Goal: Task Accomplishment & Management: Manage account settings

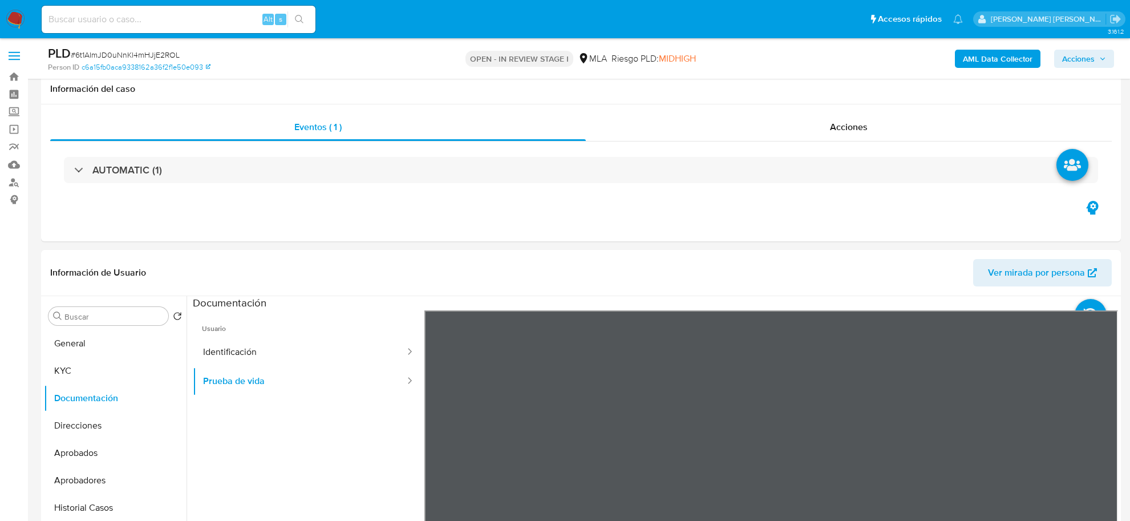
select select "10"
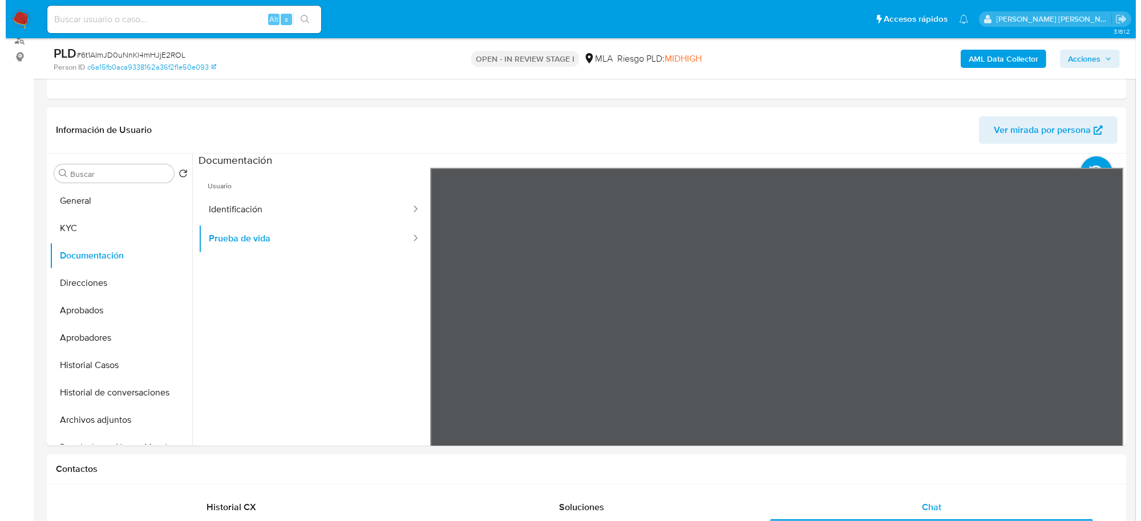
scroll to position [321, 0]
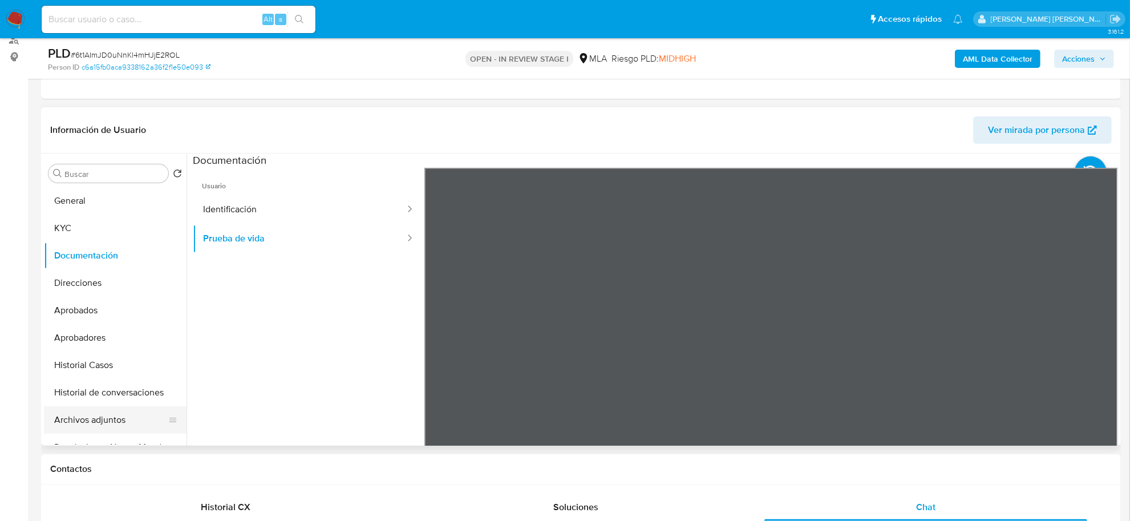
click at [72, 421] on button "Archivos adjuntos" at bounding box center [111, 419] width 134 height 27
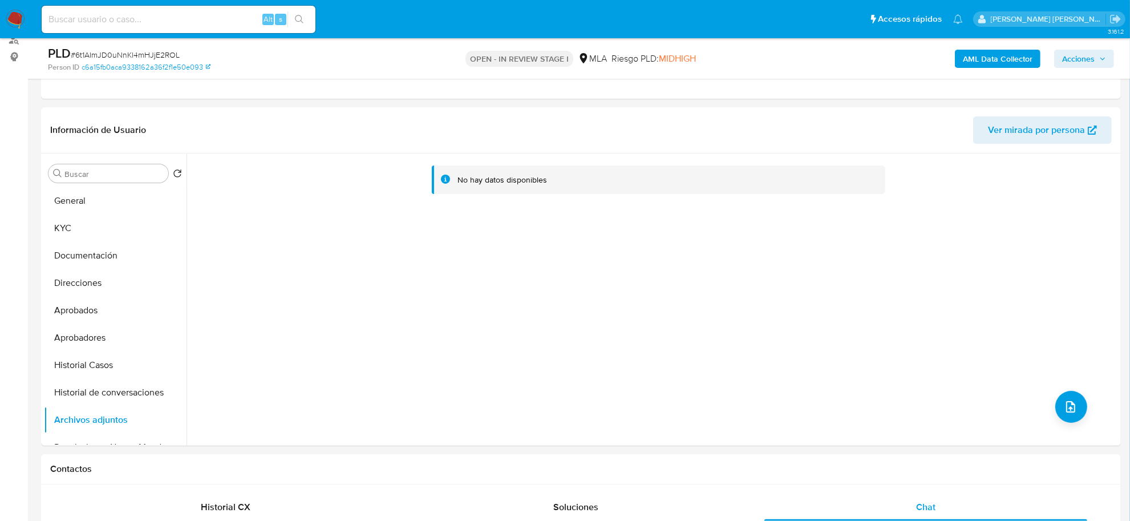
click at [990, 50] on b "AML Data Collector" at bounding box center [998, 59] width 70 height 18
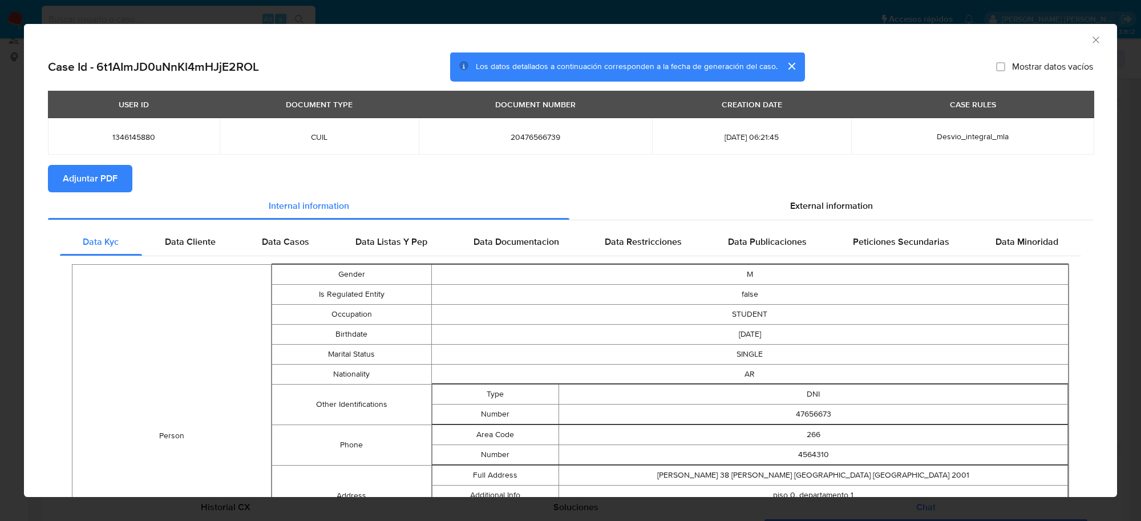
click at [78, 179] on span "Adjuntar PDF" at bounding box center [90, 178] width 55 height 25
click at [1090, 39] on icon "Cerrar ventana" at bounding box center [1095, 39] width 11 height 11
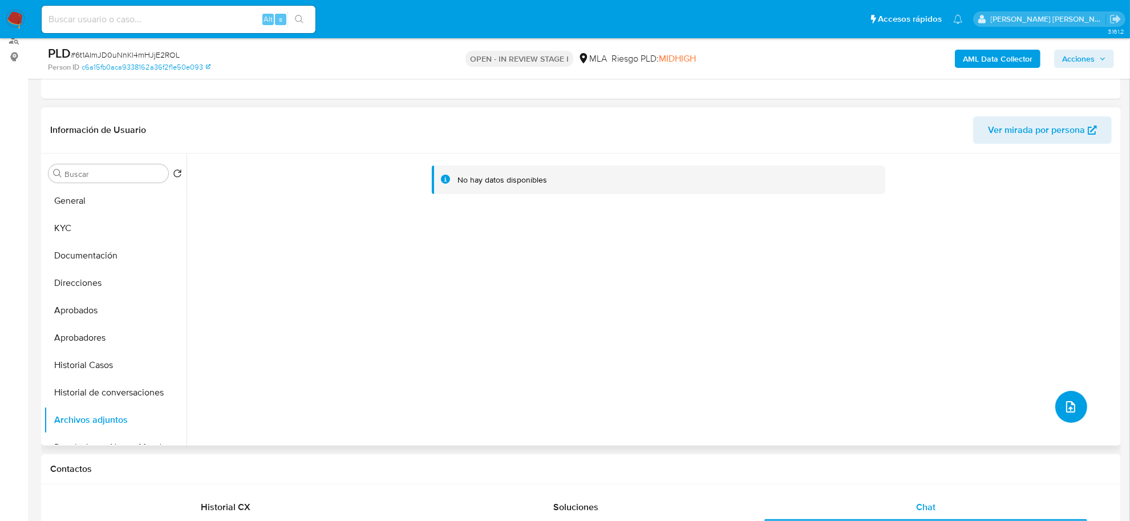
click at [1065, 401] on icon "upload-file" at bounding box center [1071, 407] width 14 height 14
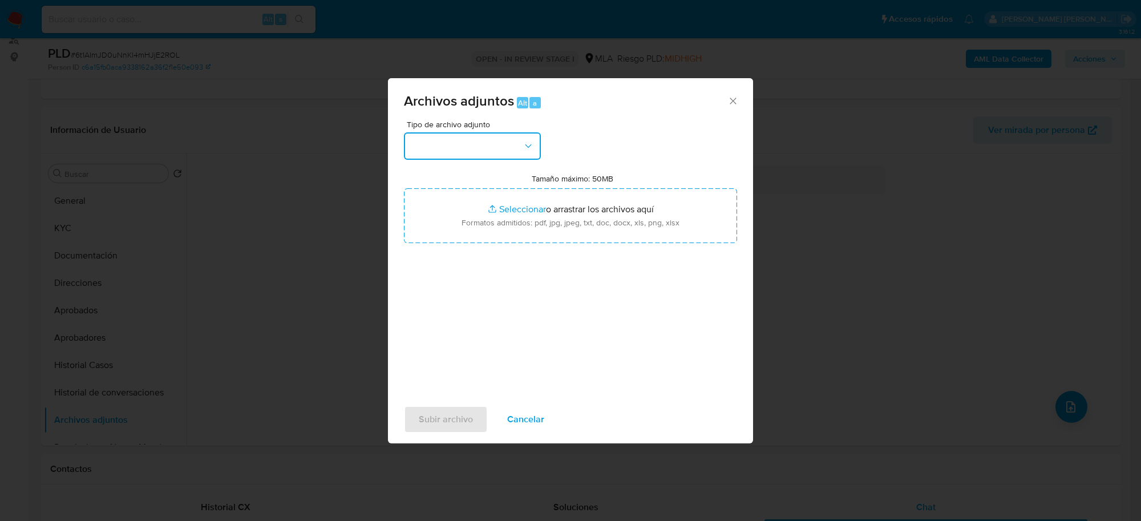
click at [475, 155] on button "button" at bounding box center [472, 145] width 137 height 27
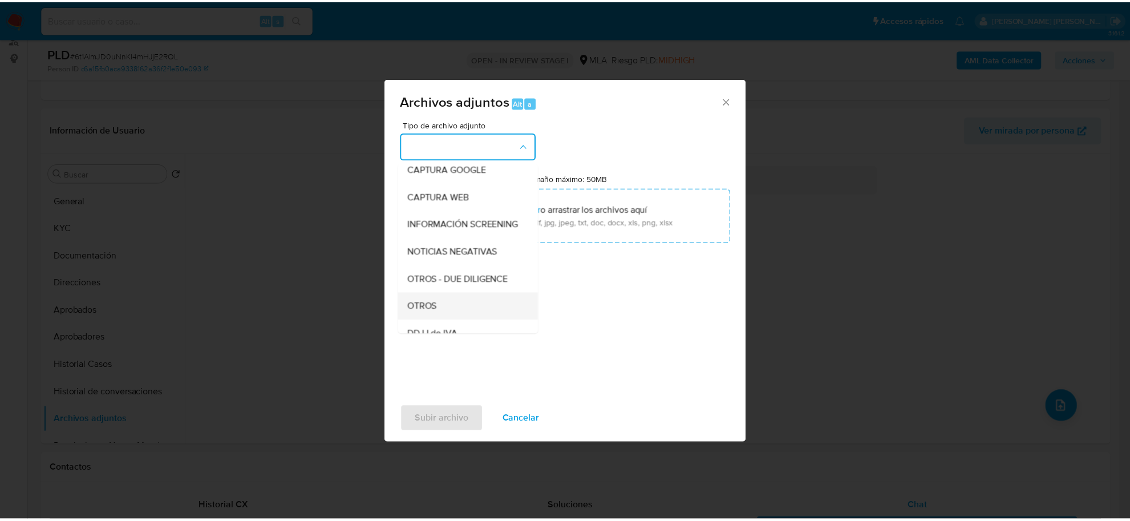
scroll to position [143, 0]
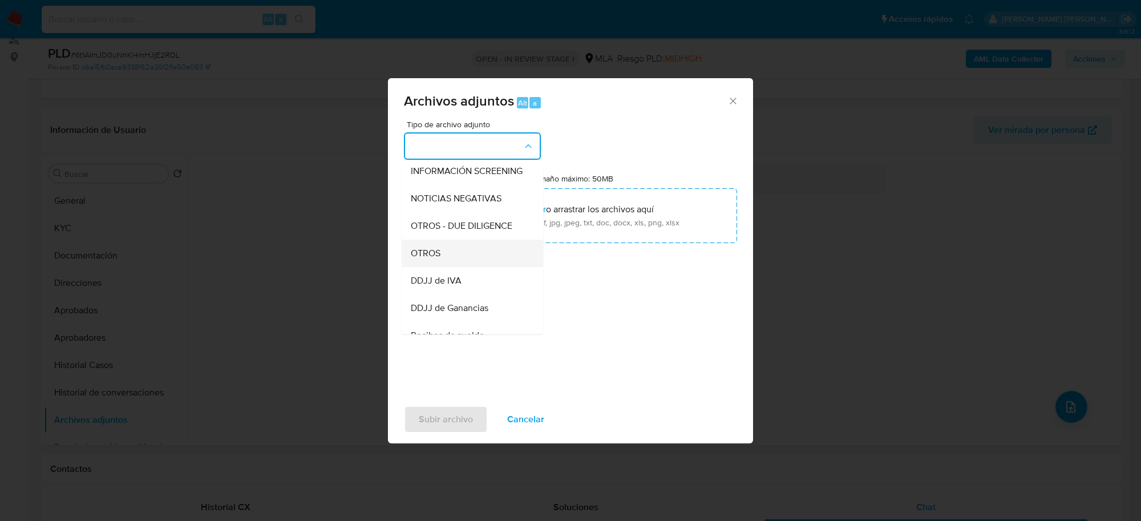
click at [456, 267] on div "OTROS" at bounding box center [469, 253] width 116 height 27
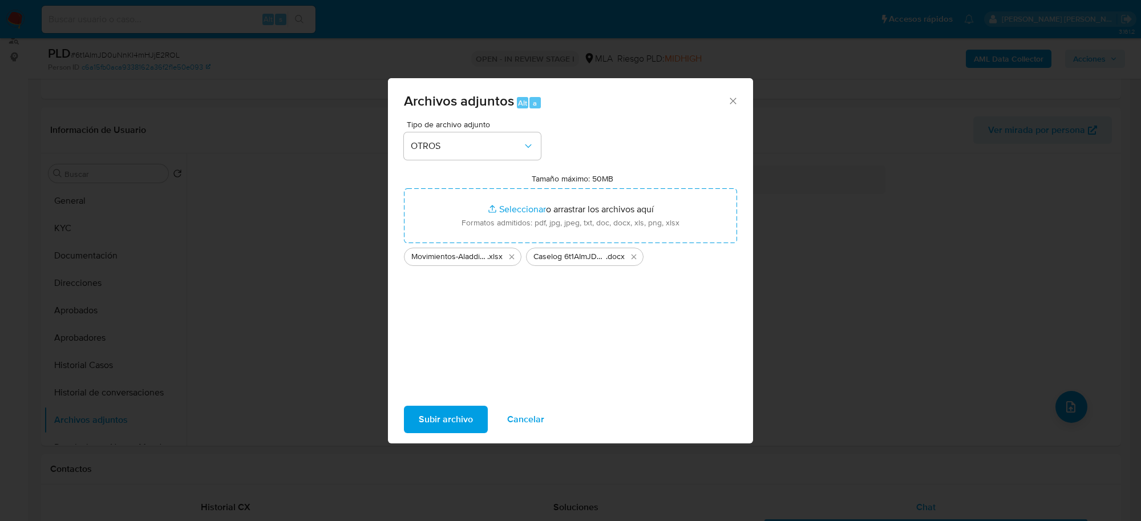
click at [450, 424] on span "Subir archivo" at bounding box center [446, 419] width 54 height 25
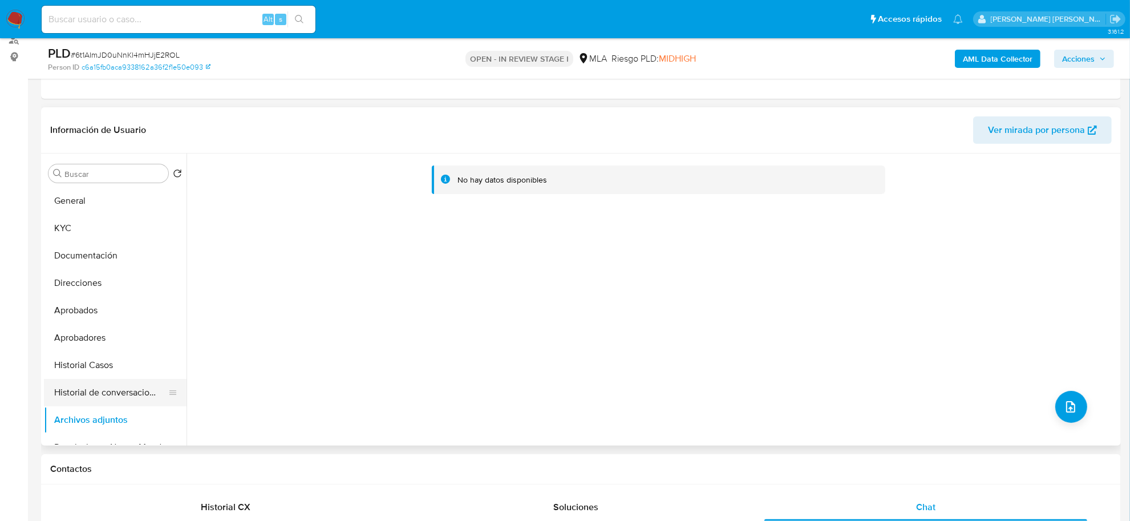
click at [107, 398] on button "Historial de conversaciones" at bounding box center [111, 392] width 134 height 27
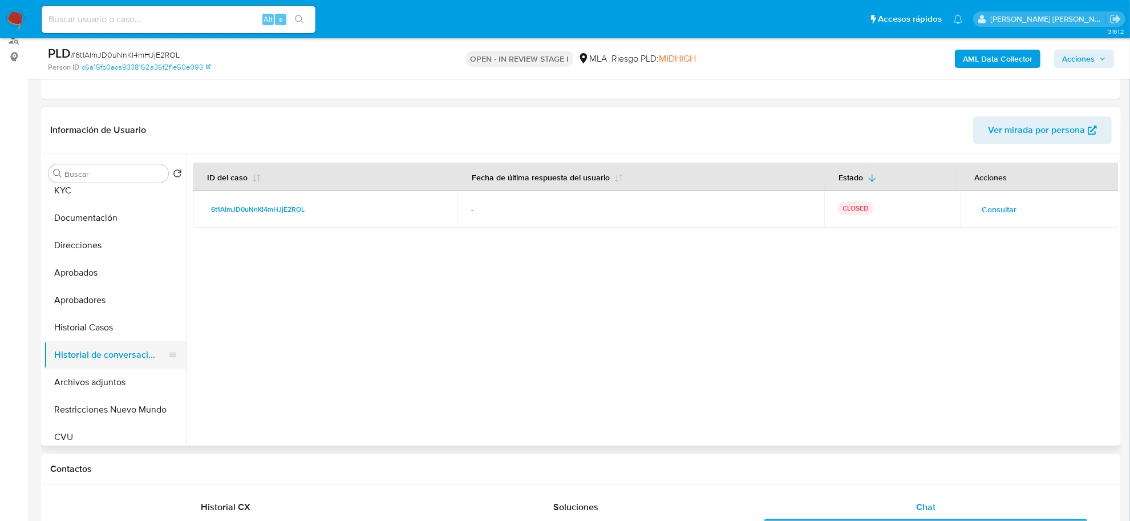
scroll to position [71, 0]
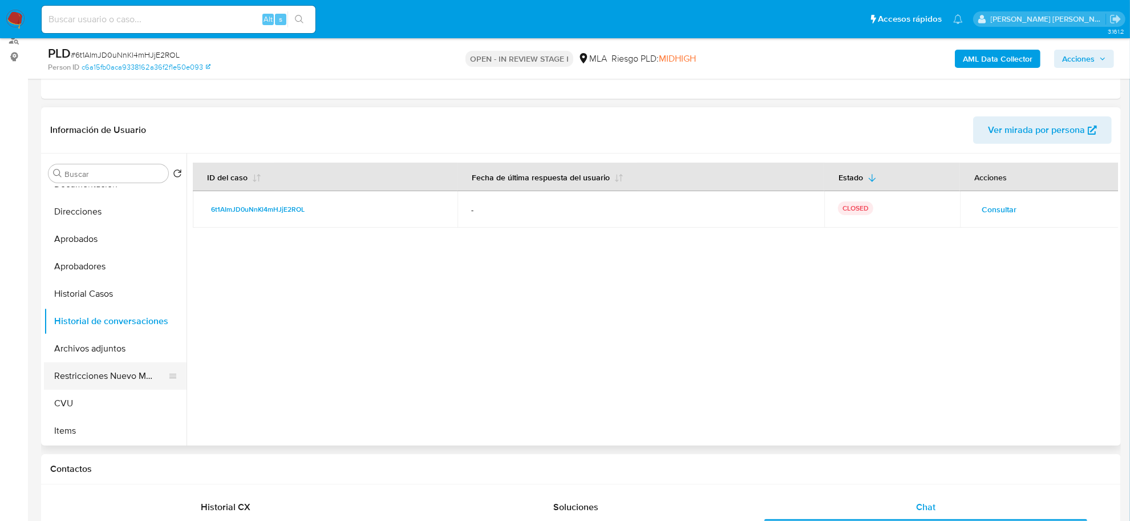
click at [98, 383] on button "Restricciones Nuevo Mundo" at bounding box center [111, 375] width 134 height 27
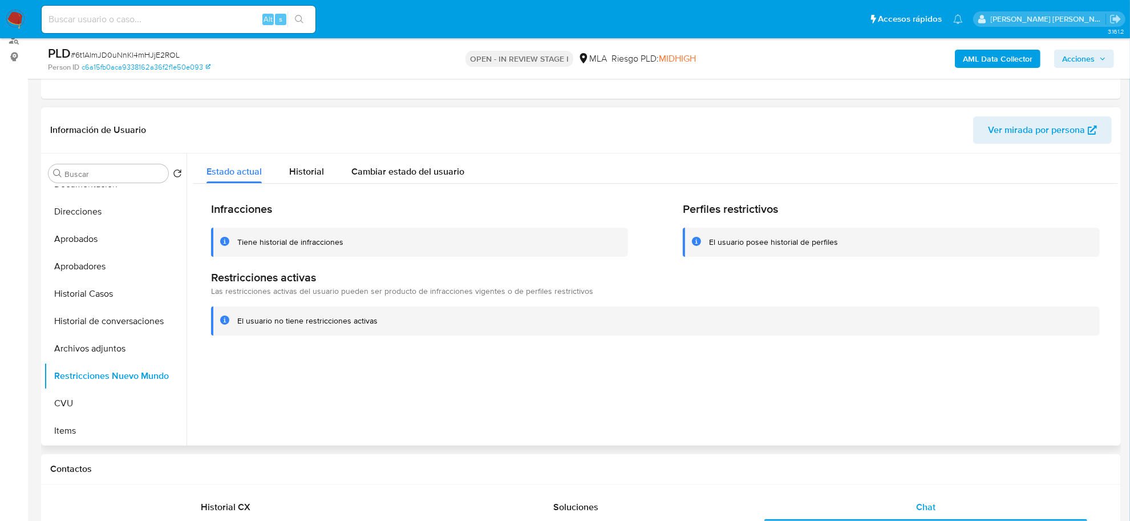
click at [653, 403] on div at bounding box center [653, 299] width 932 height 292
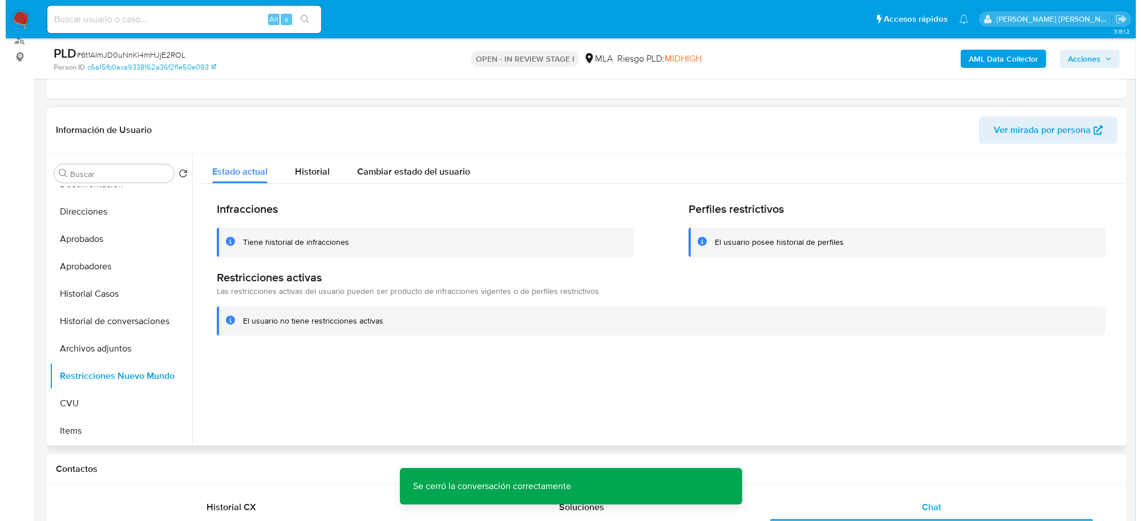
scroll to position [1858, 0]
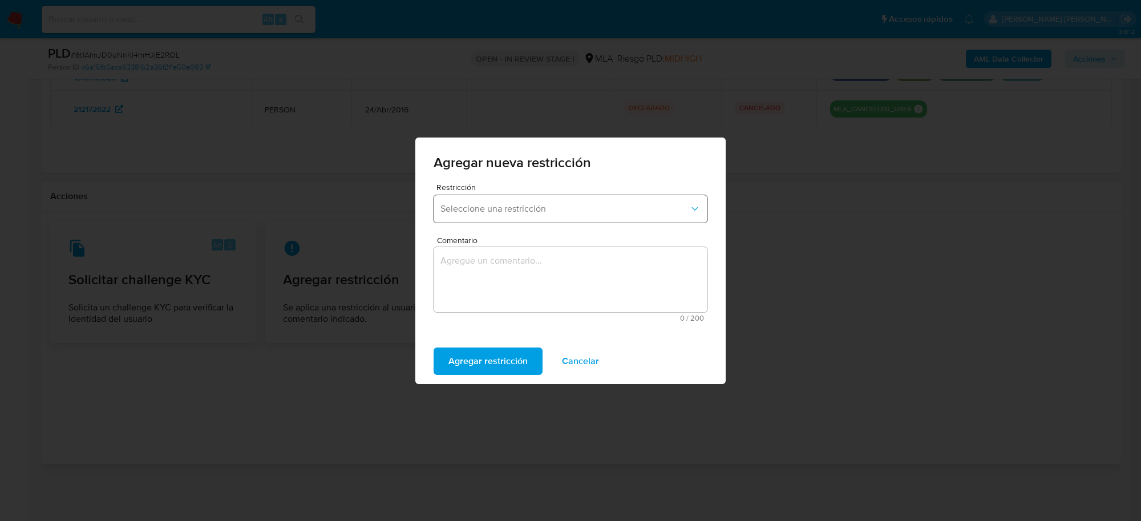
click at [615, 218] on button "Seleccione una restricción" at bounding box center [571, 208] width 274 height 27
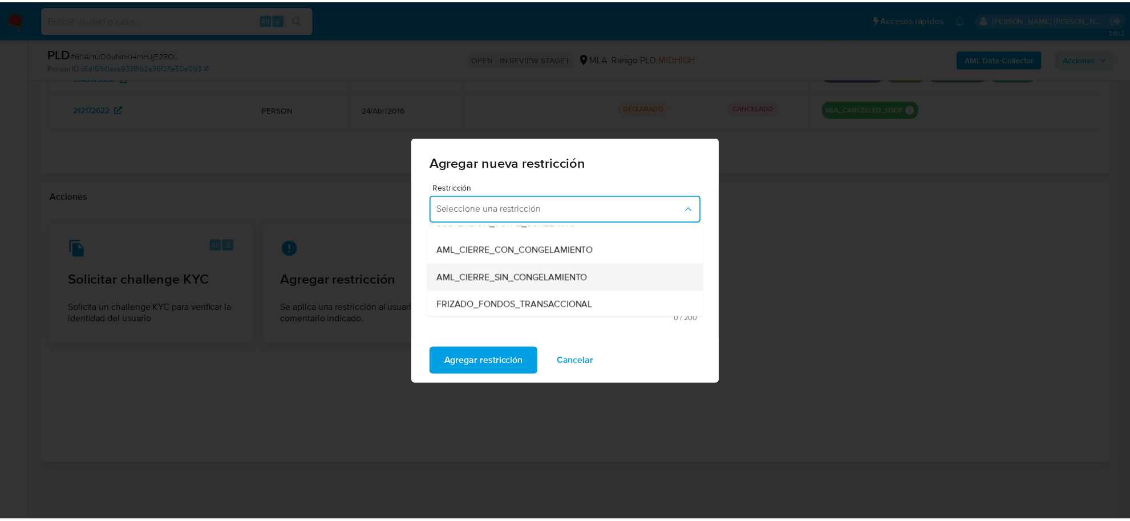
scroll to position [143, 0]
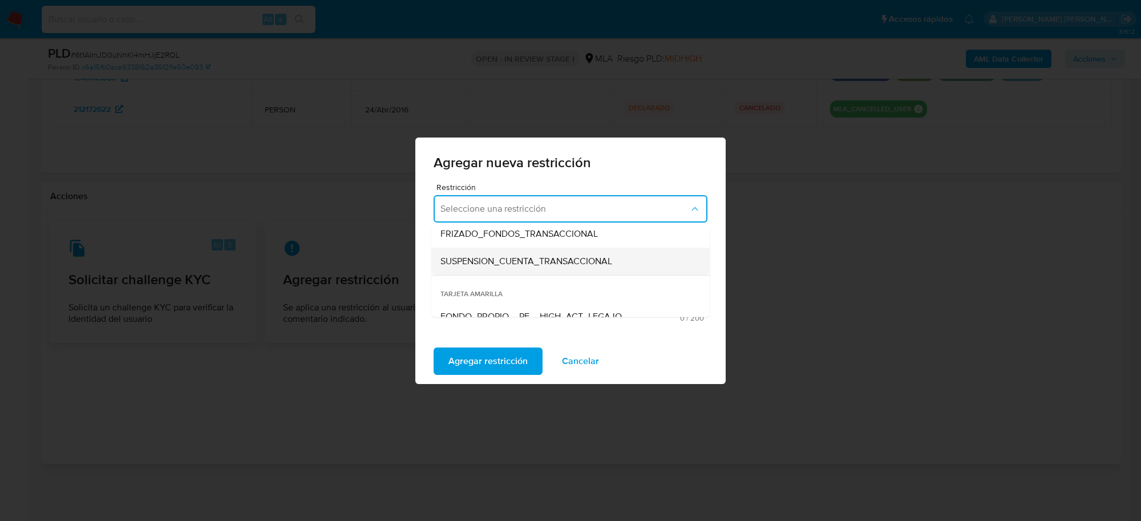
click at [566, 269] on div "SUSPENSION_CUENTA_TRANSACCIONAL" at bounding box center [567, 260] width 253 height 27
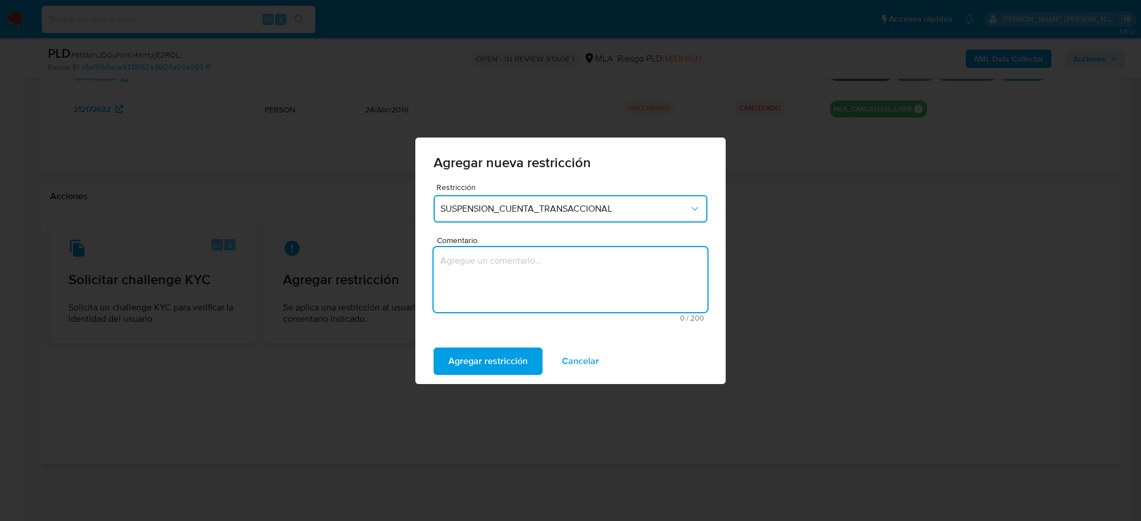
click at [556, 277] on textarea "Comentario" at bounding box center [571, 279] width 274 height 65
type textarea "AML"
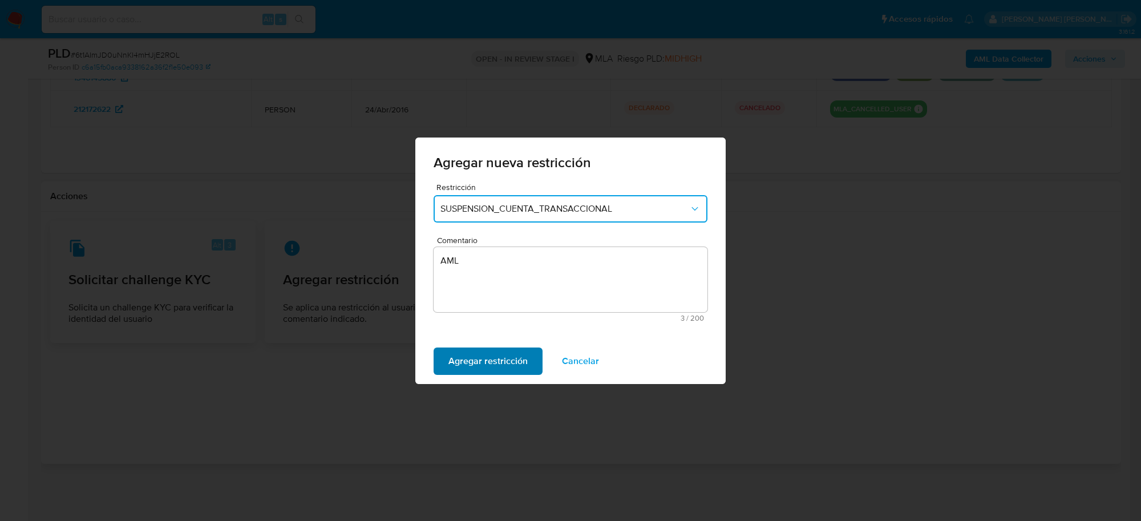
click at [506, 362] on span "Agregar restricción" at bounding box center [488, 361] width 79 height 25
click at [488, 365] on span "Confirmar" at bounding box center [469, 361] width 41 height 25
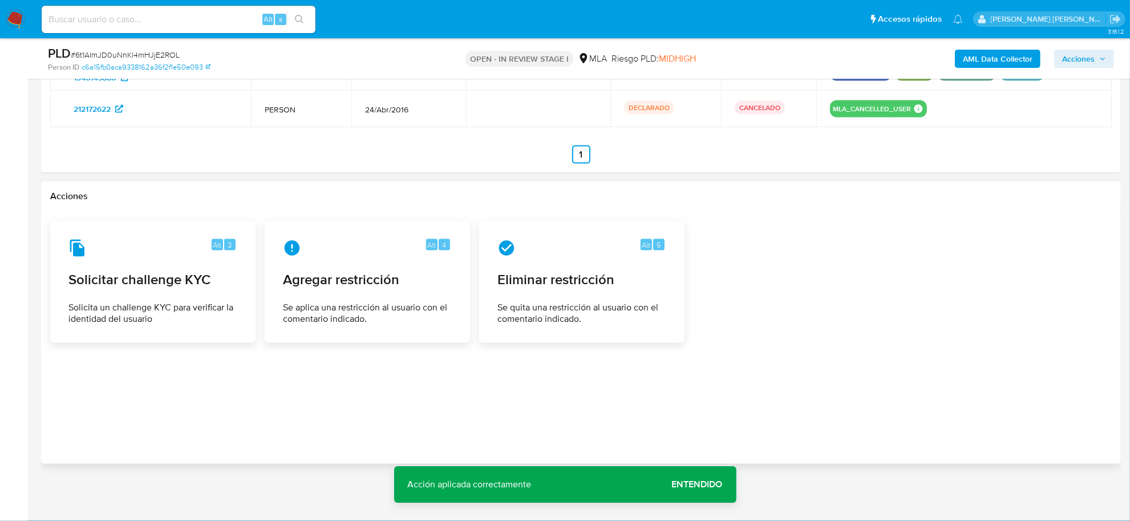
click at [962, 309] on div "Alt 3 Solicitar challenge KYC Solicita un challenge KYC para verificar la ident…" at bounding box center [581, 282] width 1062 height 122
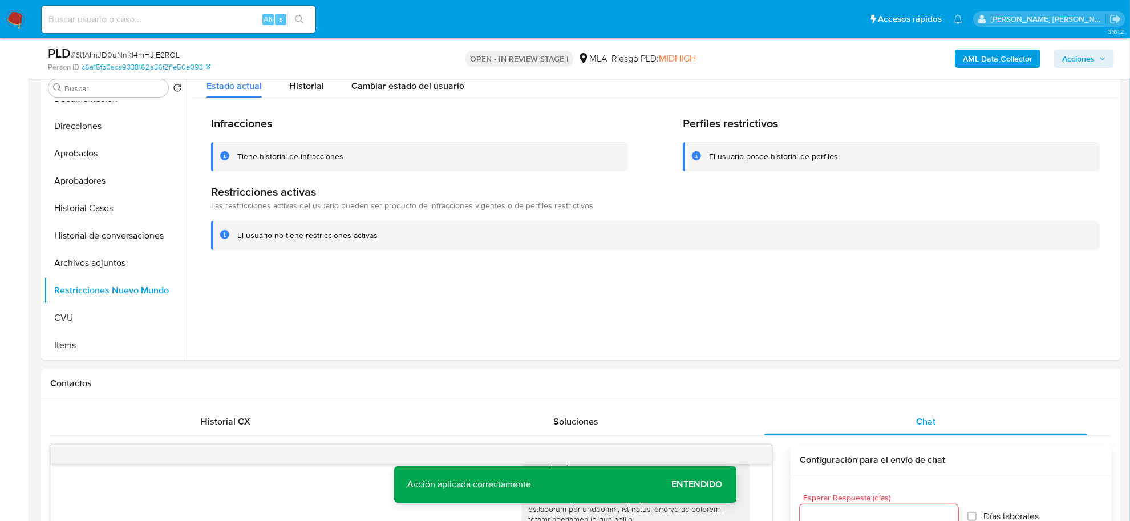
scroll to position [0, 0]
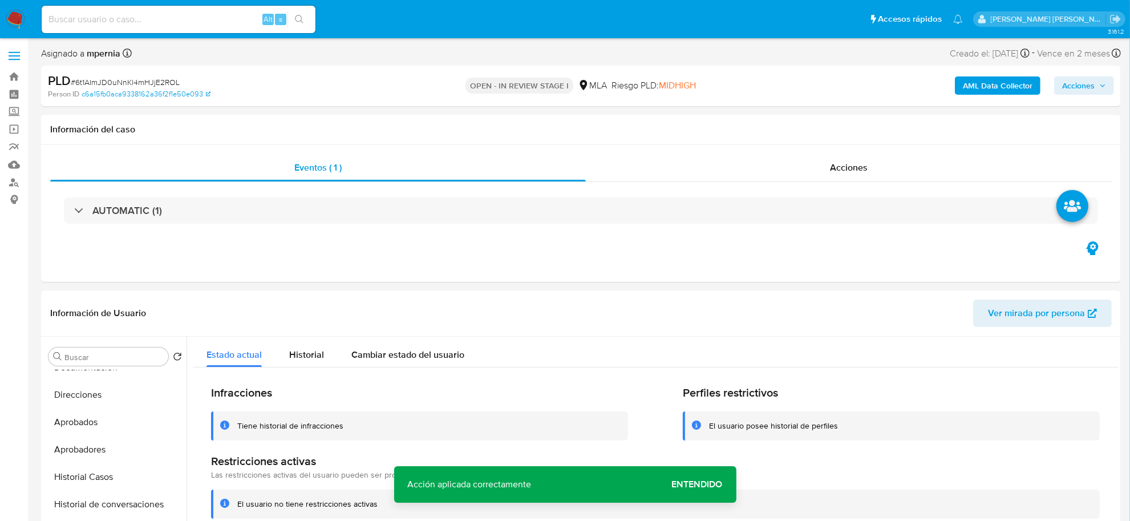
click at [1073, 86] on span "Acciones" at bounding box center [1079, 85] width 33 height 18
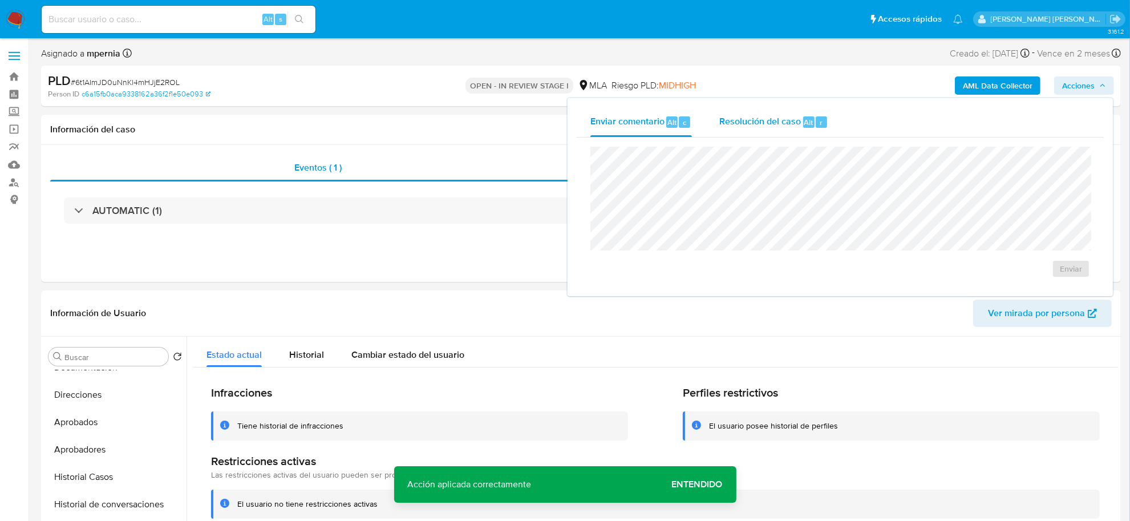
click at [791, 120] on span "Resolución del caso" at bounding box center [761, 121] width 82 height 13
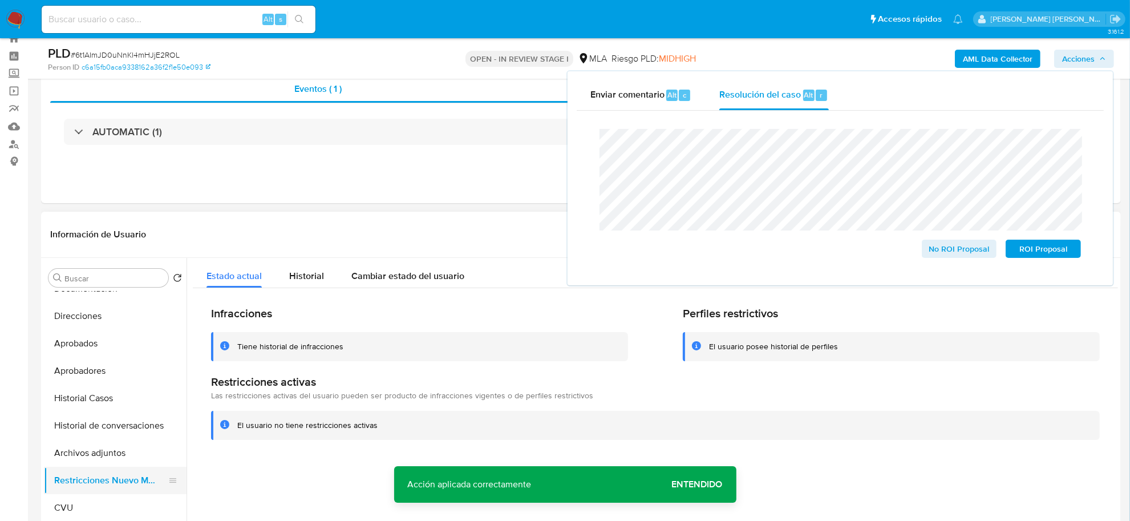
scroll to position [71, 0]
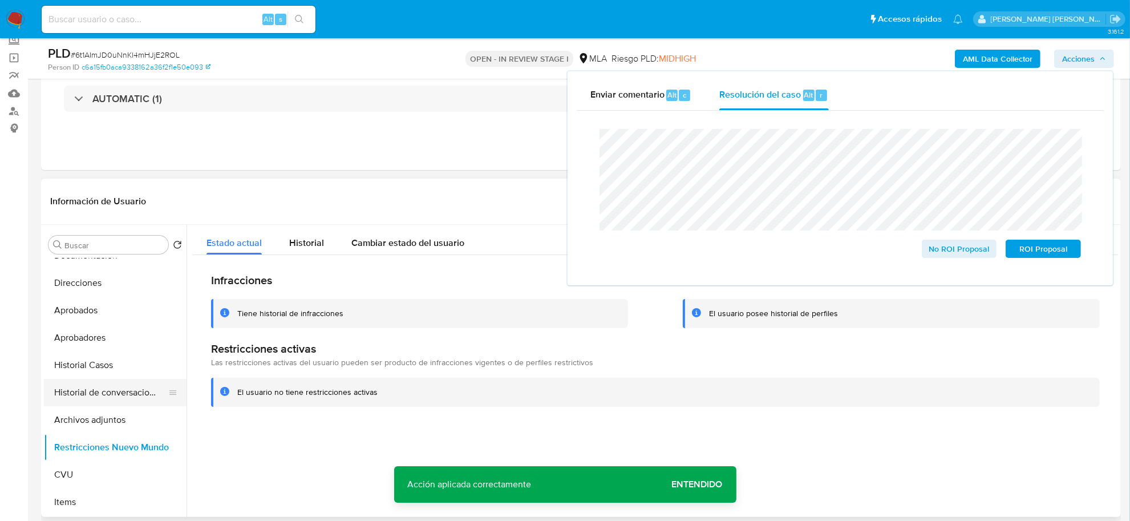
click at [87, 389] on button "Historial de conversaciones" at bounding box center [111, 392] width 134 height 27
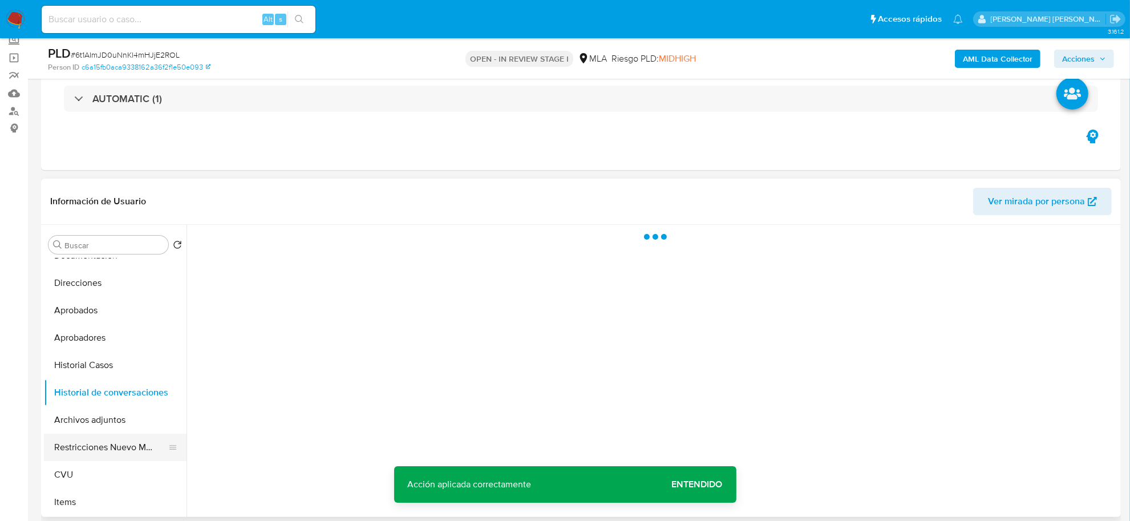
click at [102, 443] on button "Restricciones Nuevo Mundo" at bounding box center [111, 447] width 134 height 27
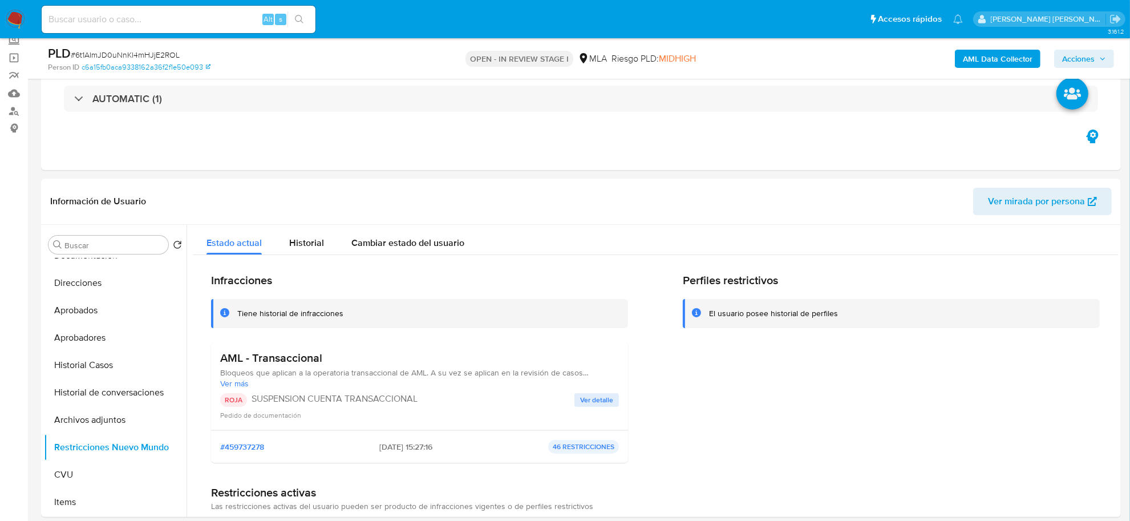
click at [1100, 59] on icon "button" at bounding box center [1103, 58] width 7 height 7
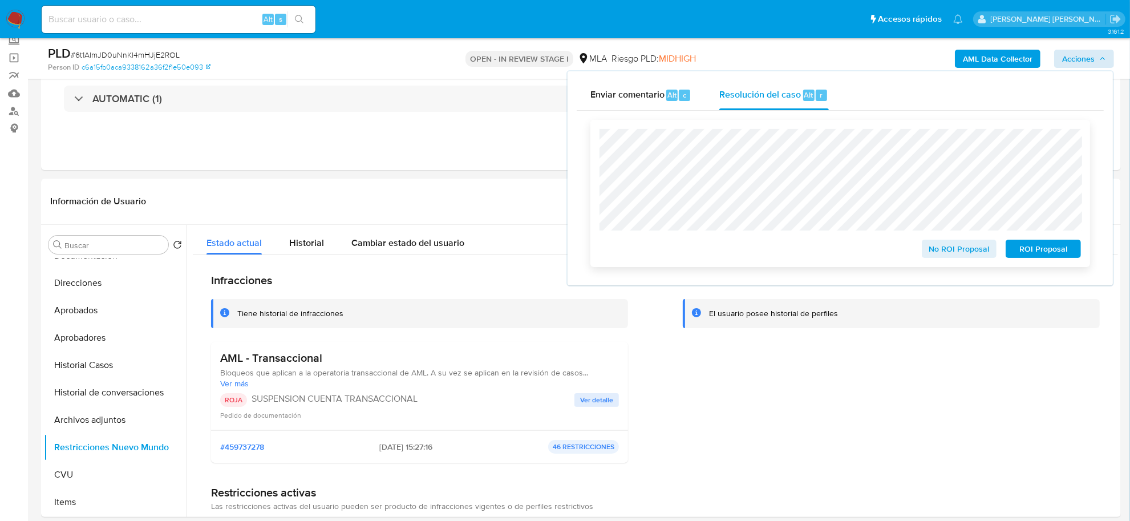
click at [1037, 252] on span "ROI Proposal" at bounding box center [1043, 249] width 59 height 16
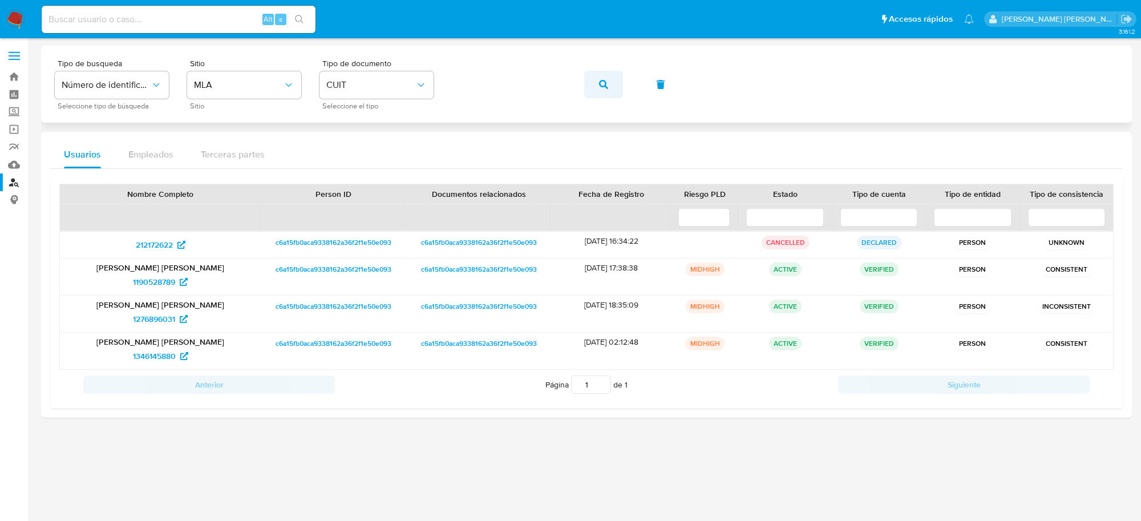
click at [604, 81] on icon "button" at bounding box center [603, 84] width 9 height 9
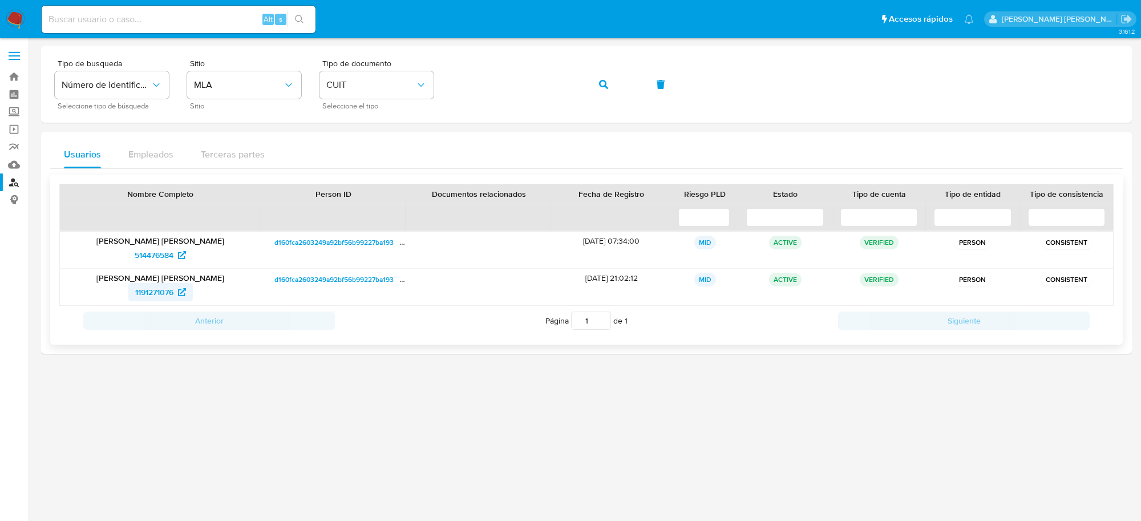
click at [163, 292] on span "1191271076" at bounding box center [154, 292] width 38 height 18
click at [606, 87] on icon "button" at bounding box center [603, 84] width 9 height 9
click at [136, 294] on span "1352907703" at bounding box center [154, 292] width 44 height 18
click at [601, 84] on icon "button" at bounding box center [603, 84] width 9 height 9
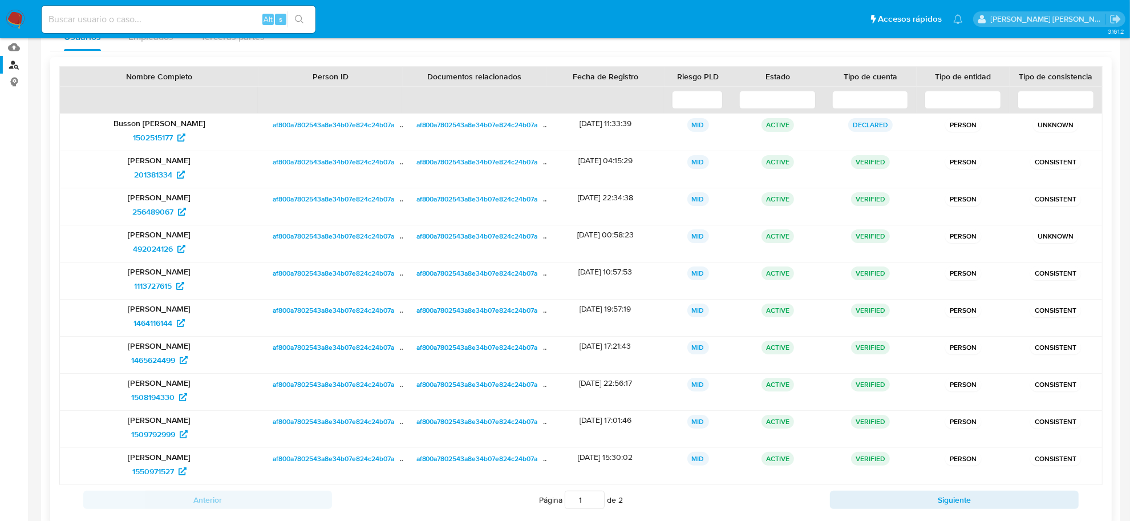
scroll to position [143, 0]
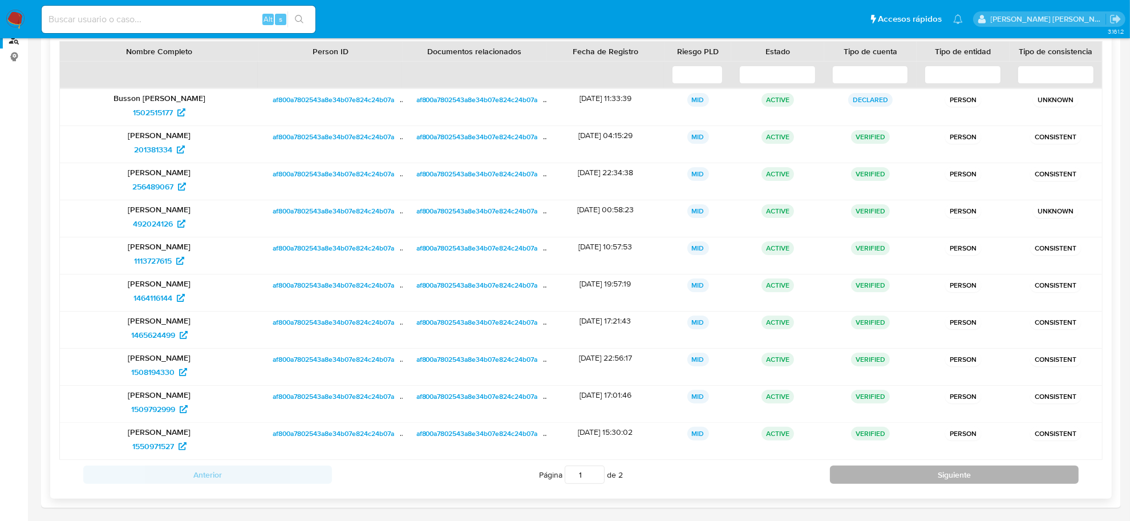
click at [916, 481] on button "Siguiente" at bounding box center [954, 475] width 249 height 18
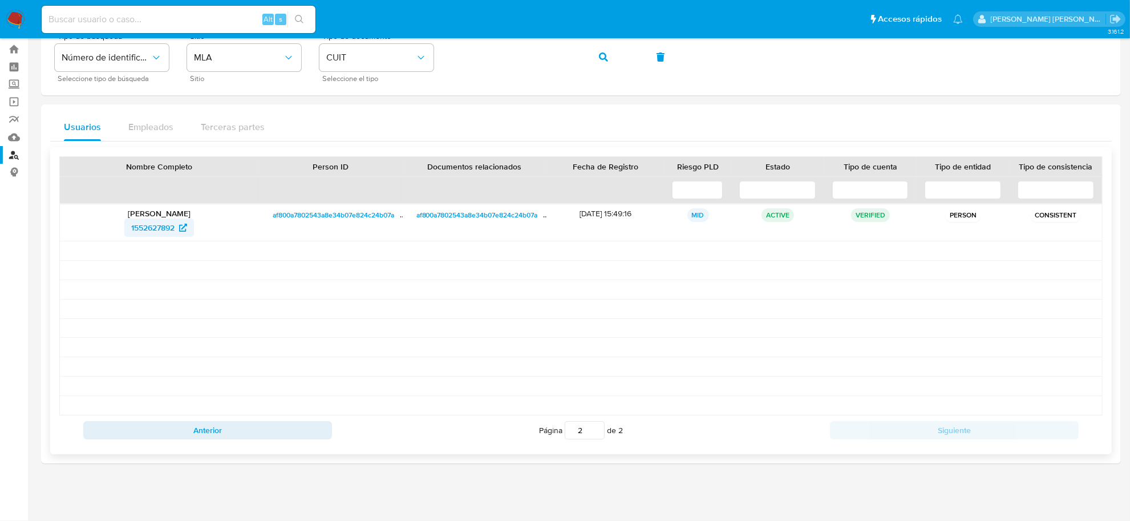
click at [160, 227] on span "1552627892" at bounding box center [152, 228] width 43 height 18
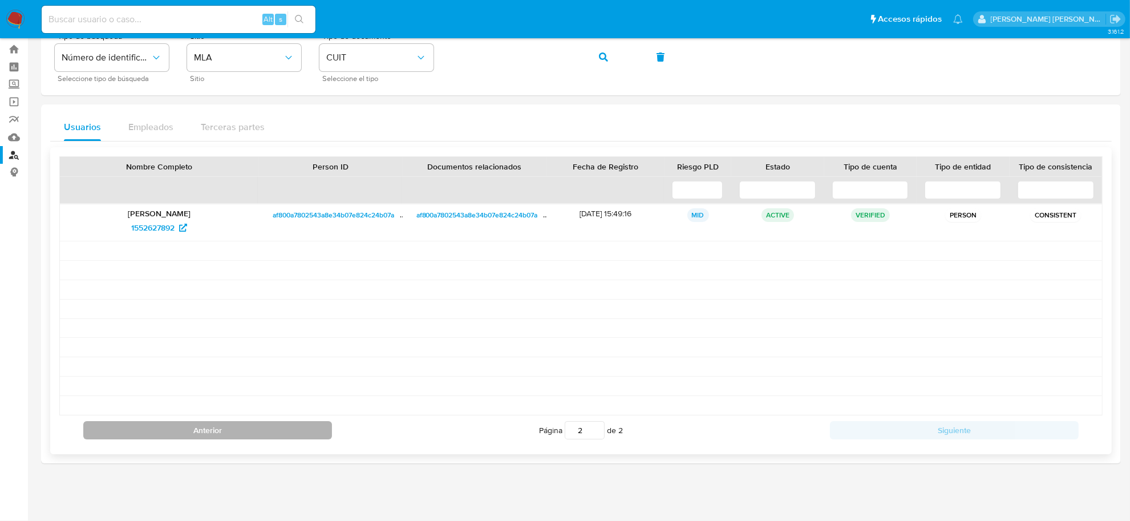
click at [183, 432] on button "Anterior" at bounding box center [207, 430] width 249 height 18
type input "1"
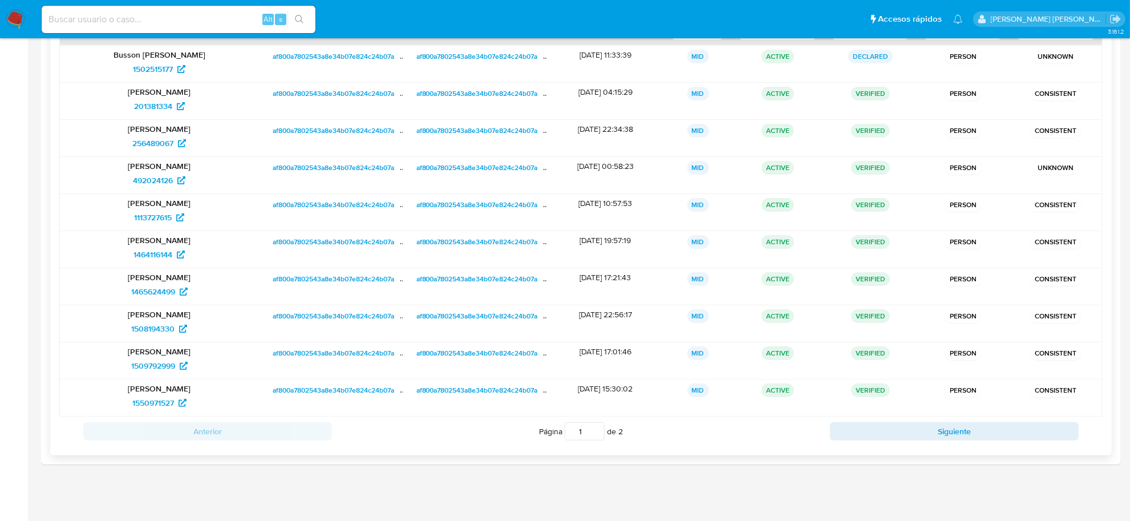
scroll to position [189, 0]
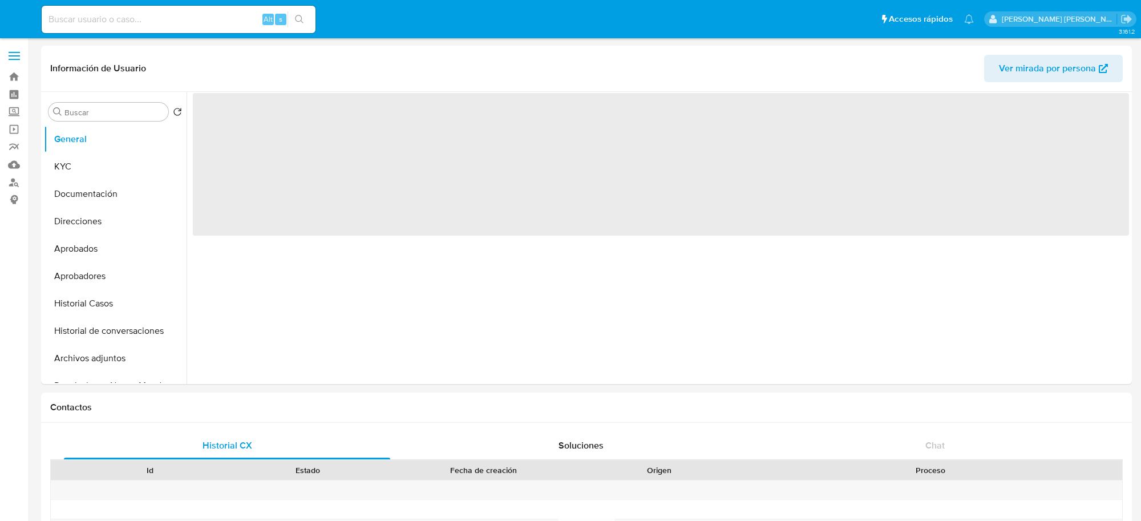
select select "10"
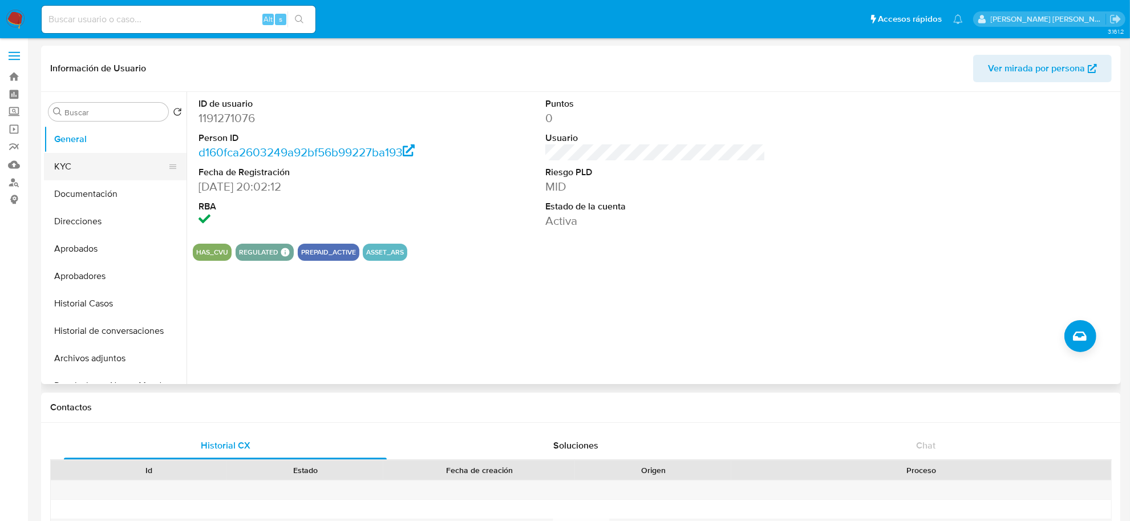
click at [72, 173] on button "KYC" at bounding box center [111, 166] width 134 height 27
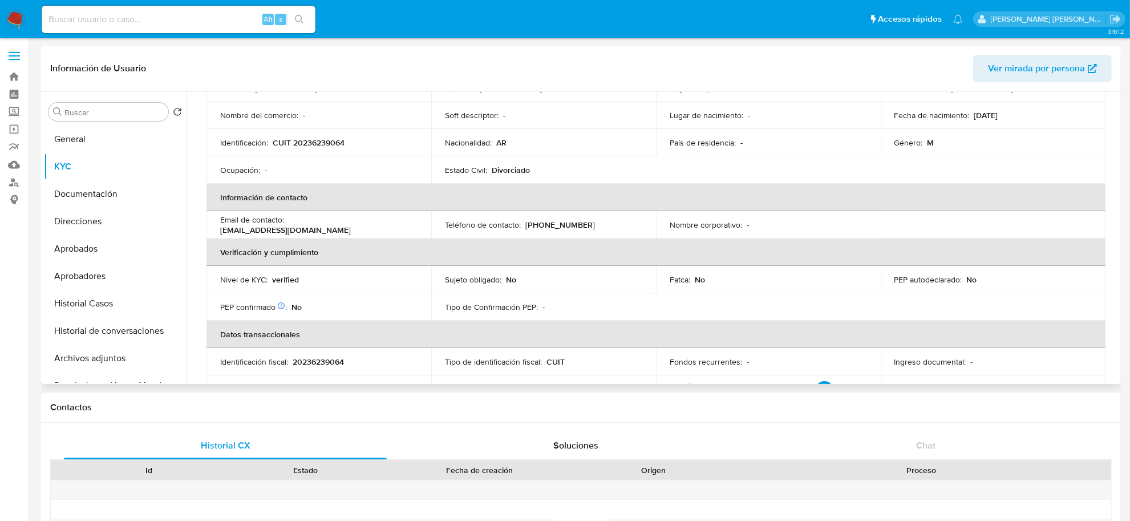
scroll to position [127, 0]
click at [69, 197] on button "Documentación" at bounding box center [111, 193] width 134 height 27
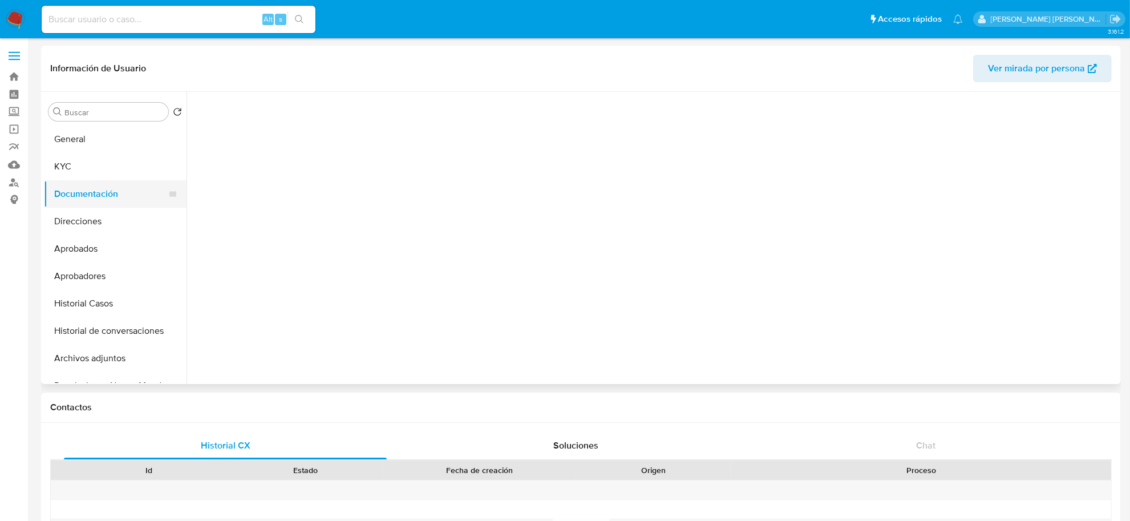
scroll to position [0, 0]
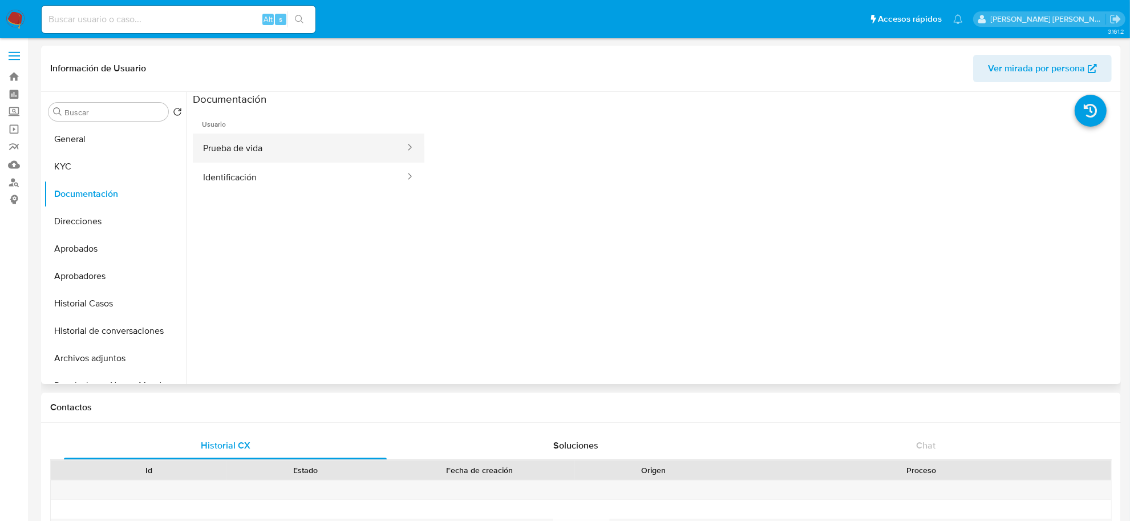
click at [261, 143] on button "Prueba de vida" at bounding box center [299, 148] width 213 height 29
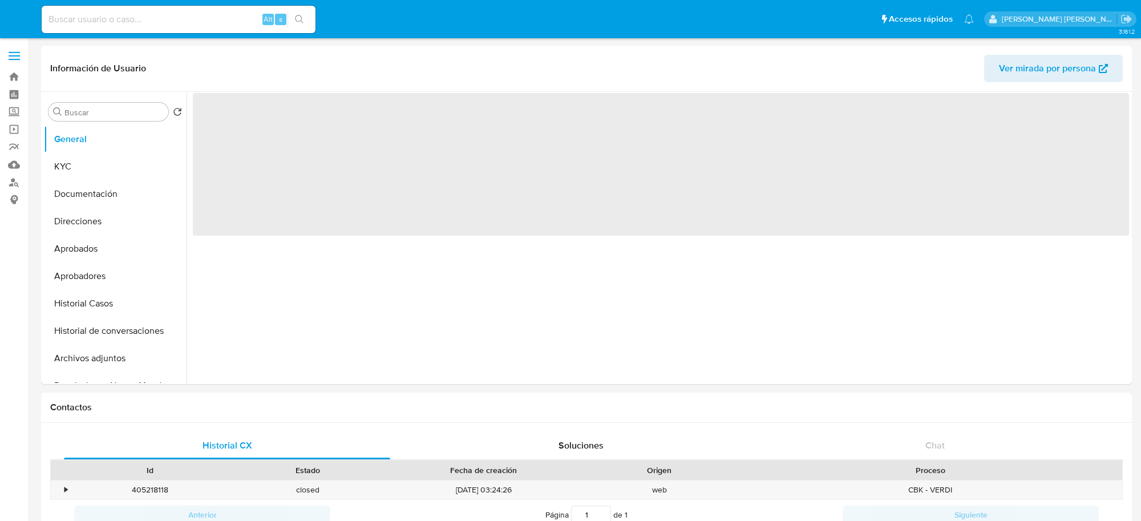
select select "10"
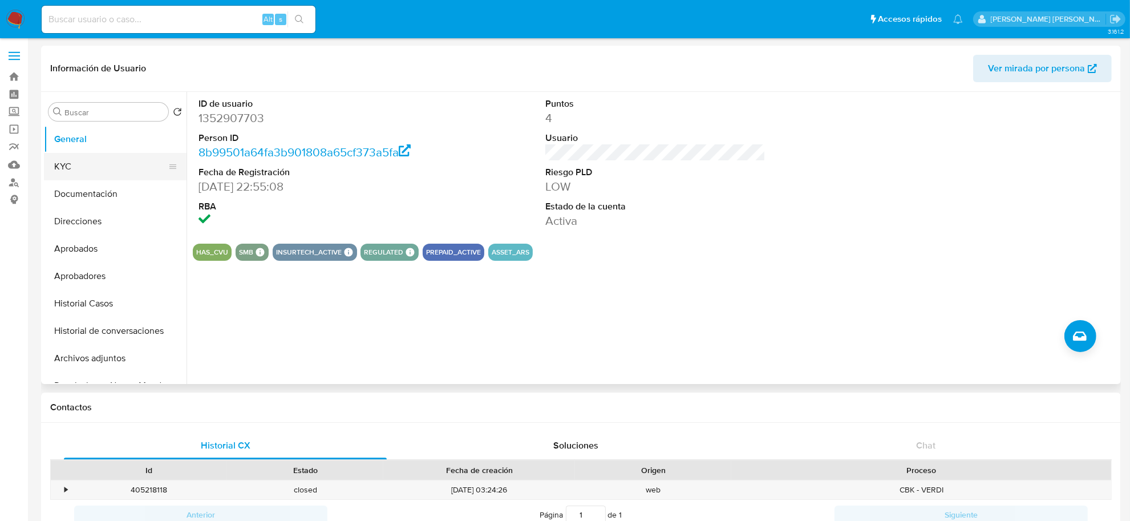
click at [60, 173] on button "KYC" at bounding box center [111, 166] width 134 height 27
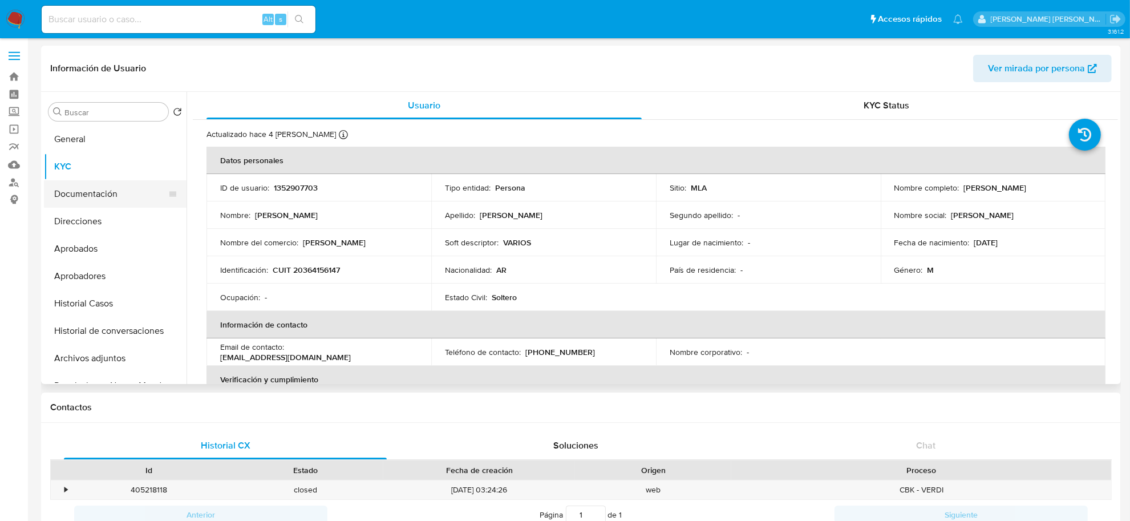
click at [82, 191] on button "Documentación" at bounding box center [111, 193] width 134 height 27
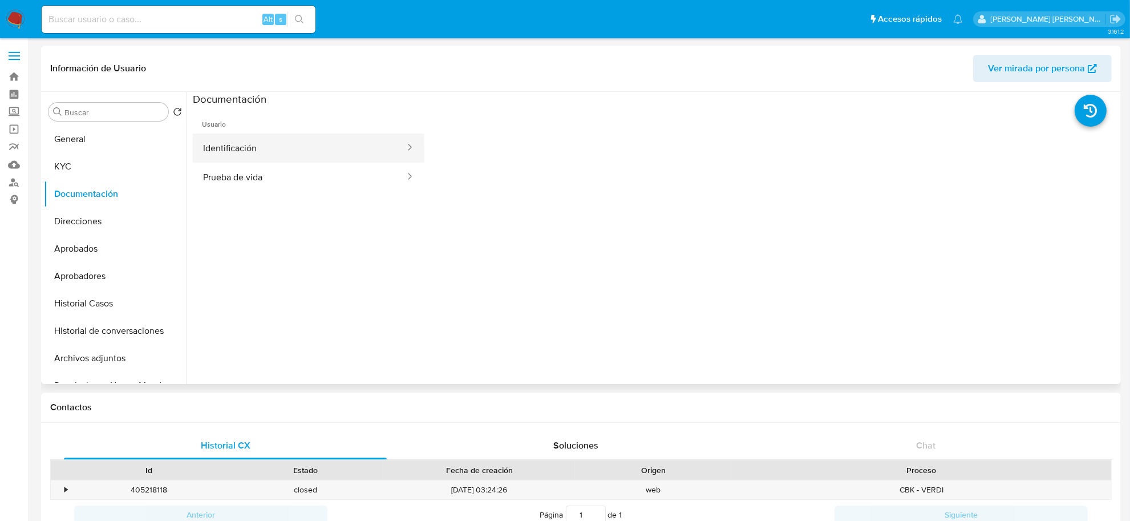
click at [302, 152] on button "Identificación" at bounding box center [299, 148] width 213 height 29
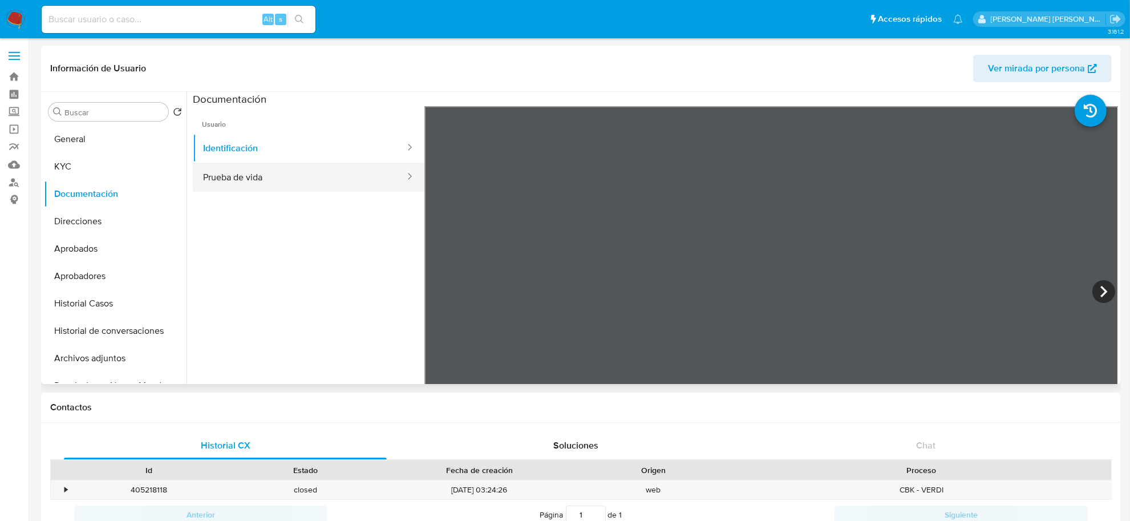
click at [330, 175] on button "Prueba de vida" at bounding box center [299, 177] width 213 height 29
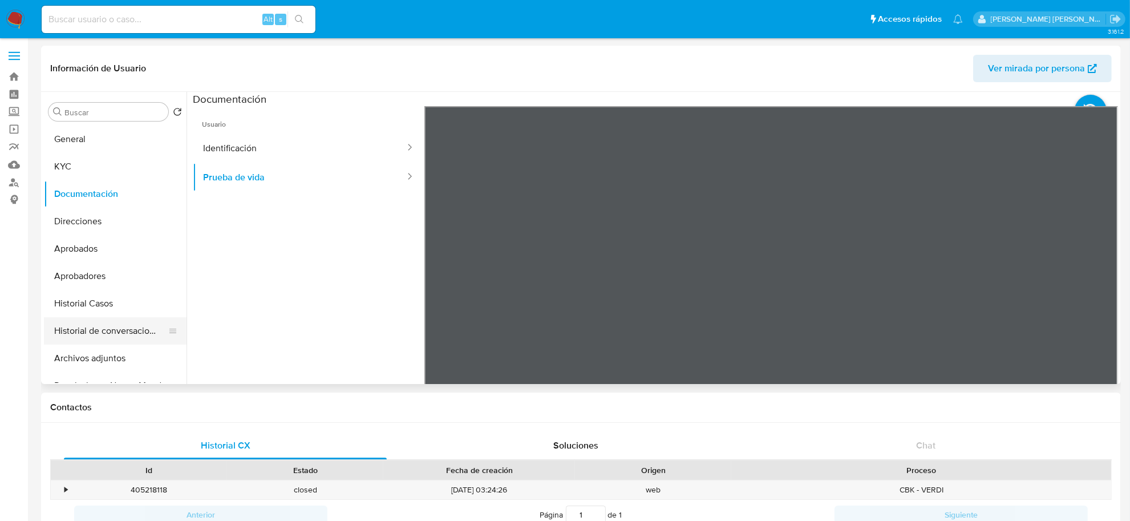
click at [106, 332] on button "Historial de conversaciones" at bounding box center [111, 330] width 134 height 27
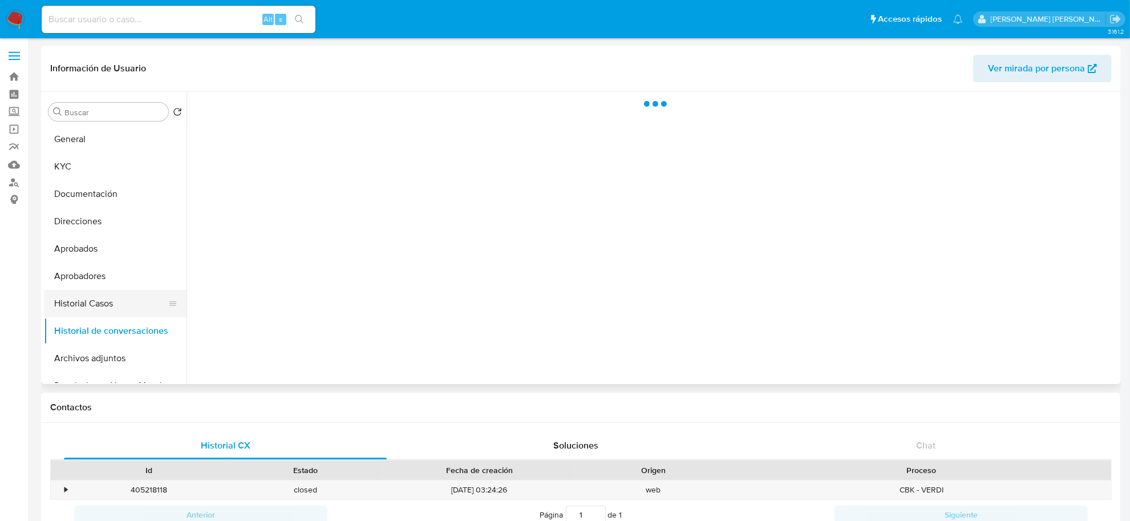
click at [92, 298] on button "Historial Casos" at bounding box center [111, 303] width 134 height 27
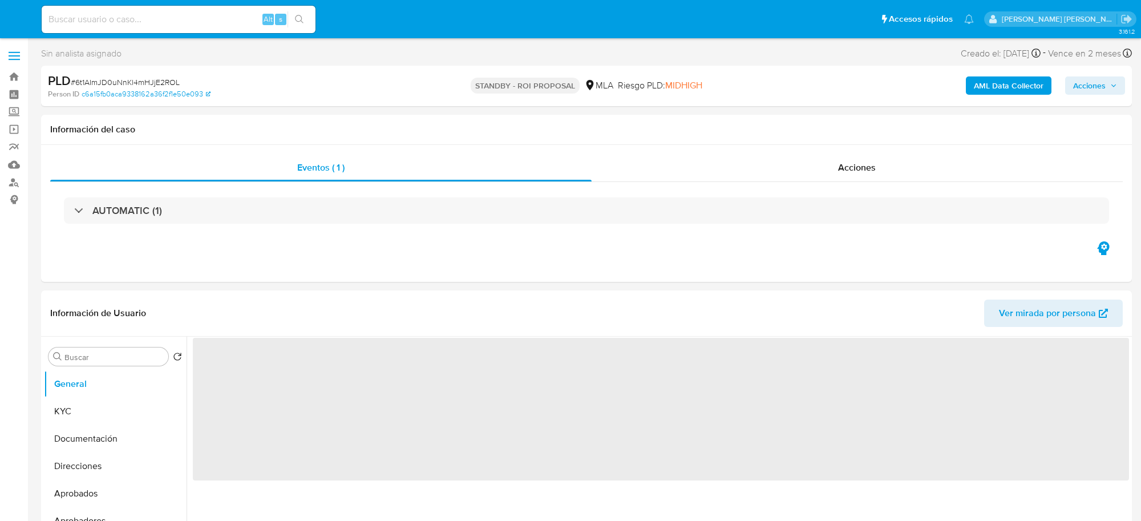
select select "10"
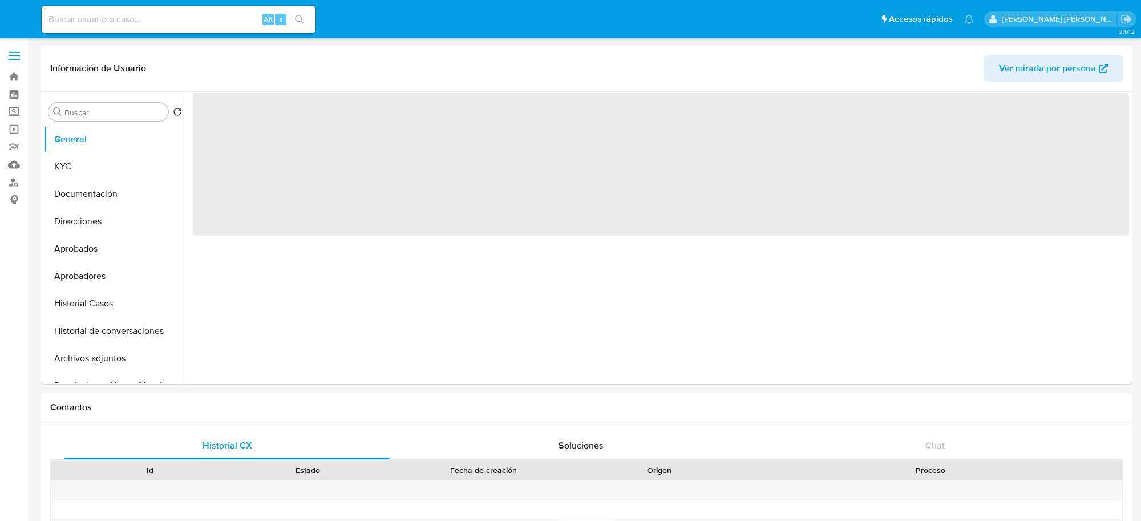
select select "10"
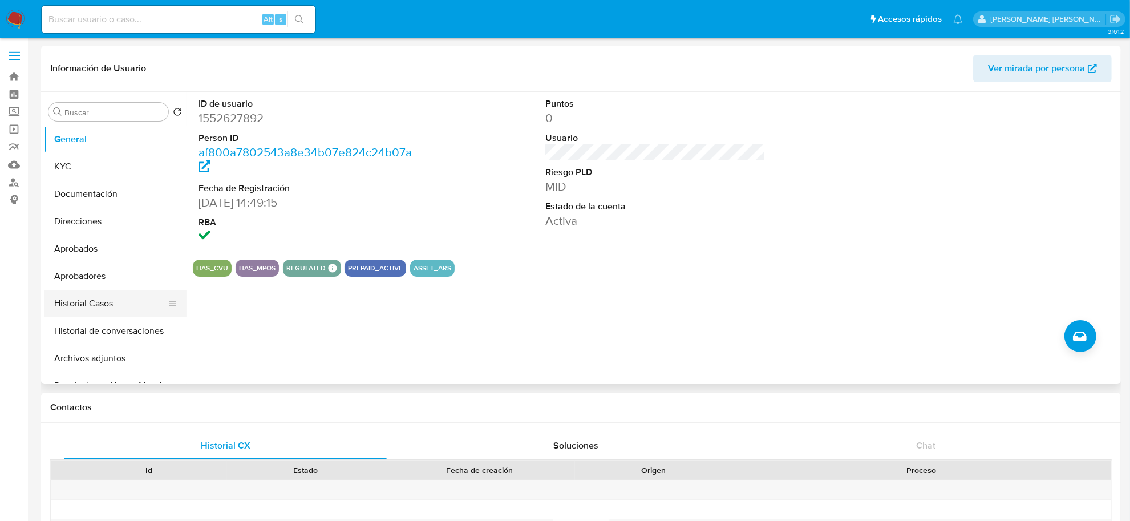
click at [90, 297] on button "Historial Casos" at bounding box center [111, 303] width 134 height 27
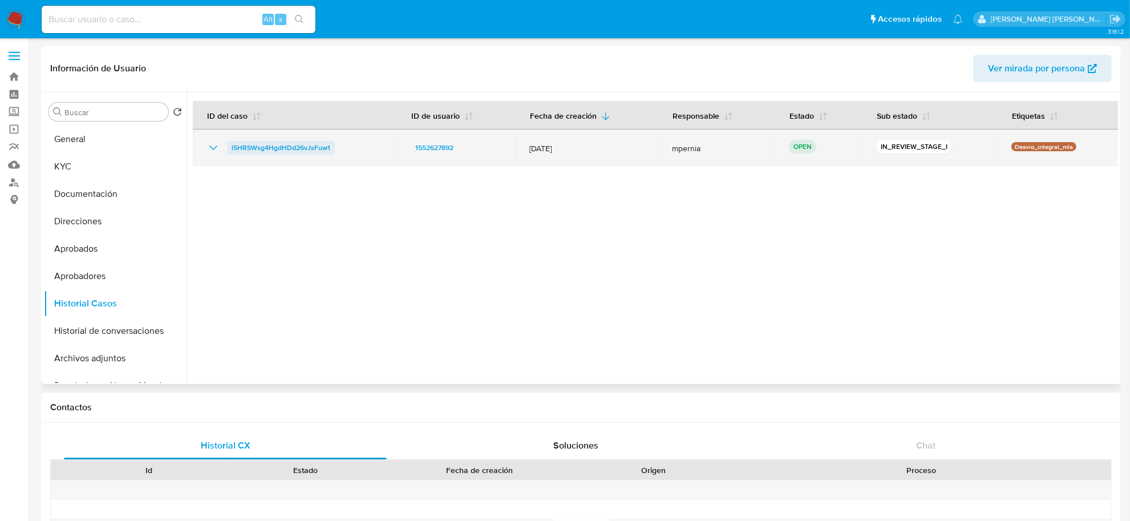
click at [274, 150] on span "l5HRSWsg4HgdHDd26vJsFuw1" at bounding box center [281, 148] width 99 height 14
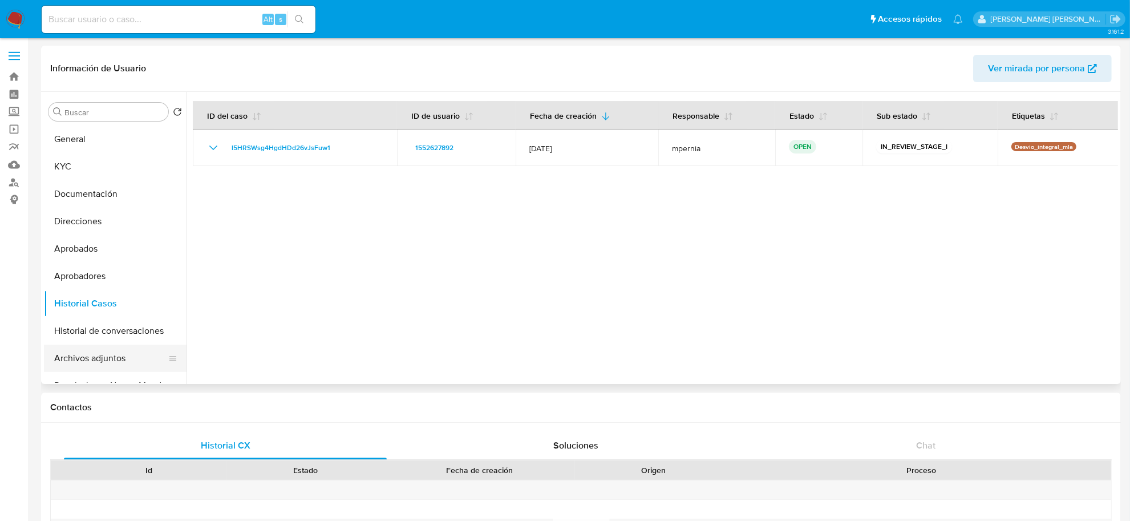
click at [72, 361] on button "Archivos adjuntos" at bounding box center [111, 358] width 134 height 27
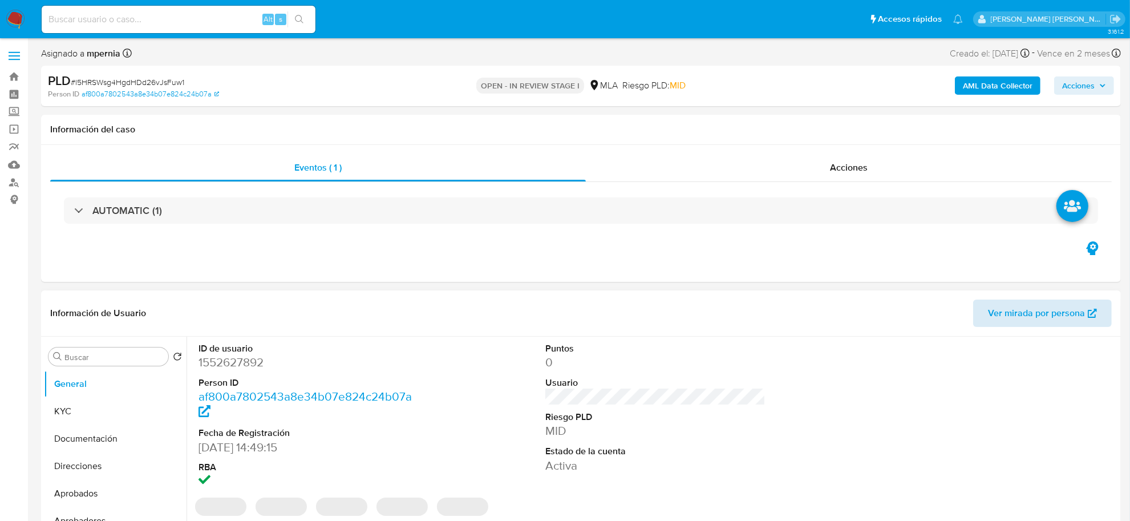
select select "10"
click at [1044, 320] on span "Ver mirada por persona" at bounding box center [1036, 313] width 97 height 27
click at [98, 408] on button "KYC" at bounding box center [111, 411] width 134 height 27
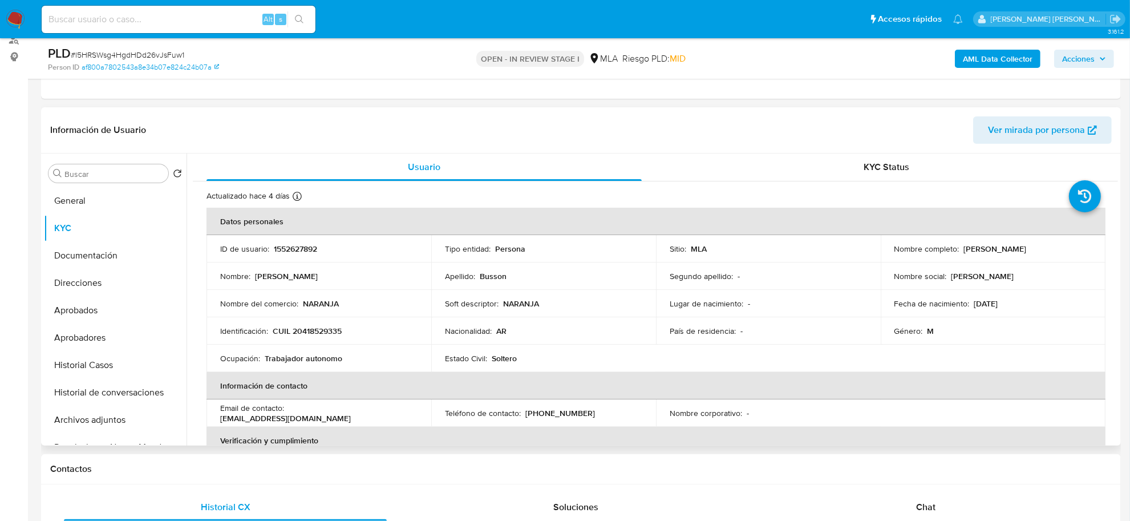
drag, startPoint x: 962, startPoint y: 252, endPoint x: 1048, endPoint y: 248, distance: 85.7
click at [1054, 248] on div "Nombre completo : [PERSON_NAME]" at bounding box center [993, 249] width 197 height 10
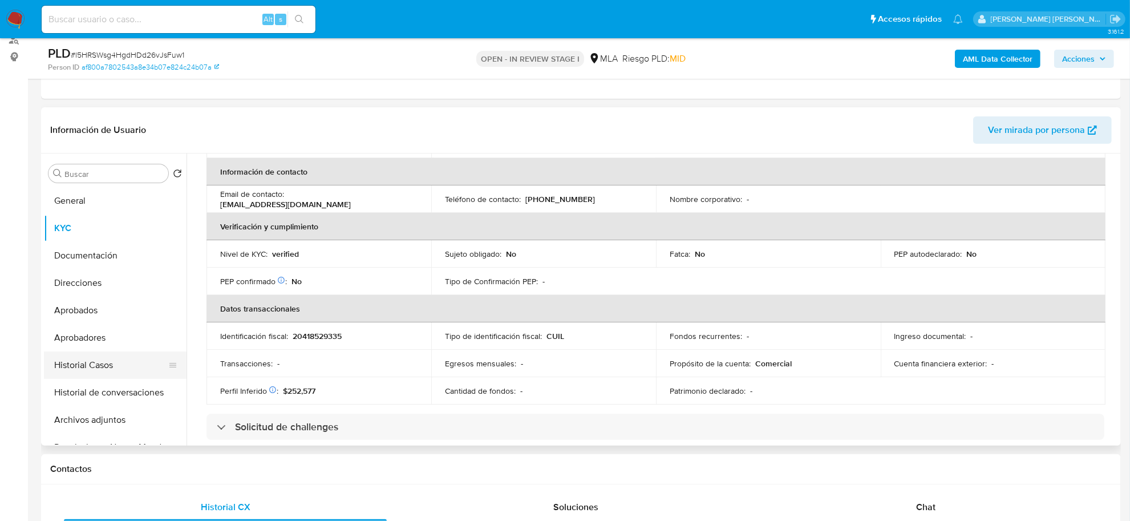
scroll to position [71, 0]
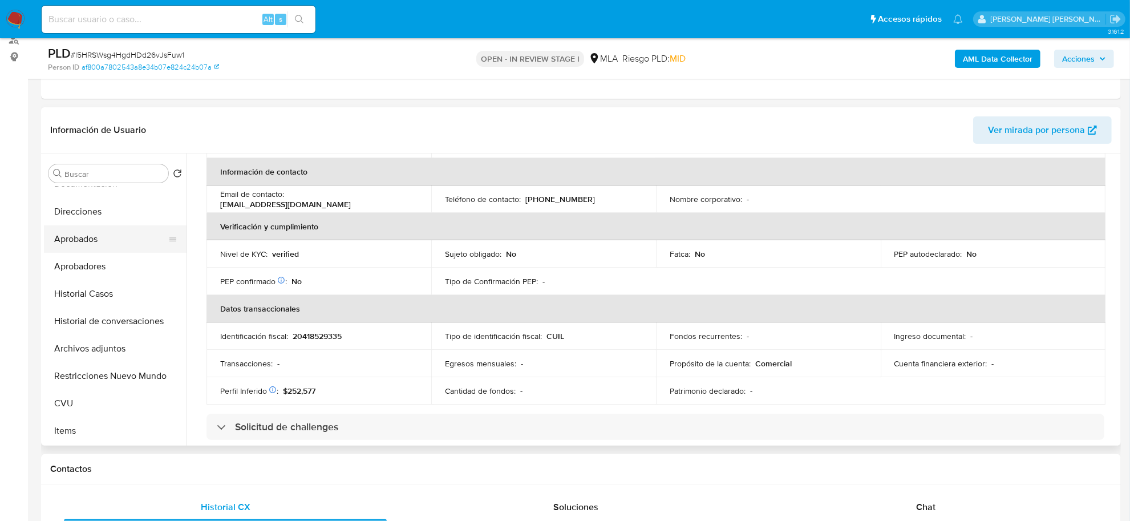
click at [84, 235] on button "Aprobados" at bounding box center [111, 238] width 134 height 27
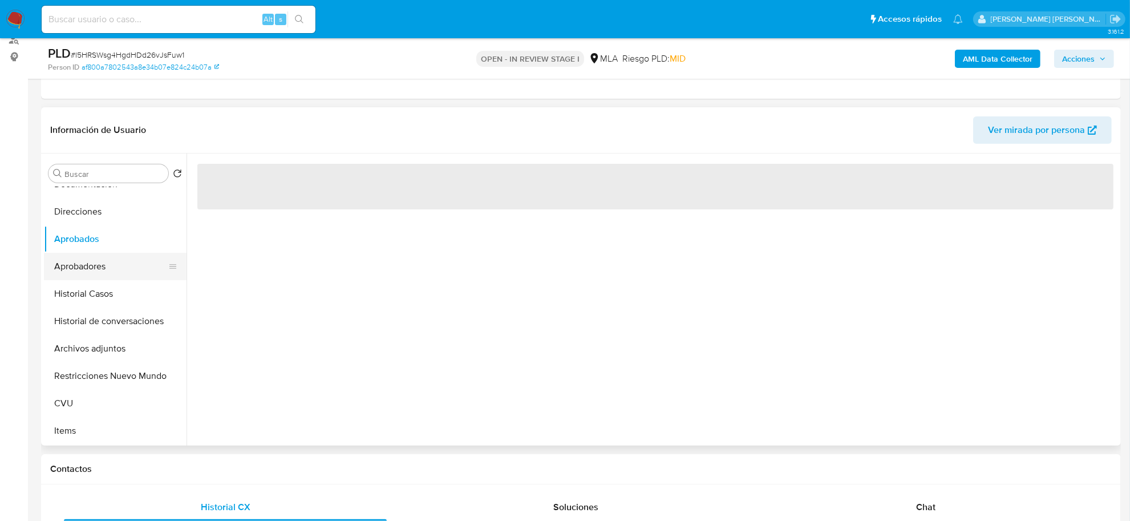
scroll to position [0, 0]
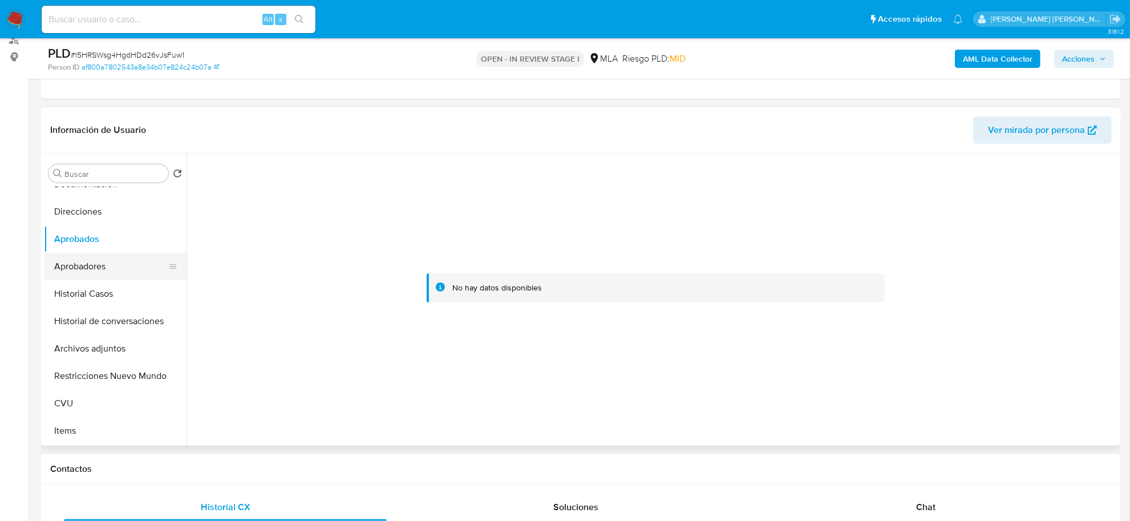
click at [82, 264] on button "Aprobadores" at bounding box center [111, 266] width 134 height 27
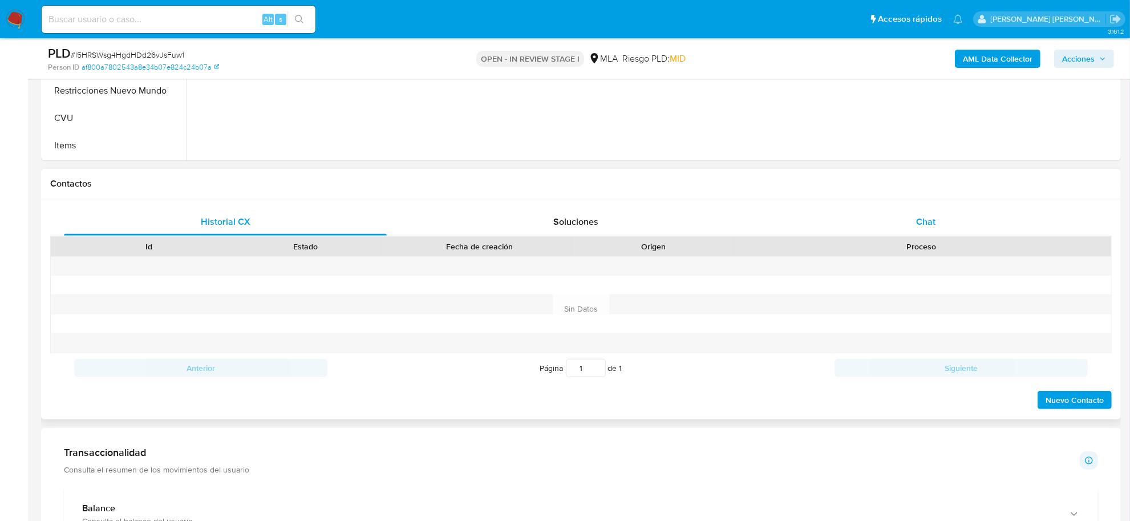
click at [919, 213] on div "Chat" at bounding box center [926, 221] width 323 height 27
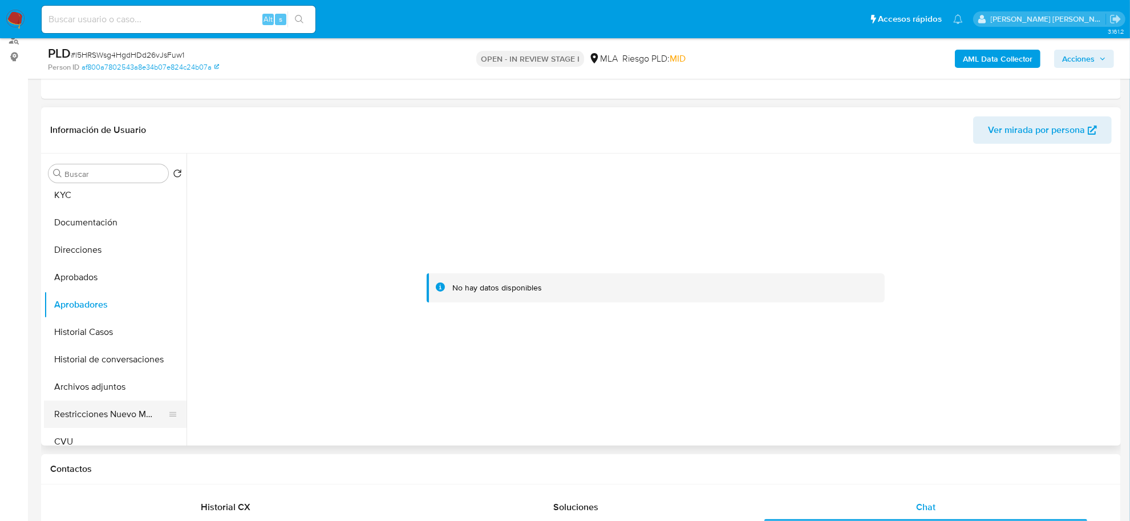
scroll to position [0, 0]
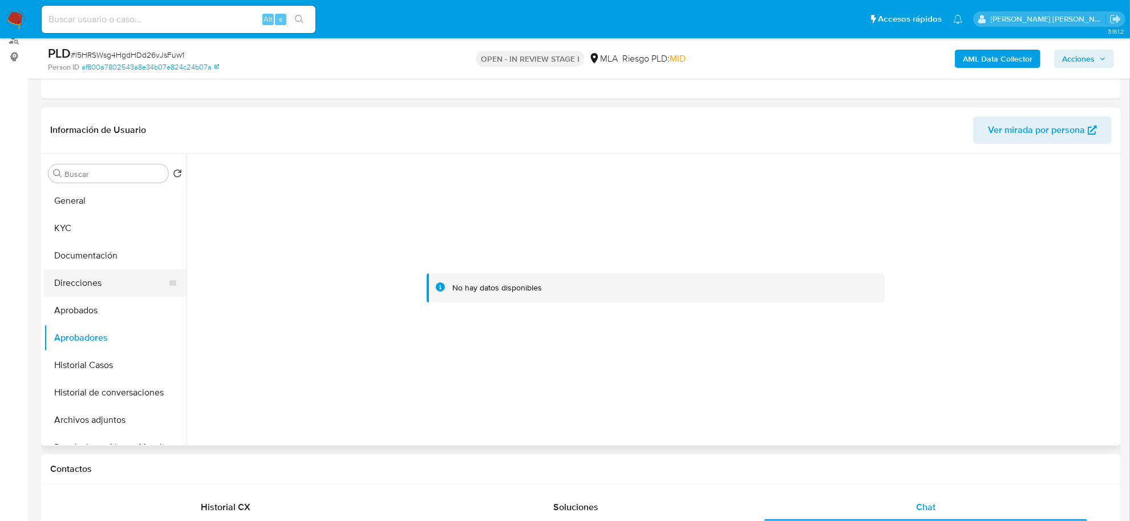
click at [87, 285] on button "Direcciones" at bounding box center [111, 282] width 134 height 27
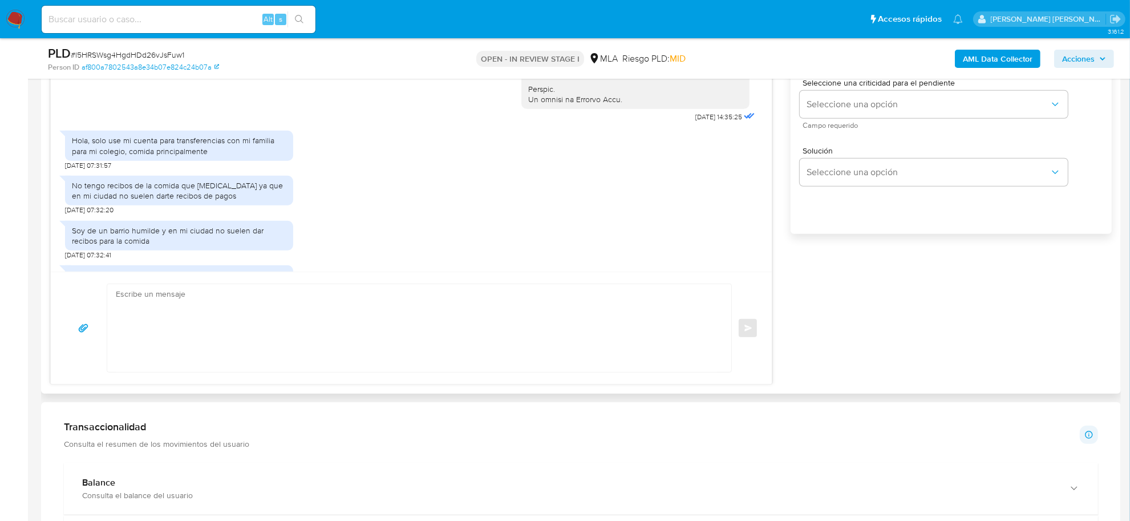
scroll to position [401, 0]
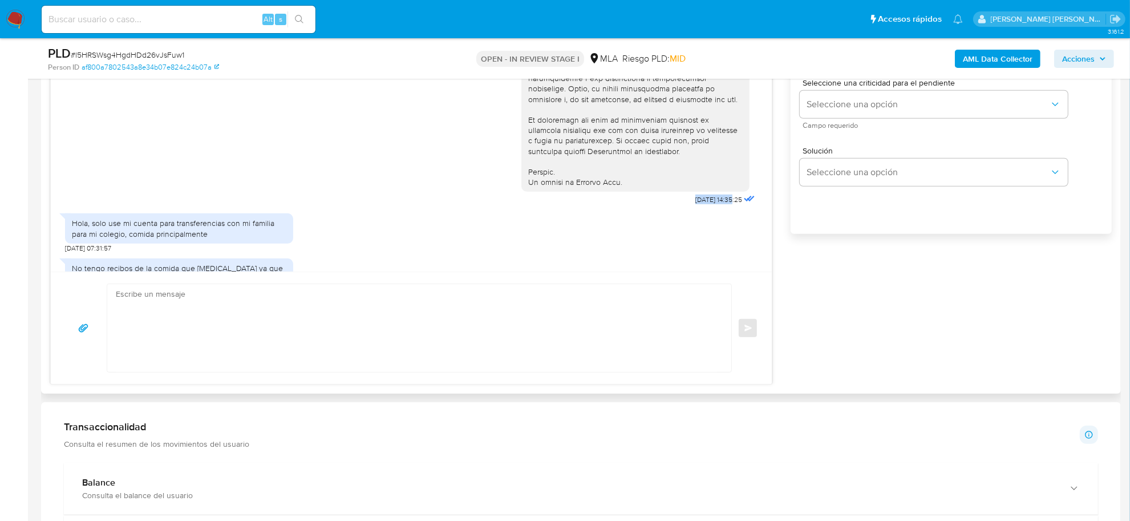
drag, startPoint x: 669, startPoint y: 219, endPoint x: 709, endPoint y: 220, distance: 39.4
copy span "17/09/2025 1"
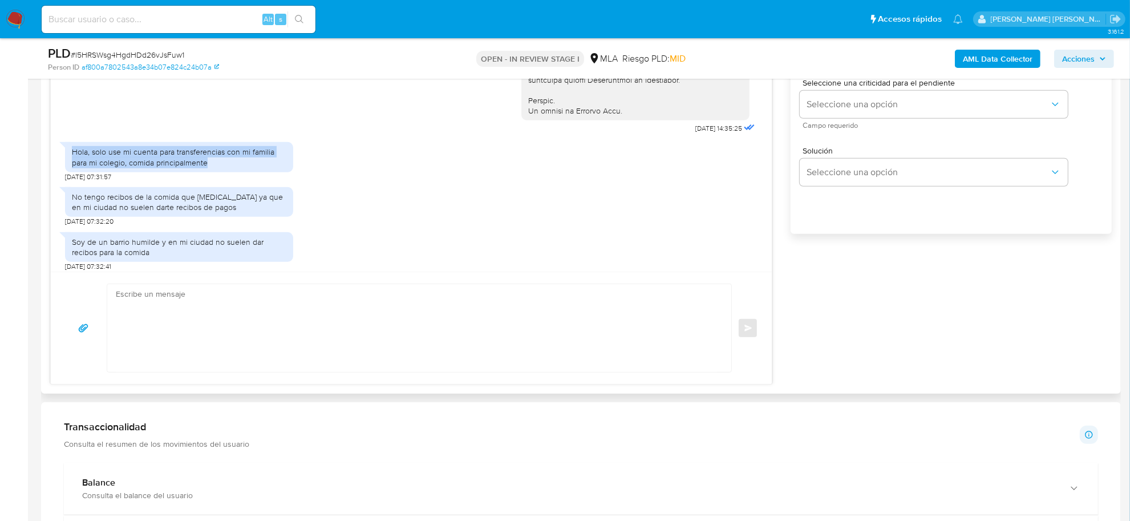
drag, startPoint x: 72, startPoint y: 175, endPoint x: 207, endPoint y: 183, distance: 135.4
click at [207, 167] on div "Hola, solo use mi cuenta para transferencias con mi familia para mi colegio, co…" at bounding box center [179, 157] width 215 height 21
copy div "Hola, solo use mi cuenta para transferencias con mi familia para mi colegio, co…"
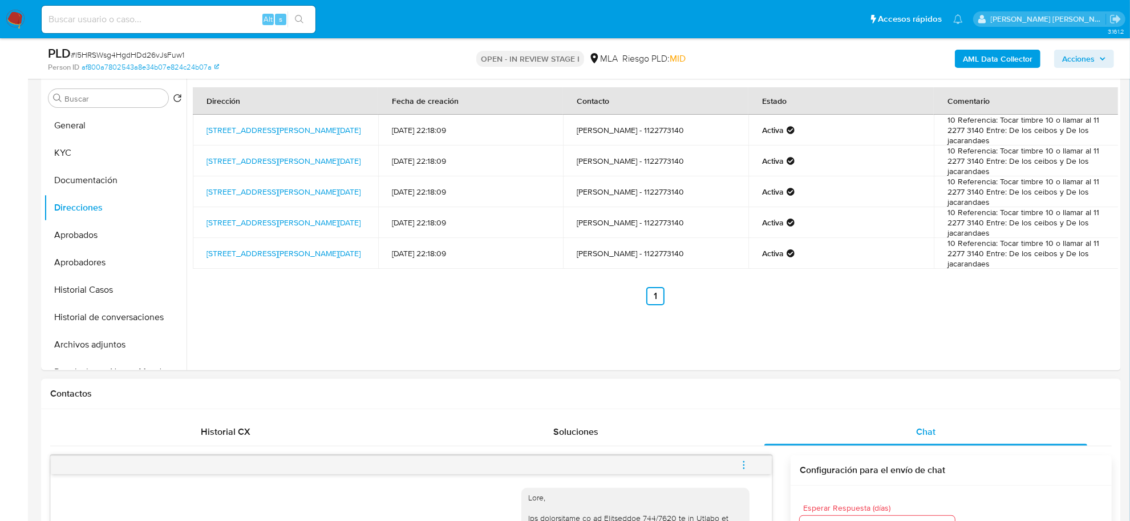
scroll to position [214, 0]
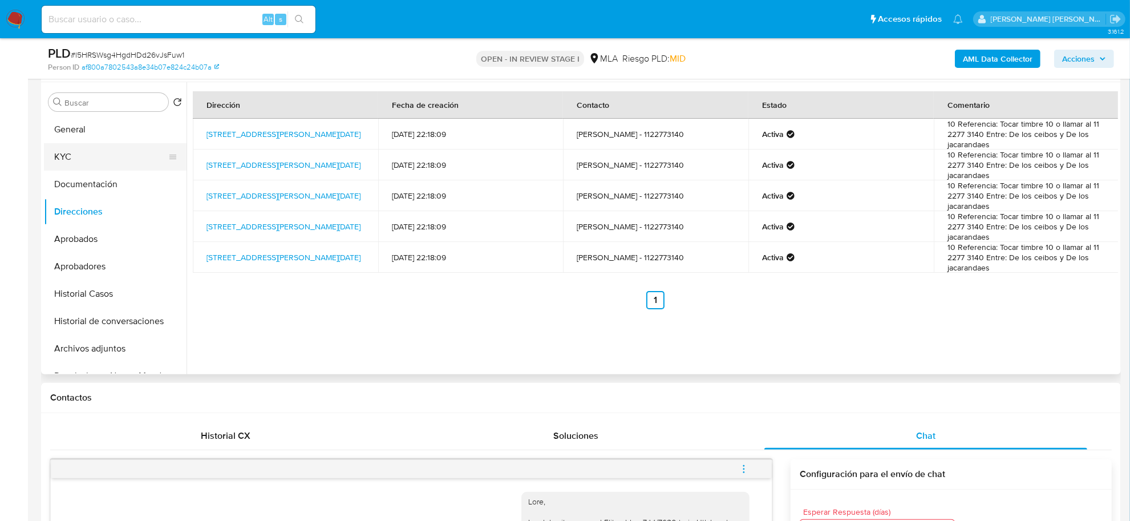
click at [67, 161] on button "KYC" at bounding box center [111, 156] width 134 height 27
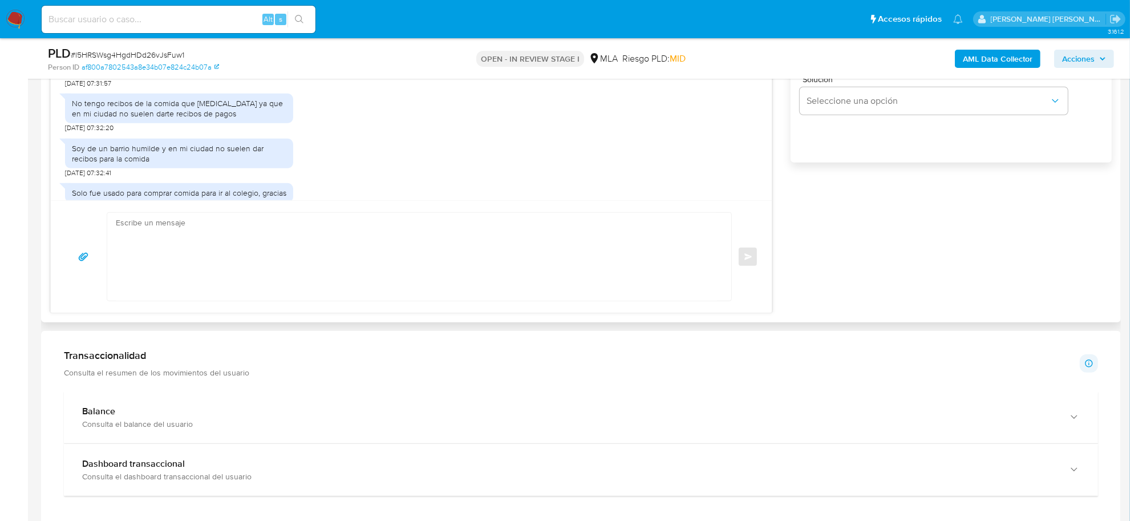
scroll to position [499, 0]
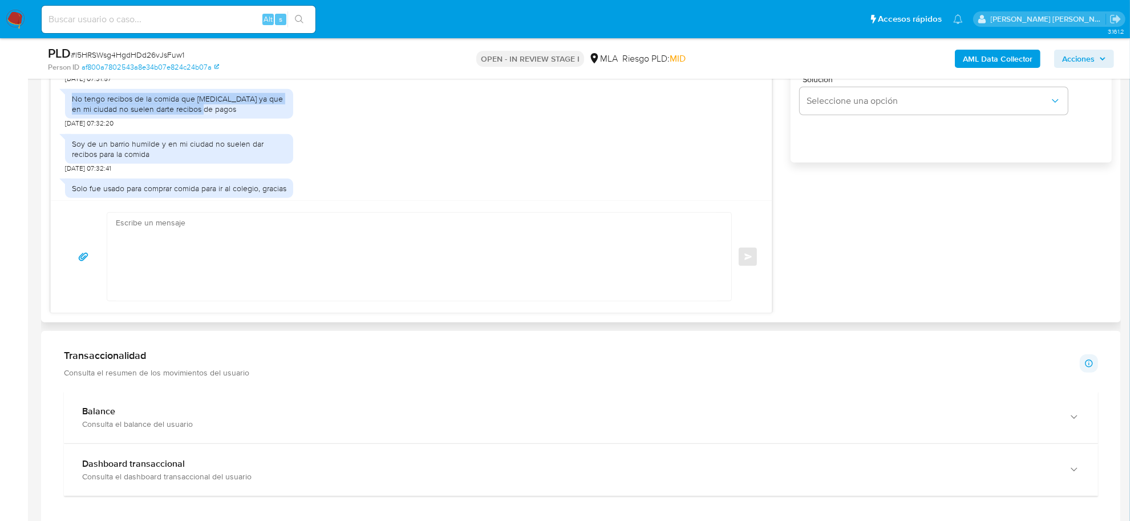
drag, startPoint x: 73, startPoint y: 119, endPoint x: 221, endPoint y: 132, distance: 148.4
click at [221, 114] on div "No tengo recibos de la comida que compro ya que en mi ciudad no suelen darte re…" at bounding box center [179, 104] width 215 height 21
copy div "No tengo recibos de la comida que compro ya que en mi ciudad no suelen darte re…"
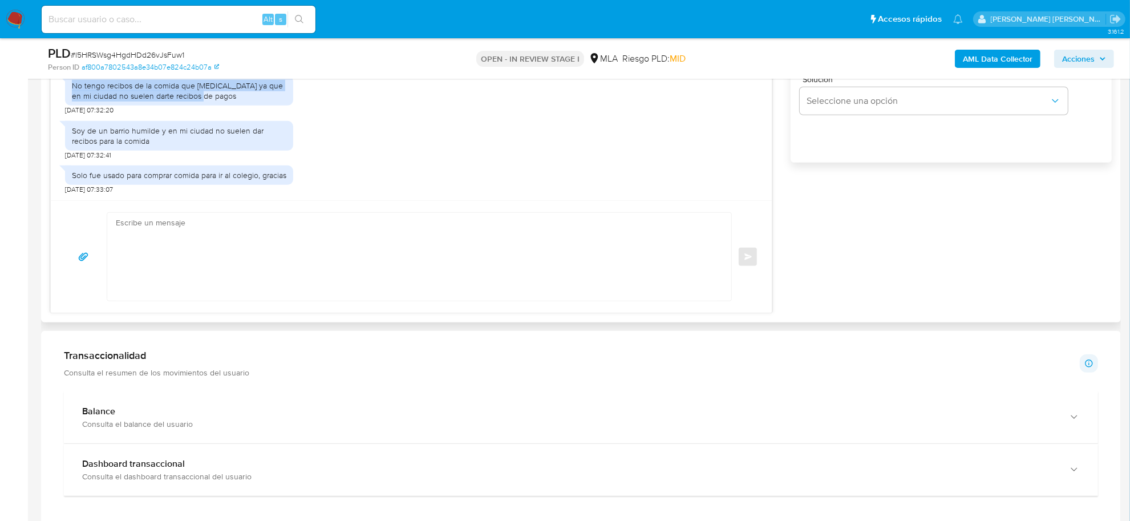
scroll to position [544, 0]
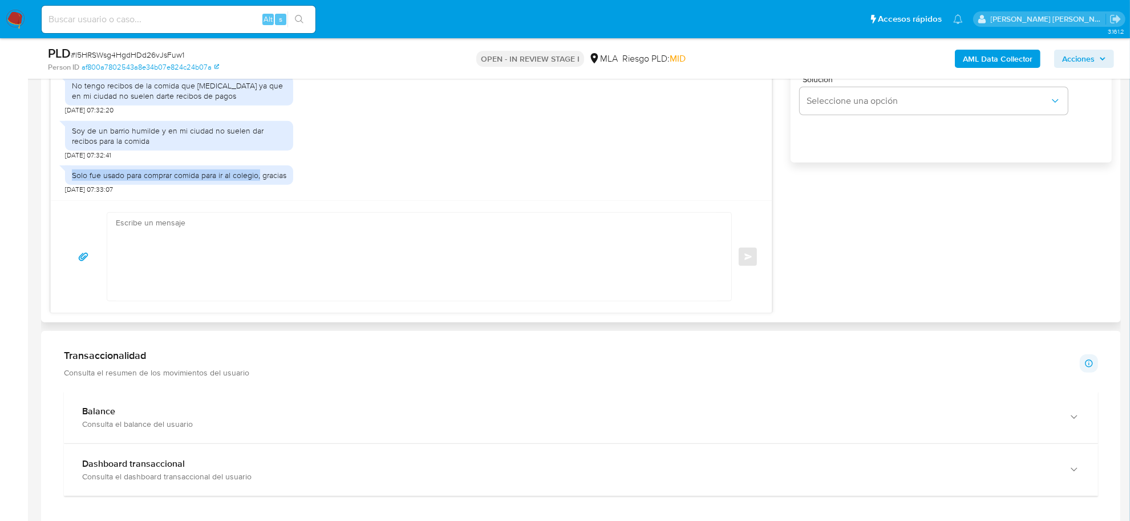
drag, startPoint x: 73, startPoint y: 165, endPoint x: 266, endPoint y: 169, distance: 192.9
click at [266, 170] on div "Solo fue usado para comprar comida para ir al colegio, gracias" at bounding box center [179, 175] width 215 height 10
copy div "Solo fue usado para comprar comida para ir al colegio,"
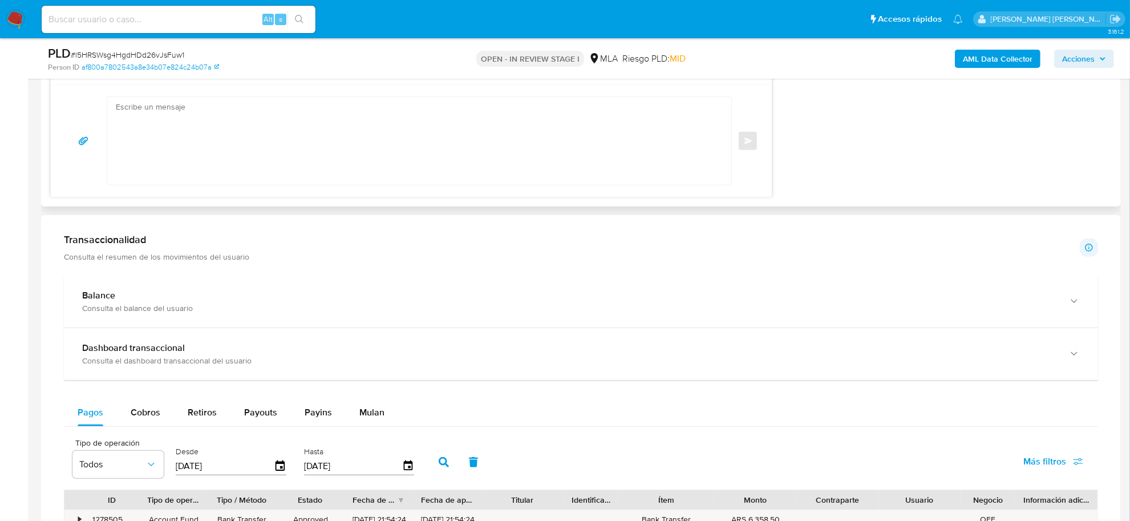
scroll to position [785, 0]
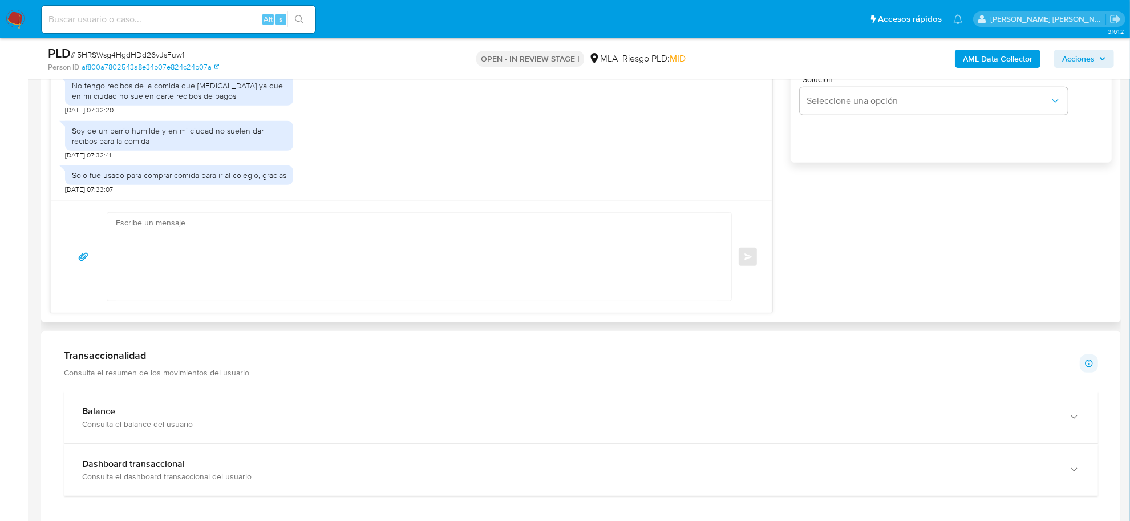
click at [203, 246] on textarea at bounding box center [416, 257] width 601 height 88
paste textarea "Hola, Muchas gracias por la respuesta. Analizamos tu caso y notamos que la info…"
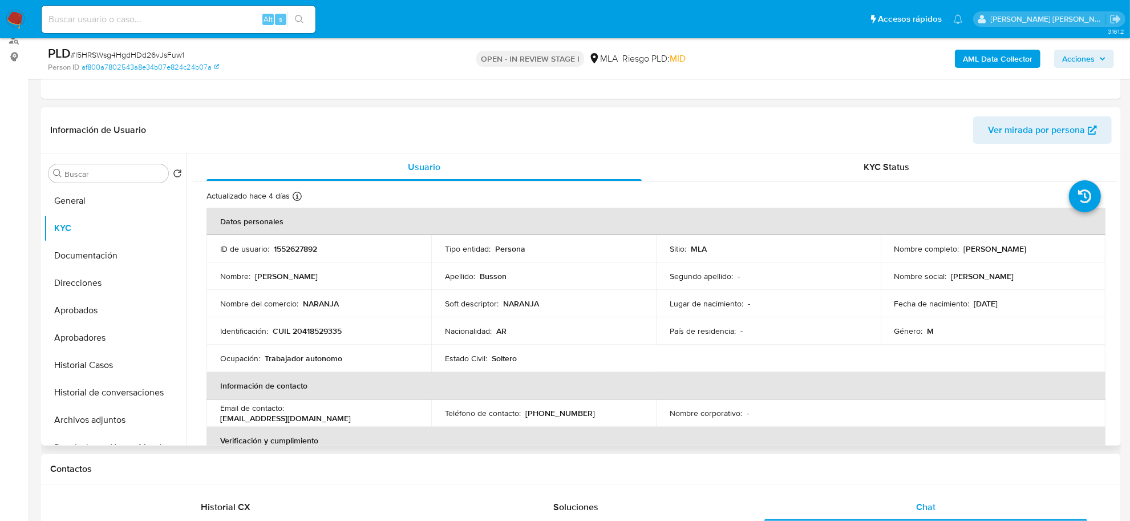
scroll to position [71, 0]
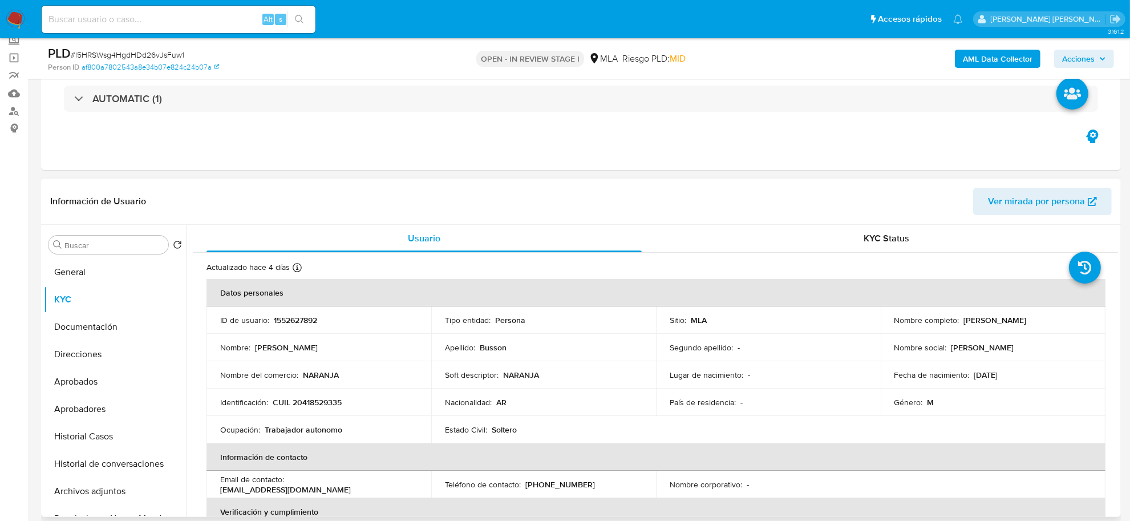
drag, startPoint x: 960, startPoint y: 318, endPoint x: 1019, endPoint y: 321, distance: 58.2
click at [1019, 321] on p "[PERSON_NAME]" at bounding box center [995, 320] width 63 height 10
copy p "Ezequiel Agustin"
click at [60, 318] on button "Documentación" at bounding box center [111, 326] width 134 height 27
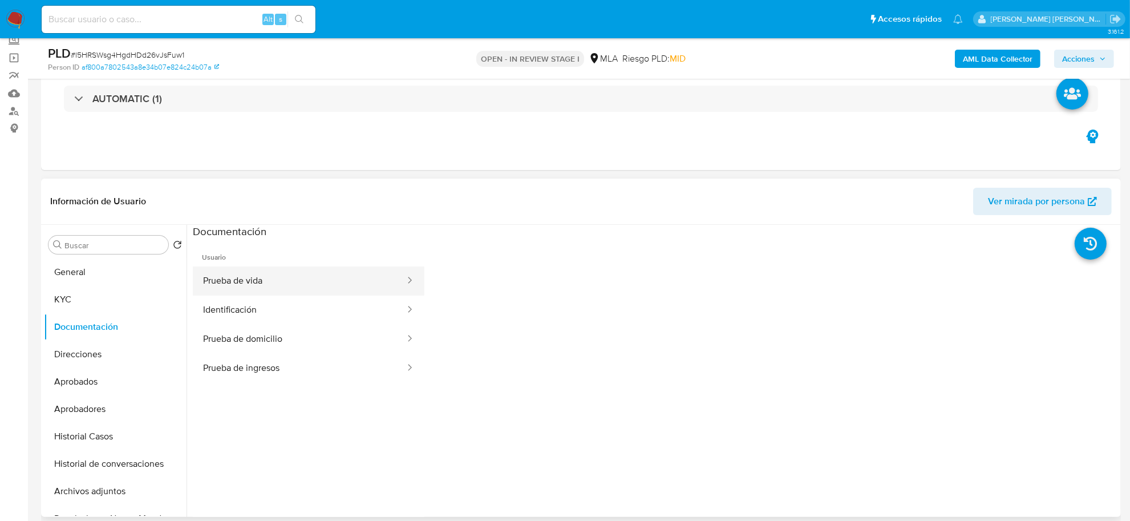
click at [232, 277] on button "Prueba de vida" at bounding box center [299, 280] width 213 height 29
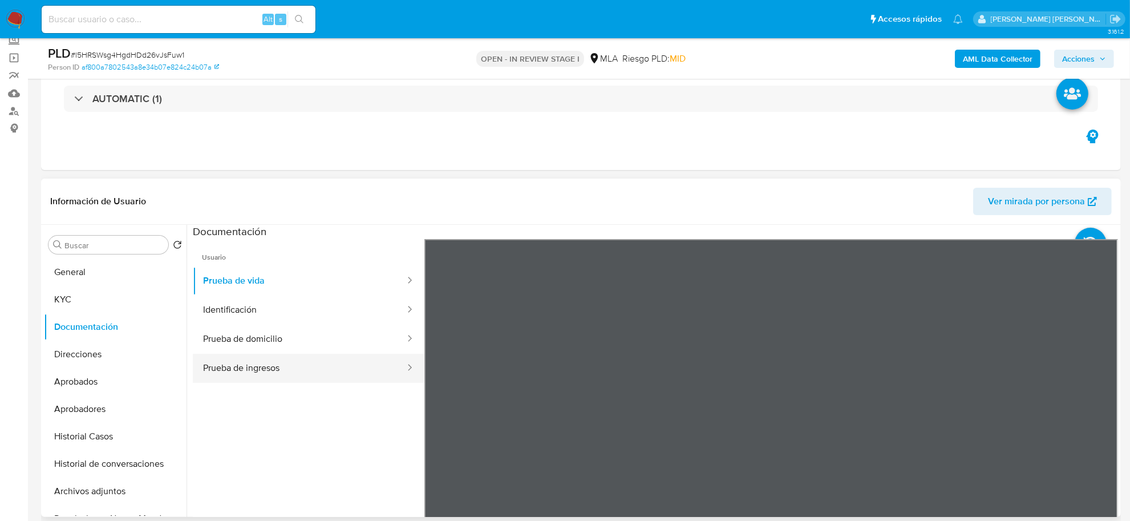
click at [258, 361] on button "Prueba de ingresos" at bounding box center [299, 368] width 213 height 29
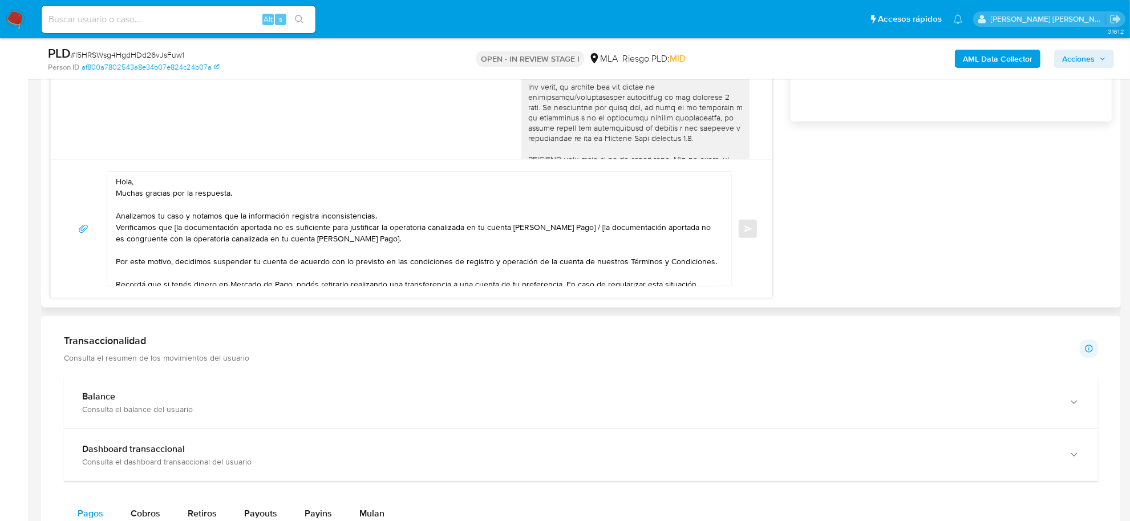
scroll to position [642, 0]
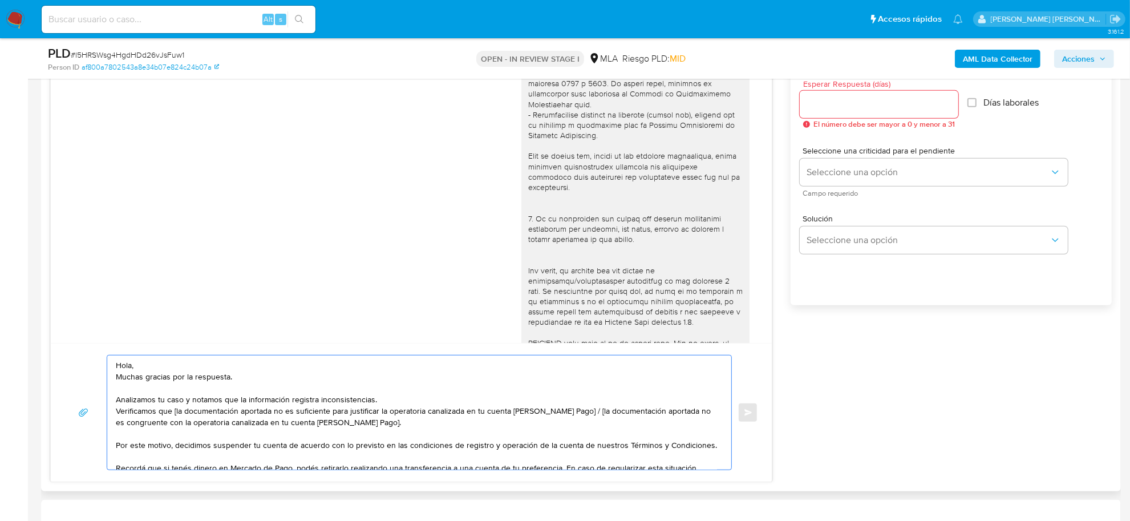
click at [133, 363] on textarea "Hola, Muchas gracias por la respuesta. Analizamos tu caso y notamos que la info…" at bounding box center [416, 412] width 601 height 114
click at [132, 370] on textarea "Hola, Muchas gracias por la respuesta. Analizamos tu caso y notamos que la info…" at bounding box center [416, 412] width 601 height 114
paste textarea "Ezequiel Agustin"
click at [118, 382] on textarea "Hola Ezequiel Agustin, Muchas gracias por la respuesta. Analizamos tu caso y no…" at bounding box center [416, 412] width 601 height 114
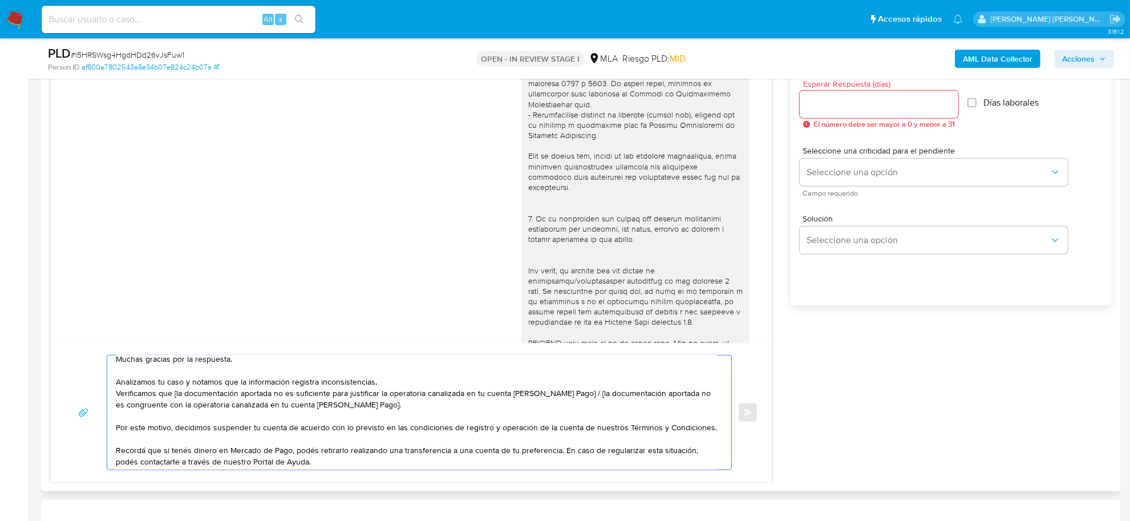
scroll to position [0, 0]
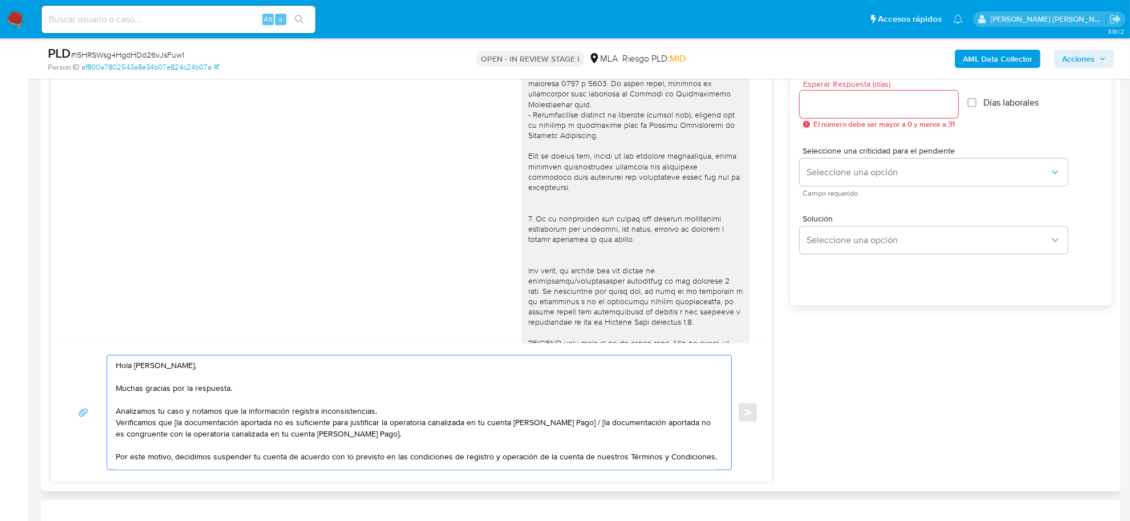
drag, startPoint x: 290, startPoint y: 414, endPoint x: 379, endPoint y: 410, distance: 89.7
click at [379, 410] on textarea "Hola Ezequiel Agustin, Muchas gracias por la respuesta. Analizamos tu caso y no…" at bounding box center [416, 412] width 601 height 114
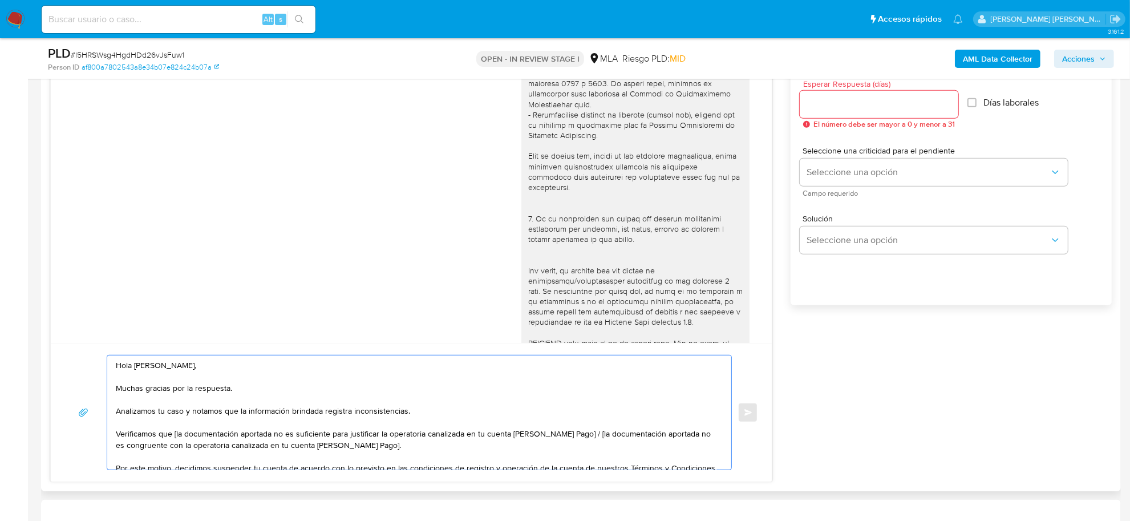
drag, startPoint x: 297, startPoint y: 437, endPoint x: 113, endPoint y: 437, distance: 184.3
click at [113, 437] on div "Hola Ezequiel Agustin, Muchas gracias por la respuesta. Analizamos tu caso y no…" at bounding box center [416, 412] width 619 height 114
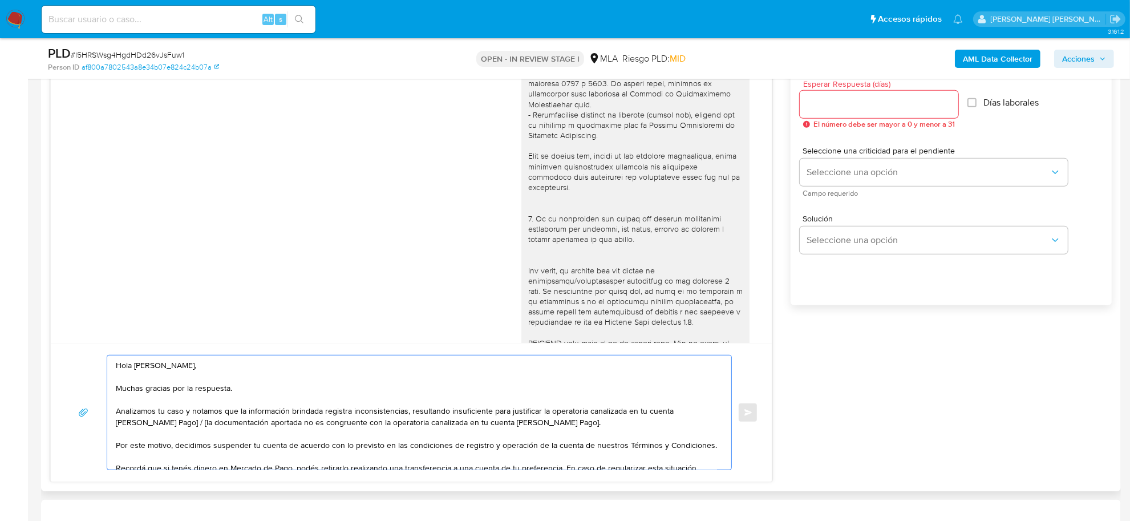
drag, startPoint x: 585, startPoint y: 411, endPoint x: 381, endPoint y: 427, distance: 204.9
click at [381, 427] on textarea "Hola Ezequiel Agustin, Muchas gracias por la respuesta. Analizamos tu caso y no…" at bounding box center [416, 412] width 601 height 114
click at [515, 434] on textarea "Hola Ezequiel Agustin, Muchas gracias por la respuesta. Analizamos tu caso y no…" at bounding box center [416, 412] width 601 height 114
drag, startPoint x: 165, startPoint y: 422, endPoint x: 569, endPoint y: 425, distance: 403.4
click at [569, 425] on textarea "Hola Ezequiel Agustin, Muchas gracias por la respuesta. Analizamos tu caso y no…" at bounding box center [416, 412] width 601 height 114
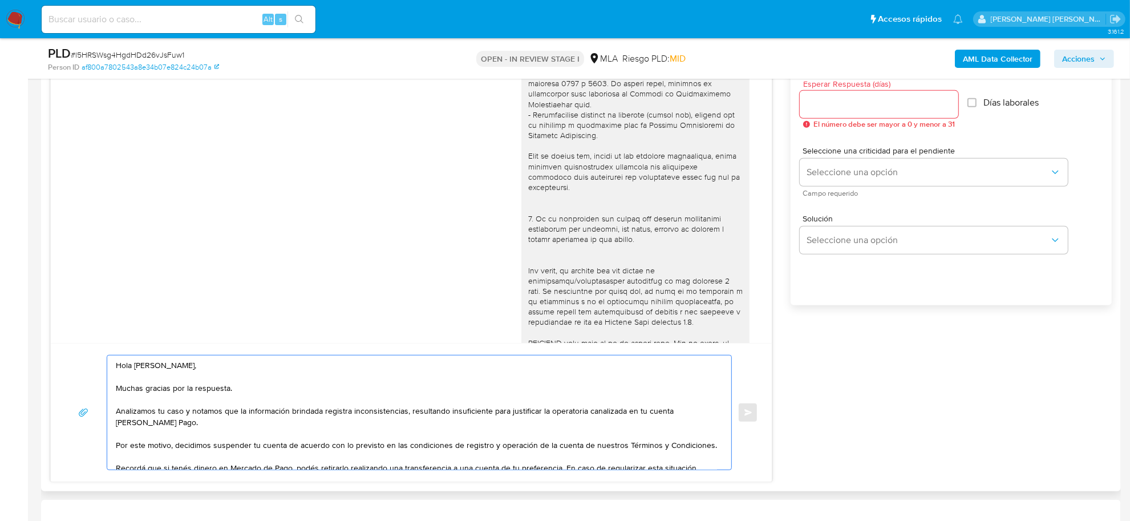
click at [585, 415] on textarea "Hola Ezequiel Agustin, Muchas gracias por la respuesta. Analizamos tu caso y no…" at bounding box center [416, 412] width 601 height 114
click at [662, 418] on textarea "Hola Ezequiel Agustin, Muchas gracias por la respuesta. Analizamos tu caso y no…" at bounding box center [416, 412] width 601 height 114
click at [664, 415] on textarea "Hola Ezequiel Agustin, Muchas gracias por la respuesta. Analizamos tu caso y no…" at bounding box center [416, 412] width 601 height 114
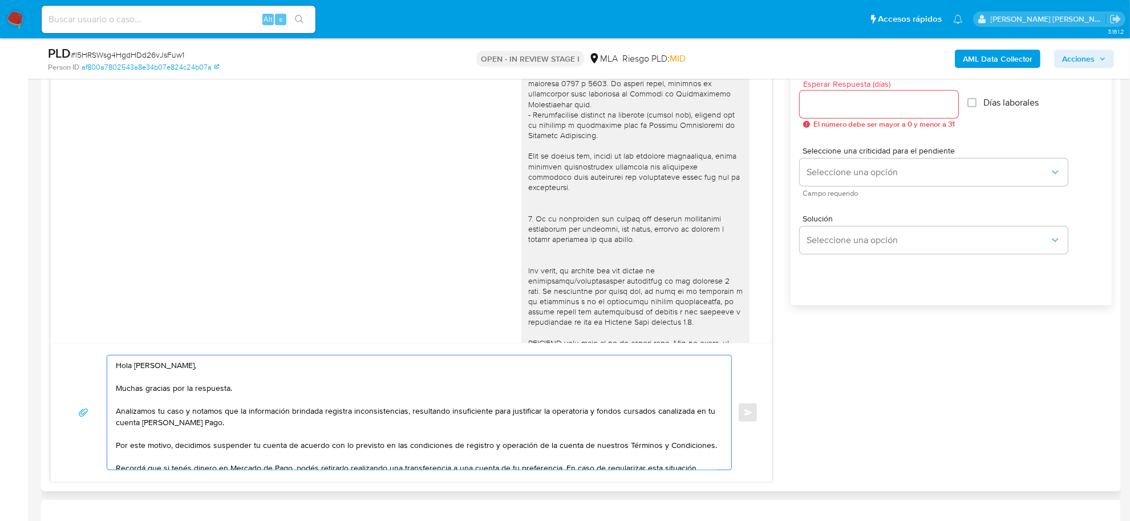
click at [664, 415] on textarea "Hola Ezequiel Agustin, Muchas gracias por la respuesta. Analizamos tu caso y no…" at bounding box center [416, 412] width 601 height 114
click at [224, 417] on textarea "Hola Ezequiel Agustin, Muchas gracias por la respuesta. Analizamos tu caso y no…" at bounding box center [416, 412] width 601 height 114
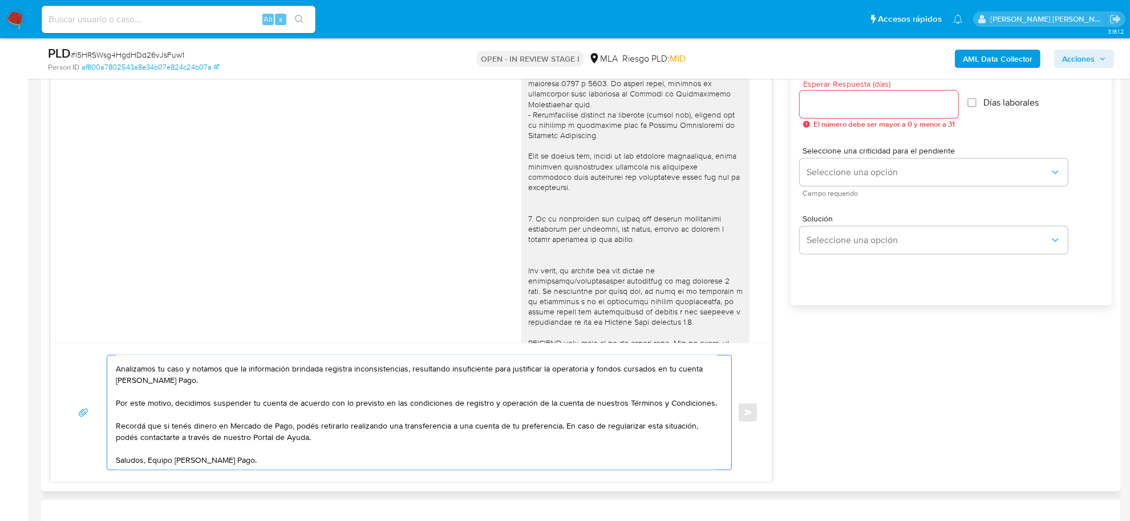
click at [560, 417] on textarea "Hola Ezequiel Agustin, Muchas gracias por la respuesta. Analizamos tu caso y no…" at bounding box center [416, 412] width 601 height 114
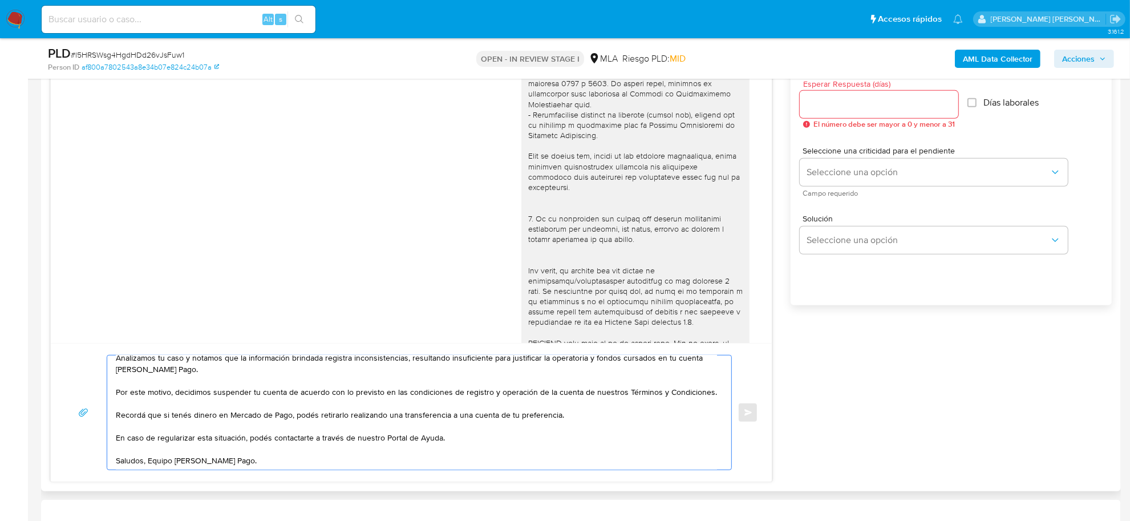
click at [449, 443] on textarea "Hola Ezequiel Agustin, Muchas gracias por la respuesta. Analizamos tu caso y no…" at bounding box center [416, 412] width 601 height 114
click at [449, 442] on textarea "Hola Ezequiel Agustin, Muchas gracias por la respuesta. Analizamos tu caso y no…" at bounding box center [416, 412] width 601 height 114
click at [458, 438] on textarea "Hola Ezequiel Agustin, Muchas gracias por la respuesta. Analizamos tu caso y no…" at bounding box center [416, 412] width 601 height 114
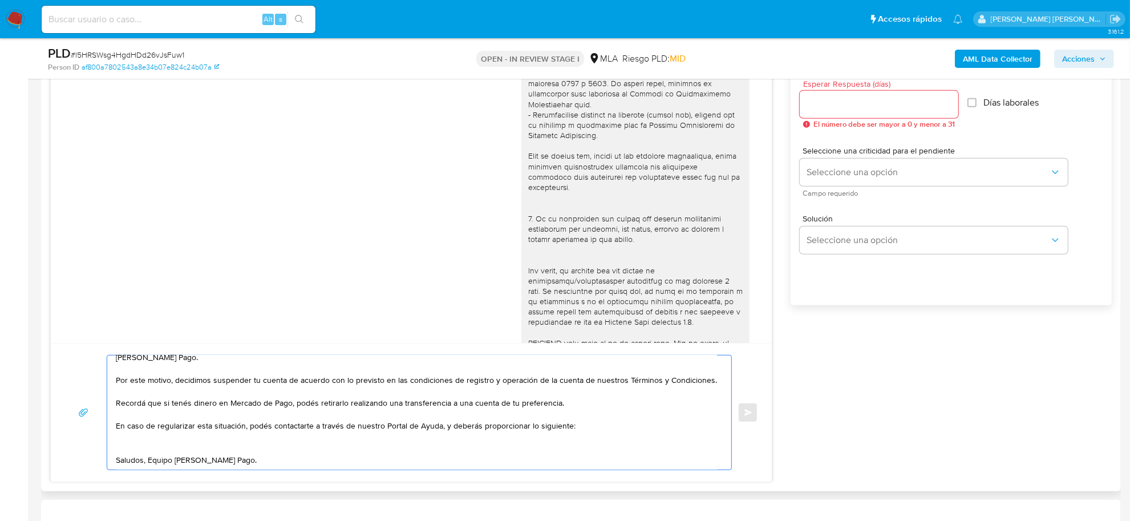
scroll to position [76, 0]
click at [150, 451] on textarea "Hola Ezequiel Agustin, Muchas gracias por la respuesta. Analizamos tu caso y no…" at bounding box center [416, 412] width 601 height 114
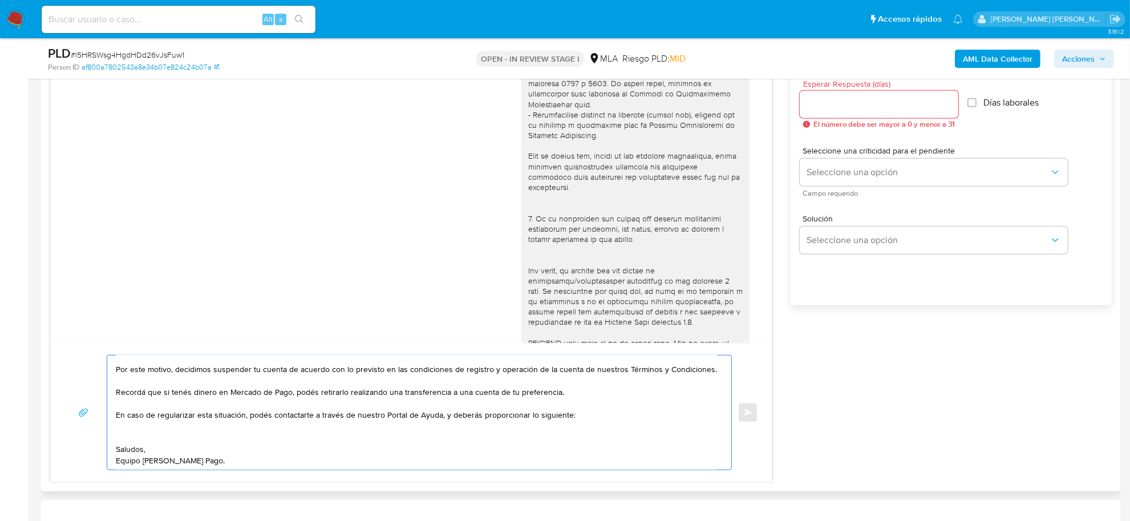
click at [140, 441] on textarea "Hola Ezequiel Agustin, Muchas gracias por la respuesta. Analizamos tu caso y no…" at bounding box center [416, 412] width 601 height 114
click at [164, 441] on textarea "Hola Ezequiel Agustin, Muchas gracias por la respuesta. Analizamos tu caso y no…" at bounding box center [416, 412] width 601 height 114
click at [405, 441] on textarea "Hola Ezequiel Agustin, Muchas gracias por la respuesta. Analizamos tu caso y no…" at bounding box center [416, 412] width 601 height 114
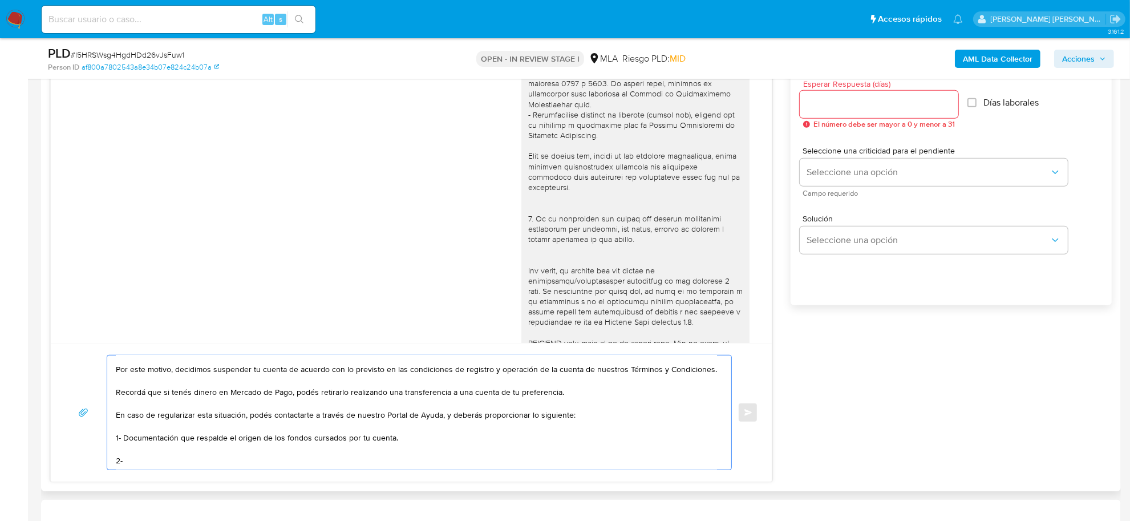
click at [156, 449] on textarea "Hola Ezequiel Agustin, Muchas gracias por la respuesta. Analizamos tu caso y no…" at bounding box center [416, 412] width 601 height 114
paste textarea "Tené en cuenta que, además de los ejemplos mencionados, podés adjuntar voluntar…"
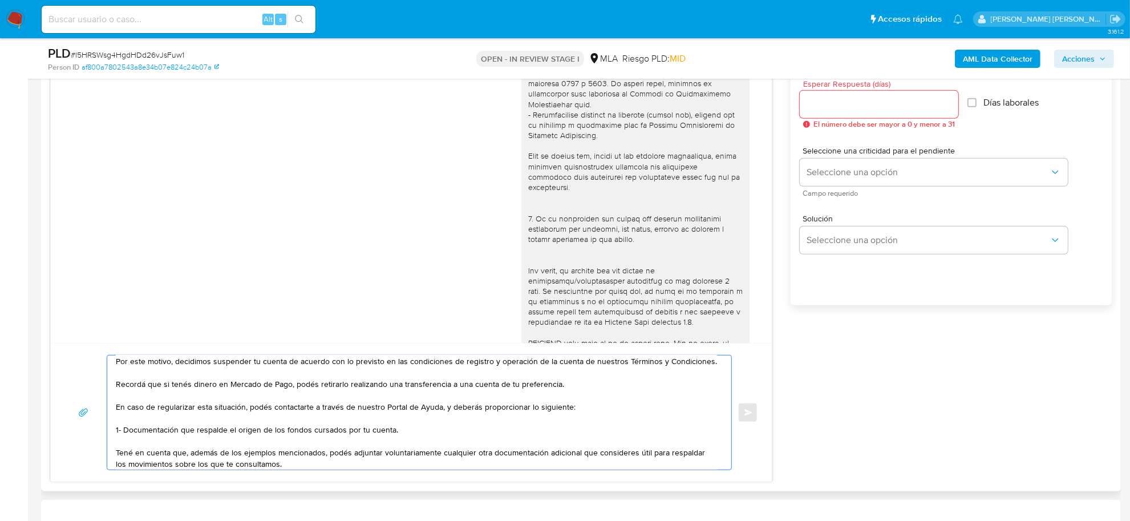
scroll to position [95, 0]
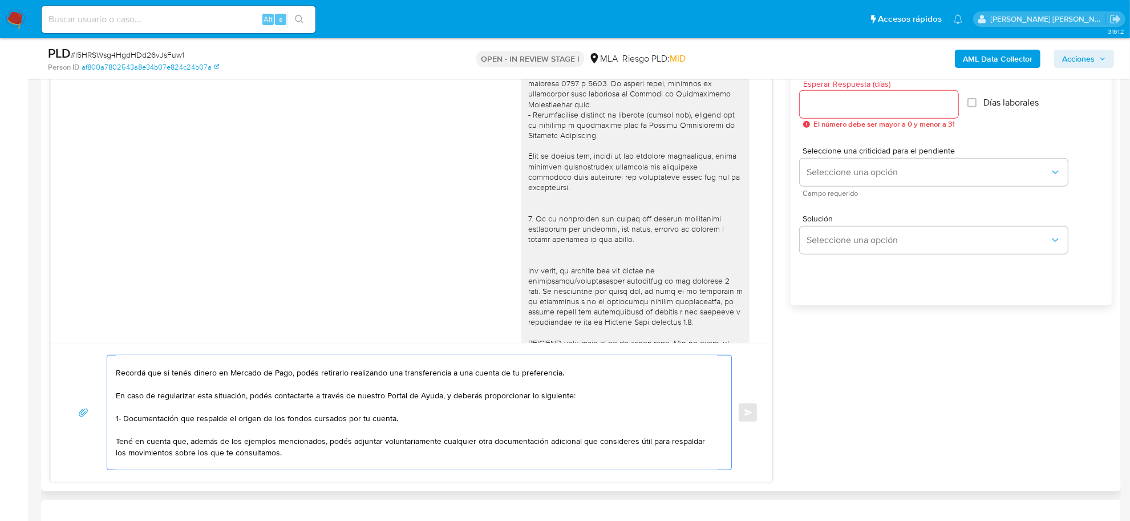
drag, startPoint x: 185, startPoint y: 445, endPoint x: 329, endPoint y: 440, distance: 143.3
click at [277, 442] on textarea "Hola Ezequiel Agustin, Muchas gracias por la respuesta. Analizamos tu caso y no…" at bounding box center [416, 412] width 601 height 114
click at [277, 441] on textarea "Hola Ezequiel Agustin, Muchas gracias por la respuesta. Analizamos tu caso y no…" at bounding box center [416, 412] width 601 height 114
click at [277, 442] on textarea "Hola Ezequiel Agustin, Muchas gracias por la respuesta. Analizamos tu caso y no…" at bounding box center [416, 412] width 601 height 114
drag, startPoint x: 326, startPoint y: 446, endPoint x: 184, endPoint y: 444, distance: 141.5
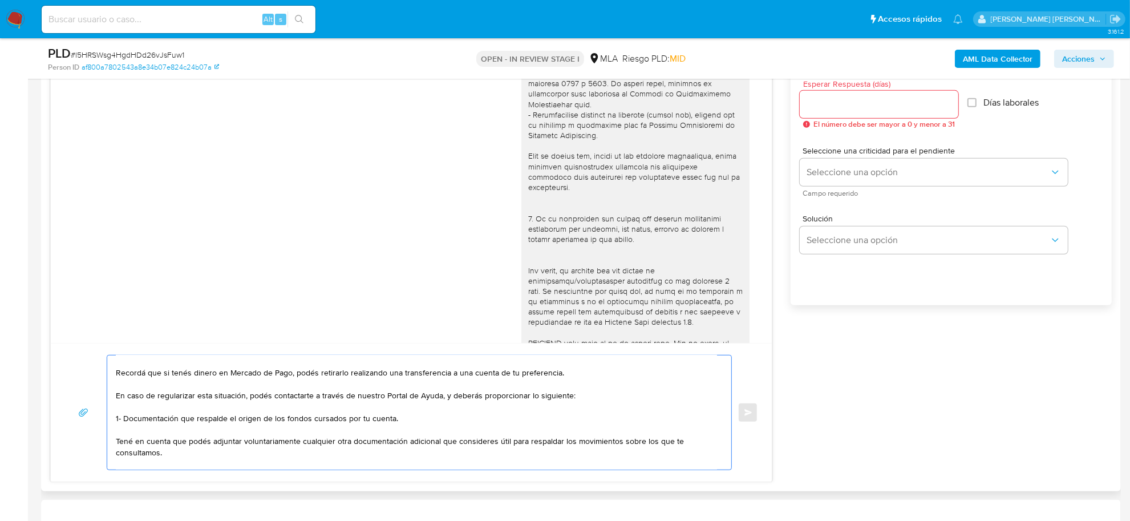
click at [343, 441] on textarea "Hola Ezequiel Agustin, Muchas gracias por la respuesta. Analizamos tu caso y no…" at bounding box center [416, 412] width 601 height 114
click at [398, 444] on textarea "Hola Ezequiel Agustin, Muchas gracias por la respuesta. Analizamos tu caso y no…" at bounding box center [416, 412] width 601 height 114
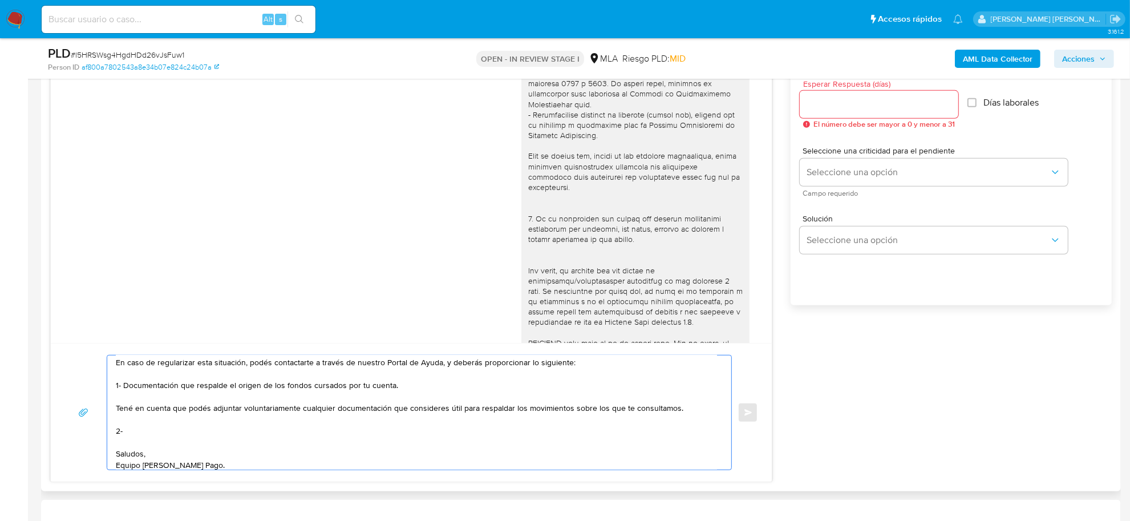
scroll to position [144, 0]
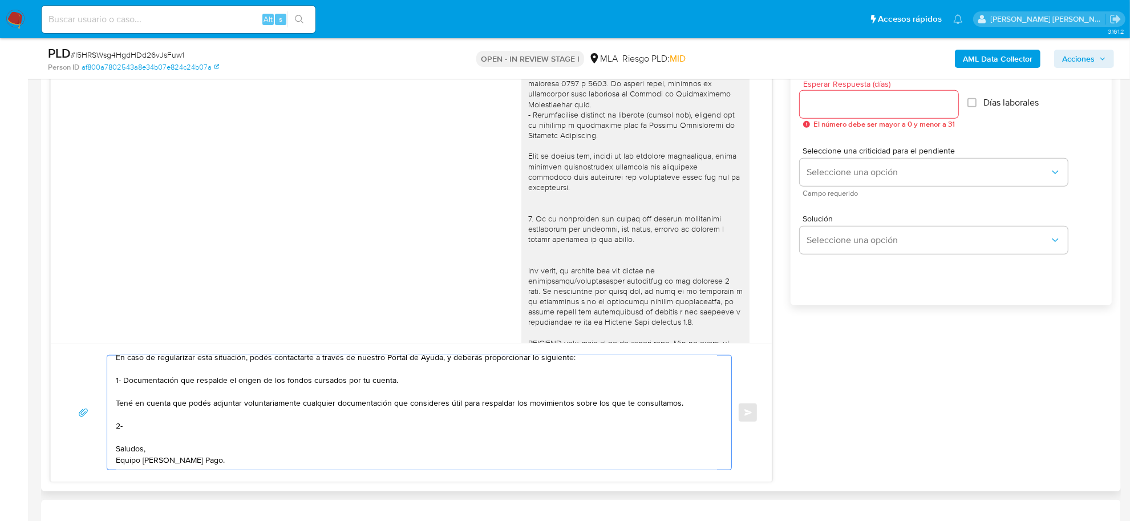
drag, startPoint x: 569, startPoint y: 395, endPoint x: 683, endPoint y: 398, distance: 113.6
click at [683, 398] on textarea "Hola Ezequiel Agustin, Muchas gracias por la respuesta. Analizamos tu caso y no…" at bounding box center [416, 412] width 601 height 114
click at [164, 411] on textarea "Hola Ezequiel Agustin, Muchas gracias por la respuesta. Analizamos tu caso y no…" at bounding box center [416, 412] width 601 height 114
paste textarea "vínculo con las siguientes contrapartes con las que operaste, el motivo de las …"
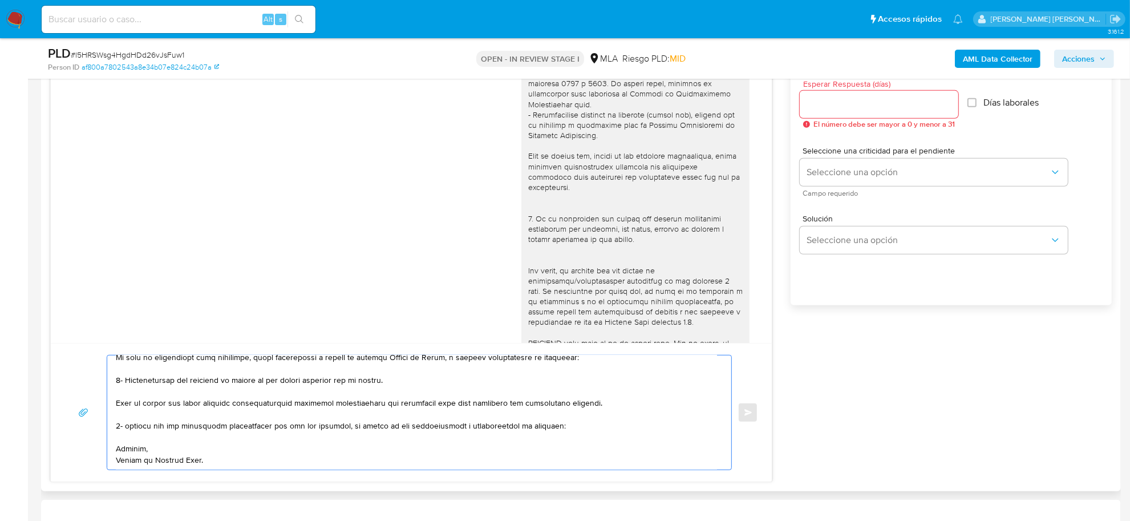
click at [128, 415] on textarea at bounding box center [416, 412] width 601 height 114
click at [168, 430] on textarea at bounding box center [416, 412] width 601 height 114
paste textarea "Nora Maria Flores CUIT 27175397065"
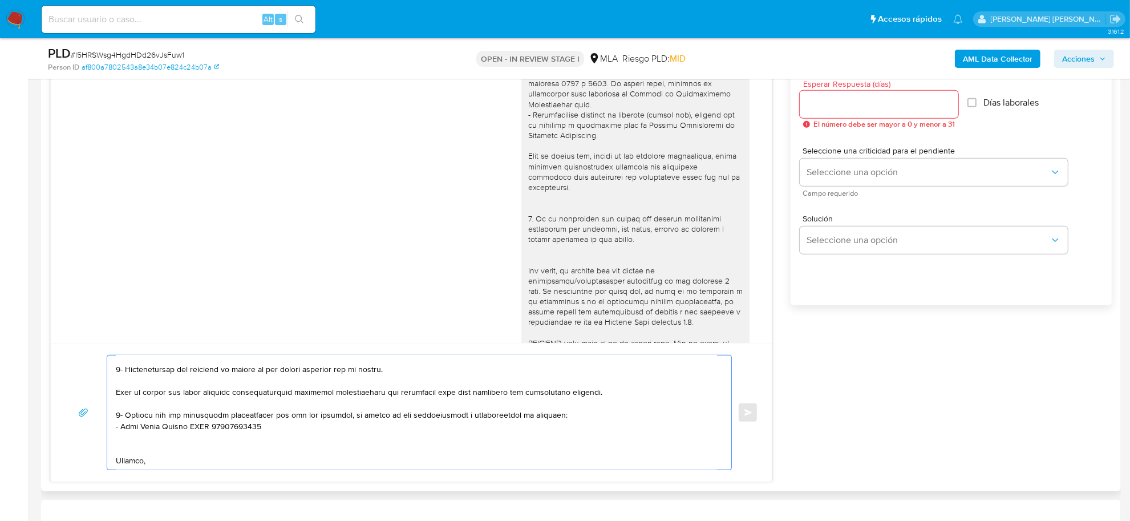
paste textarea "- Pistoletti Laura Marc CUIT 27204200357 (SIN ACTIVIDAD) , a quien le envía 1 t…"
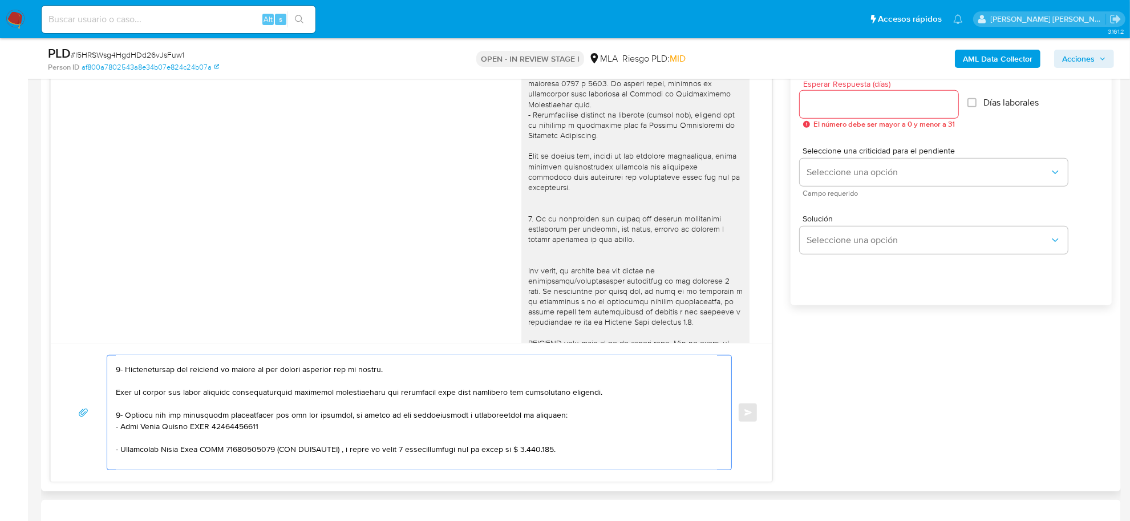
scroll to position [164, 0]
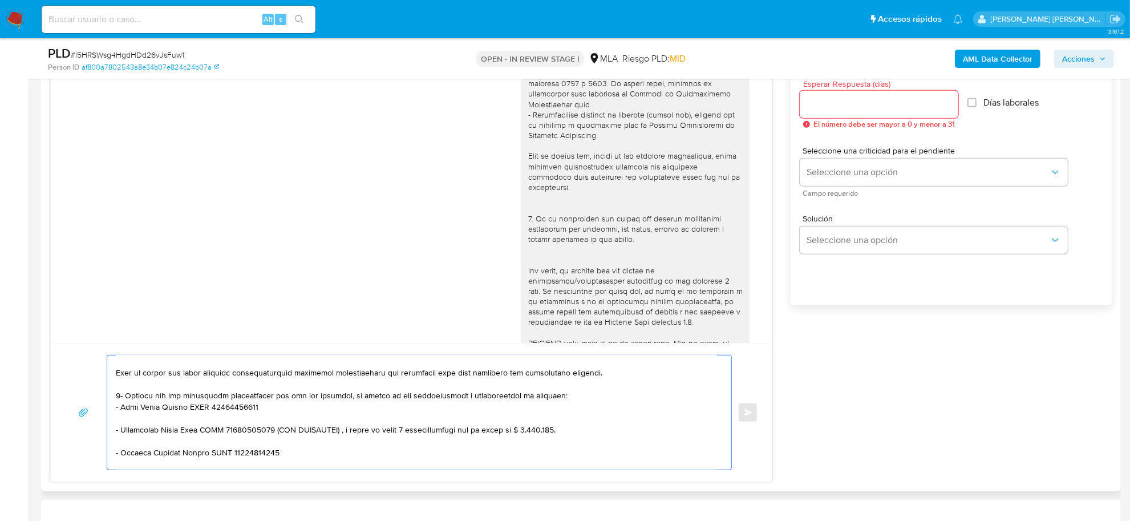
click at [140, 442] on textarea at bounding box center [416, 412] width 601 height 114
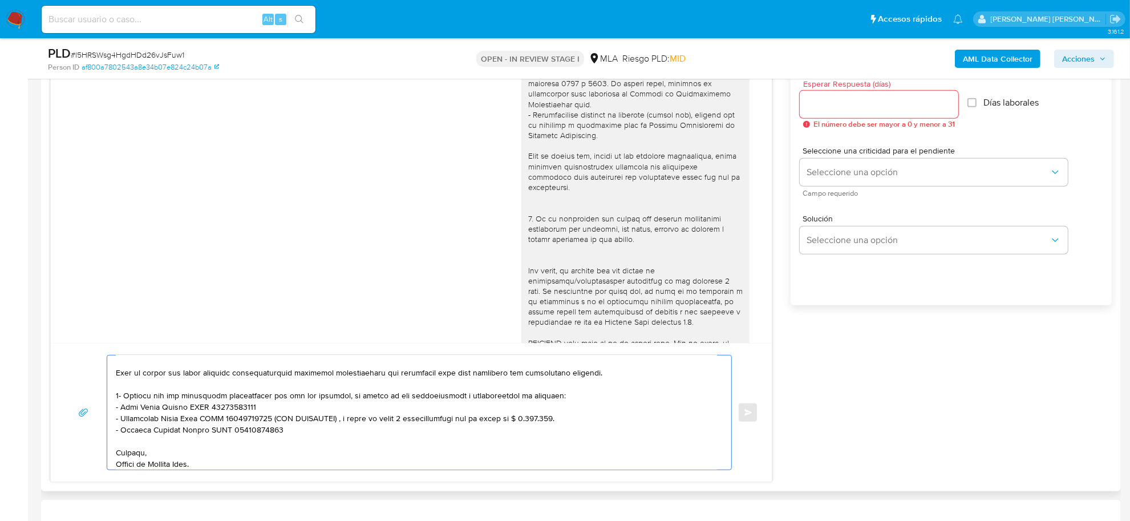
click at [150, 438] on textarea at bounding box center [416, 412] width 601 height 114
drag, startPoint x: 264, startPoint y: 417, endPoint x: 286, endPoint y: 423, distance: 23.1
click at [286, 423] on textarea at bounding box center [416, 412] width 601 height 114
drag, startPoint x: 264, startPoint y: 418, endPoint x: 272, endPoint y: 428, distance: 12.7
click at [272, 428] on textarea at bounding box center [416, 412] width 601 height 114
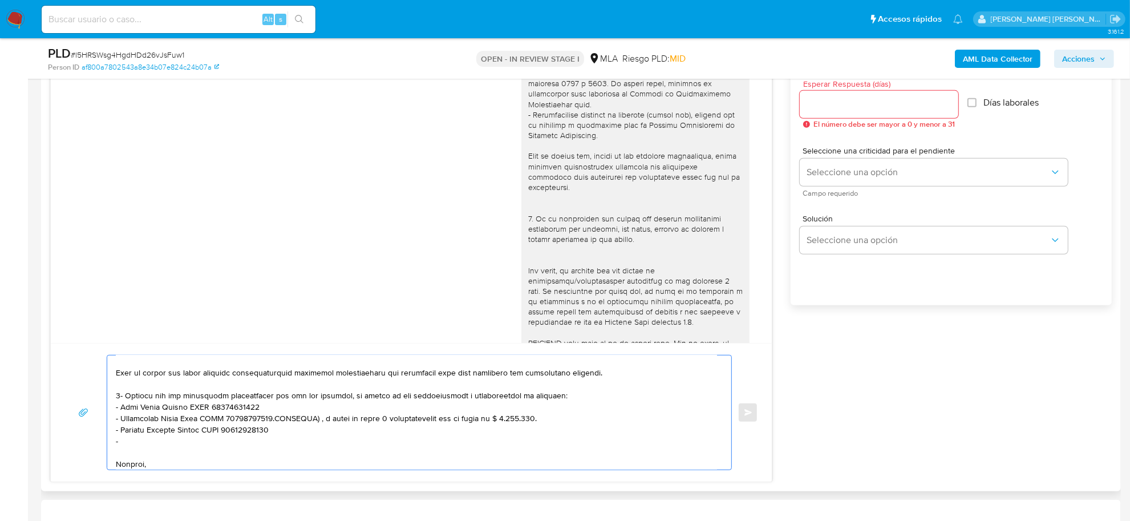
drag, startPoint x: 262, startPoint y: 421, endPoint x: 536, endPoint y: 425, distance: 273.9
click at [536, 425] on textarea at bounding box center [416, 412] width 601 height 114
click at [407, 433] on textarea at bounding box center [416, 412] width 601 height 114
drag, startPoint x: 527, startPoint y: 418, endPoint x: 264, endPoint y: 420, distance: 263.1
click at [264, 420] on textarea at bounding box center [416, 412] width 601 height 114
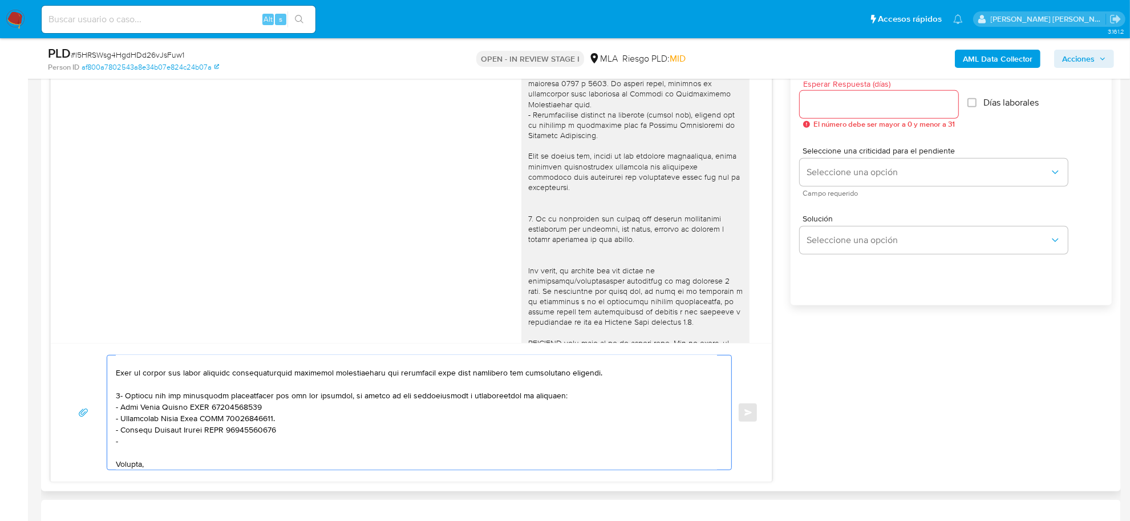
click at [261, 407] on textarea at bounding box center [416, 412] width 601 height 114
click at [275, 434] on textarea at bounding box center [416, 412] width 601 height 114
click at [118, 411] on textarea at bounding box center [416, 412] width 601 height 114
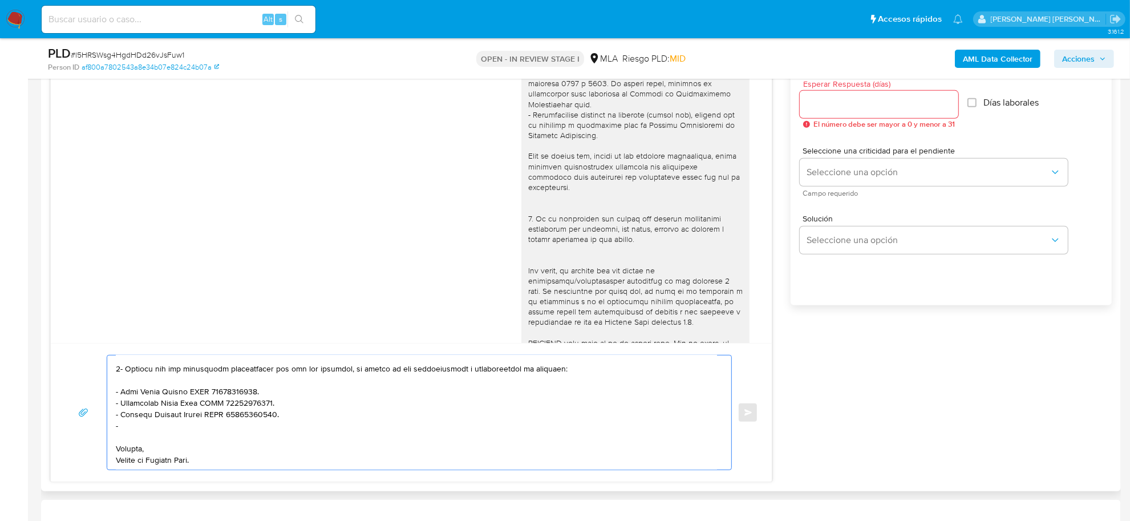
click at [135, 422] on textarea at bounding box center [416, 412] width 601 height 114
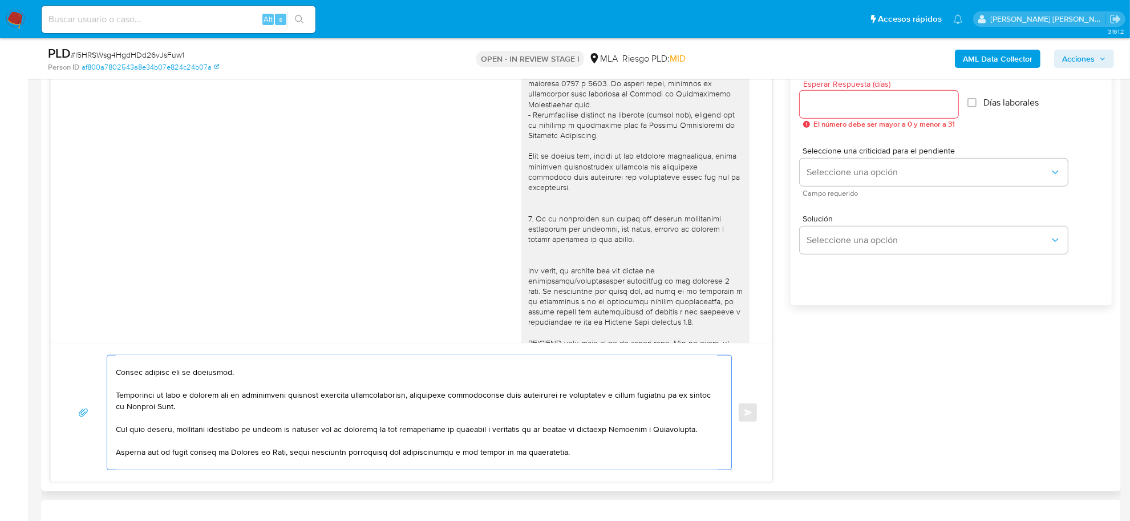
scroll to position [0, 0]
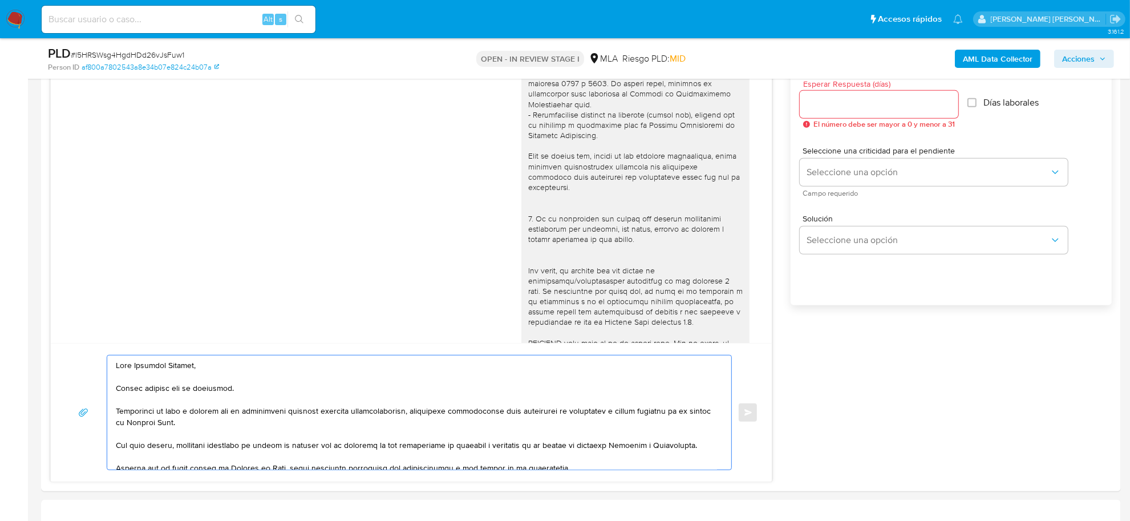
type textarea "Hola Ezequiel Agustin, Muchas gracias por la respuesta. Analizamos tu caso y no…"
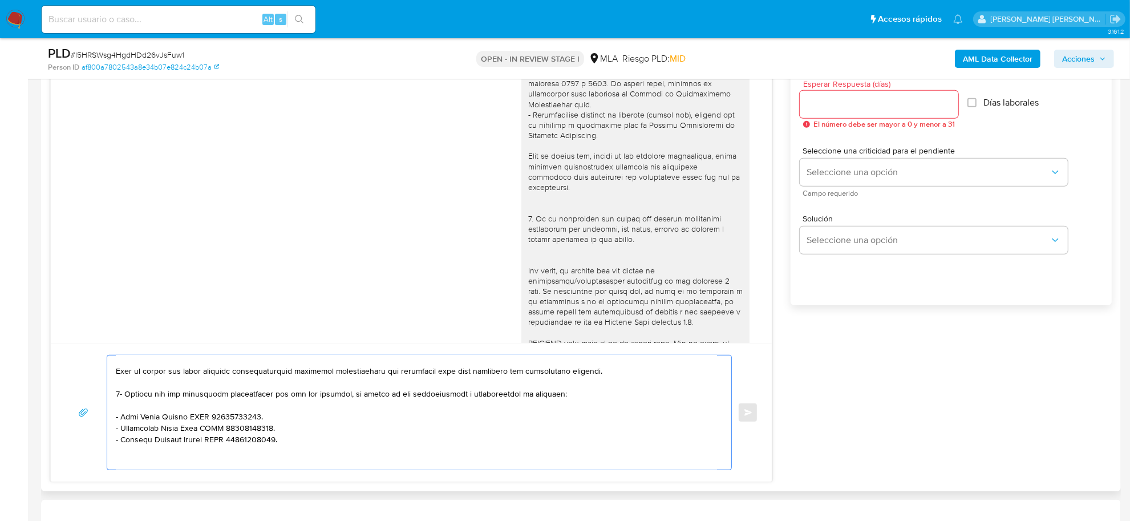
scroll to position [155, 0]
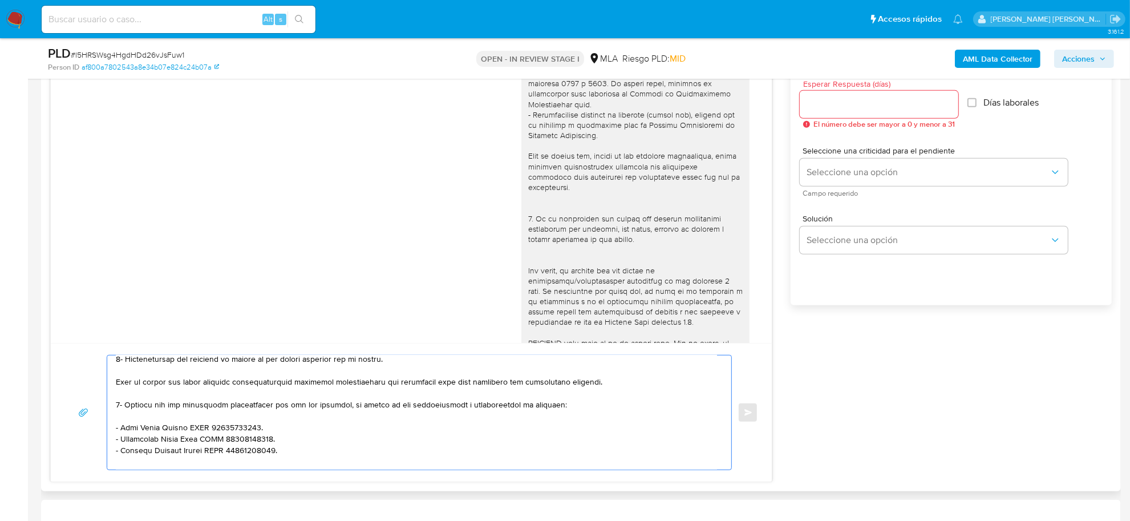
drag, startPoint x: 122, startPoint y: 373, endPoint x: 555, endPoint y: 406, distance: 434.4
click at [555, 406] on textarea at bounding box center [416, 412] width 601 height 114
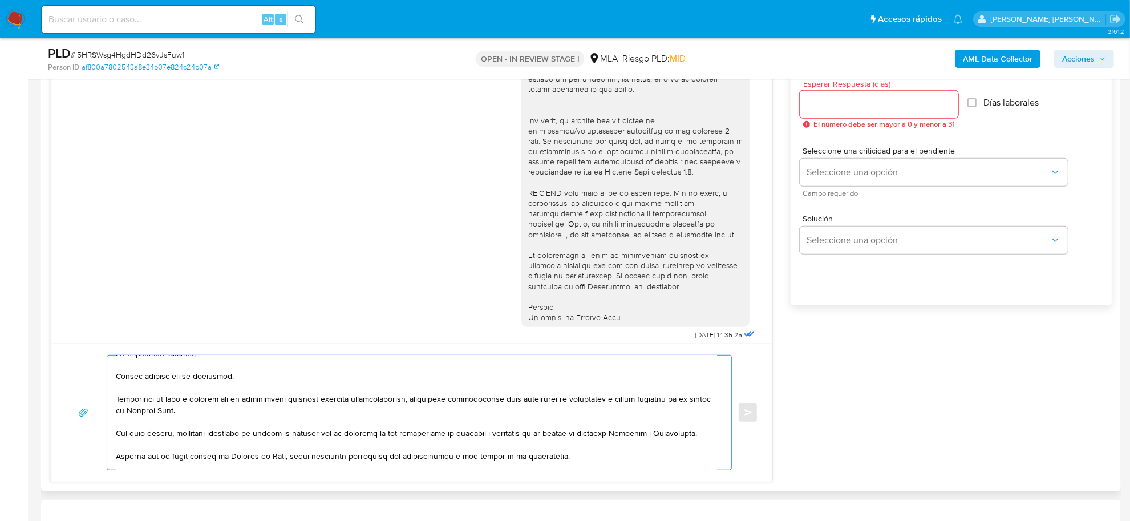
scroll to position [544, 0]
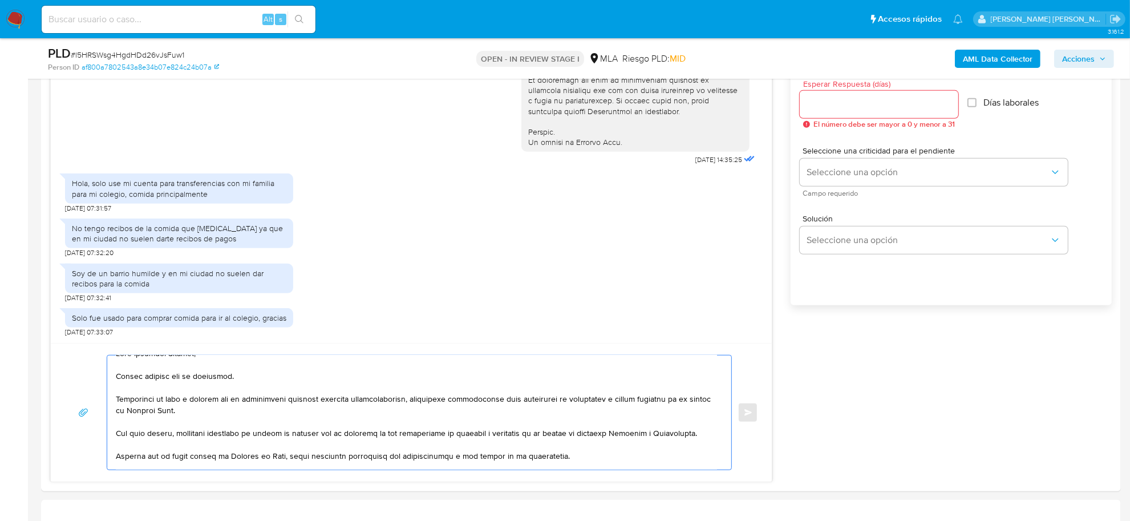
click at [976, 60] on b "AML Data Collector" at bounding box center [998, 59] width 70 height 18
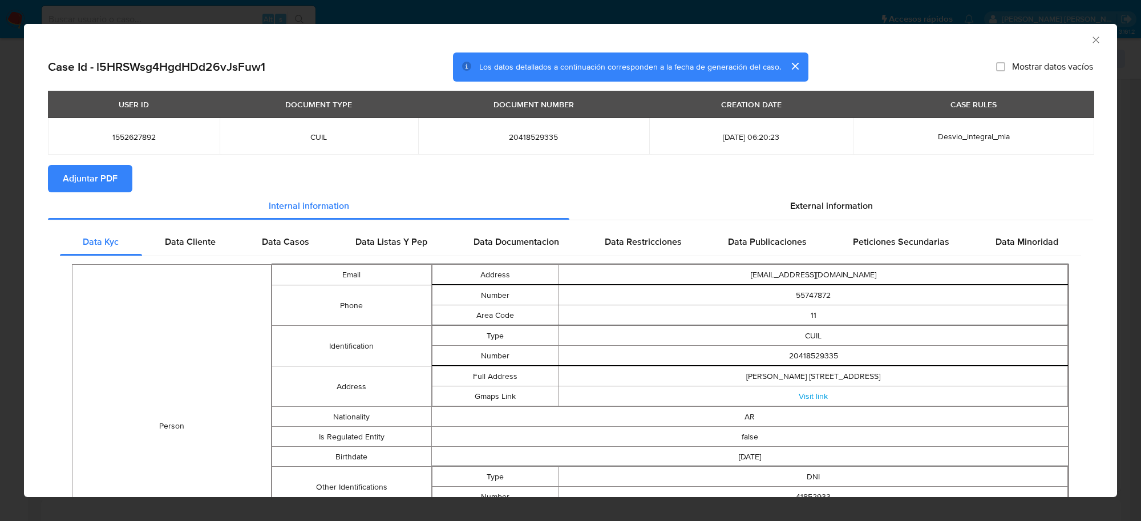
click at [118, 181] on button "Adjuntar PDF" at bounding box center [90, 178] width 84 height 27
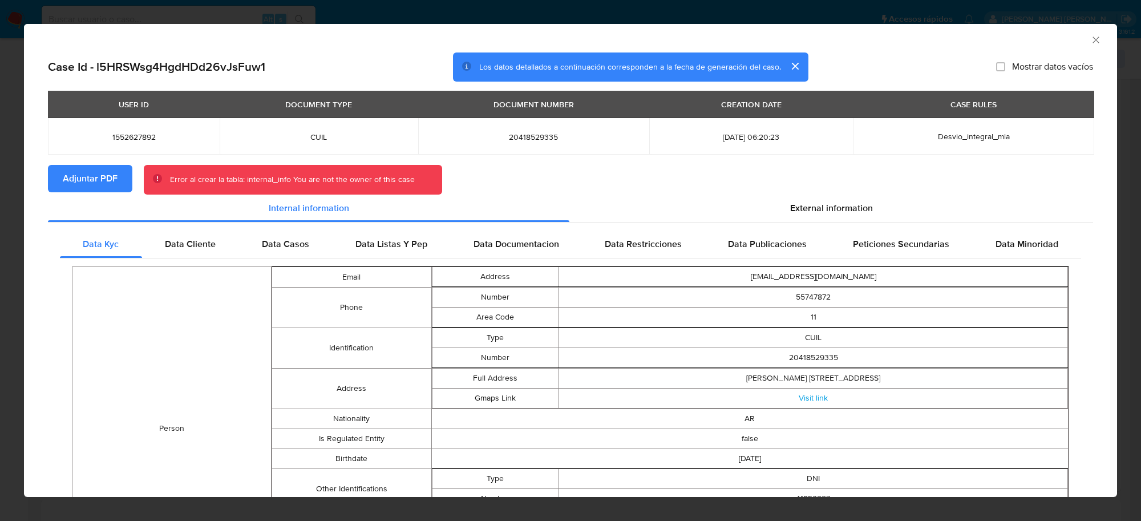
click at [104, 176] on span "Adjuntar PDF" at bounding box center [90, 178] width 55 height 25
click at [1090, 41] on icon "Cerrar ventana" at bounding box center [1095, 39] width 11 height 11
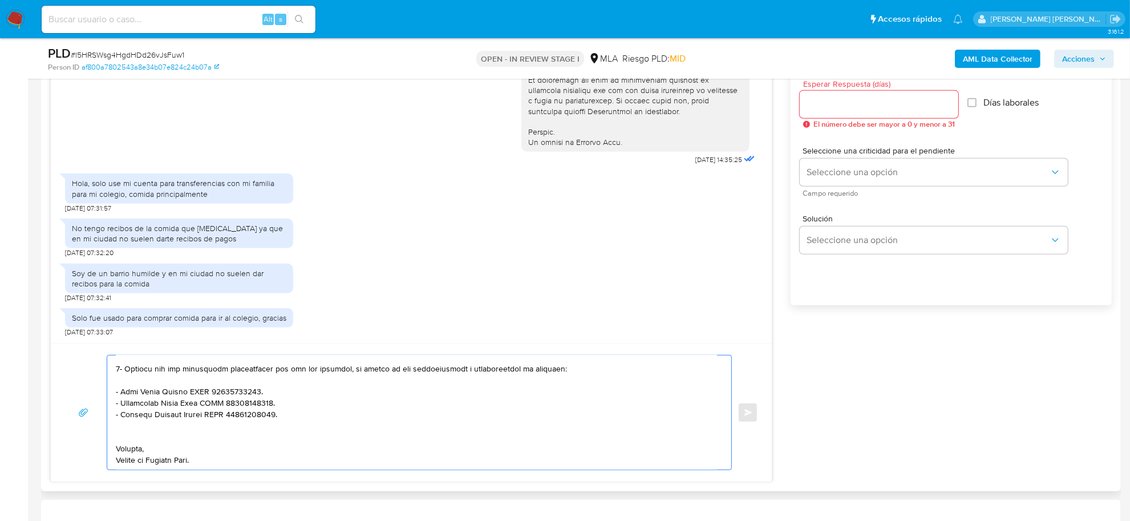
scroll to position [201, 0]
drag, startPoint x: 115, startPoint y: 368, endPoint x: 219, endPoint y: 483, distance: 154.3
click at [219, 482] on div "Enviar" at bounding box center [411, 412] width 721 height 139
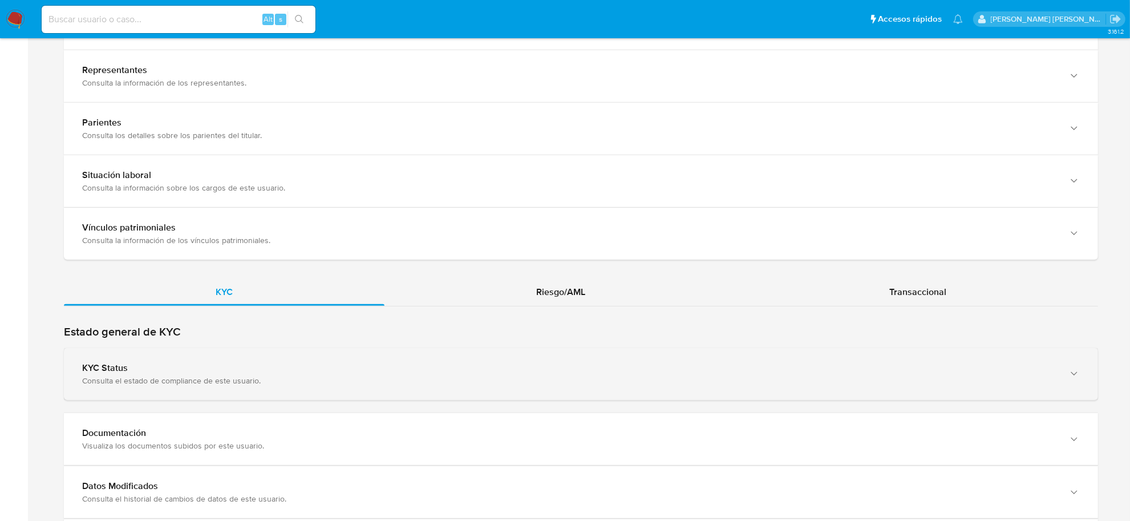
scroll to position [856, 0]
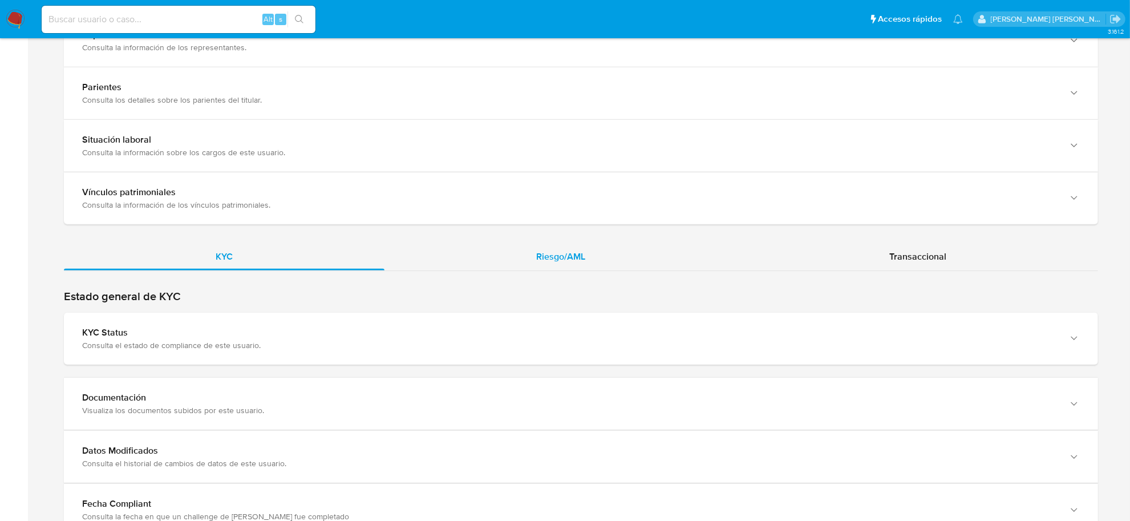
click at [558, 253] on span "Riesgo/AML" at bounding box center [560, 256] width 49 height 13
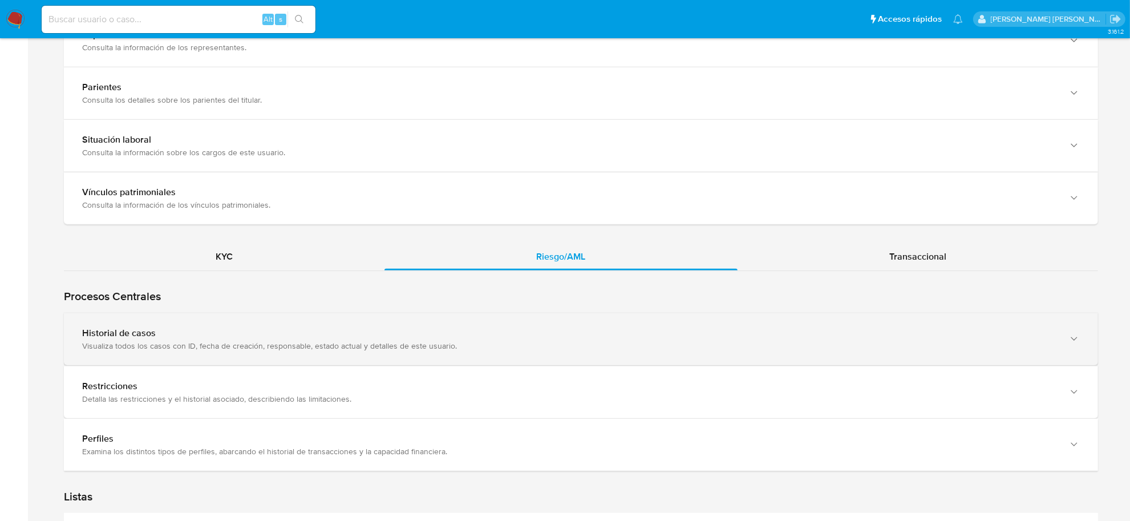
click at [158, 334] on div "Historial de casos" at bounding box center [569, 333] width 975 height 11
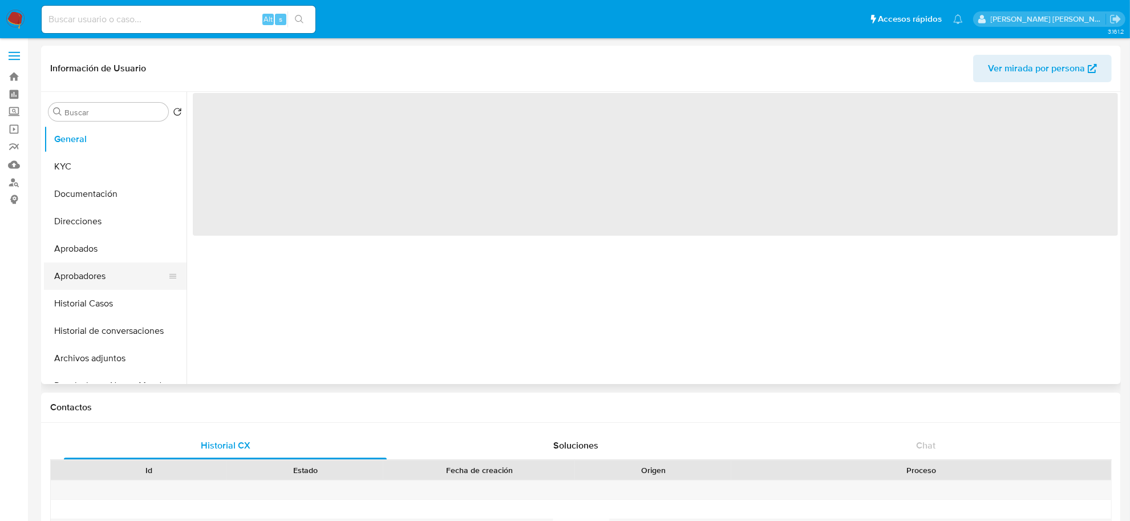
select select "10"
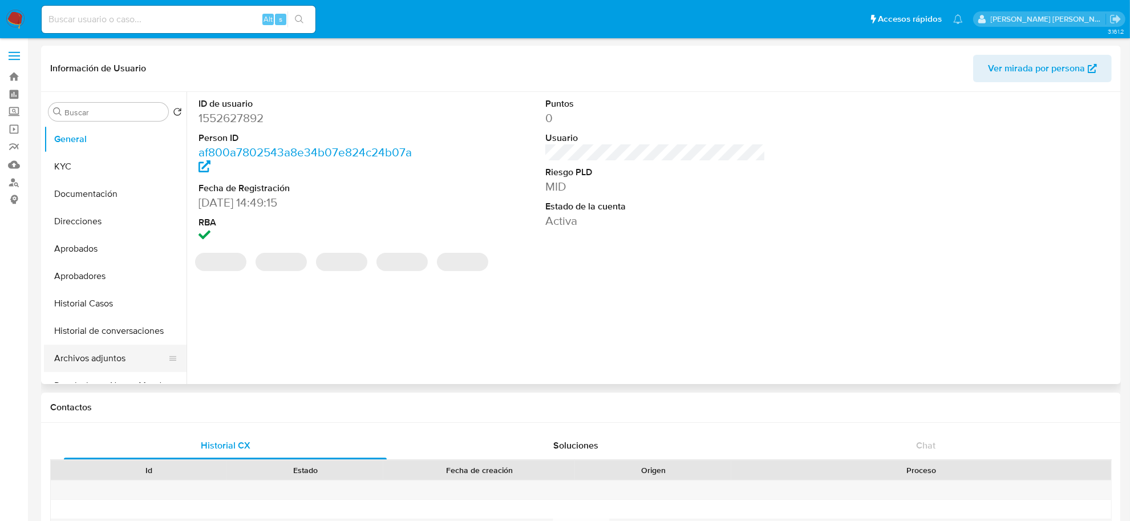
click at [95, 354] on button "Archivos adjuntos" at bounding box center [111, 358] width 134 height 27
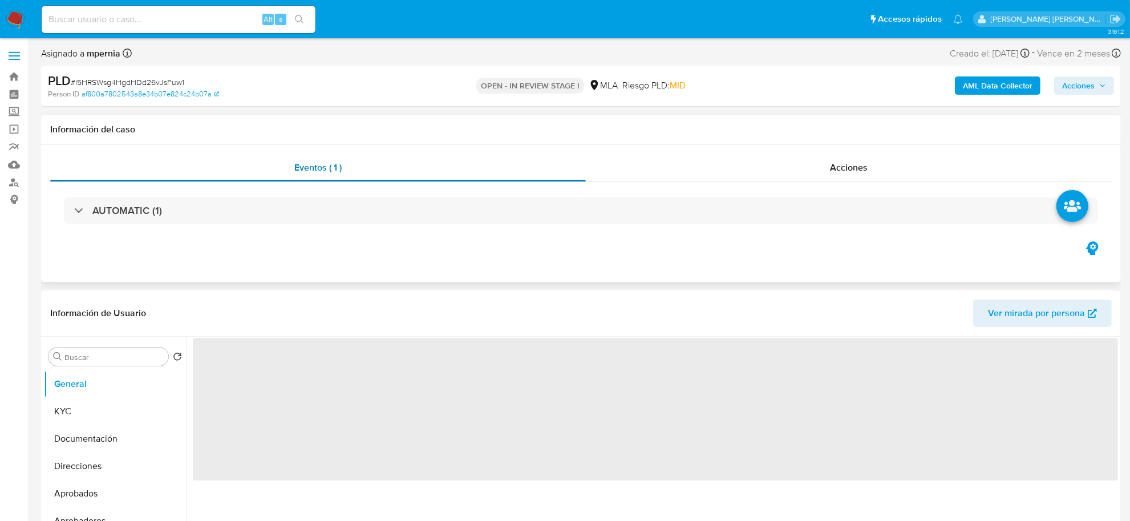
select select "10"
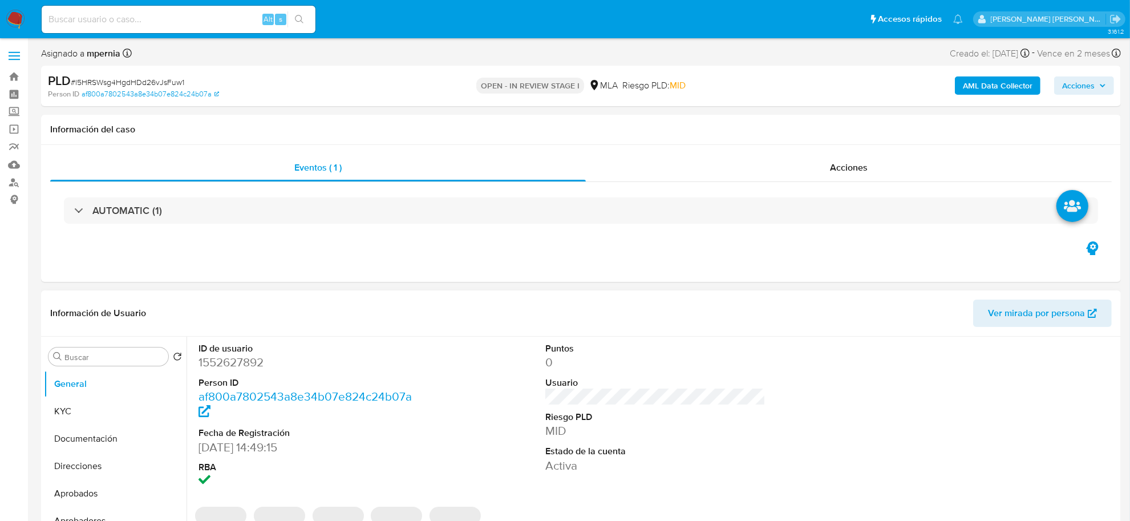
scroll to position [214, 0]
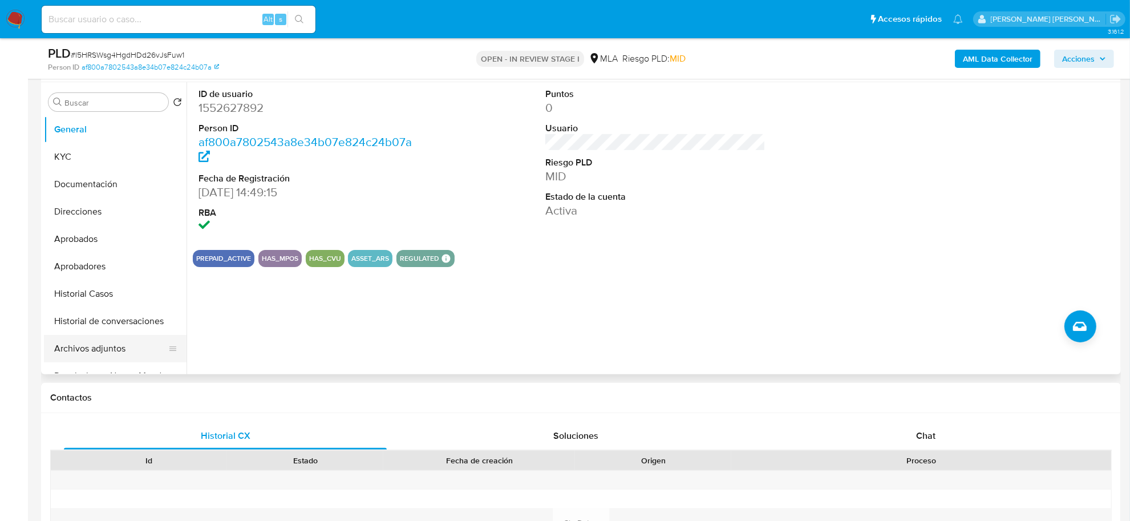
click at [112, 343] on button "Archivos adjuntos" at bounding box center [111, 348] width 134 height 27
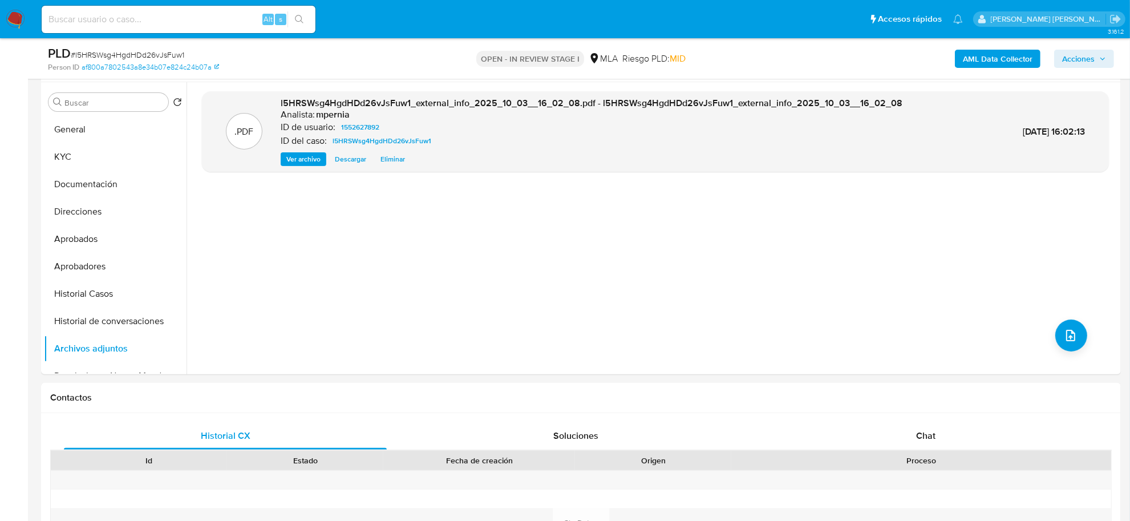
click at [988, 60] on b "AML Data Collector" at bounding box center [998, 59] width 70 height 18
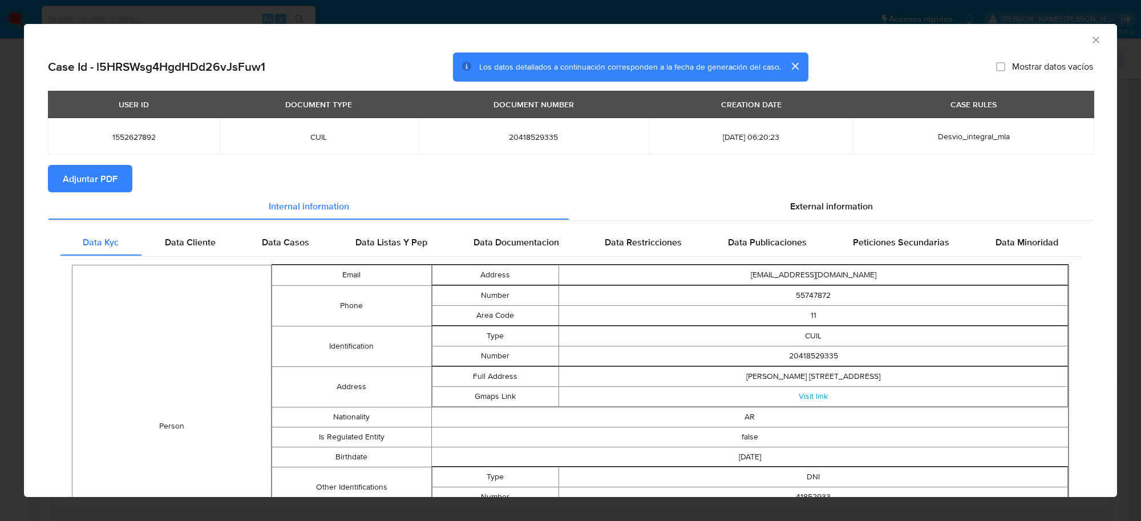
click at [113, 187] on span "Adjuntar PDF" at bounding box center [90, 178] width 55 height 25
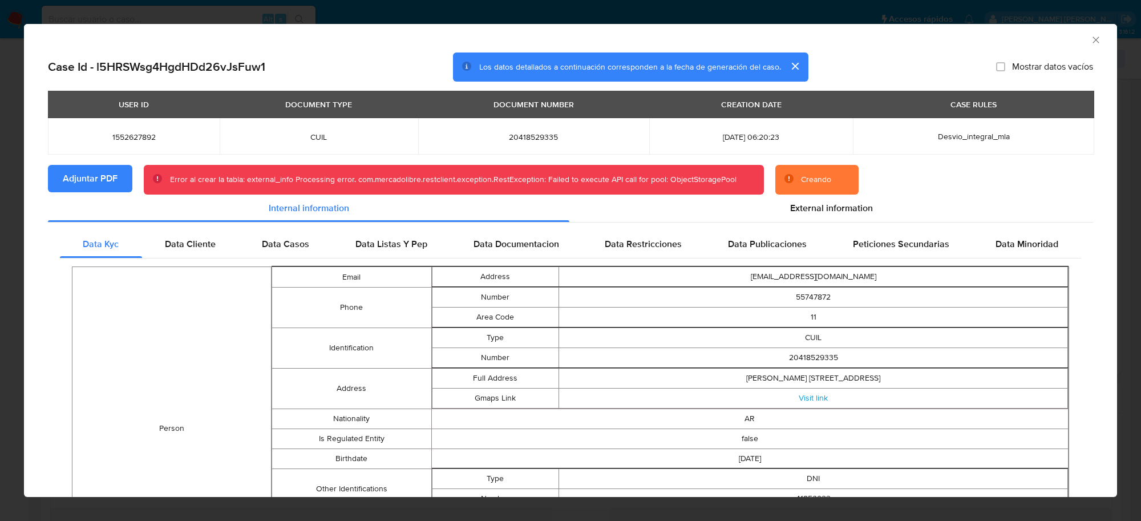
click at [1090, 44] on icon "Cerrar ventana" at bounding box center [1095, 39] width 11 height 11
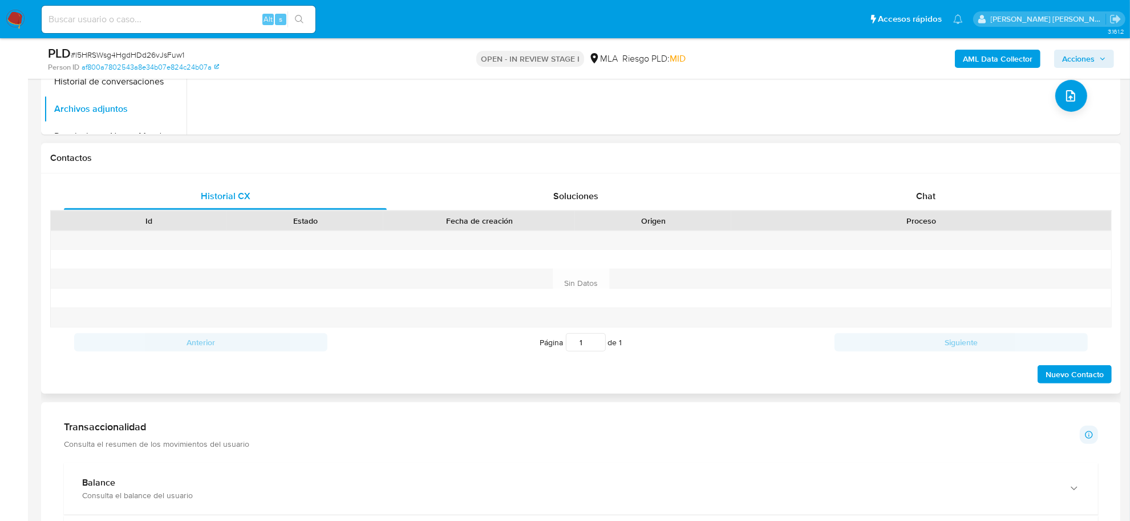
scroll to position [499, 0]
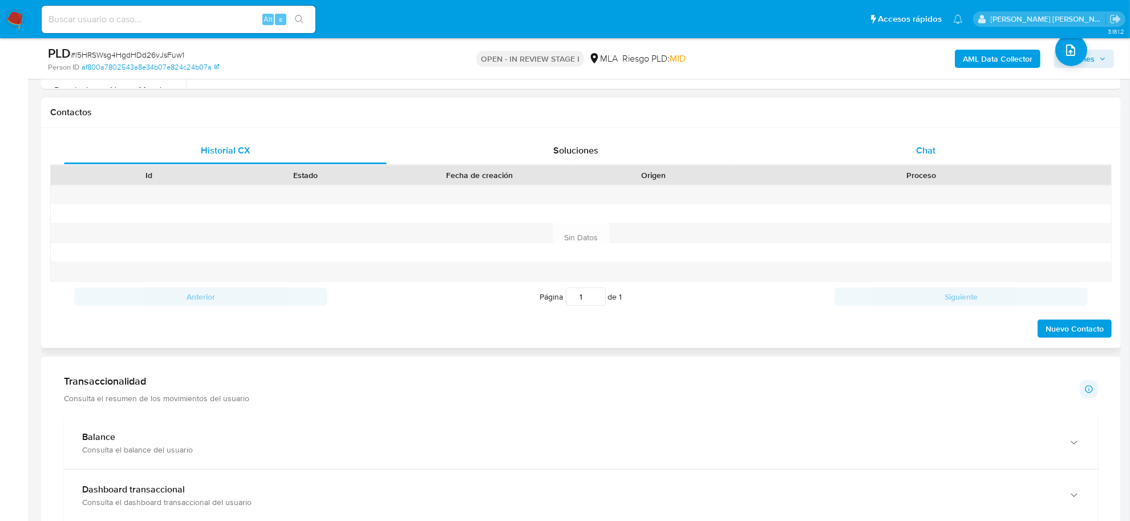
click at [916, 155] on div "Chat" at bounding box center [926, 150] width 323 height 27
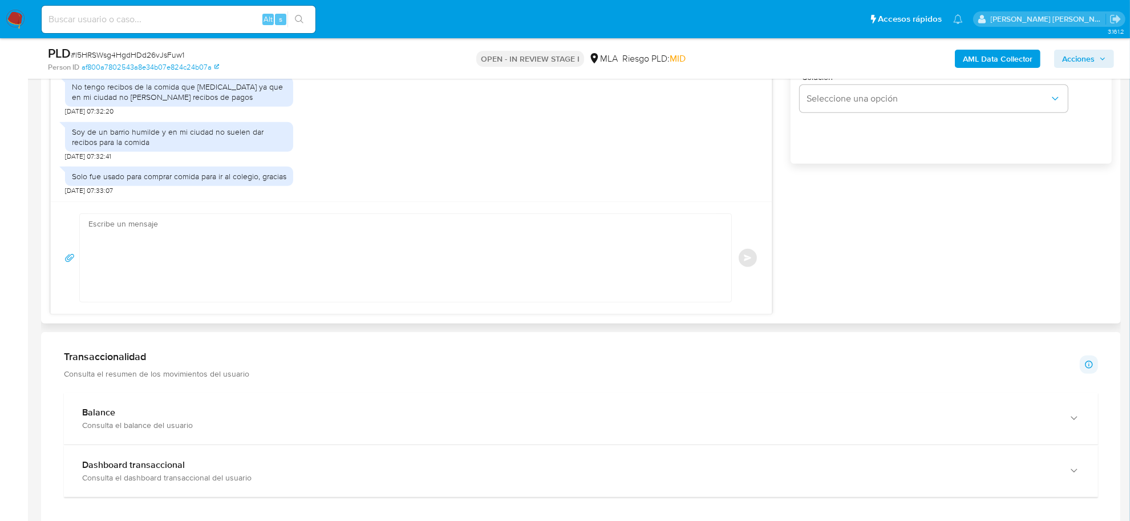
scroll to position [785, 0]
click at [164, 237] on textarea at bounding box center [402, 257] width 629 height 88
paste textarea "Hola Ezequiel Agustin, Muchas gracias por la respuesta. Analizamos tu caso y no…"
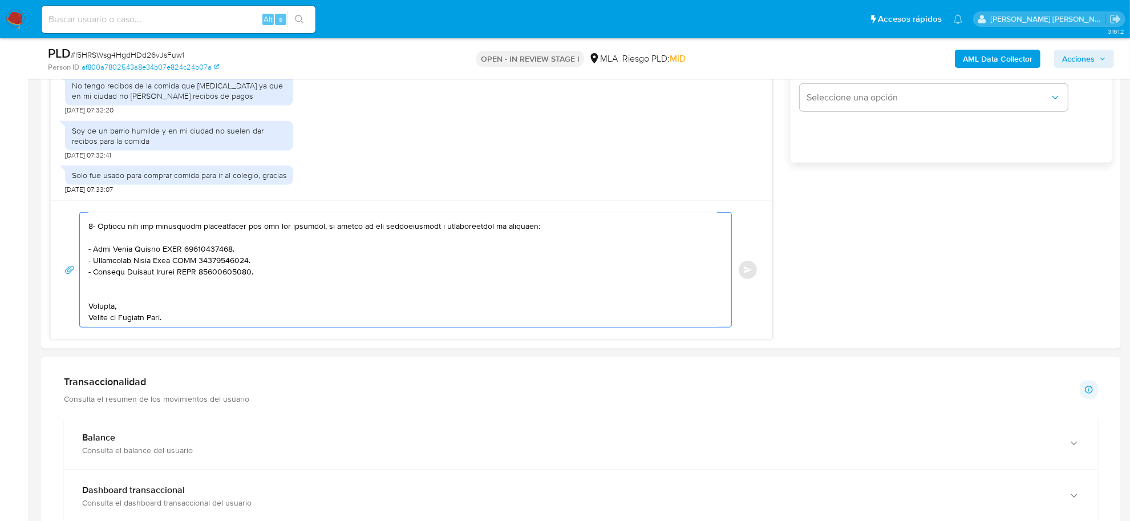
scroll to position [472, 0]
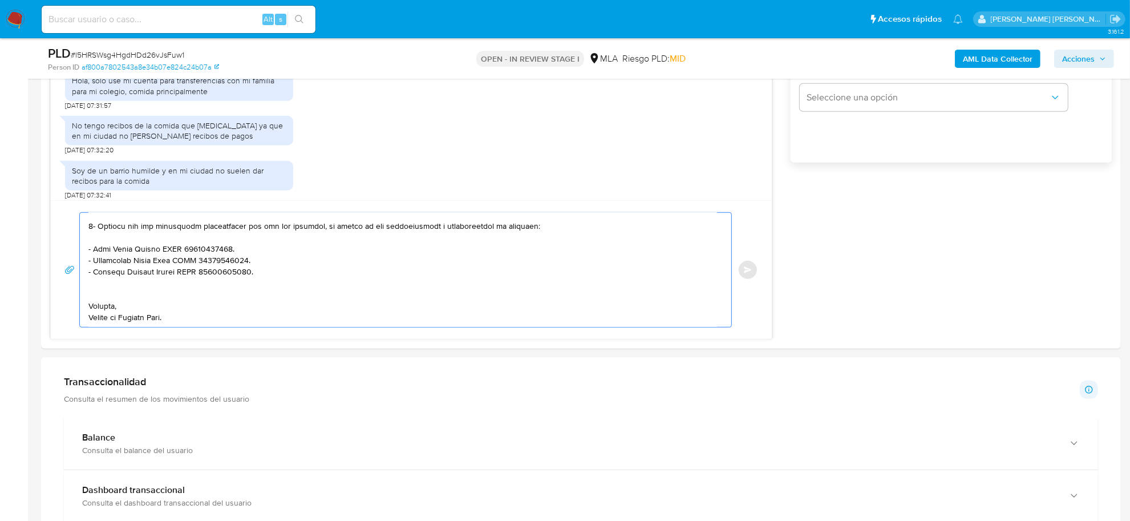
type textarea "Hola Ezequiel Agustin, Muchas gracias por la respuesta. Analizamos tu caso y no…"
click at [112, 56] on span "# l5HRSWsg4HgdHDd26vJsFuw1" at bounding box center [128, 54] width 114 height 11
copy span "l5HRSWsg4HgdHDd26vJsFuw1"
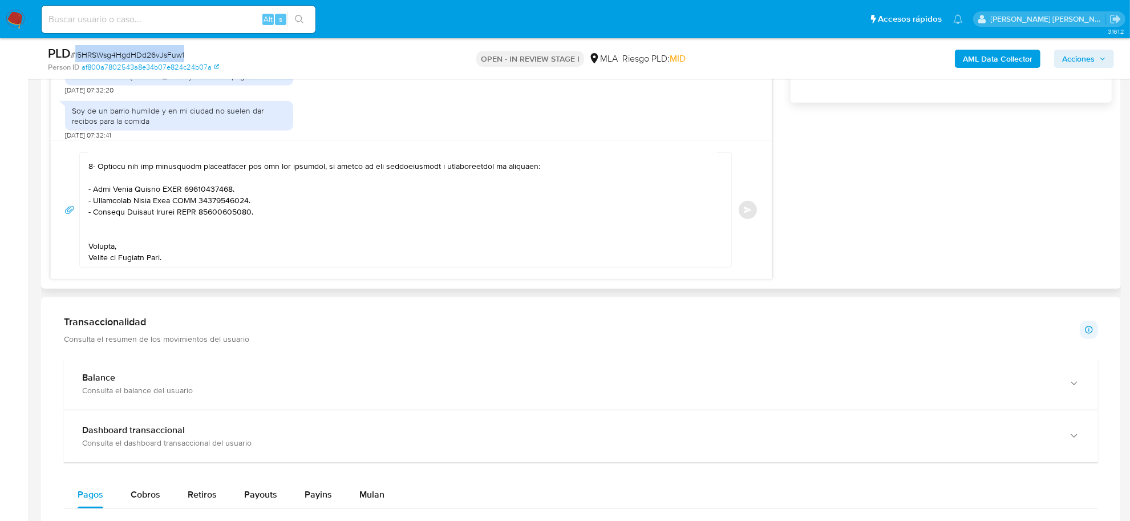
scroll to position [642, 0]
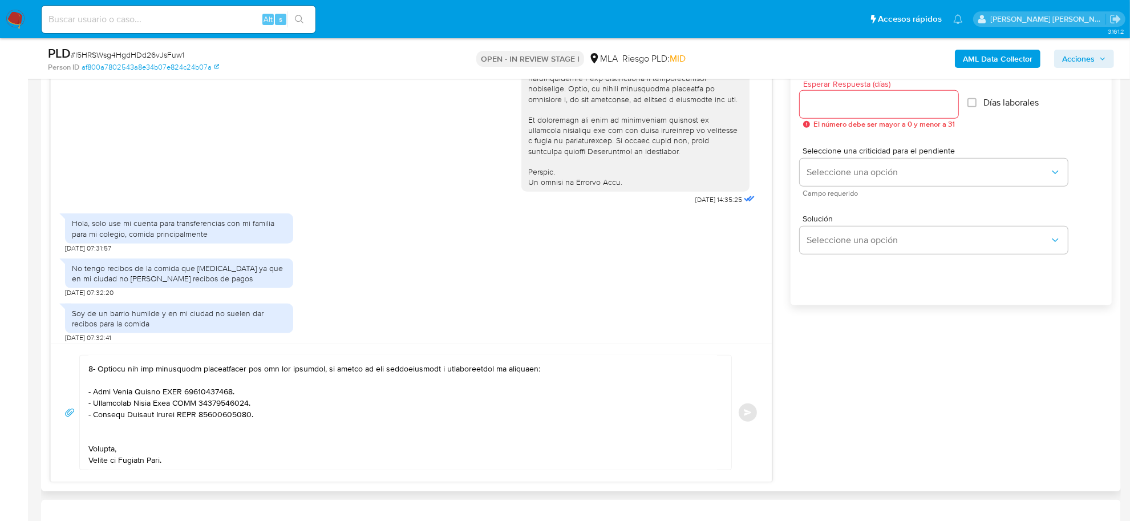
click at [834, 106] on input "Esperar Respuesta (días)" at bounding box center [879, 104] width 159 height 15
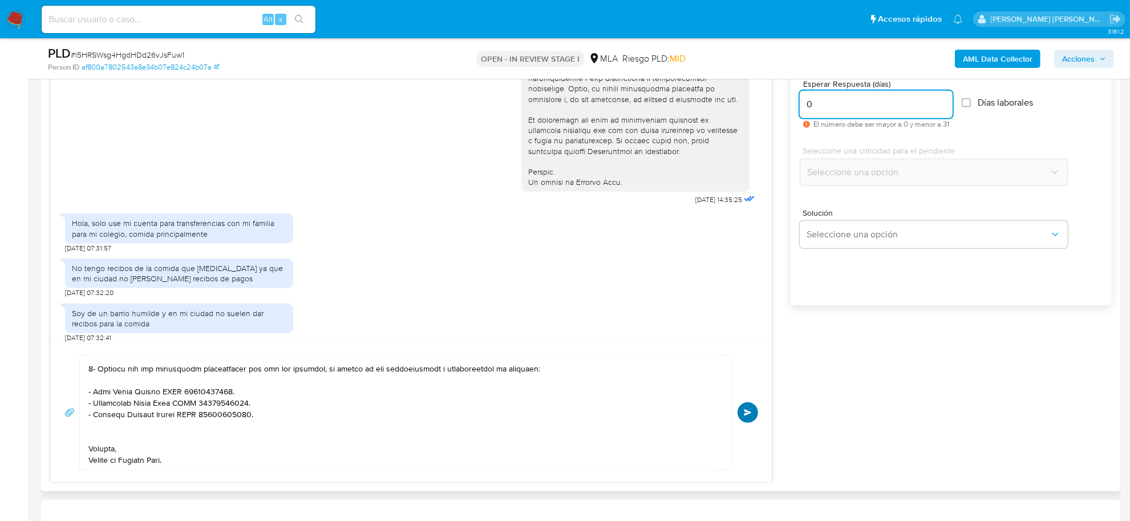
type input "0"
click at [746, 416] on span "Enviar" at bounding box center [748, 412] width 8 height 7
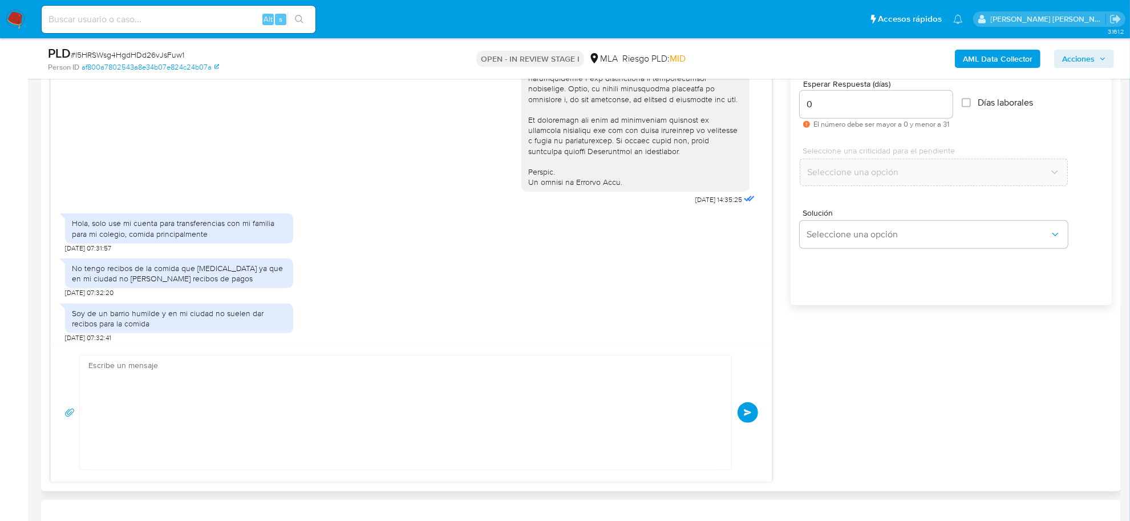
scroll to position [0, 0]
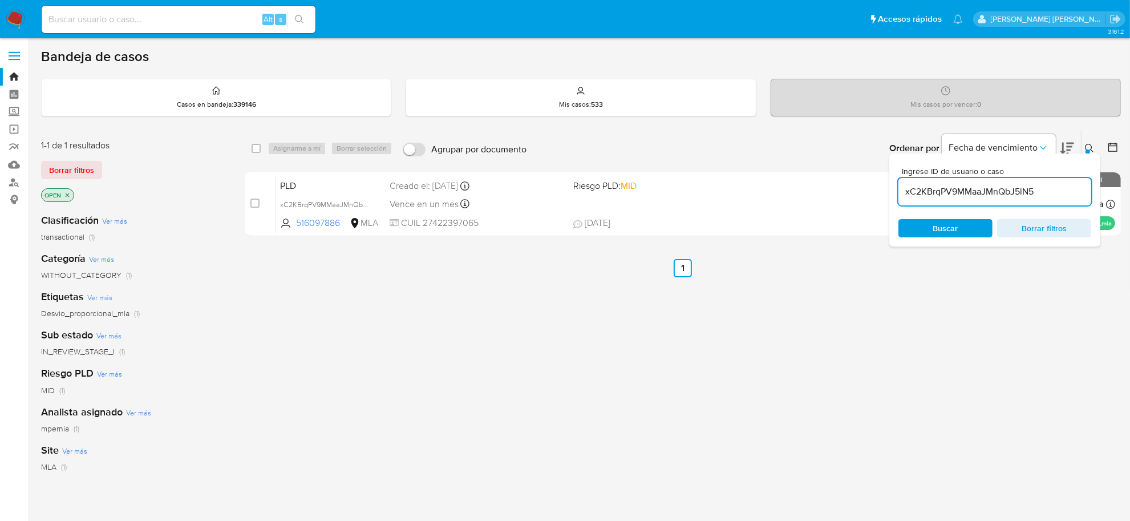
click at [956, 188] on input "xC2KBrqPV9MMaaJMnQbJ5lN5" at bounding box center [995, 191] width 193 height 15
paste input "l5HRSWsg4HgdHDd26vJsFuw1"
type input "l5HRSWsg4HgdHDd26vJsFuw1"
click at [257, 144] on input "checkbox" at bounding box center [256, 148] width 9 height 9
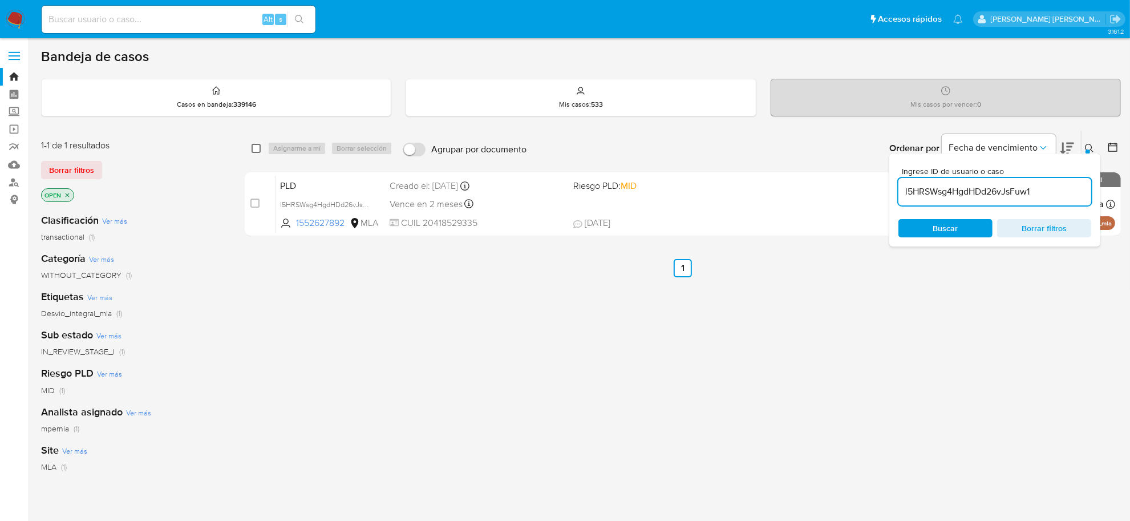
checkbox input "true"
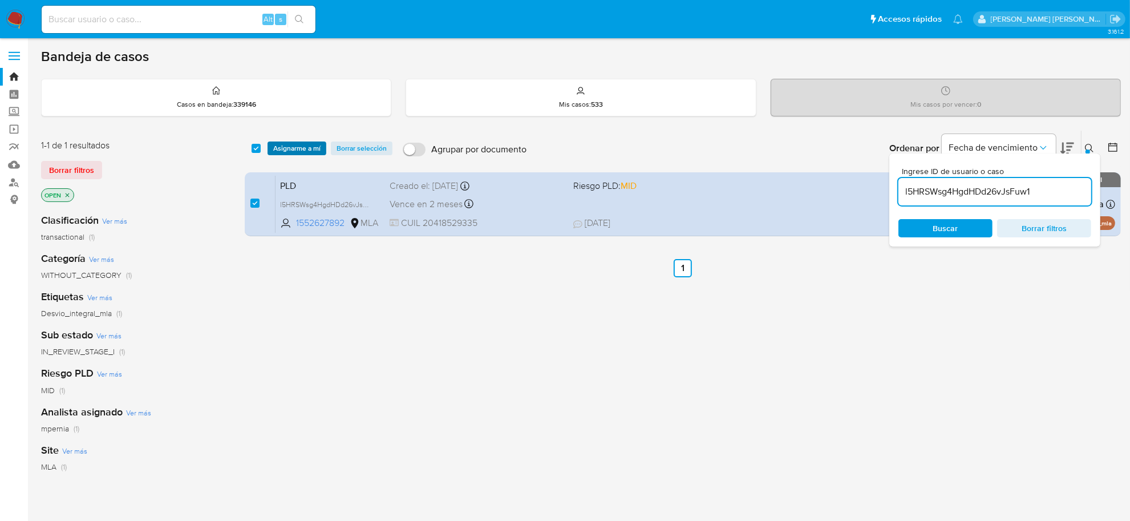
click at [301, 151] on span "Asignarme a mí" at bounding box center [296, 148] width 47 height 11
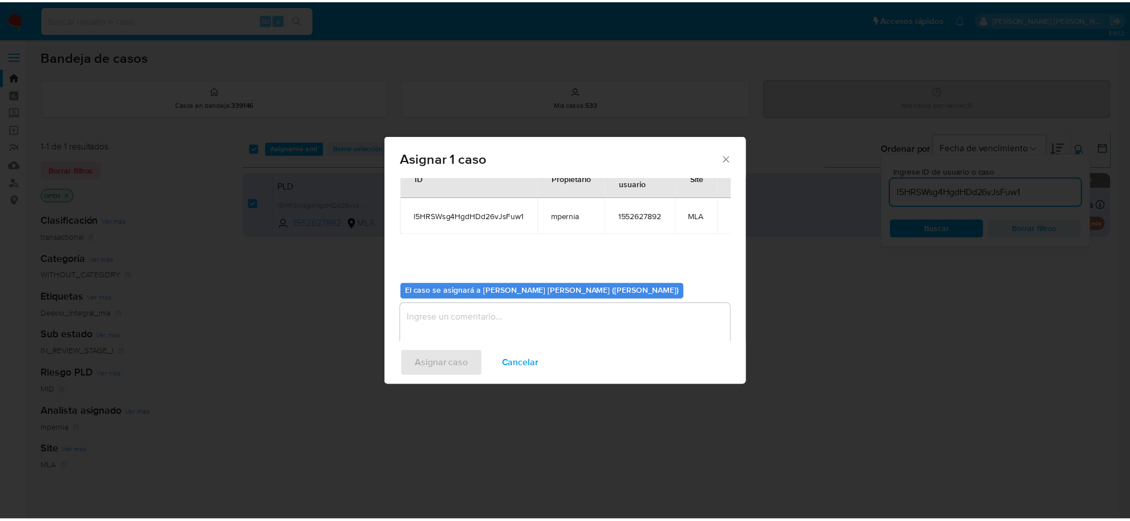
scroll to position [58, 0]
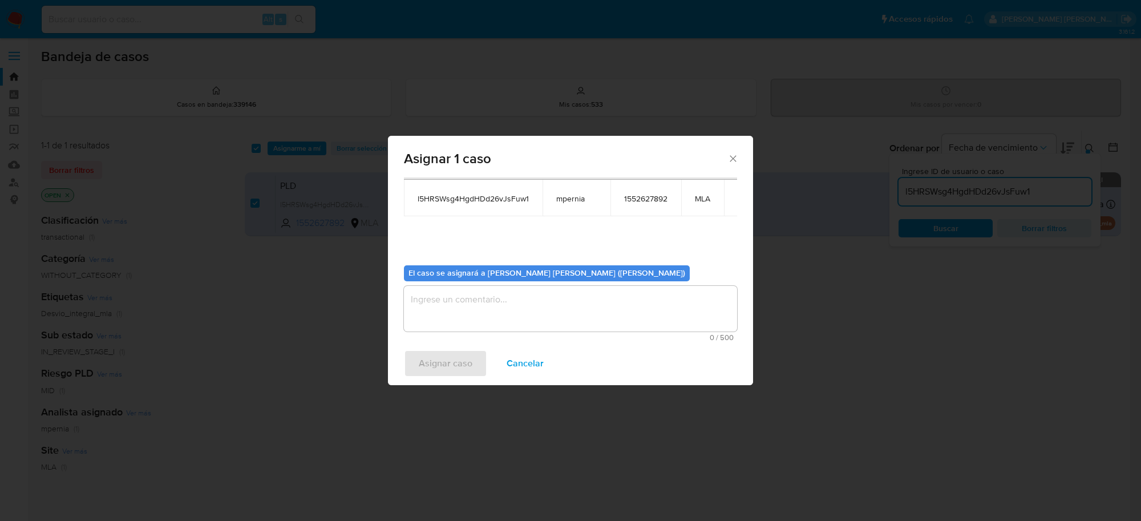
drag, startPoint x: 551, startPoint y: 321, endPoint x: 567, endPoint y: 320, distance: 15.5
click at [551, 321] on textarea "assign-modal" at bounding box center [570, 309] width 333 height 46
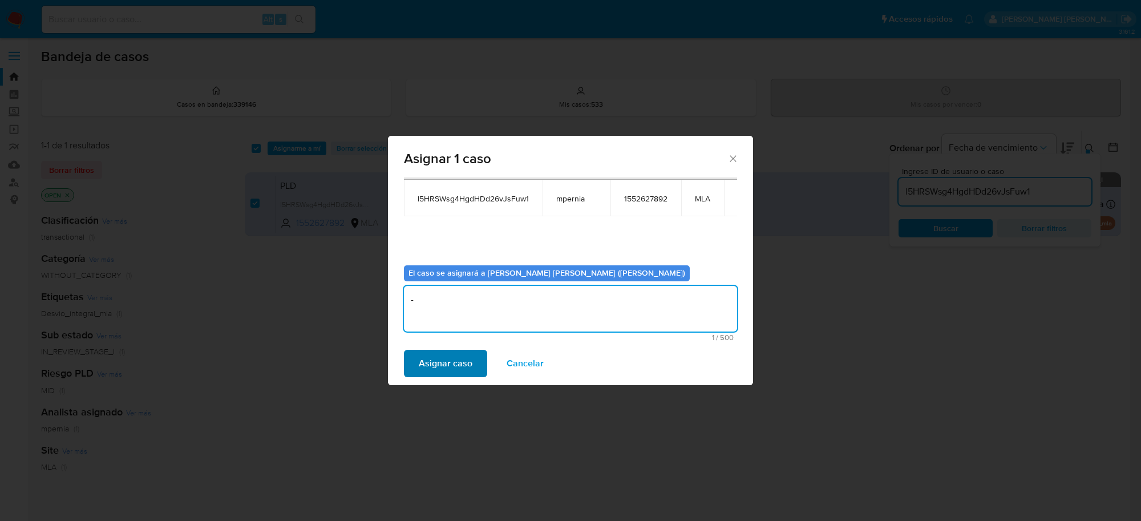
type textarea "-"
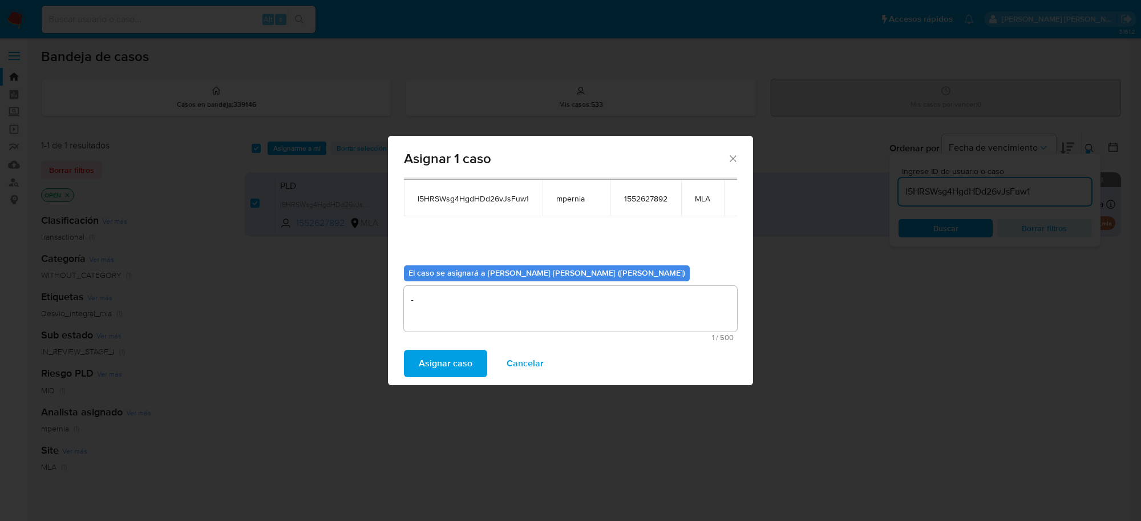
click at [410, 361] on button "Asignar caso" at bounding box center [445, 363] width 83 height 27
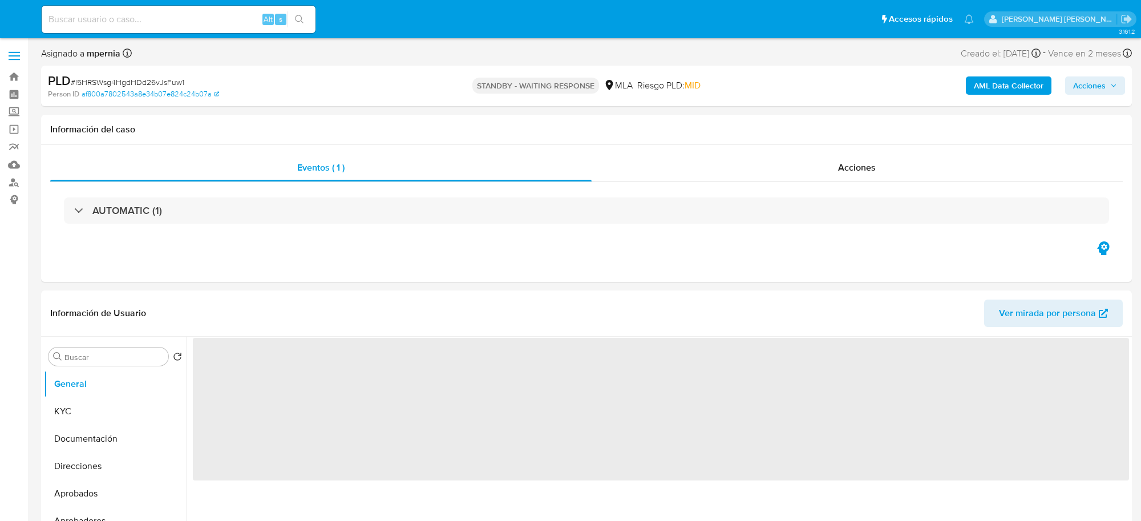
select select "10"
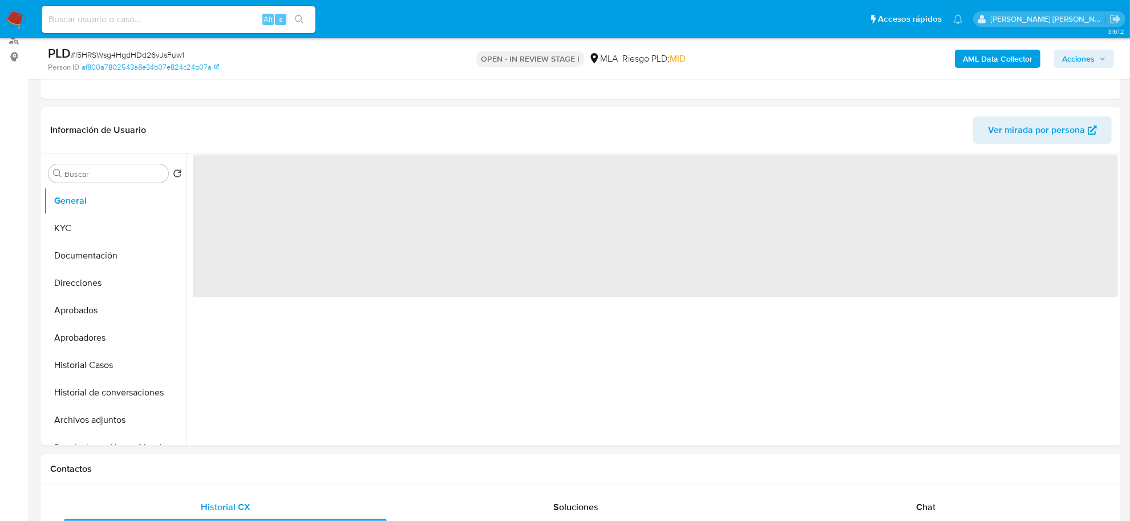
select select "10"
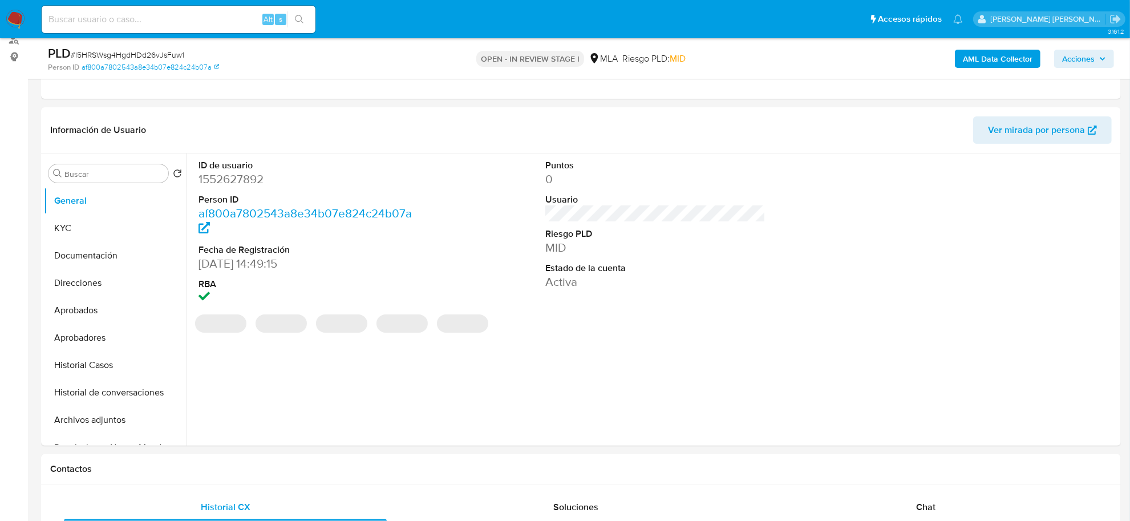
scroll to position [285, 0]
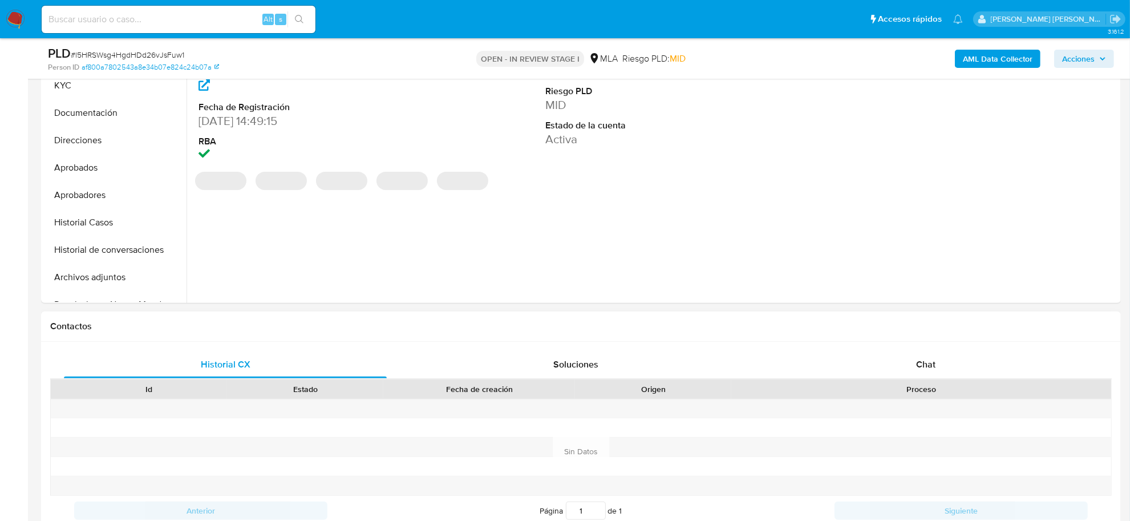
click at [916, 329] on h1 "Contactos" at bounding box center [581, 326] width 1062 height 11
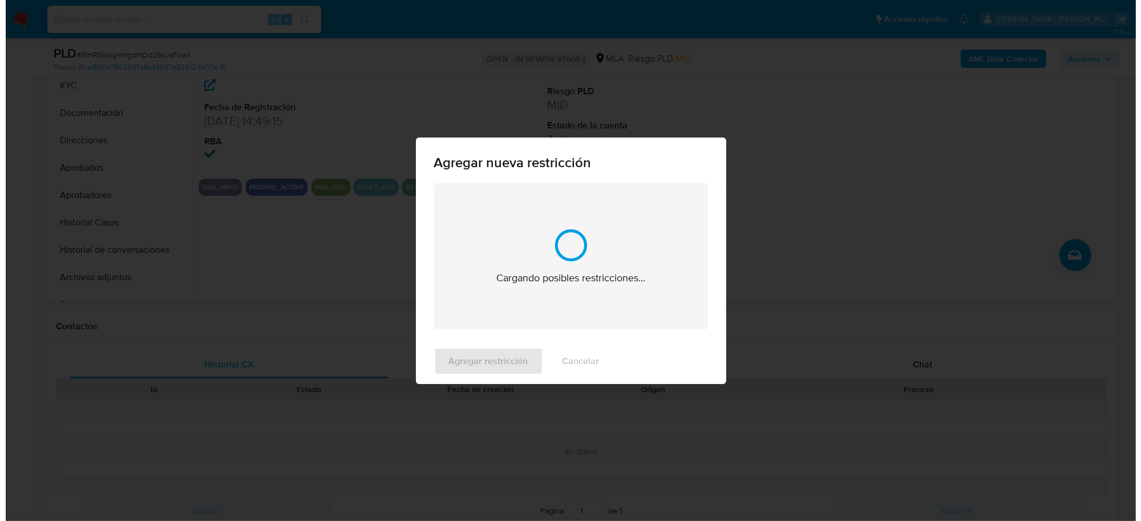
scroll to position [1822, 0]
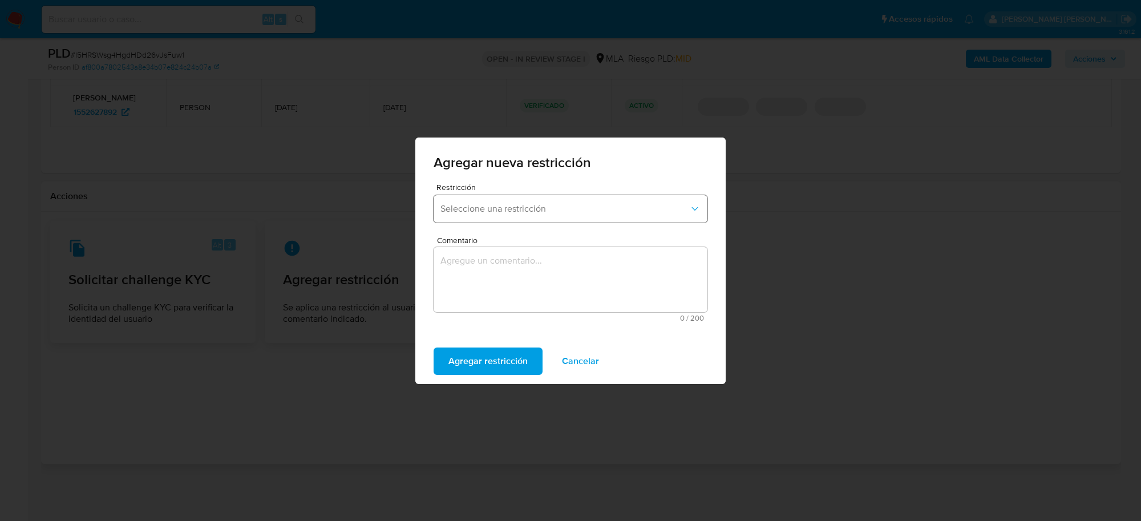
click at [589, 215] on button "Seleccione una restricción" at bounding box center [571, 208] width 274 height 27
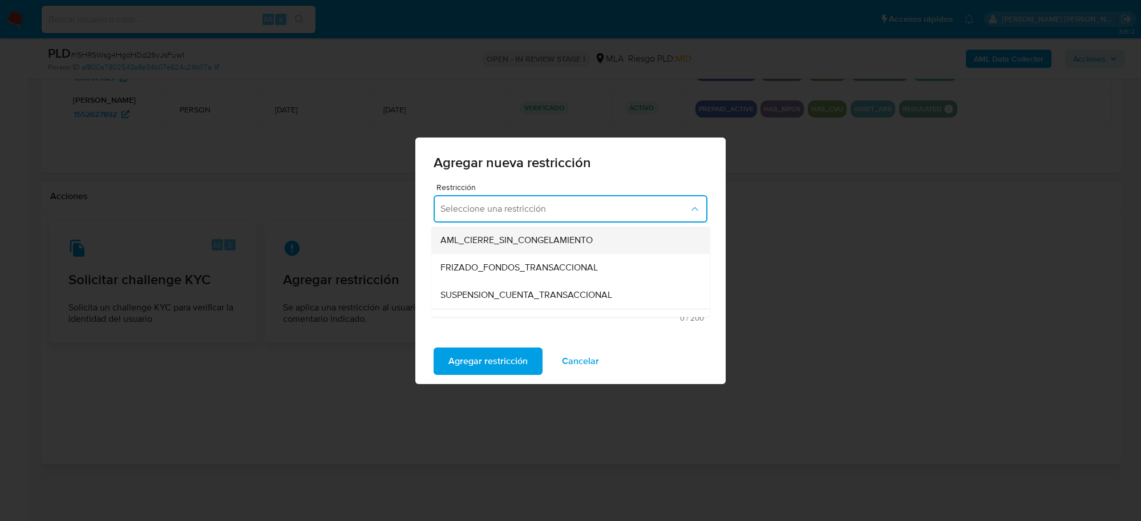
scroll to position [143, 0]
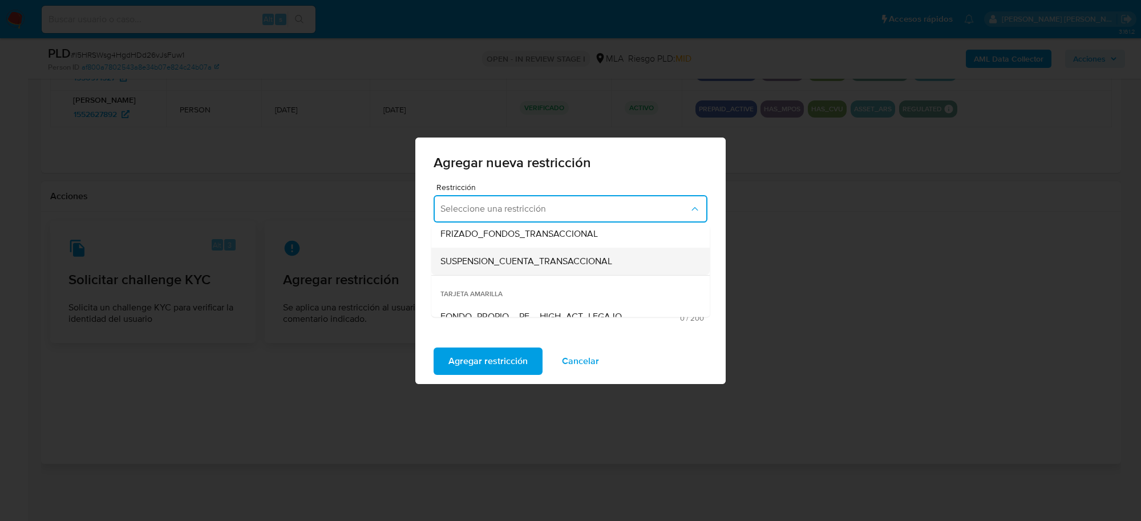
click at [523, 264] on span "SUSPENSION_CUENTA_TRANSACCIONAL" at bounding box center [527, 260] width 172 height 11
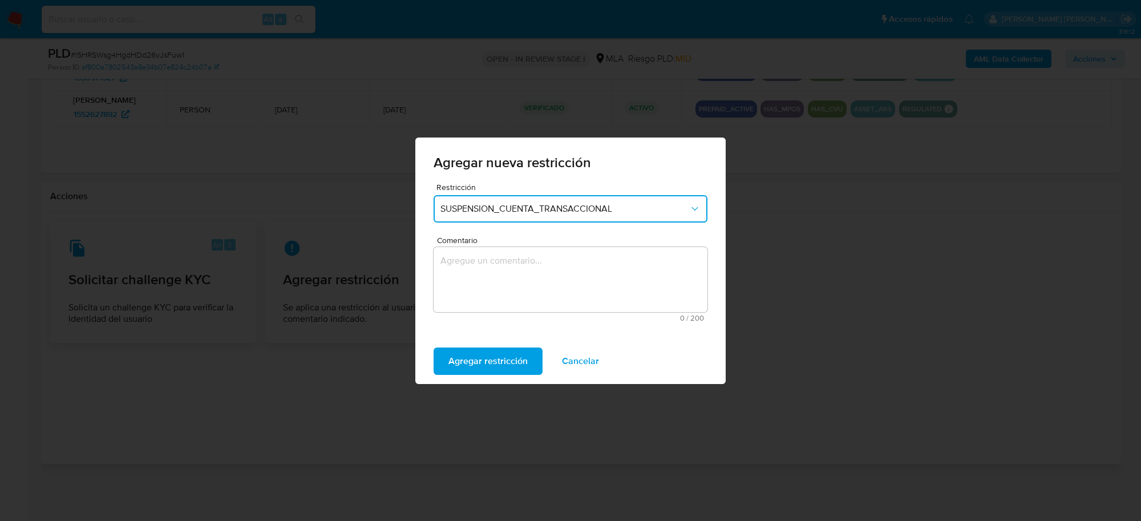
click at [514, 280] on textarea "Comentario" at bounding box center [571, 279] width 274 height 65
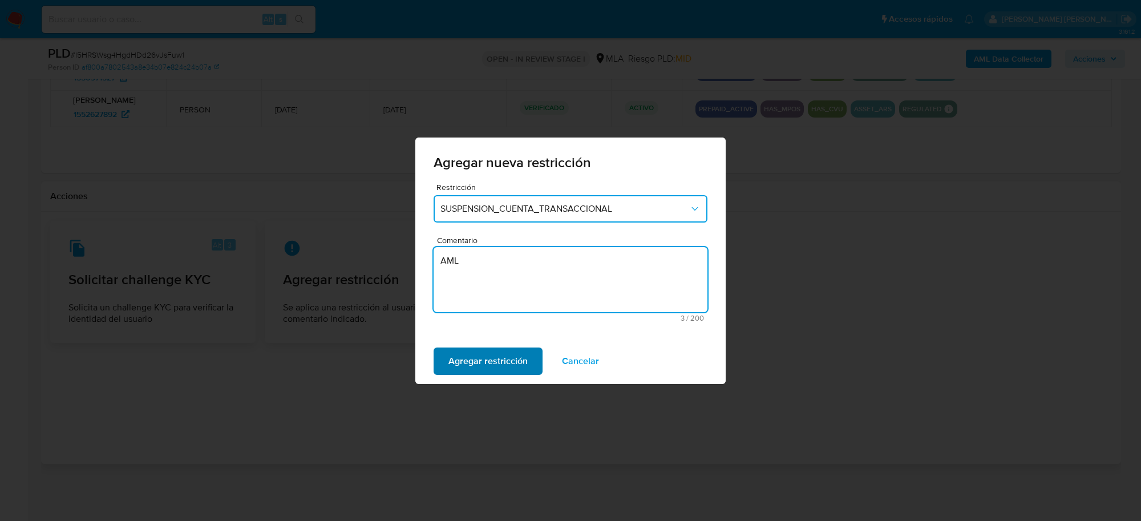
type textarea "AML"
click at [511, 361] on span "Agregar restricción" at bounding box center [488, 361] width 79 height 25
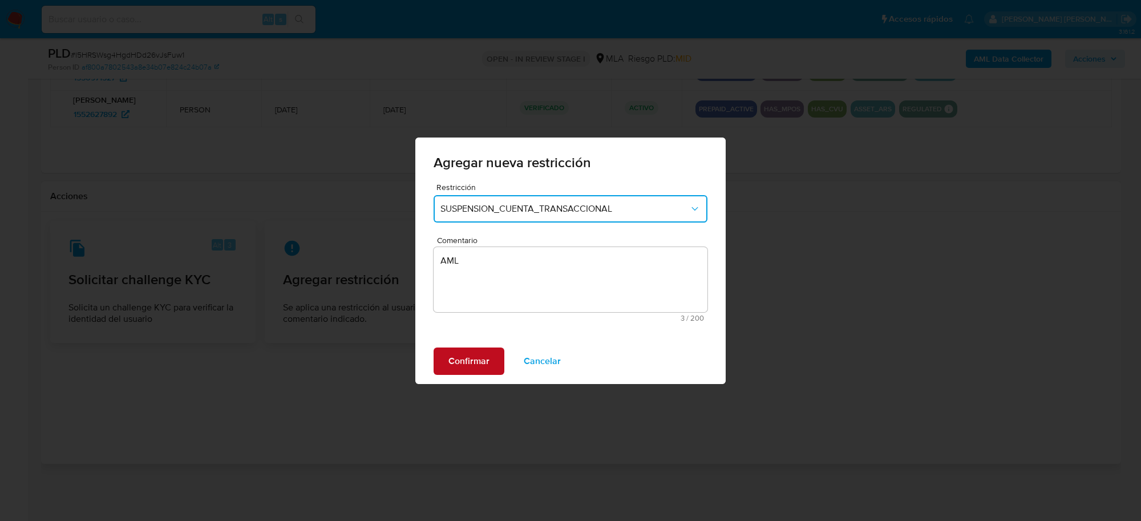
click at [482, 354] on span "Confirmar" at bounding box center [469, 361] width 41 height 25
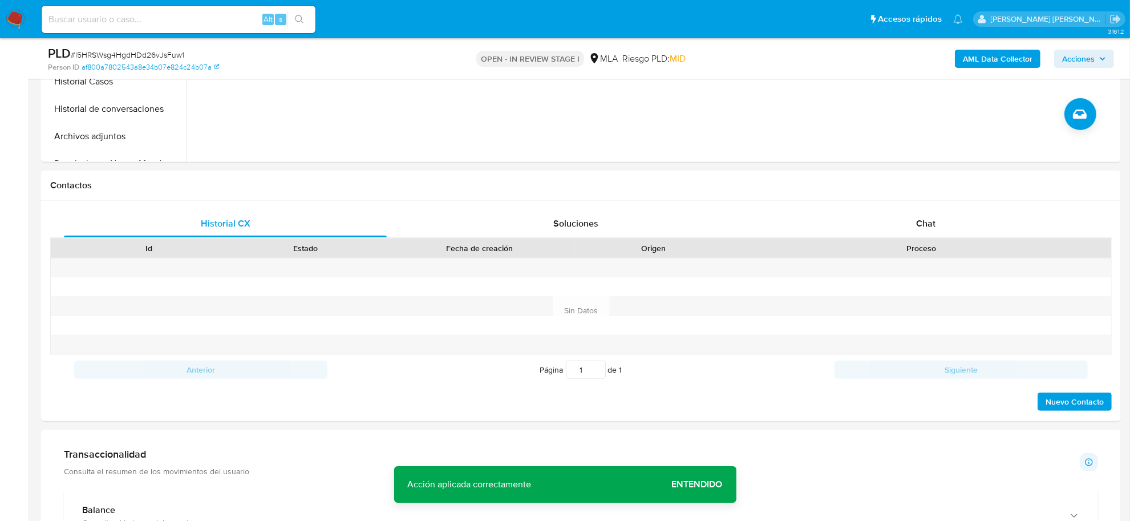
scroll to position [249, 0]
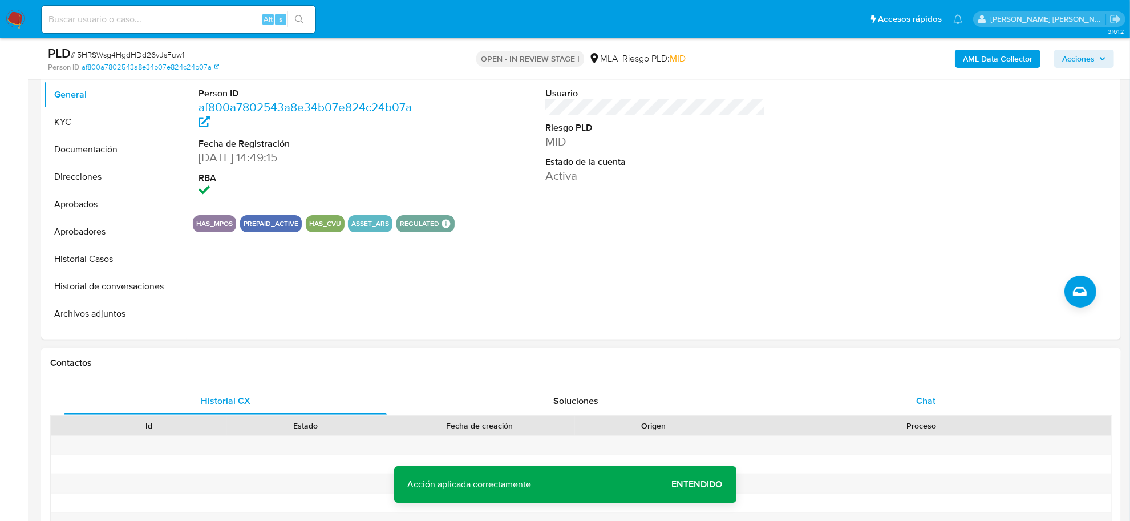
click at [926, 394] on span "Chat" at bounding box center [925, 400] width 19 height 13
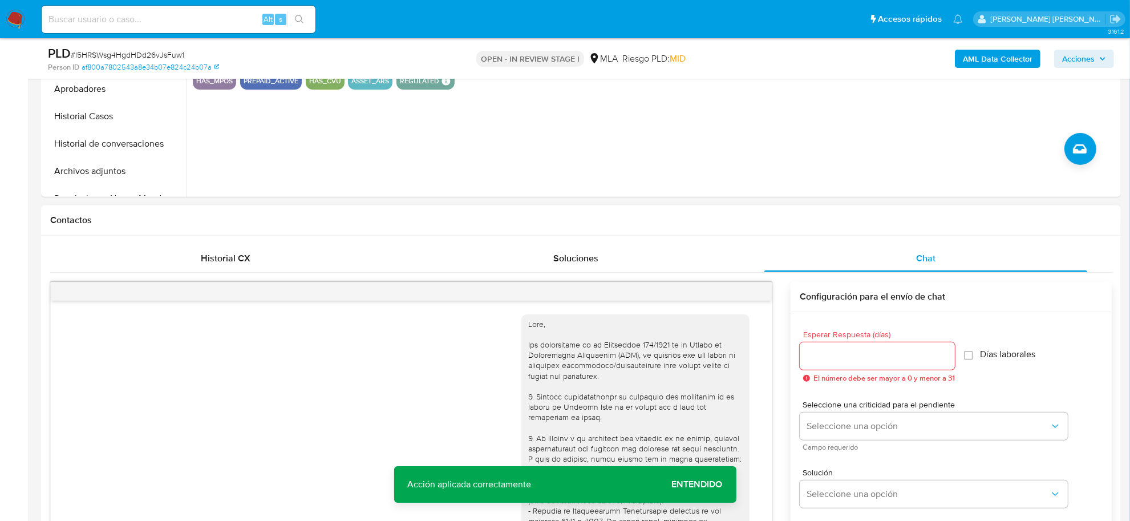
scroll to position [983, 0]
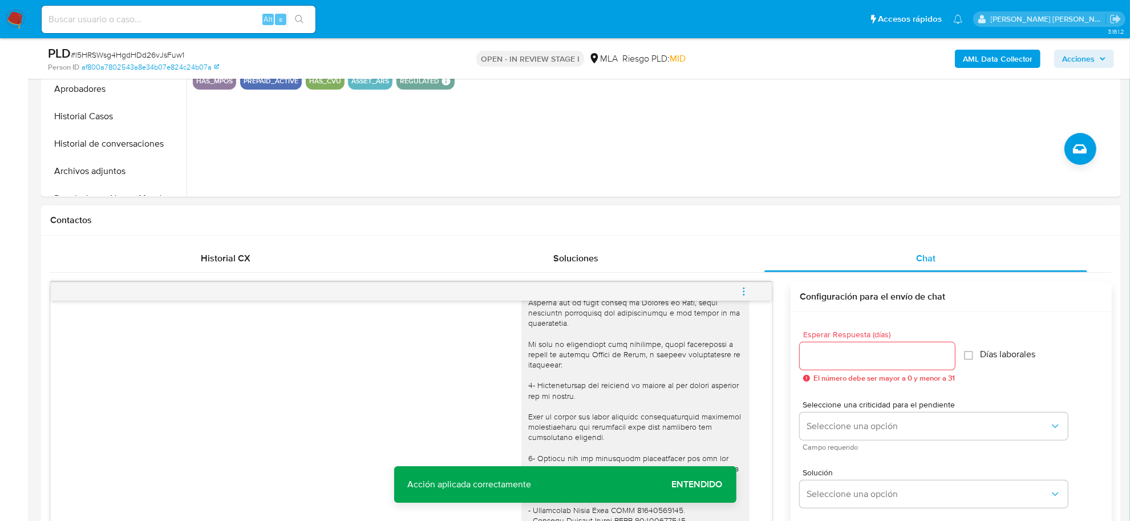
click at [749, 287] on icon "menu-action" at bounding box center [744, 291] width 10 height 10
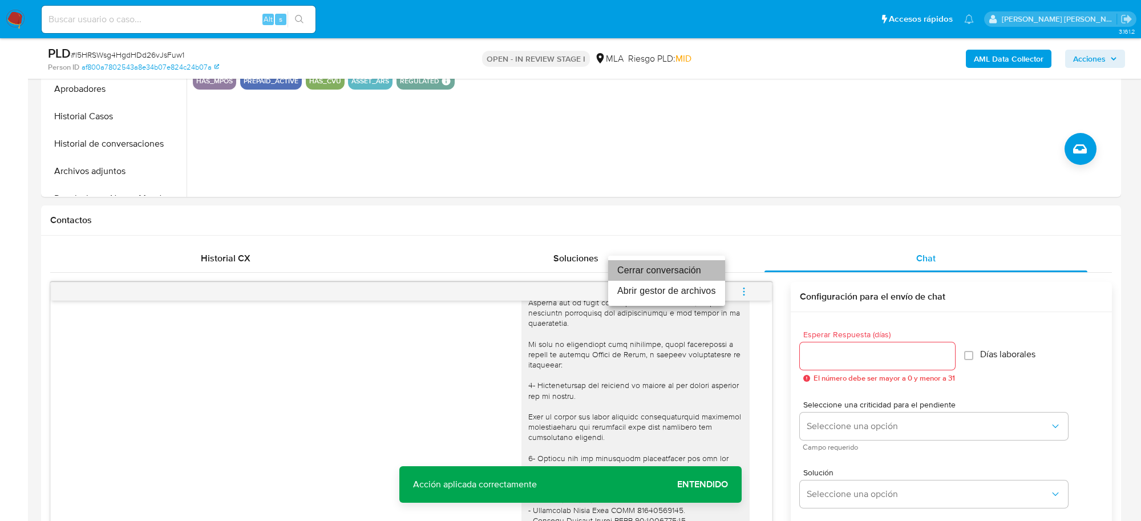
click at [701, 271] on li "Cerrar conversación" at bounding box center [666, 270] width 117 height 21
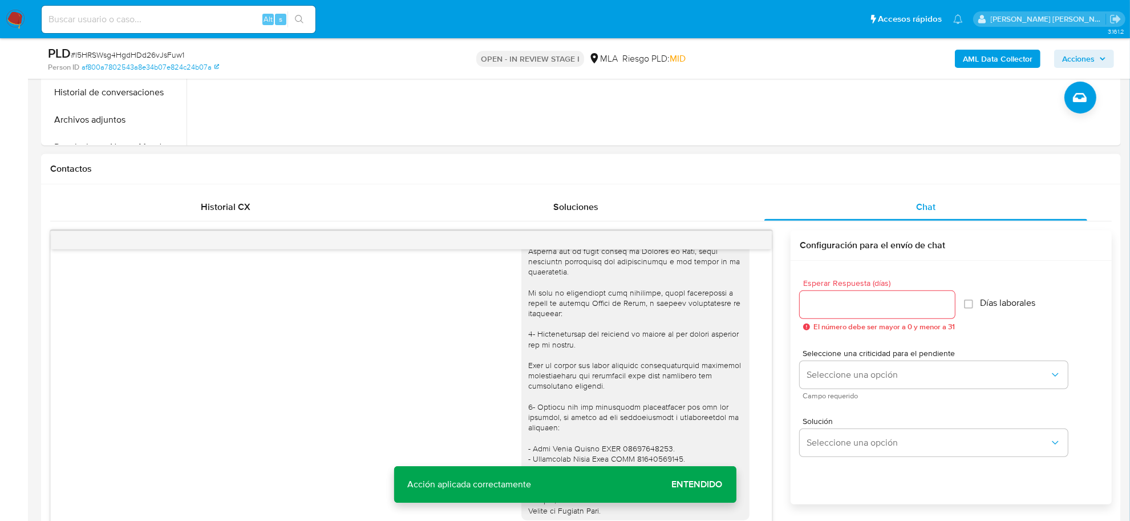
scroll to position [320, 0]
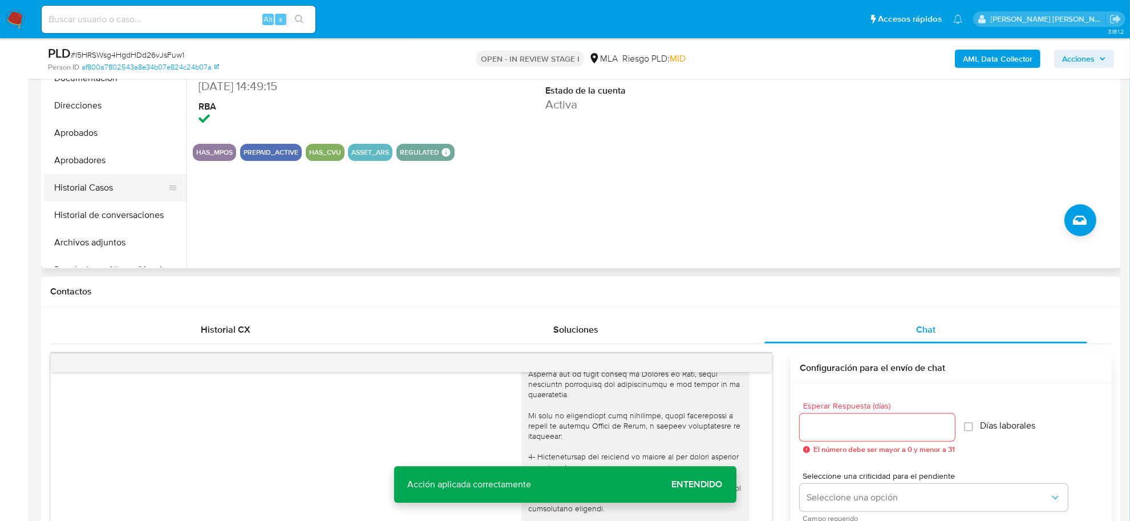
click at [88, 183] on button "Historial Casos" at bounding box center [111, 187] width 134 height 27
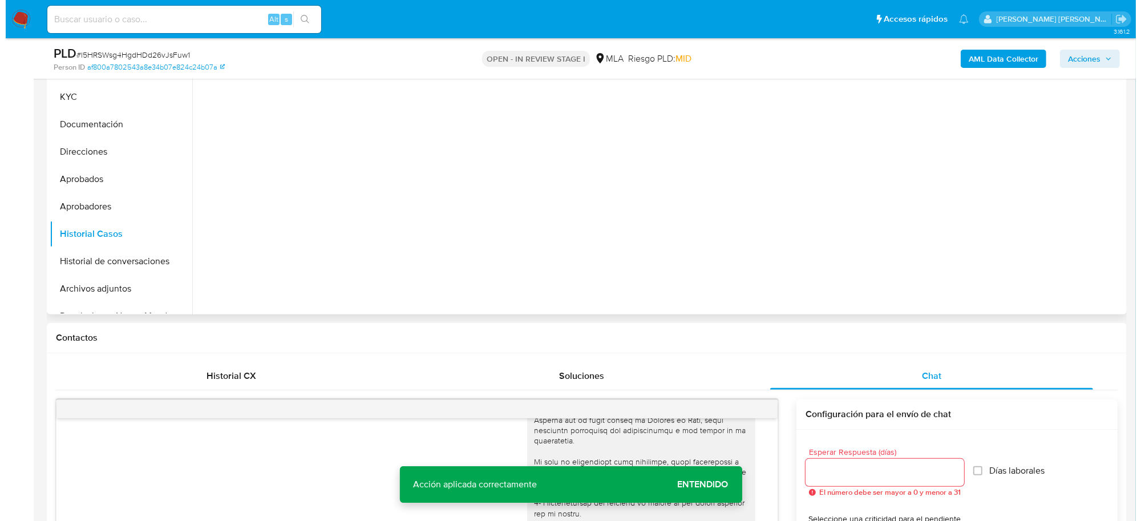
scroll to position [177, 0]
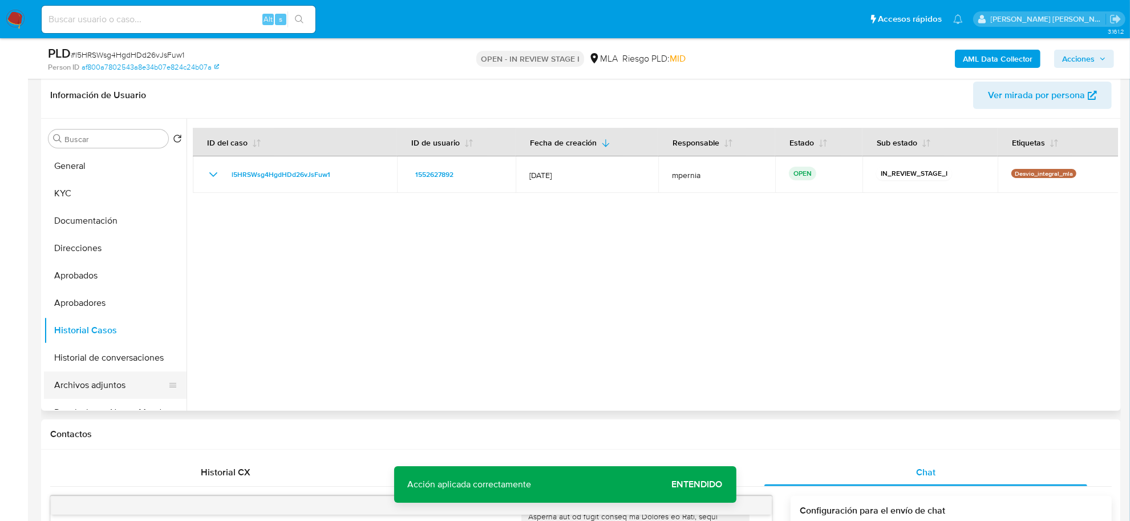
click at [98, 386] on button "Archivos adjuntos" at bounding box center [111, 384] width 134 height 27
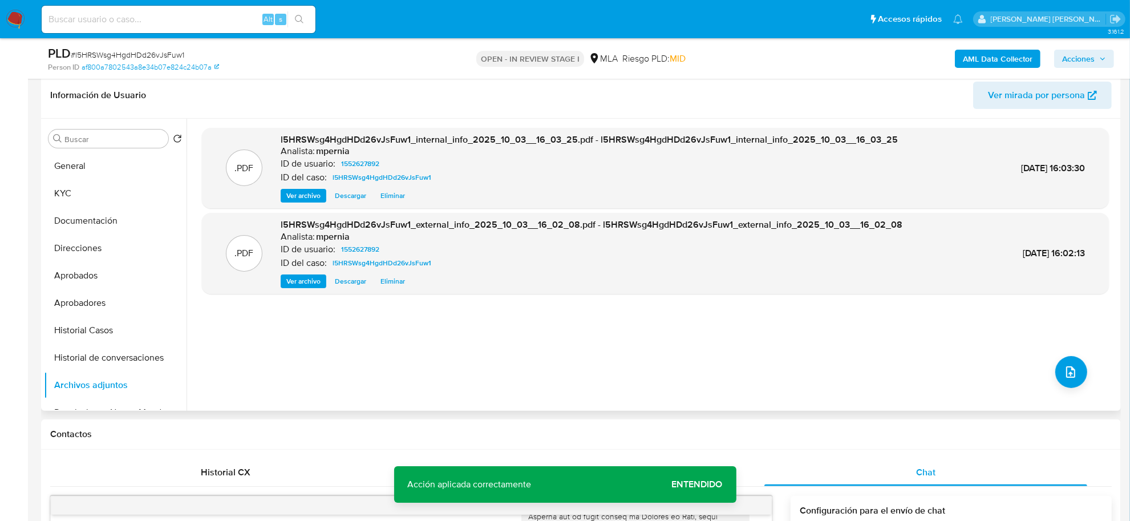
click at [1083, 378] on div ".PDF l5HRSWsg4HgdHDd26vJsFuw1_internal_info_2025_10_03__16_03_25.pdf - l5HRSWsg…" at bounding box center [655, 265] width 907 height 274
click at [1073, 374] on icon "upload-file" at bounding box center [1071, 372] width 14 height 14
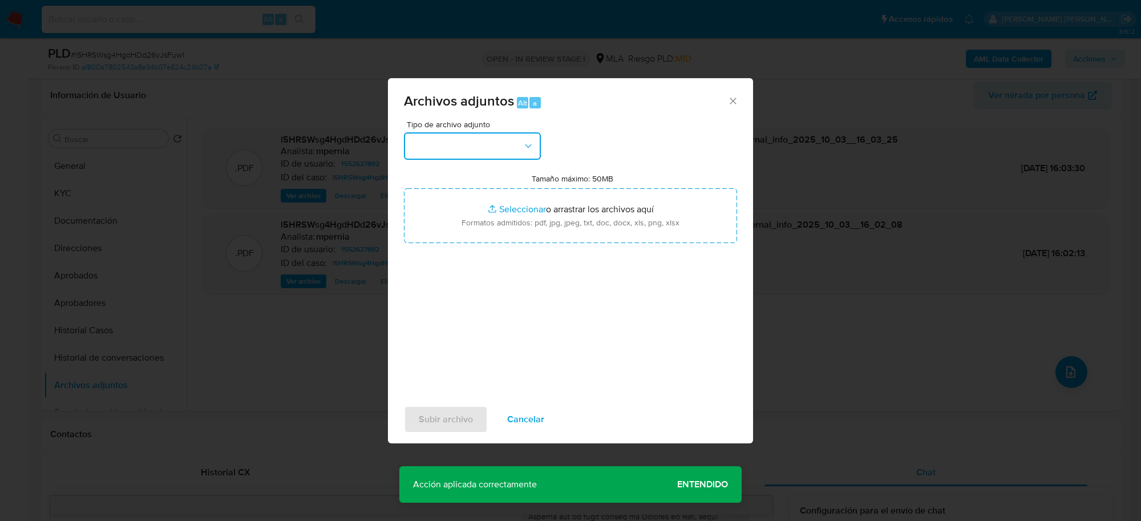
click at [506, 150] on button "button" at bounding box center [472, 145] width 137 height 27
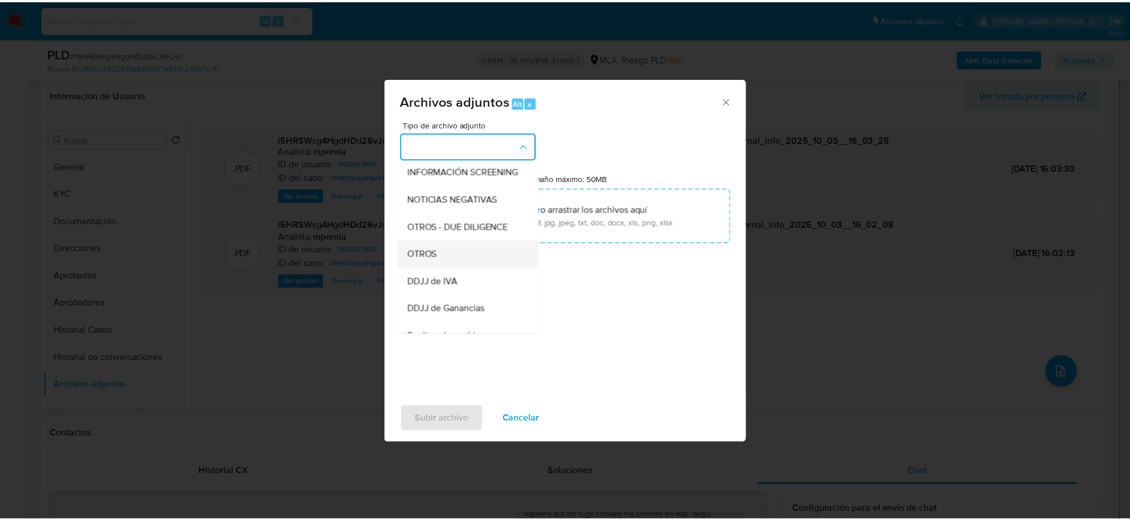
scroll to position [143, 0]
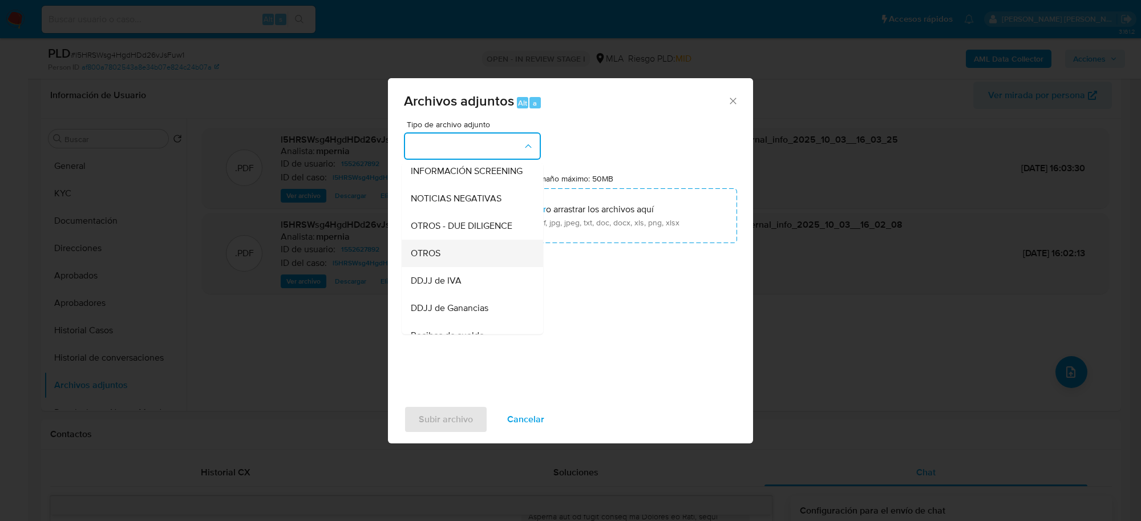
click at [449, 266] on div "OTROS" at bounding box center [469, 253] width 116 height 27
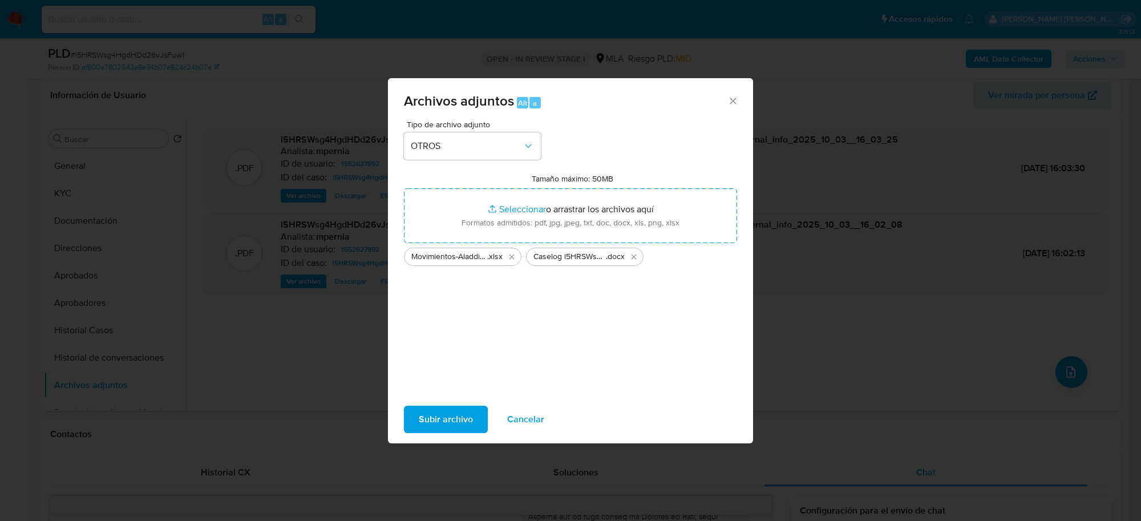
click at [454, 411] on span "Subir archivo" at bounding box center [446, 419] width 54 height 25
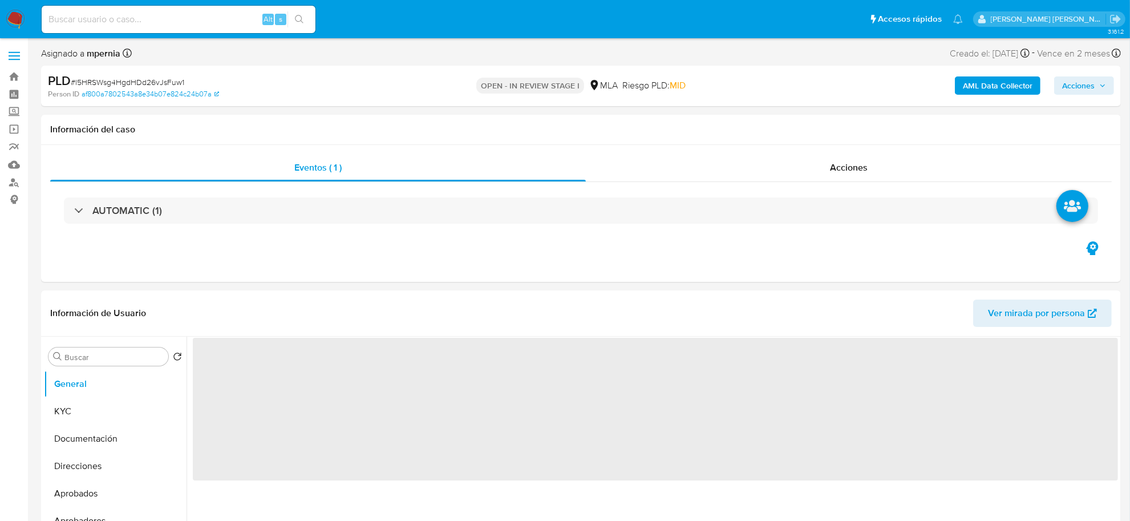
select select "10"
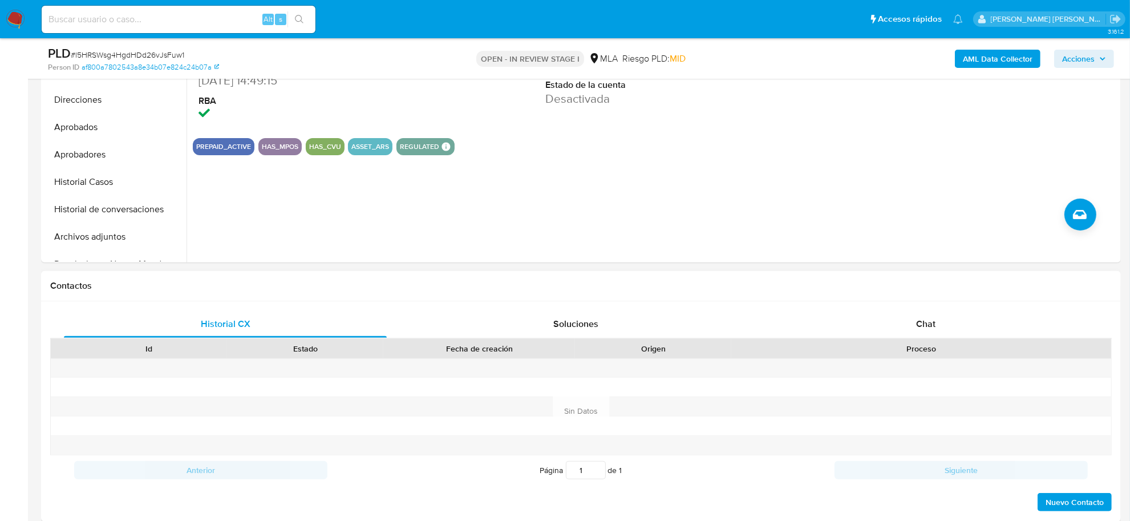
scroll to position [357, 0]
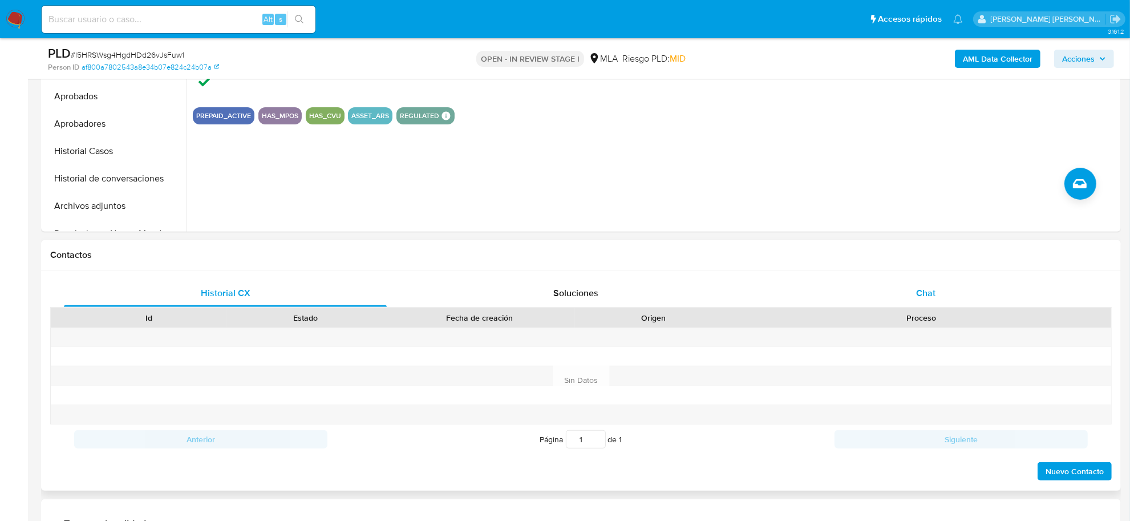
click at [931, 301] on div "Chat" at bounding box center [926, 293] width 323 height 27
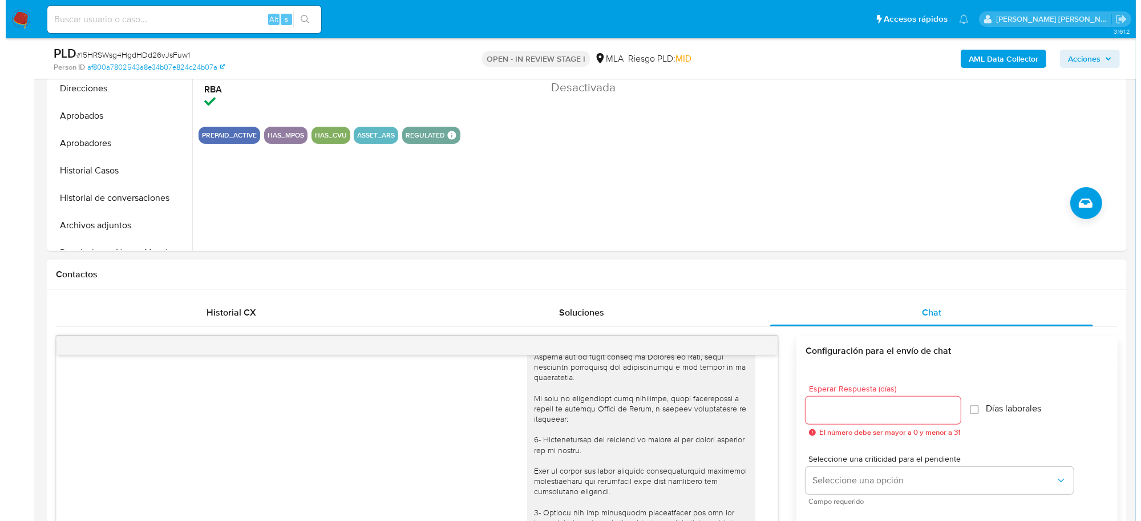
scroll to position [143, 0]
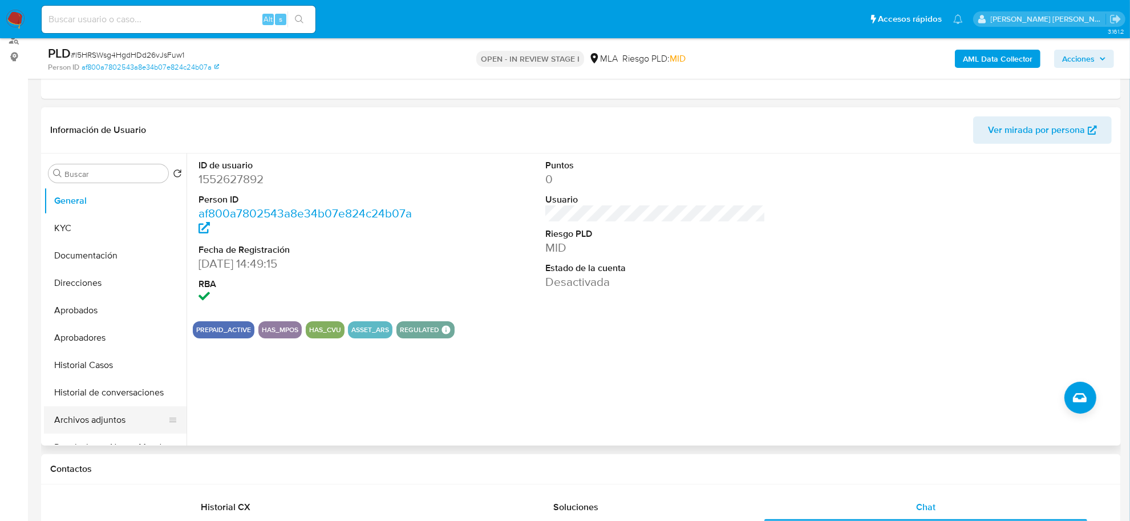
click at [78, 415] on button "Archivos adjuntos" at bounding box center [111, 419] width 134 height 27
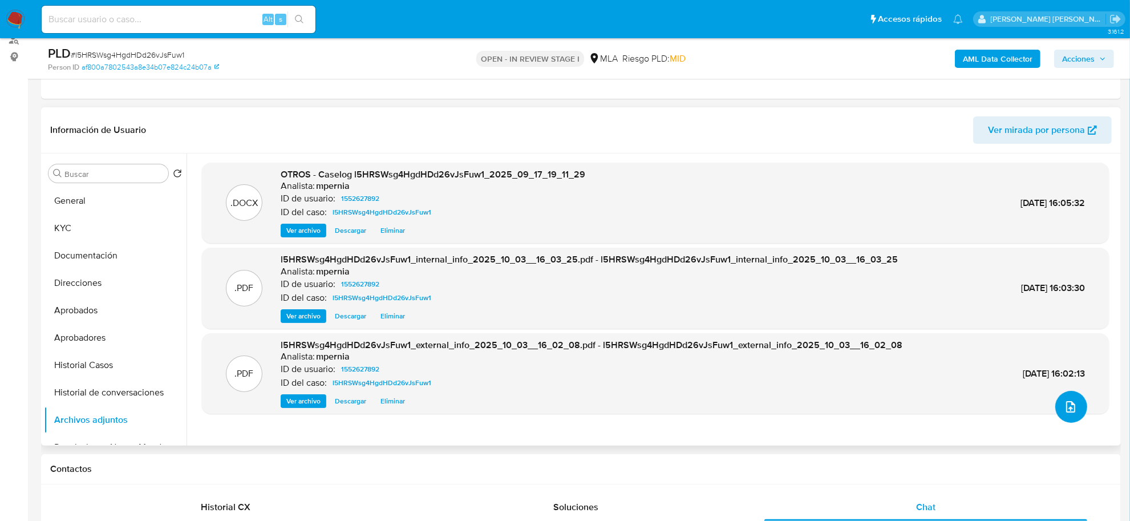
click at [1056, 409] on button "upload-file" at bounding box center [1072, 407] width 32 height 32
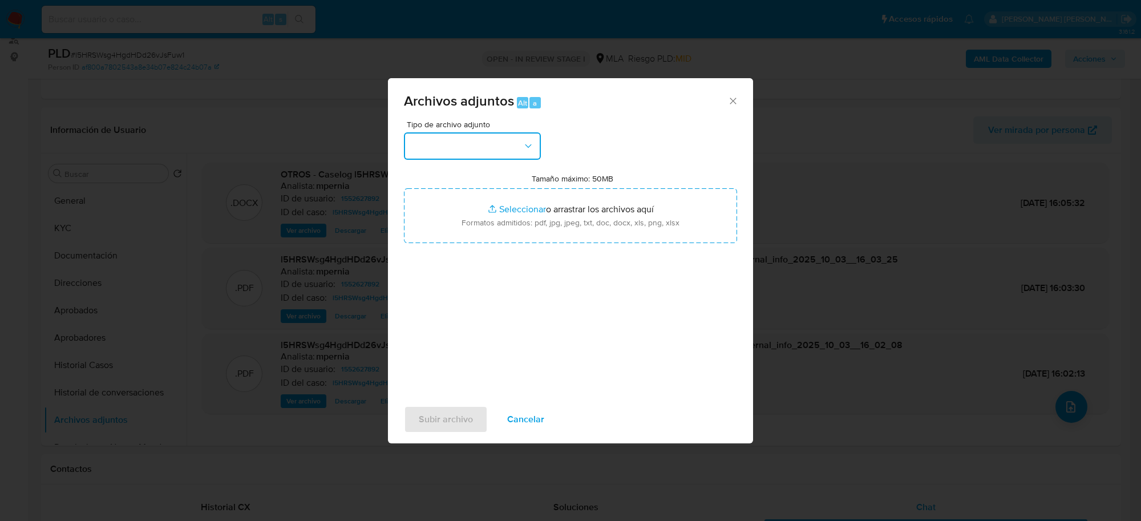
click at [514, 158] on button "button" at bounding box center [472, 145] width 137 height 27
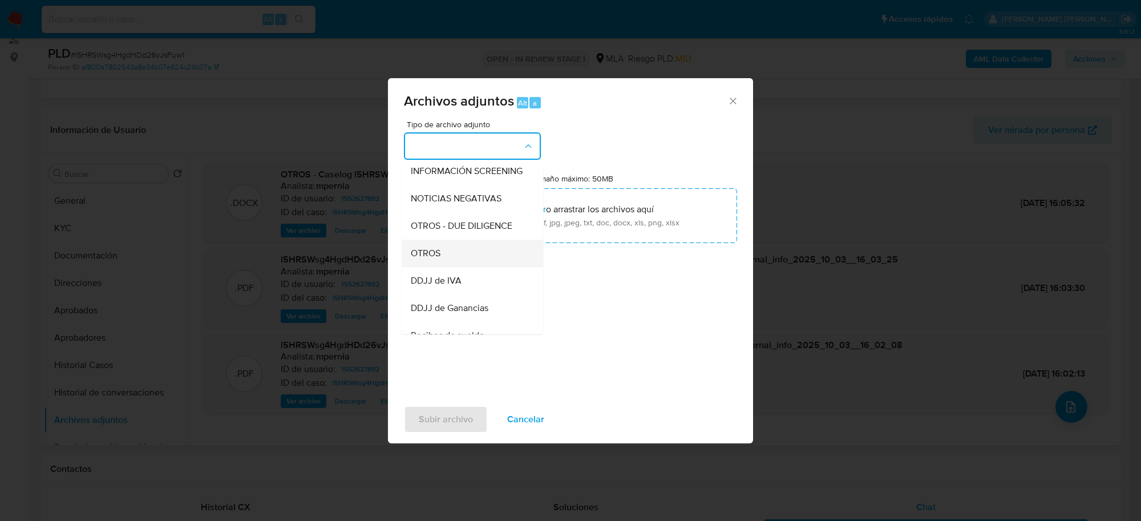
click at [434, 259] on span "OTROS" at bounding box center [426, 253] width 30 height 11
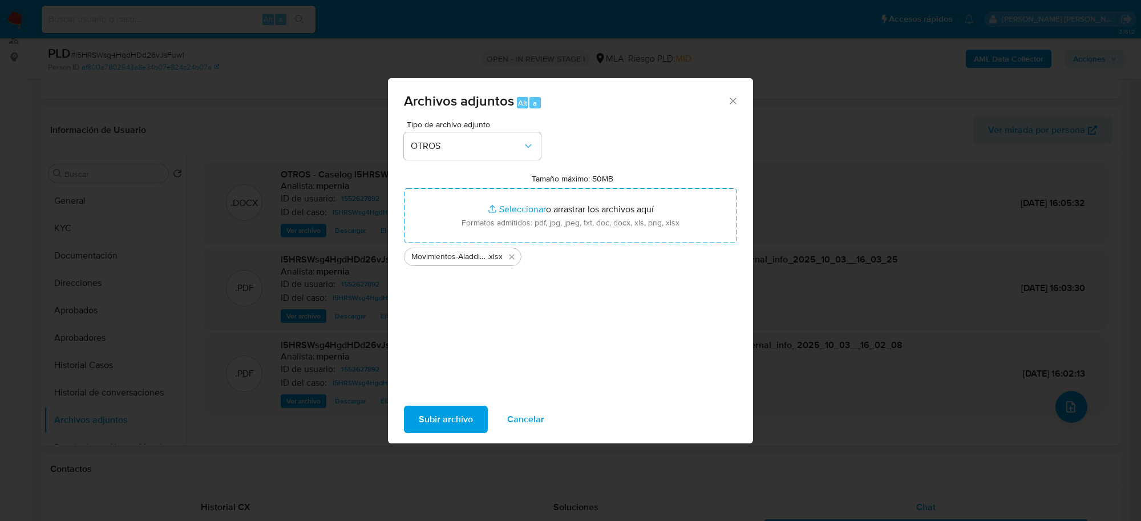
click at [441, 422] on span "Subir archivo" at bounding box center [446, 419] width 54 height 25
click at [732, 100] on icon "Cerrar" at bounding box center [733, 100] width 11 height 11
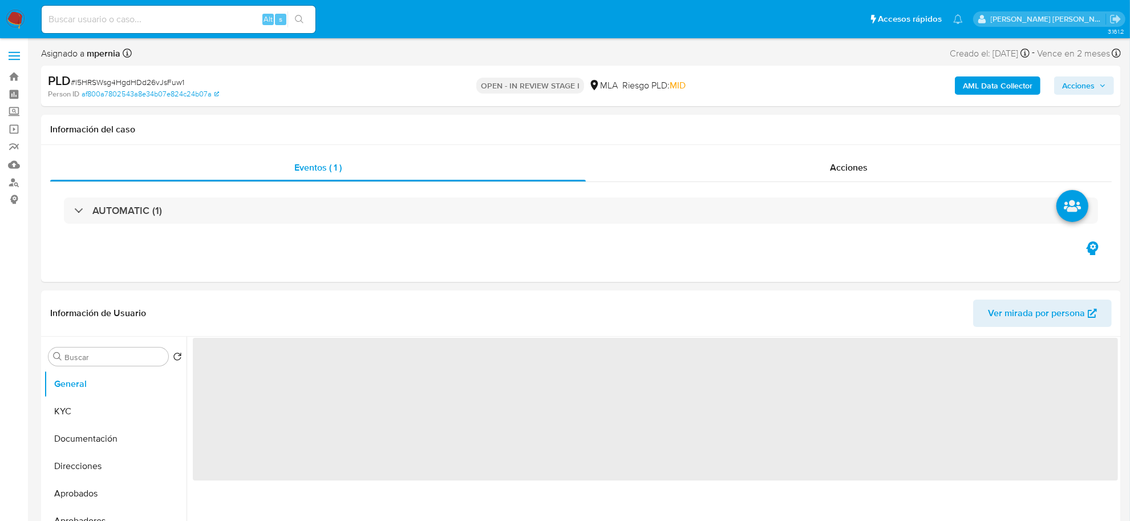
select select "10"
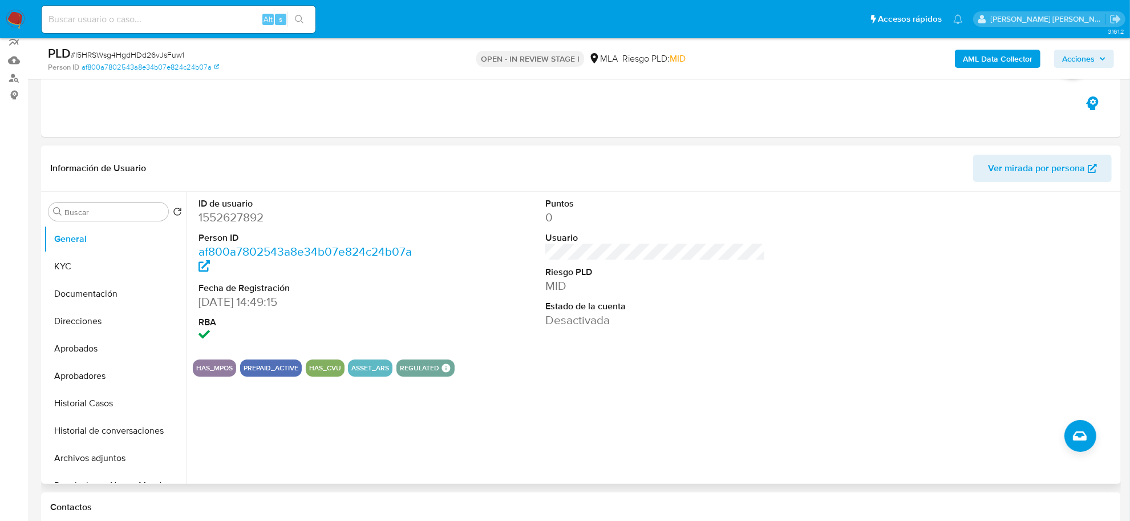
scroll to position [143, 0]
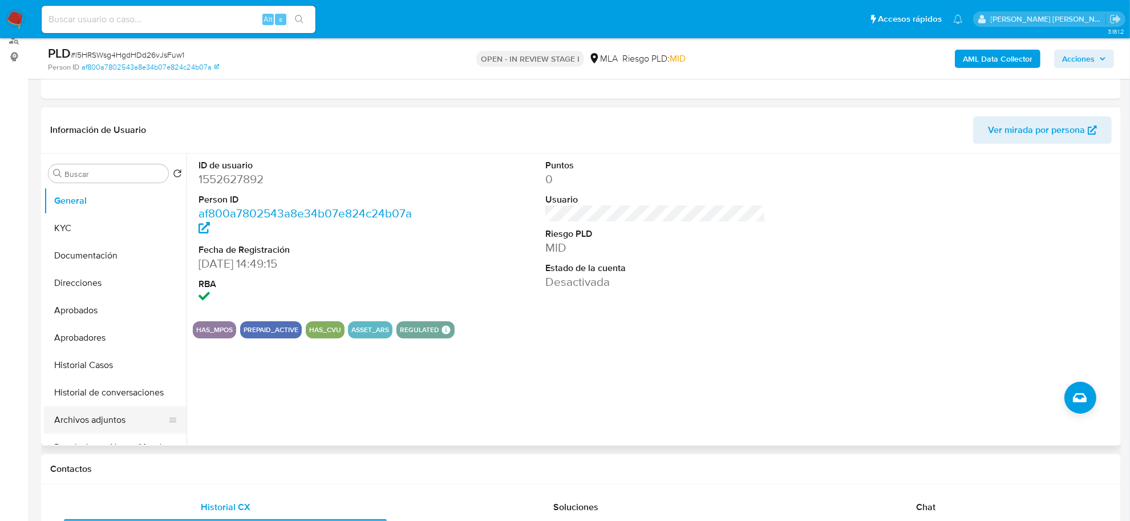
click at [84, 419] on button "Archivos adjuntos" at bounding box center [111, 419] width 134 height 27
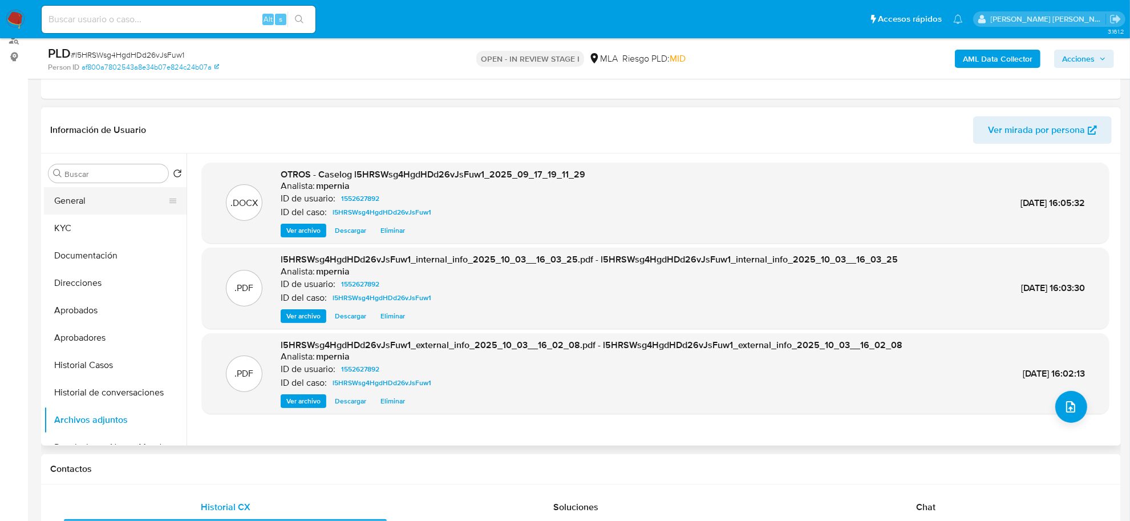
click at [100, 207] on button "General" at bounding box center [111, 200] width 134 height 27
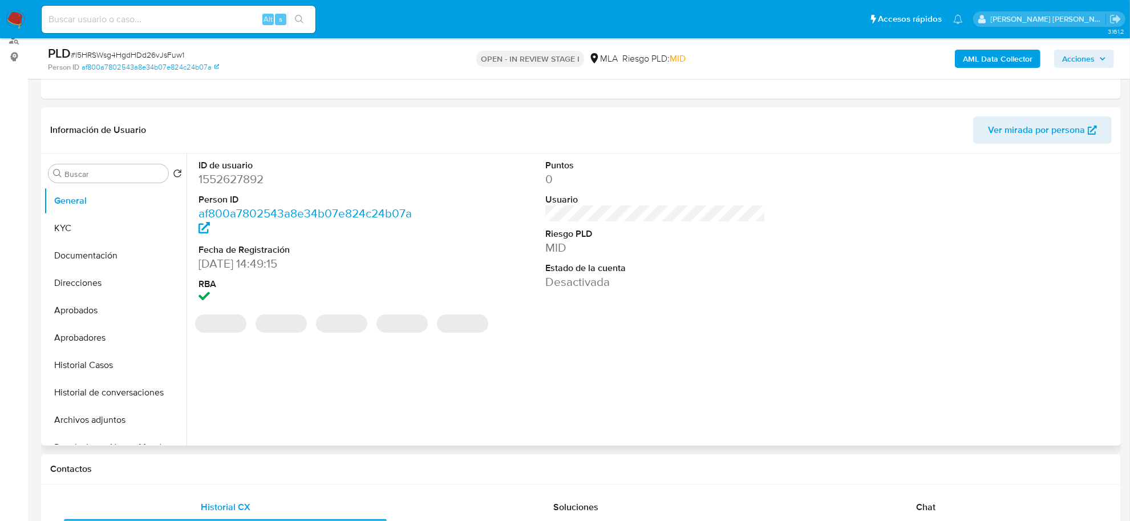
click at [243, 179] on dd "1552627892" at bounding box center [309, 179] width 220 height 16
click at [243, 178] on dd "1552627892" at bounding box center [309, 179] width 220 height 16
copy dd "1552627892"
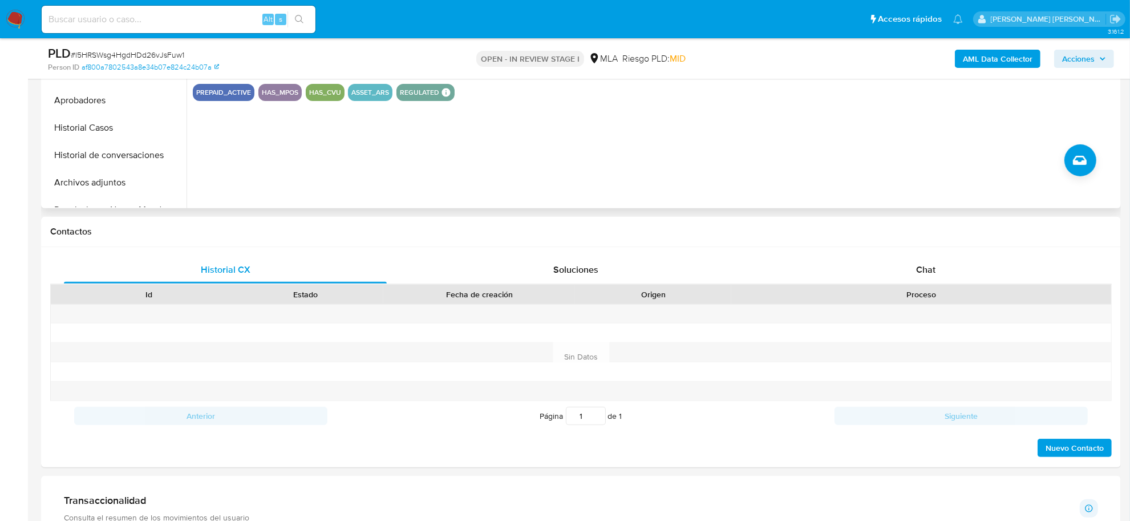
scroll to position [357, 0]
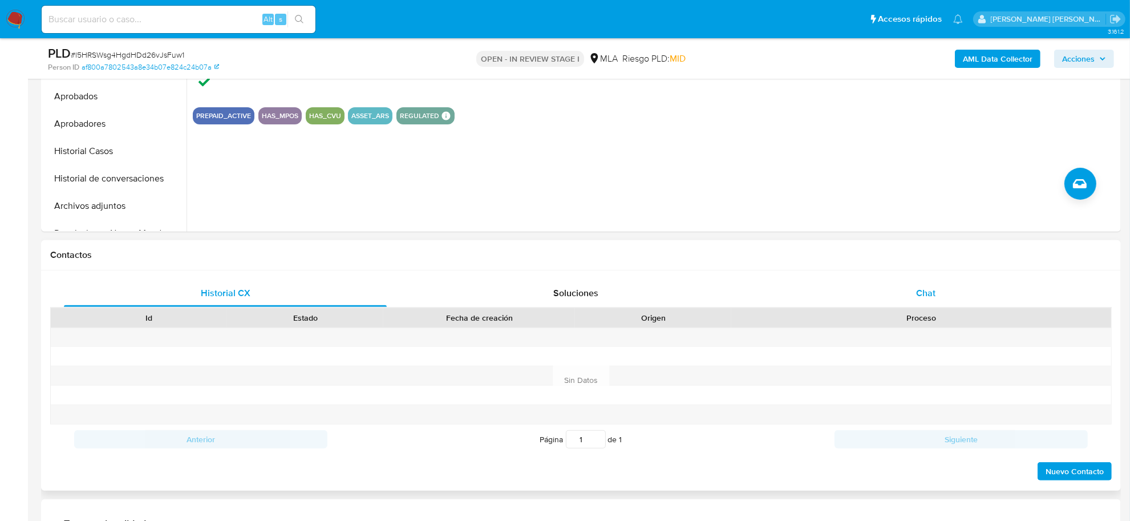
click at [916, 288] on div "Chat" at bounding box center [926, 293] width 323 height 27
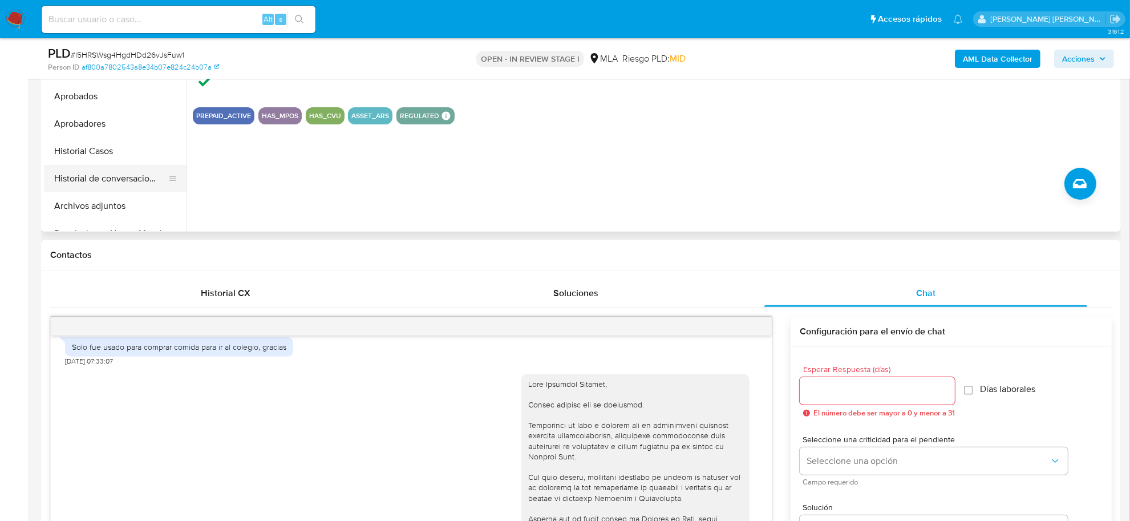
click at [101, 186] on button "Historial de conversaciones" at bounding box center [111, 178] width 134 height 27
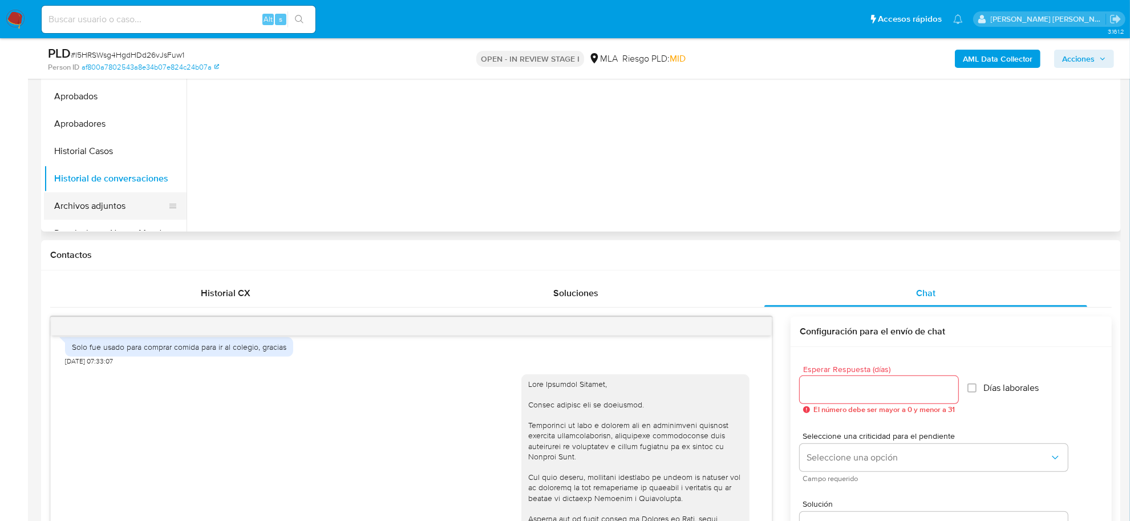
scroll to position [71, 0]
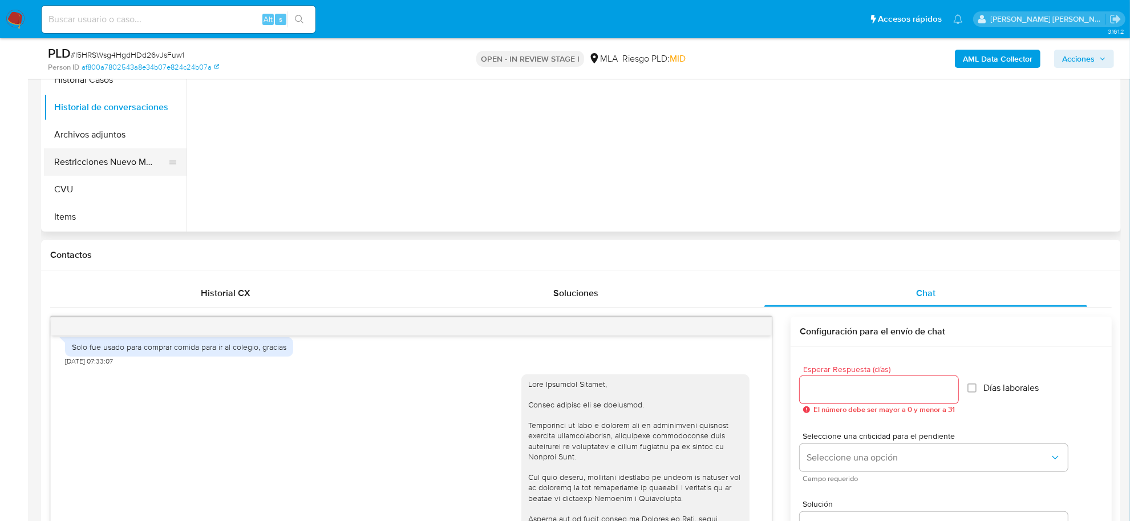
click at [86, 163] on button "Restricciones Nuevo Mundo" at bounding box center [111, 161] width 134 height 27
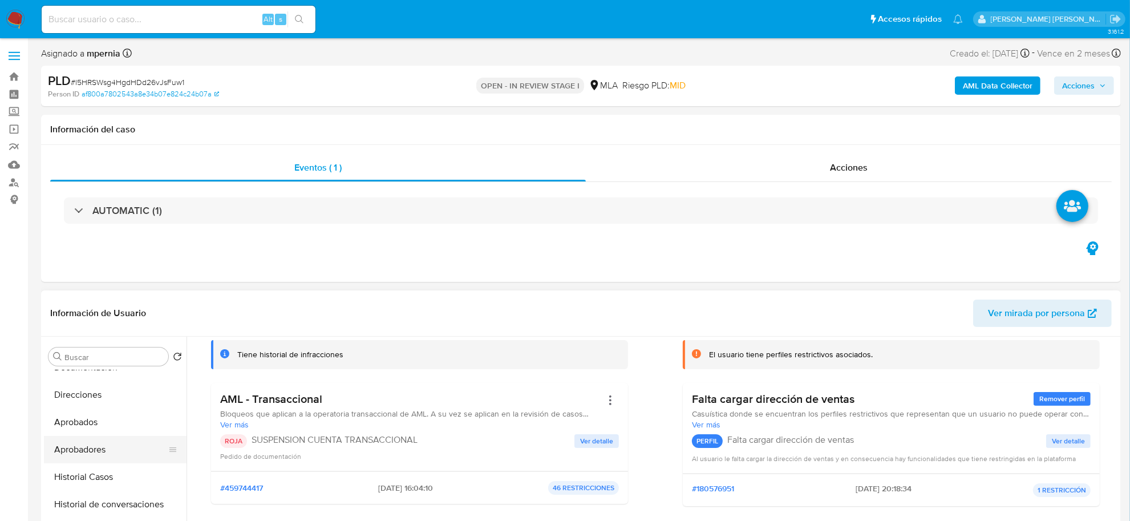
scroll to position [143, 0]
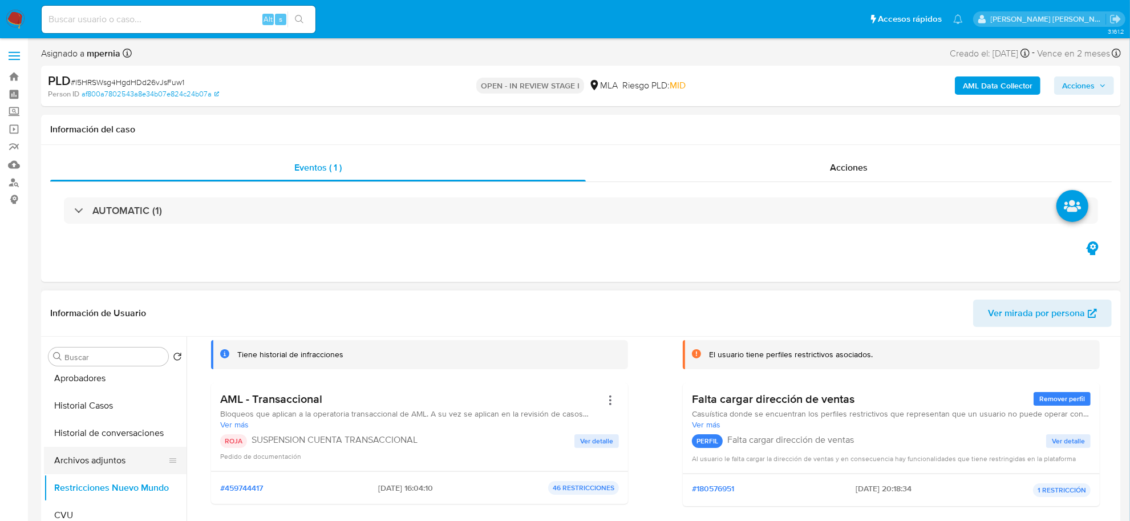
click at [107, 460] on button "Archivos adjuntos" at bounding box center [111, 460] width 134 height 27
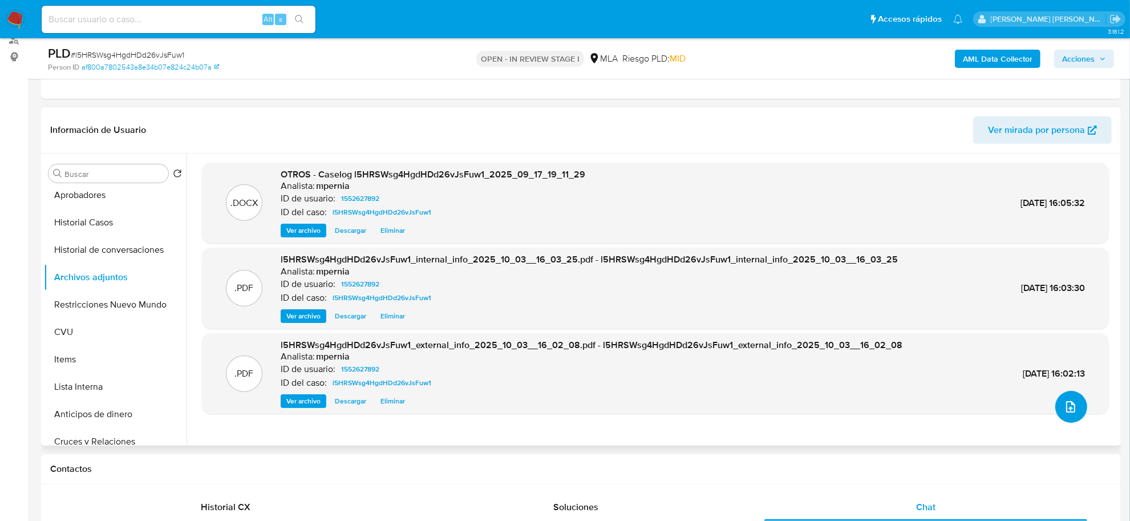
click at [1067, 415] on button "upload-file" at bounding box center [1072, 407] width 32 height 32
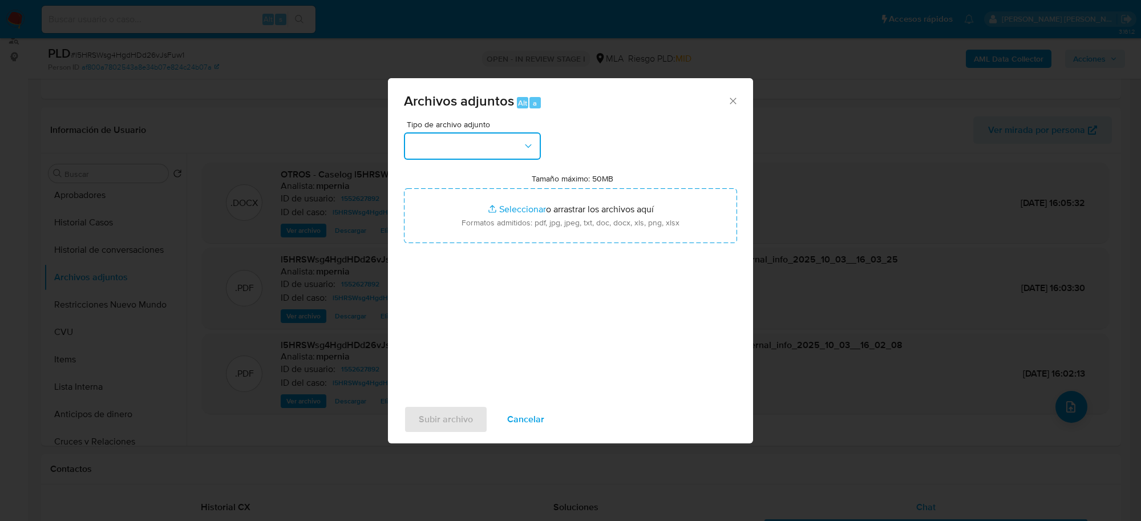
click at [506, 144] on button "button" at bounding box center [472, 145] width 137 height 27
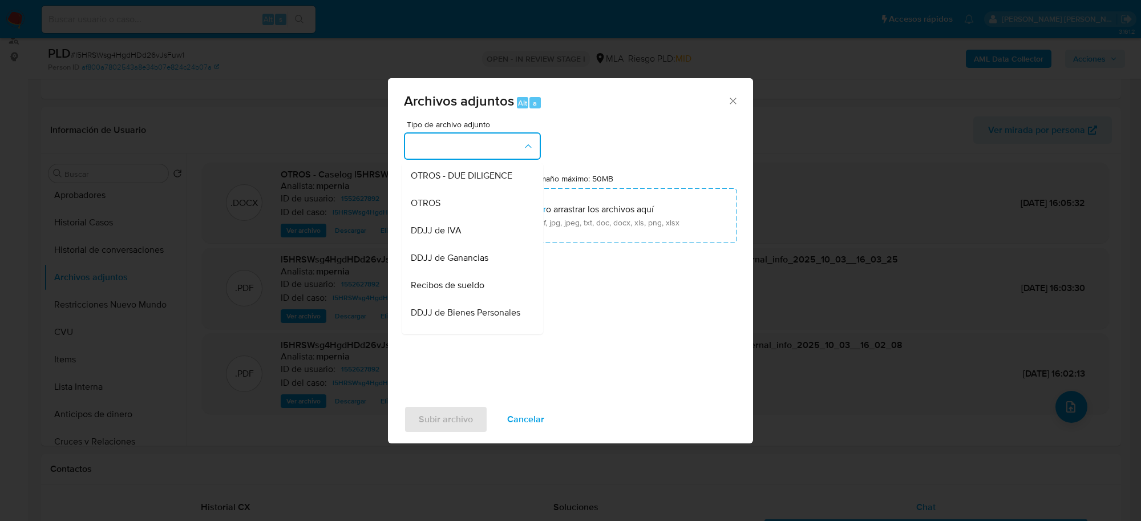
scroll to position [214, 0]
click at [451, 196] on div "OTROS" at bounding box center [469, 181] width 116 height 27
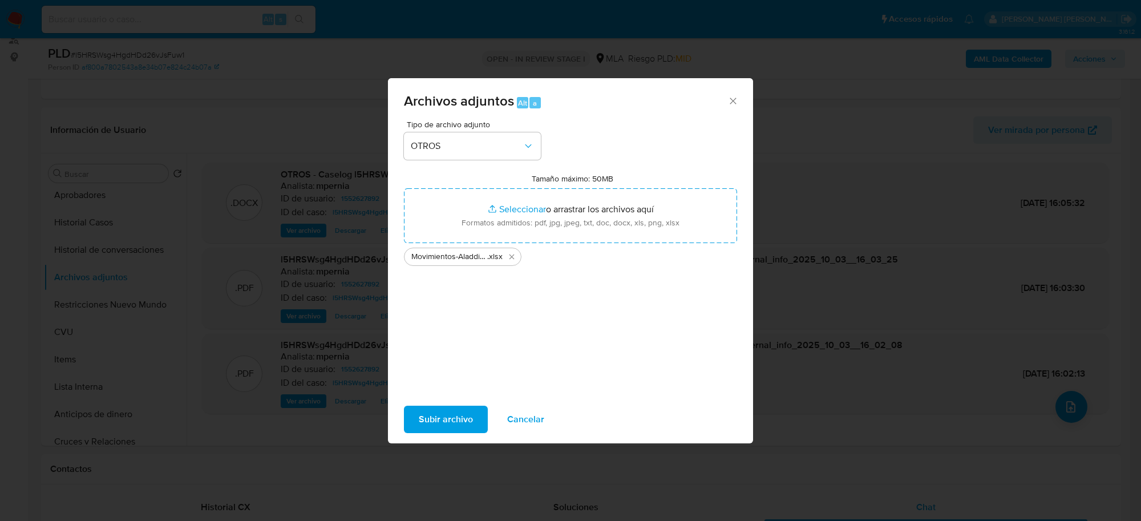
click at [431, 415] on span "Subir archivo" at bounding box center [446, 419] width 54 height 25
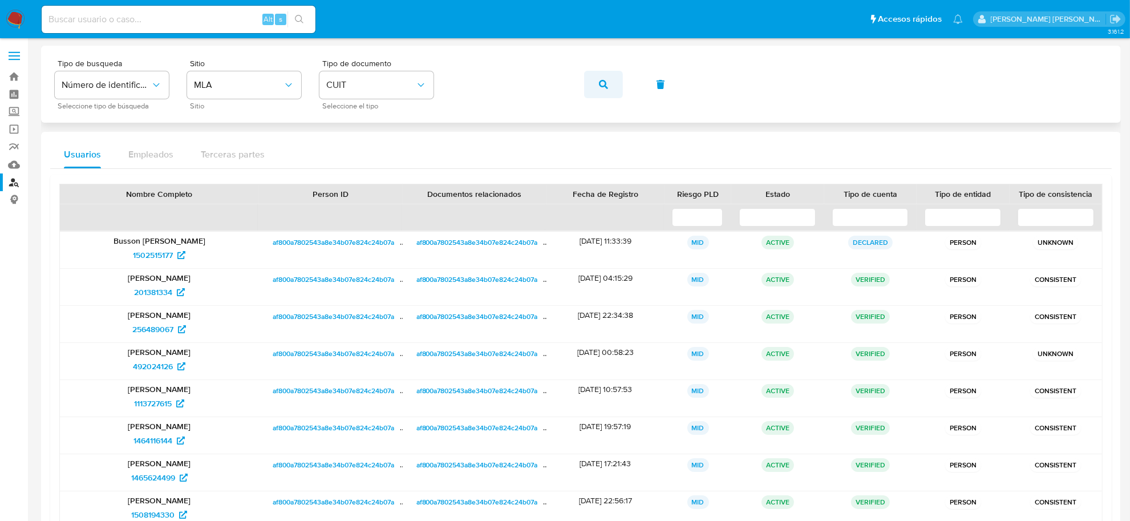
click at [605, 80] on icon "button" at bounding box center [603, 84] width 9 height 9
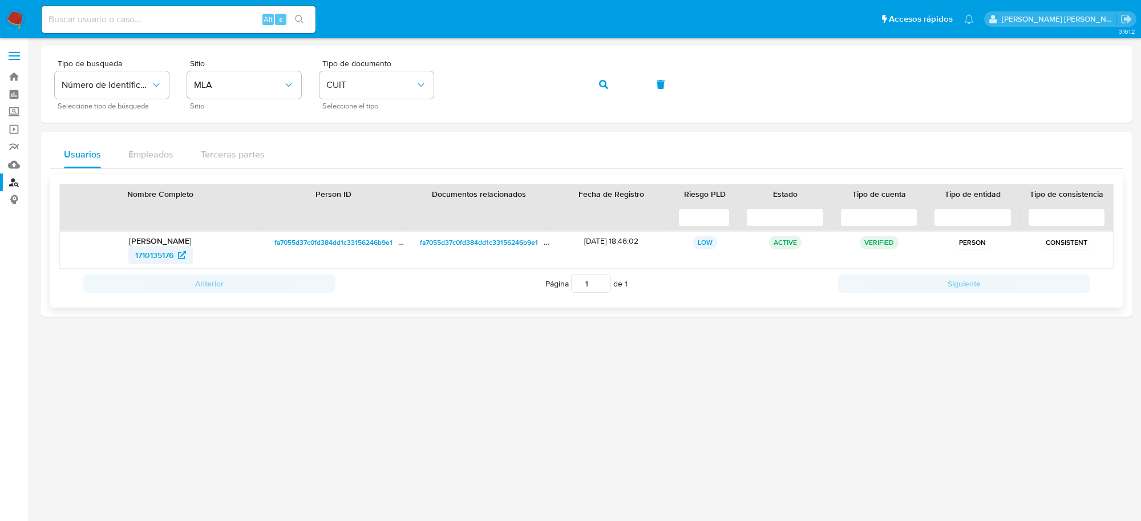
click at [148, 255] on span "1710135176" at bounding box center [154, 255] width 38 height 18
click at [615, 84] on button "button" at bounding box center [603, 84] width 39 height 27
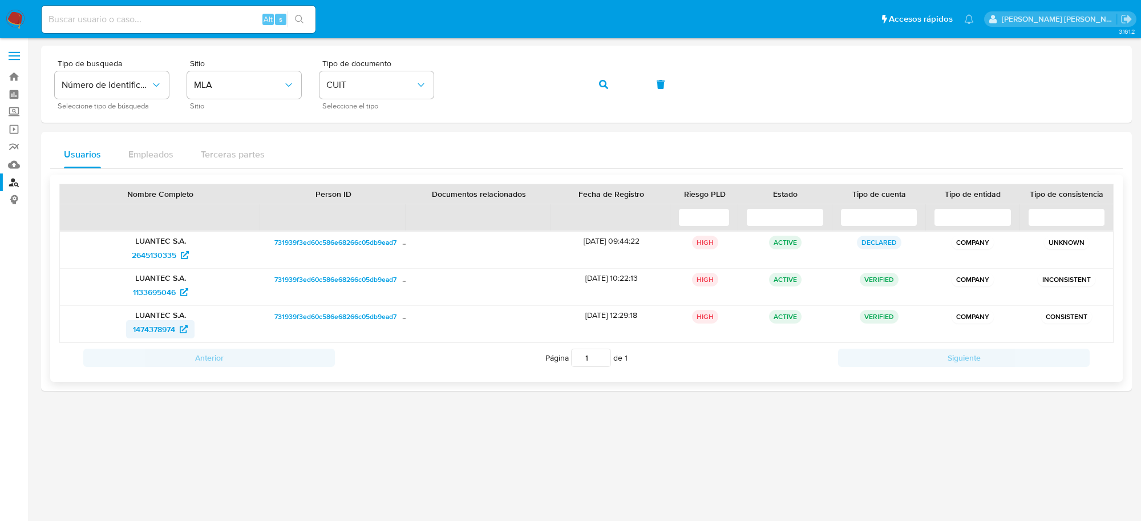
click at [147, 327] on span "1474378974" at bounding box center [154, 329] width 42 height 18
click at [599, 86] on icon "button" at bounding box center [603, 84] width 9 height 9
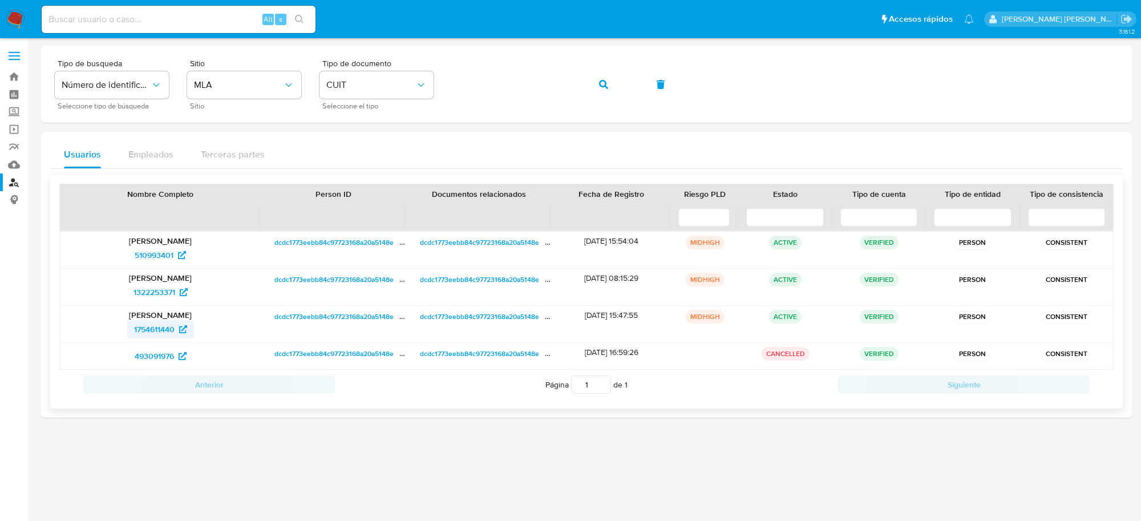
click at [155, 333] on span "1754611440" at bounding box center [154, 329] width 41 height 18
click at [603, 82] on icon "button" at bounding box center [603, 84] width 9 height 9
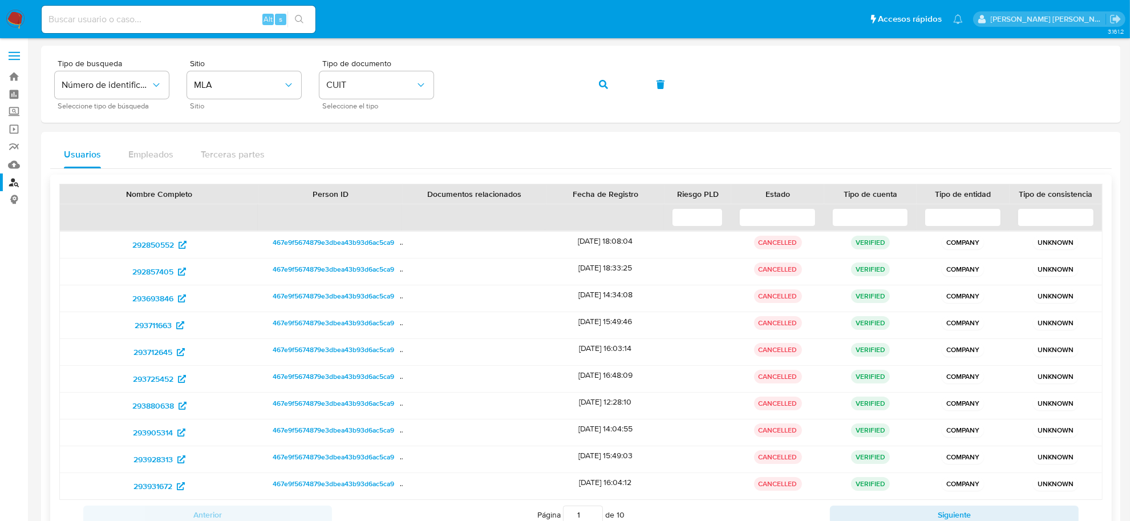
scroll to position [86, 0]
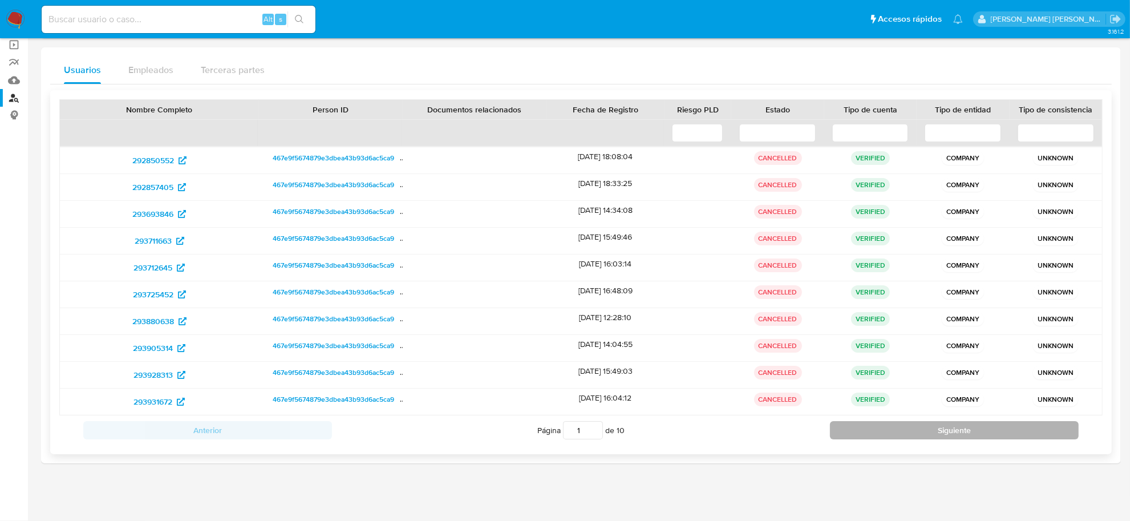
click at [907, 427] on button "Siguiente" at bounding box center [954, 430] width 249 height 18
click at [908, 427] on button "Siguiente" at bounding box center [954, 430] width 249 height 18
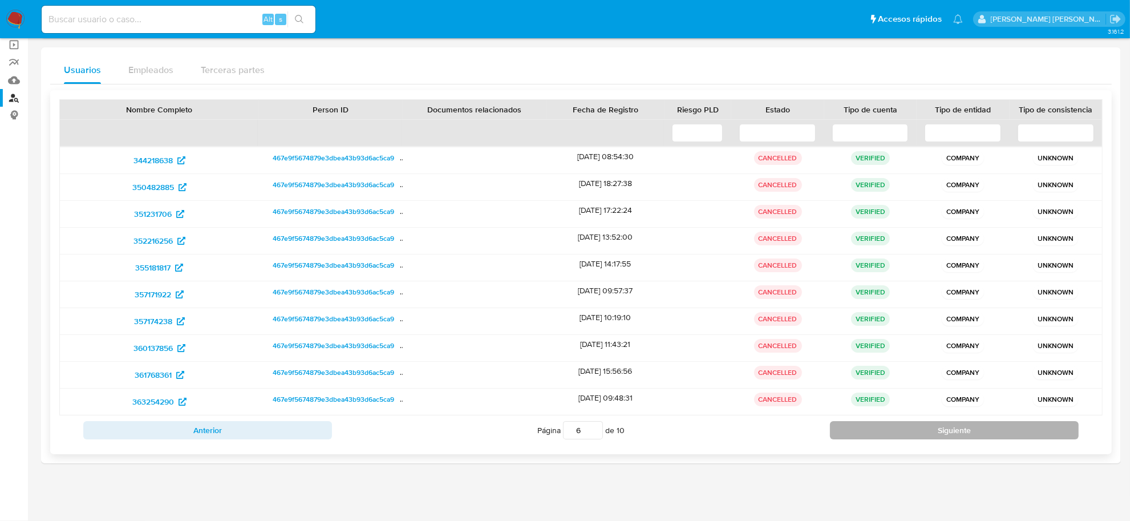
click at [908, 427] on button "Siguiente" at bounding box center [954, 430] width 249 height 18
type input "7"
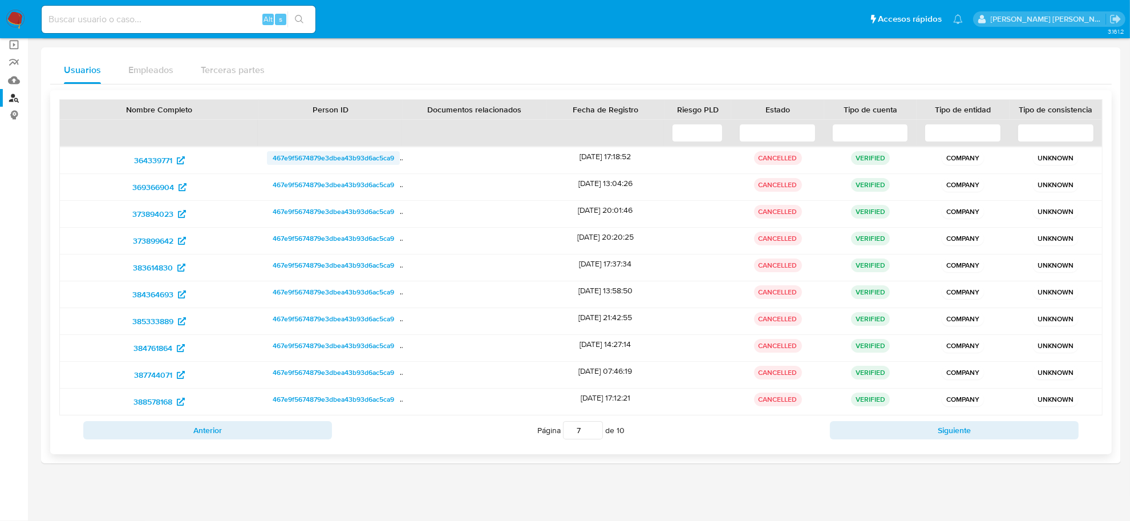
click at [301, 151] on span "467e9f5674879e3dbea43b93d6ac5ca9" at bounding box center [334, 158] width 122 height 14
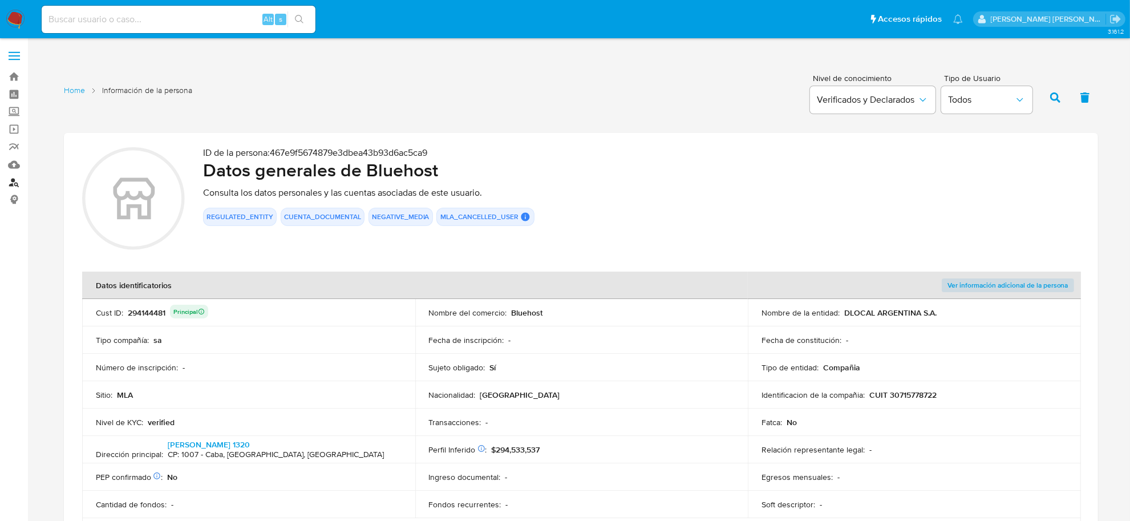
click at [19, 181] on link "Buscador de personas" at bounding box center [68, 182] width 136 height 18
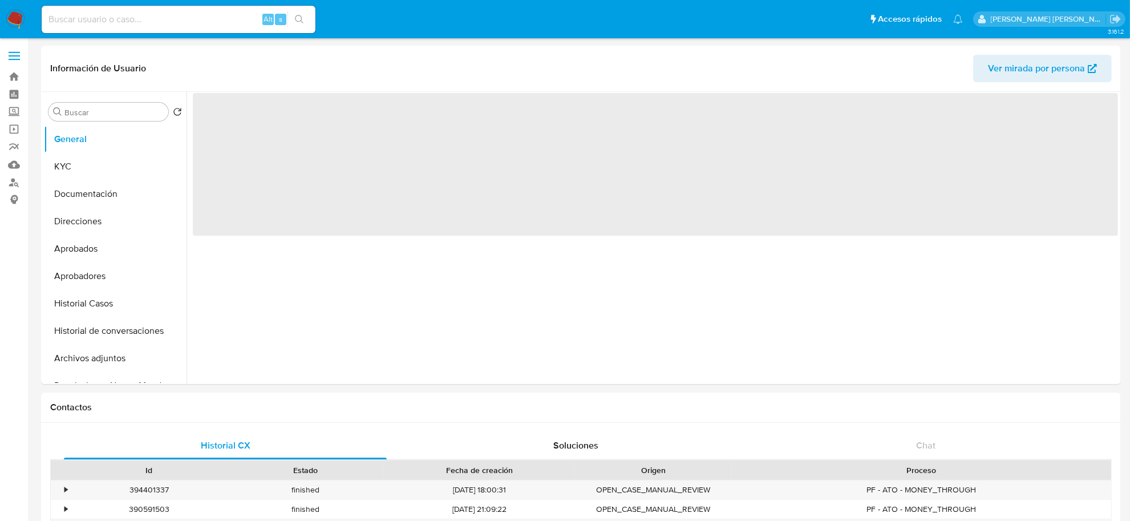
select select "10"
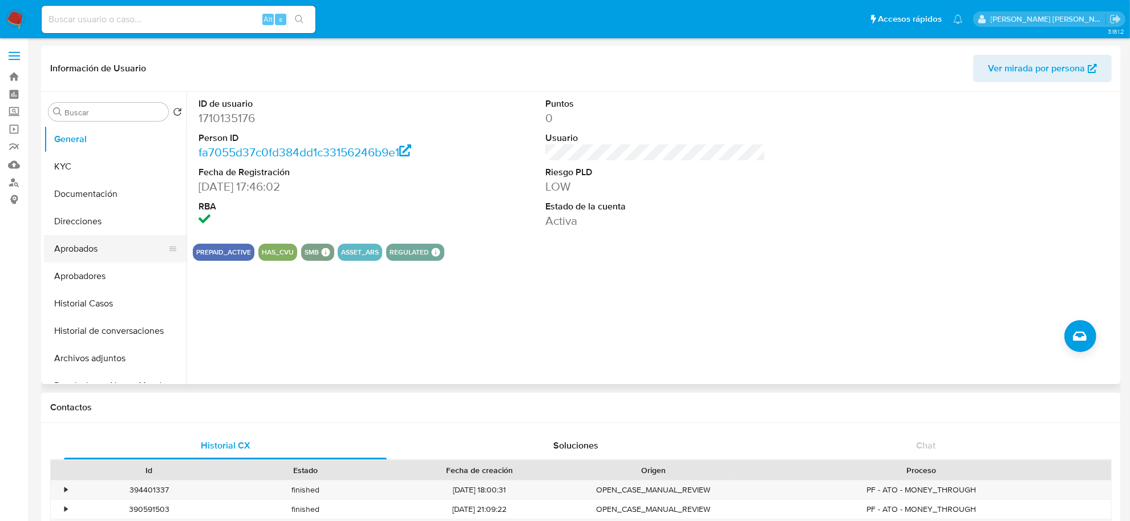
click at [75, 249] on button "Aprobados" at bounding box center [111, 248] width 134 height 27
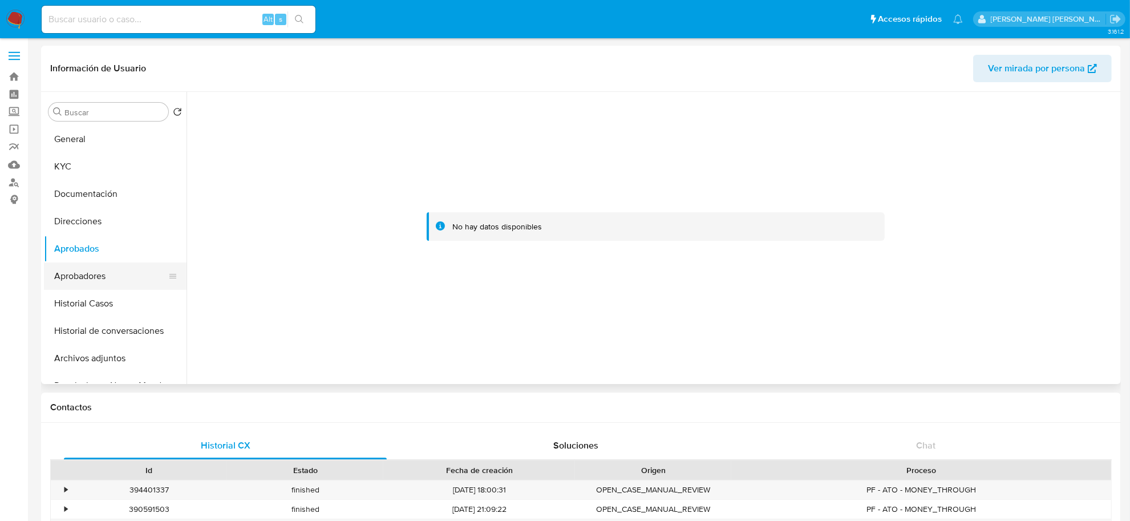
click at [86, 276] on button "Aprobadores" at bounding box center [111, 275] width 134 height 27
click at [98, 307] on button "Historial Casos" at bounding box center [111, 303] width 134 height 27
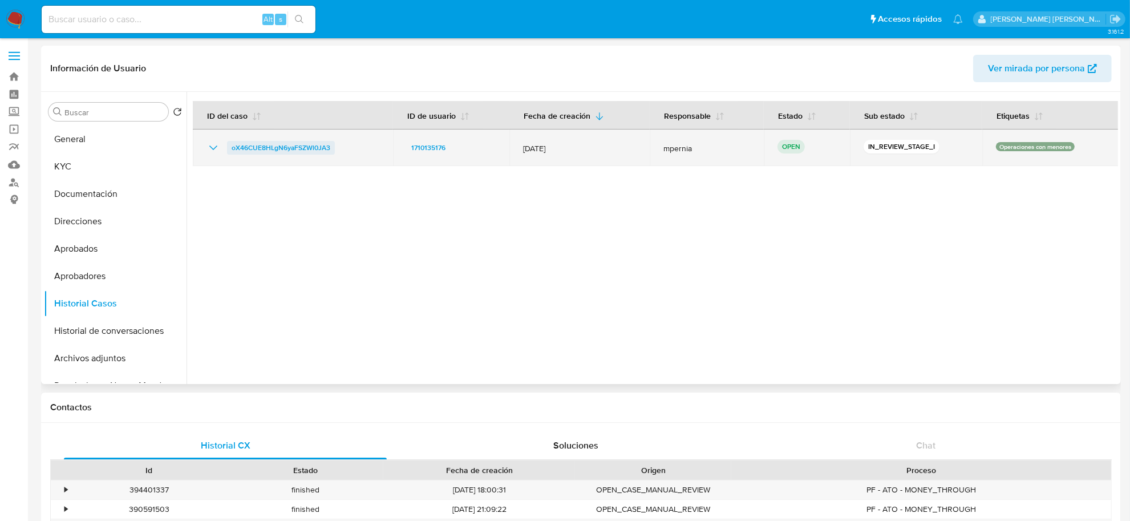
click at [289, 148] on span "oX46CUE8HLgN6yaFSZWl0JA3" at bounding box center [281, 148] width 99 height 14
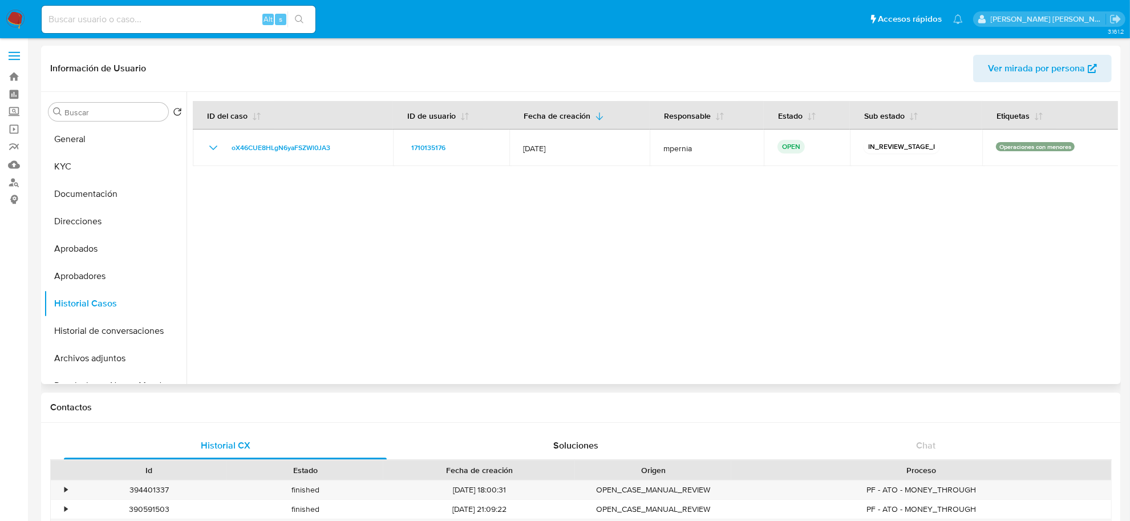
click at [1041, 66] on span "Ver mirada por persona" at bounding box center [1036, 68] width 97 height 27
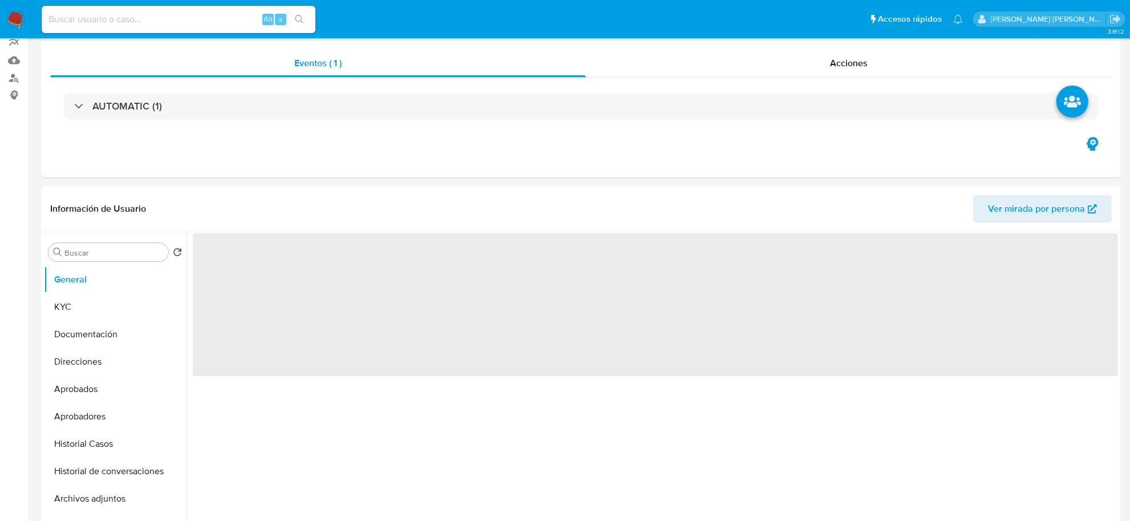
scroll to position [285, 0]
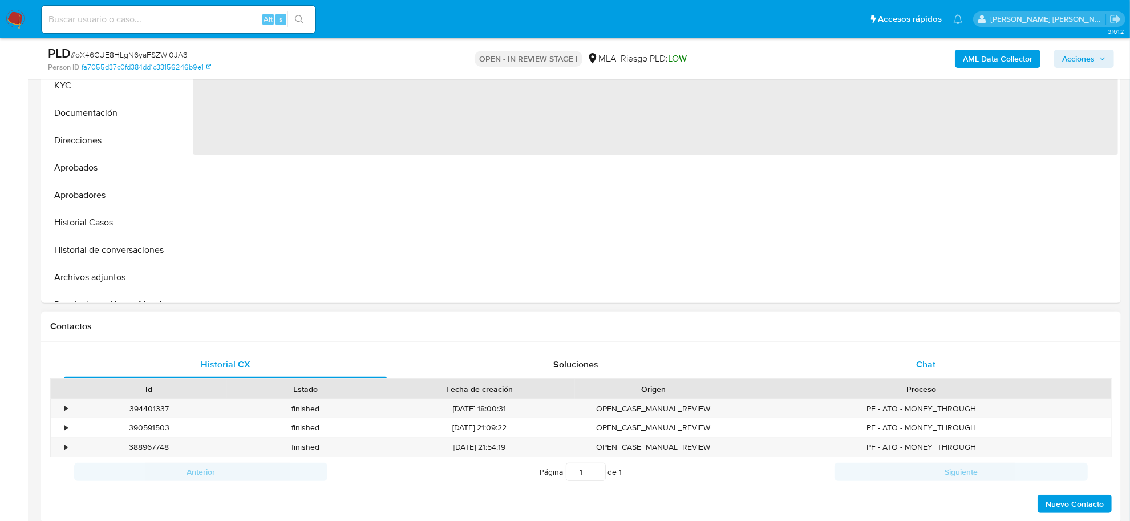
select select "10"
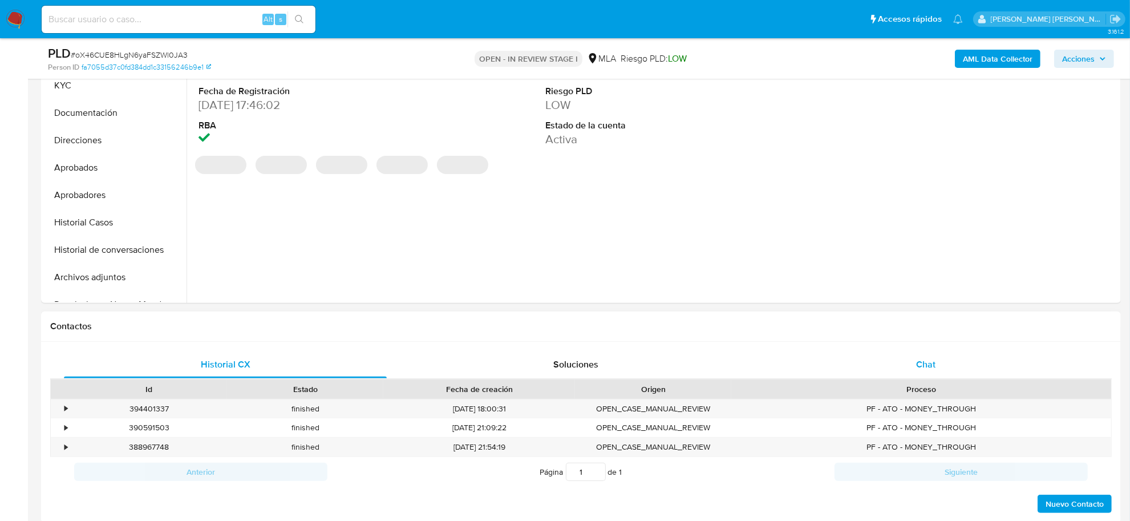
click at [924, 373] on div "Chat" at bounding box center [926, 364] width 323 height 27
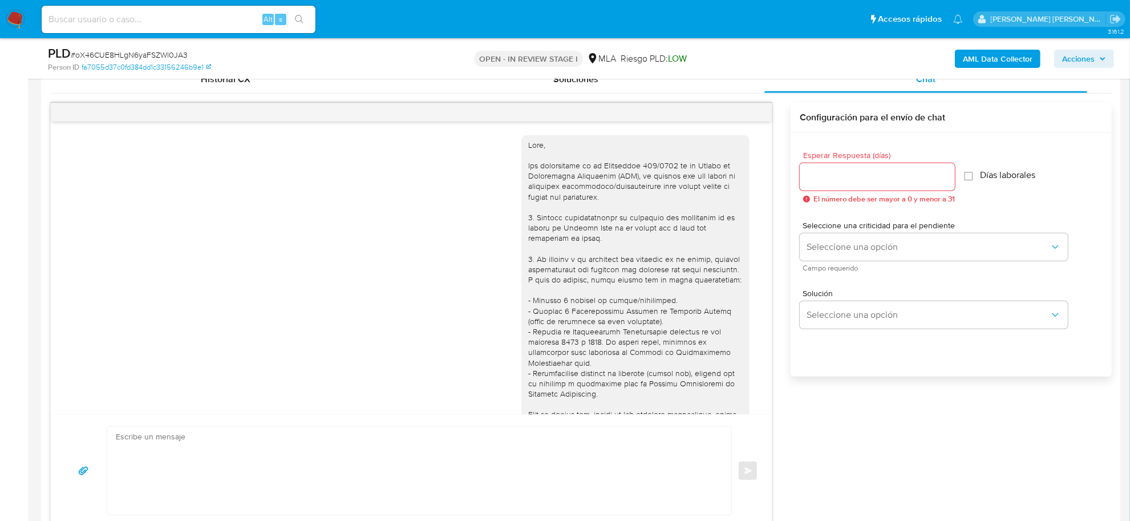
scroll to position [606, 0]
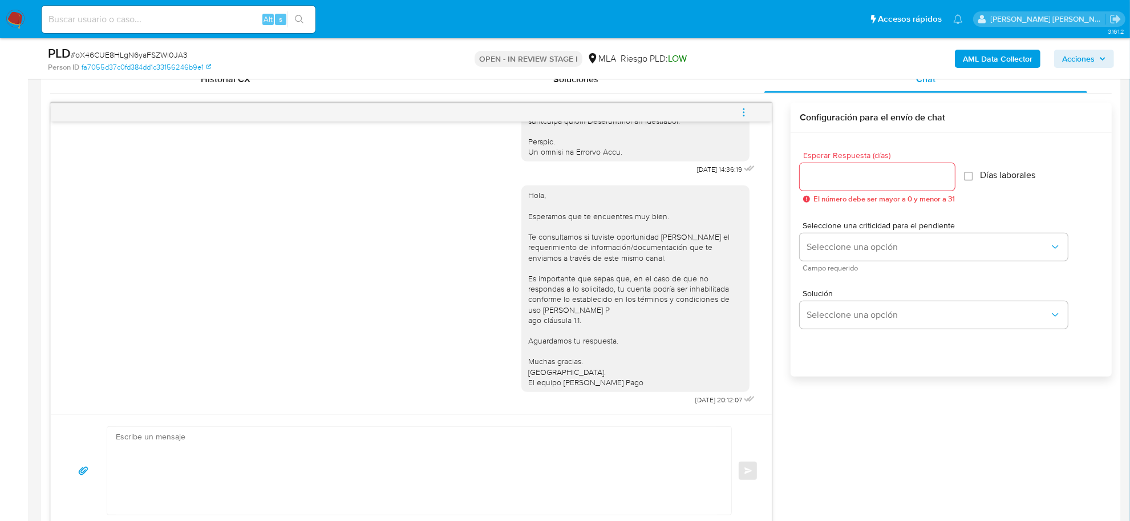
click at [746, 109] on icon "menu-action" at bounding box center [744, 112] width 10 height 10
click at [697, 94] on li "Cerrar conversación" at bounding box center [666, 91] width 117 height 21
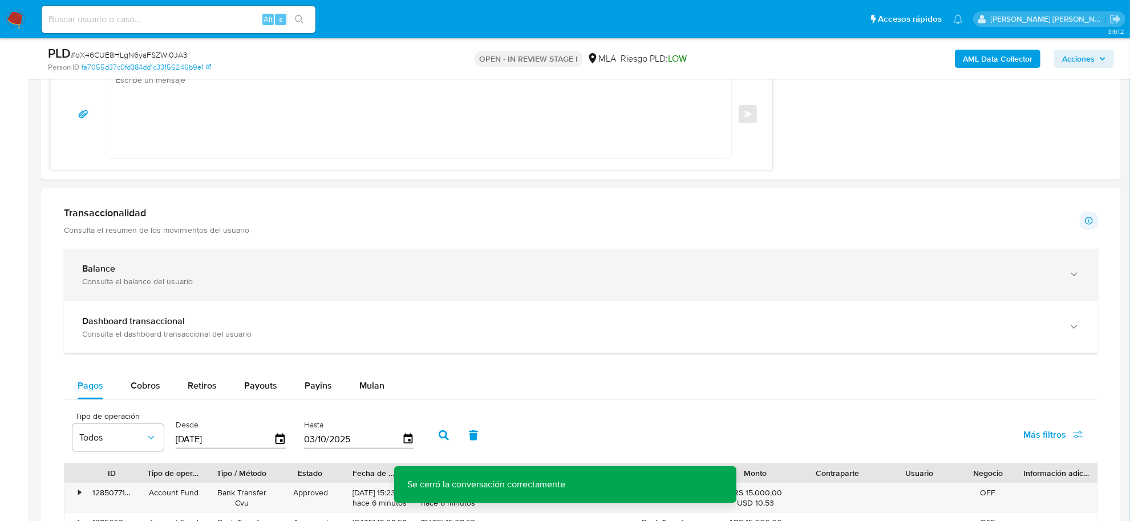
scroll to position [158, 0]
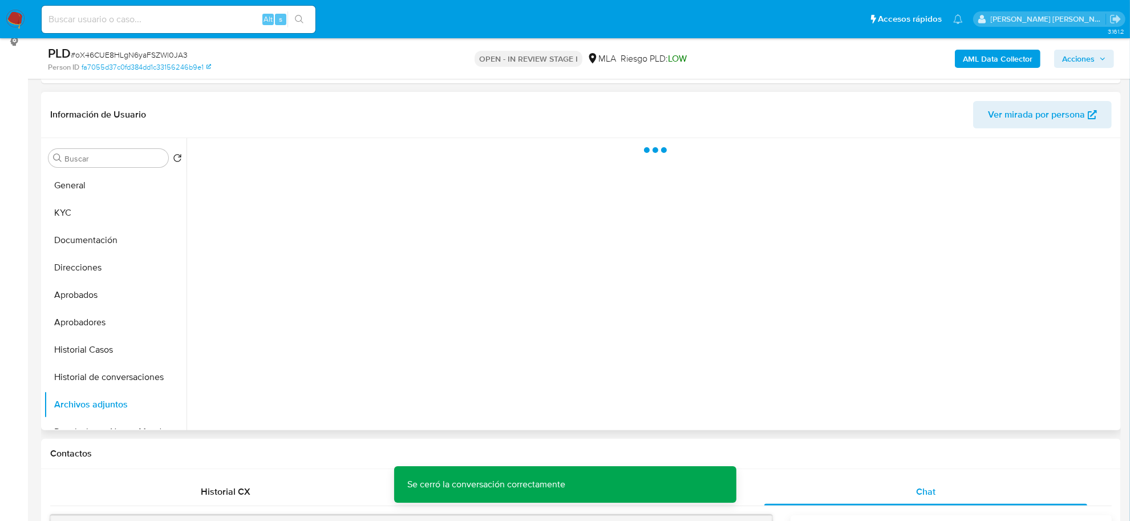
click at [920, 273] on div at bounding box center [653, 284] width 932 height 292
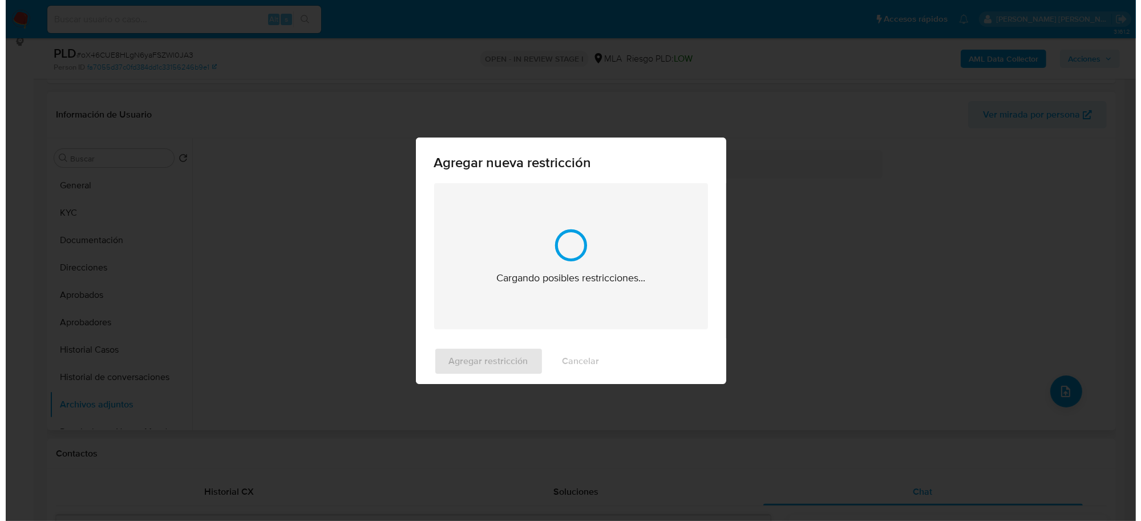
scroll to position [1750, 0]
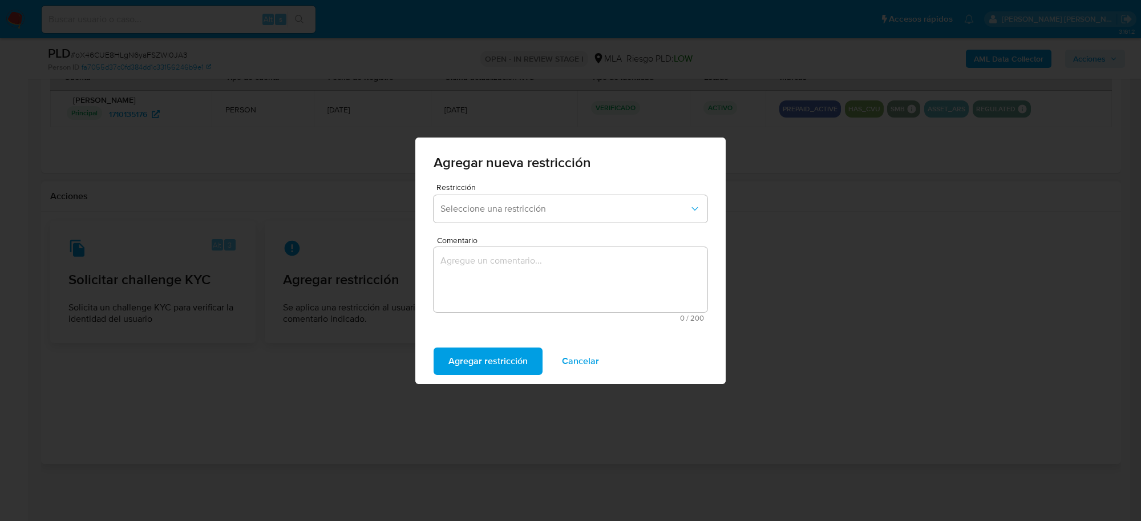
click at [554, 225] on div "Restricción Seleccione una restricción" at bounding box center [571, 205] width 274 height 44
click at [559, 212] on span "Seleccione una restricción" at bounding box center [565, 208] width 249 height 11
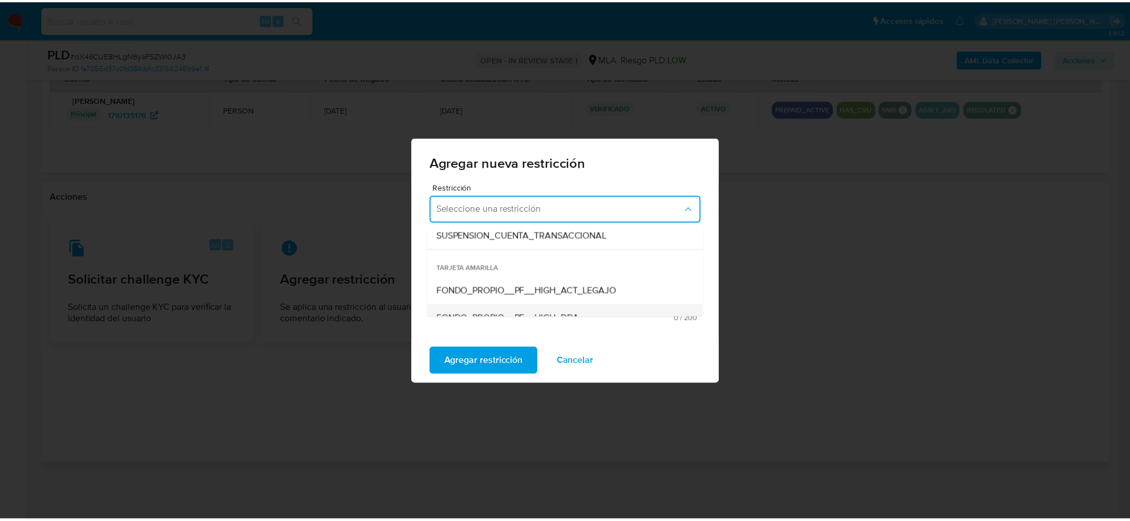
scroll to position [143, 0]
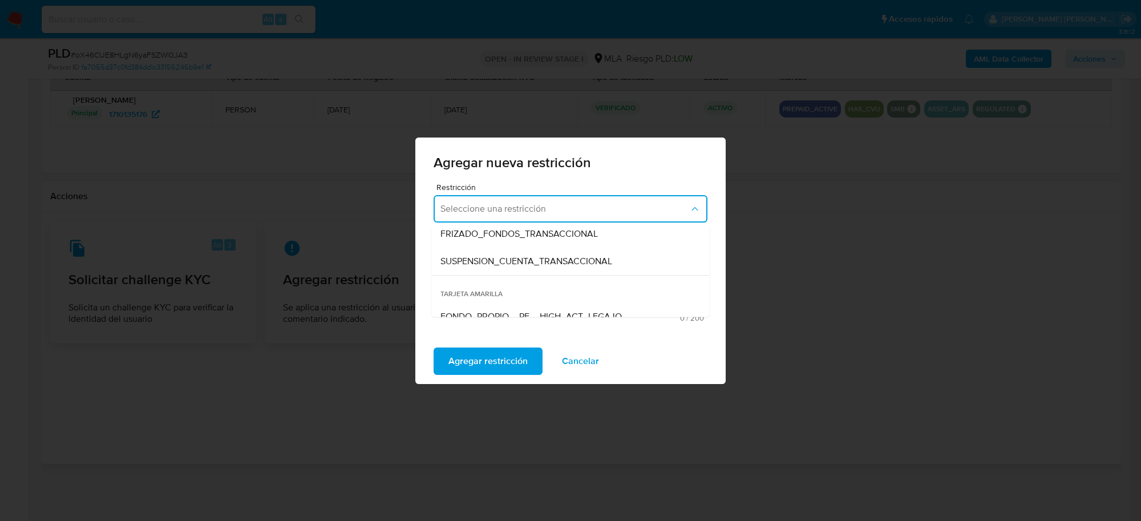
click at [543, 265] on span "SUSPENSION_CUENTA_TRANSACCIONAL" at bounding box center [527, 260] width 172 height 11
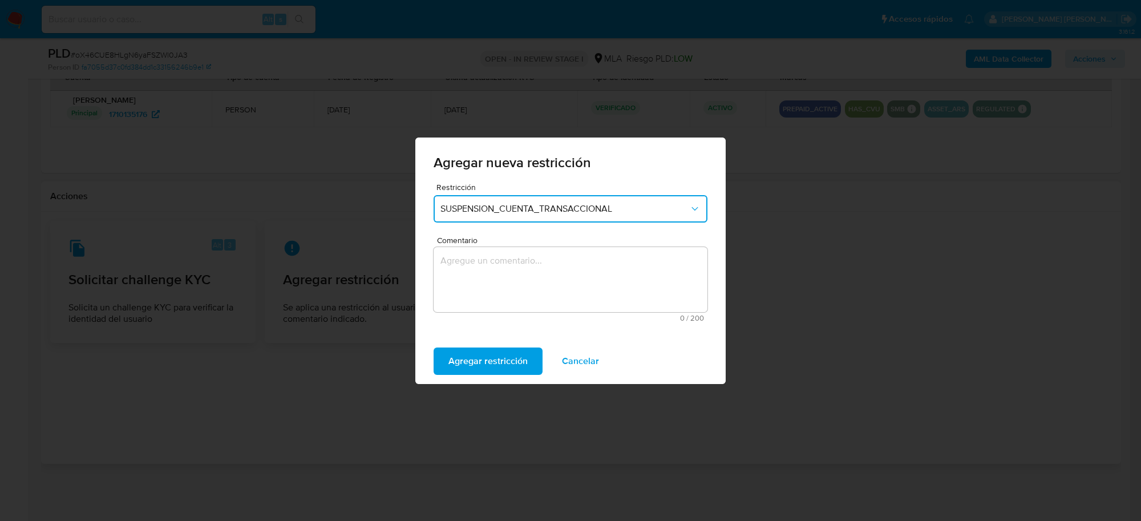
click at [537, 293] on textarea "Comentario" at bounding box center [571, 279] width 274 height 65
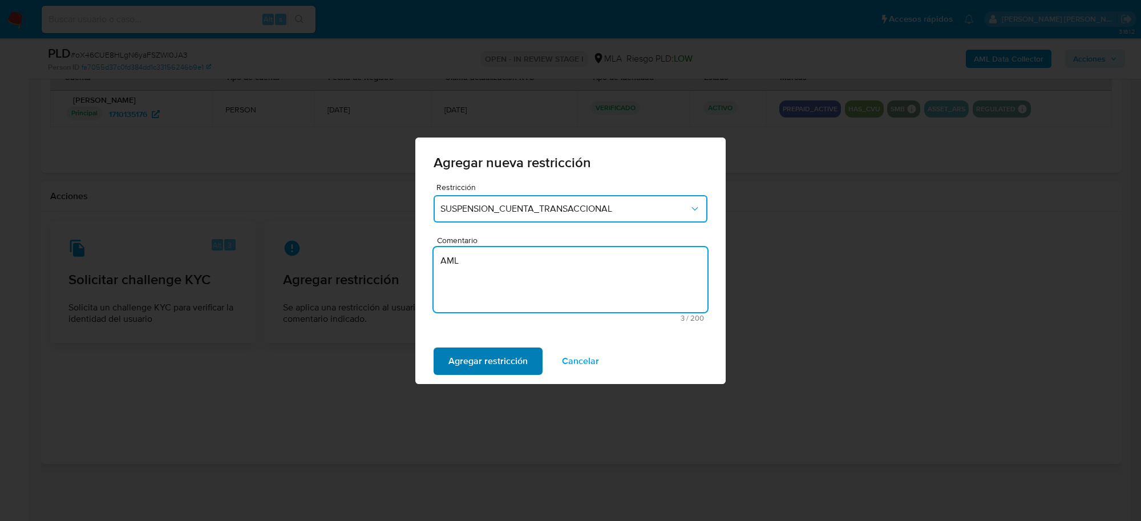
type textarea "AML"
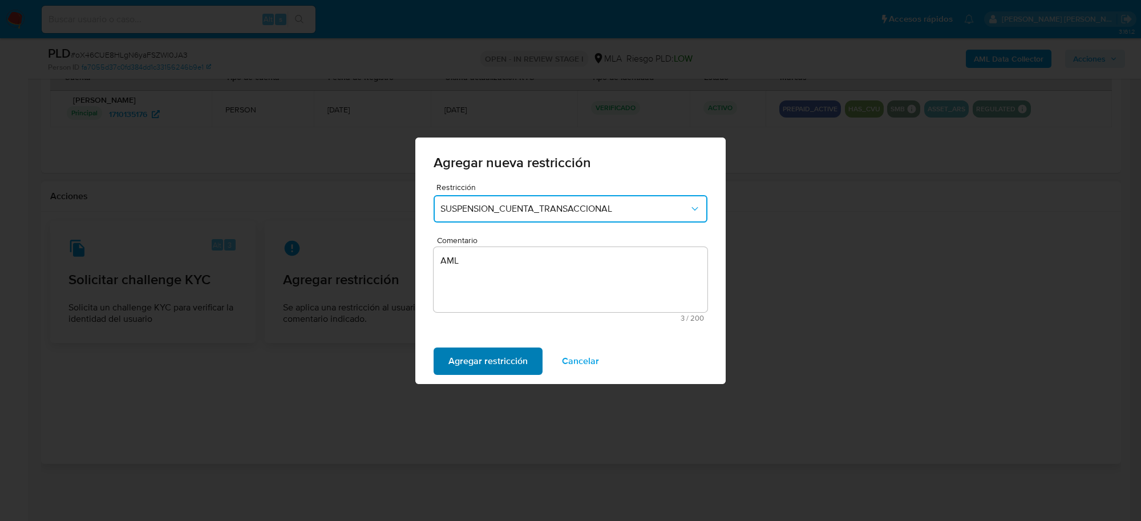
click at [478, 350] on span "Agregar restricción" at bounding box center [488, 361] width 79 height 25
click at [501, 358] on button "Confirmar" at bounding box center [469, 361] width 71 height 27
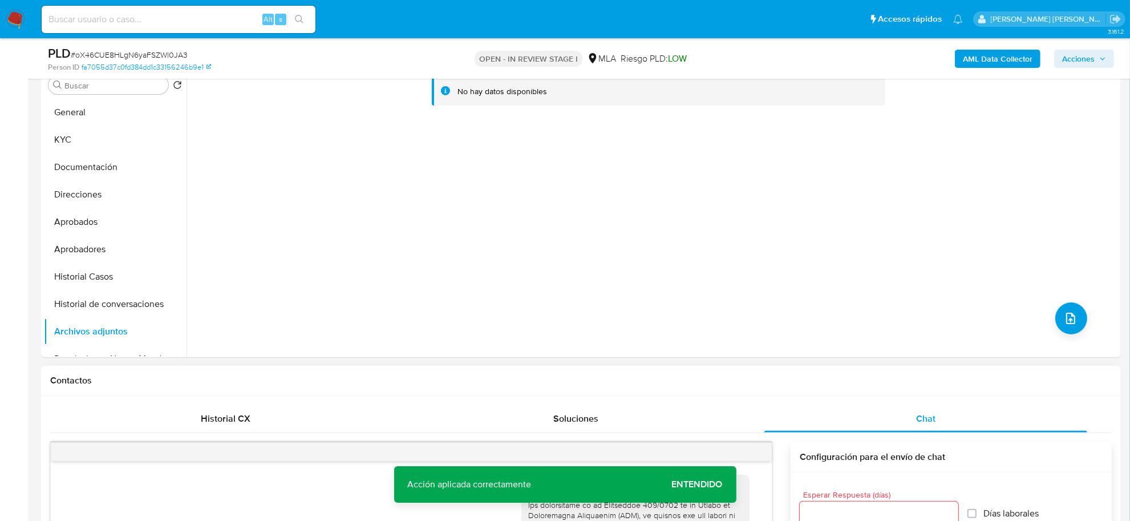
scroll to position [109, 0]
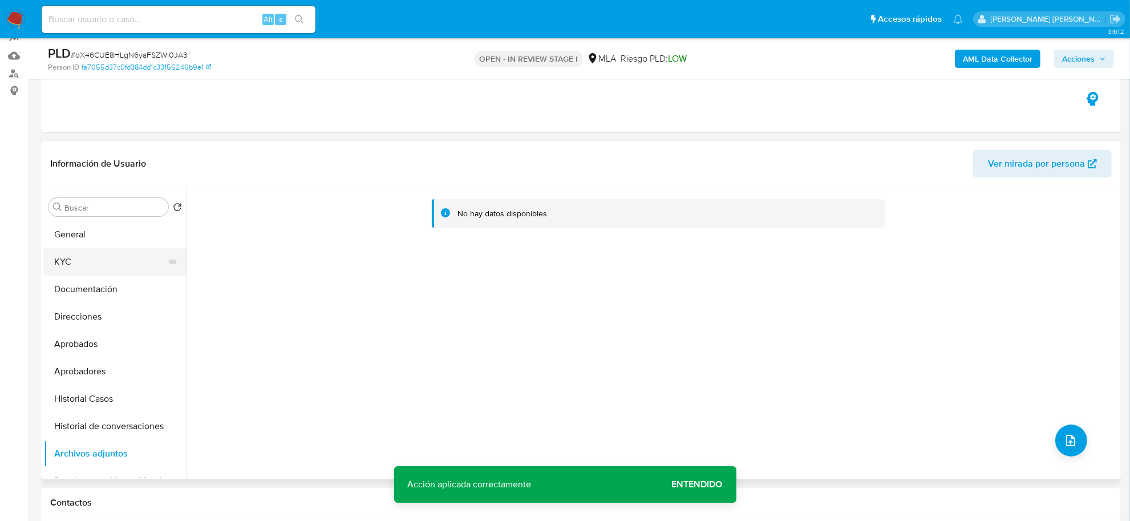
click at [86, 254] on button "KYC" at bounding box center [111, 261] width 134 height 27
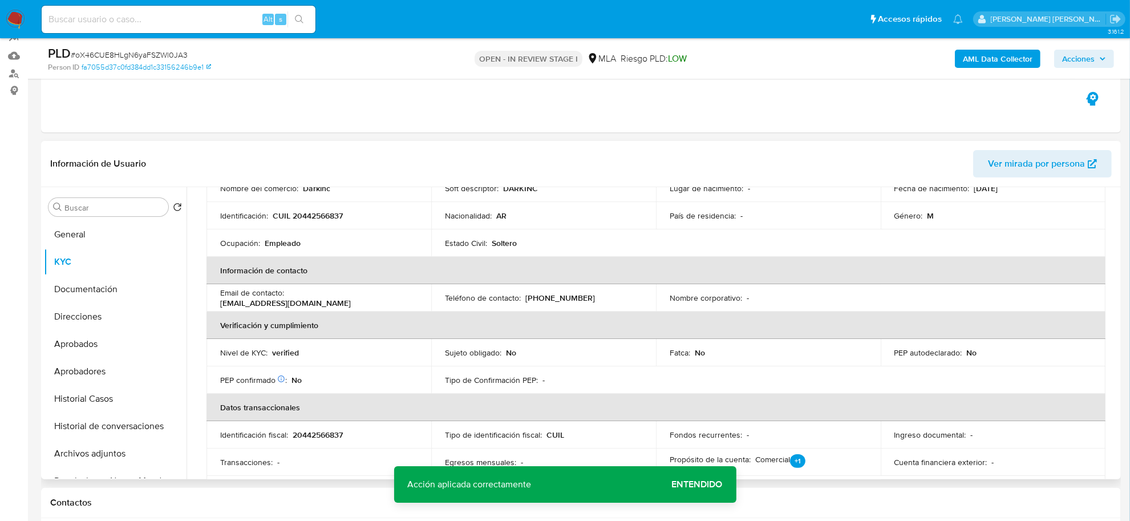
scroll to position [20, 0]
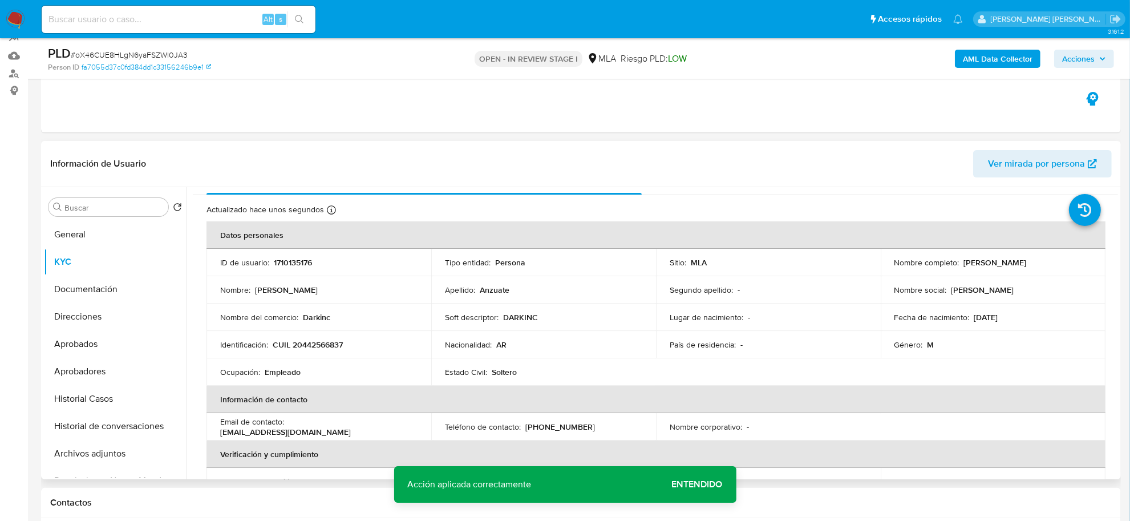
drag, startPoint x: 958, startPoint y: 263, endPoint x: 1065, endPoint y: 266, distance: 107.3
click at [1065, 266] on div "Nombre completo : Alejandro Ruben Anzuate" at bounding box center [993, 262] width 197 height 10
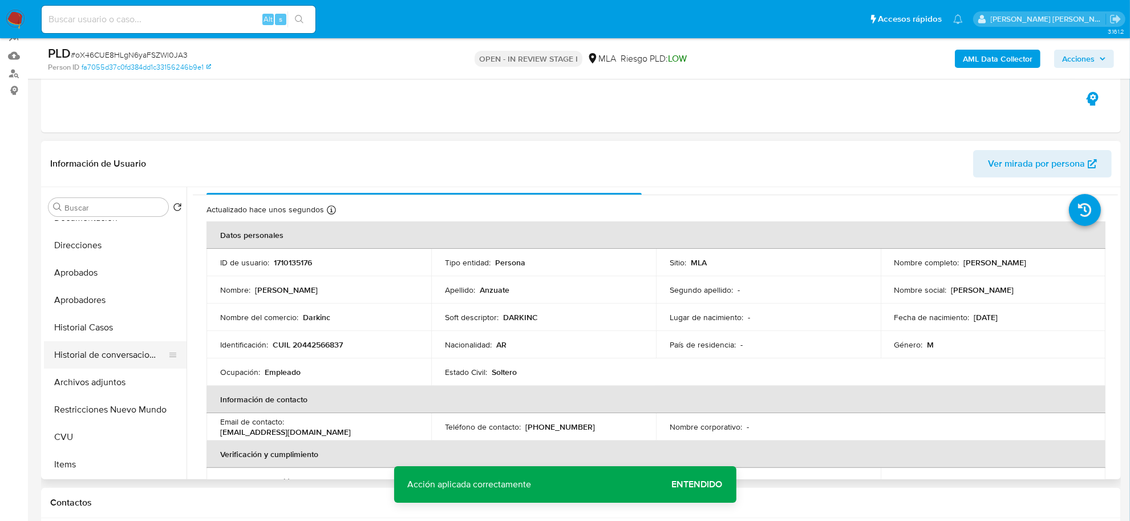
click at [72, 437] on button "CVU" at bounding box center [115, 436] width 143 height 27
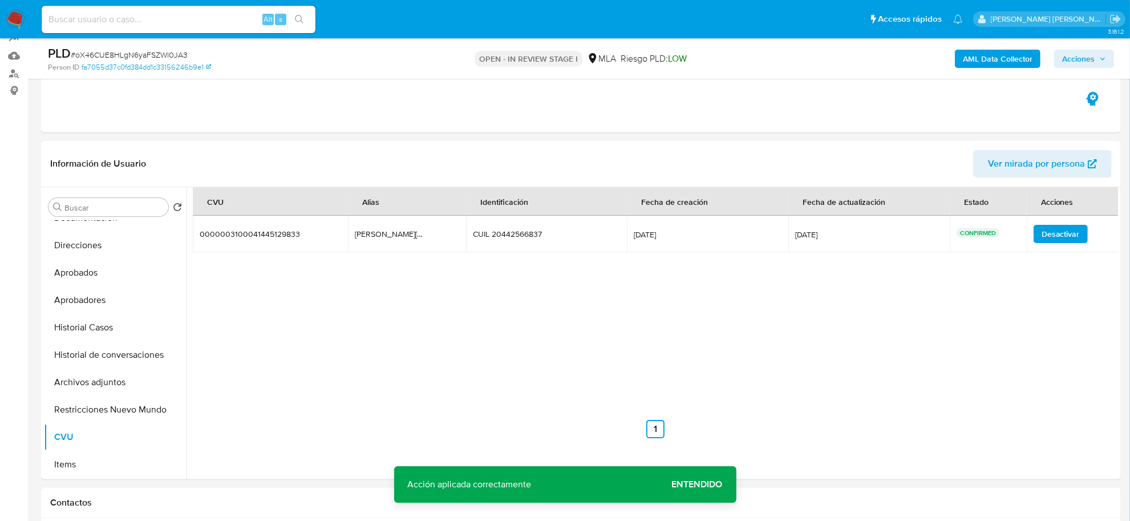
click at [1011, 64] on b "AML Data Collector" at bounding box center [998, 59] width 70 height 18
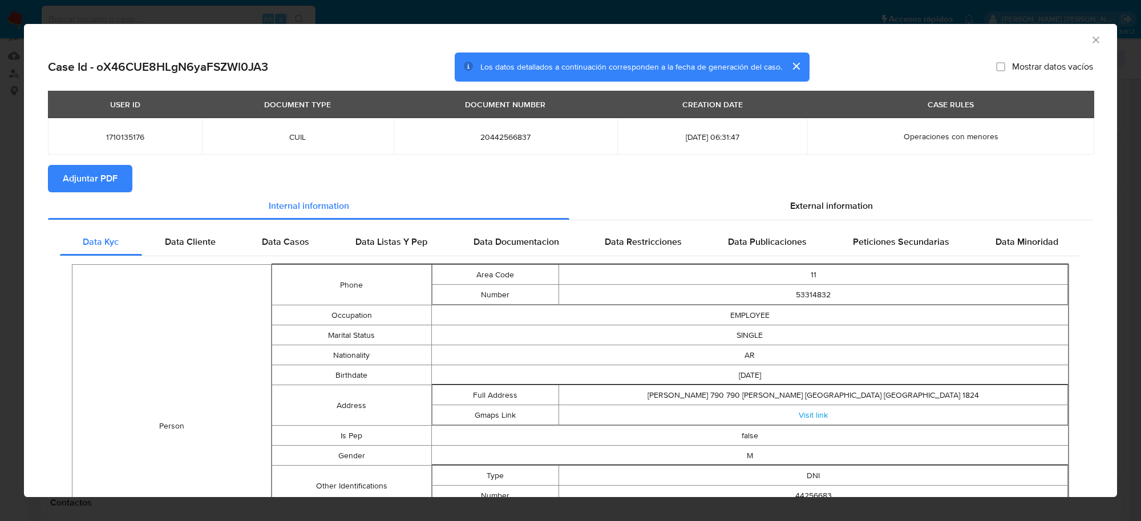
click at [97, 171] on span "Adjuntar PDF" at bounding box center [90, 178] width 55 height 25
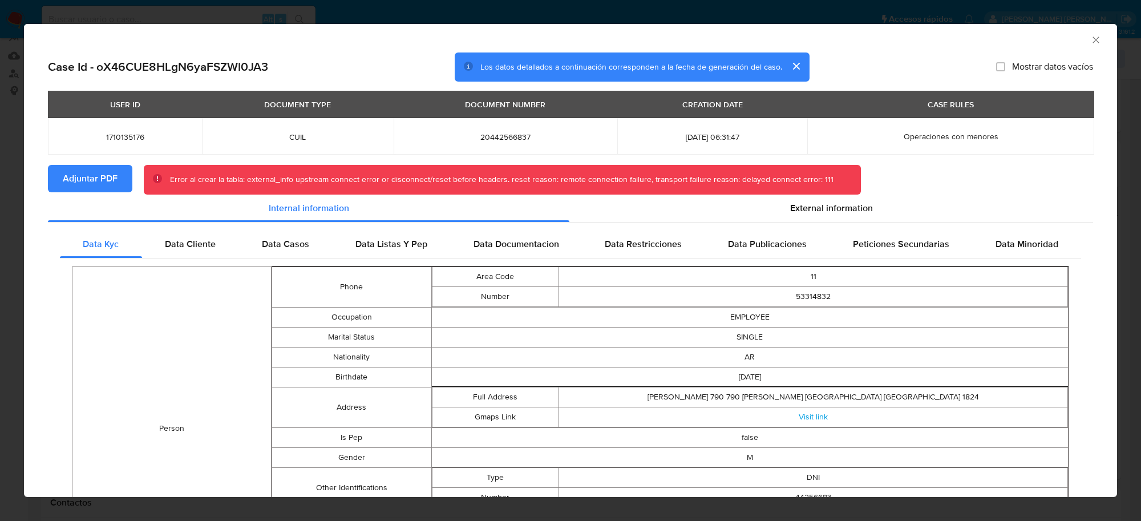
click at [1090, 37] on icon "Cerrar ventana" at bounding box center [1095, 39] width 11 height 11
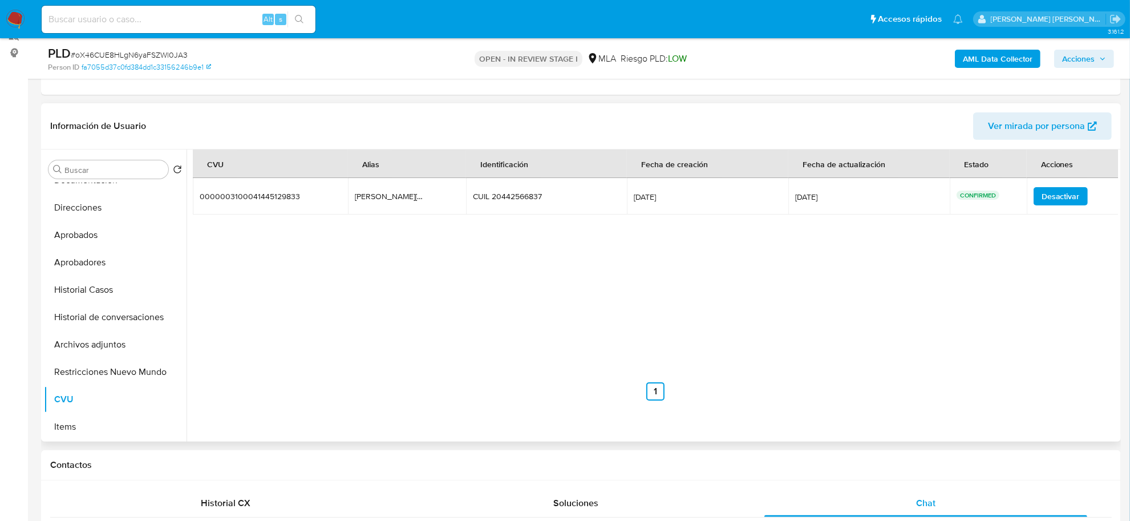
scroll to position [180, 0]
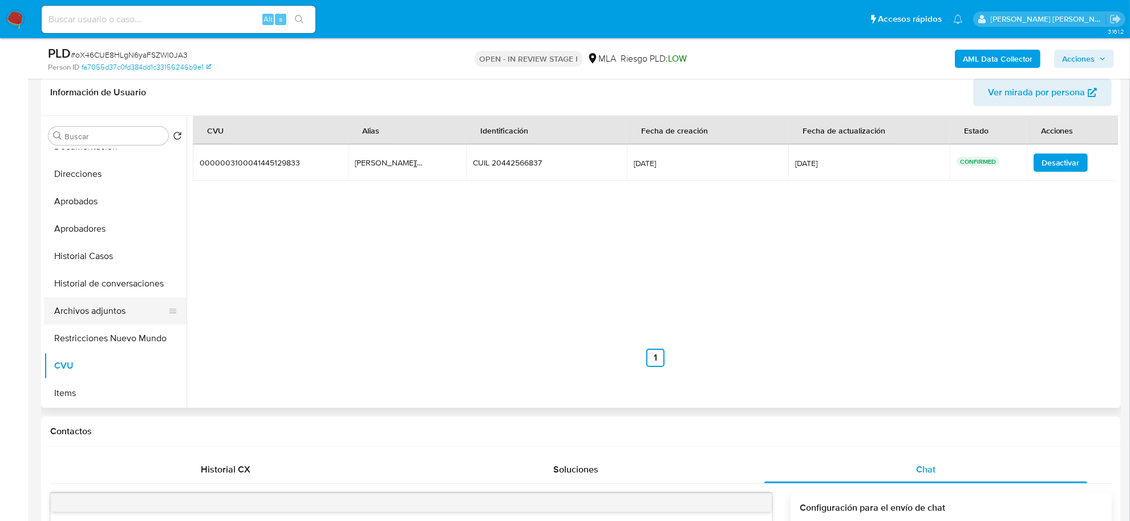
click at [80, 318] on button "Archivos adjuntos" at bounding box center [111, 310] width 134 height 27
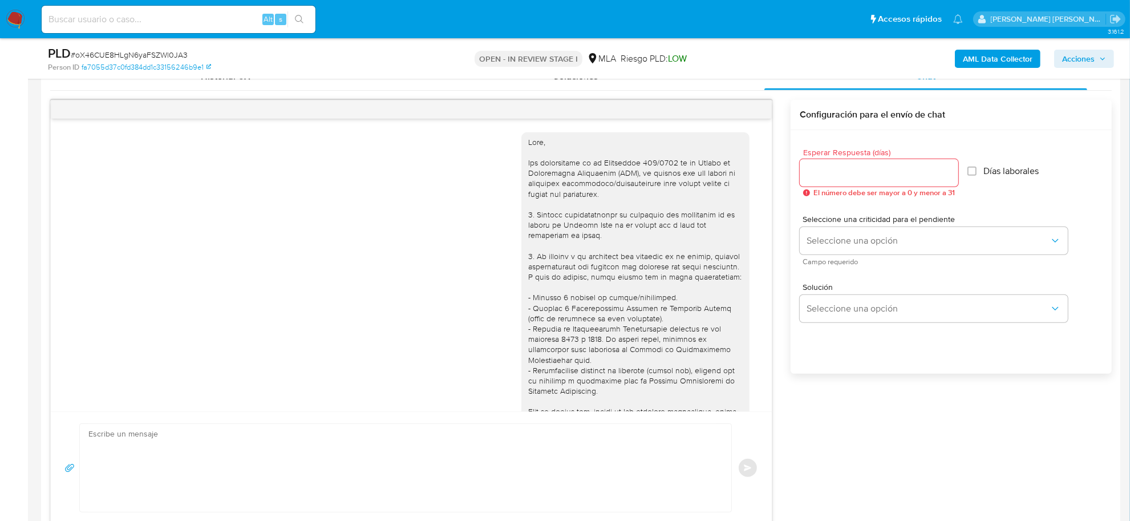
scroll to position [466, 0]
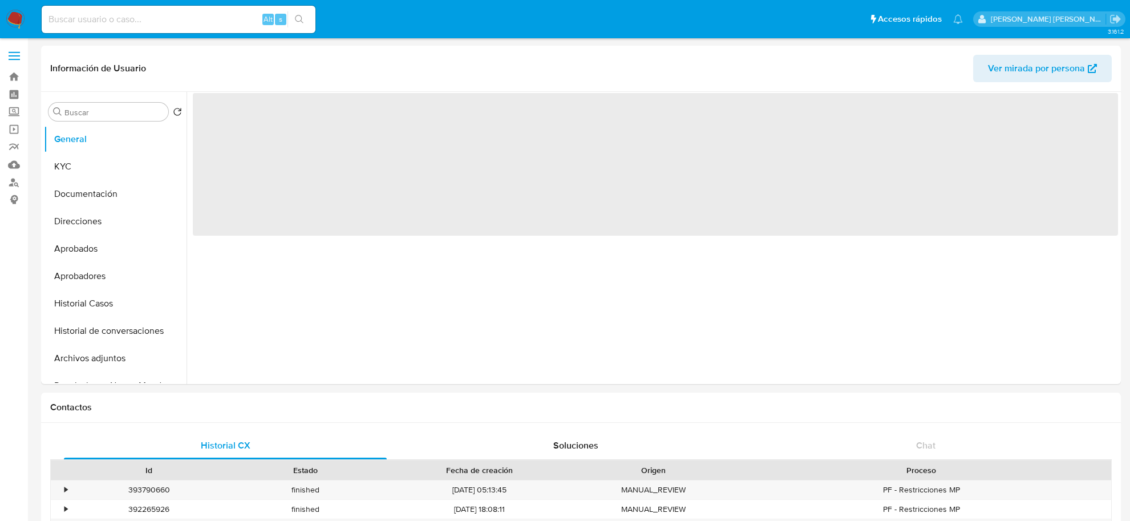
select select "10"
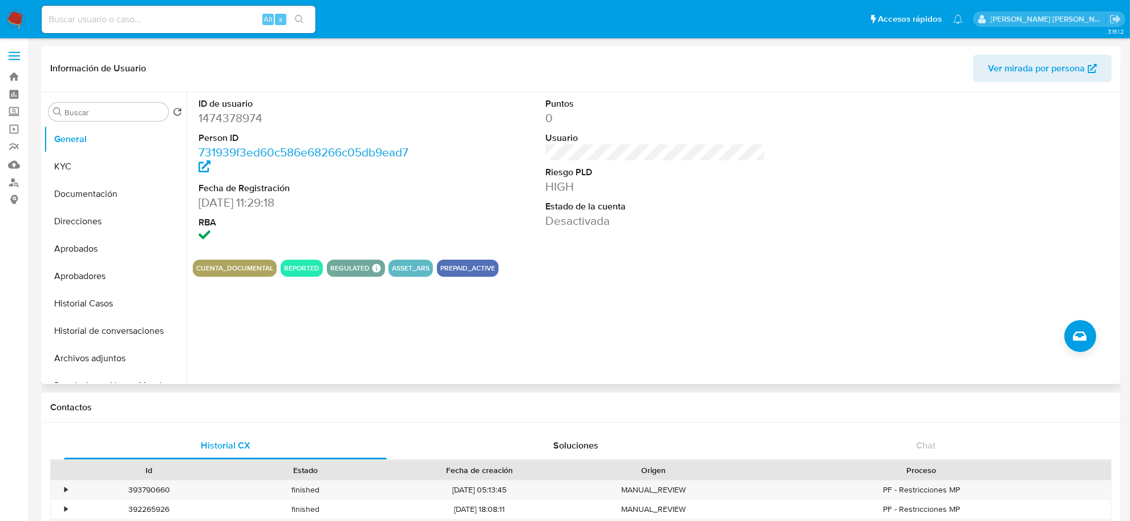
click at [1035, 62] on span "Ver mirada por persona" at bounding box center [1036, 68] width 97 height 27
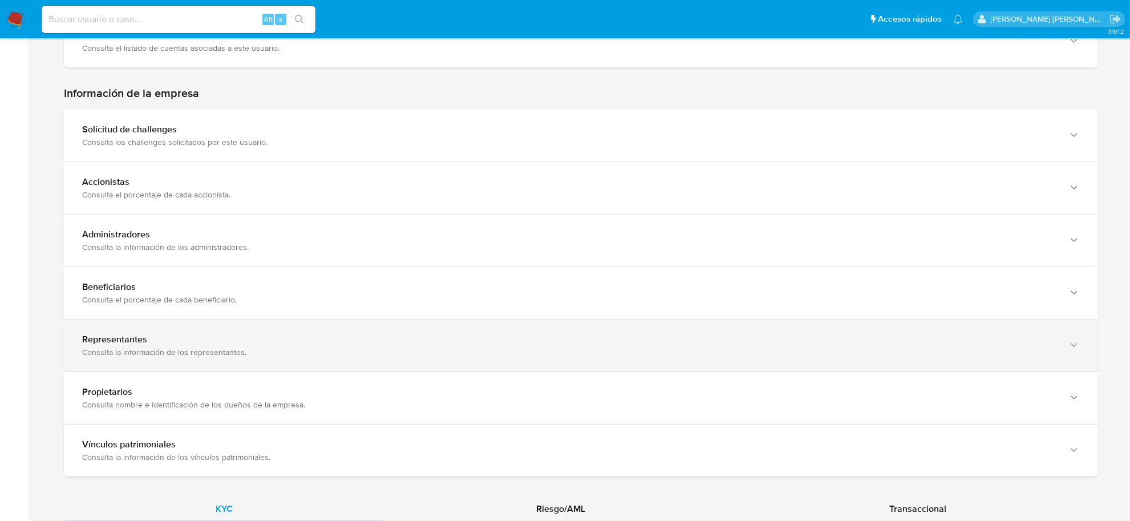
scroll to position [785, 0]
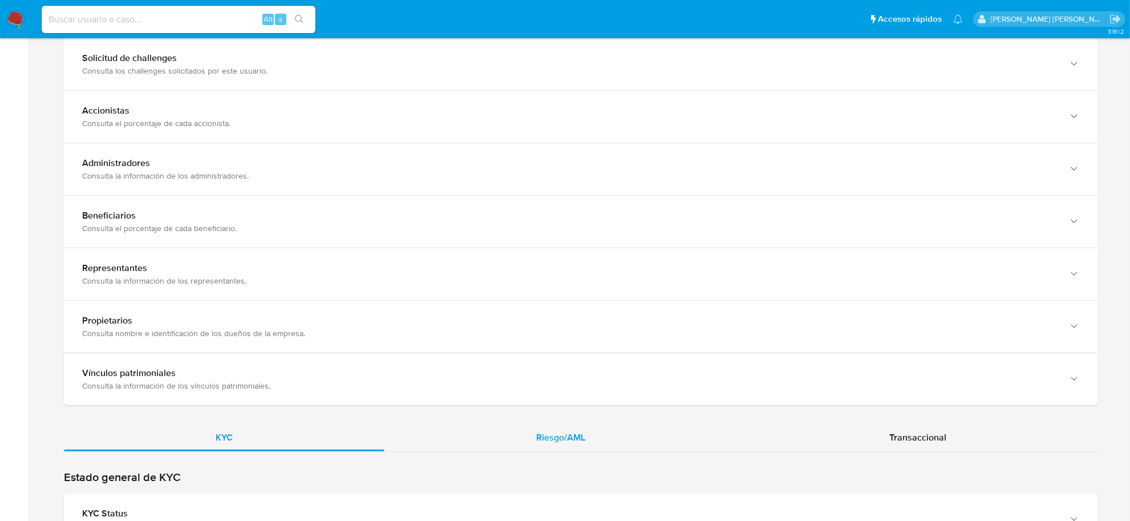
click at [566, 442] on span "Riesgo/AML" at bounding box center [560, 437] width 49 height 13
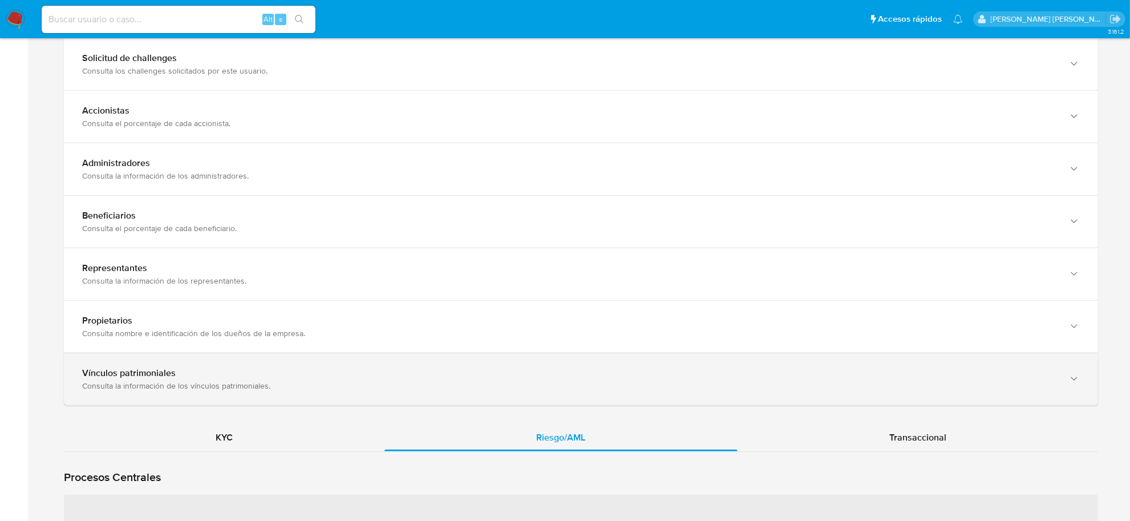
scroll to position [999, 0]
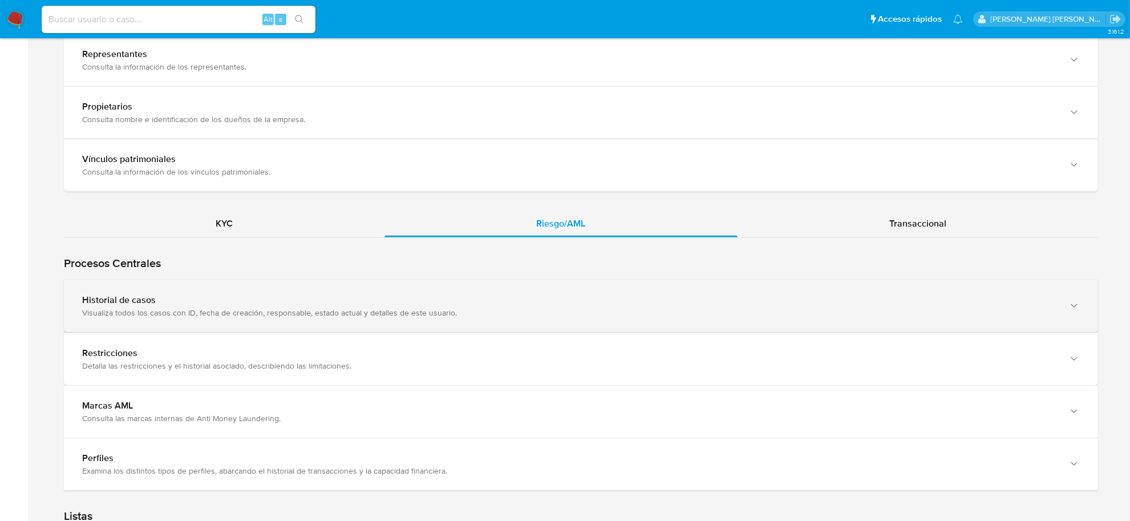
click at [271, 298] on div "Historial de casos" at bounding box center [569, 299] width 975 height 11
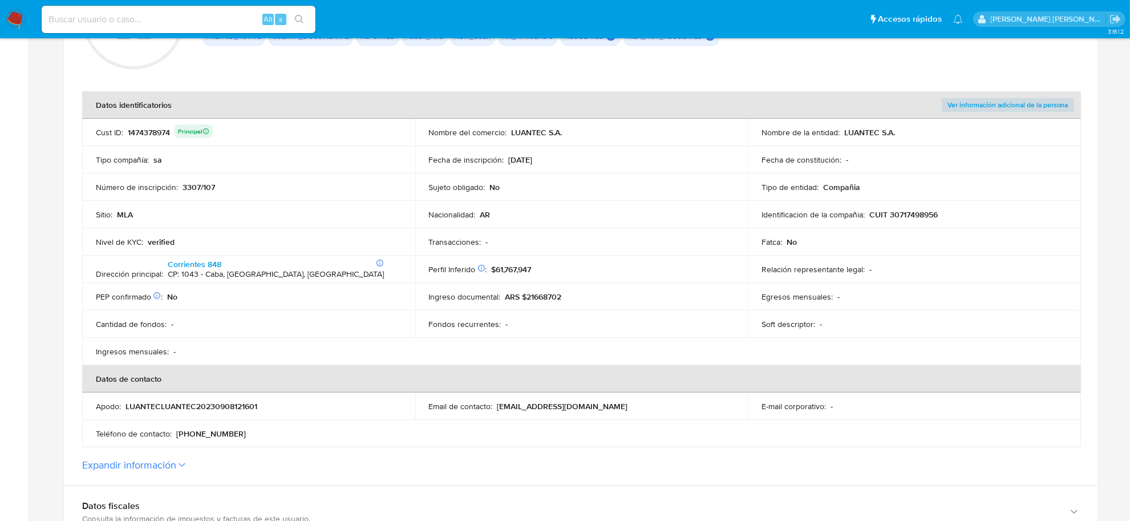
scroll to position [71, 0]
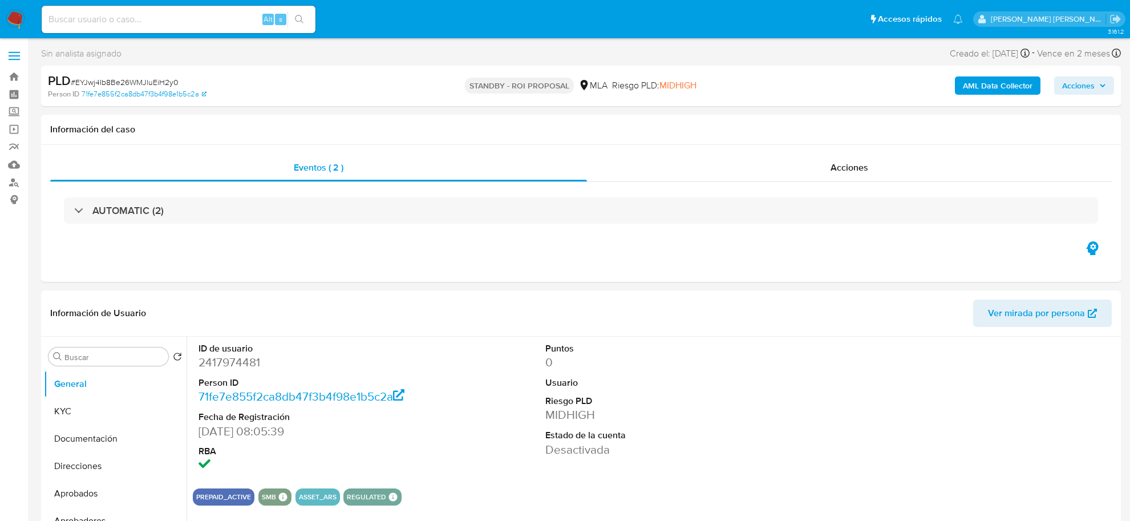
select select "10"
click at [993, 84] on b "AML Data Collector" at bounding box center [998, 85] width 70 height 18
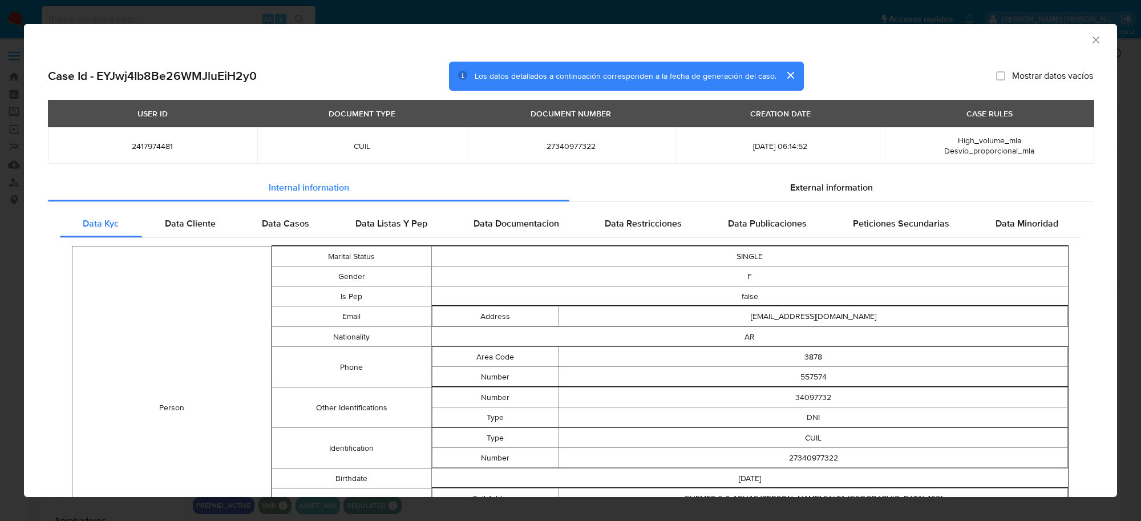
drag, startPoint x: 1082, startPoint y: 41, endPoint x: 975, endPoint y: 41, distance: 107.3
click at [1090, 41] on icon "Cerrar ventana" at bounding box center [1095, 39] width 11 height 11
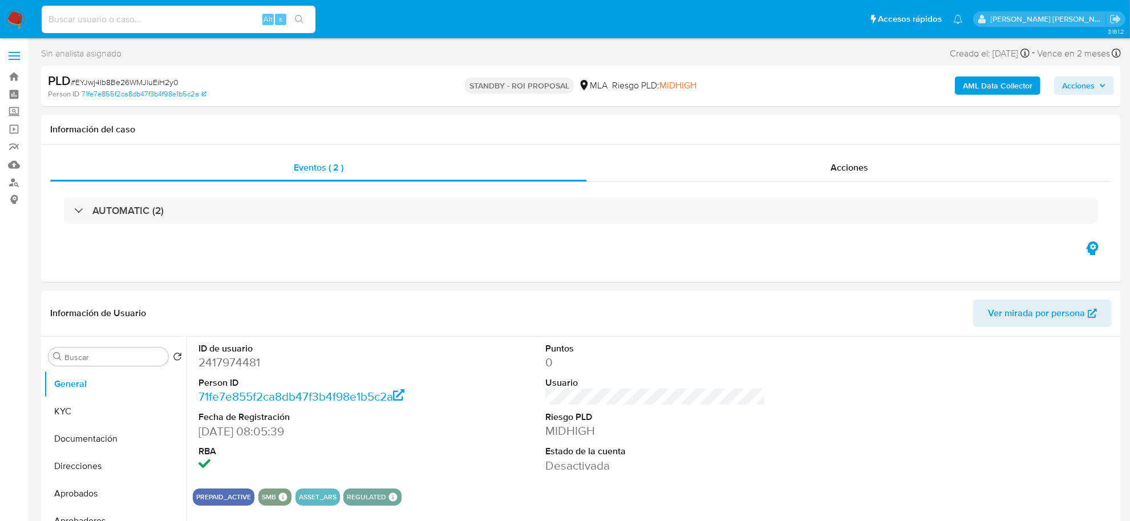
click at [120, 23] on input at bounding box center [179, 19] width 274 height 15
paste input "1710135176"
type input "1710135176"
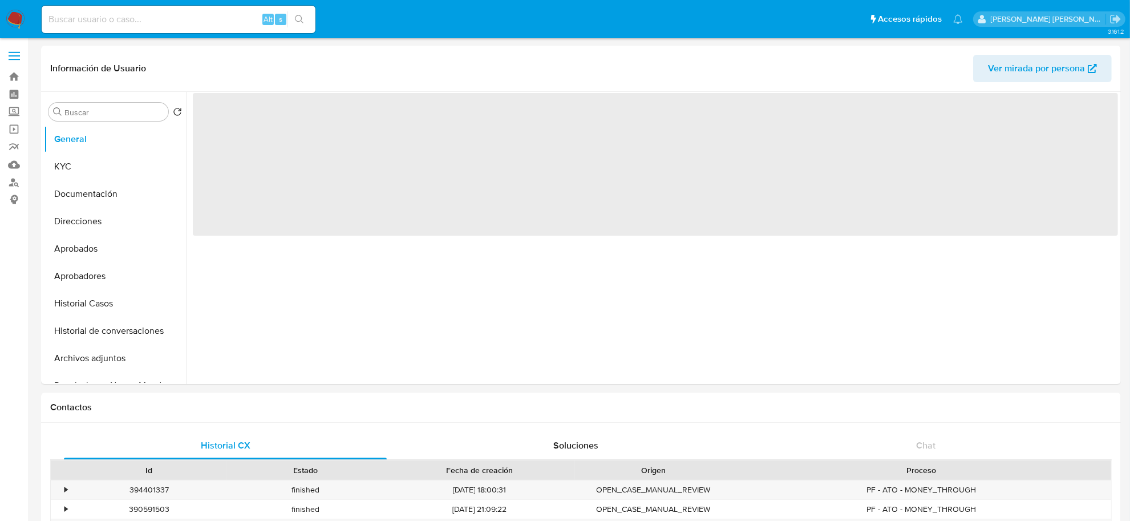
select select "10"
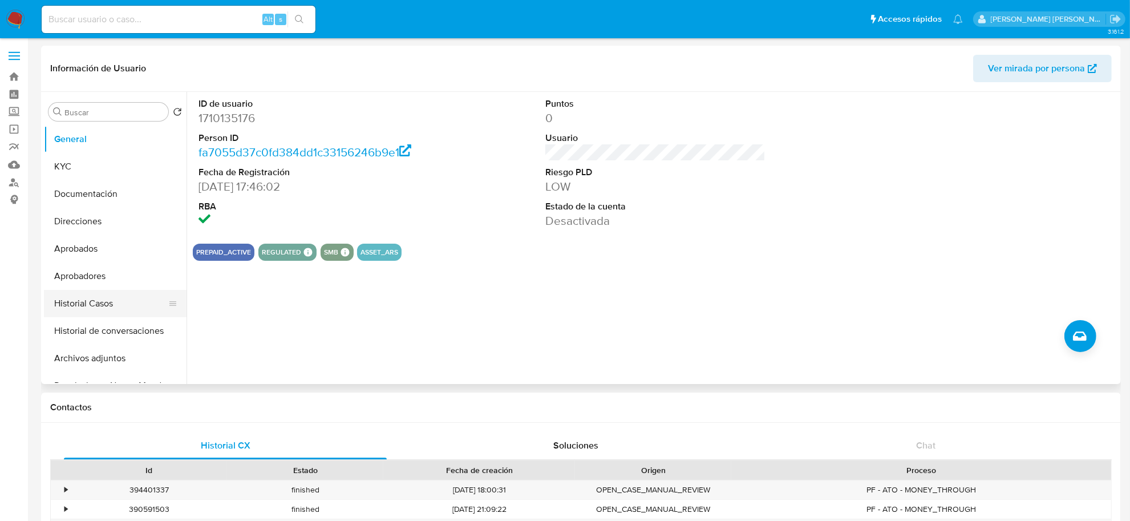
click at [104, 309] on button "Historial Casos" at bounding box center [111, 303] width 134 height 27
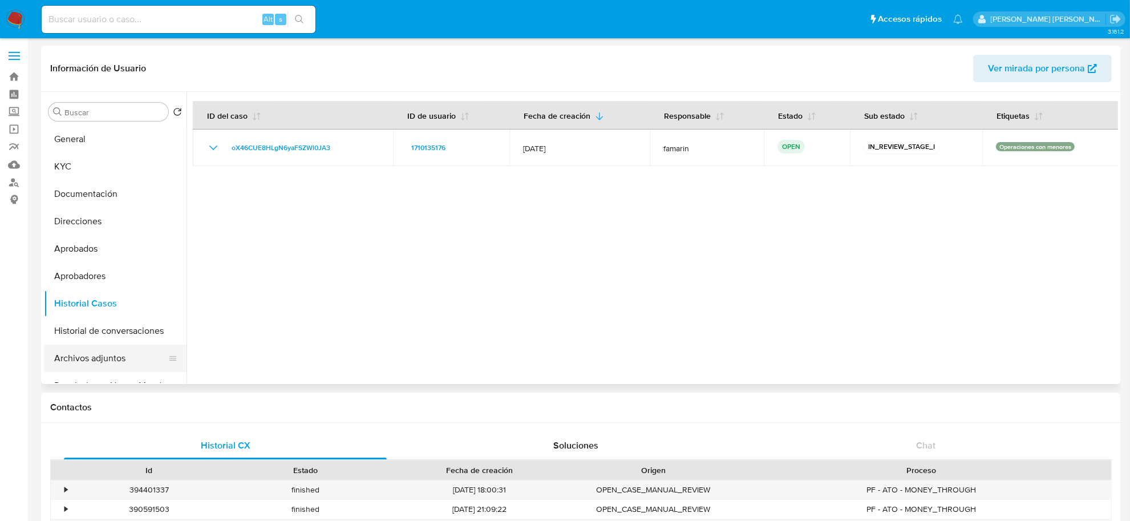
click at [84, 358] on button "Archivos adjuntos" at bounding box center [111, 358] width 134 height 27
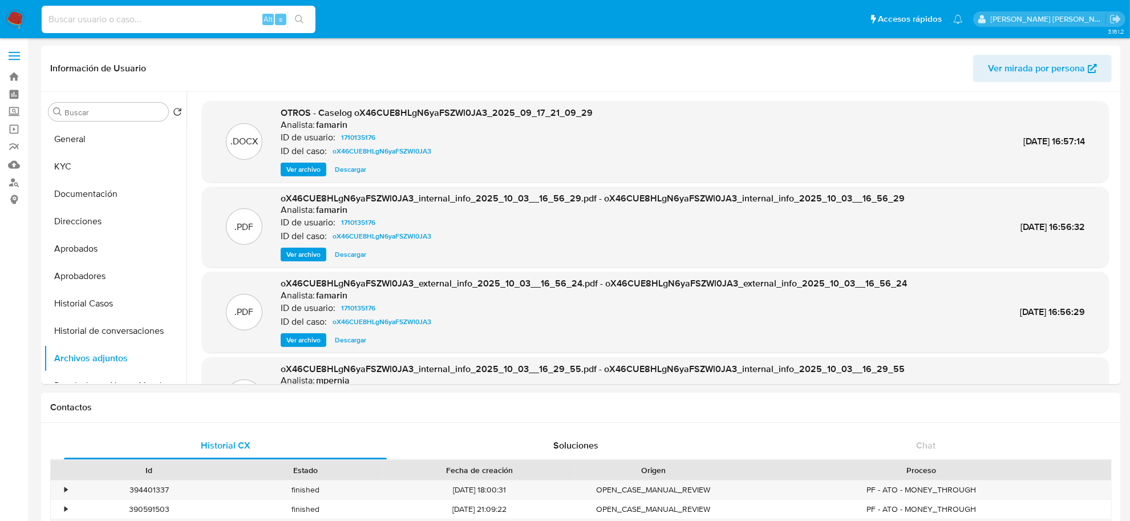
click at [124, 16] on input at bounding box center [179, 19] width 274 height 15
paste input "1552627892"
type input "1552627892"
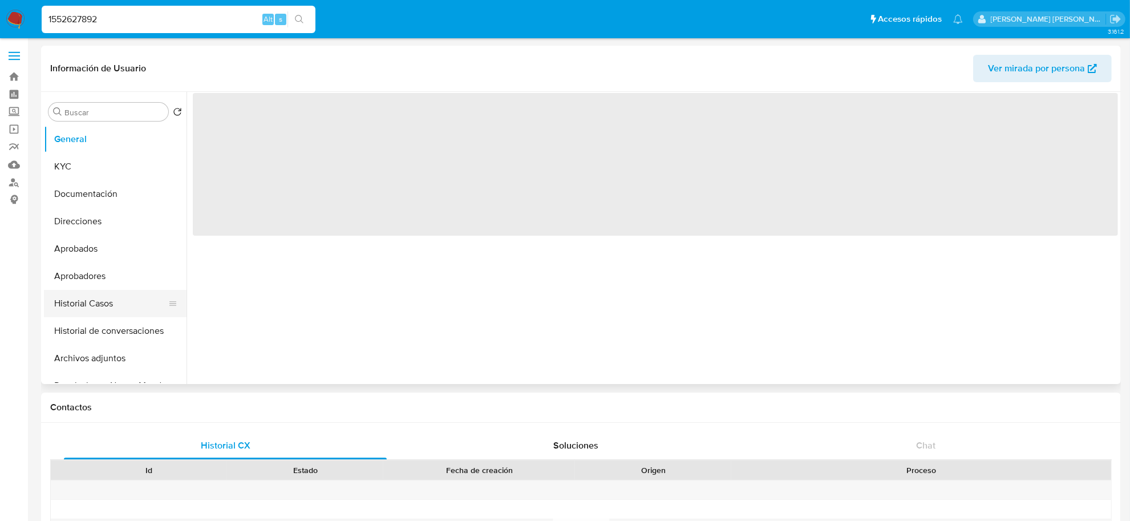
click at [110, 307] on button "Historial Casos" at bounding box center [111, 303] width 134 height 27
select select "10"
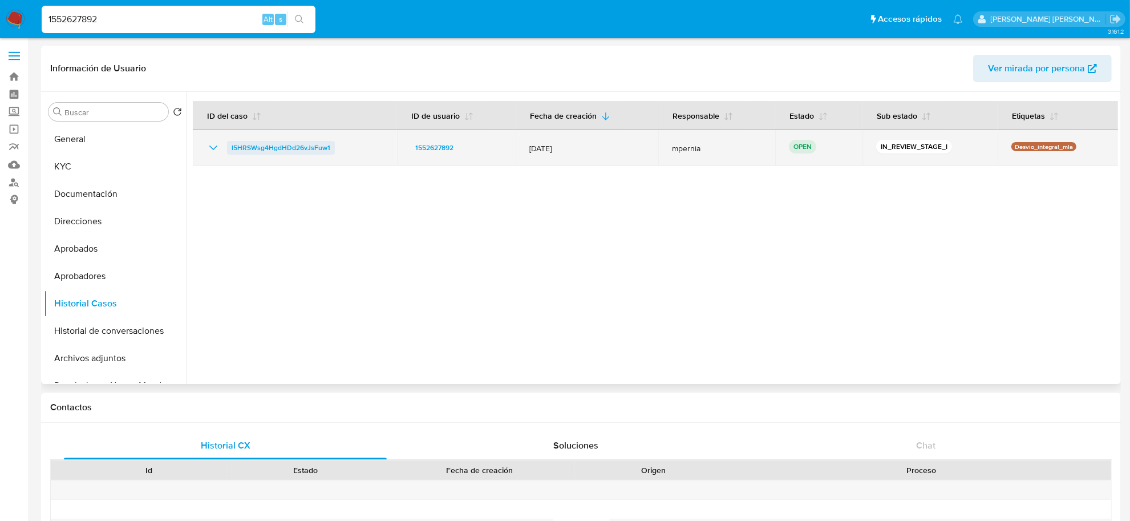
click at [304, 143] on span "l5HRSWsg4HgdHDd26vJsFuw1" at bounding box center [281, 148] width 99 height 14
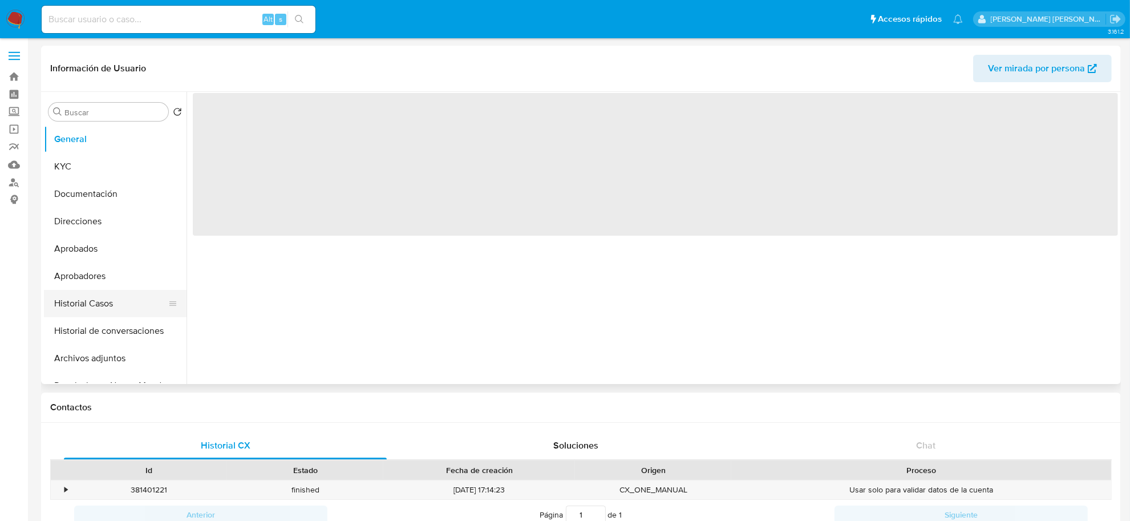
select select "10"
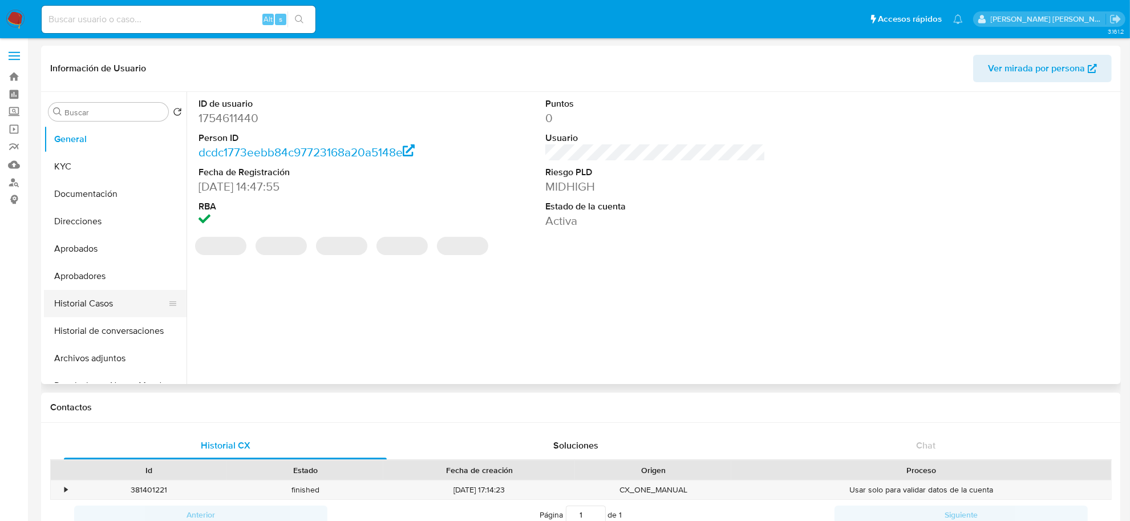
click at [89, 303] on button "Historial Casos" at bounding box center [111, 303] width 134 height 27
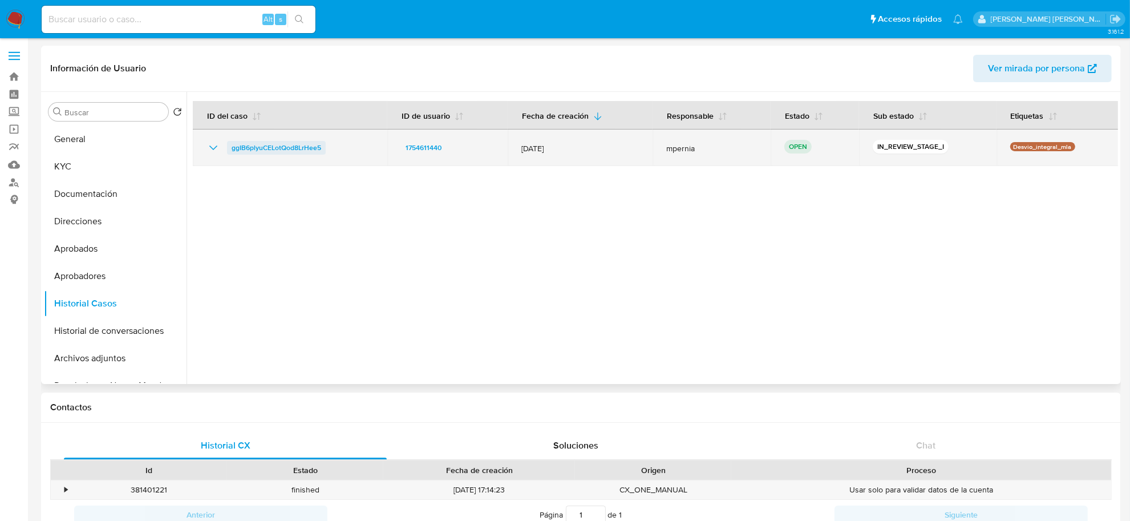
click at [300, 142] on span "ggIB6plyuCELotQod8LrHee5" at bounding box center [277, 148] width 90 height 14
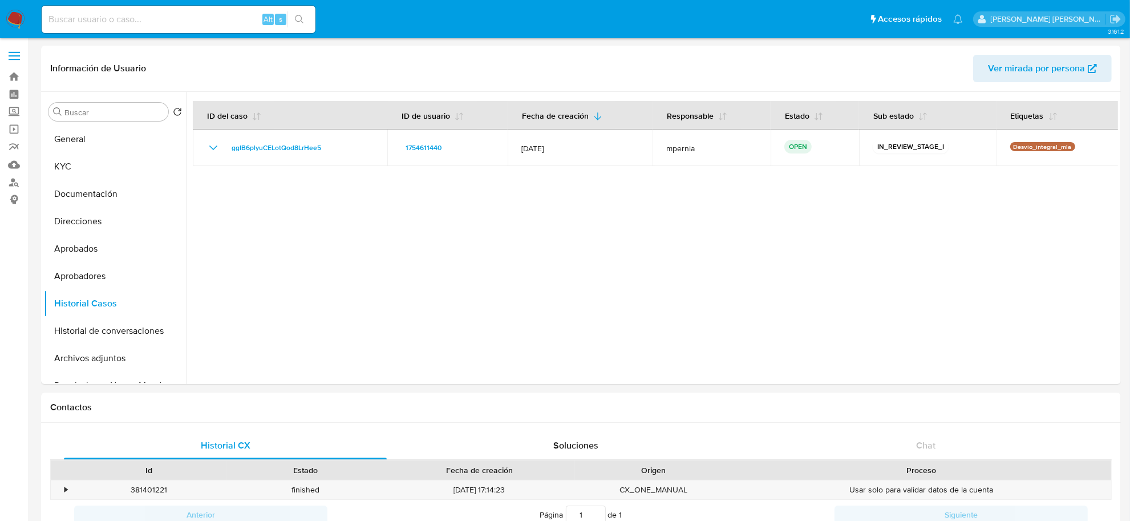
click at [175, 15] on input at bounding box center [179, 19] width 274 height 15
paste input "gFEzA8YiG624ALVL1S6dUrgQ"
type input "gFEzA8YiG624ALVL1S6dUrgQ"
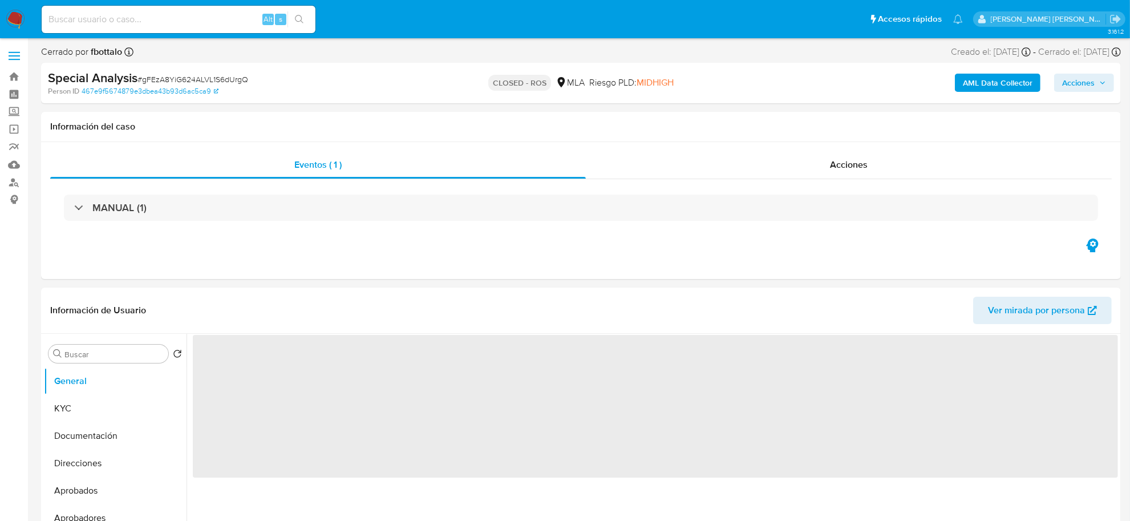
select select "10"
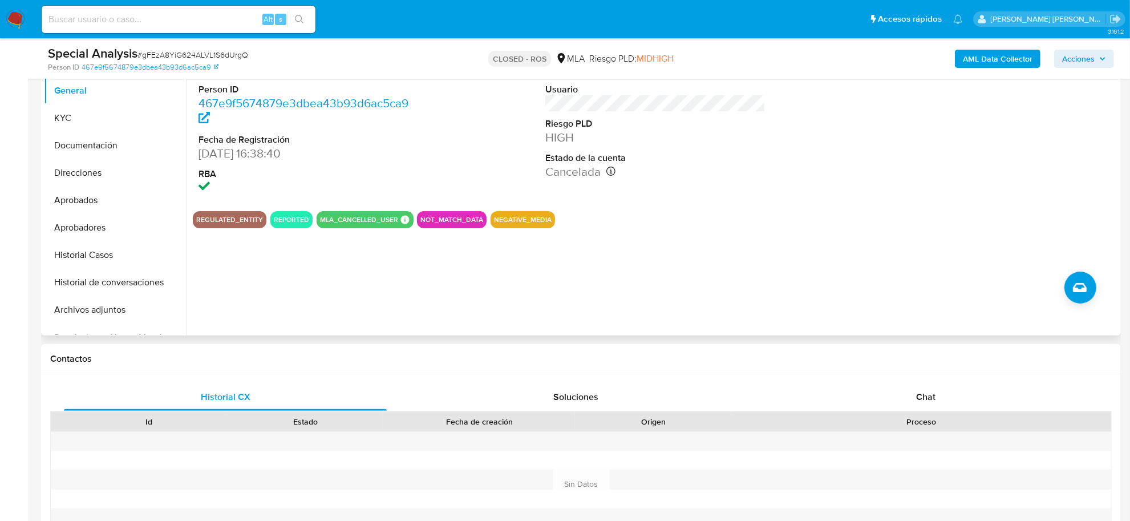
scroll to position [285, 0]
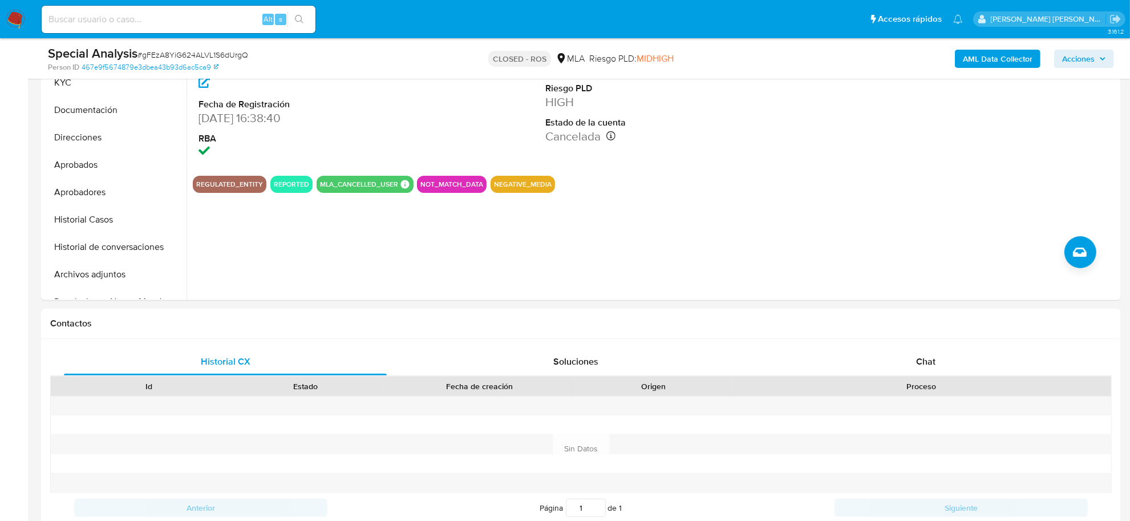
drag, startPoint x: 77, startPoint y: 272, endPoint x: 10, endPoint y: 312, distance: 77.8
click at [77, 272] on button "Archivos adjuntos" at bounding box center [115, 274] width 143 height 27
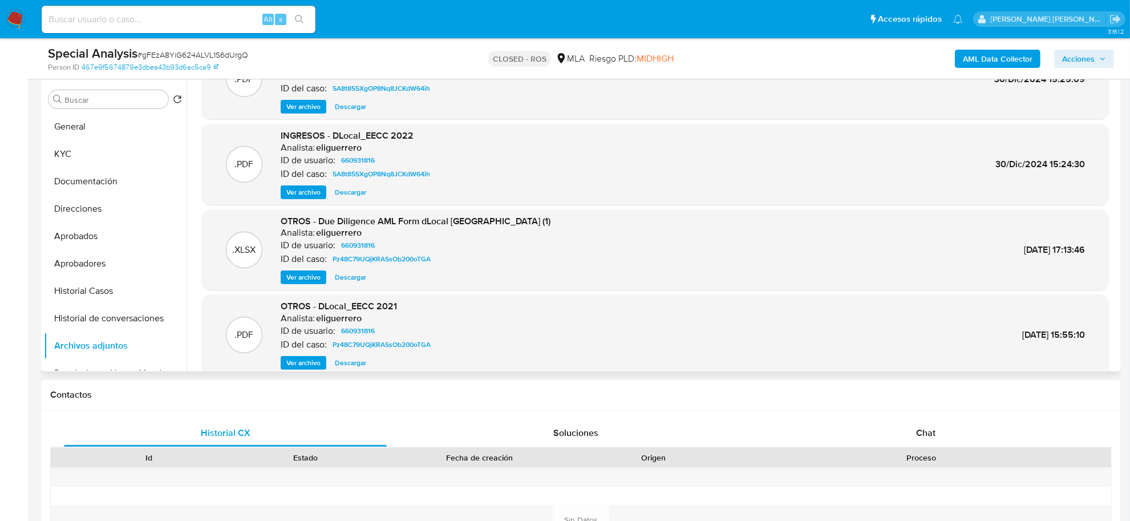
scroll to position [0, 0]
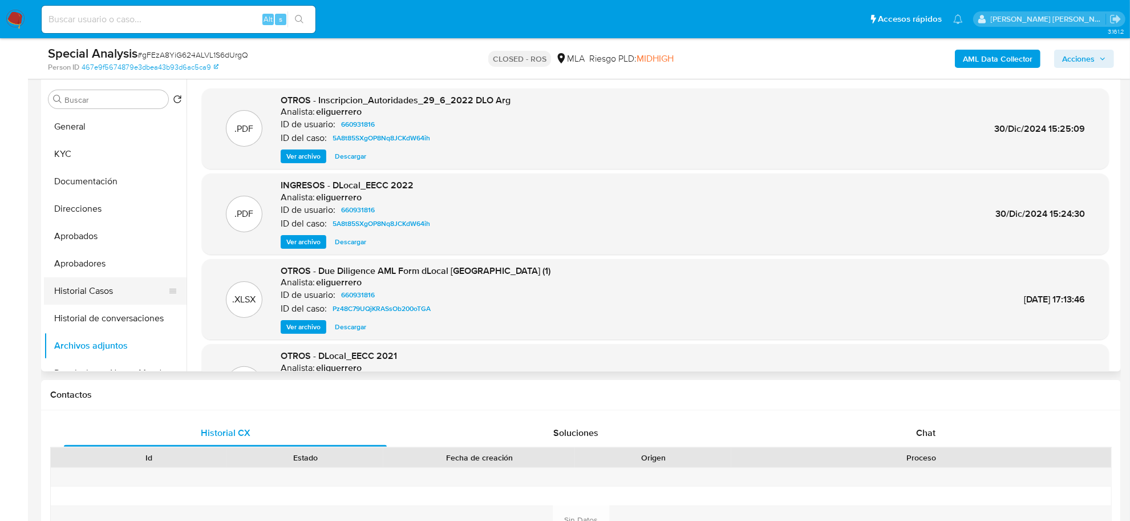
click at [84, 289] on button "Historial Casos" at bounding box center [111, 290] width 134 height 27
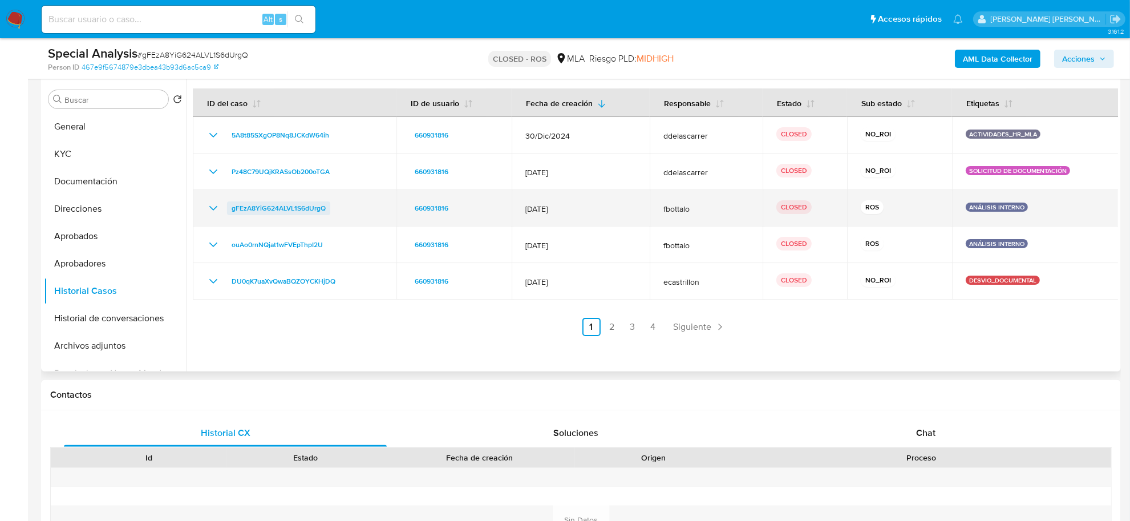
click at [263, 212] on span "gFEzA8YiG624ALVL1S6dUrgQ" at bounding box center [279, 208] width 94 height 14
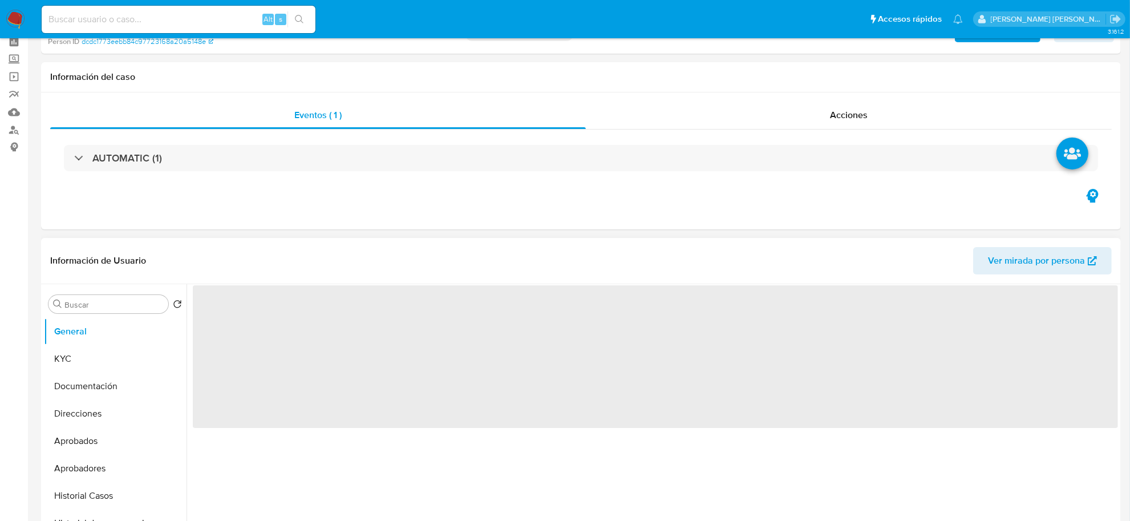
scroll to position [143, 0]
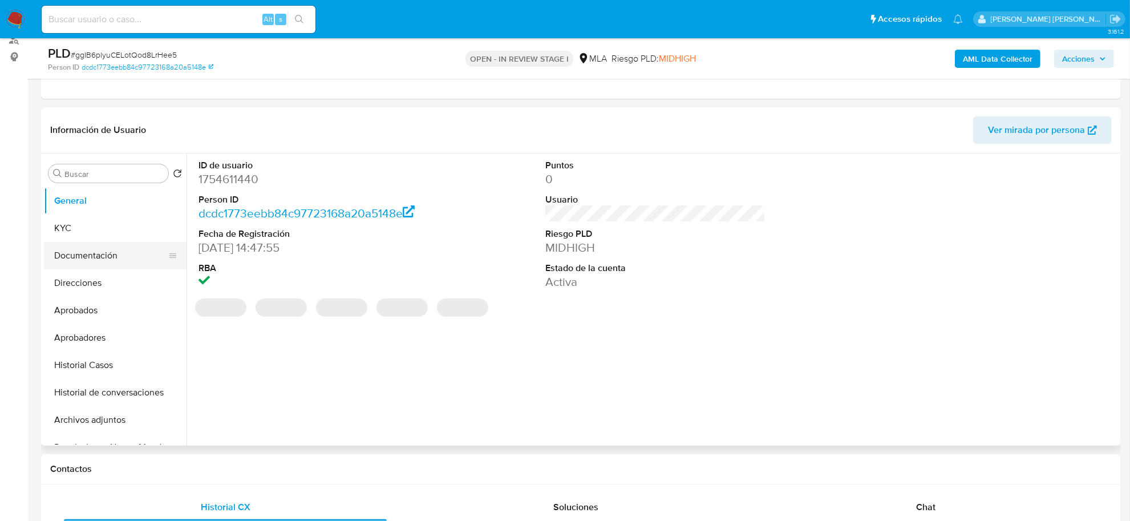
click at [92, 266] on button "Documentación" at bounding box center [111, 255] width 134 height 27
select select "10"
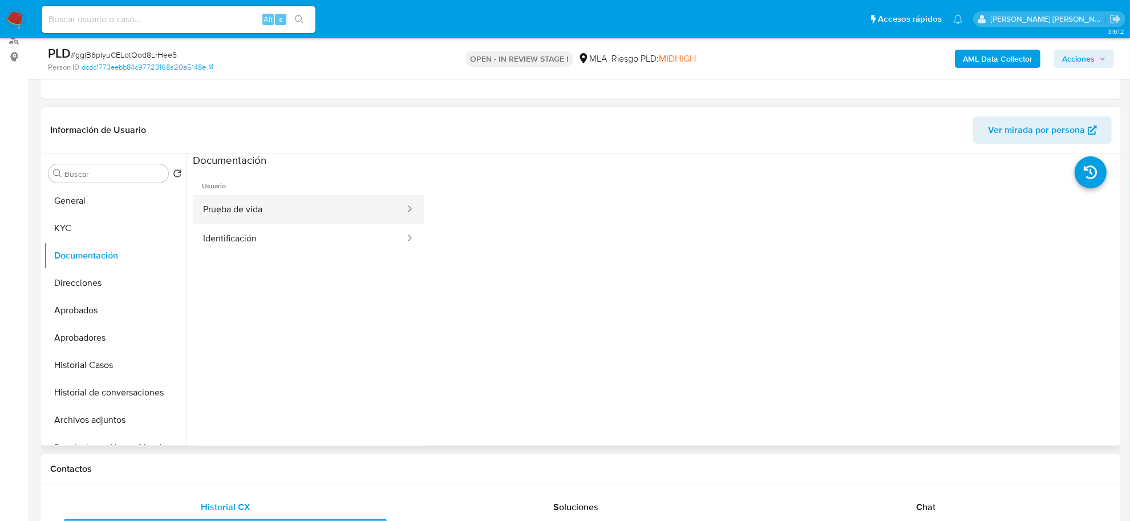
click at [251, 220] on button "Prueba de vida" at bounding box center [299, 209] width 213 height 29
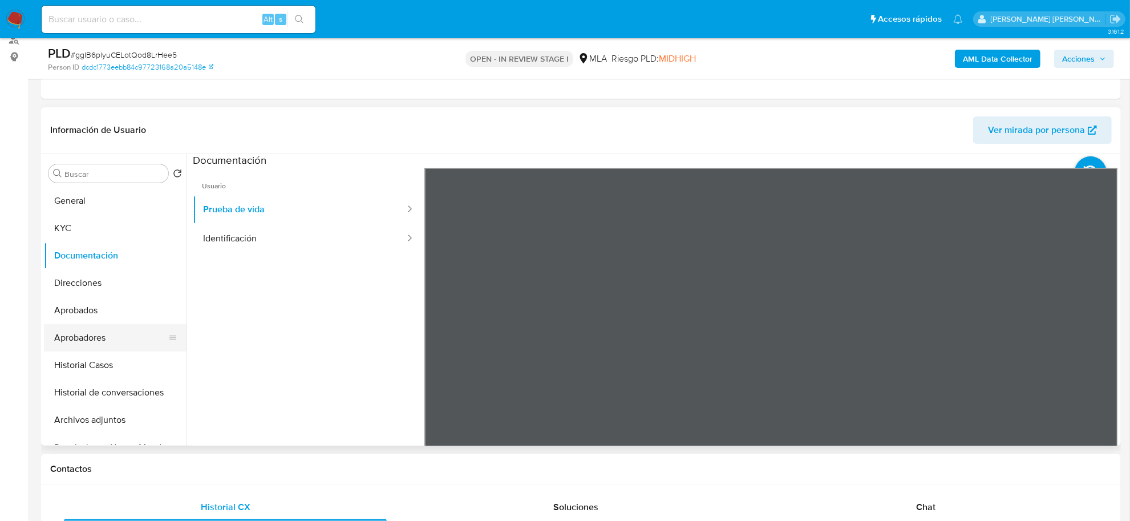
click at [87, 334] on button "Aprobadores" at bounding box center [111, 337] width 134 height 27
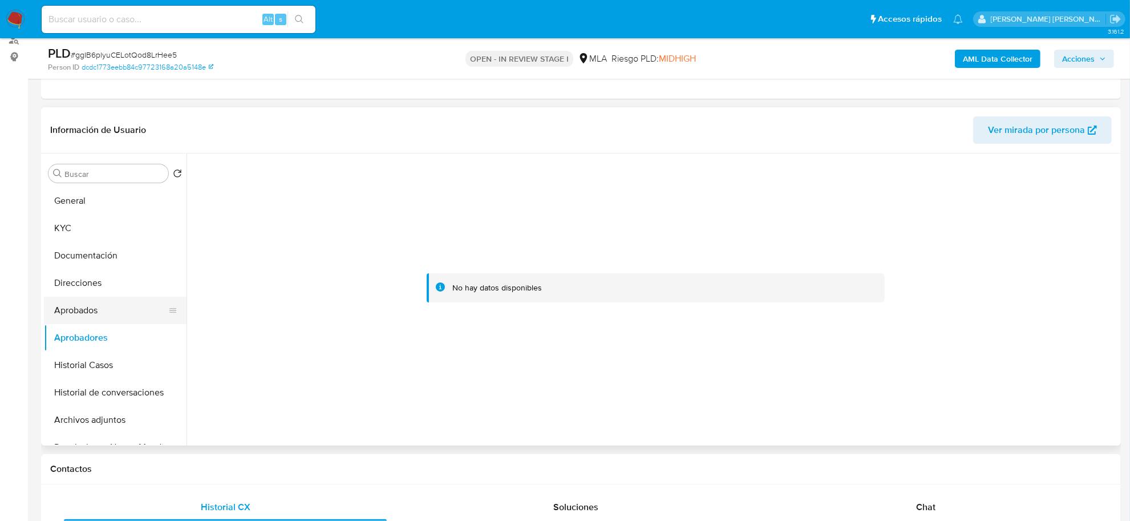
click at [79, 304] on button "Aprobados" at bounding box center [111, 310] width 134 height 27
click at [91, 371] on button "Historial Casos" at bounding box center [111, 365] width 134 height 27
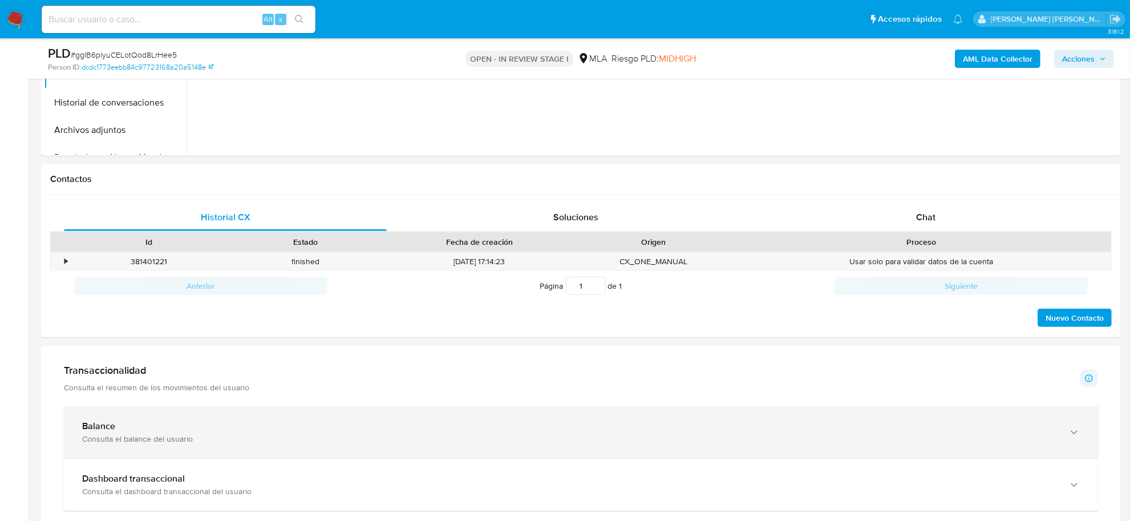
scroll to position [499, 0]
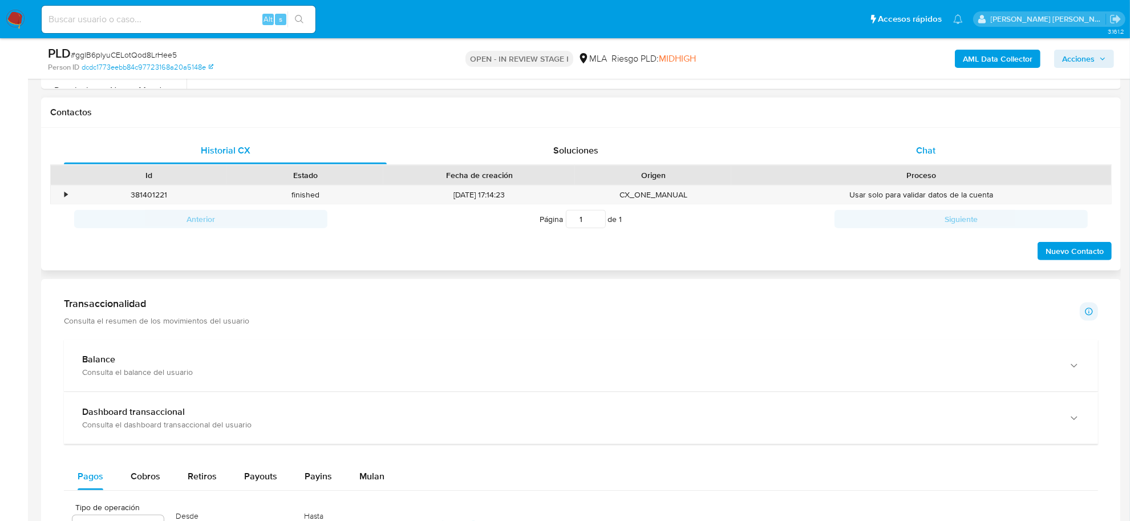
click at [913, 146] on div "Chat" at bounding box center [926, 150] width 323 height 27
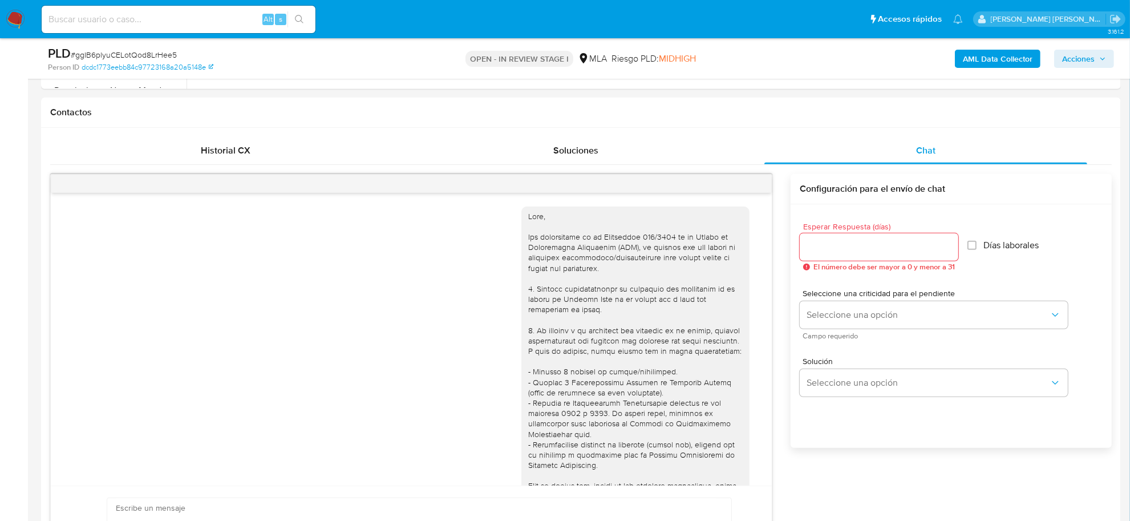
scroll to position [606, 0]
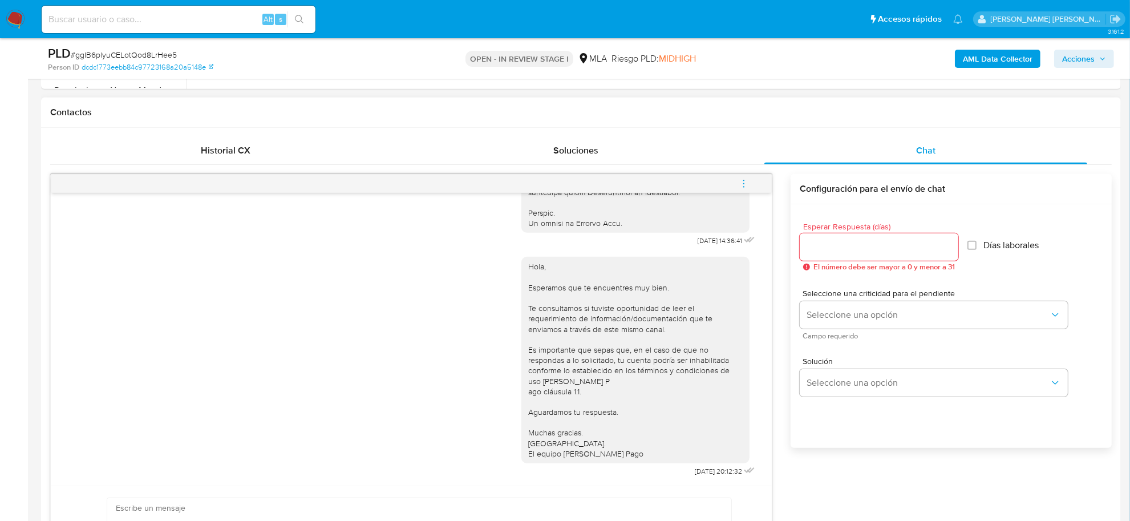
click at [741, 181] on icon "menu-action" at bounding box center [744, 184] width 10 height 10
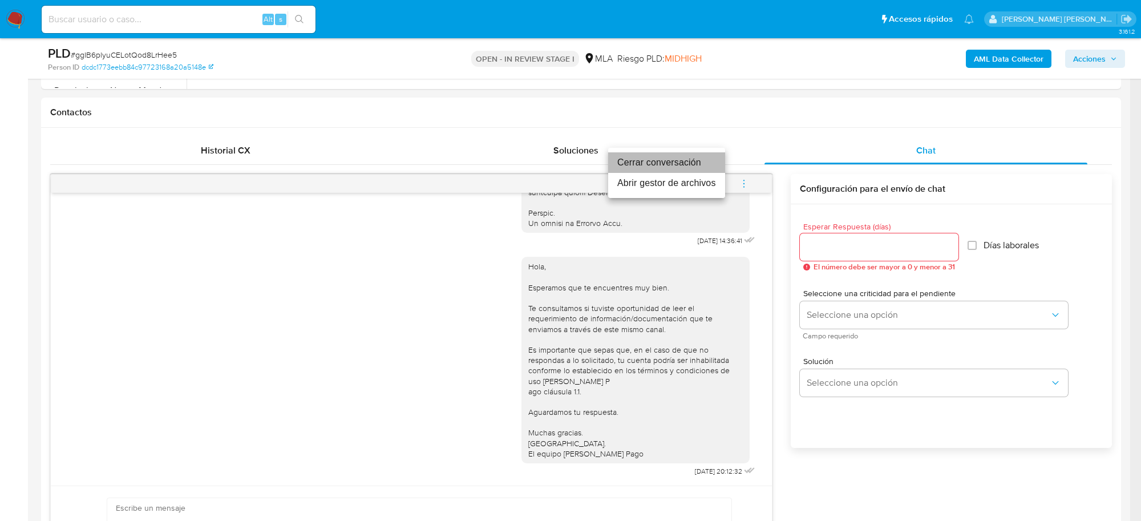
click at [643, 170] on li "Cerrar conversación" at bounding box center [666, 162] width 117 height 21
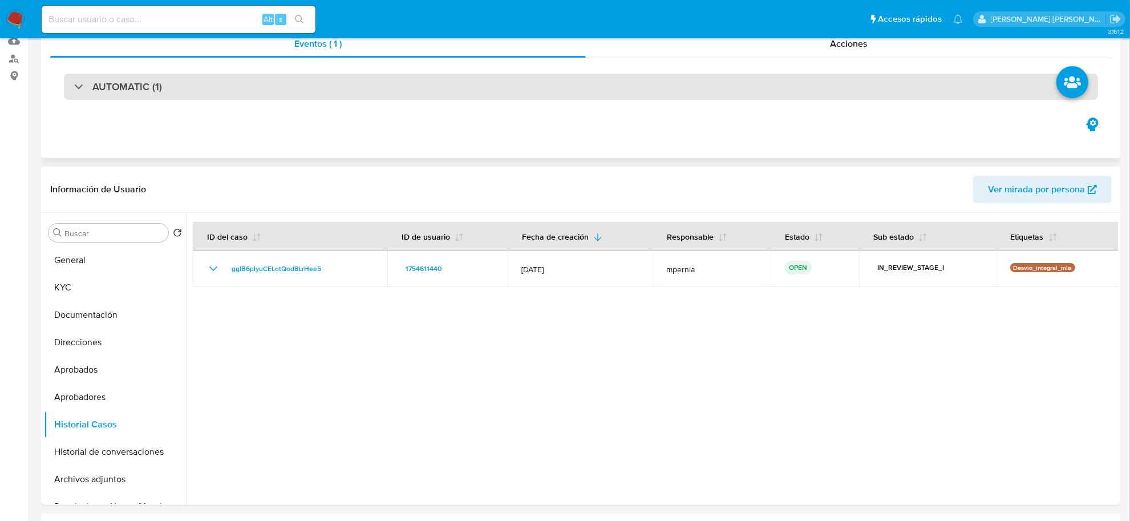
scroll to position [0, 0]
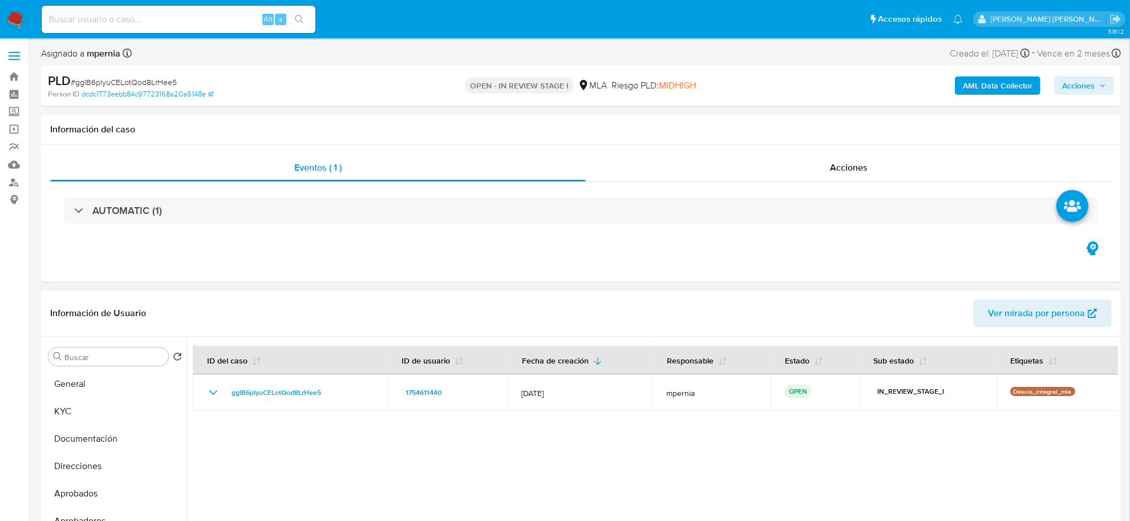
click at [1036, 316] on span "Ver mirada por persona" at bounding box center [1036, 313] width 97 height 27
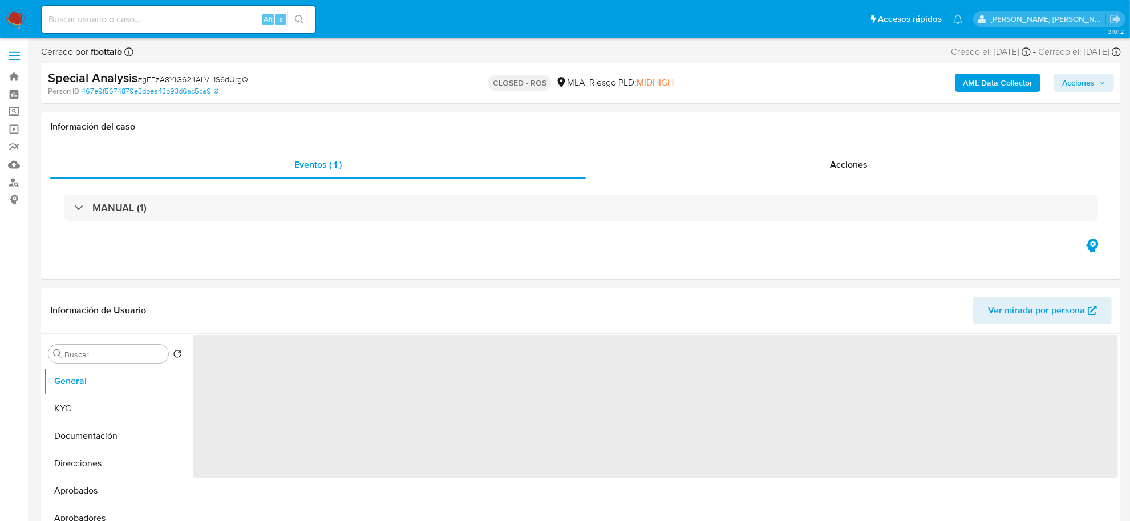
select select "10"
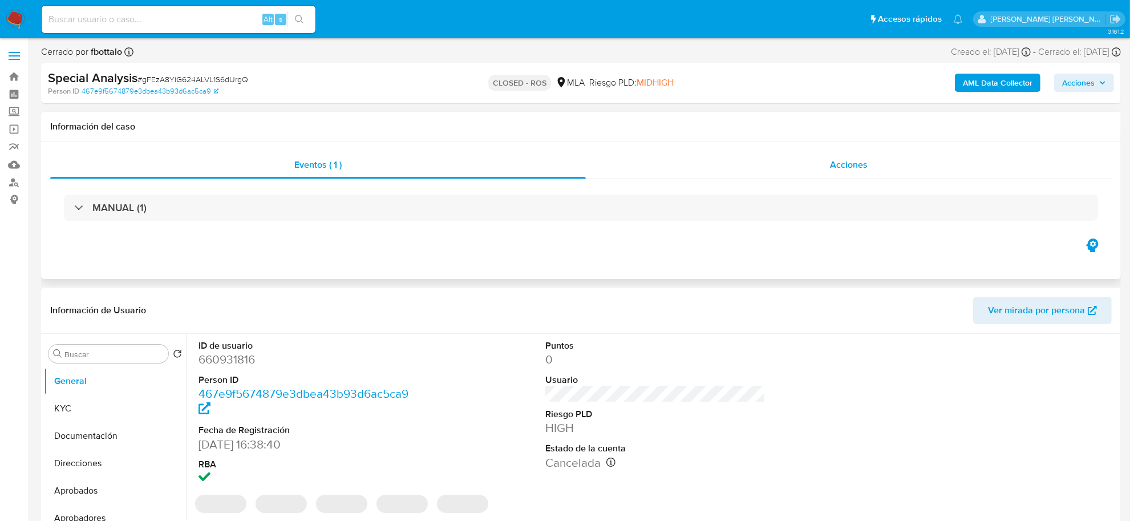
click at [862, 166] on span "Acciones" at bounding box center [849, 164] width 38 height 13
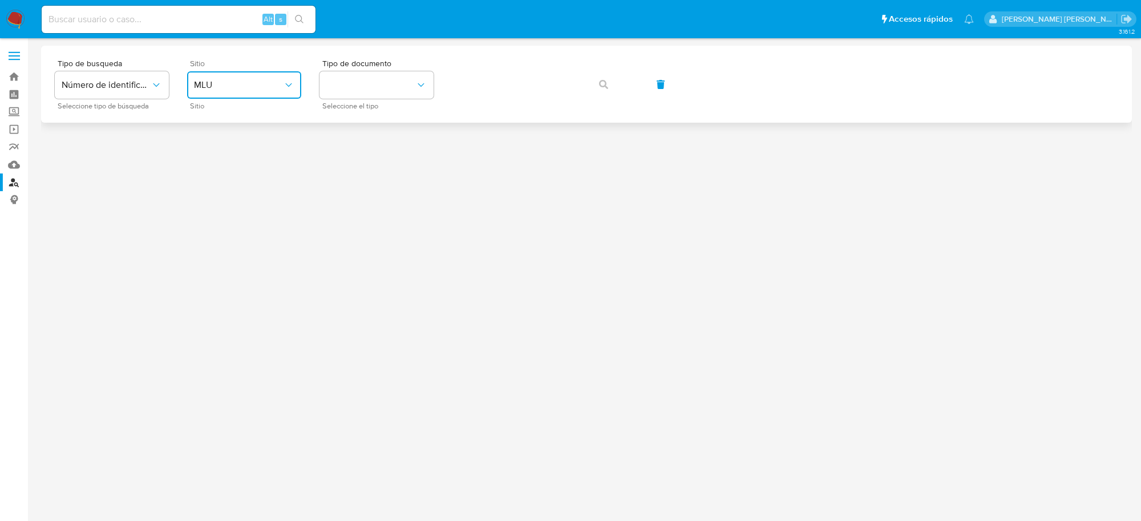
click at [226, 87] on span "MLU" at bounding box center [238, 84] width 89 height 11
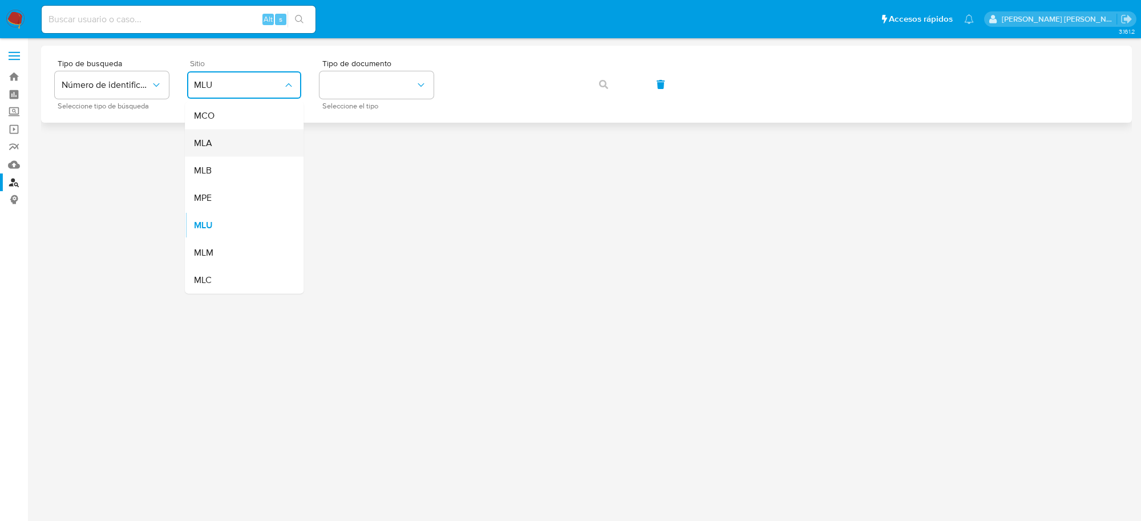
click at [221, 142] on div "MLA" at bounding box center [241, 143] width 94 height 27
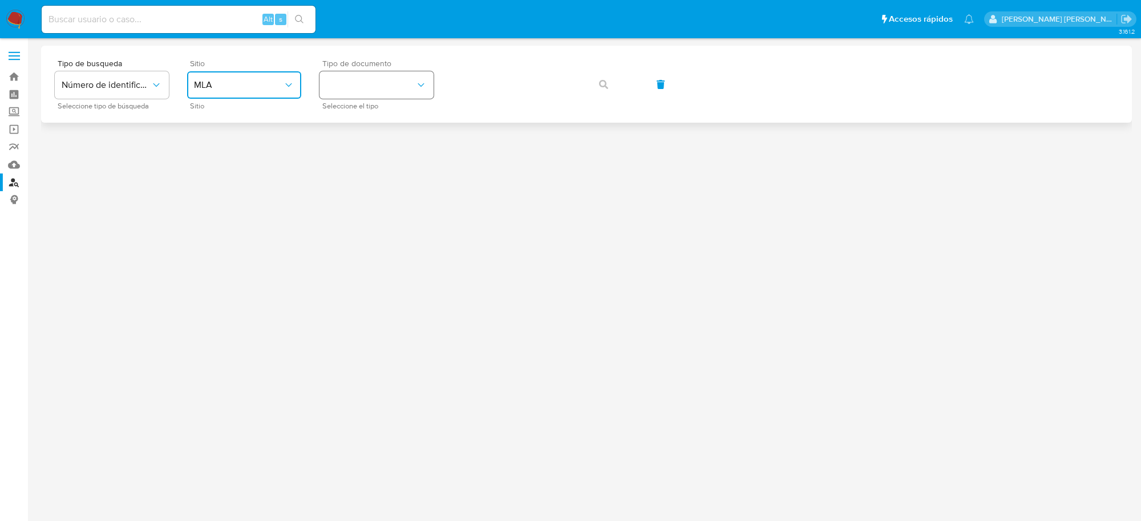
click at [399, 90] on button "identificationType" at bounding box center [377, 84] width 114 height 27
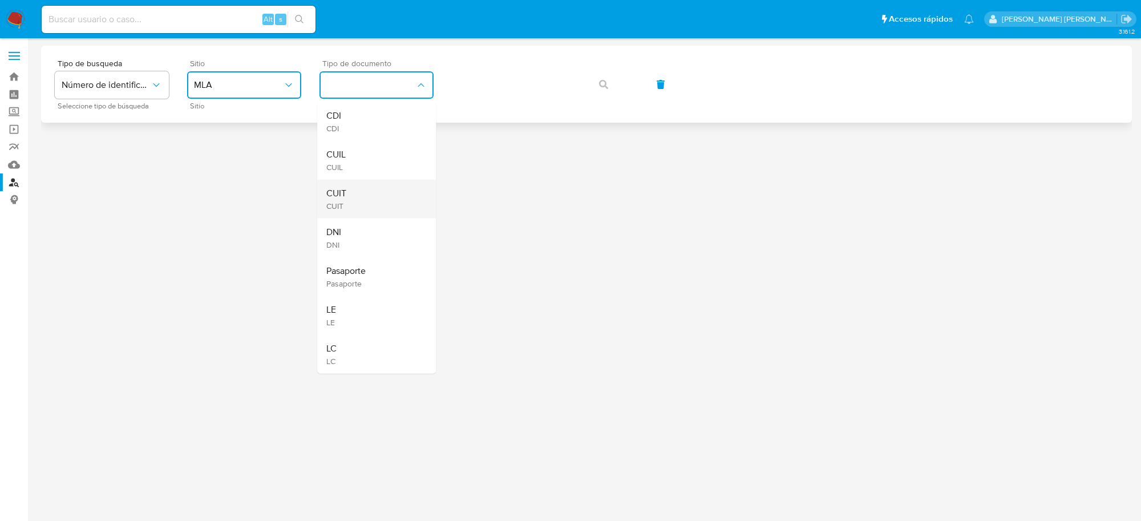
click at [346, 193] on span "CUIT" at bounding box center [336, 193] width 20 height 11
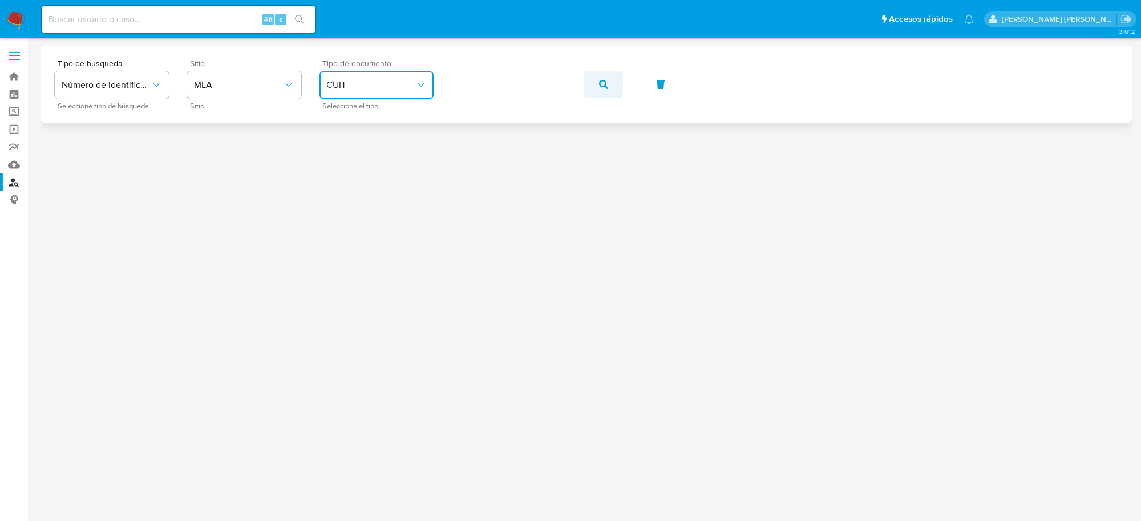
click at [613, 84] on button "button" at bounding box center [603, 84] width 39 height 27
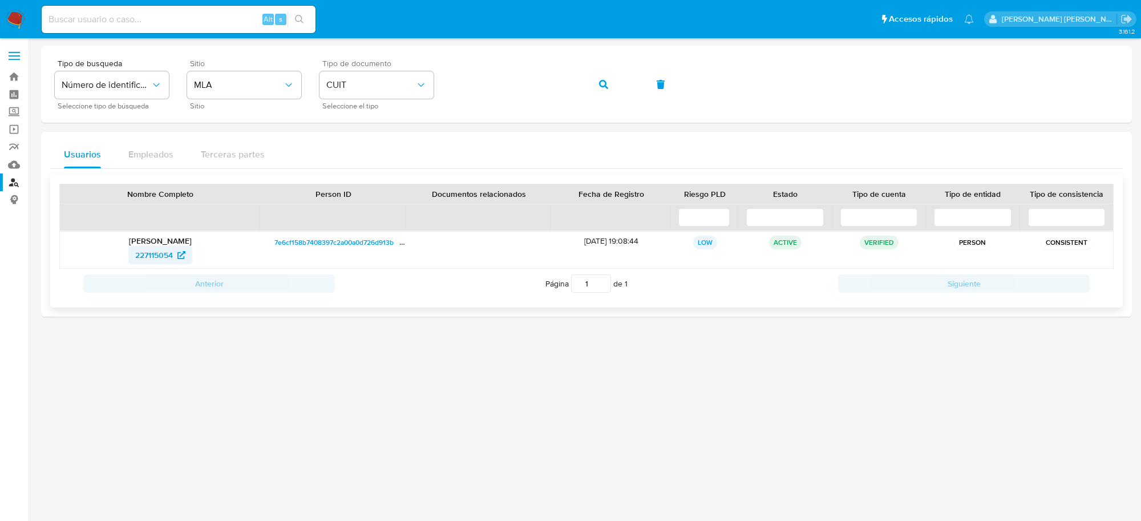
click at [138, 253] on span "227115054" at bounding box center [154, 255] width 38 height 18
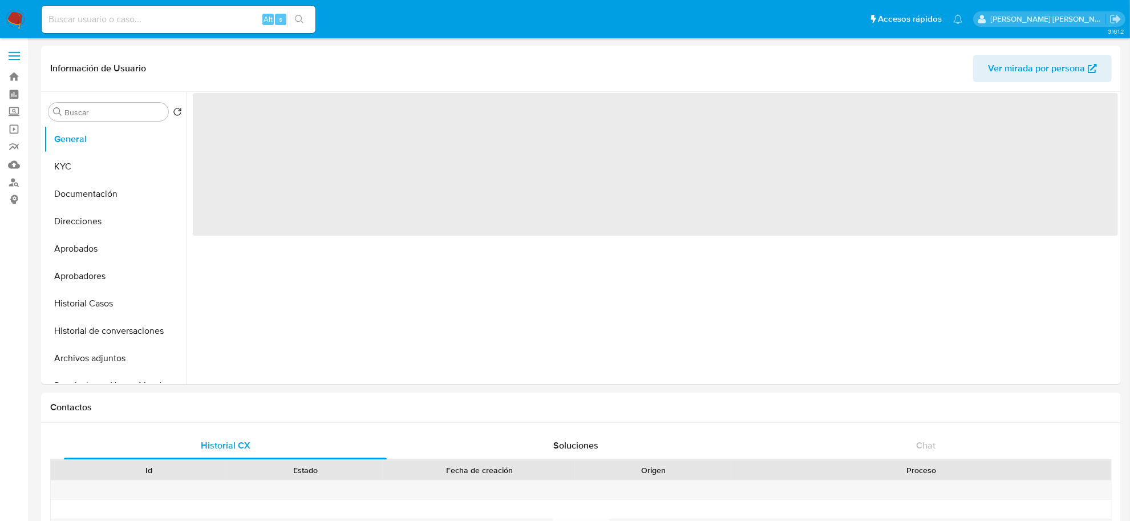
select select "10"
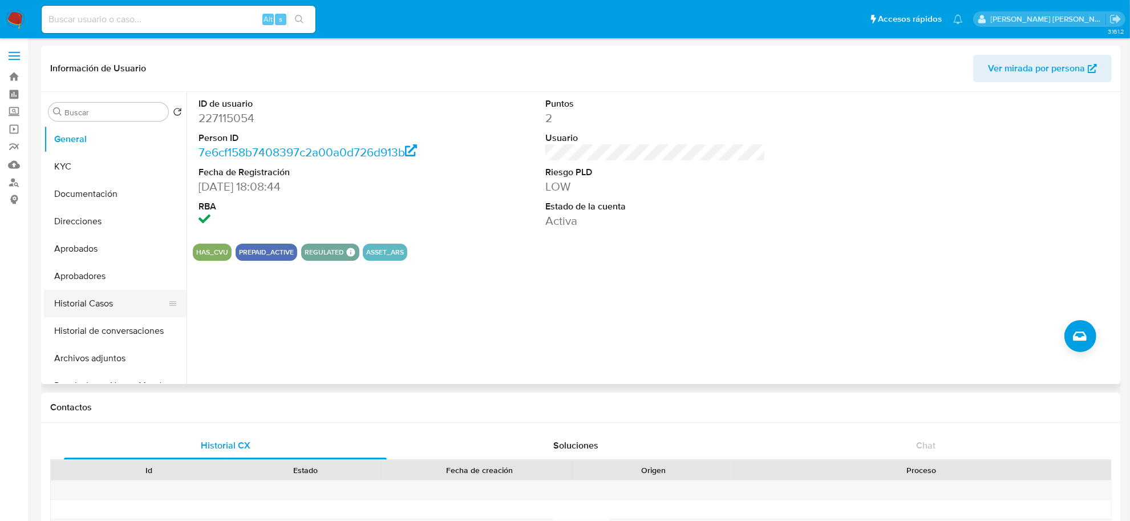
click at [67, 296] on button "Historial Casos" at bounding box center [111, 303] width 134 height 27
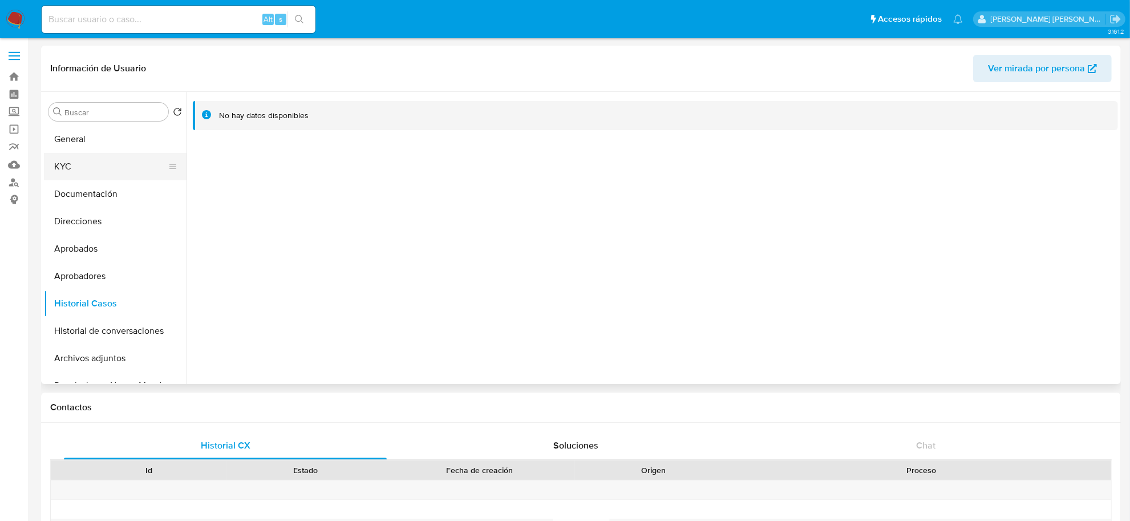
click at [64, 165] on button "KYC" at bounding box center [111, 166] width 134 height 27
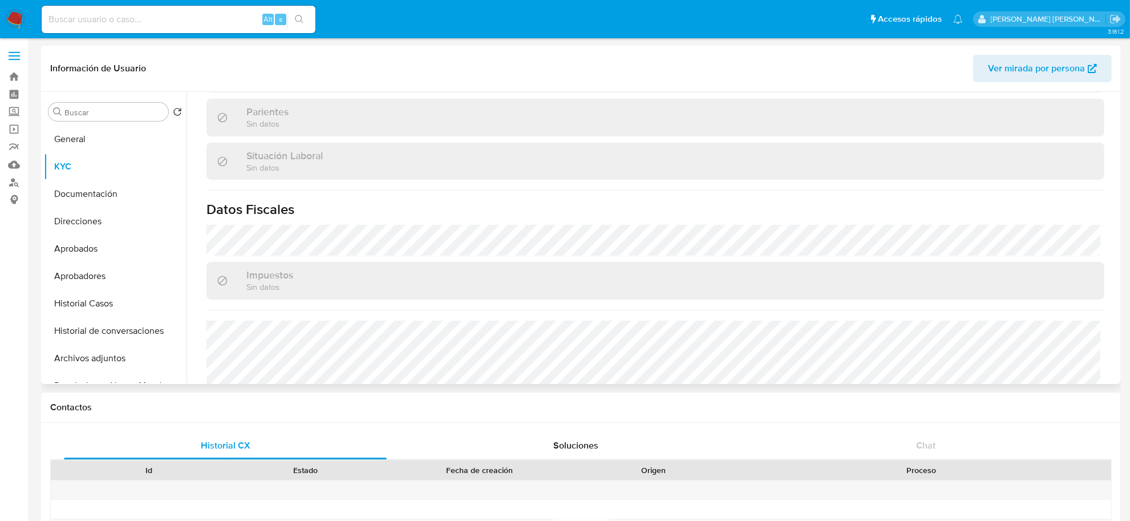
scroll to position [555, 0]
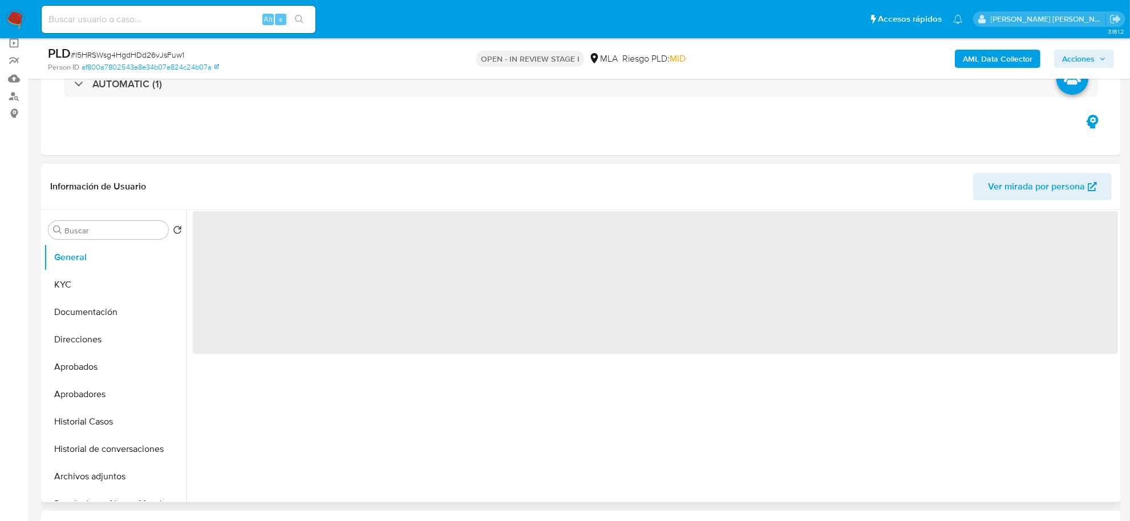
select select "10"
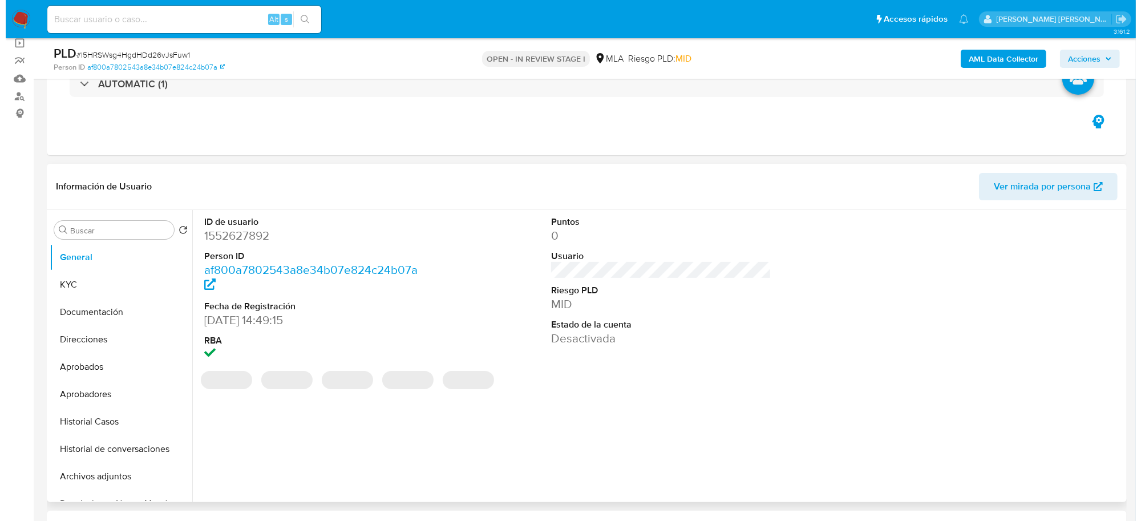
scroll to position [143, 0]
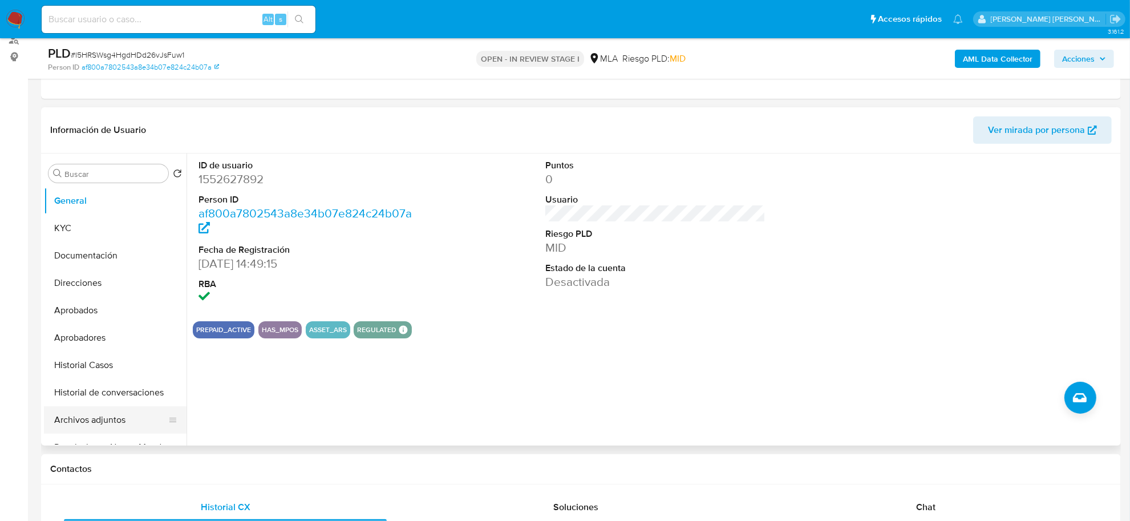
click at [124, 415] on button "Archivos adjuntos" at bounding box center [111, 419] width 134 height 27
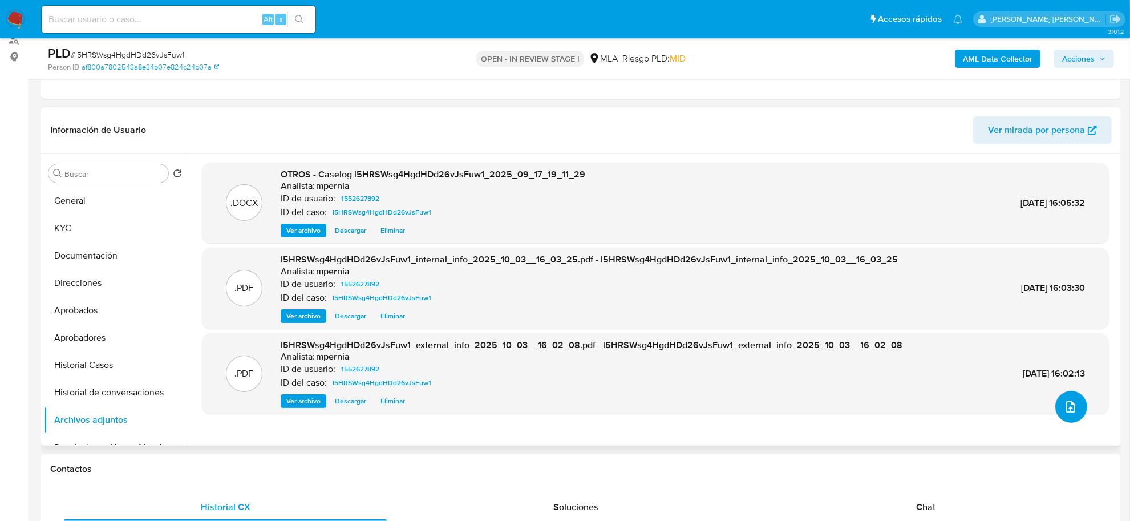
click at [1068, 406] on icon "upload-file" at bounding box center [1071, 407] width 14 height 14
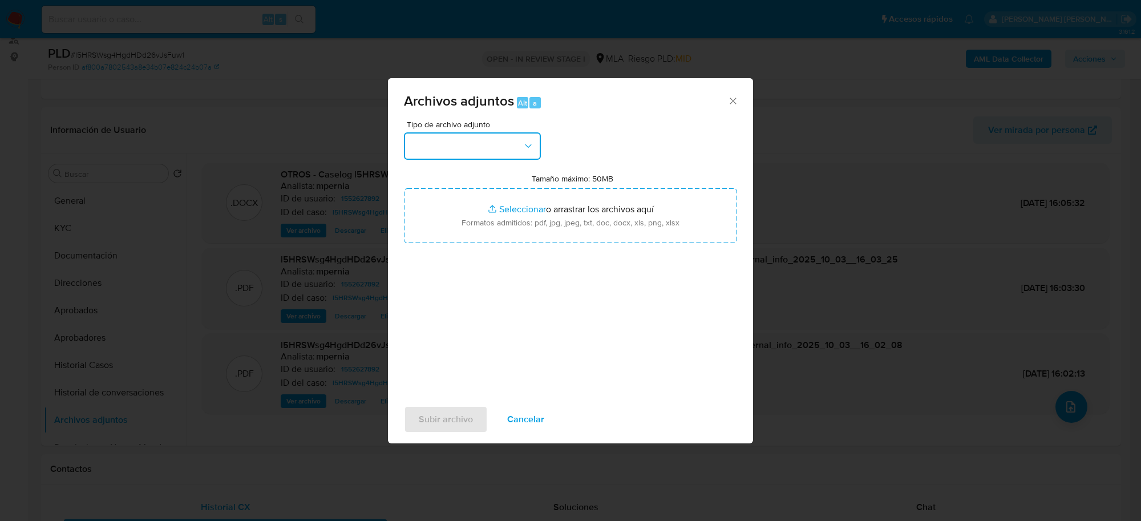
click at [492, 150] on button "button" at bounding box center [472, 145] width 137 height 27
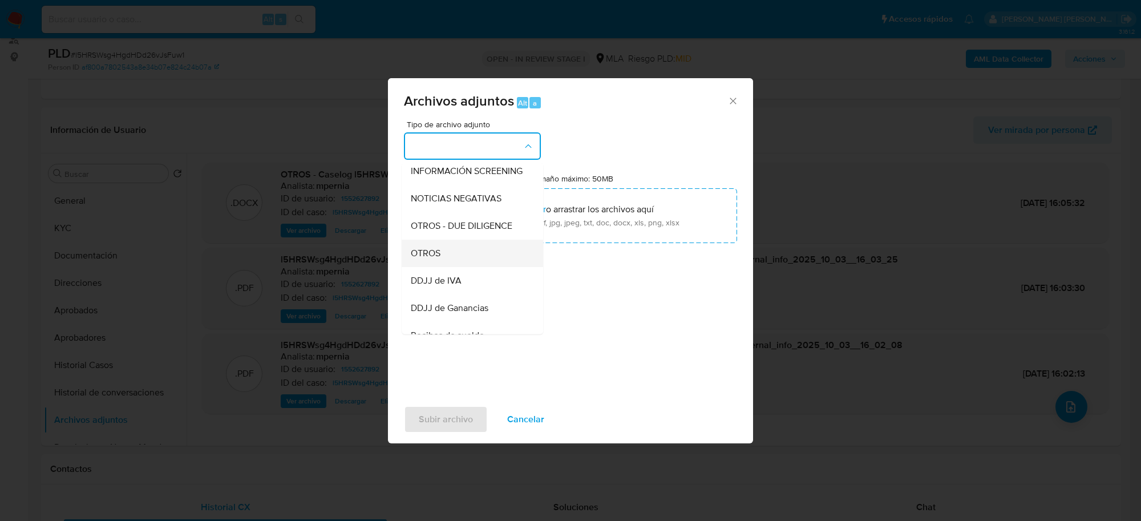
click at [447, 256] on div "OTROS" at bounding box center [469, 253] width 116 height 27
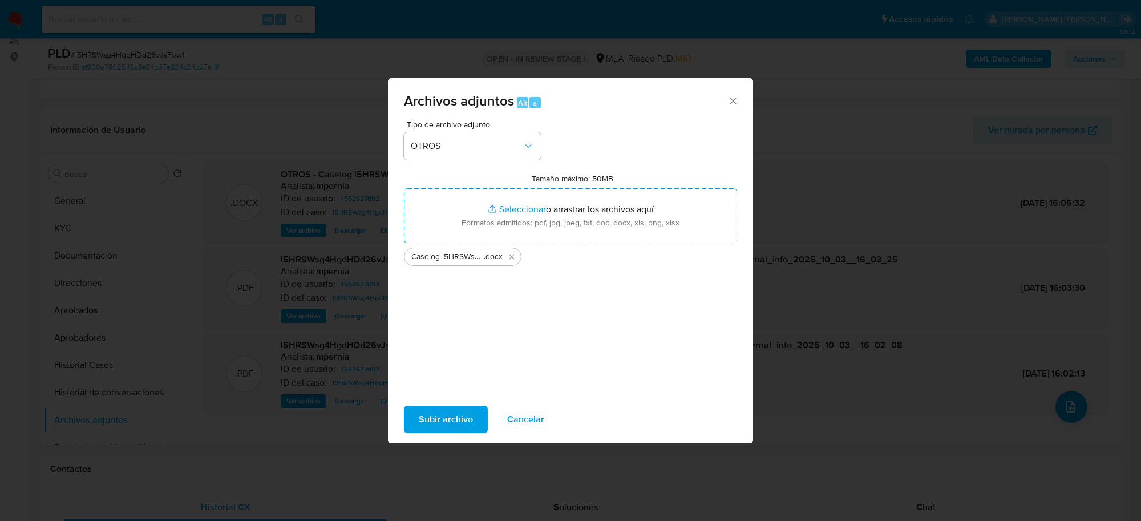
click at [438, 424] on span "Subir archivo" at bounding box center [446, 419] width 54 height 25
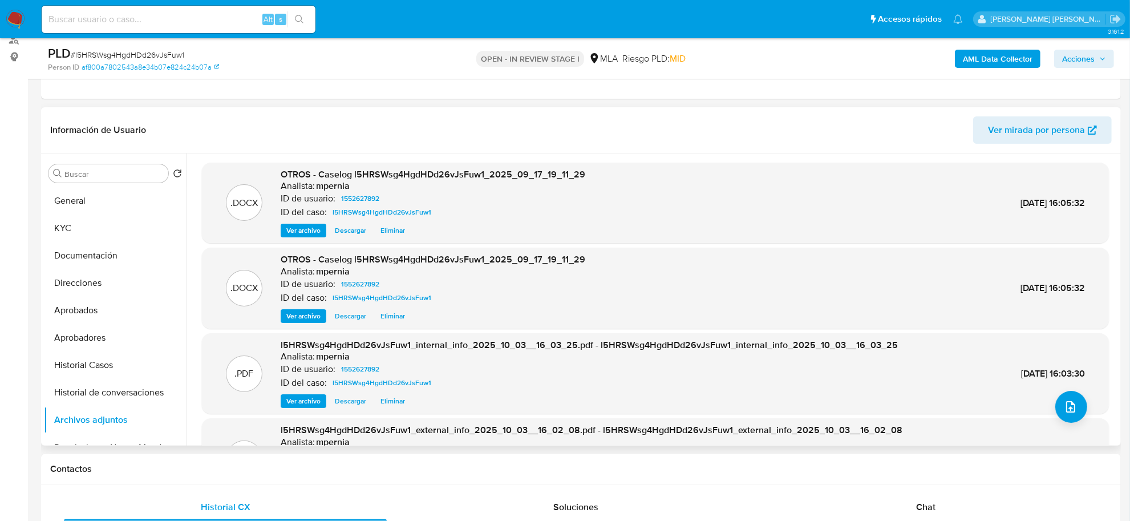
click at [386, 228] on span "Eliminar" at bounding box center [393, 230] width 25 height 11
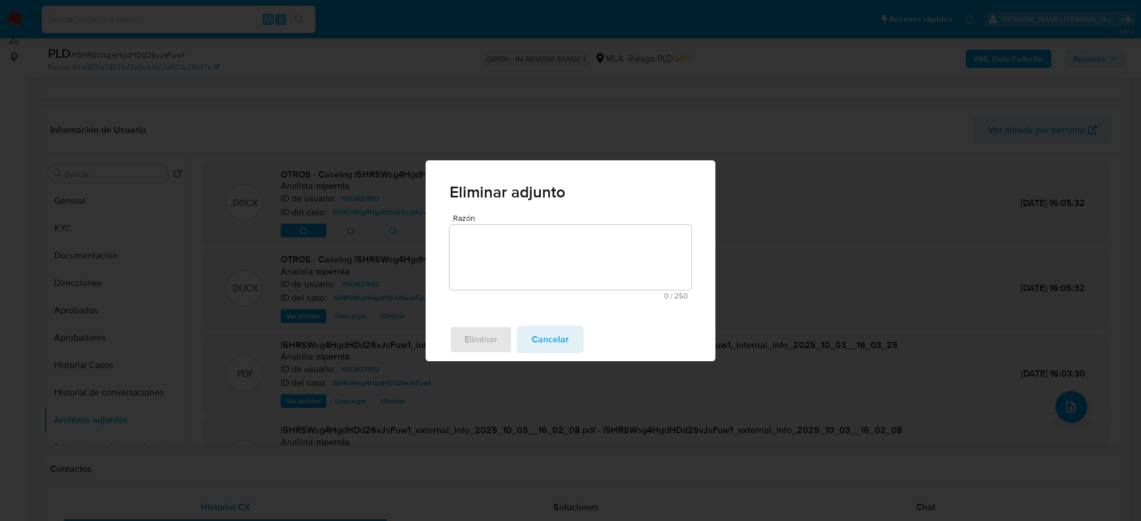
click at [546, 343] on span "Cancelar" at bounding box center [550, 339] width 37 height 25
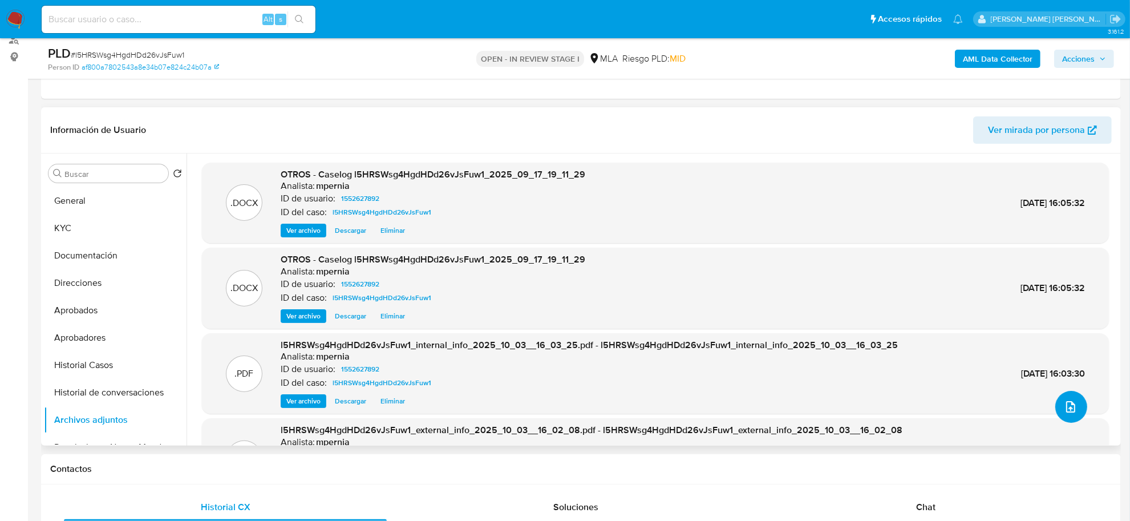
click at [1059, 417] on button "upload-file" at bounding box center [1072, 407] width 32 height 32
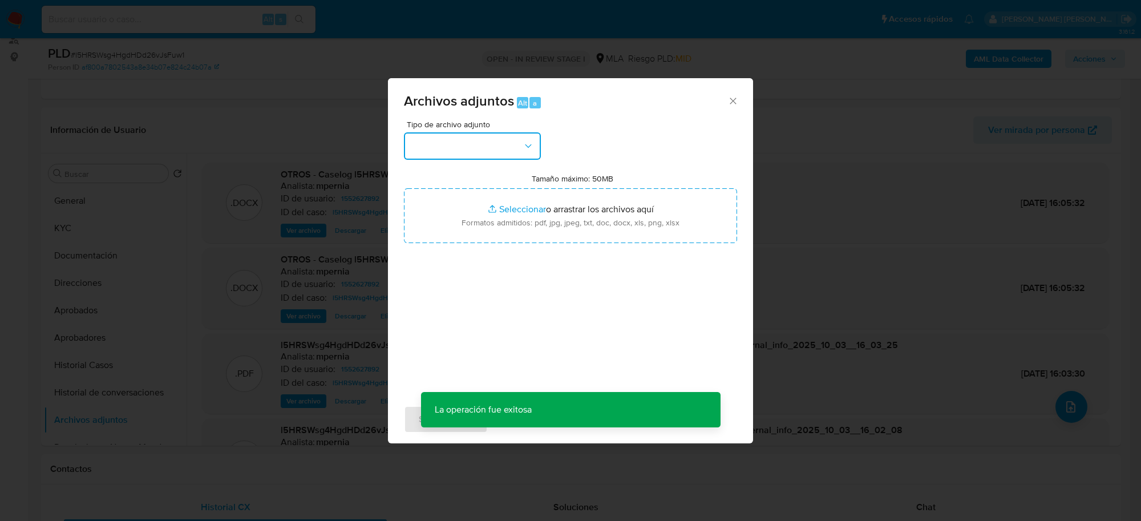
click at [494, 152] on button "button" at bounding box center [472, 145] width 137 height 27
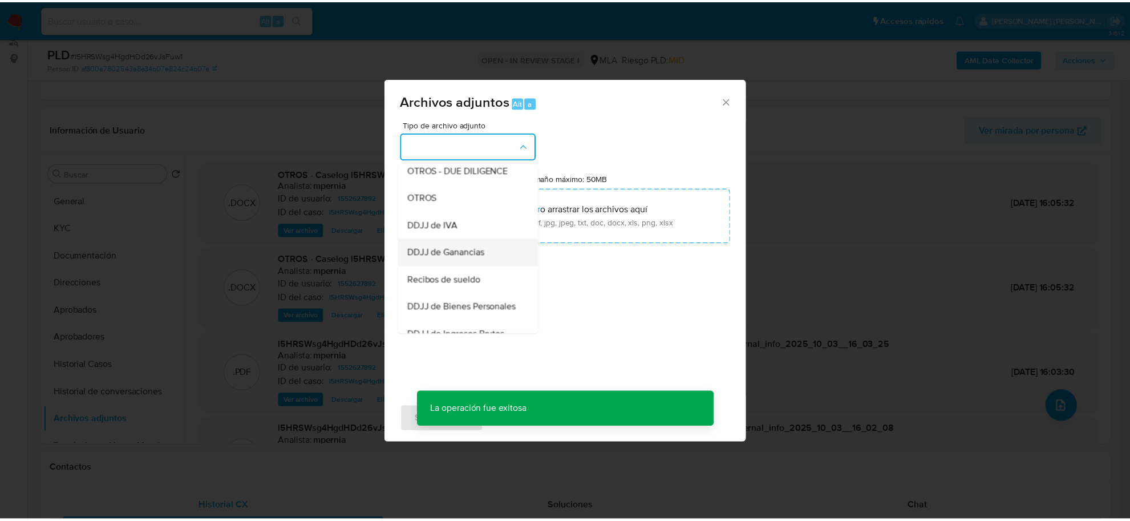
scroll to position [214, 0]
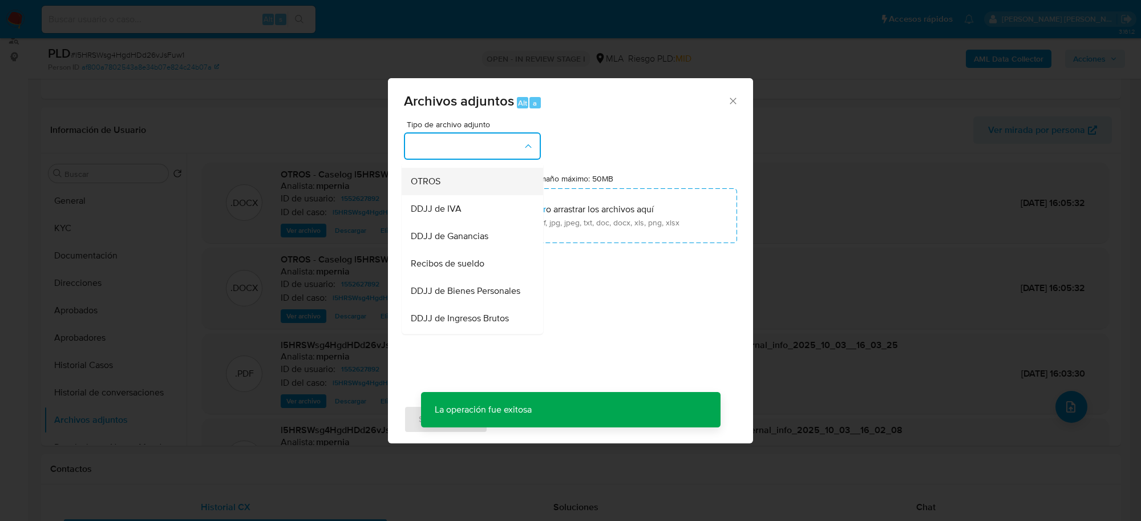
click at [420, 188] on span "OTROS" at bounding box center [426, 181] width 30 height 11
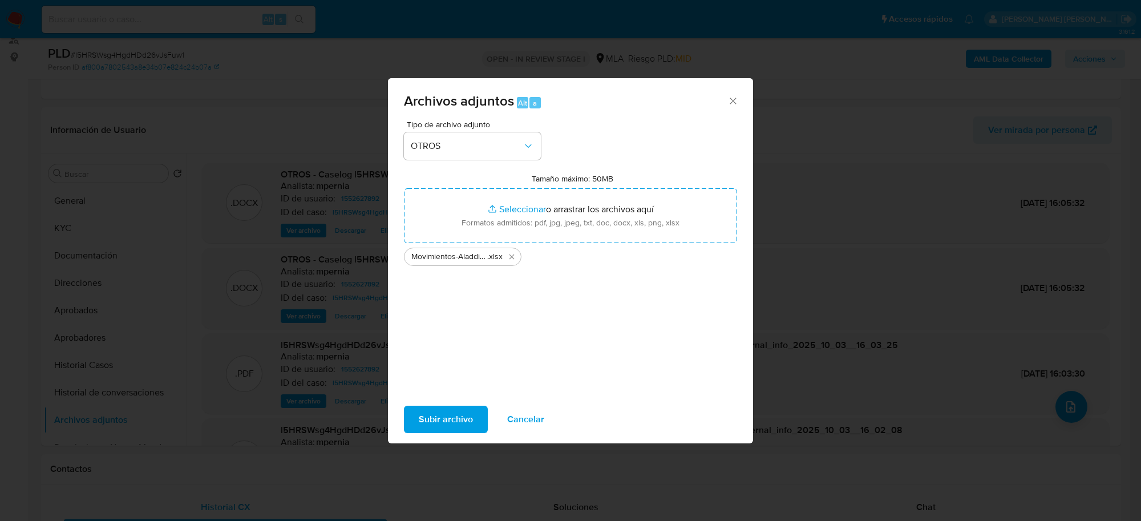
click at [431, 427] on span "Subir archivo" at bounding box center [446, 419] width 54 height 25
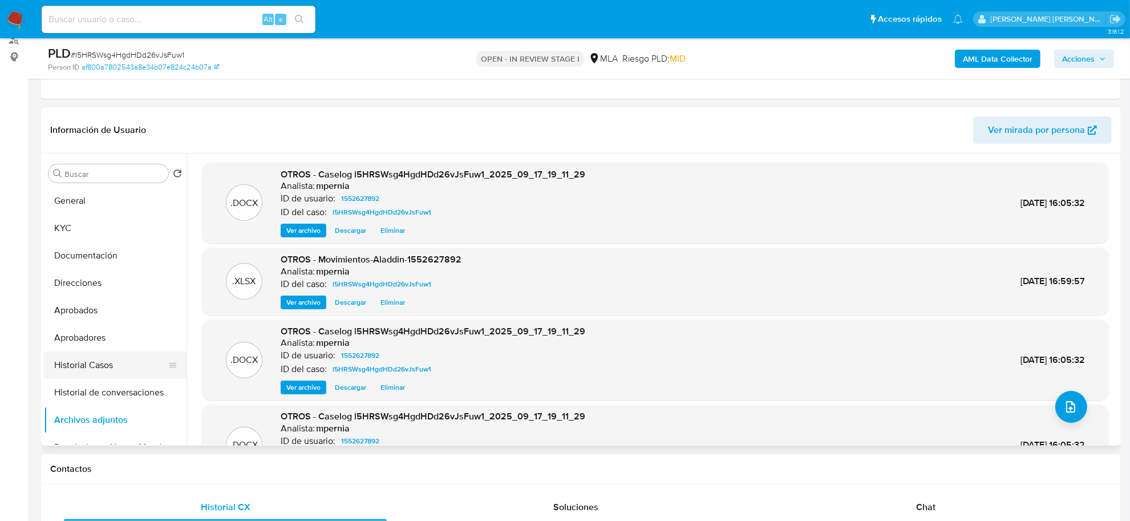
click at [80, 366] on button "Historial Casos" at bounding box center [111, 365] width 134 height 27
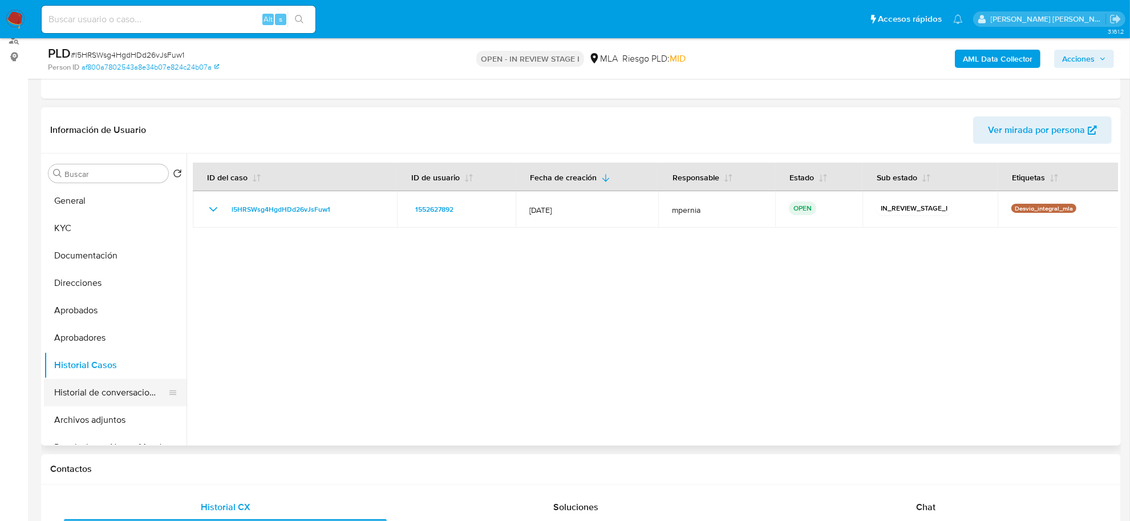
click at [94, 394] on button "Historial de conversaciones" at bounding box center [111, 392] width 134 height 27
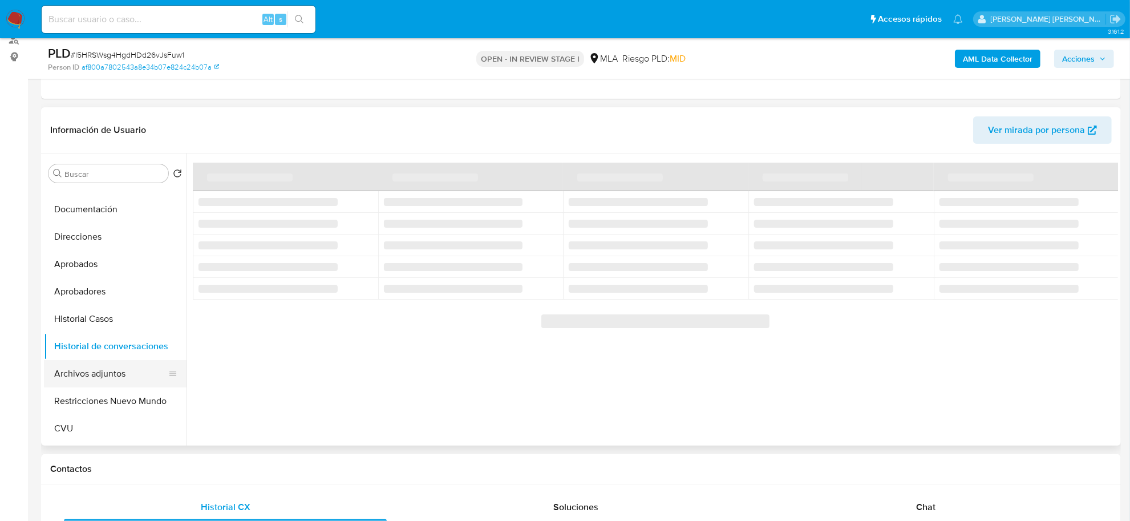
scroll to position [71, 0]
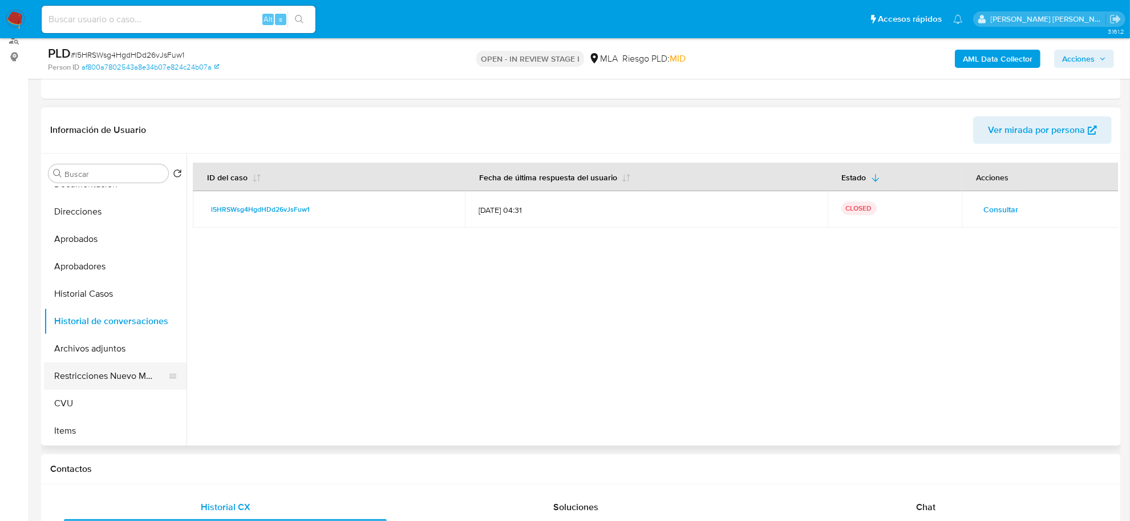
click at [107, 377] on button "Restricciones Nuevo Mundo" at bounding box center [111, 375] width 134 height 27
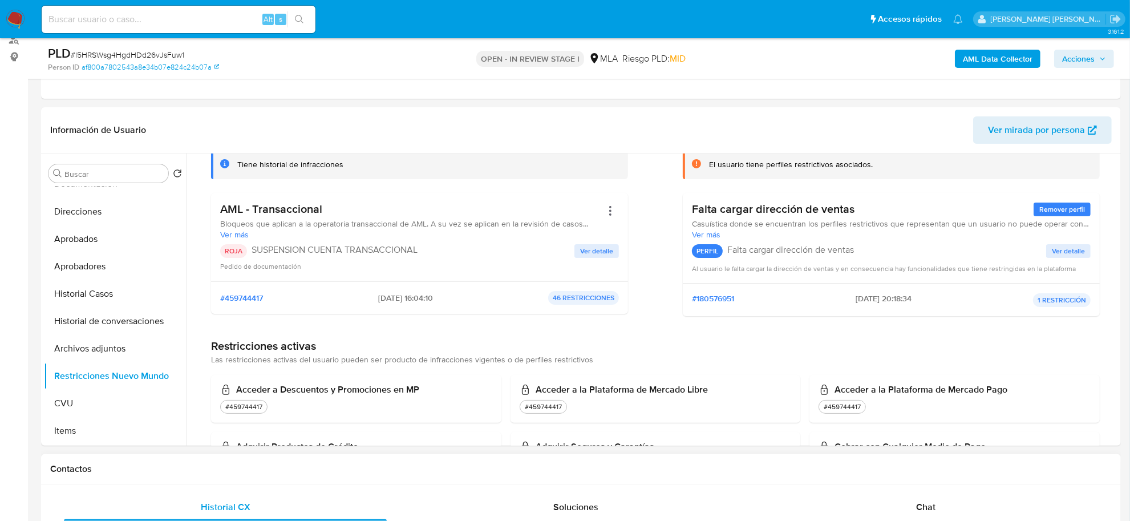
scroll to position [143, 0]
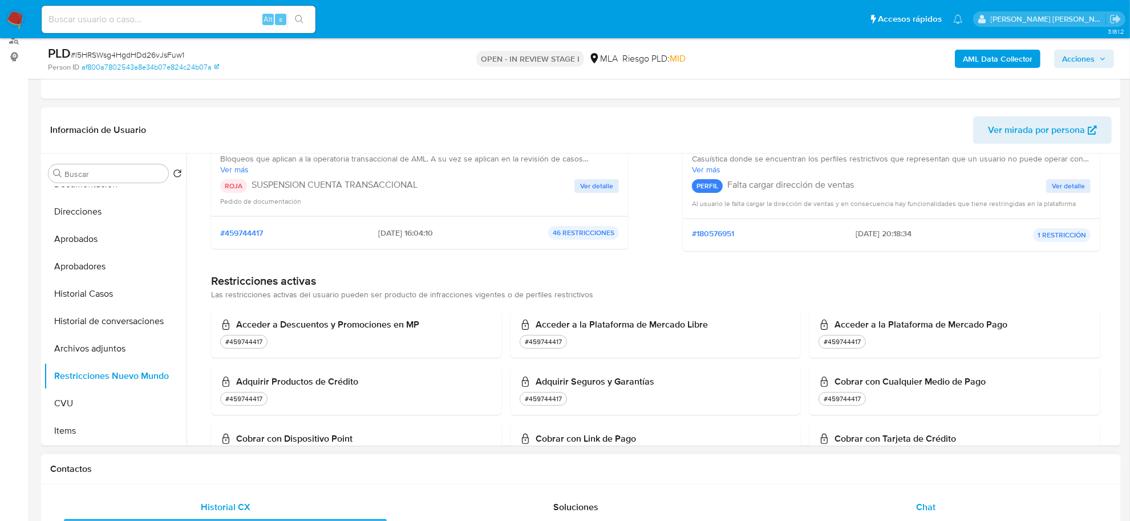
click at [943, 503] on div "Chat" at bounding box center [926, 507] width 323 height 27
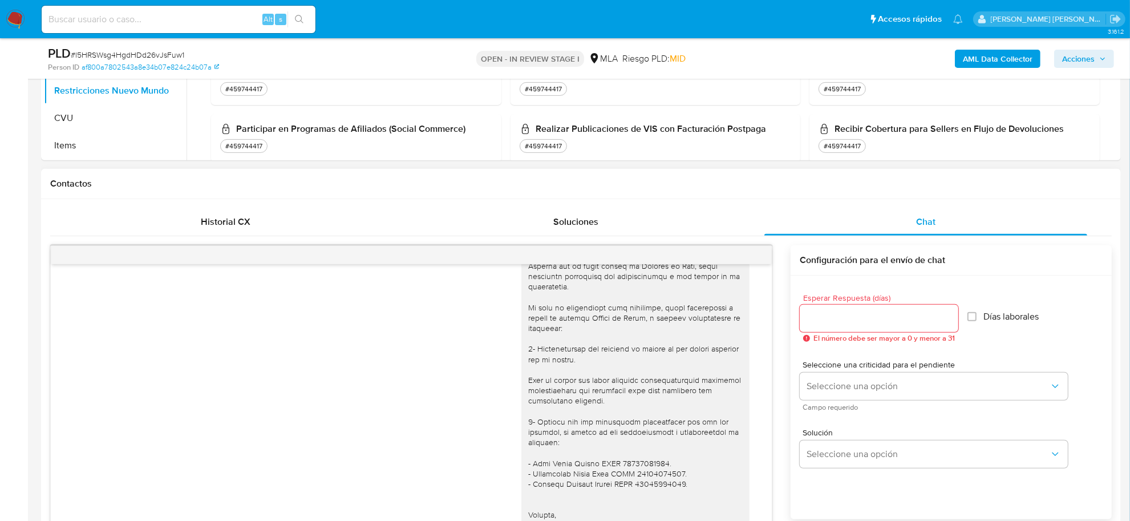
scroll to position [642, 0]
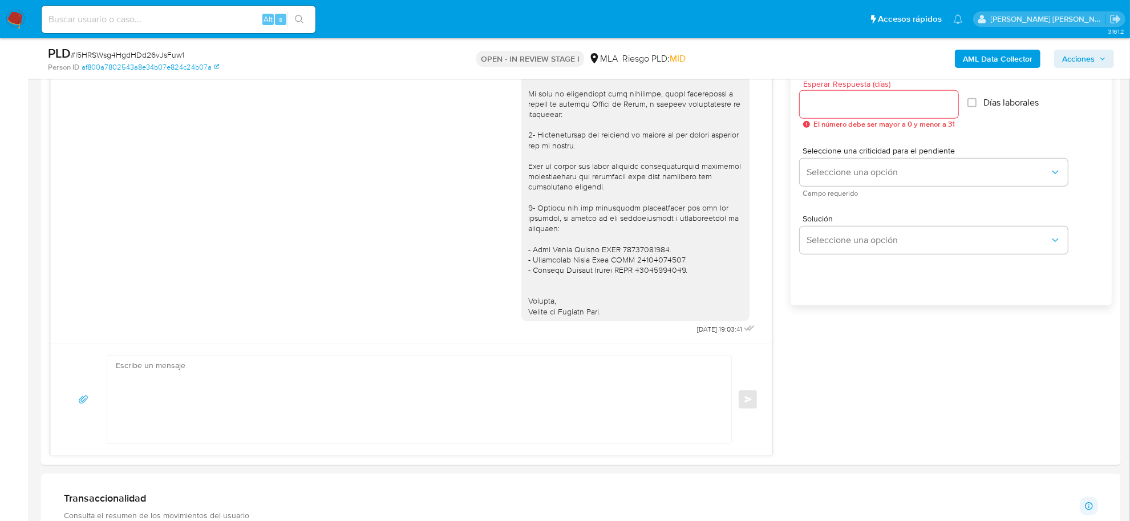
click at [1089, 66] on span "Acciones" at bounding box center [1079, 59] width 33 height 18
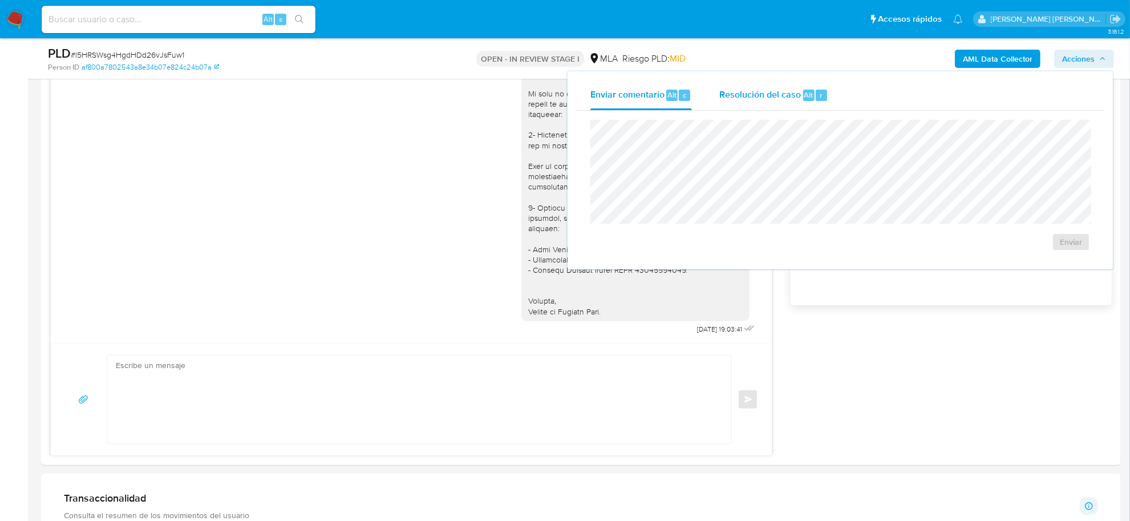
click at [776, 103] on div "Resolución del caso Alt r" at bounding box center [774, 95] width 109 height 30
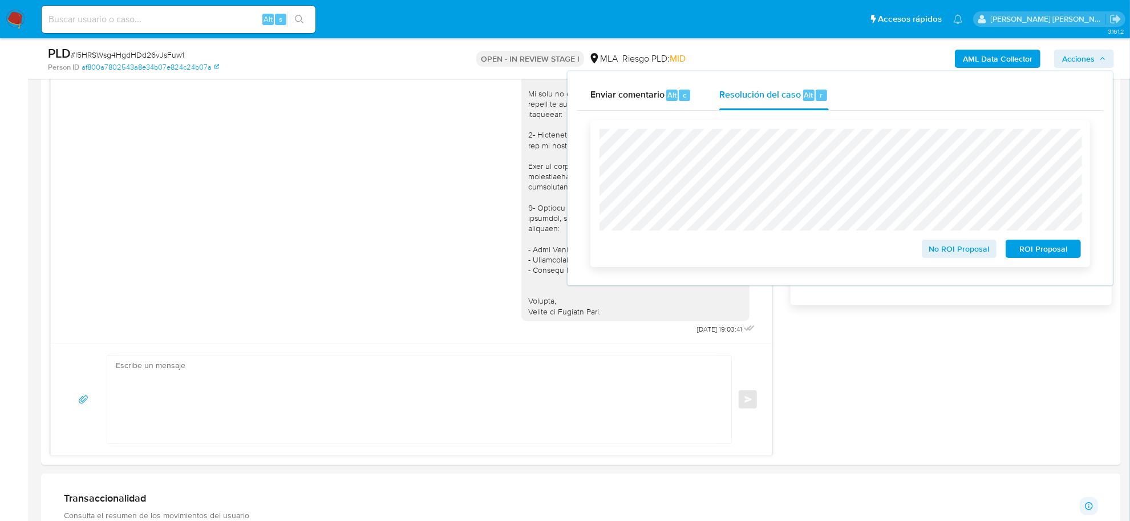
click at [1028, 251] on span "ROI Proposal" at bounding box center [1043, 249] width 59 height 16
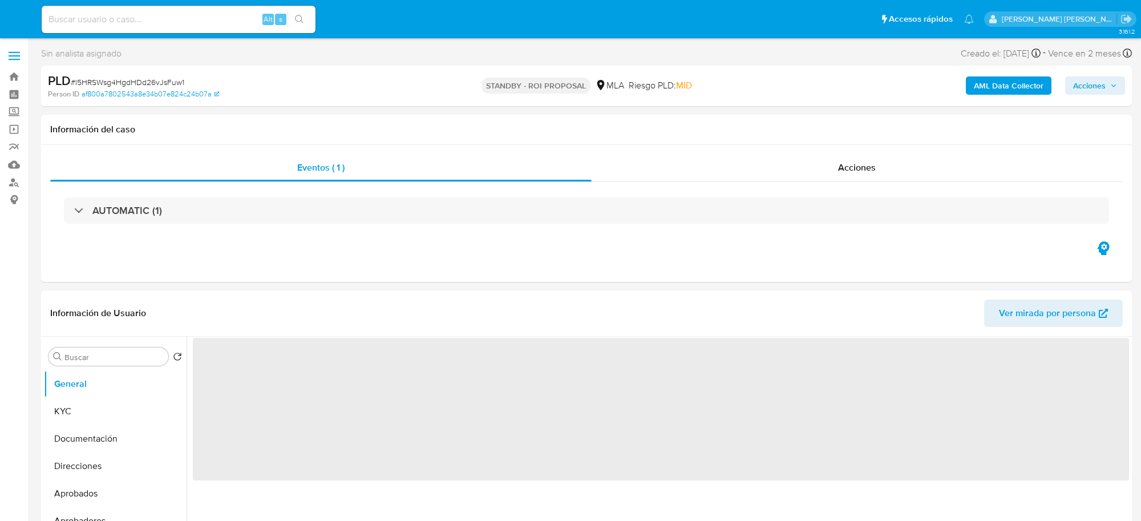
select select "10"
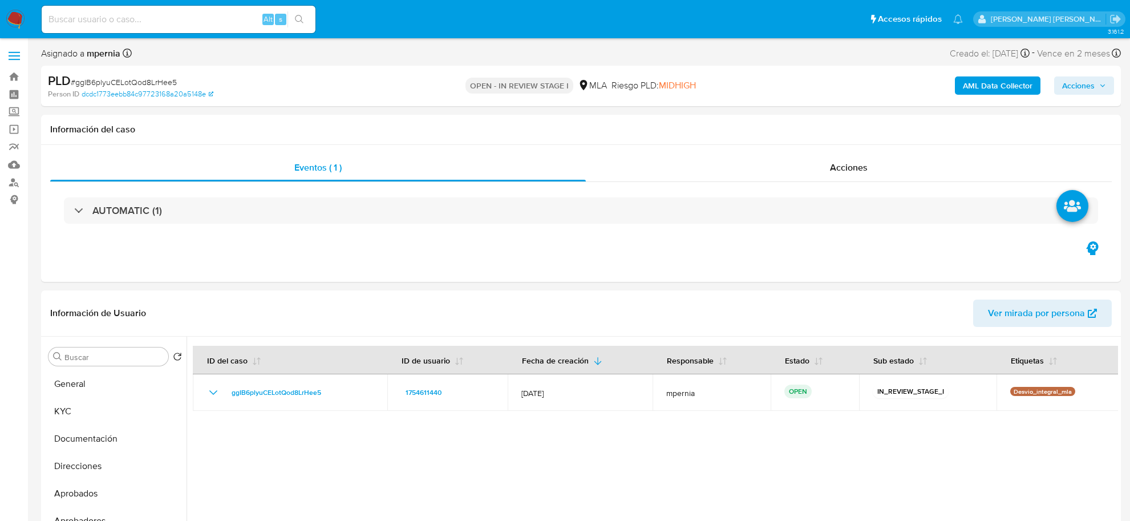
select select "10"
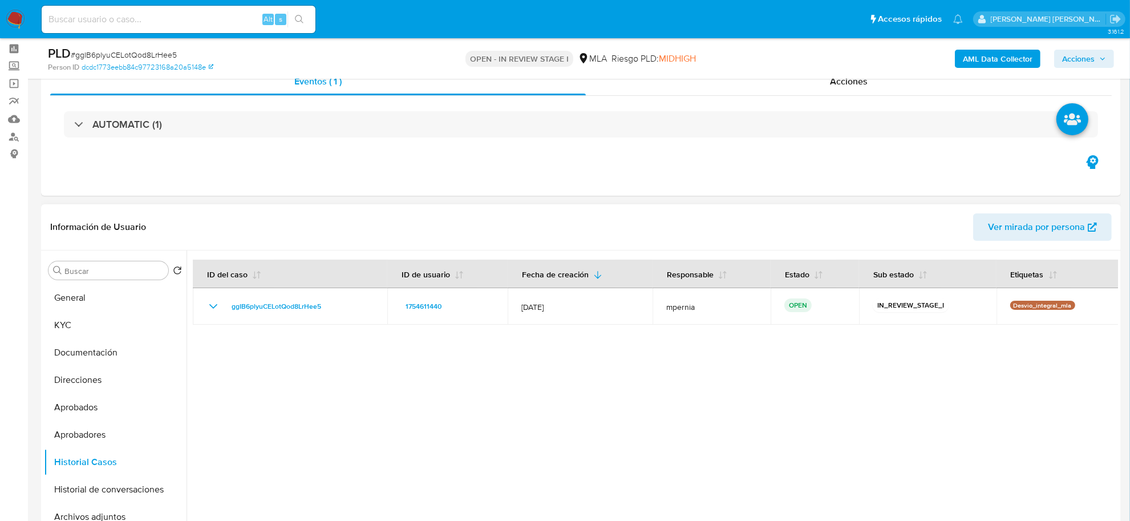
scroll to position [71, 0]
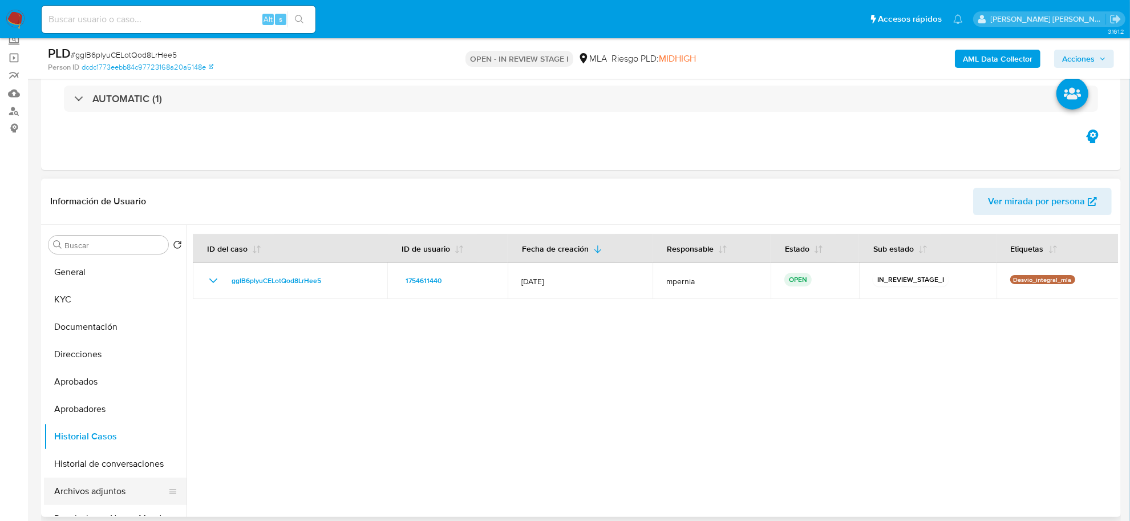
click at [98, 485] on button "Archivos adjuntos" at bounding box center [111, 491] width 134 height 27
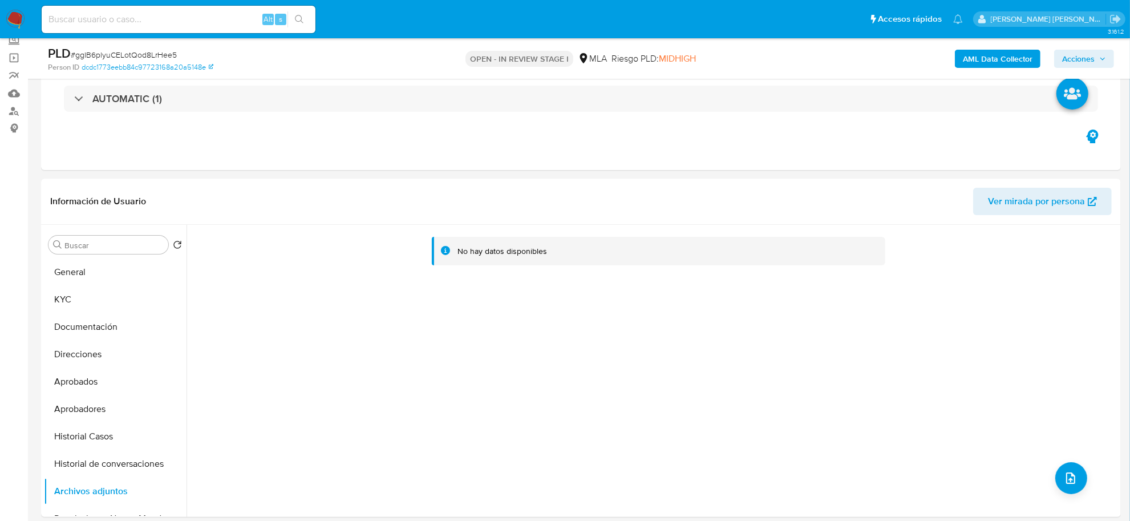
click at [996, 58] on b "AML Data Collector" at bounding box center [998, 59] width 70 height 18
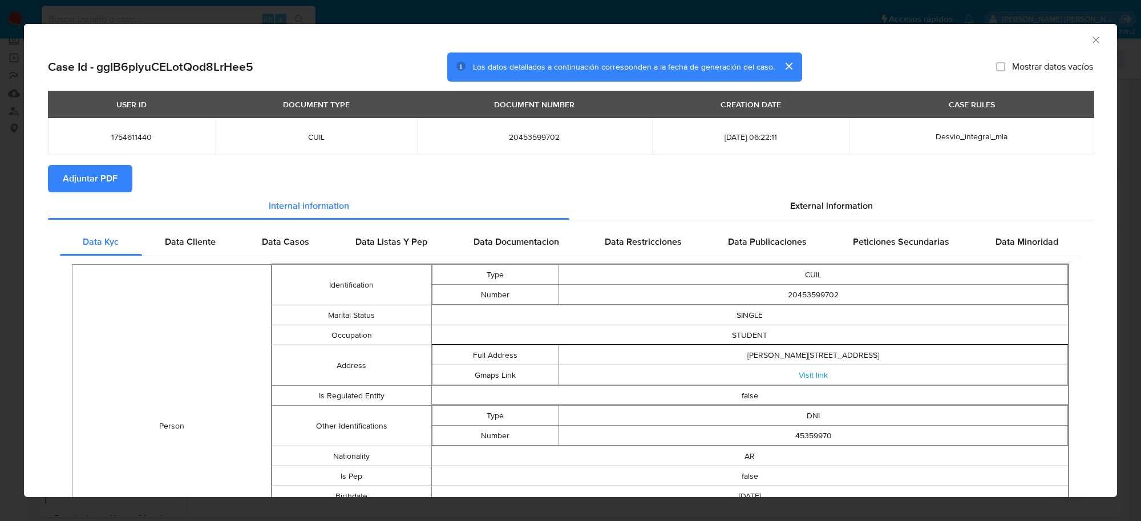
click at [123, 173] on button "Adjuntar PDF" at bounding box center [90, 178] width 84 height 27
click at [1090, 40] on icon "Cerrar ventana" at bounding box center [1095, 39] width 11 height 11
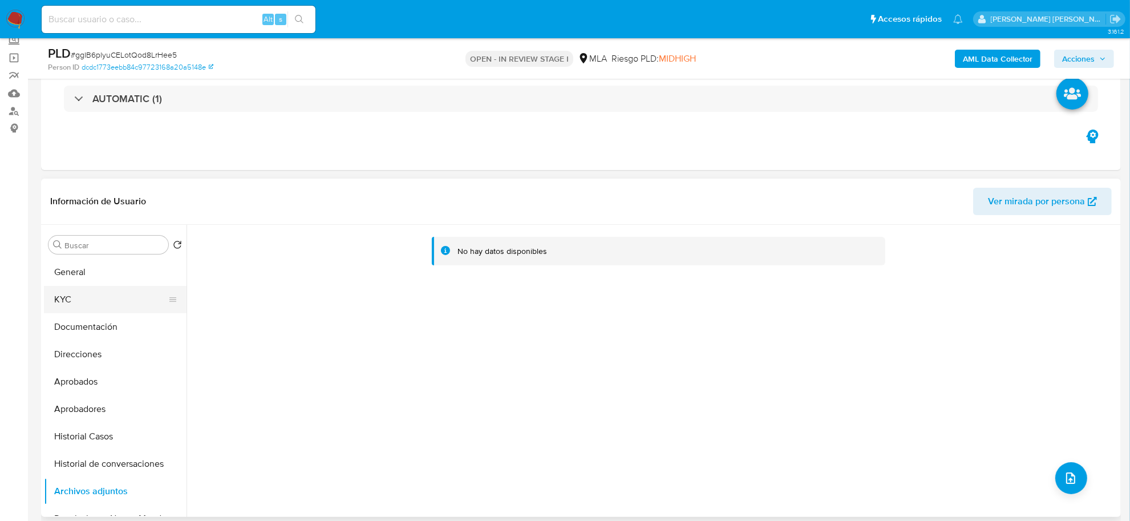
click at [94, 300] on button "KYC" at bounding box center [111, 299] width 134 height 27
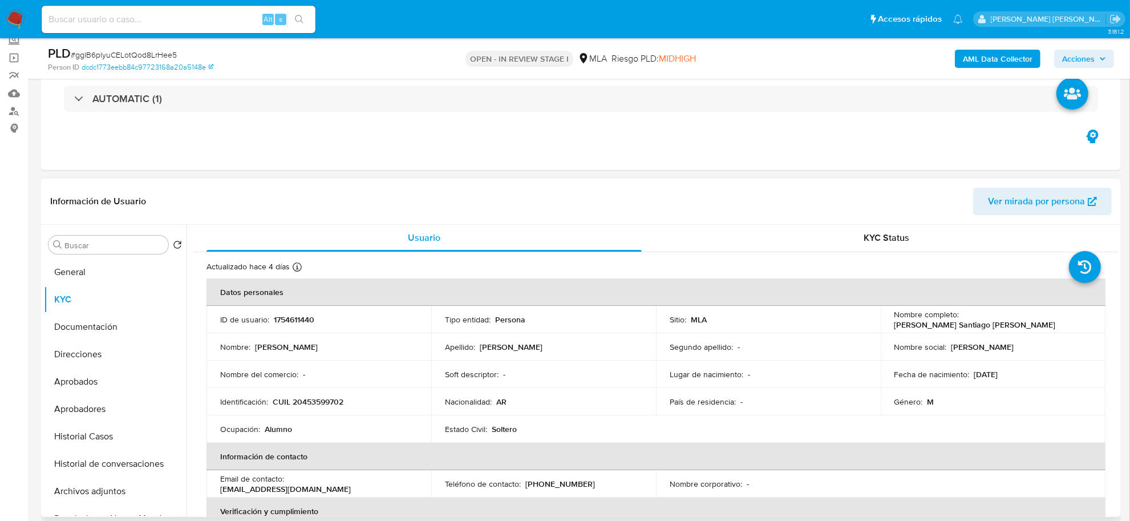
scroll to position [0, 0]
drag, startPoint x: 963, startPoint y: 318, endPoint x: 1052, endPoint y: 312, distance: 89.2
click at [1052, 312] on td "Nombre completo : Enzo Santiago Carbone" at bounding box center [993, 319] width 225 height 27
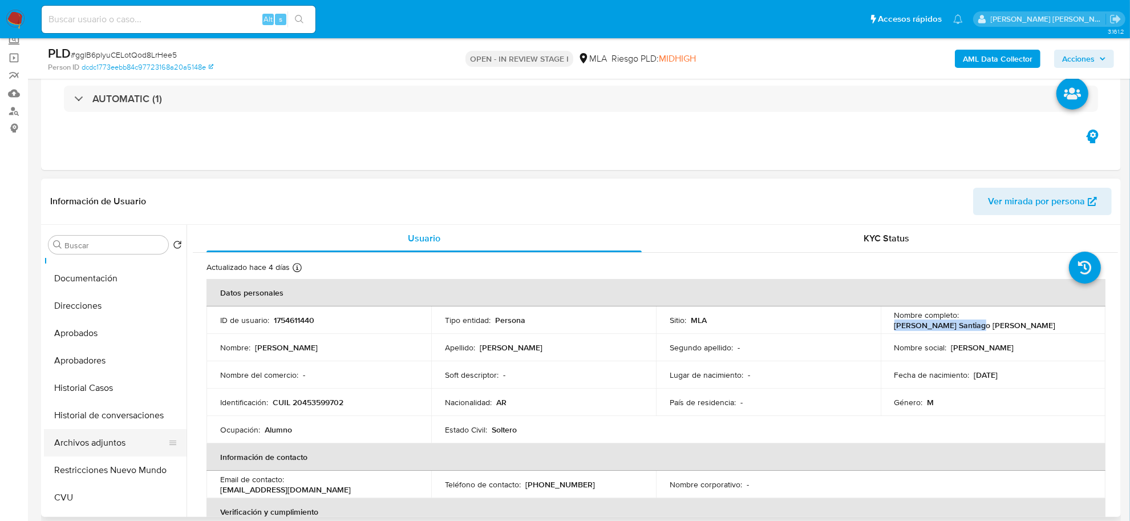
scroll to position [71, 0]
click at [75, 444] on button "Restricciones Nuevo Mundo" at bounding box center [111, 447] width 134 height 27
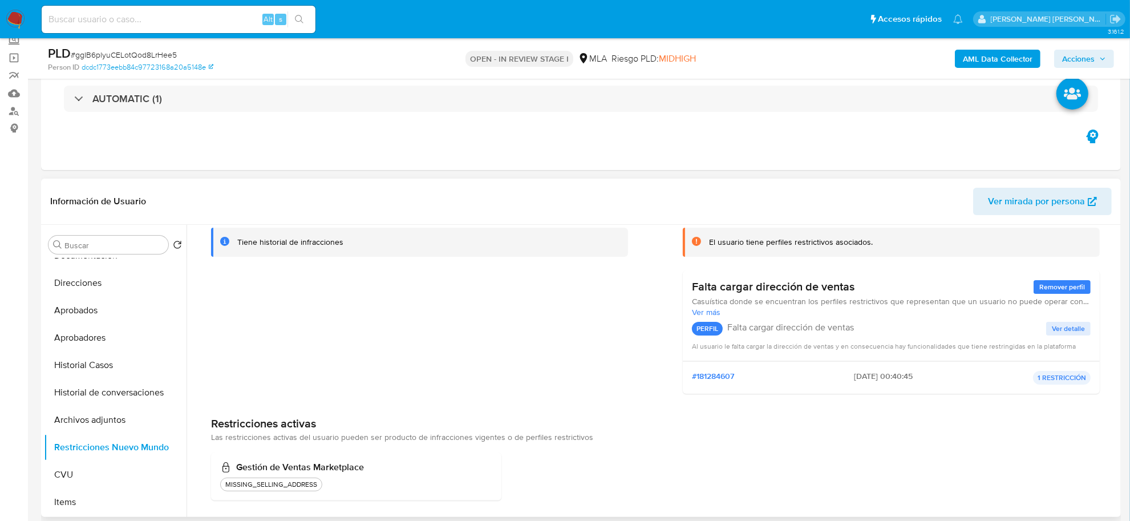
click at [895, 447] on div "Restricciones activas Las restricciones activas del usuario pueden ser producto…" at bounding box center [655, 459] width 889 height 84
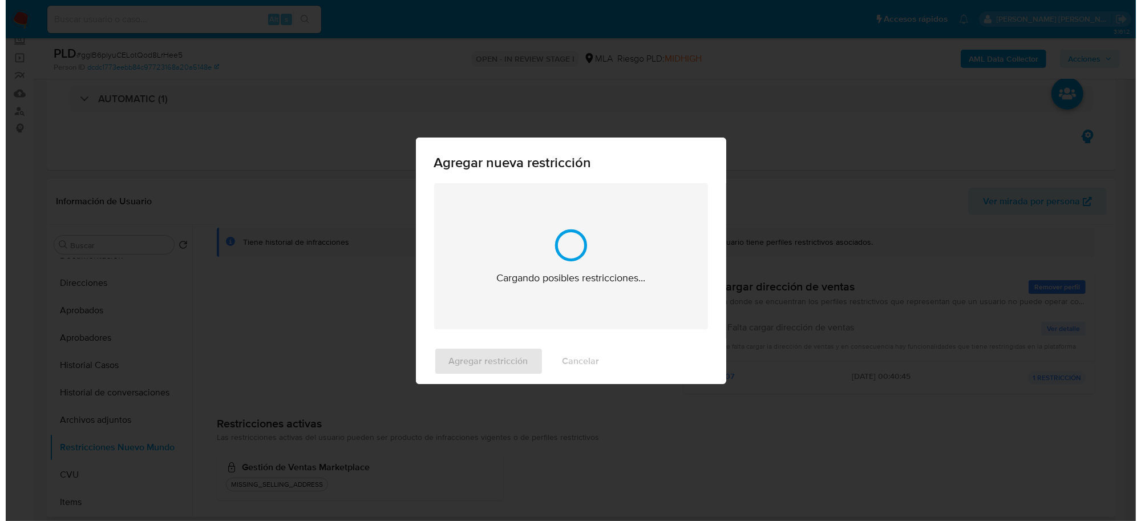
scroll to position [1859, 0]
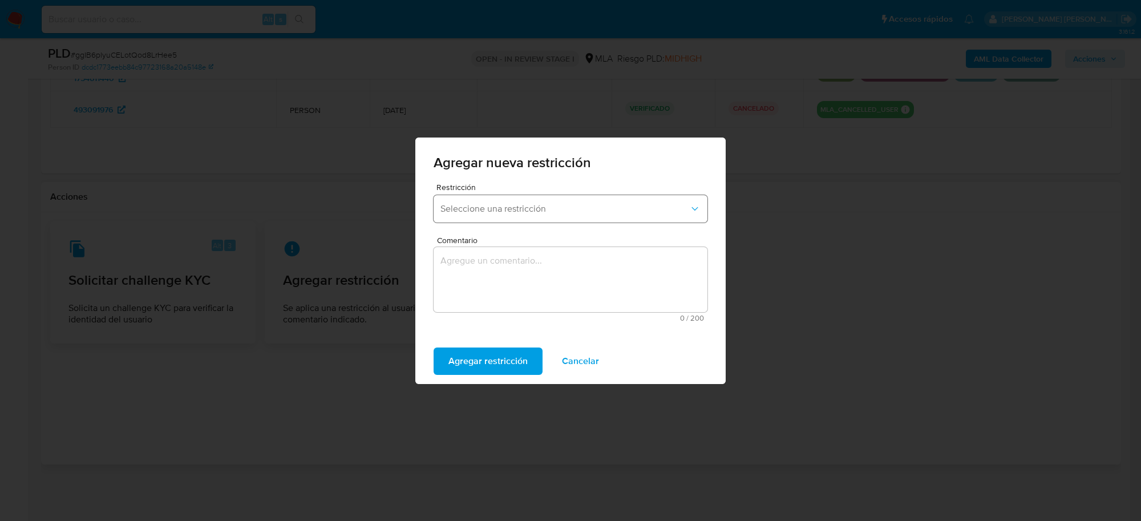
click at [634, 207] on span "Seleccione una restricción" at bounding box center [565, 208] width 249 height 11
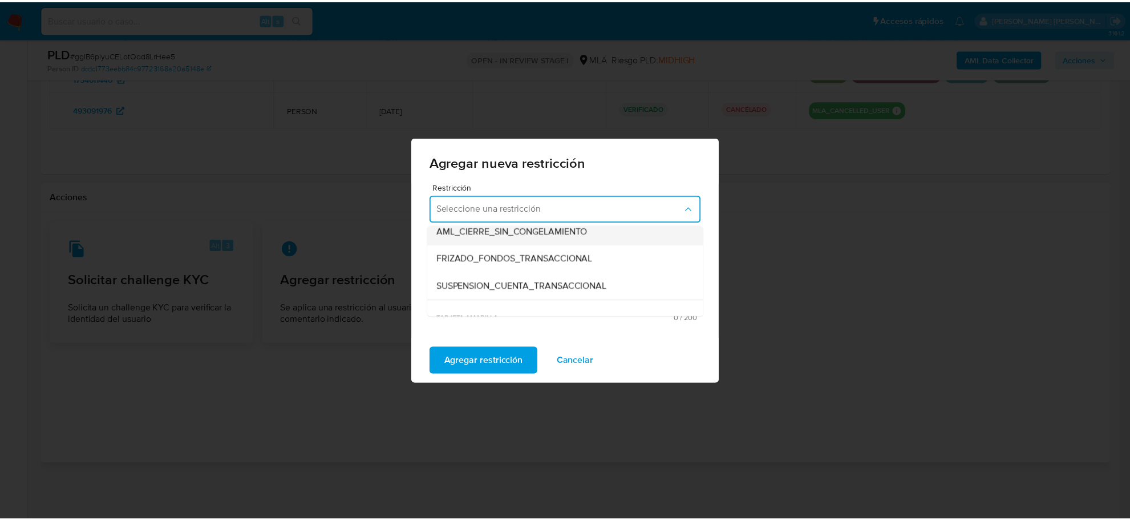
scroll to position [143, 0]
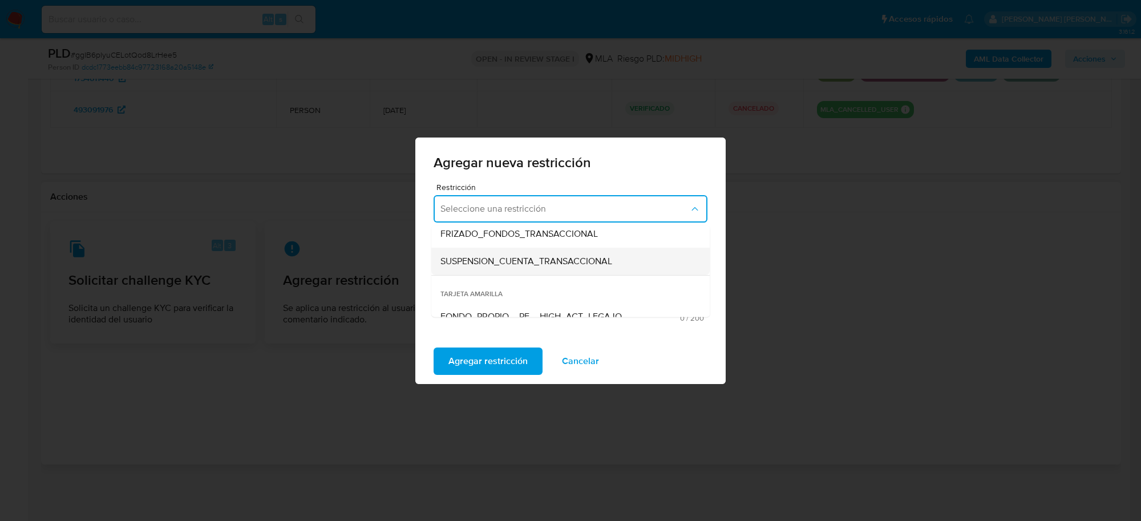
click at [532, 257] on span "SUSPENSION_CUENTA_TRANSACCIONAL" at bounding box center [527, 260] width 172 height 11
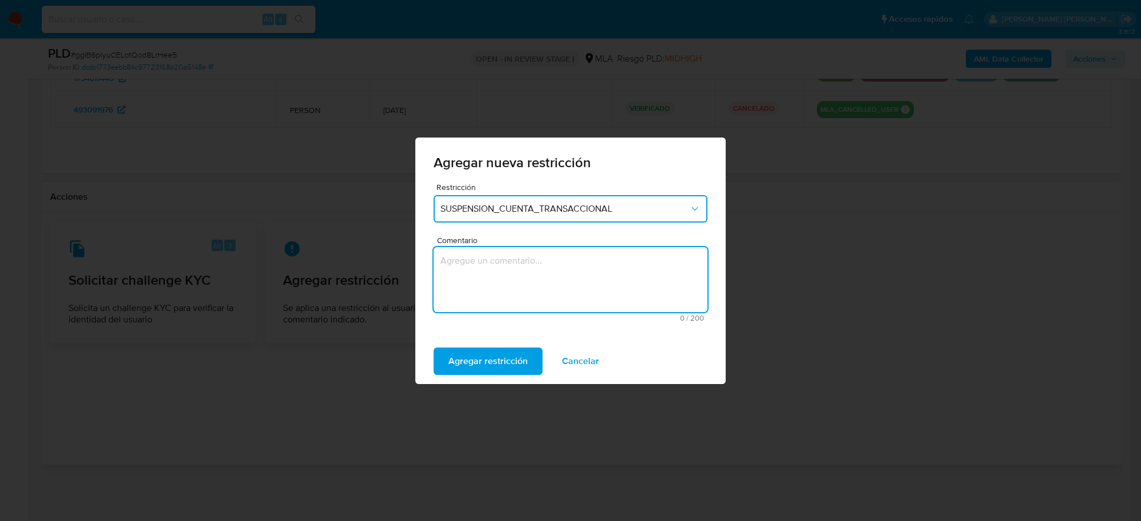
click at [530, 260] on textarea "Comentario" at bounding box center [571, 279] width 274 height 65
type textarea "AML"
click at [499, 351] on span "Agregar restricción" at bounding box center [488, 361] width 79 height 25
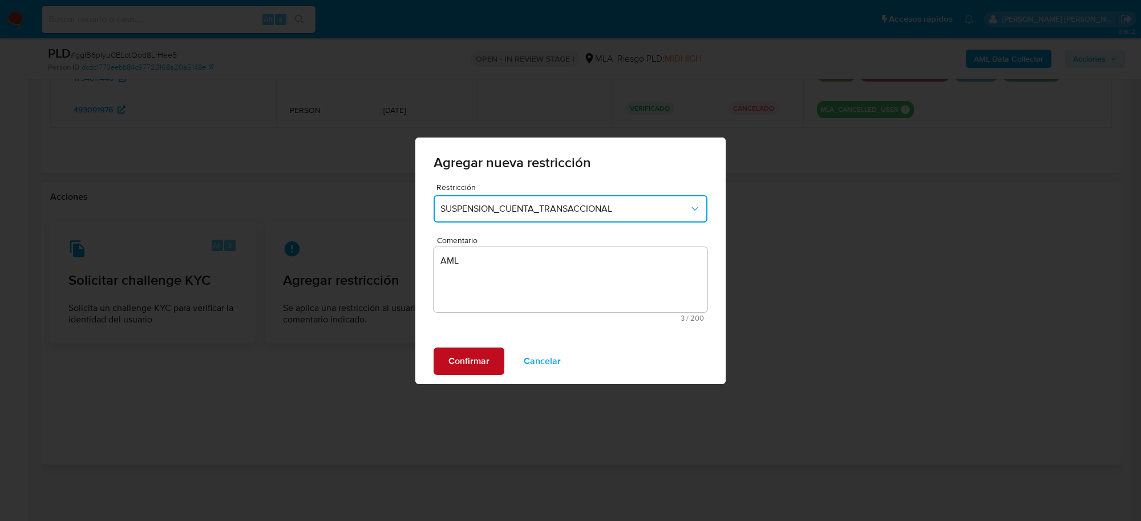
click at [487, 361] on span "Confirmar" at bounding box center [469, 361] width 41 height 25
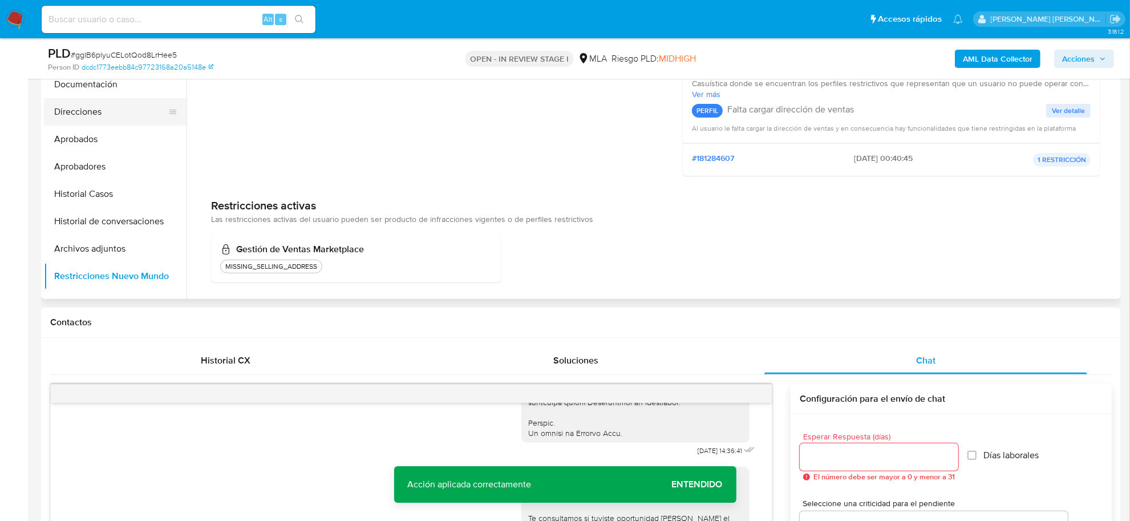
scroll to position [0, 0]
click at [83, 118] on button "Documentación" at bounding box center [111, 108] width 134 height 27
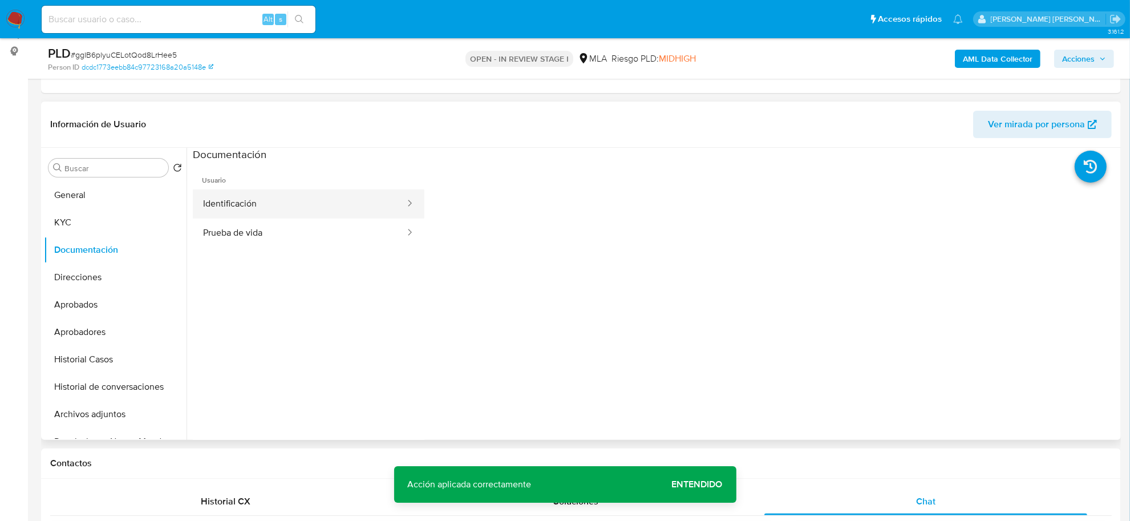
scroll to position [147, 0]
click at [334, 207] on button "Identificación" at bounding box center [299, 205] width 213 height 29
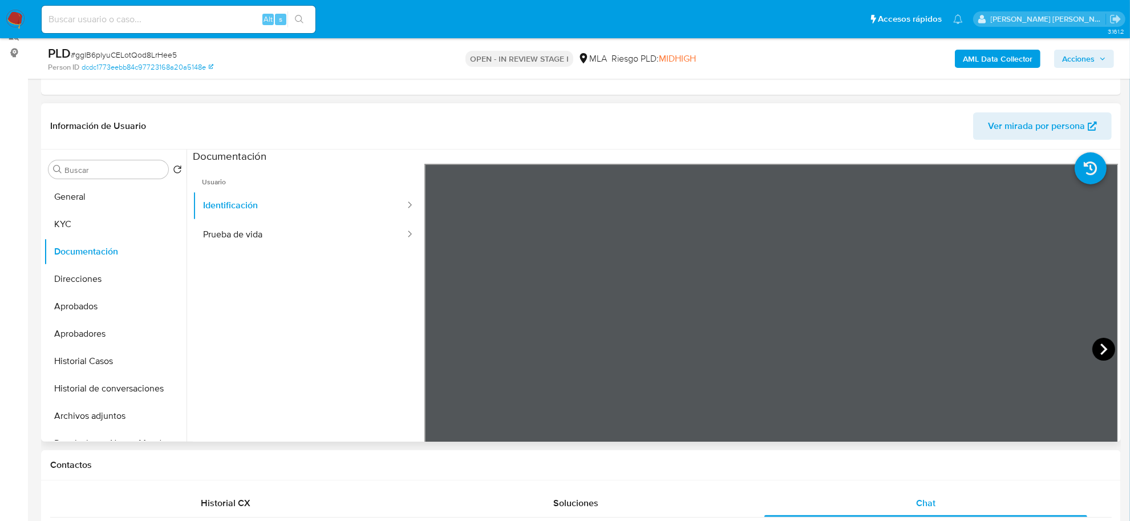
click at [1101, 338] on icon at bounding box center [1104, 349] width 23 height 23
click at [224, 237] on button "Prueba de vida" at bounding box center [299, 234] width 213 height 29
click at [112, 361] on button "Historial Casos" at bounding box center [111, 361] width 134 height 27
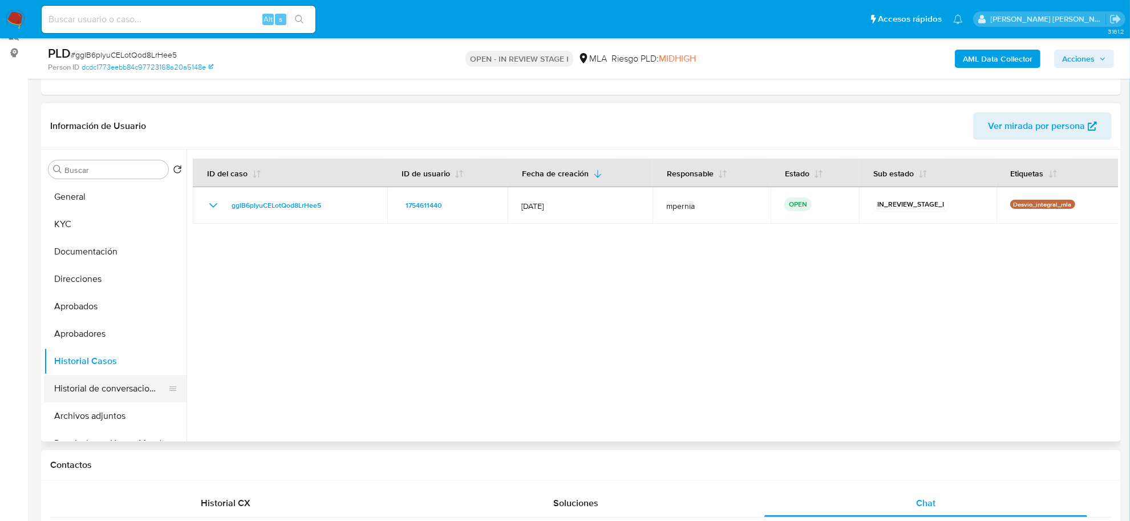
click at [112, 395] on button "Historial de conversaciones" at bounding box center [111, 388] width 134 height 27
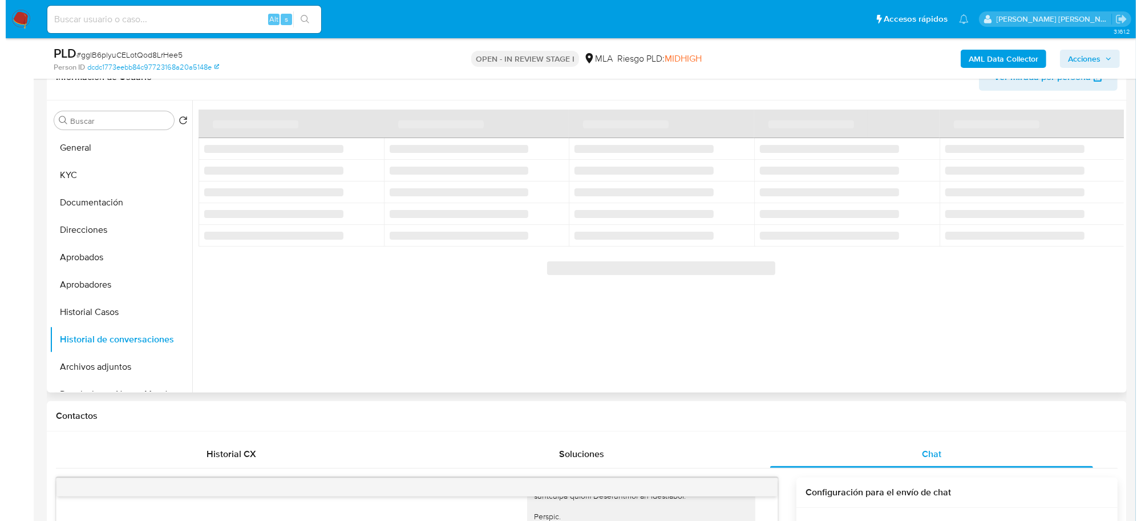
scroll to position [218, 0]
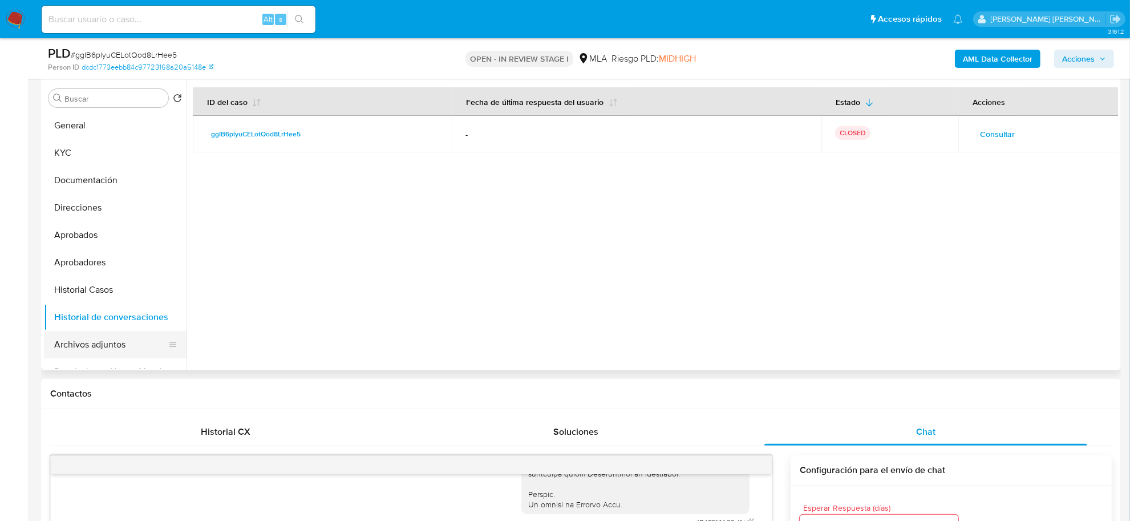
click at [103, 353] on button "Archivos adjuntos" at bounding box center [111, 344] width 134 height 27
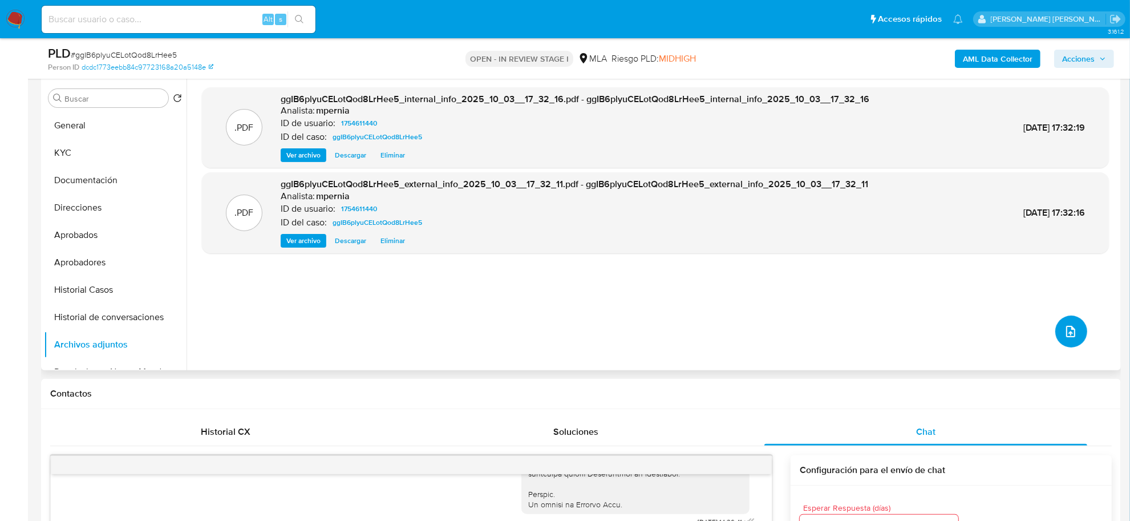
click at [1068, 328] on icon "upload-file" at bounding box center [1071, 332] width 14 height 14
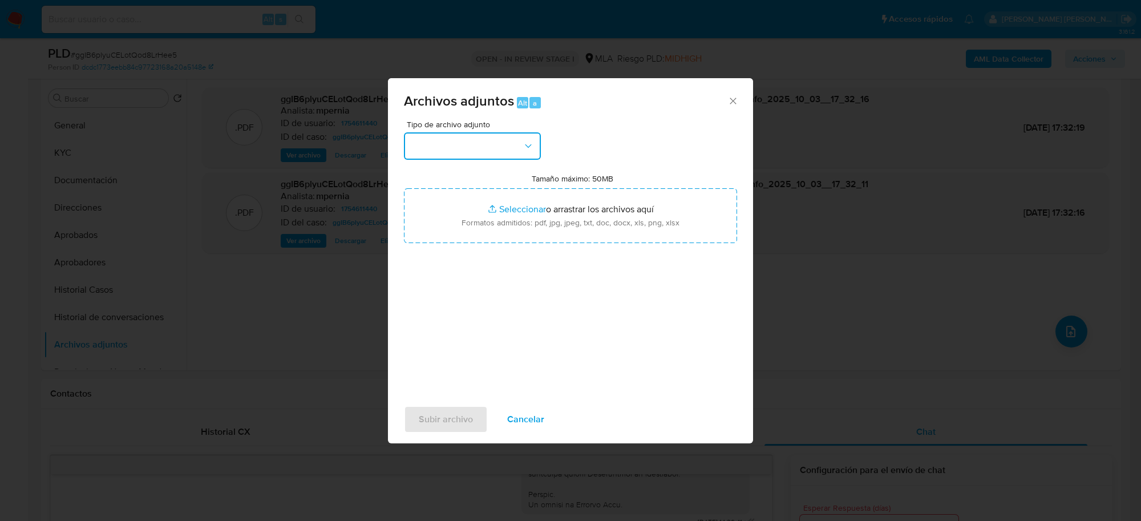
click at [453, 151] on button "button" at bounding box center [472, 145] width 137 height 27
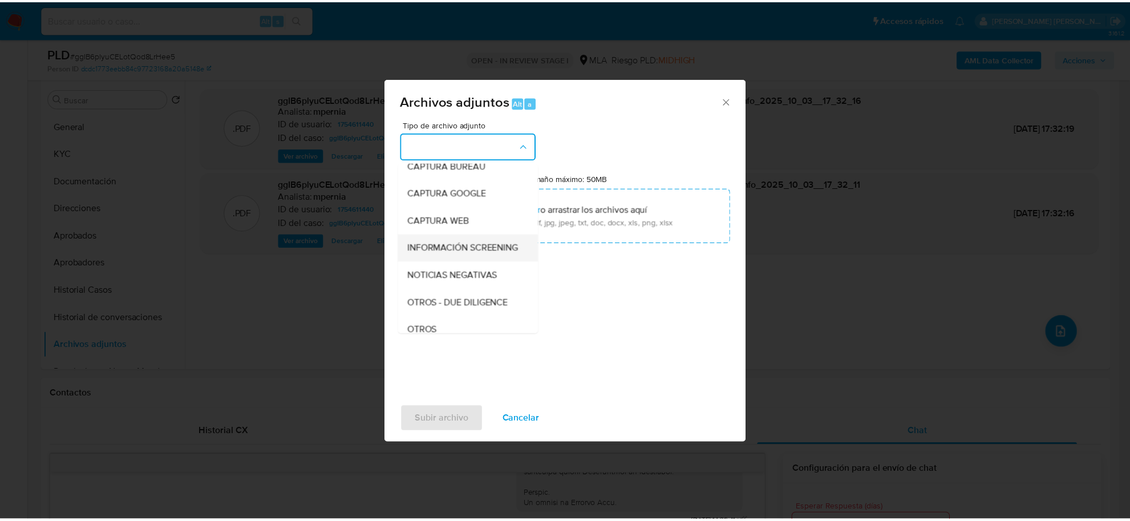
scroll to position [143, 0]
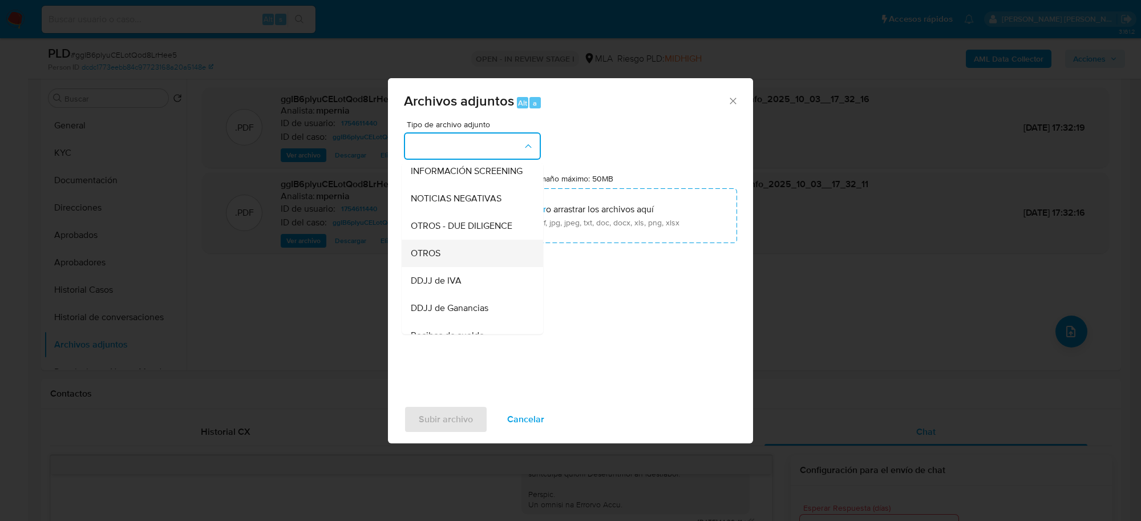
click at [437, 259] on span "OTROS" at bounding box center [426, 253] width 30 height 11
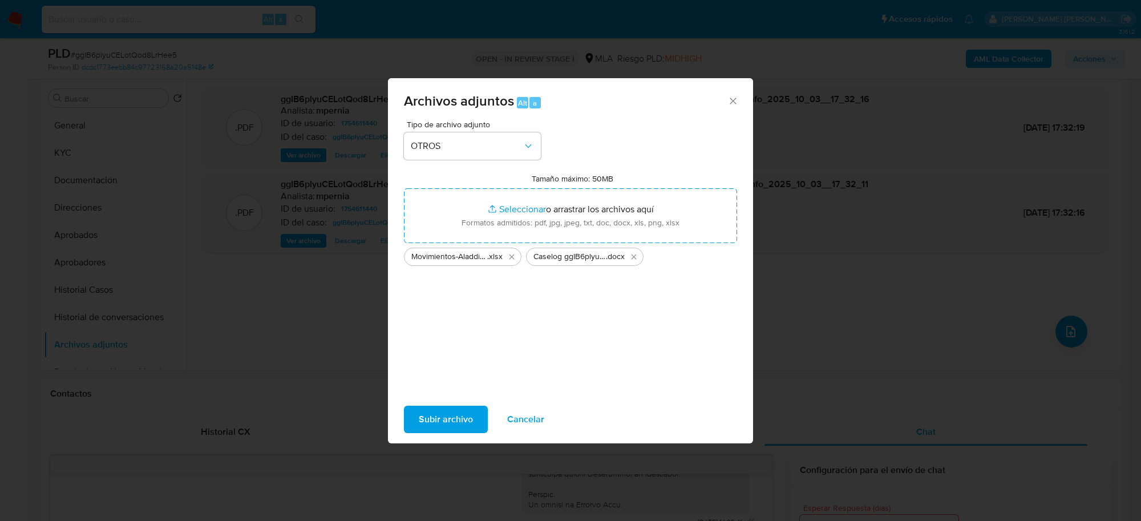
click at [435, 417] on span "Subir archivo" at bounding box center [446, 419] width 54 height 25
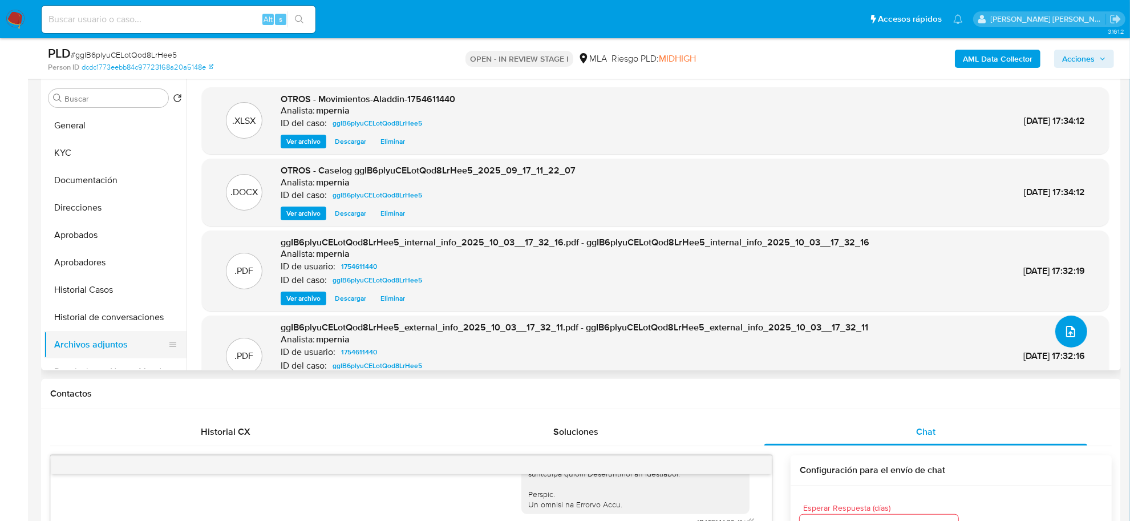
scroll to position [71, 0]
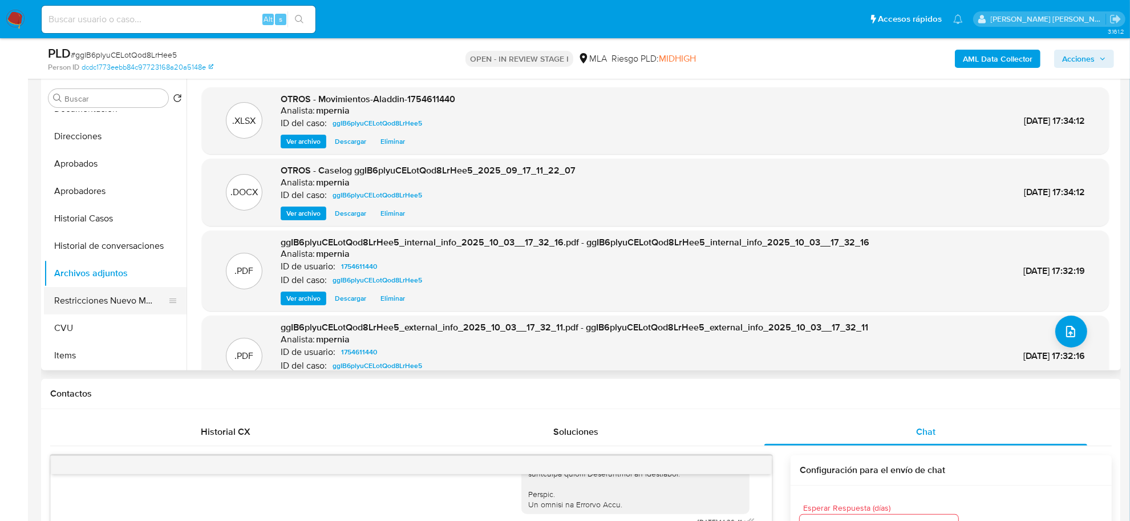
click at [92, 291] on button "Restricciones Nuevo Mundo" at bounding box center [111, 300] width 134 height 27
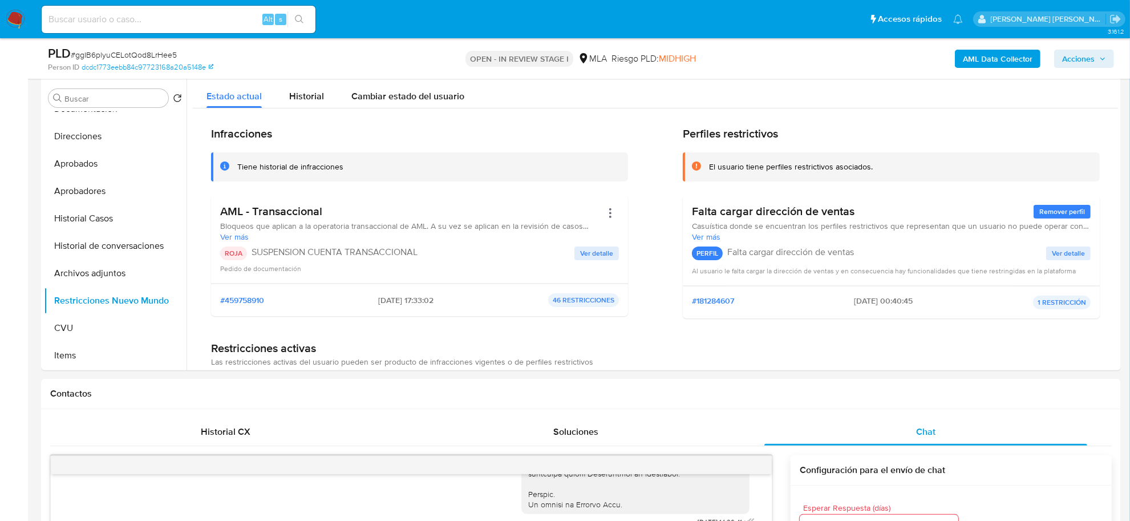
click at [1077, 59] on span "Acciones" at bounding box center [1079, 59] width 33 height 18
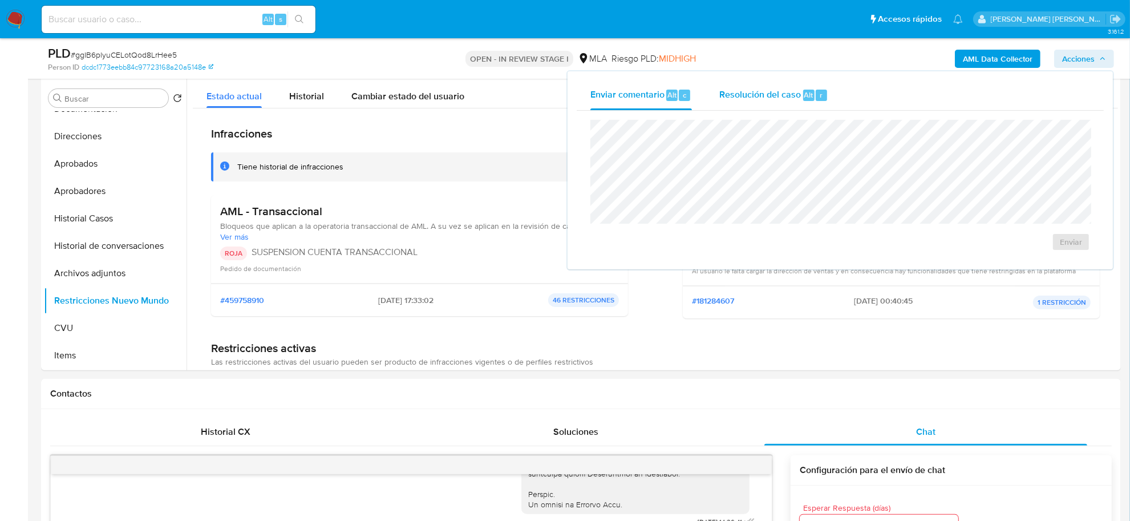
click at [805, 97] on span "Alt" at bounding box center [809, 95] width 9 height 11
click at [1057, 249] on span "ROI Proposal" at bounding box center [1043, 249] width 59 height 16
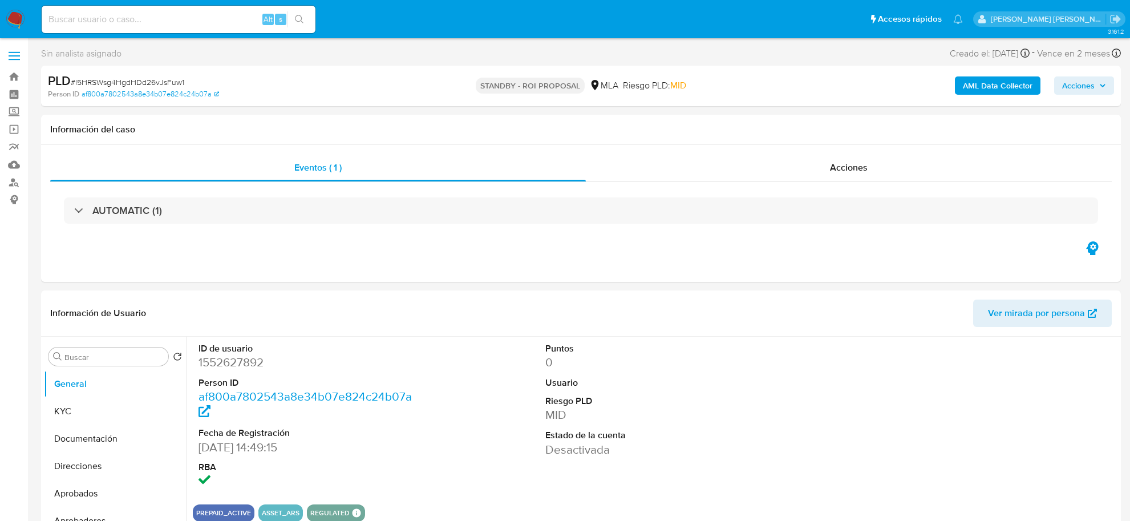
select select "10"
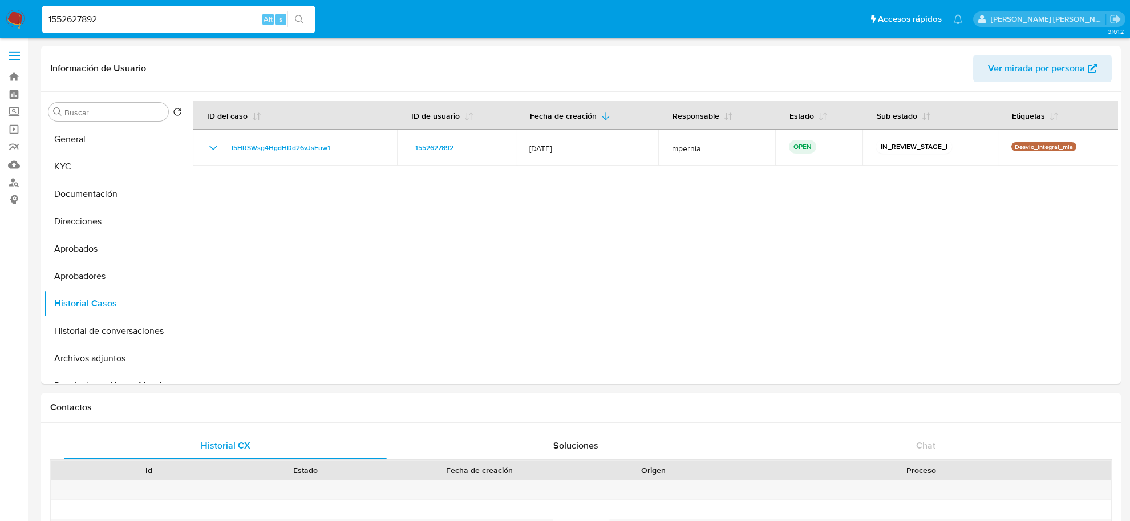
select select "10"
click at [83, 22] on input "1552627892" at bounding box center [179, 19] width 274 height 15
paste input "710135176"
type input "1710135176"
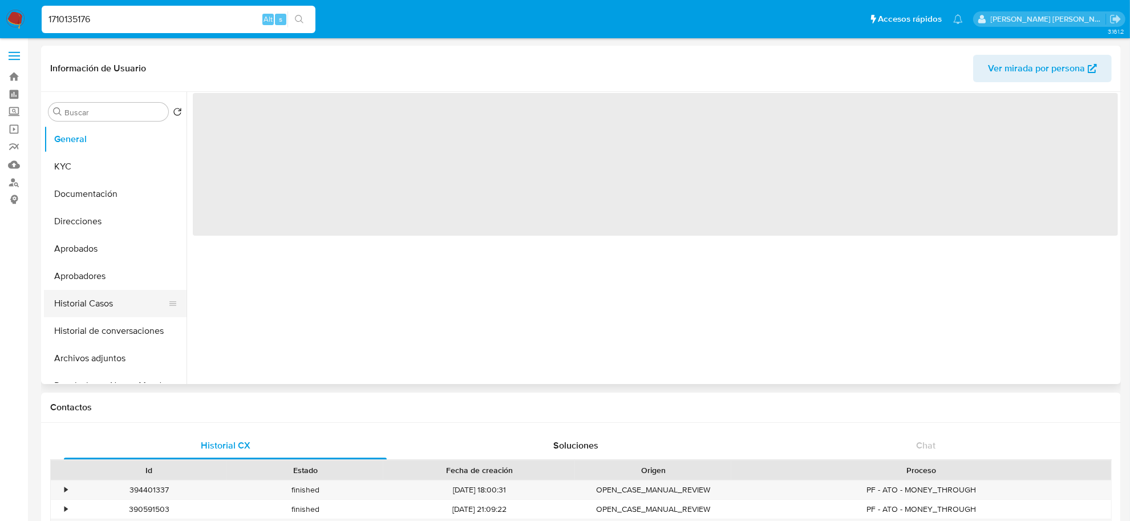
select select "10"
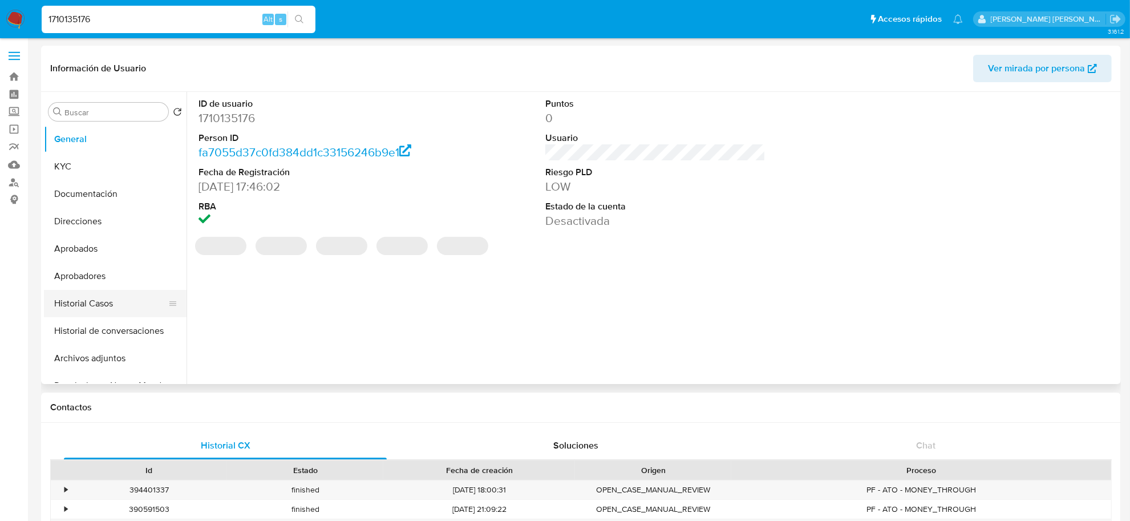
click at [88, 305] on button "Historial Casos" at bounding box center [111, 303] width 134 height 27
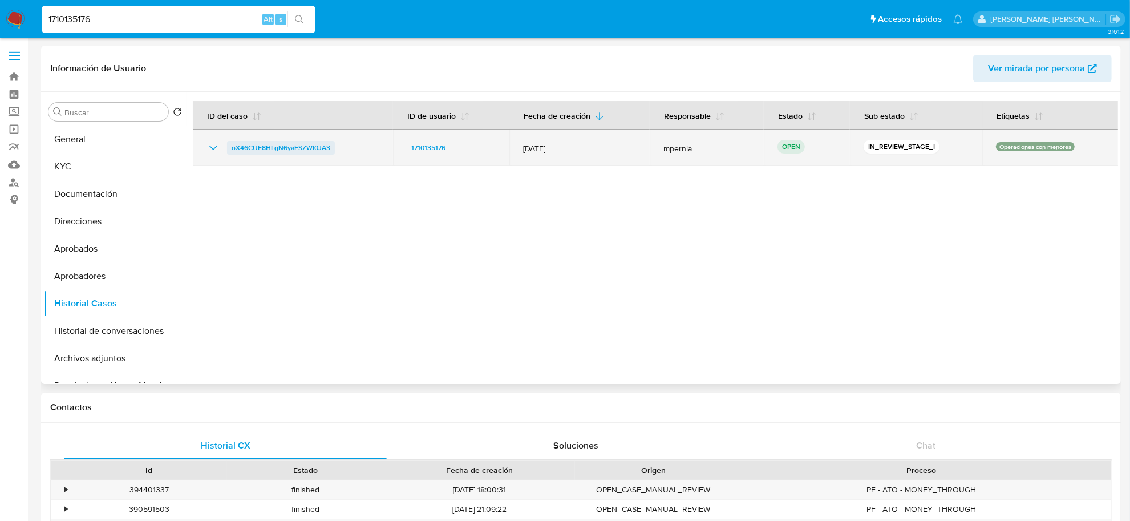
click at [287, 148] on span "oX46CUE8HLgN6yaFSZWl0JA3" at bounding box center [281, 148] width 99 height 14
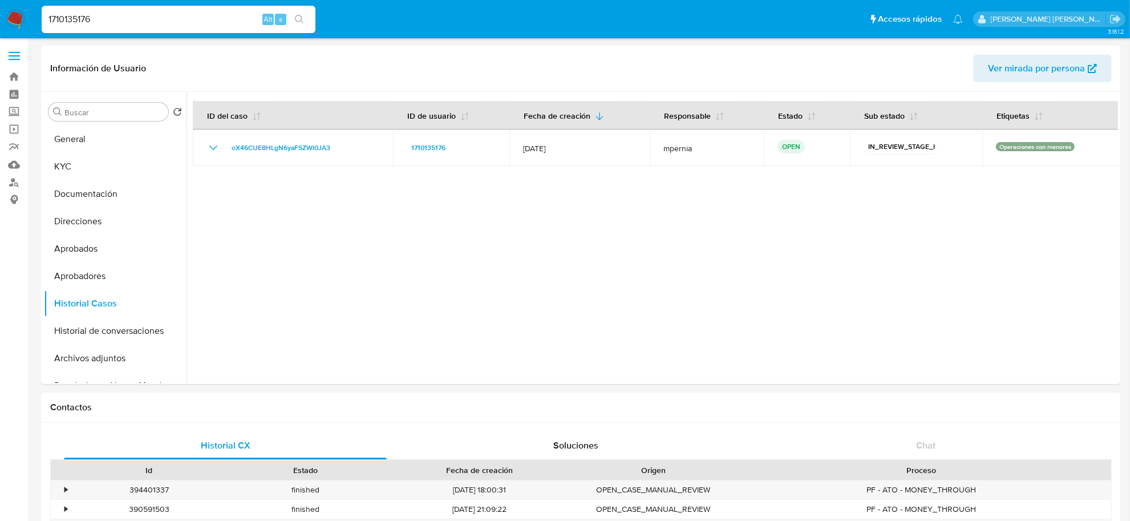
click at [79, 12] on input "1710135176" at bounding box center [179, 19] width 274 height 15
paste input "oX46CUE8HLgN6yaFSZWl0JA3"
type input "oX46CUE8HLgN6yaFSZWl0JA3"
click at [70, 276] on button "Aprobadores" at bounding box center [111, 275] width 134 height 27
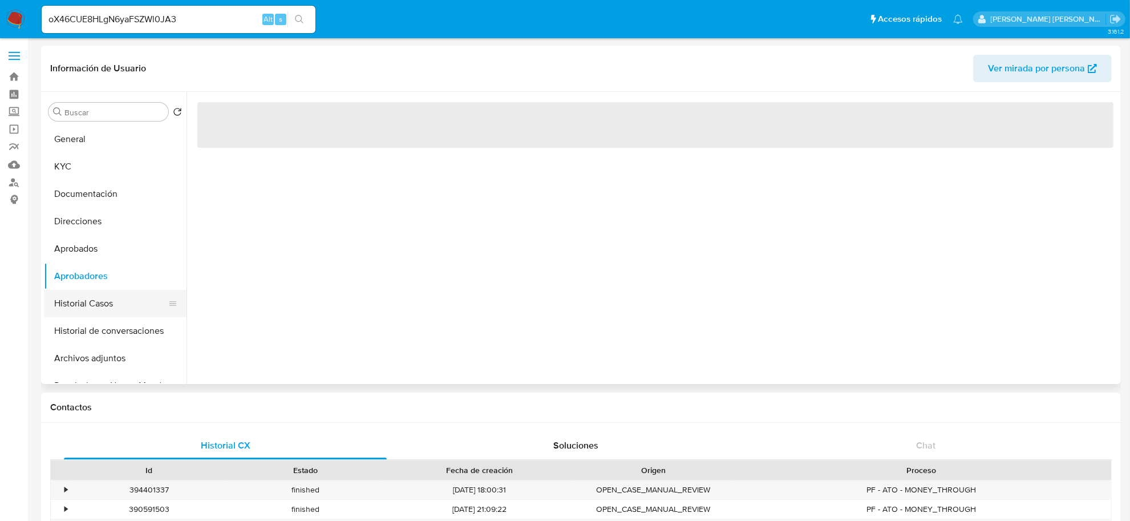
click at [73, 298] on button "Historial Casos" at bounding box center [111, 303] width 134 height 27
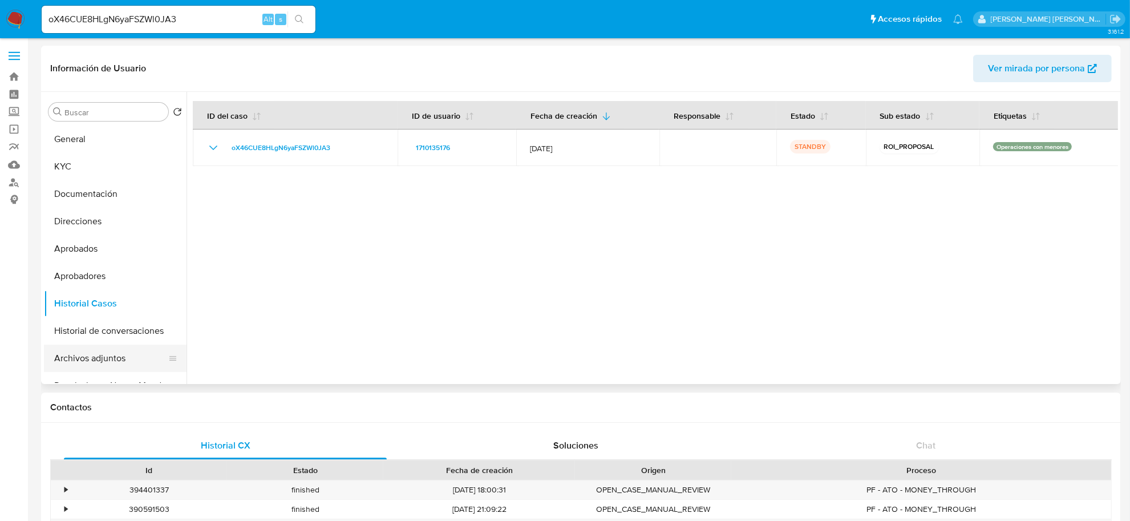
click at [90, 358] on button "Archivos adjuntos" at bounding box center [111, 358] width 134 height 27
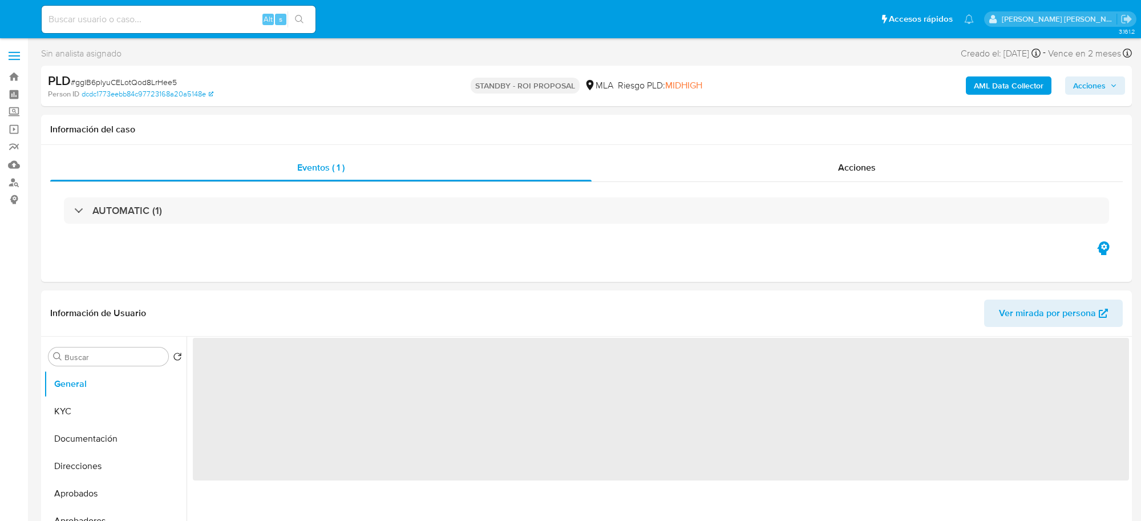
select select "10"
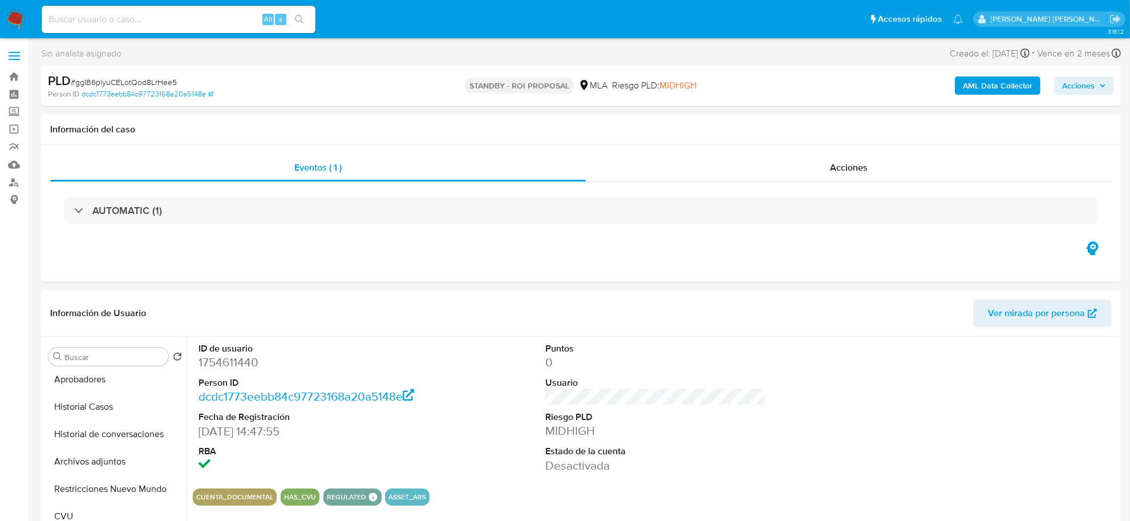
scroll to position [143, 0]
click at [77, 411] on button "Historial Casos" at bounding box center [111, 405] width 134 height 27
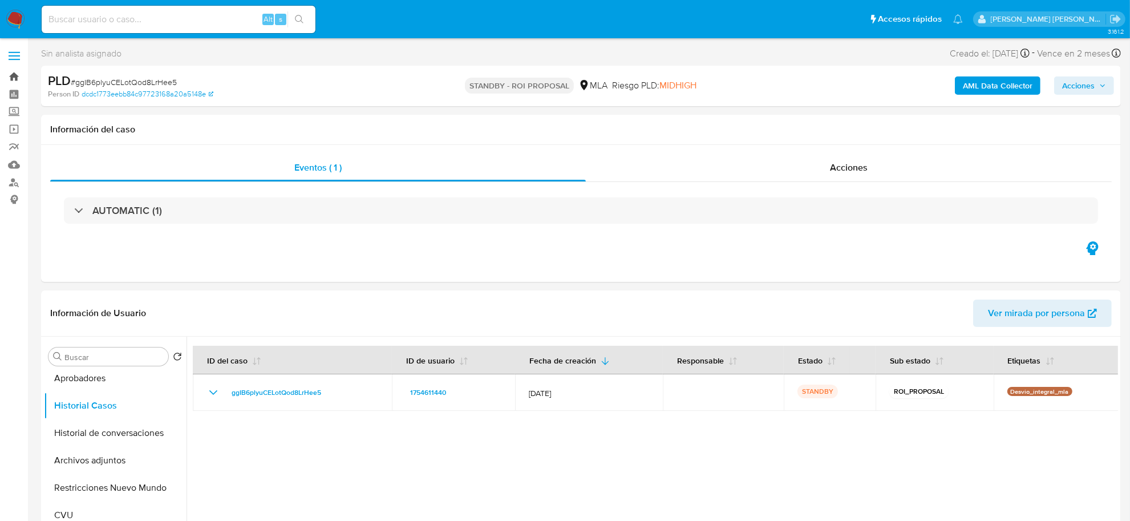
click at [21, 81] on link "Bandeja" at bounding box center [68, 77] width 136 height 18
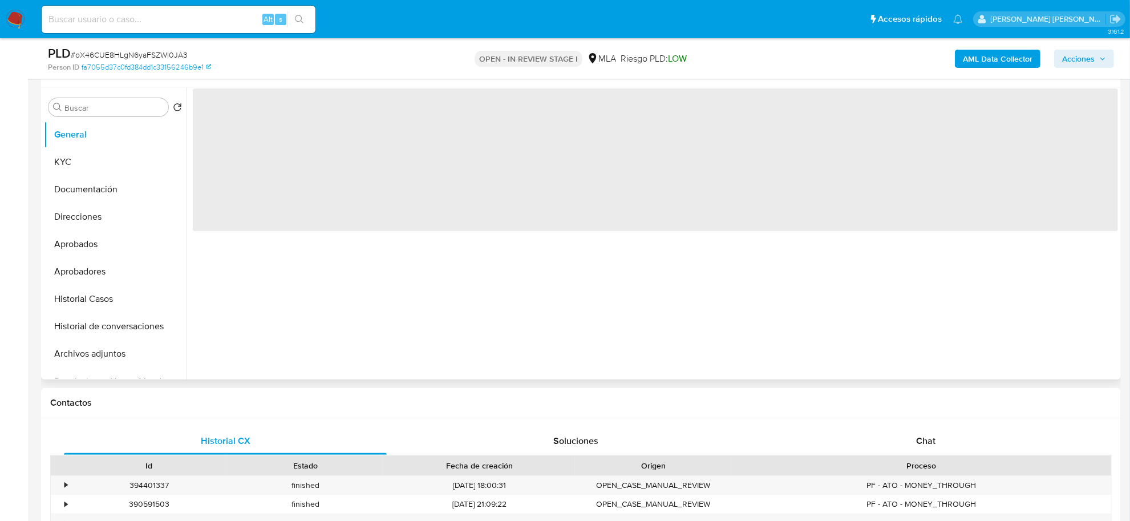
select select "10"
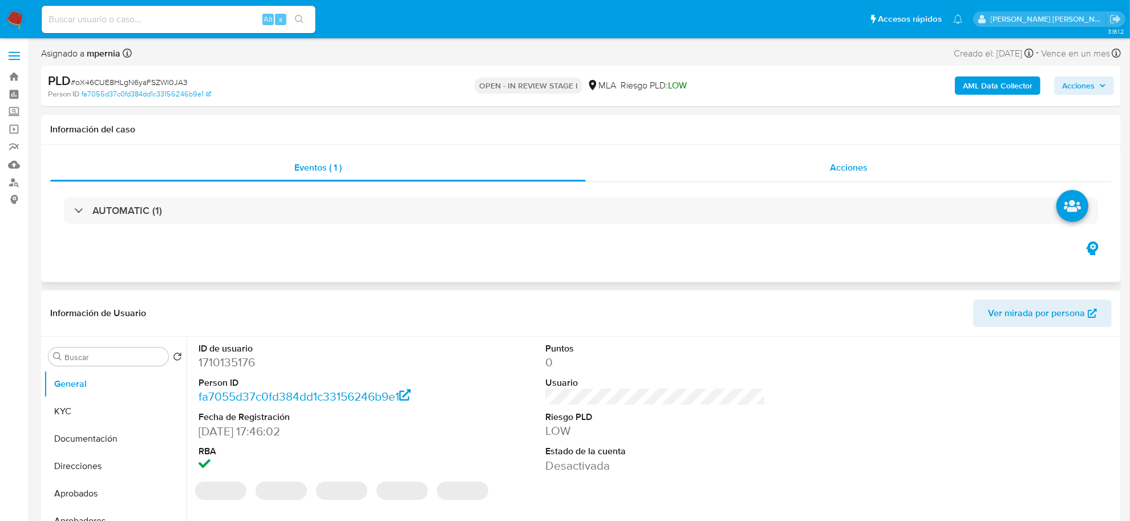
click at [848, 157] on div "Acciones" at bounding box center [849, 167] width 526 height 27
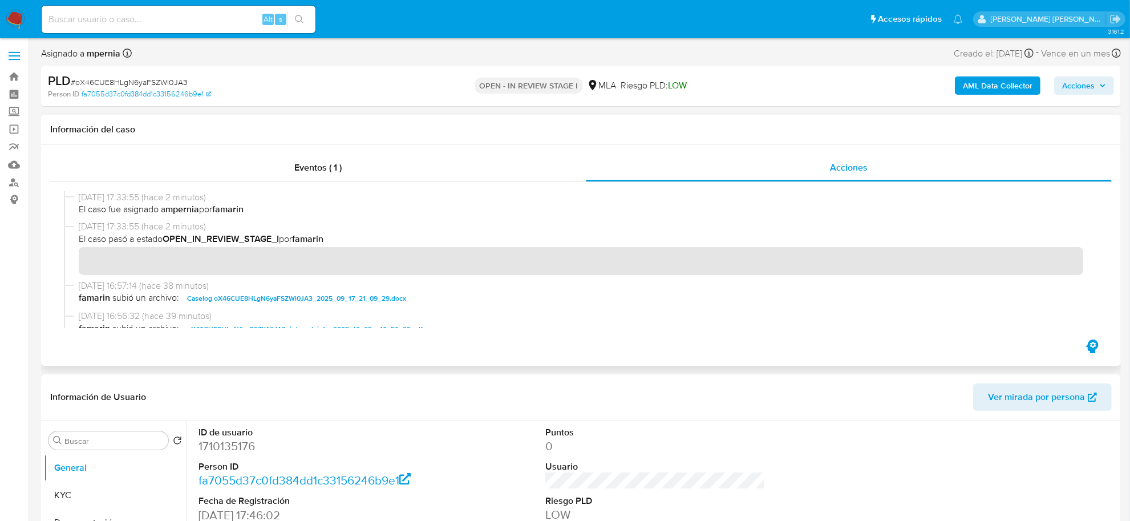
scroll to position [71, 0]
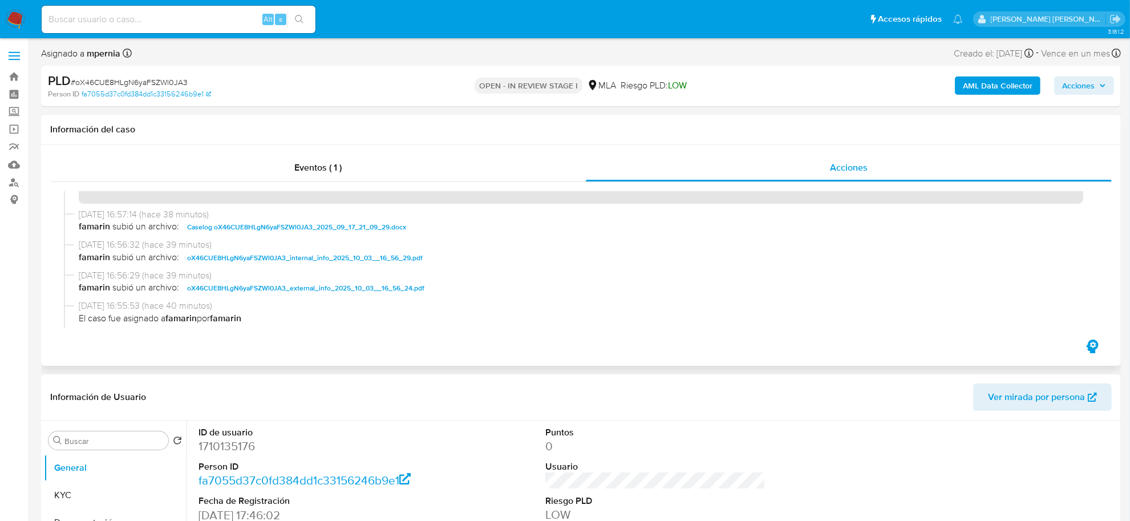
drag, startPoint x: 180, startPoint y: 221, endPoint x: 405, endPoint y: 229, distance: 225.5
click at [405, 229] on button "Caselog oX46CUE8HLgN6yaFSZWl0JA3_2025_09_17_21_09_29.docx" at bounding box center [296, 227] width 231 height 14
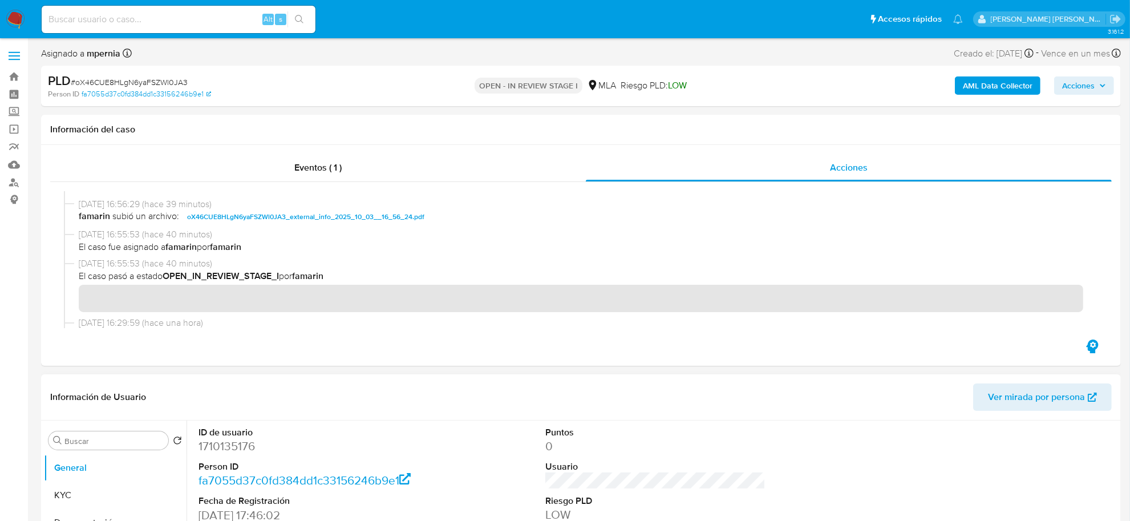
scroll to position [214, 0]
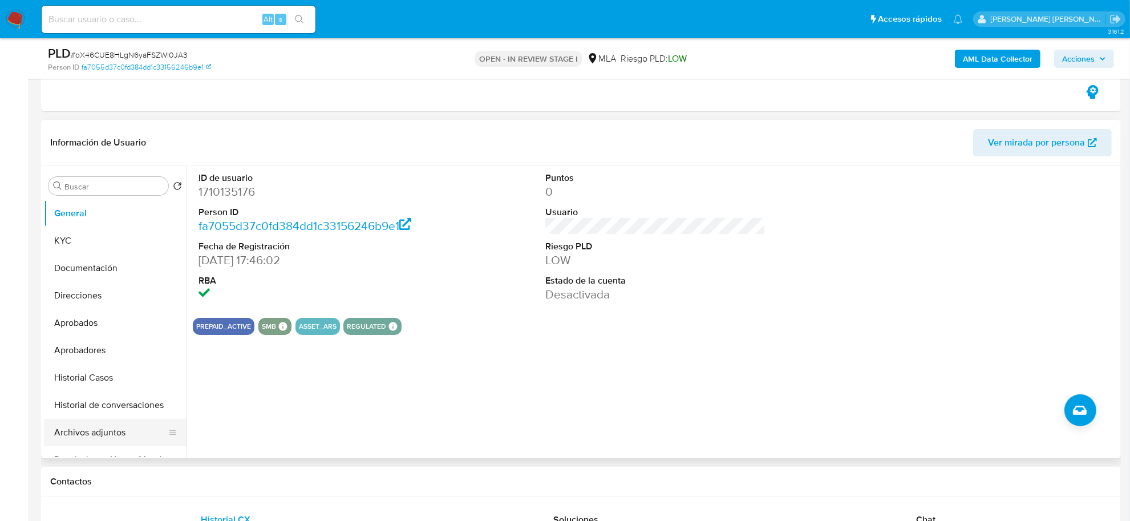
click at [90, 433] on button "Archivos adjuntos" at bounding box center [111, 432] width 134 height 27
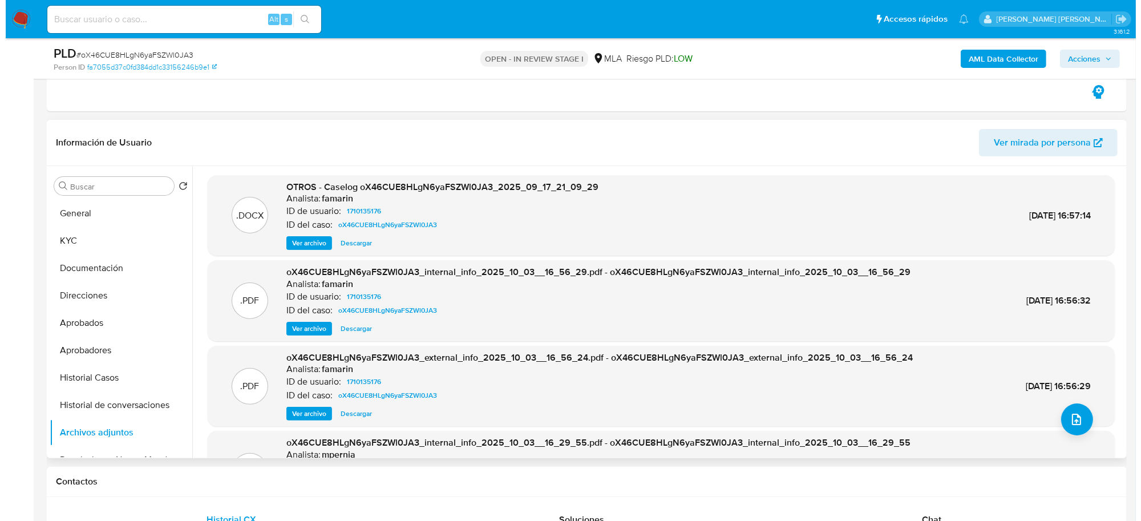
scroll to position [63, 0]
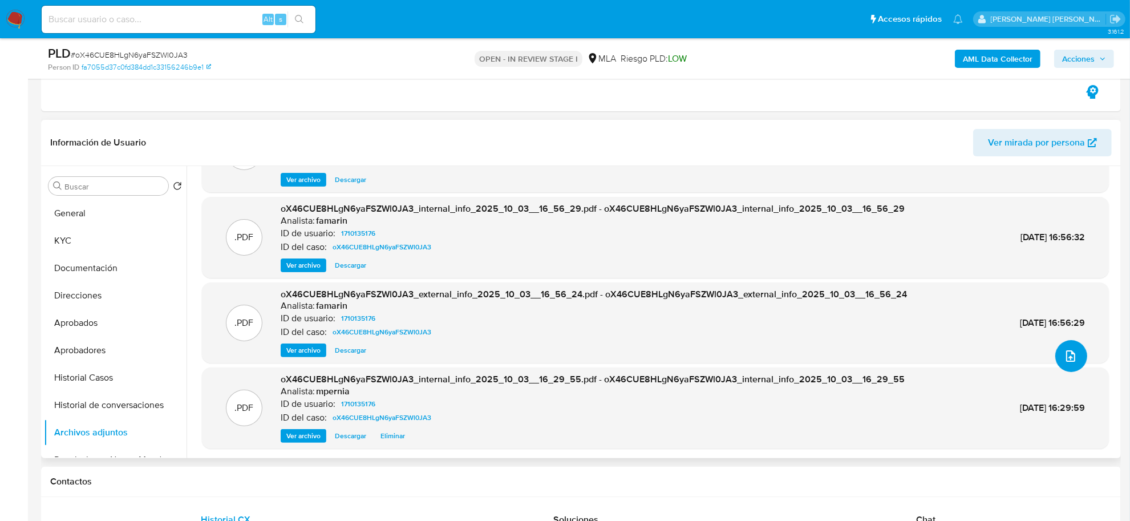
click at [1067, 355] on icon "upload-file" at bounding box center [1071, 356] width 14 height 14
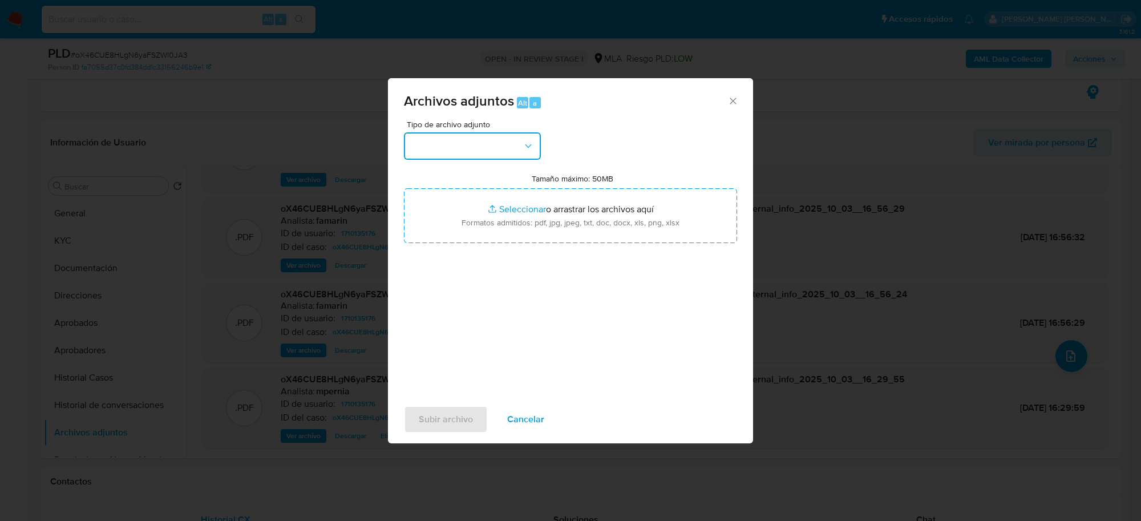
click at [490, 143] on button "button" at bounding box center [472, 145] width 137 height 27
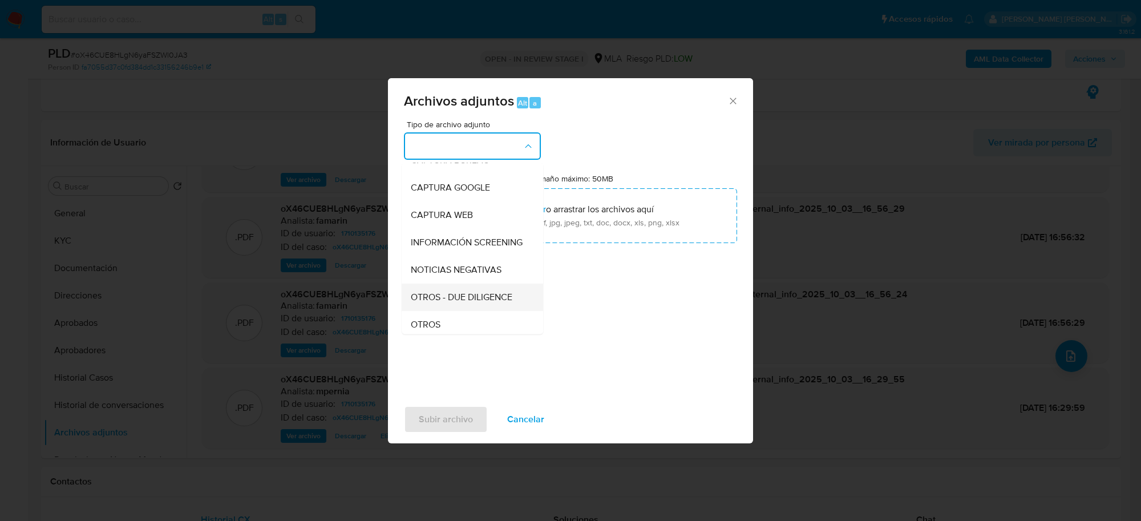
scroll to position [214, 0]
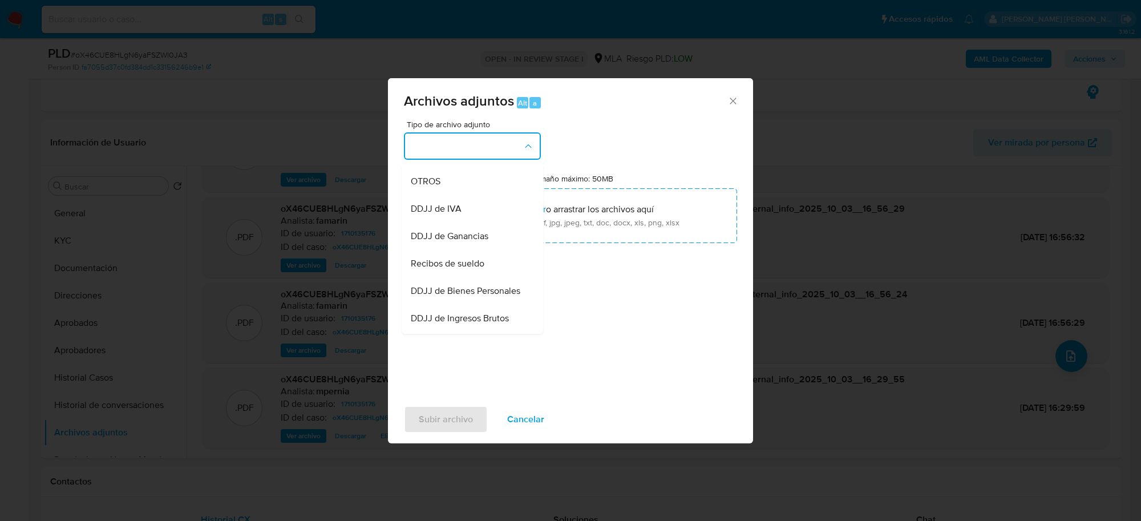
click at [438, 187] on span "OTROS" at bounding box center [426, 181] width 30 height 11
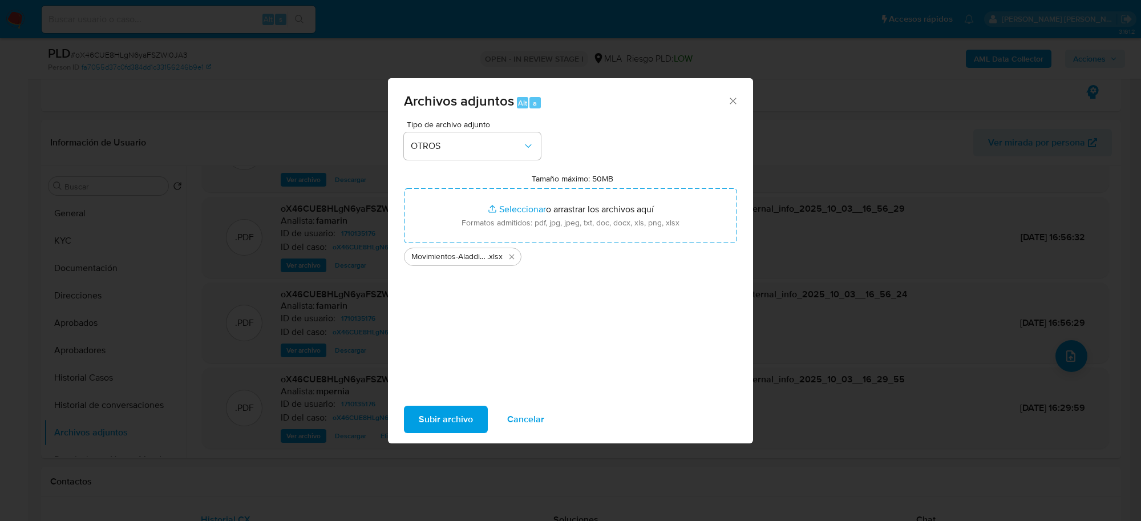
click at [441, 422] on span "Subir archivo" at bounding box center [446, 419] width 54 height 25
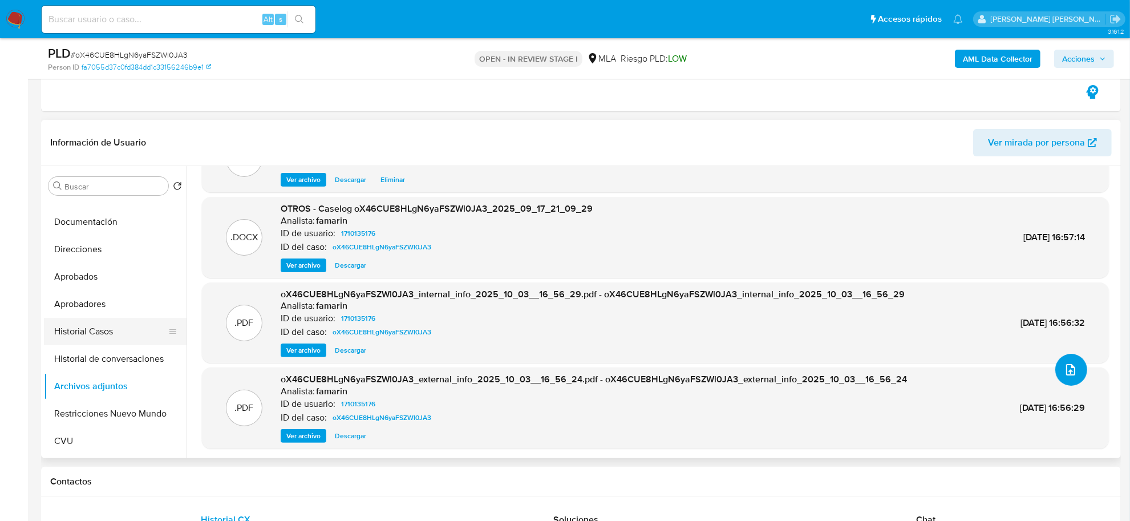
scroll to position [71, 0]
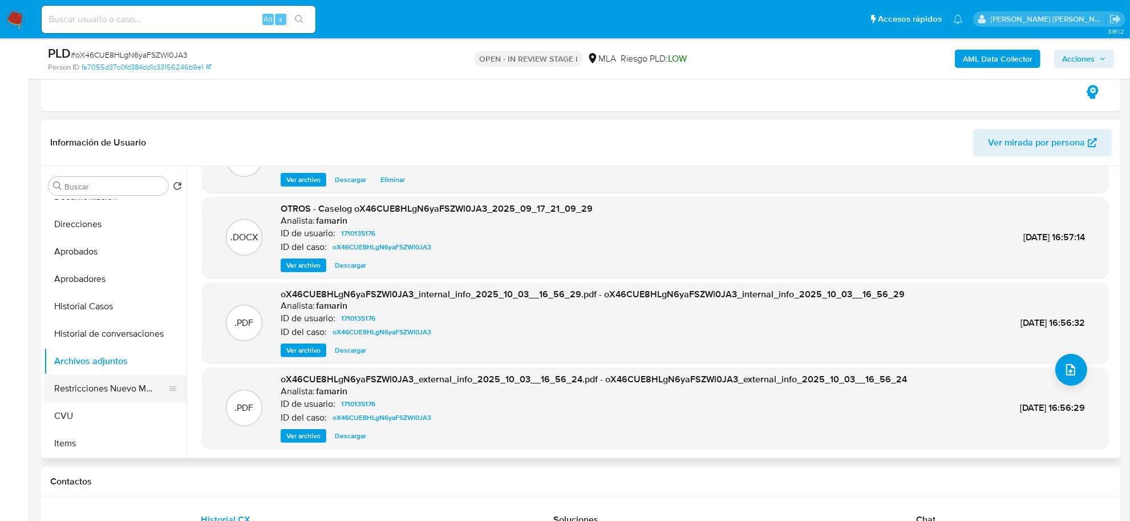
click at [115, 389] on button "Restricciones Nuevo Mundo" at bounding box center [111, 388] width 134 height 27
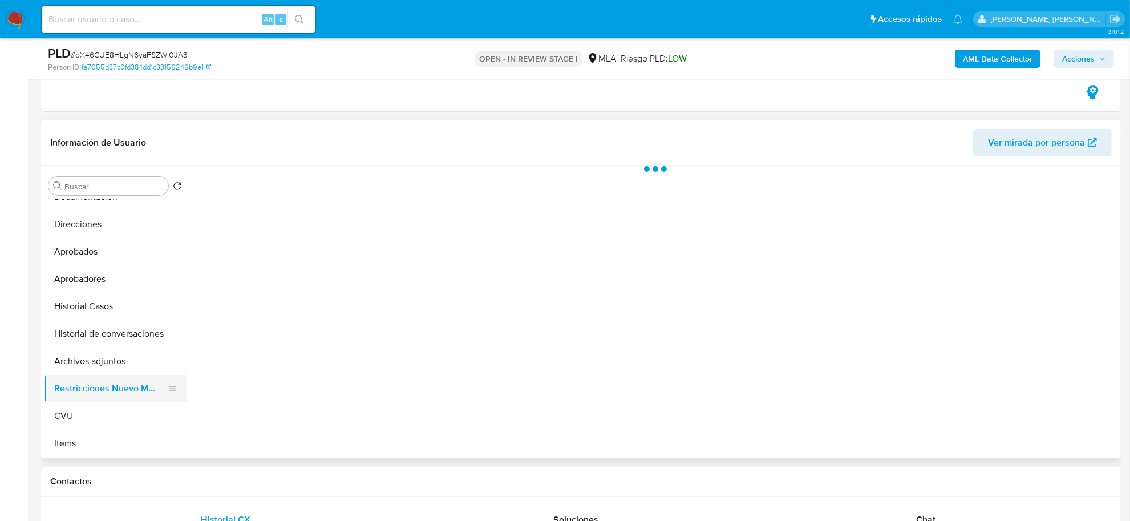
scroll to position [0, 0]
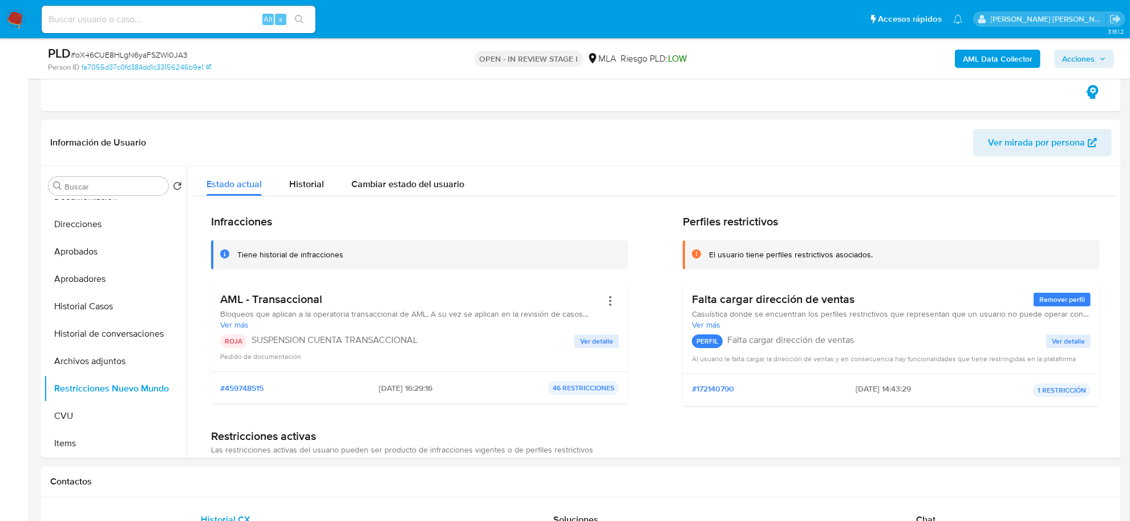
click at [1099, 62] on span "Acciones" at bounding box center [1085, 59] width 44 height 16
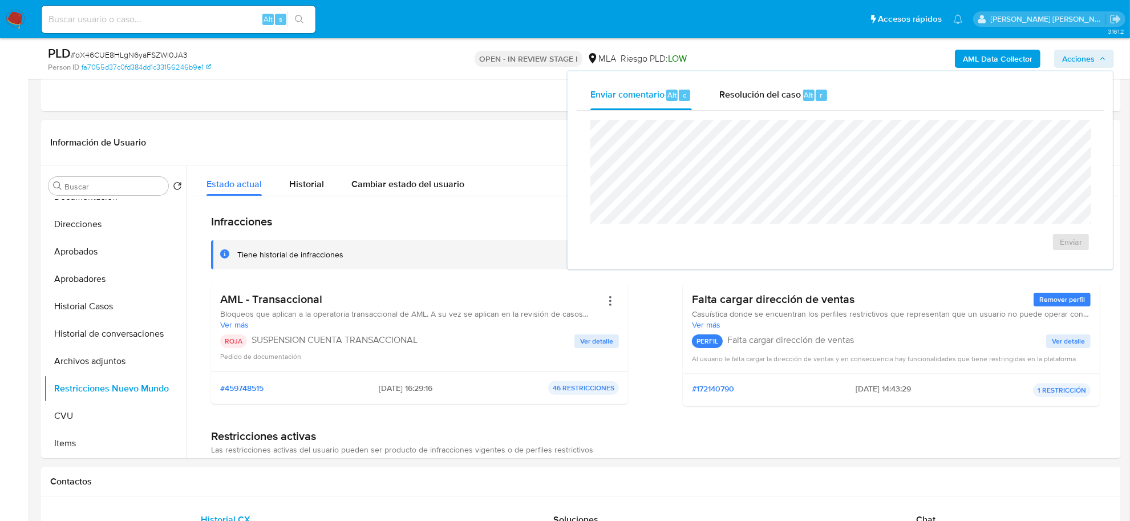
drag, startPoint x: 802, startPoint y: 95, endPoint x: 797, endPoint y: 113, distance: 19.1
click at [805, 95] on span "Alt" at bounding box center [809, 95] width 9 height 11
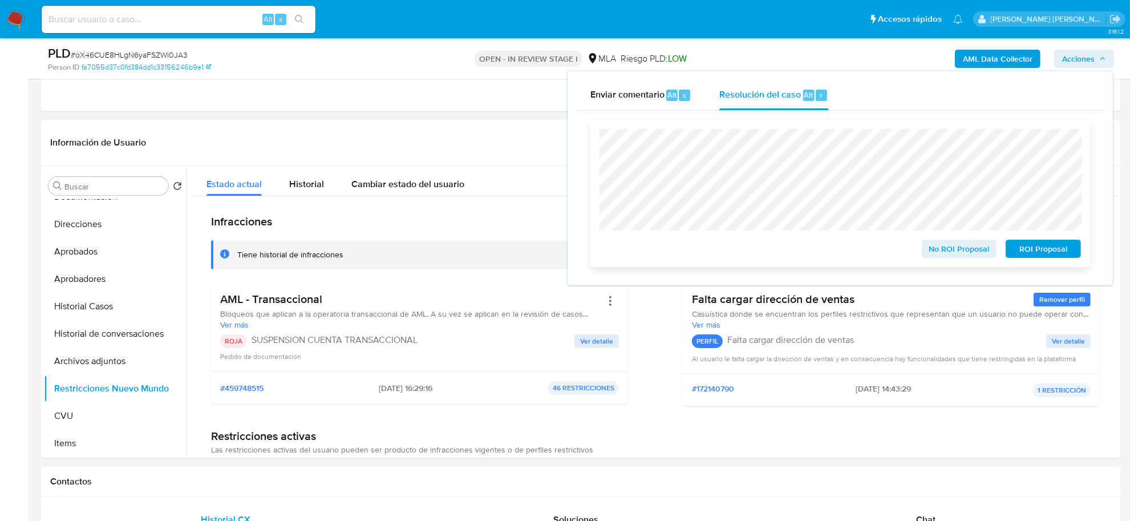
click at [1034, 250] on span "ROI Proposal" at bounding box center [1043, 249] width 59 height 16
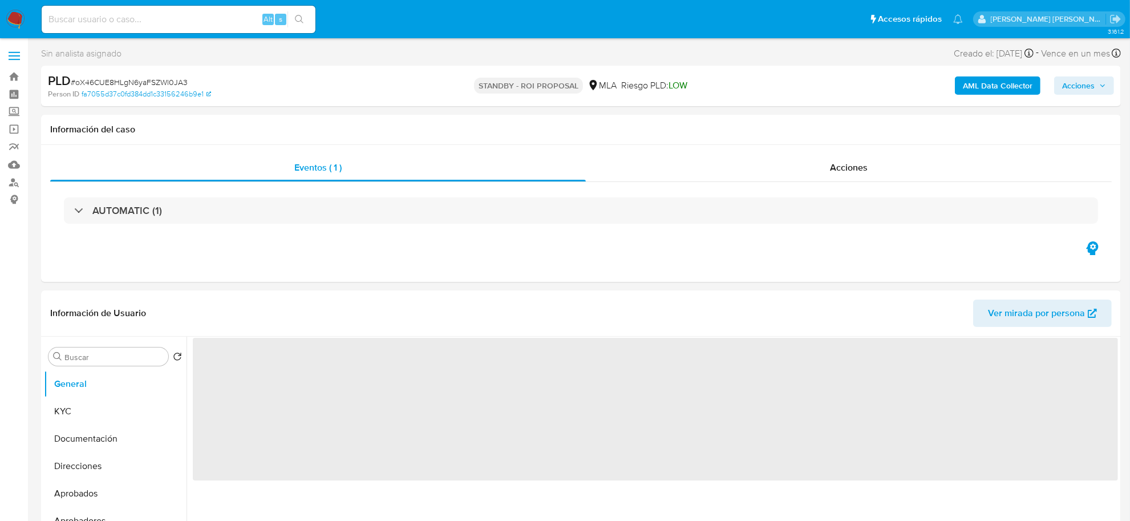
select select "10"
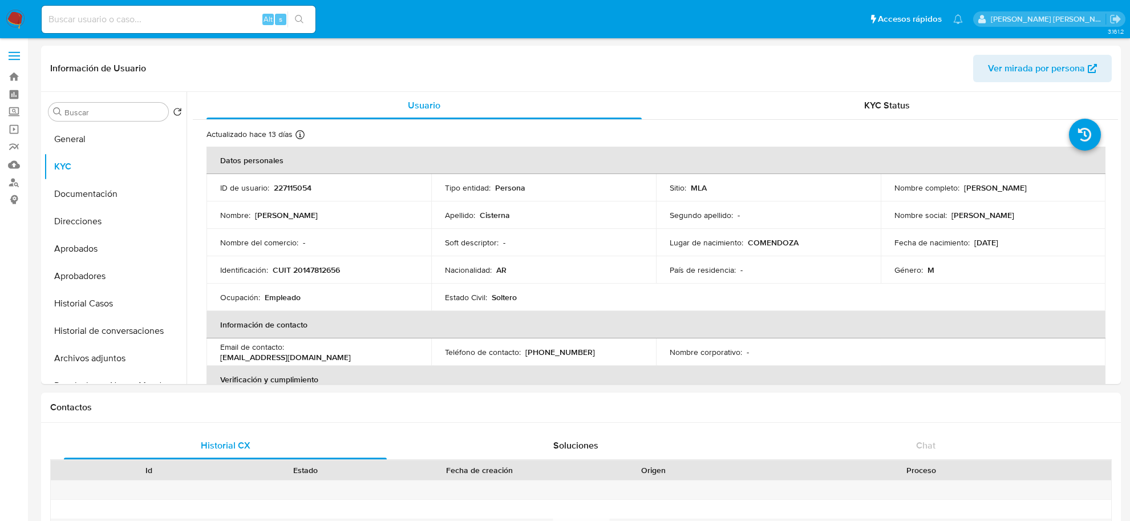
select select "10"
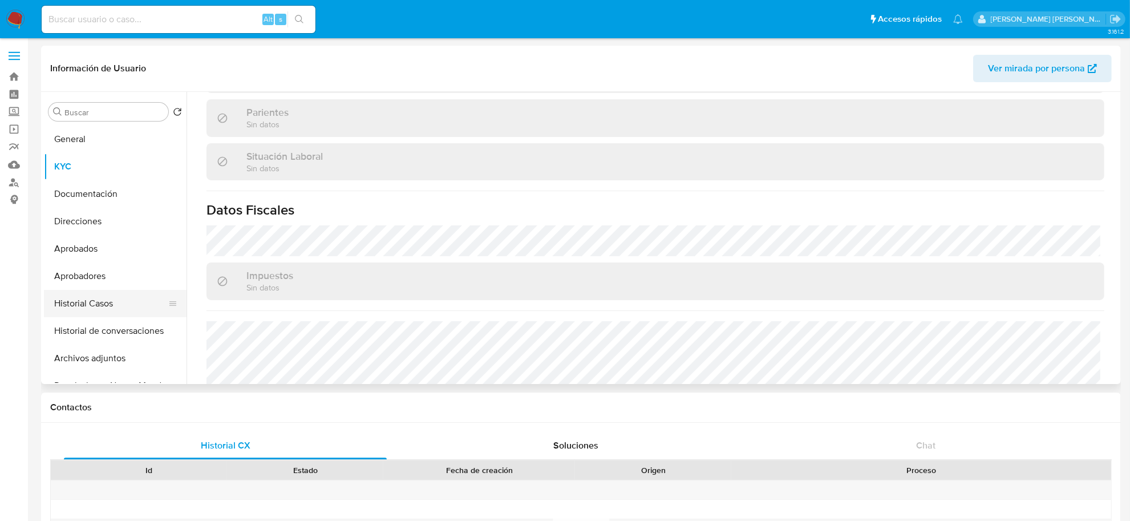
click at [68, 300] on button "Historial Casos" at bounding box center [111, 303] width 134 height 27
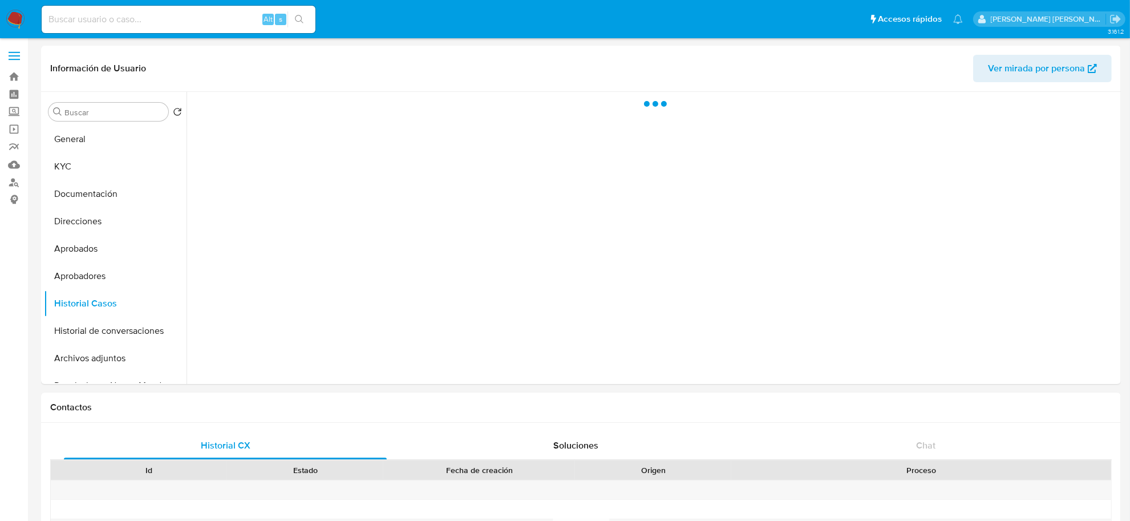
scroll to position [0, 0]
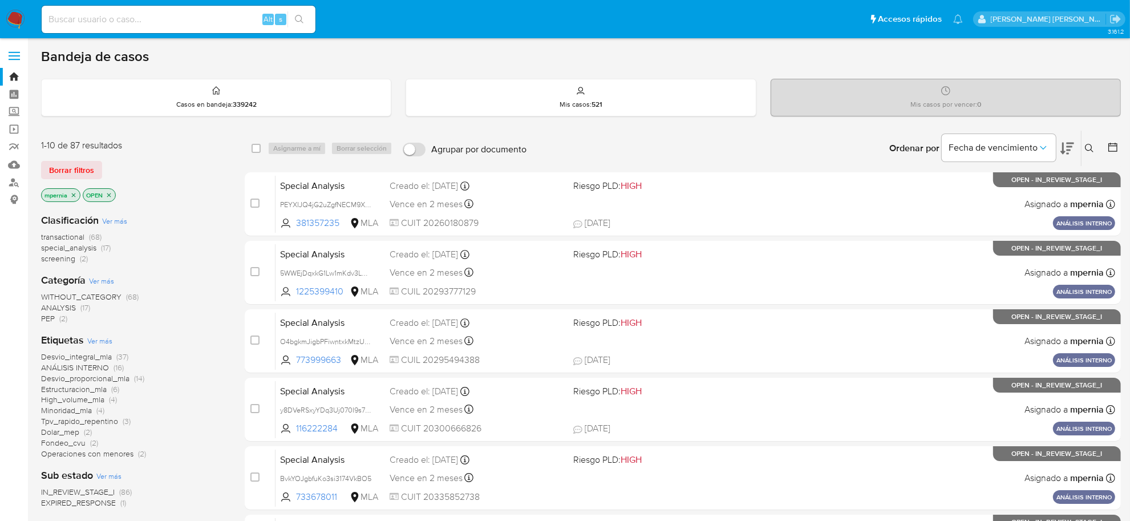
click at [54, 233] on span "transactional" at bounding box center [62, 236] width 43 height 11
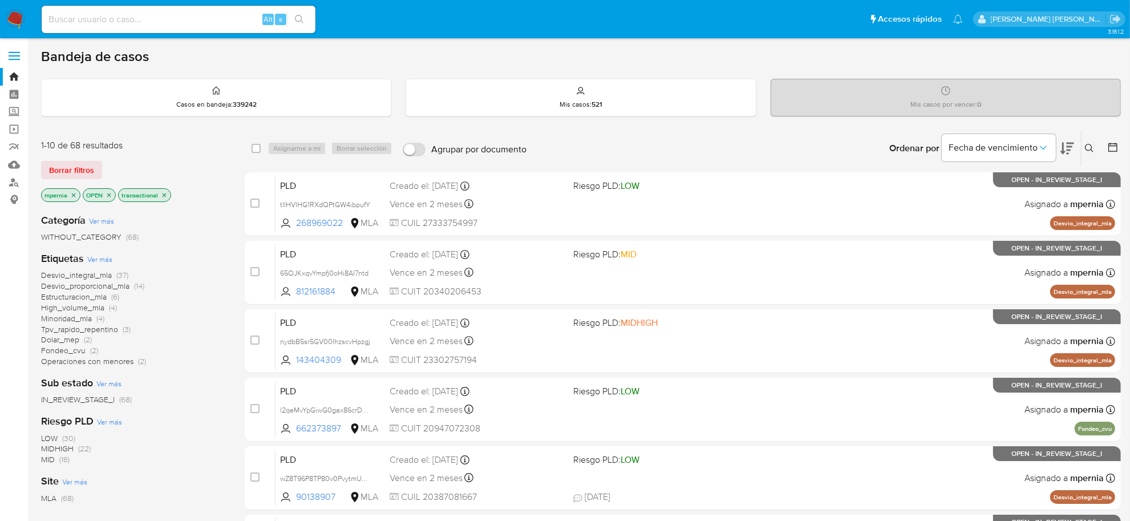
click at [72, 193] on icon "close-filter" at bounding box center [74, 195] width 4 height 4
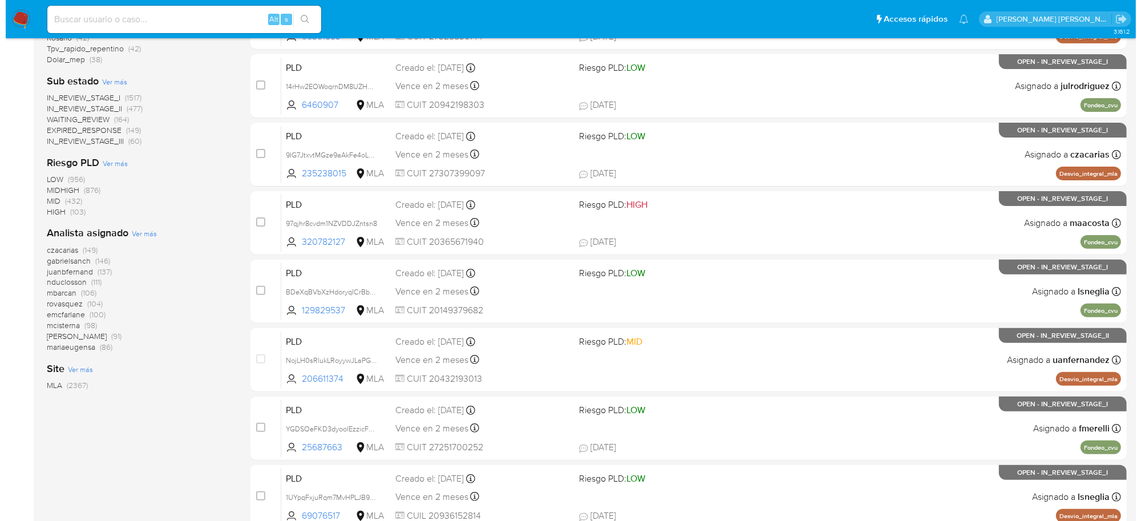
scroll to position [357, 0]
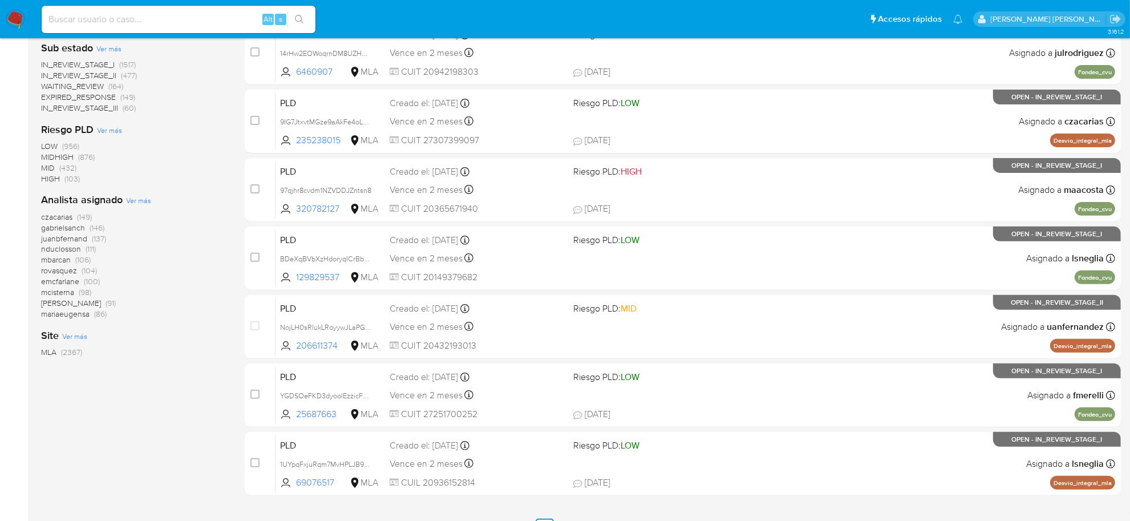
click at [133, 199] on span "Ver más" at bounding box center [138, 200] width 25 height 10
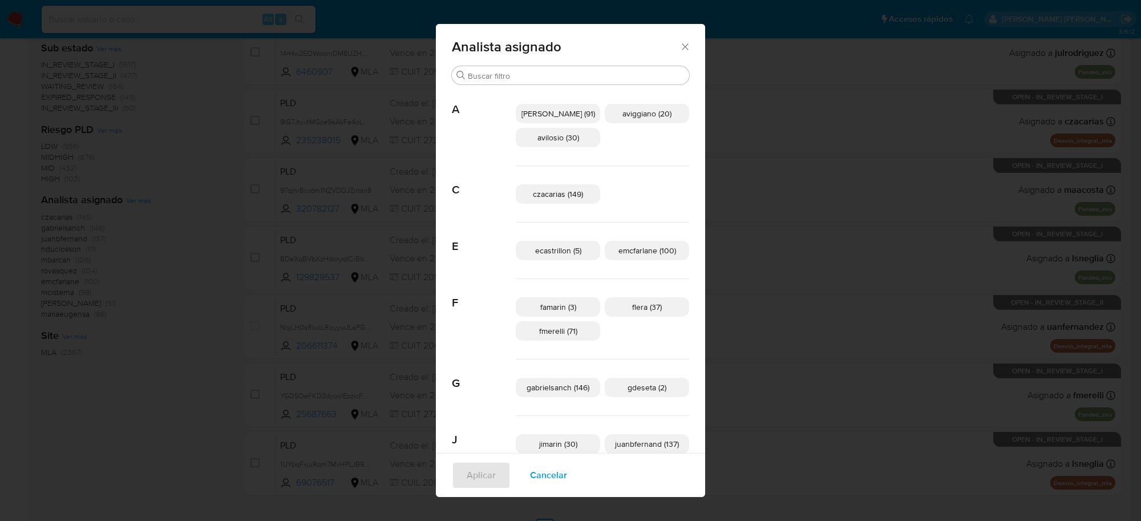
click at [141, 203] on div "Analista asignado Buscar A amedzovich (91) aviggiano (20) avilosio (30) C czaca…" at bounding box center [570, 260] width 1141 height 521
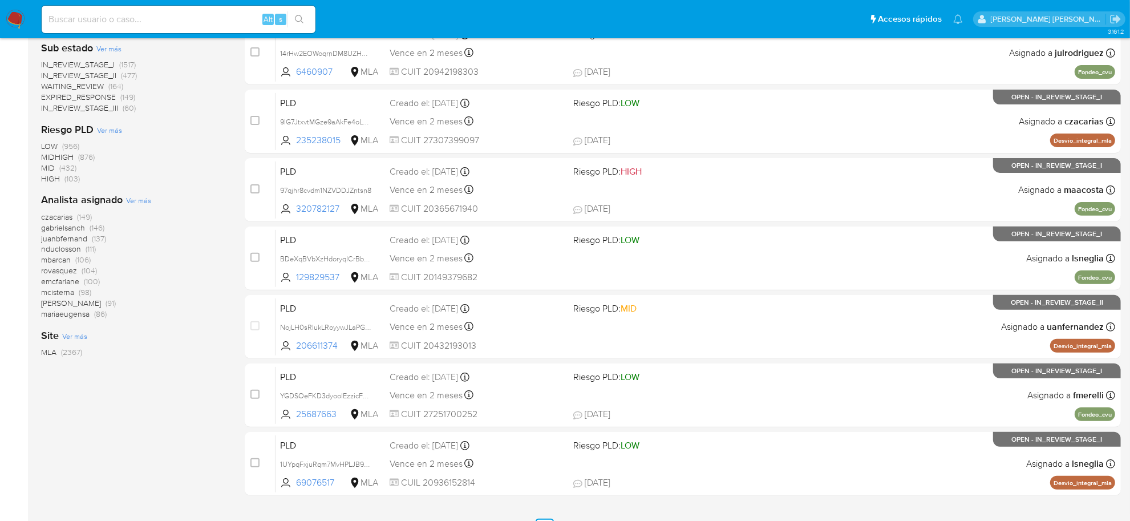
click at [138, 201] on span "Ver más" at bounding box center [138, 200] width 25 height 10
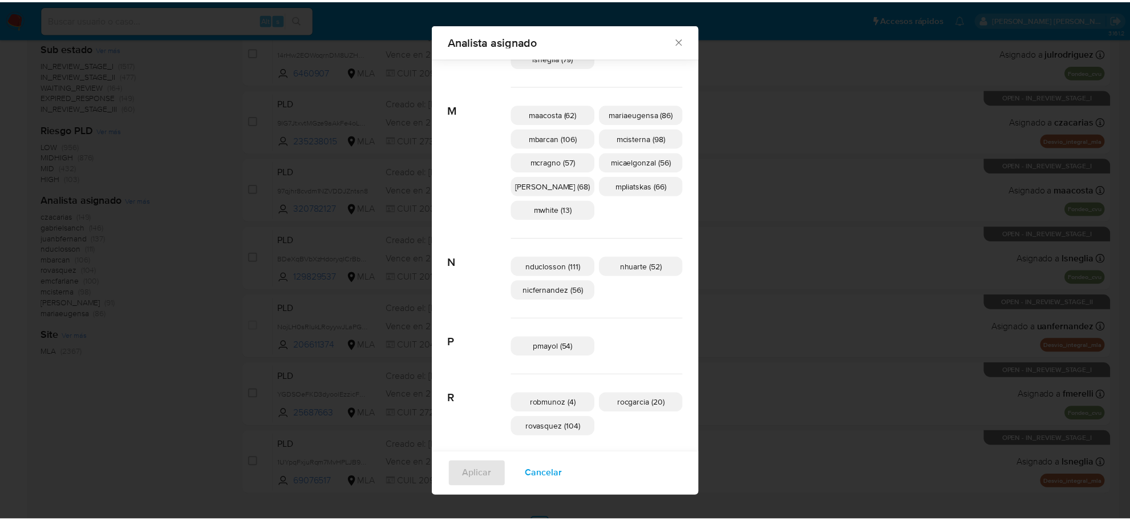
scroll to position [491, 0]
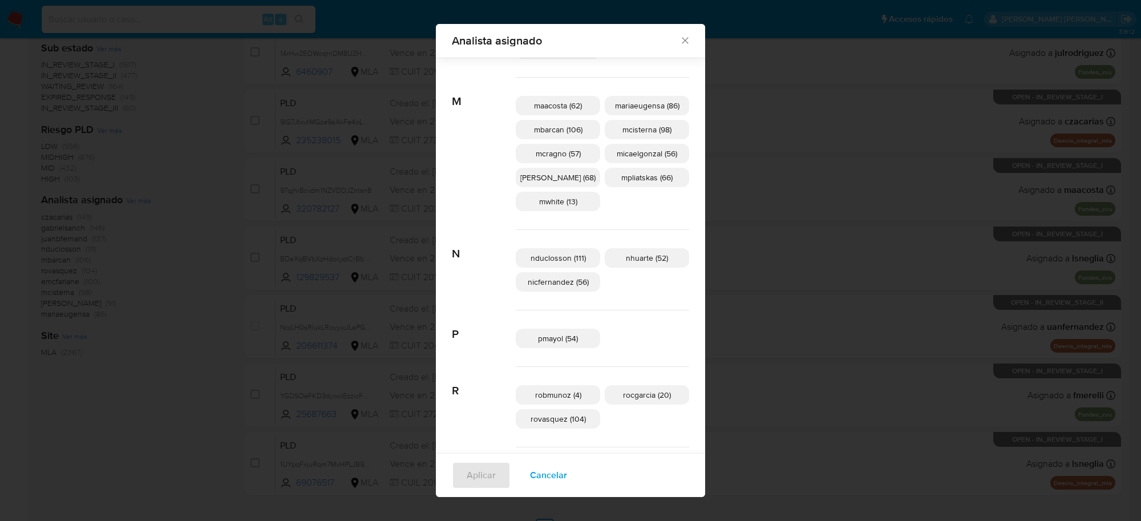
click at [680, 42] on icon "Cerrar" at bounding box center [685, 40] width 11 height 11
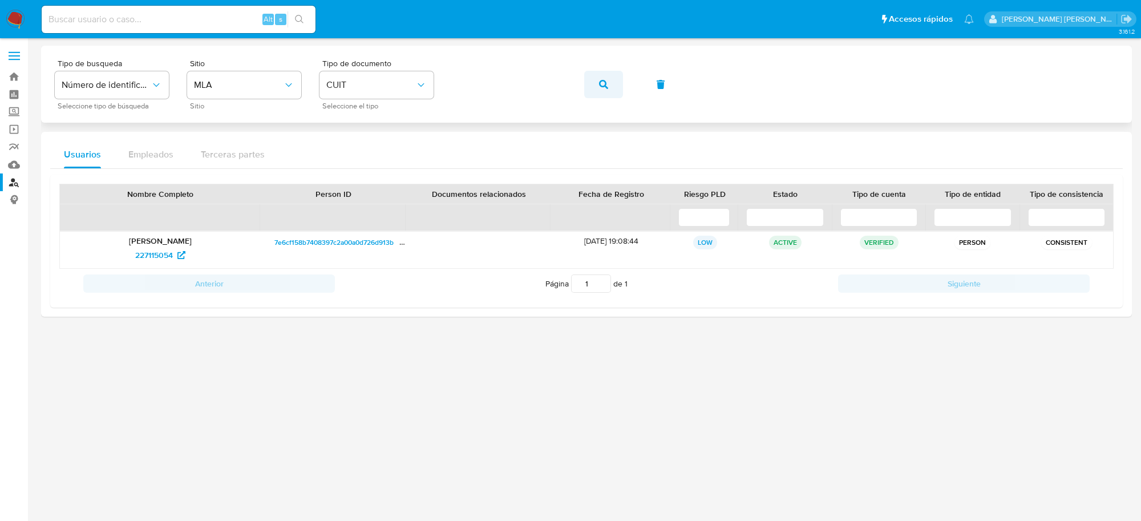
click at [604, 87] on icon "button" at bounding box center [603, 84] width 9 height 9
click at [158, 257] on span "1994241543" at bounding box center [154, 255] width 42 height 18
click at [596, 81] on button "button" at bounding box center [603, 84] width 39 height 27
click at [155, 255] on span "2281699552" at bounding box center [154, 255] width 44 height 18
click at [603, 90] on span "button" at bounding box center [603, 84] width 9 height 25
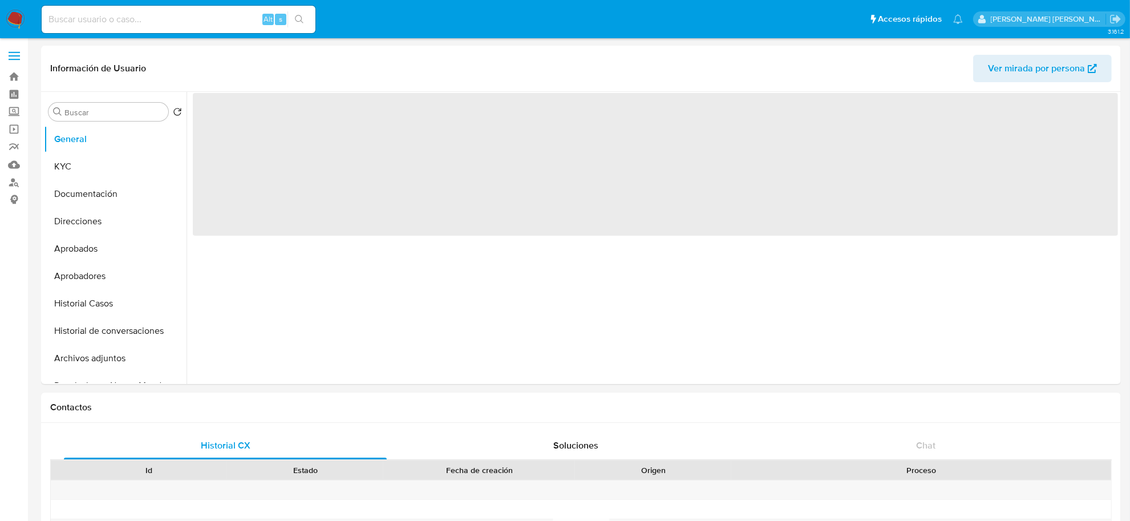
select select "10"
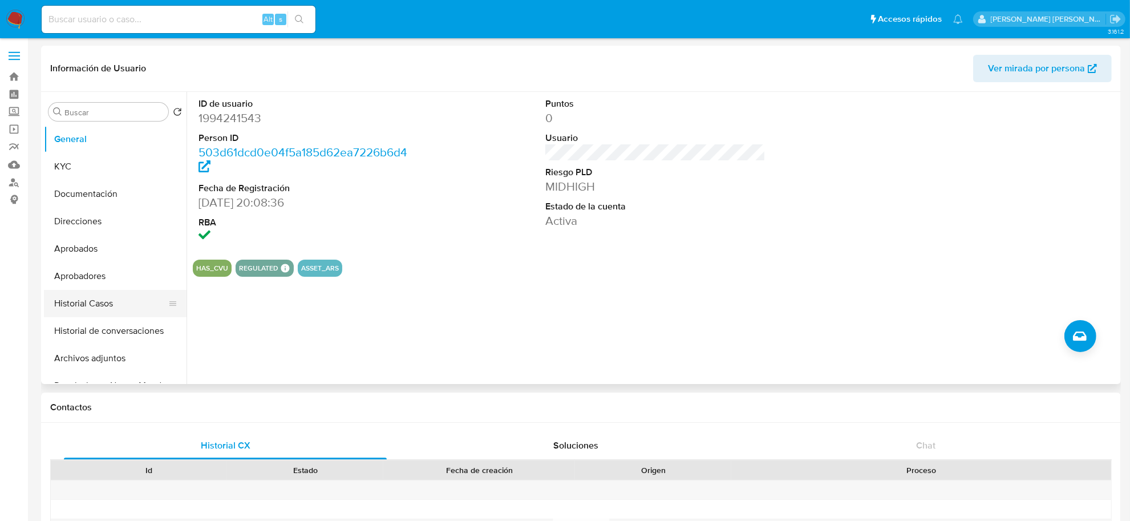
click at [63, 297] on button "Historial Casos" at bounding box center [111, 303] width 134 height 27
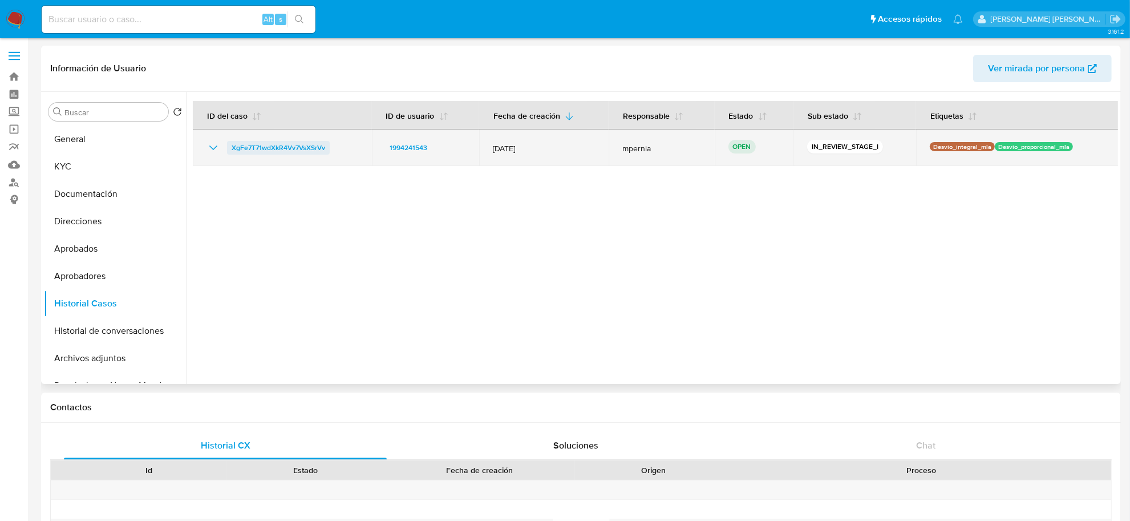
click at [270, 146] on span "XgFe7T71wdXkR4Vv7VsXSrVv" at bounding box center [279, 148] width 94 height 14
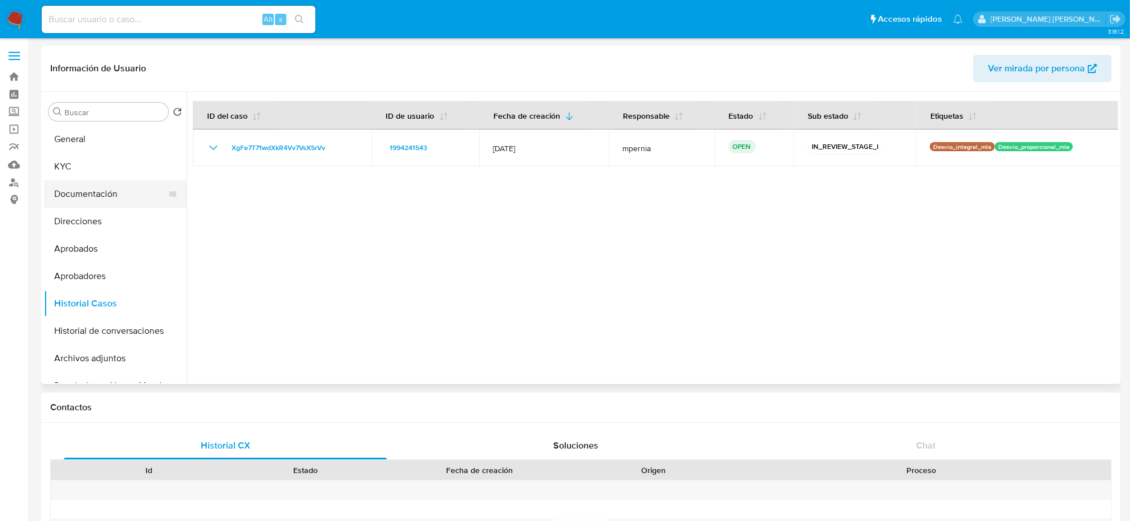
click at [55, 200] on button "Documentación" at bounding box center [111, 193] width 134 height 27
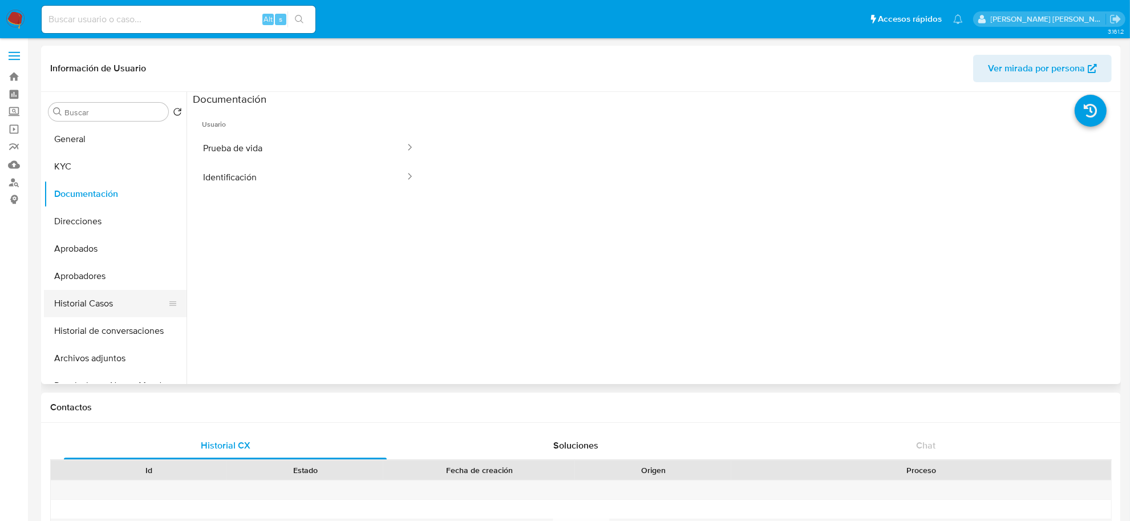
click at [78, 316] on button "Historial Casos" at bounding box center [111, 303] width 134 height 27
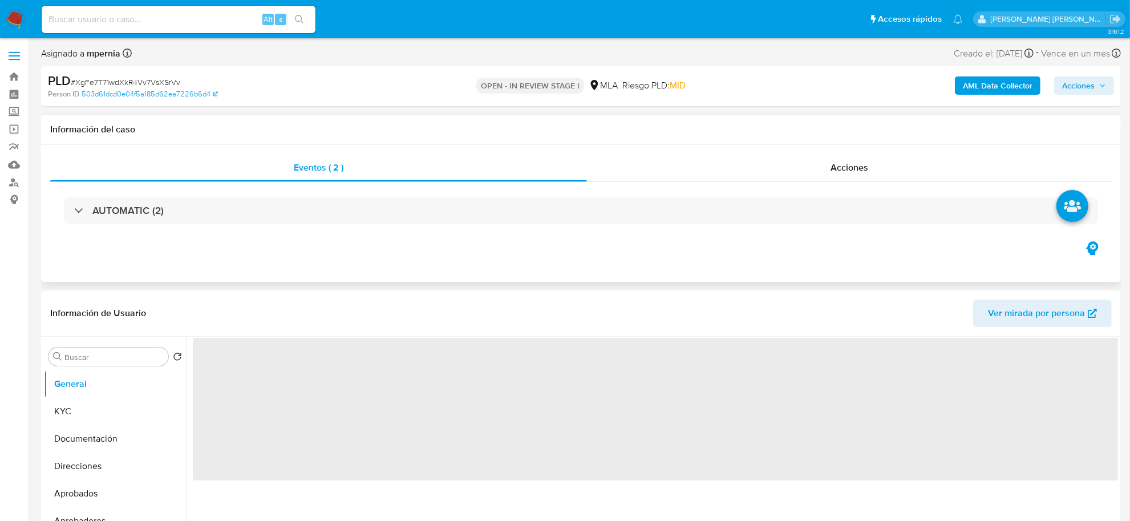
select select "10"
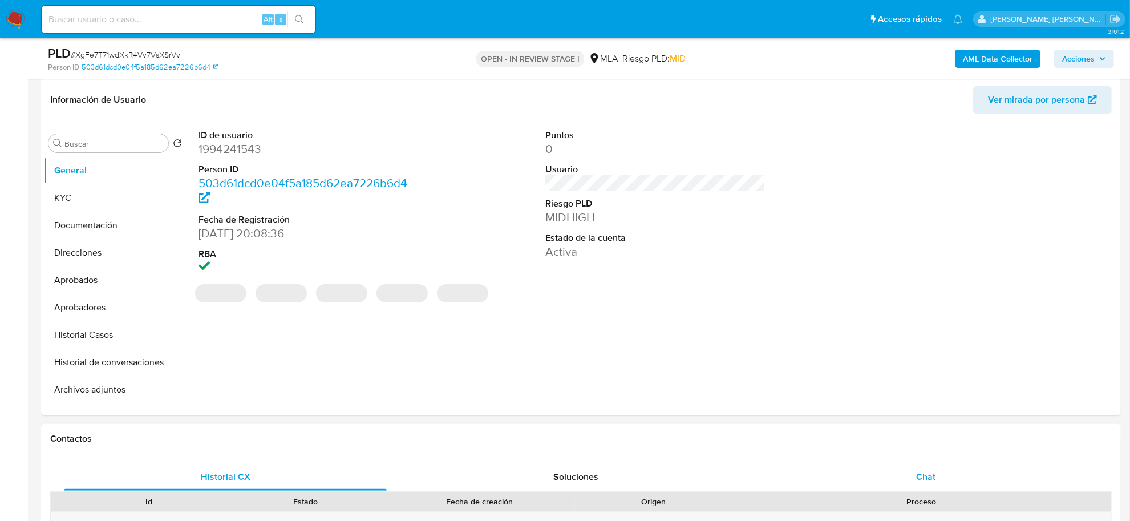
scroll to position [285, 0]
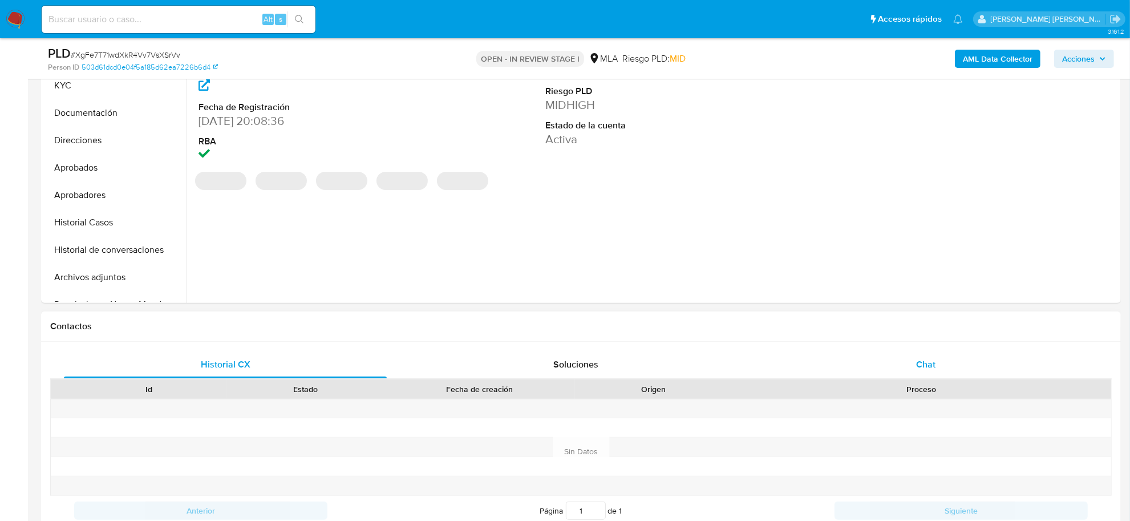
click at [896, 364] on div "Chat" at bounding box center [926, 364] width 323 height 27
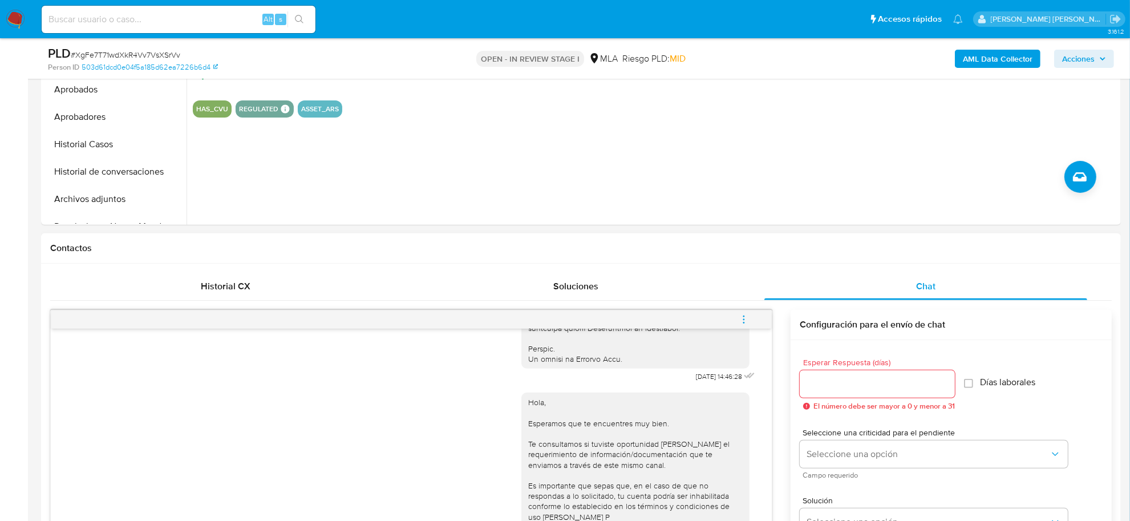
scroll to position [357, 0]
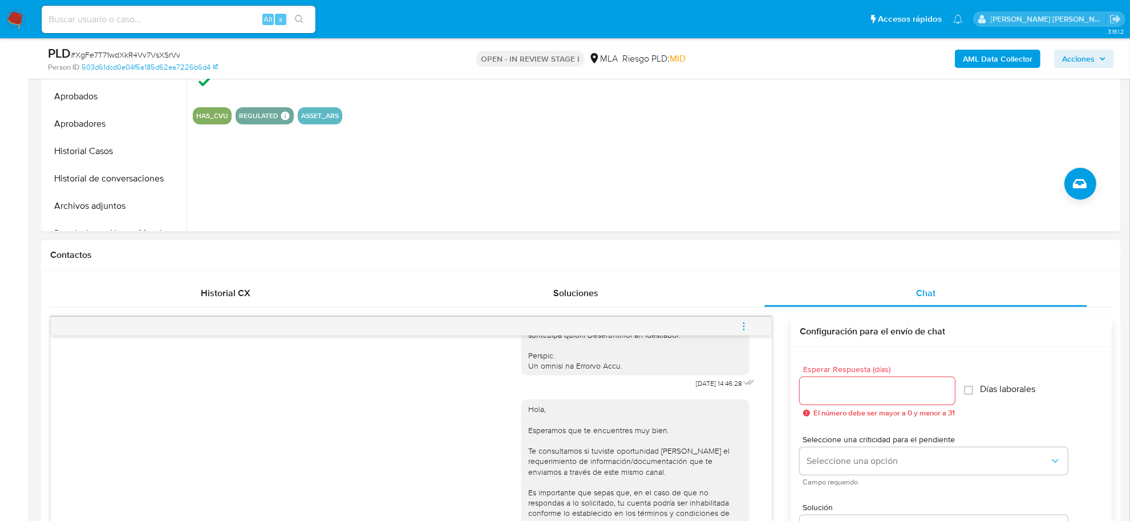
click at [746, 330] on icon "menu-action" at bounding box center [744, 326] width 10 height 10
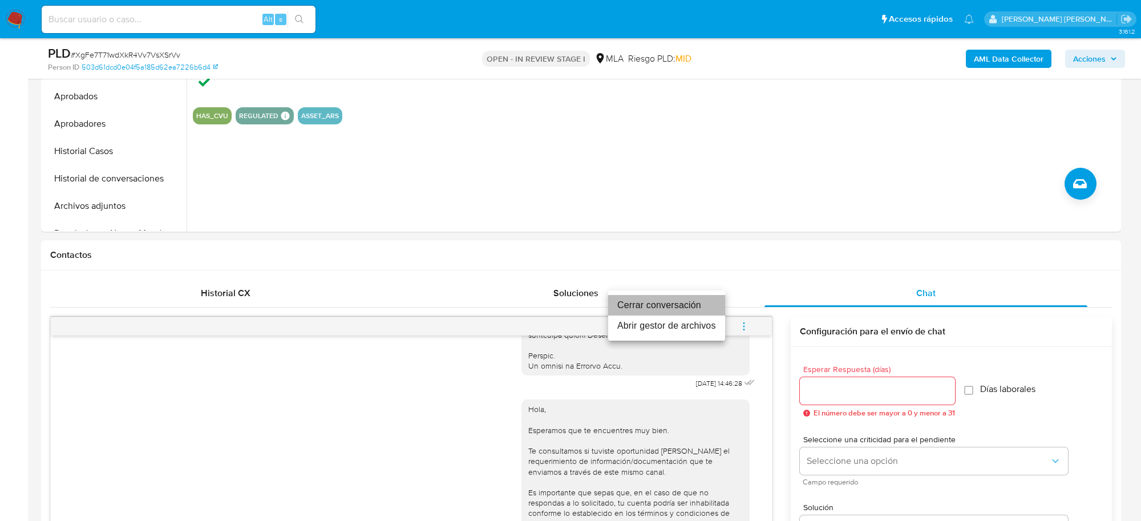
click at [686, 304] on li "Cerrar conversación" at bounding box center [666, 305] width 117 height 21
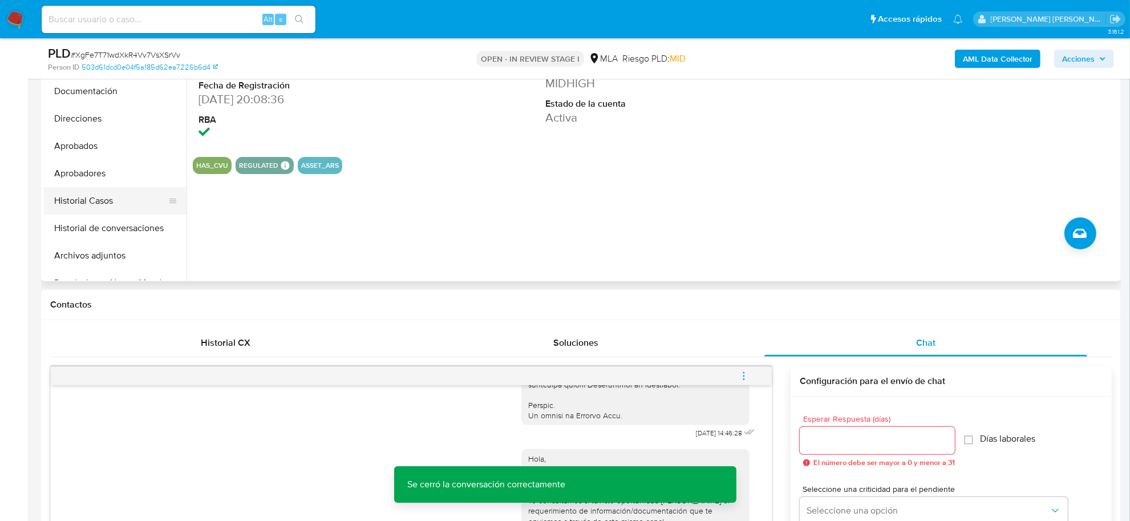
scroll to position [214, 0]
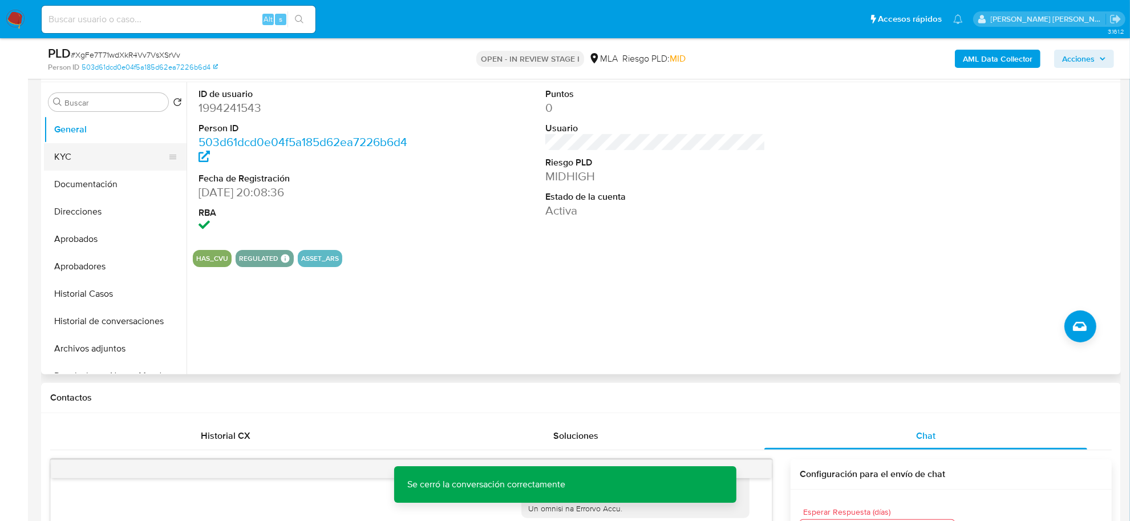
click at [82, 152] on button "KYC" at bounding box center [111, 156] width 134 height 27
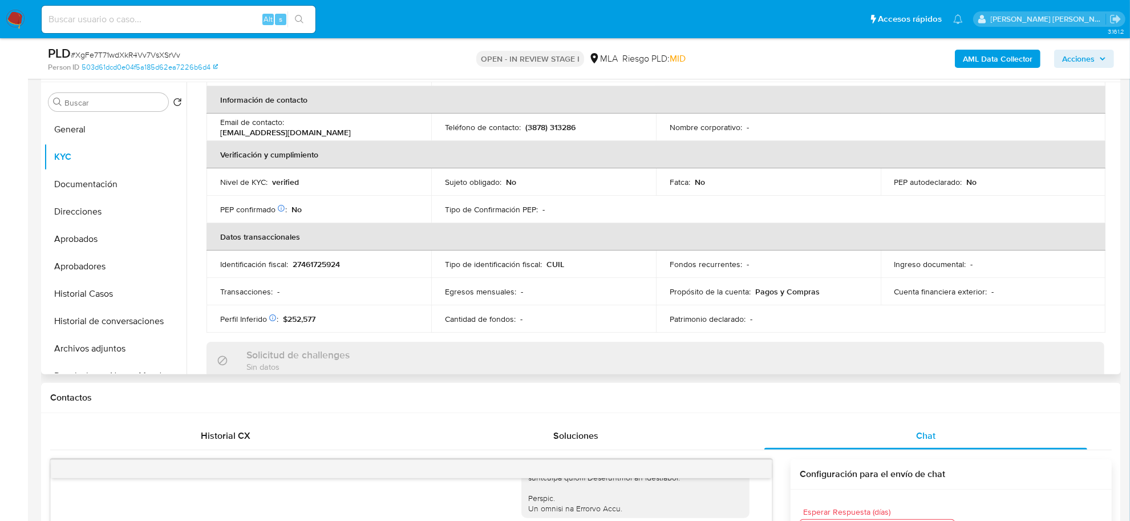
scroll to position [0, 0]
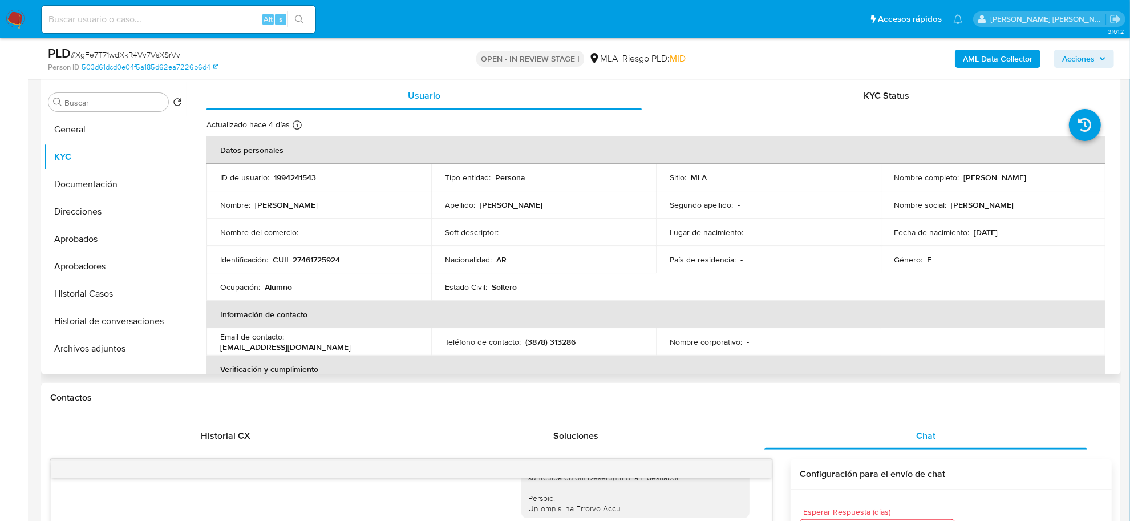
drag, startPoint x: 959, startPoint y: 174, endPoint x: 1043, endPoint y: 176, distance: 83.9
click at [1045, 176] on div "Nombre completo : Maria Belen Sarmiento" at bounding box center [993, 177] width 197 height 10
click at [156, 424] on div "Historial CX" at bounding box center [225, 435] width 323 height 27
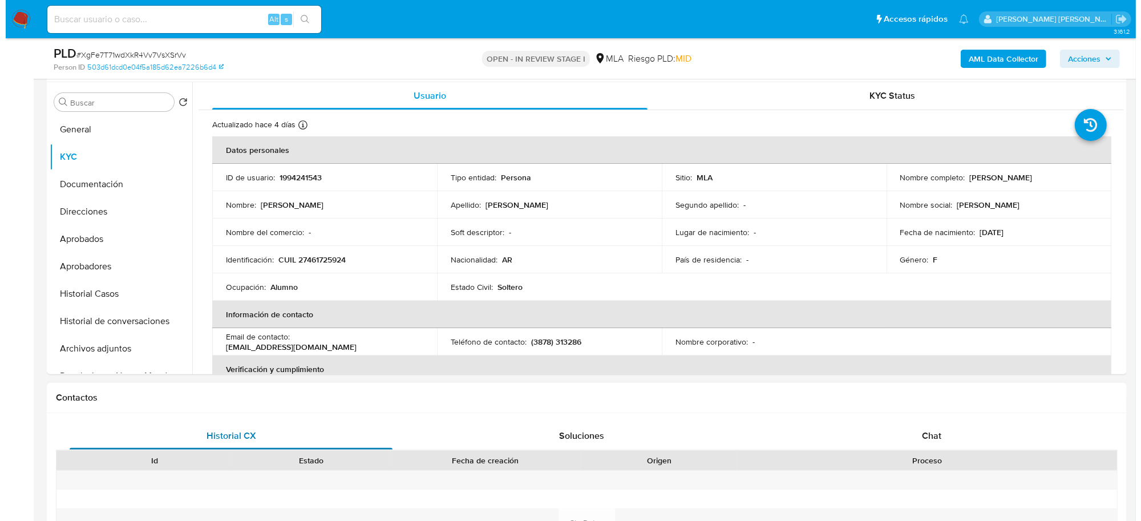
scroll to position [1490, 0]
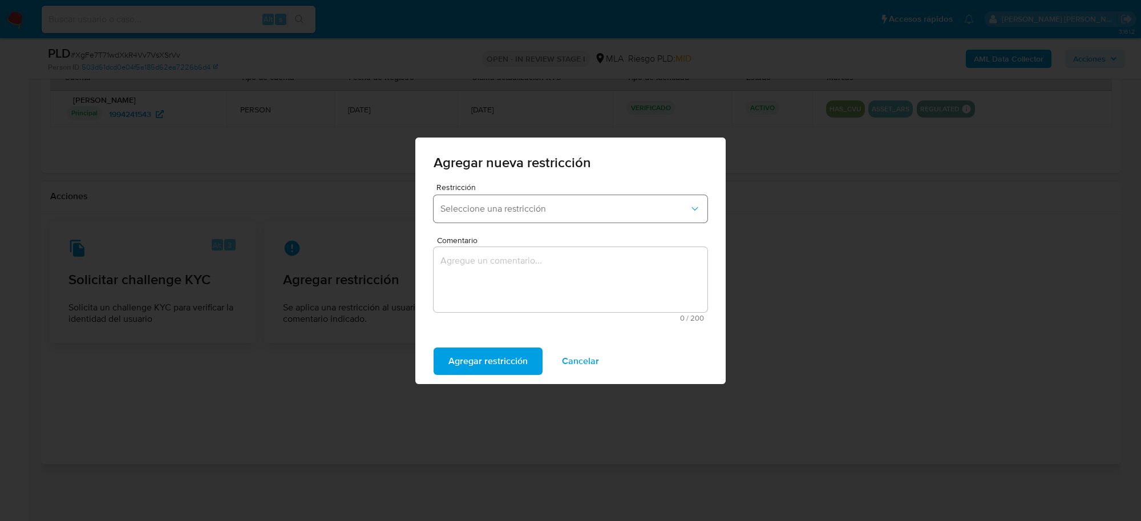
click at [508, 215] on button "Seleccione una restricción" at bounding box center [571, 208] width 274 height 27
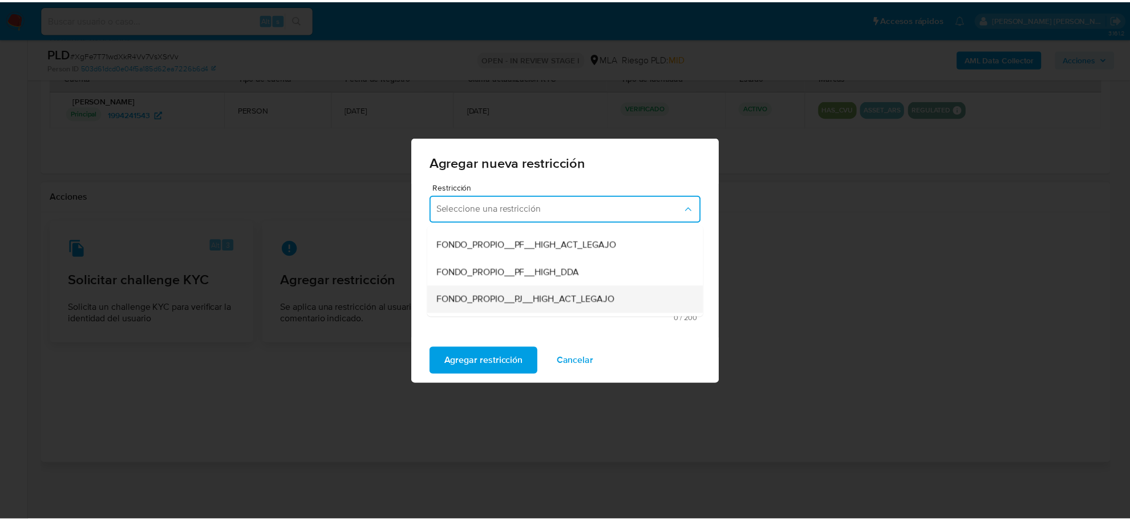
scroll to position [143, 0]
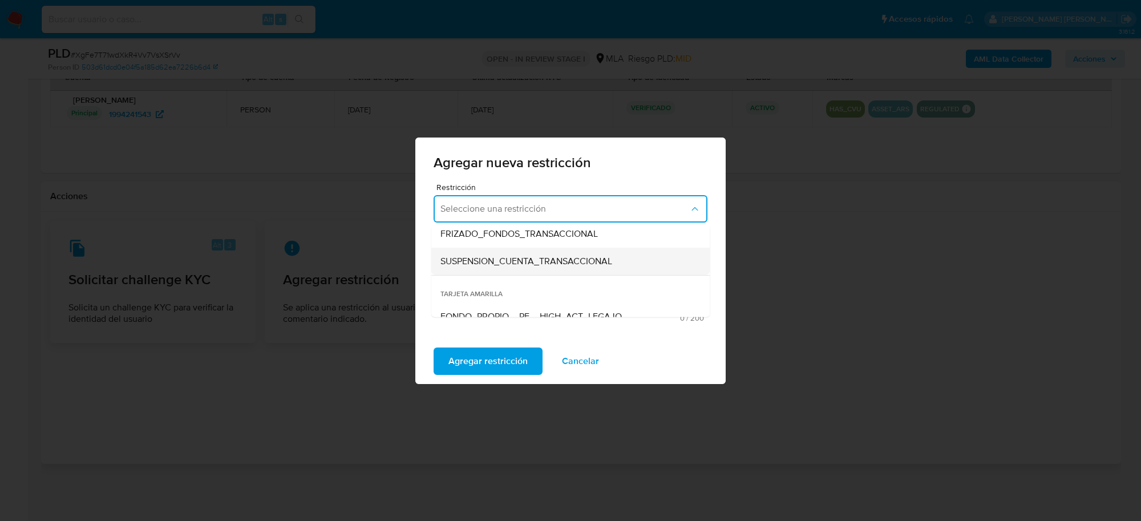
click at [500, 261] on span "SUSPENSION_CUENTA_TRANSACCIONAL" at bounding box center [527, 260] width 172 height 11
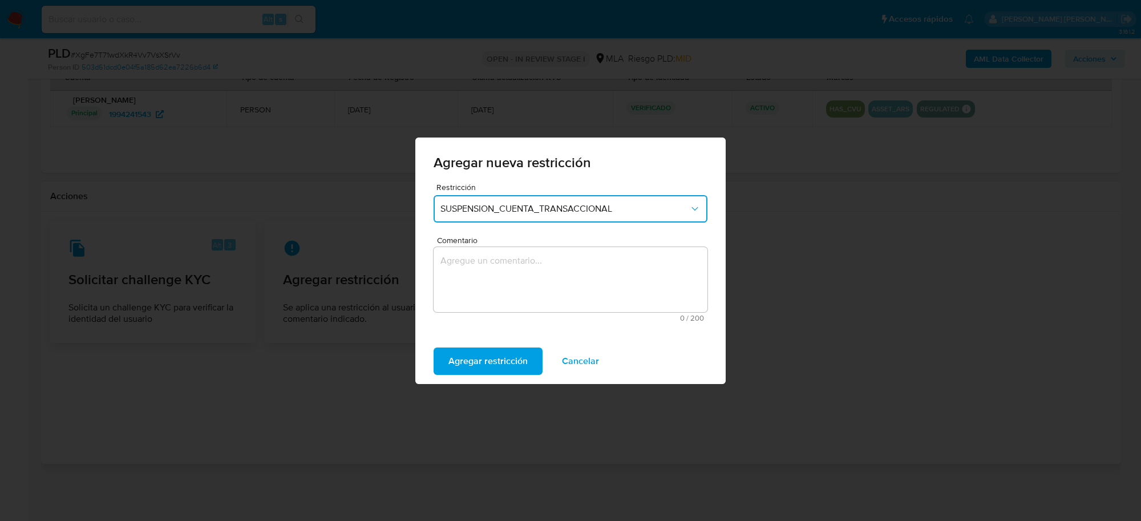
click at [467, 285] on textarea "Comentario" at bounding box center [571, 279] width 274 height 65
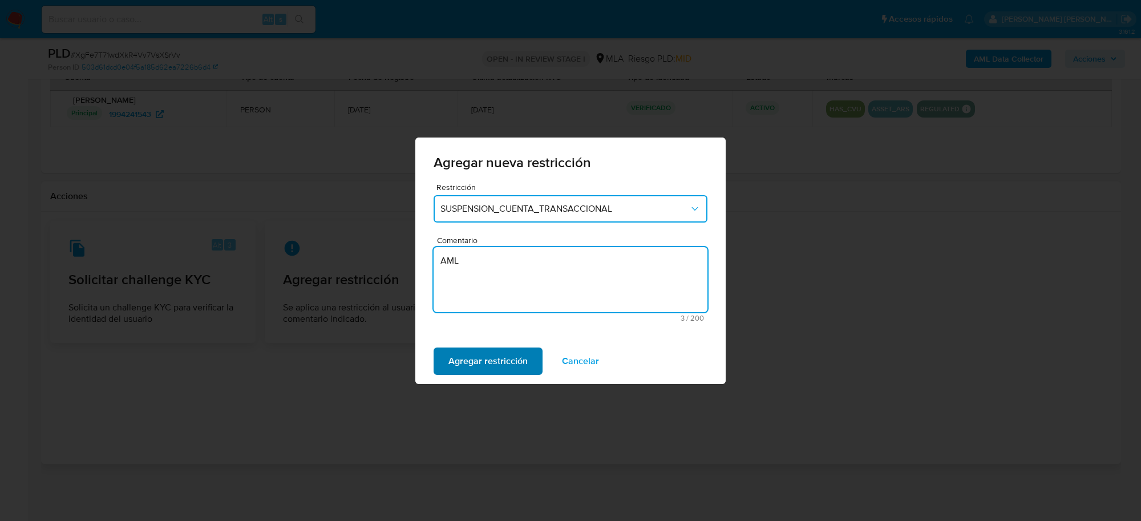
type textarea "AML"
click at [478, 352] on span "Agregar restricción" at bounding box center [488, 361] width 79 height 25
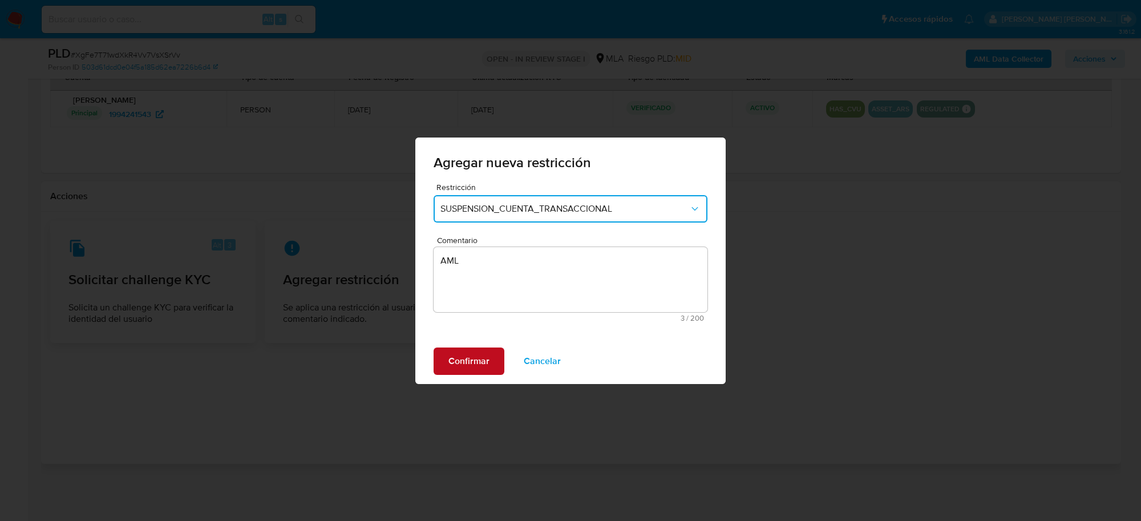
click at [460, 360] on span "Confirmar" at bounding box center [469, 361] width 41 height 25
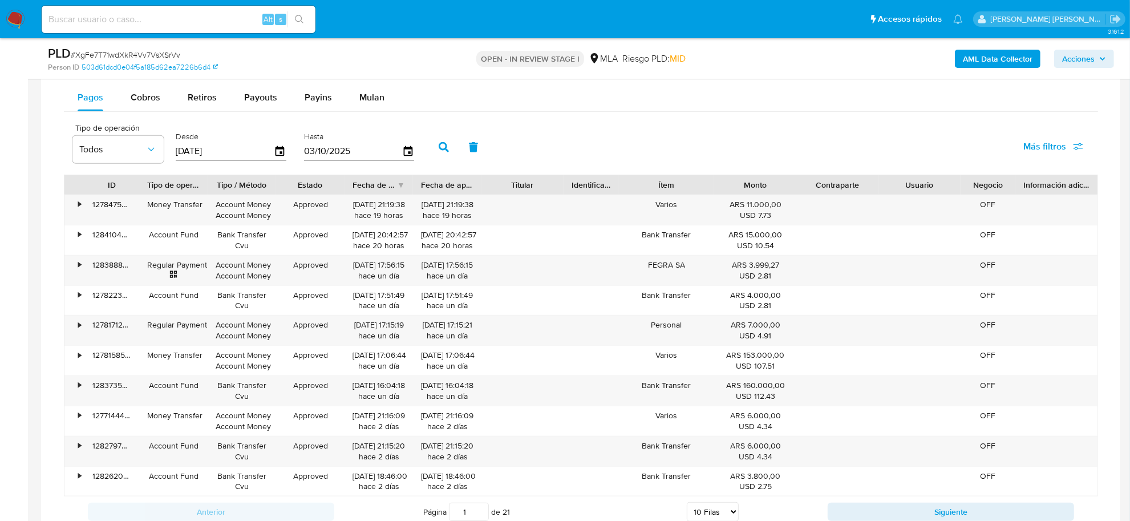
scroll to position [848, 0]
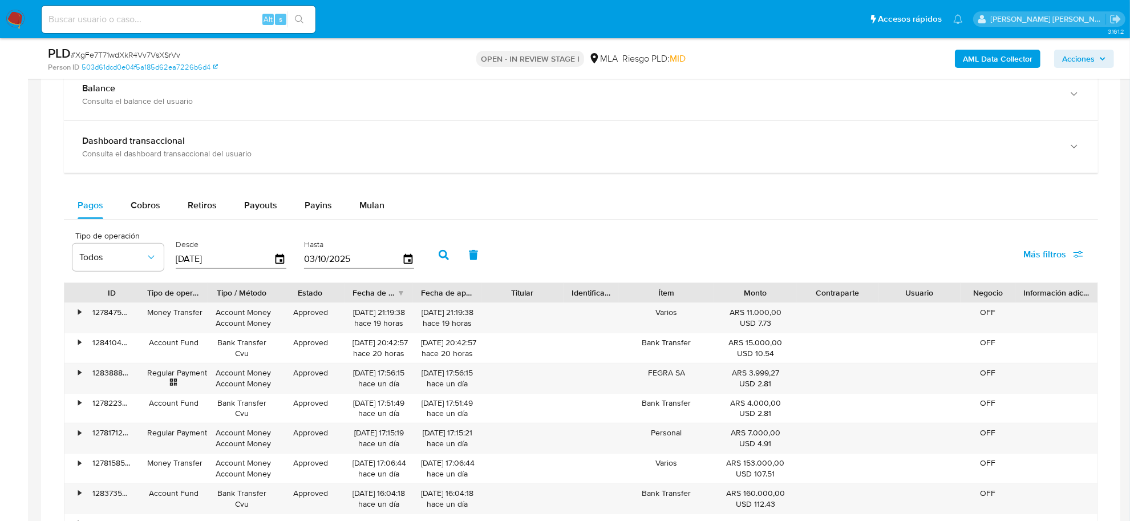
click at [976, 52] on b "AML Data Collector" at bounding box center [998, 59] width 70 height 18
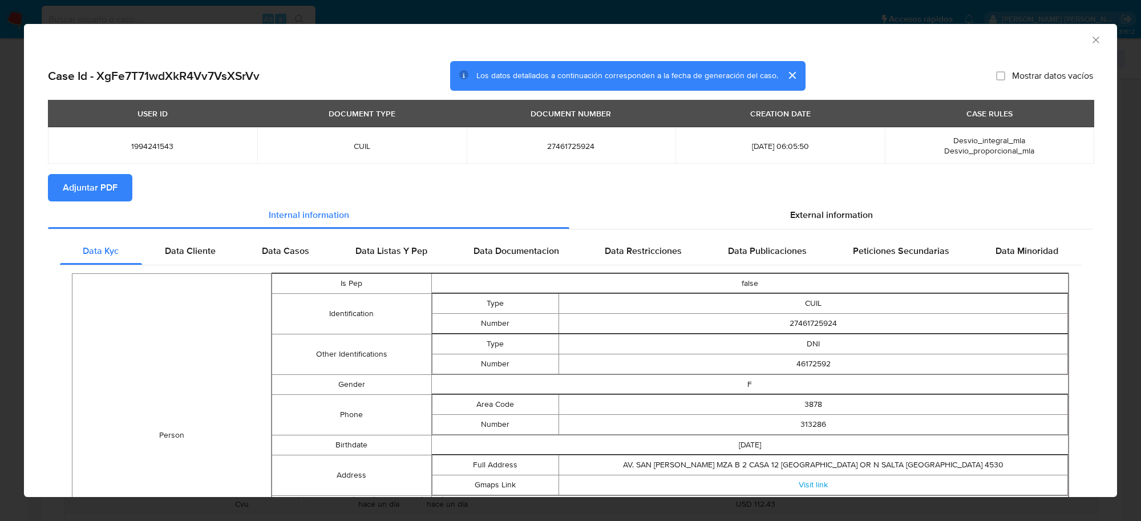
click at [64, 181] on span "Adjuntar PDF" at bounding box center [90, 187] width 55 height 25
drag, startPoint x: 1088, startPoint y: 43, endPoint x: 793, endPoint y: 114, distance: 303.0
click at [1090, 43] on icon "Cerrar ventana" at bounding box center [1095, 39] width 11 height 11
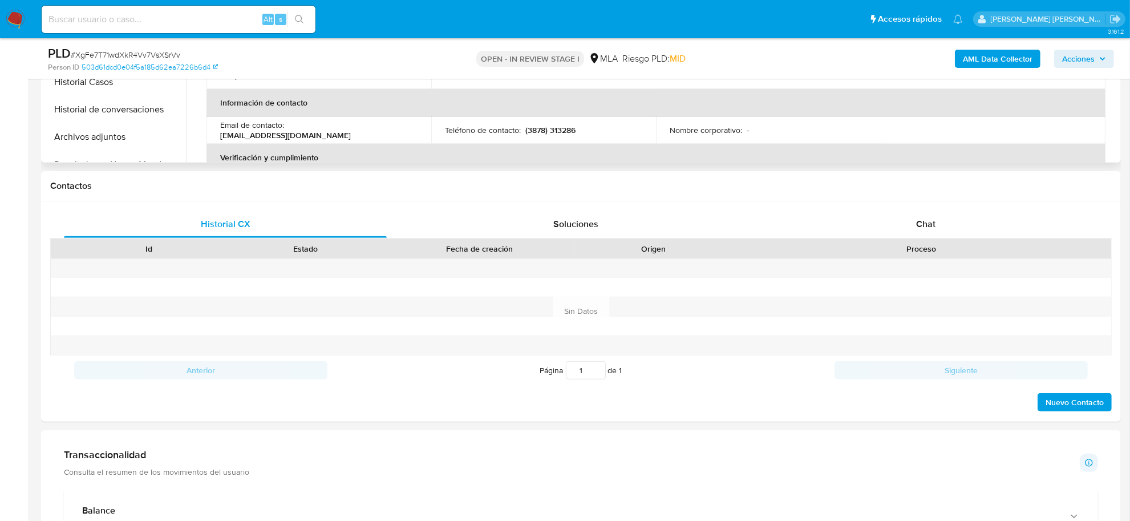
scroll to position [277, 0]
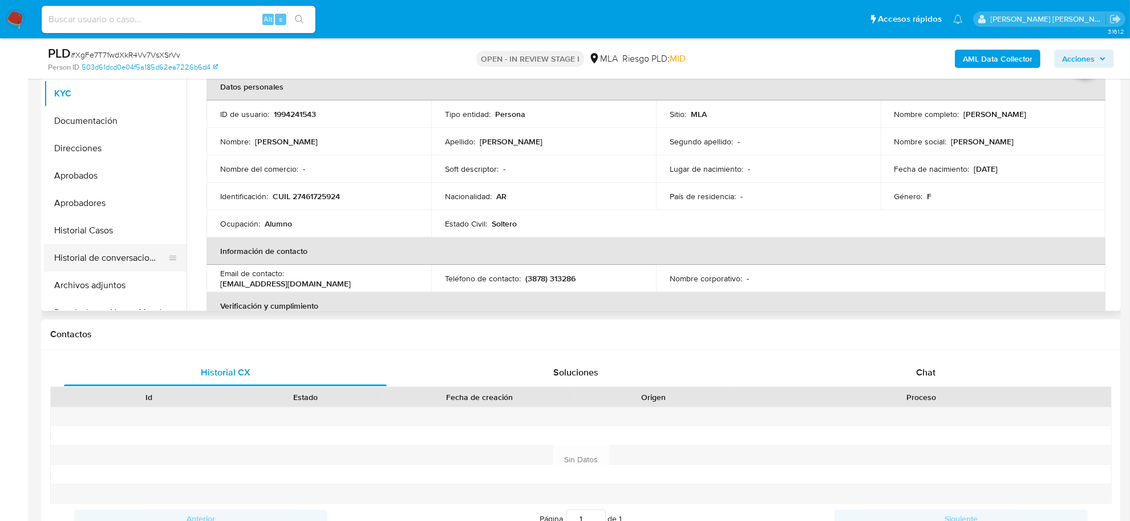
click at [92, 266] on button "Historial de conversaciones" at bounding box center [111, 257] width 134 height 27
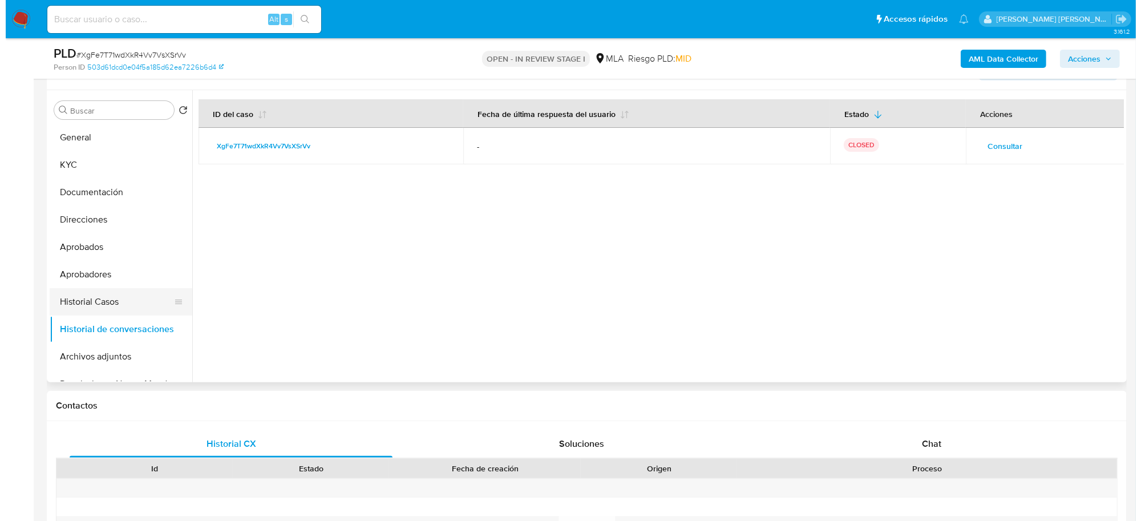
scroll to position [71, 0]
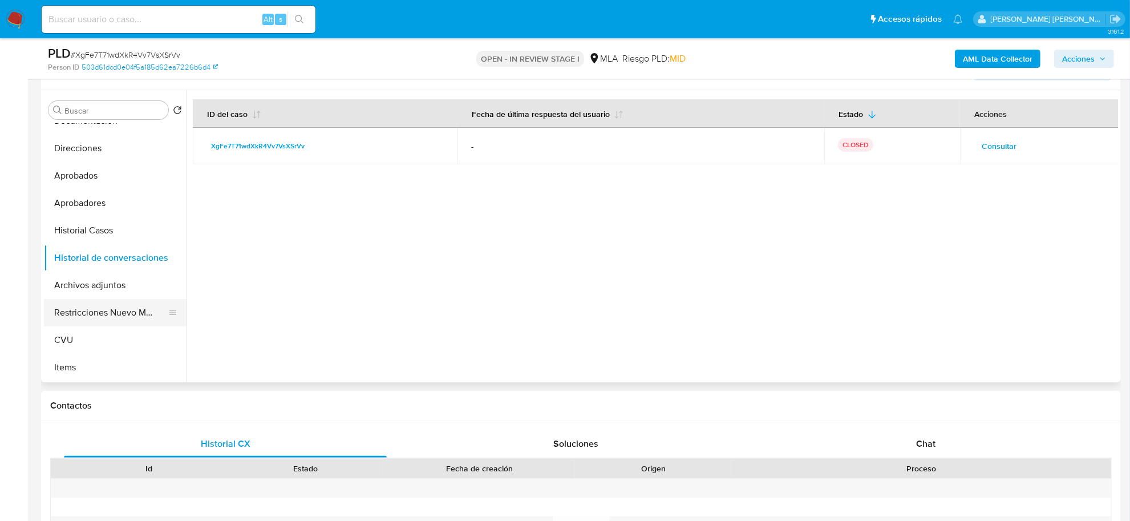
click at [123, 315] on button "Restricciones Nuevo Mundo" at bounding box center [111, 312] width 134 height 27
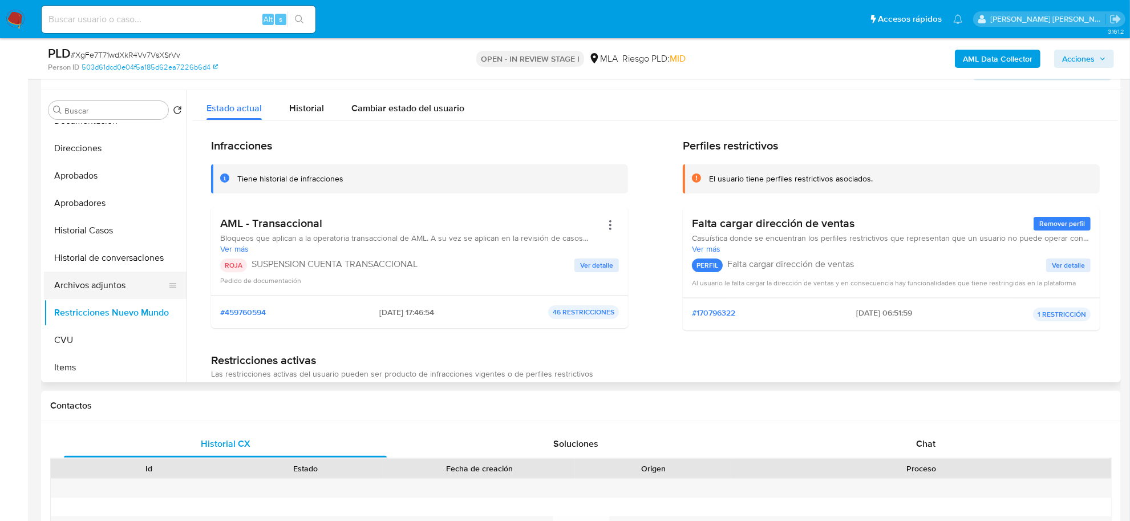
click at [99, 281] on button "Archivos adjuntos" at bounding box center [111, 285] width 134 height 27
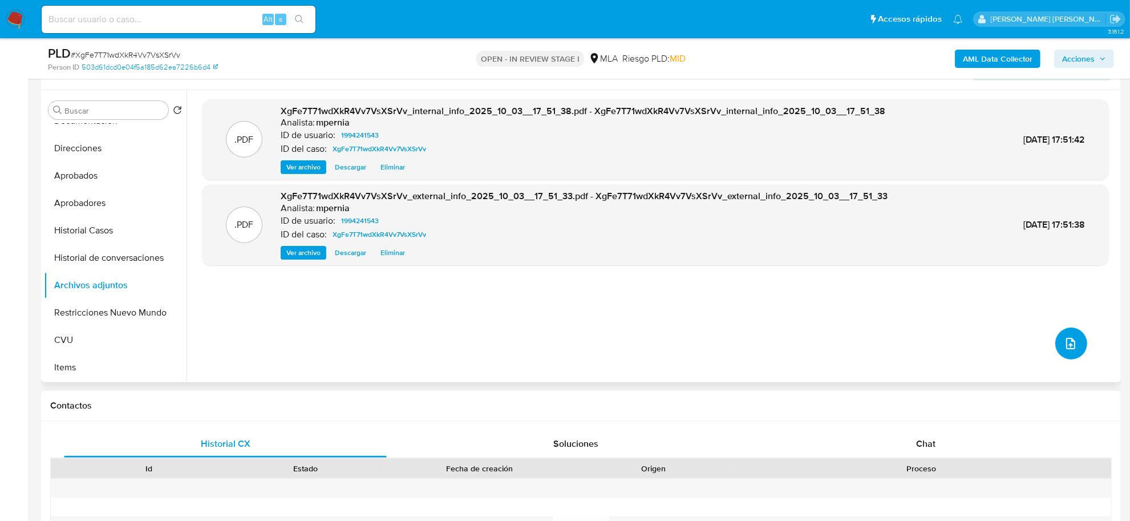
click at [1057, 341] on button "upload-file" at bounding box center [1072, 344] width 32 height 32
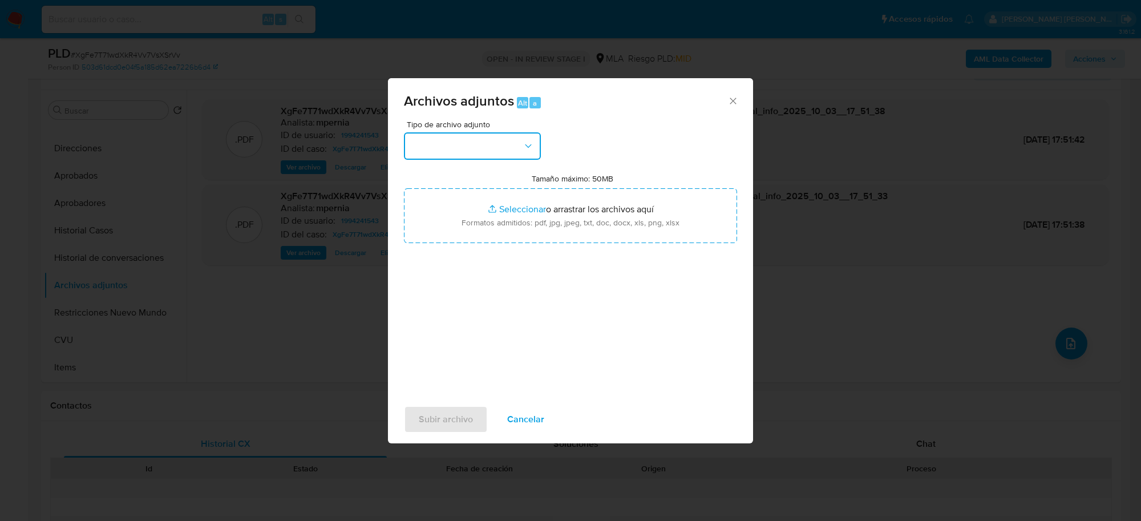
click at [494, 152] on button "button" at bounding box center [472, 145] width 137 height 27
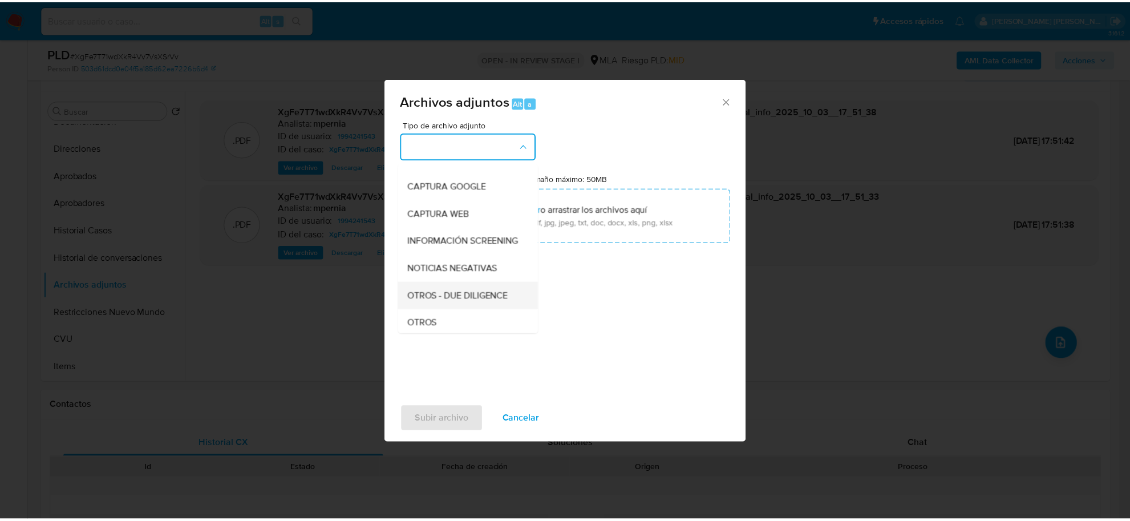
scroll to position [143, 0]
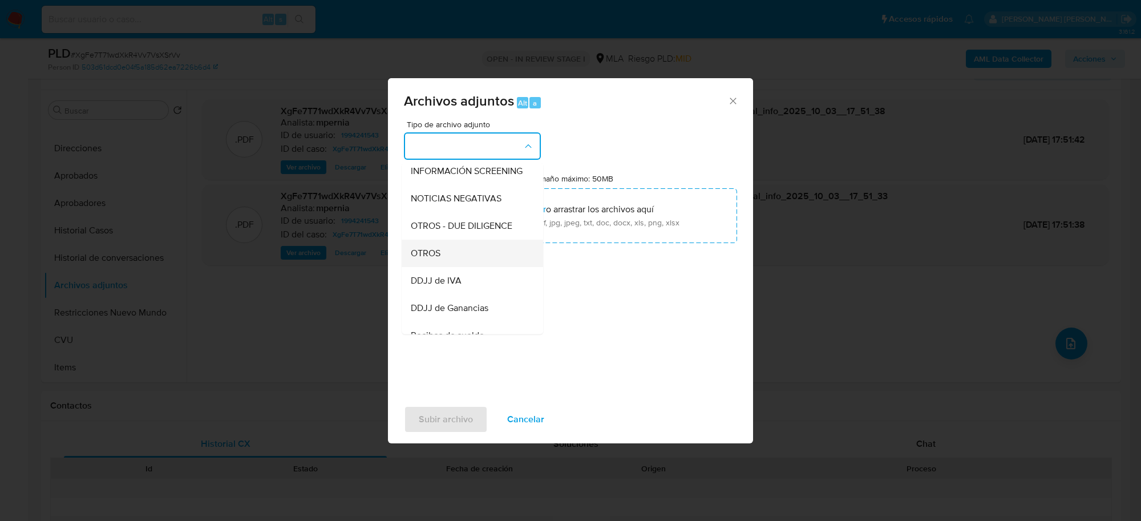
click at [455, 267] on div "OTROS" at bounding box center [469, 253] width 116 height 27
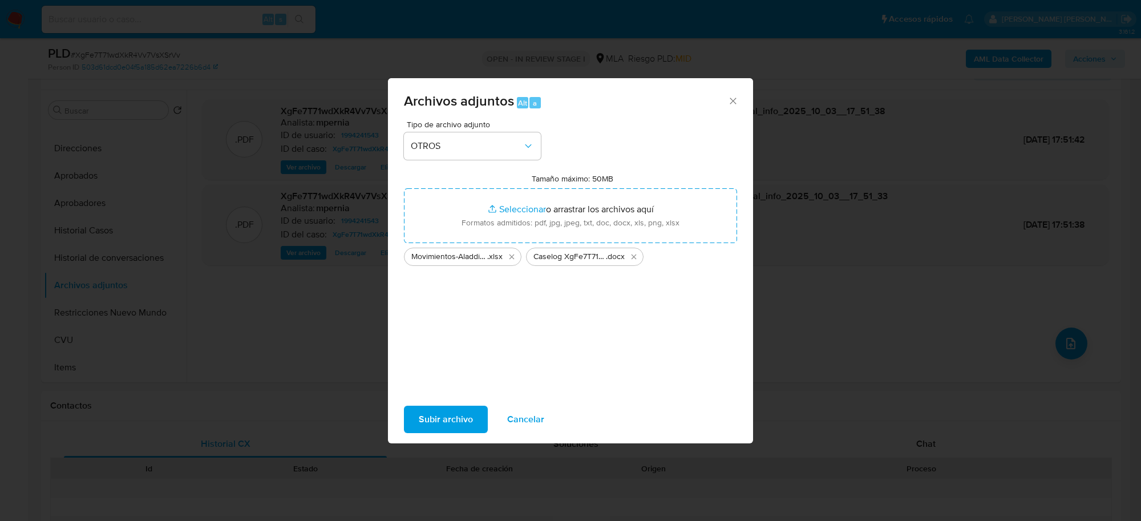
click at [433, 421] on span "Subir archivo" at bounding box center [446, 419] width 54 height 25
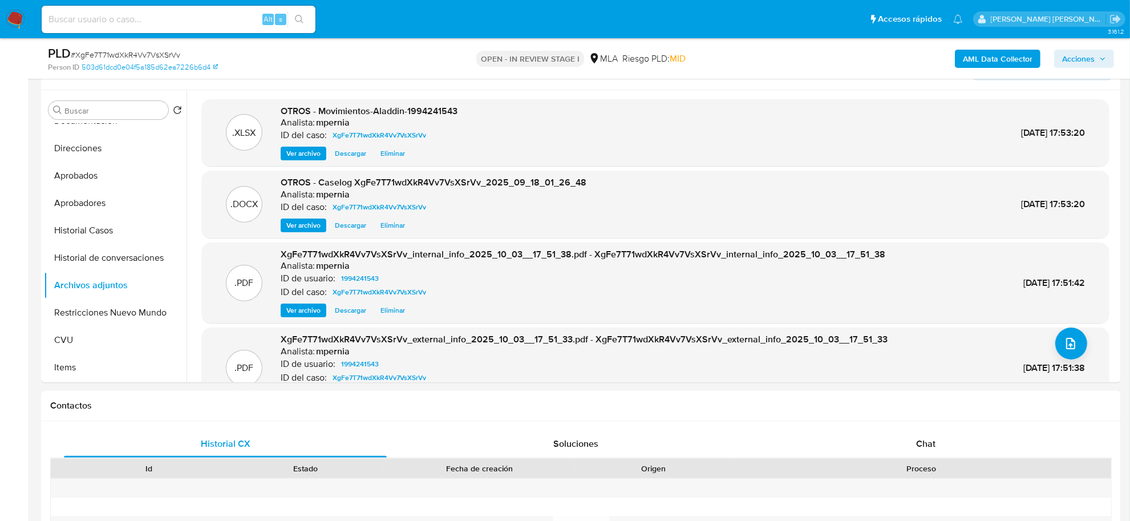
click at [1078, 60] on span "Acciones" at bounding box center [1079, 59] width 33 height 18
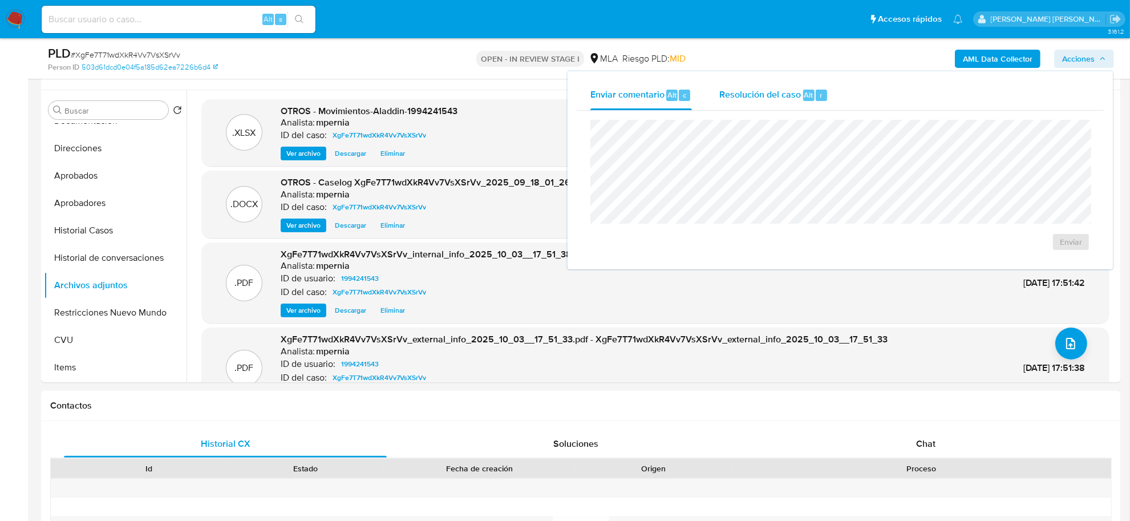
click at [762, 95] on span "Resolución del caso" at bounding box center [761, 94] width 82 height 13
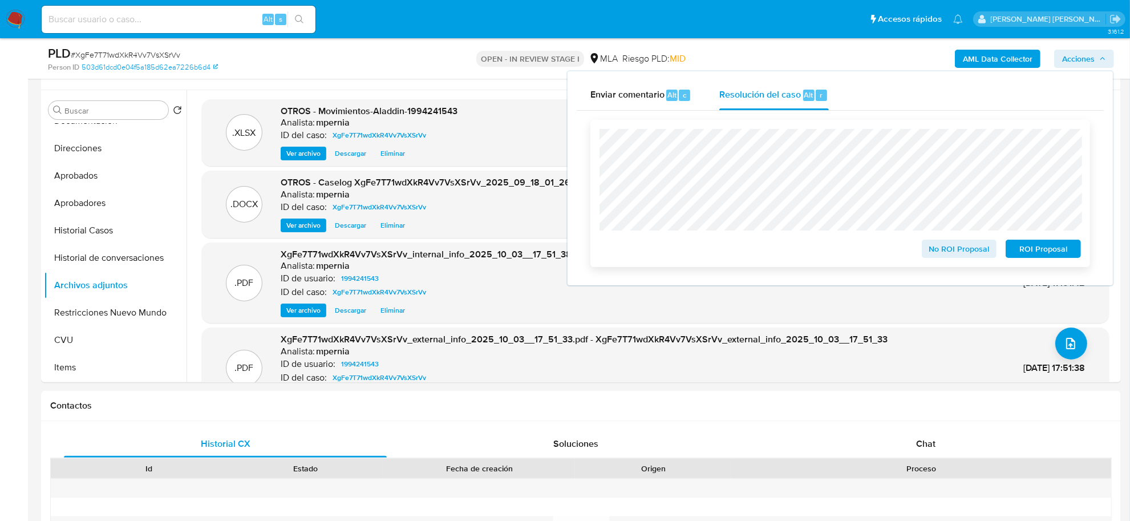
click at [1036, 253] on span "ROI Proposal" at bounding box center [1043, 249] width 59 height 16
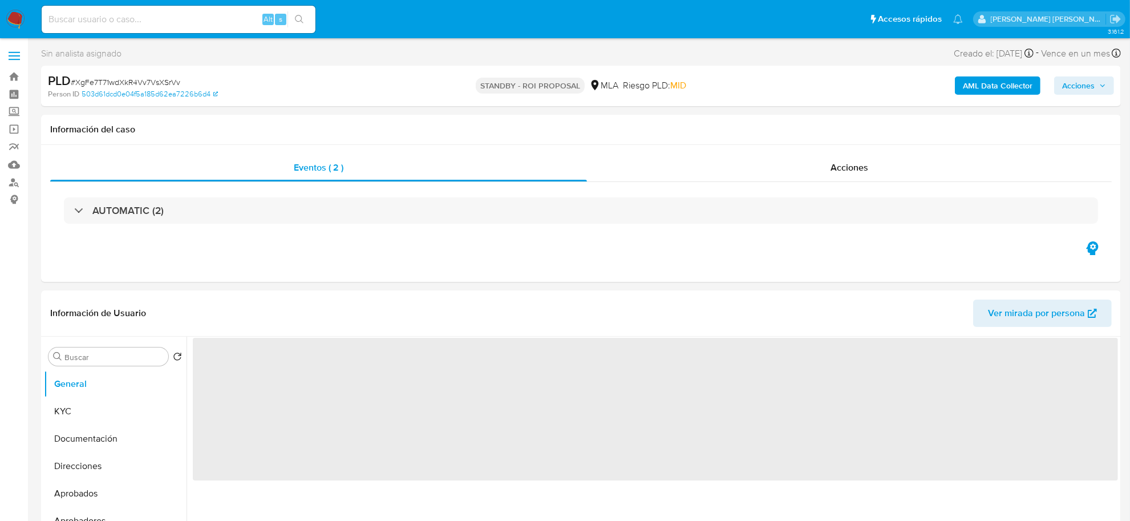
select select "10"
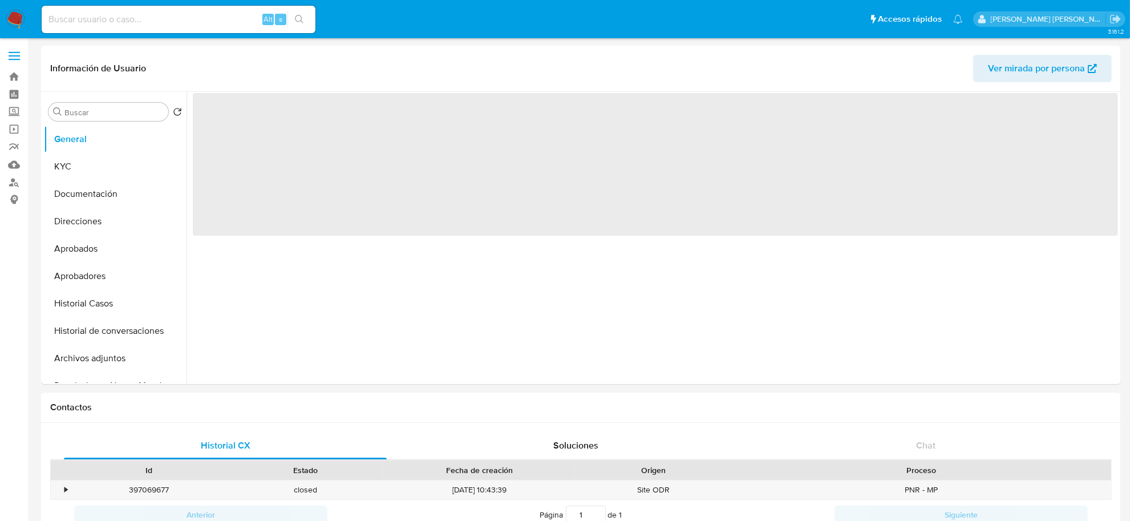
select select "10"
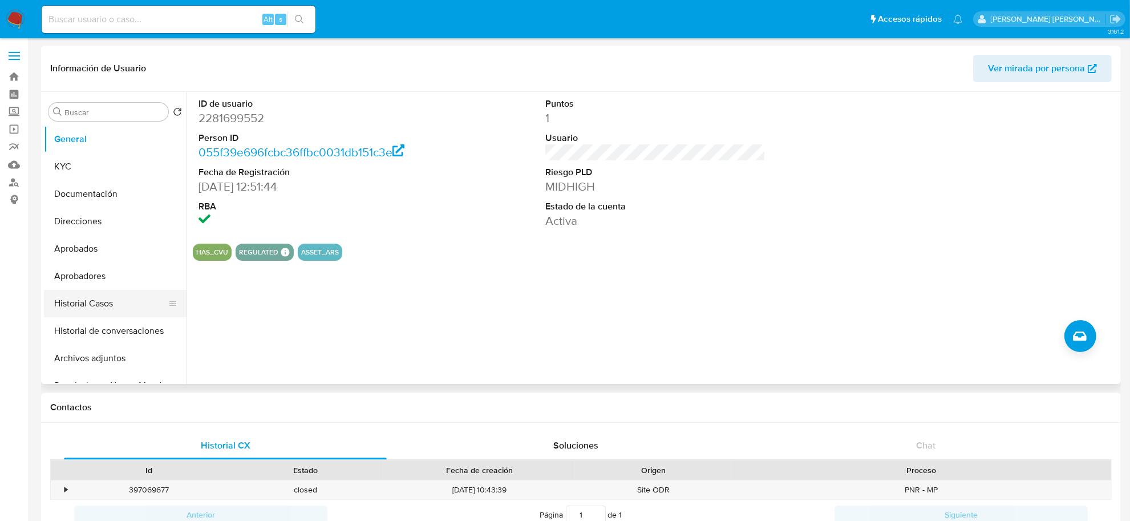
click at [91, 308] on button "Historial Casos" at bounding box center [111, 303] width 134 height 27
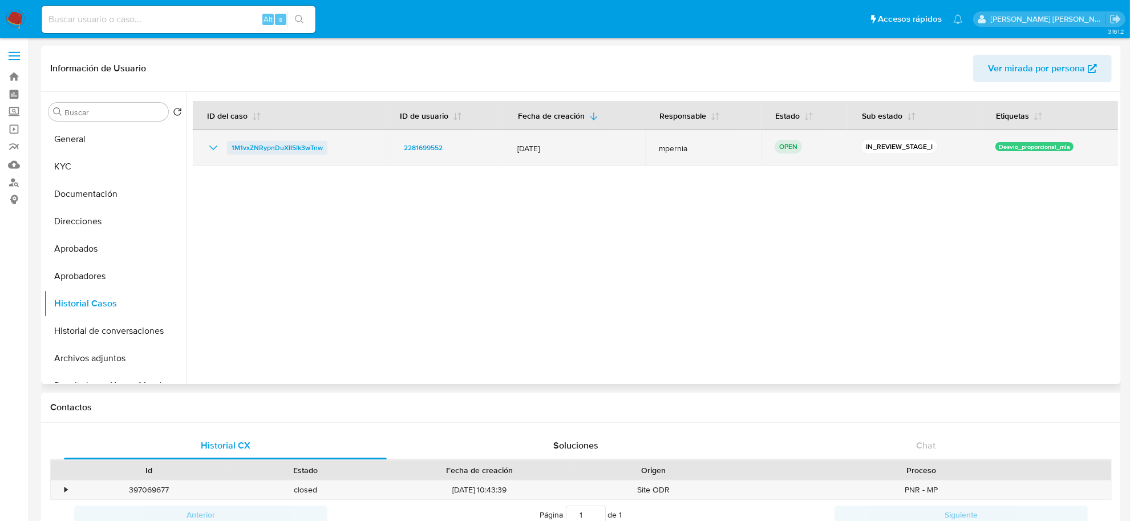
click at [313, 148] on span "1M1vxZNRypnDuXII5Ik3wTnw" at bounding box center [277, 148] width 91 height 14
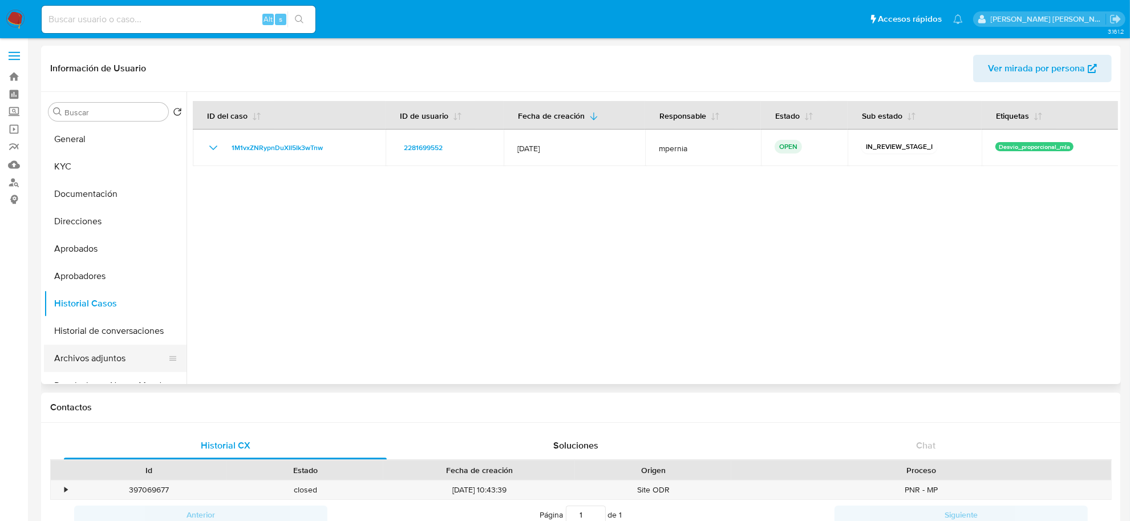
click at [92, 354] on button "Archivos adjuntos" at bounding box center [111, 358] width 134 height 27
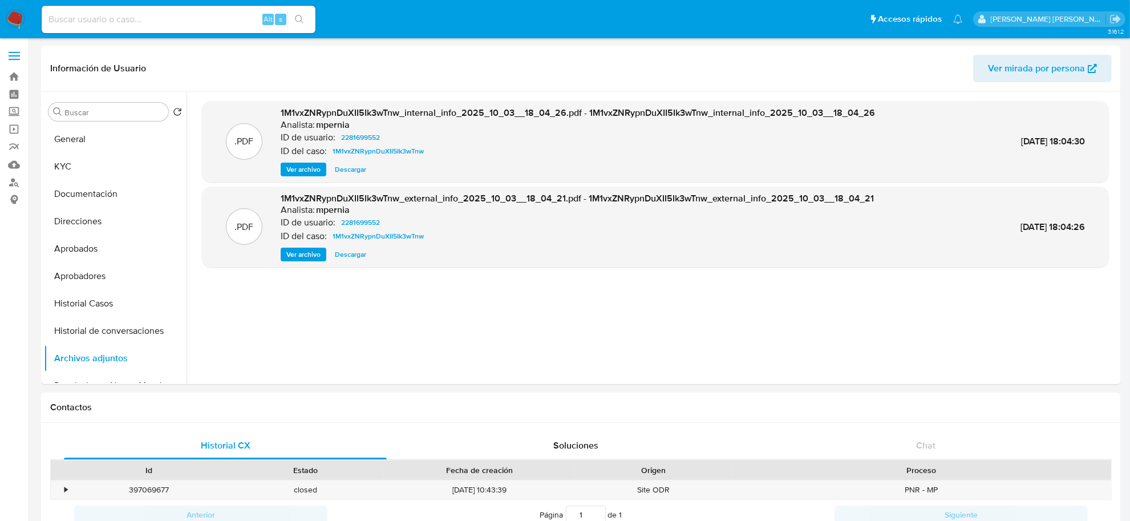
drag, startPoint x: 267, startPoint y: 7, endPoint x: 293, endPoint y: 42, distance: 42.8
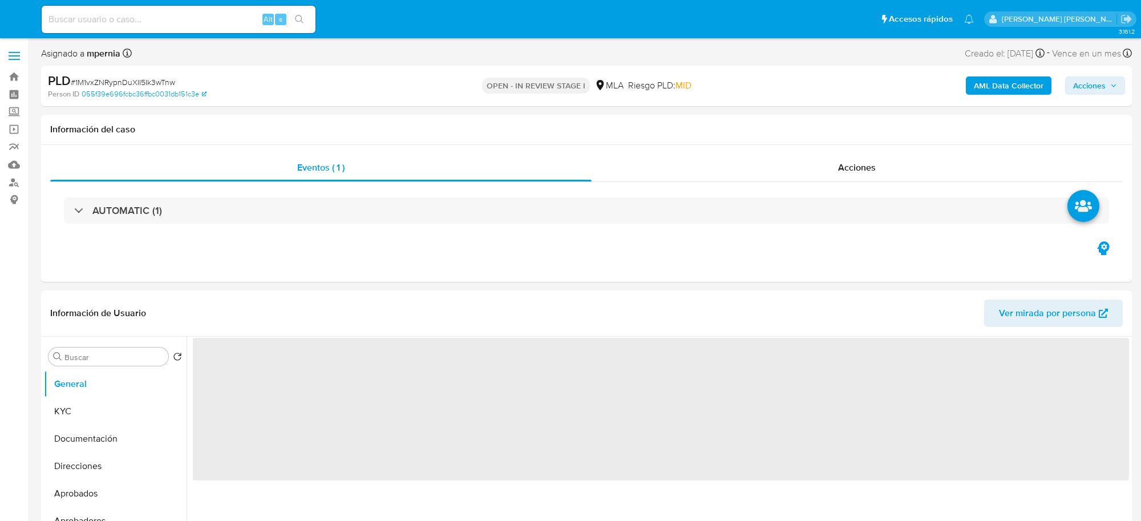
select select "10"
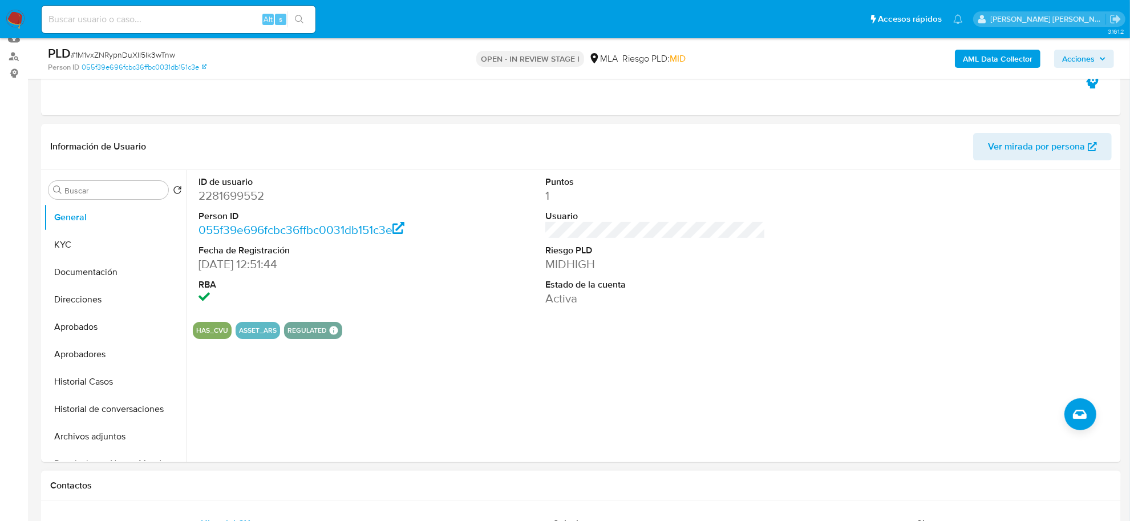
scroll to position [285, 0]
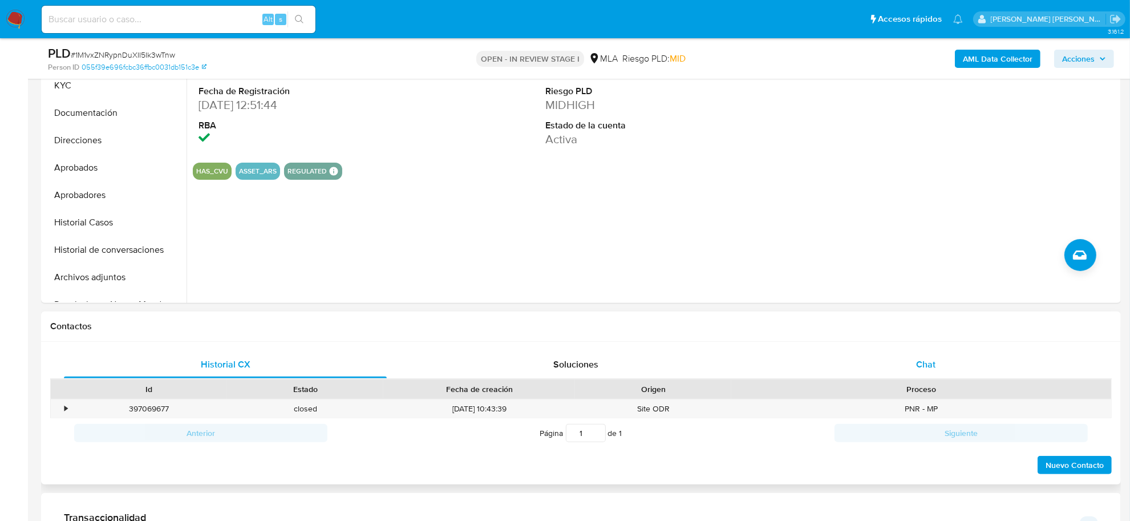
click at [931, 369] on span "Chat" at bounding box center [925, 364] width 19 height 13
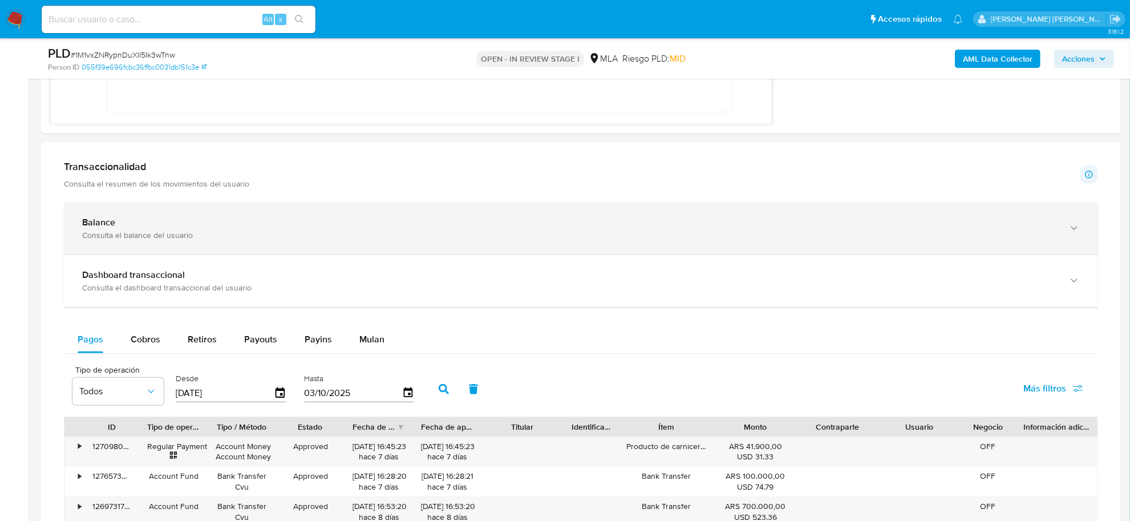
scroll to position [999, 0]
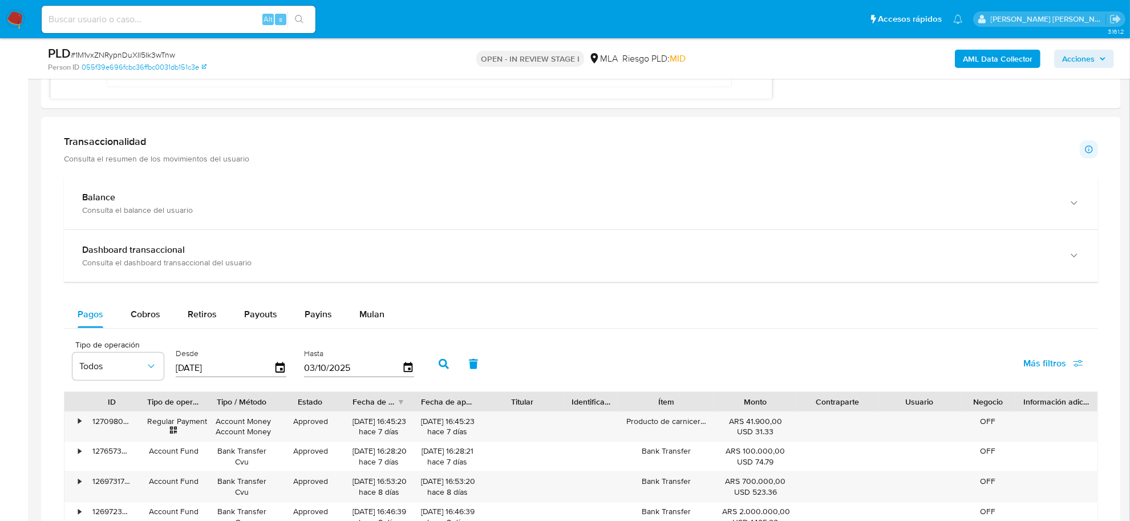
click at [889, 337] on div "Tipo de operación Todos Desde 06/07/2025 Hasta 03/10/2025 Más filtros" at bounding box center [581, 362] width 1035 height 57
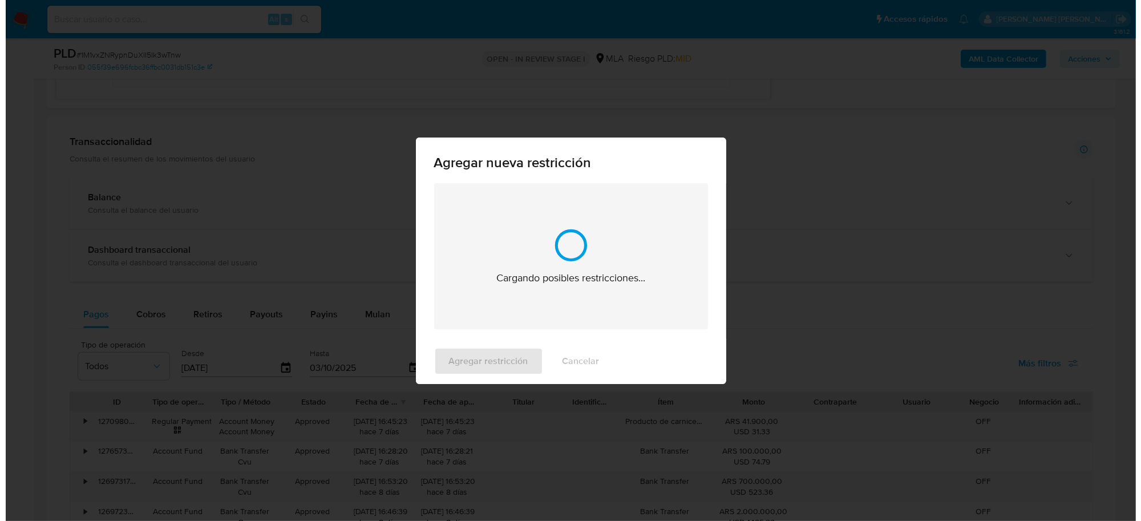
scroll to position [1750, 0]
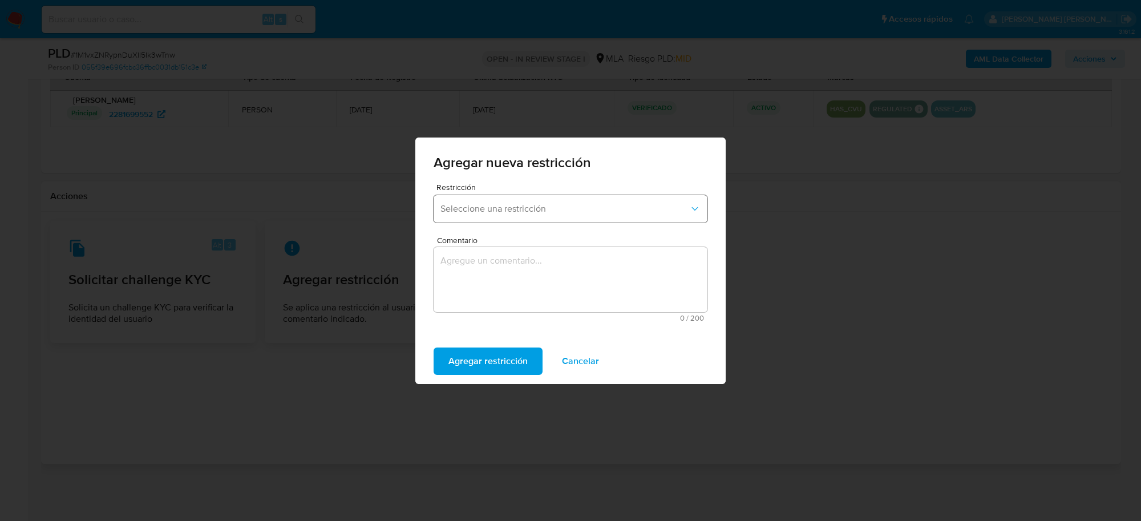
click at [618, 203] on span "Seleccione una restricción" at bounding box center [565, 208] width 249 height 11
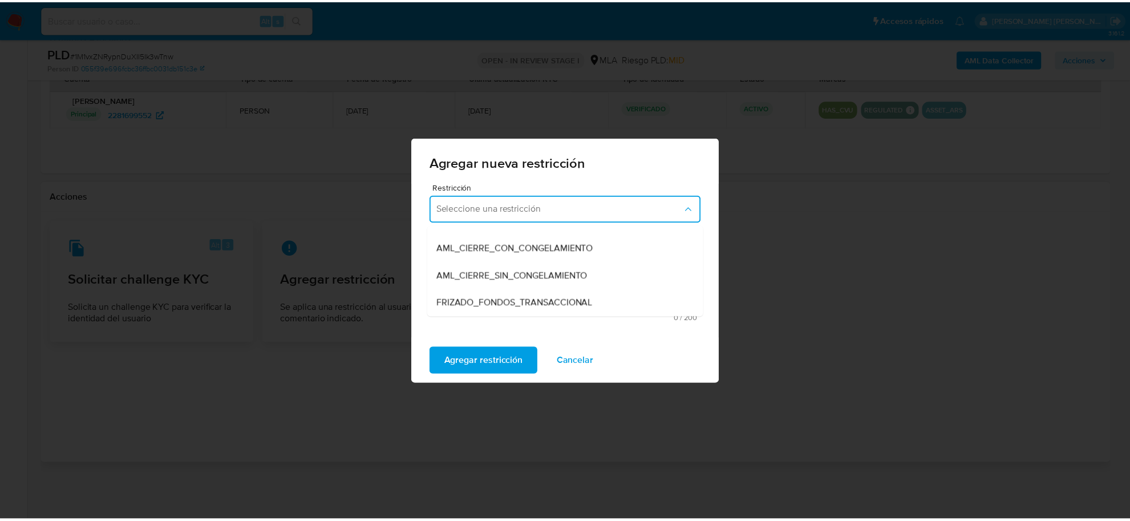
scroll to position [143, 0]
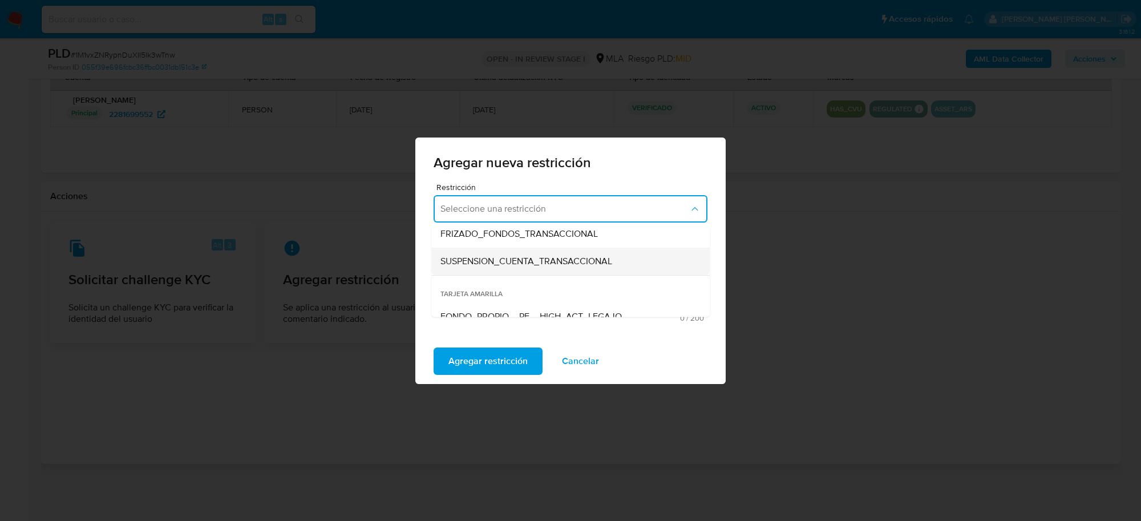
click at [531, 256] on span "SUSPENSION_CUENTA_TRANSACCIONAL" at bounding box center [527, 260] width 172 height 11
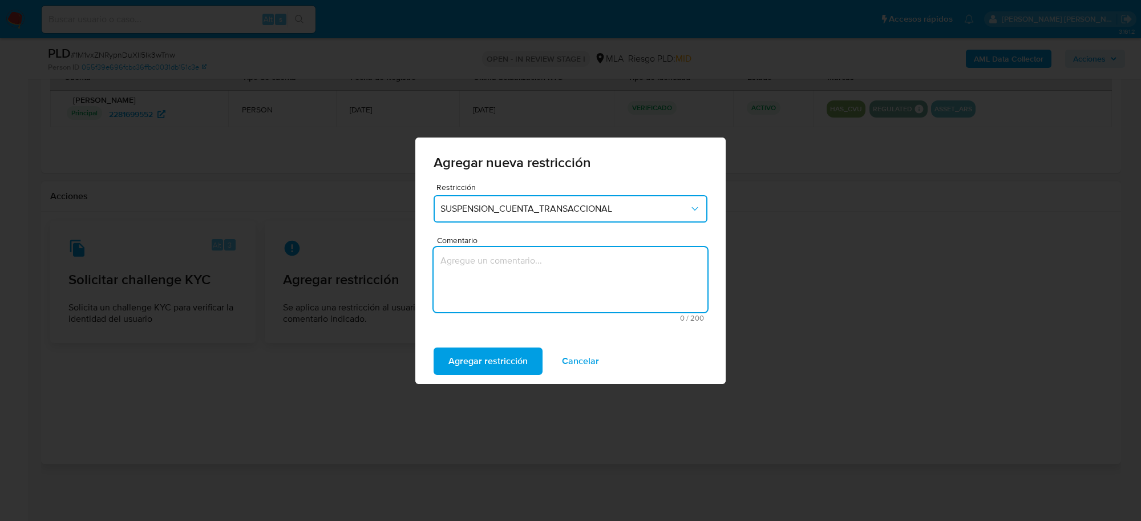
click at [503, 284] on textarea "Comentario" at bounding box center [571, 279] width 274 height 65
type textarea "AML"
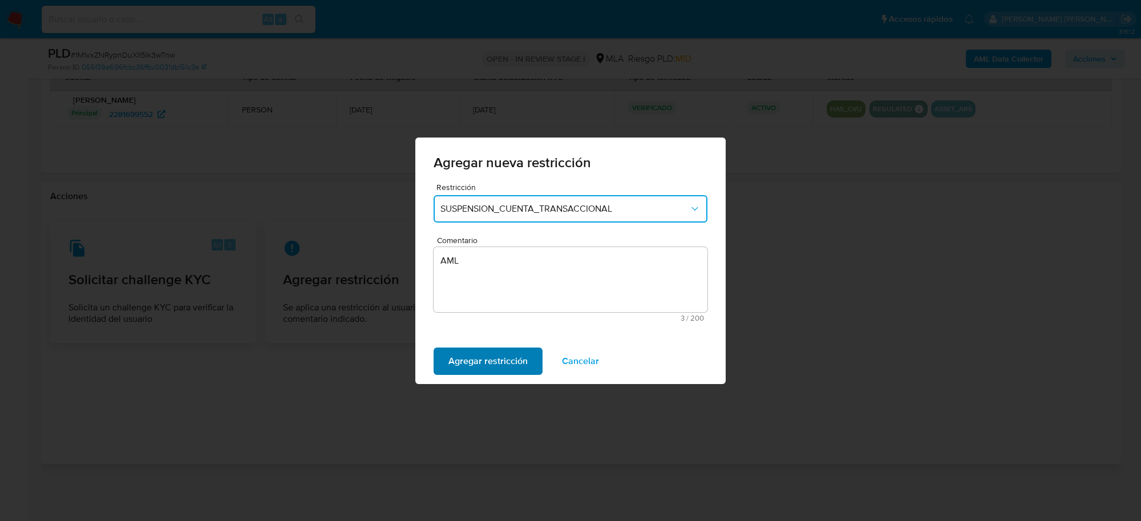
click at [462, 357] on span "Agregar restricción" at bounding box center [488, 361] width 79 height 25
click at [458, 357] on span "Confirmar" at bounding box center [469, 361] width 41 height 25
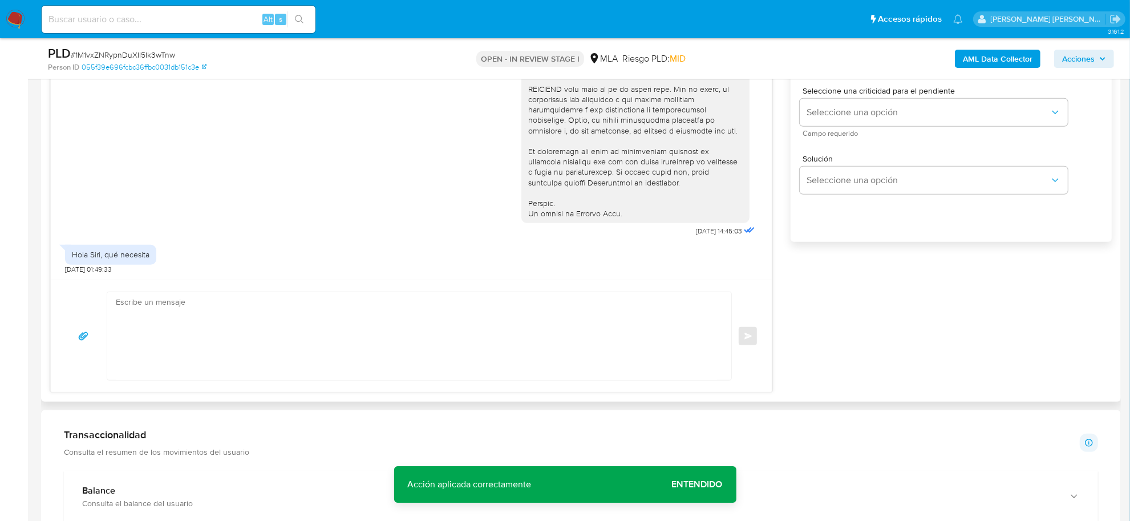
scroll to position [537, 0]
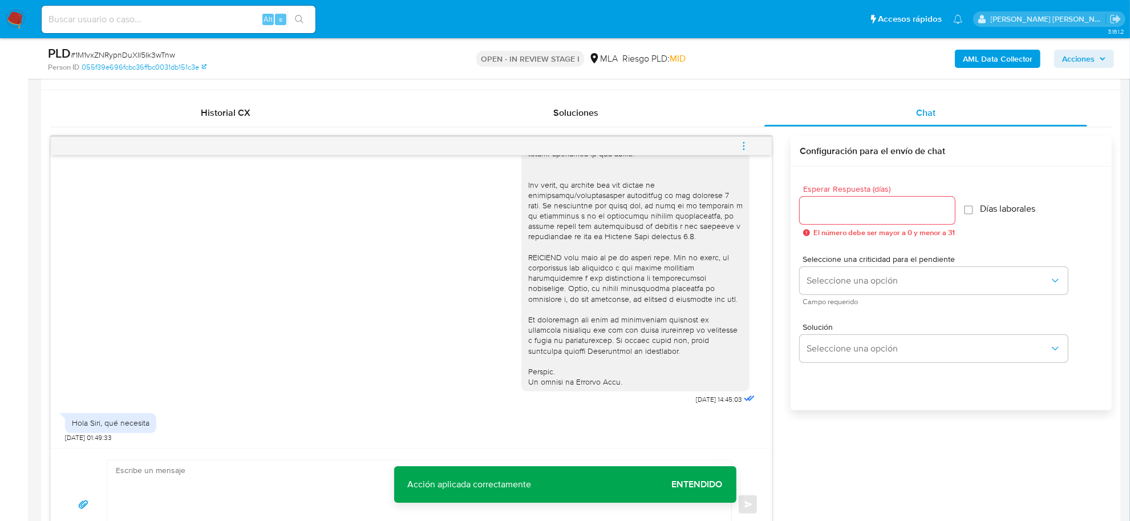
click at [744, 144] on icon "menu-action" at bounding box center [744, 146] width 10 height 10
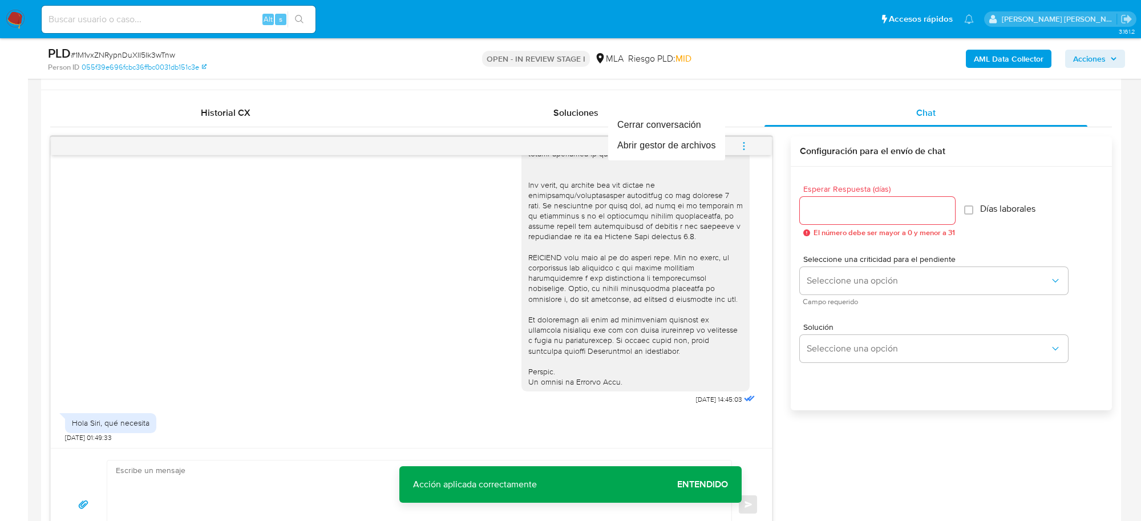
click at [329, 260] on div at bounding box center [570, 260] width 1141 height 521
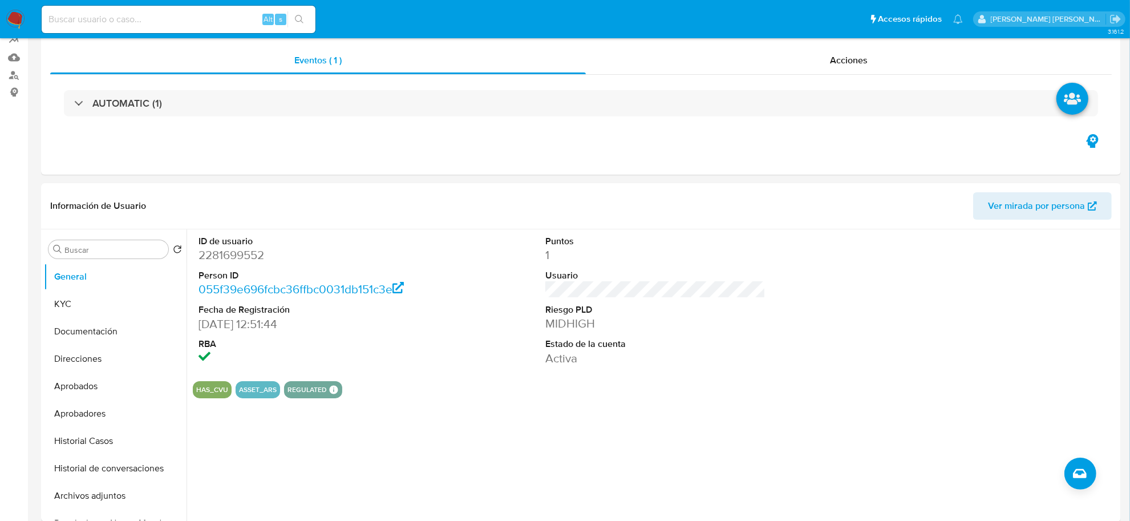
scroll to position [214, 0]
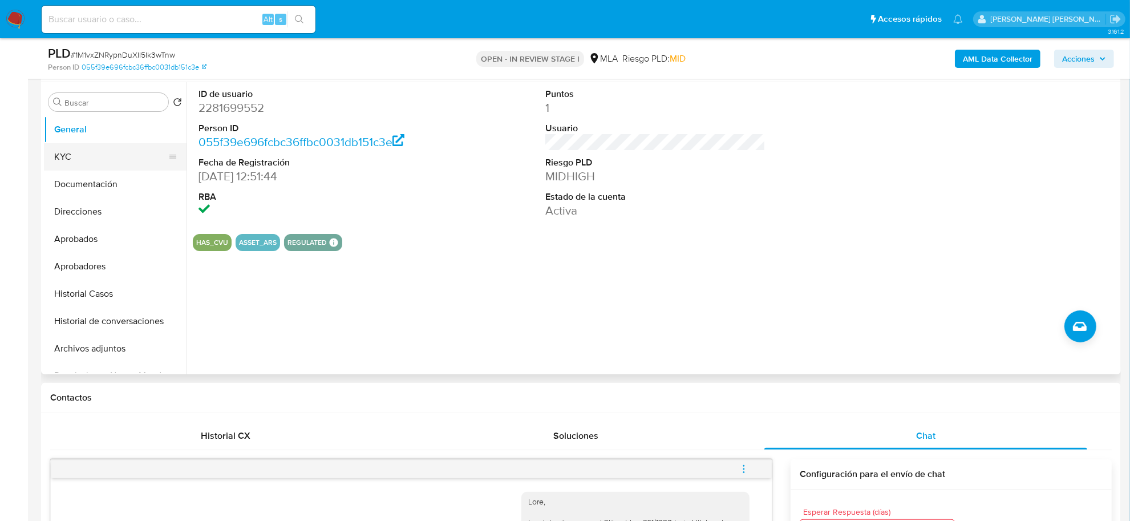
click at [99, 151] on button "KYC" at bounding box center [111, 156] width 134 height 27
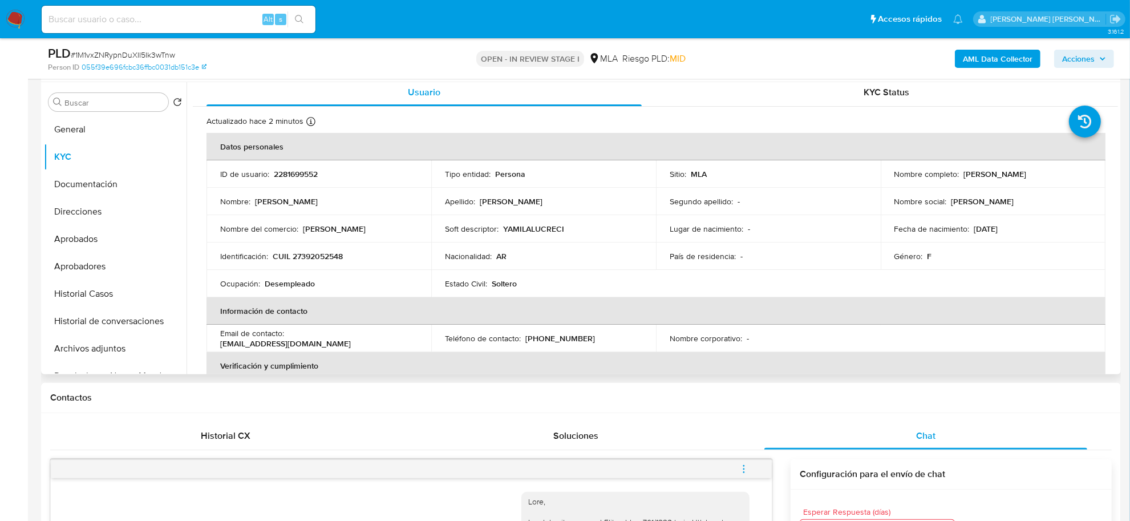
scroll to position [0, 0]
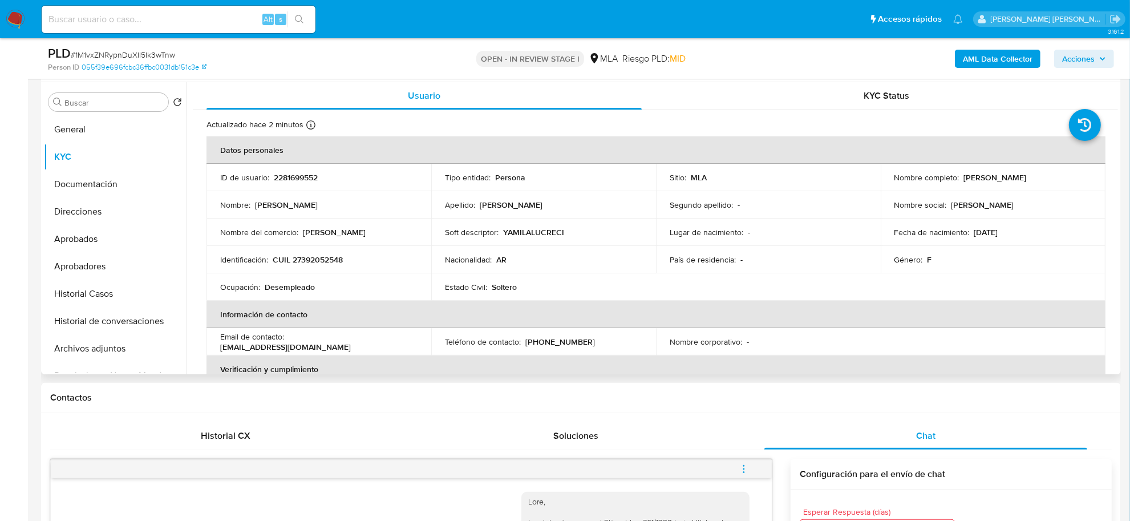
drag, startPoint x: 960, startPoint y: 180, endPoint x: 1048, endPoint y: 183, distance: 88.5
click at [1048, 183] on td "Nombre completo : Yamila Lucrecia Esteban" at bounding box center [993, 177] width 225 height 27
click at [103, 184] on button "Documentación" at bounding box center [111, 184] width 134 height 27
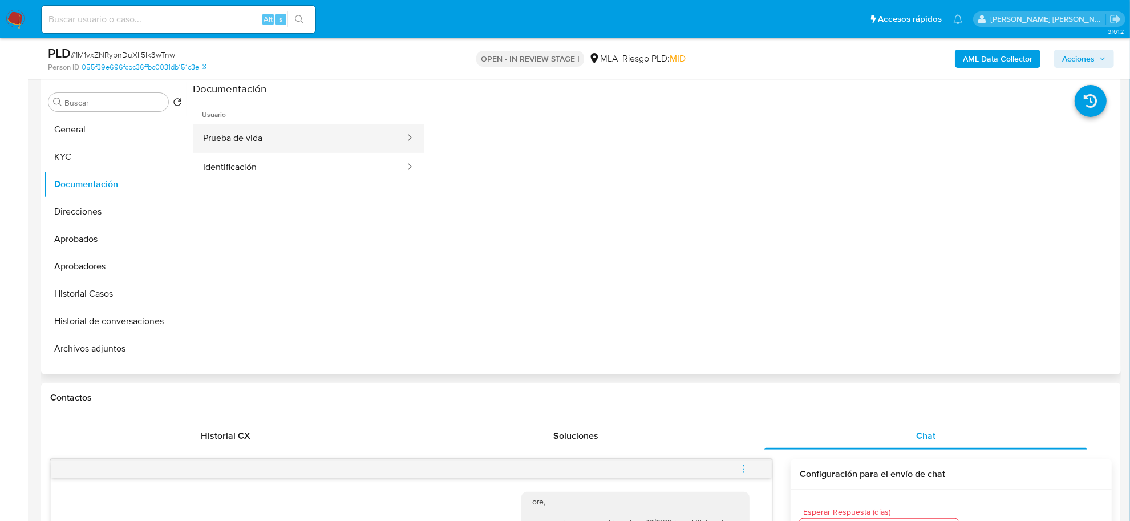
click at [258, 140] on button "Prueba de vida" at bounding box center [299, 138] width 213 height 29
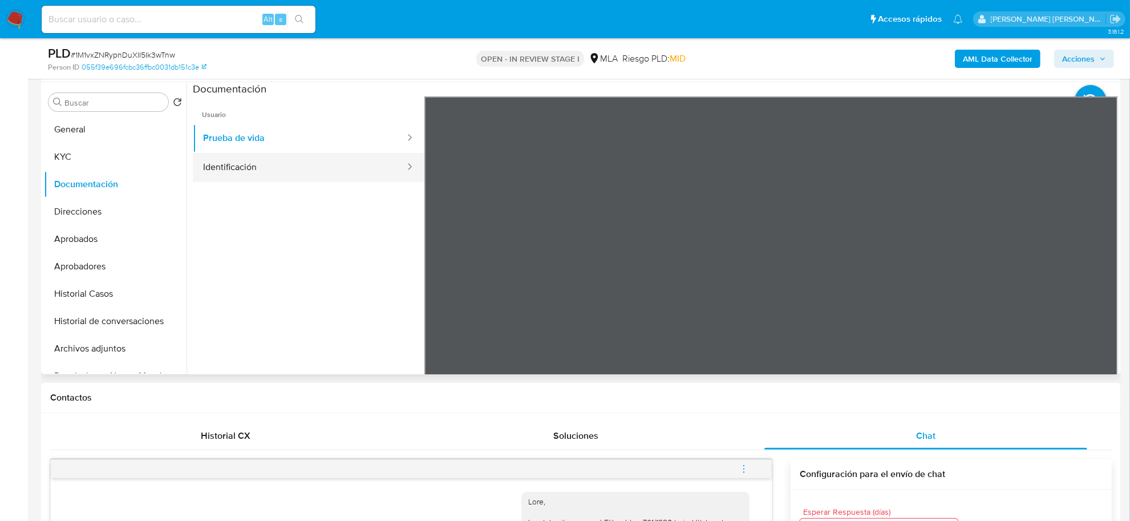
click at [256, 166] on button "Identificación" at bounding box center [299, 167] width 213 height 29
click at [1094, 280] on icon at bounding box center [1104, 281] width 23 height 23
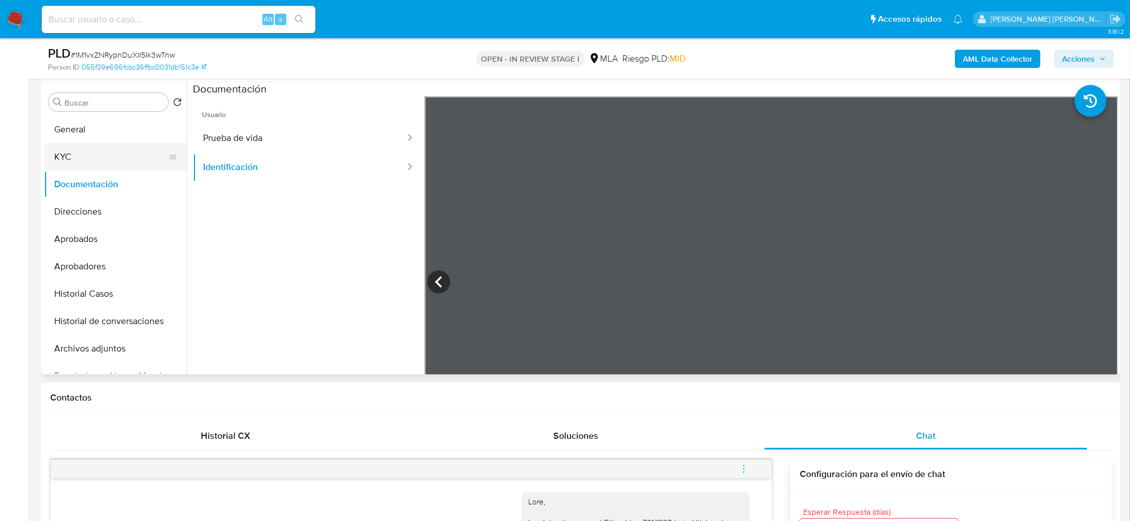
click at [103, 146] on button "KYC" at bounding box center [111, 156] width 134 height 27
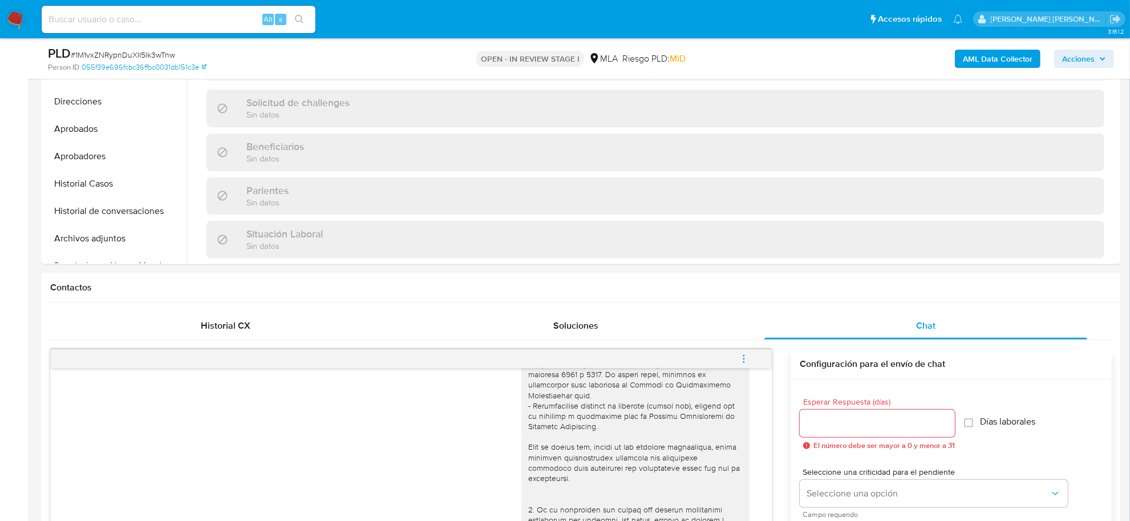
scroll to position [214, 0]
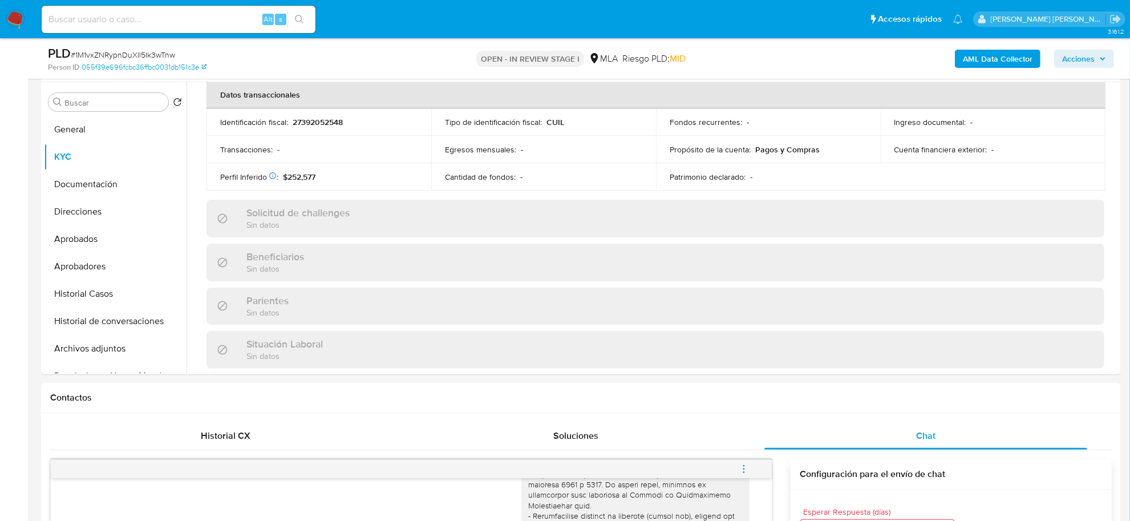
click at [977, 64] on b "AML Data Collector" at bounding box center [998, 59] width 70 height 18
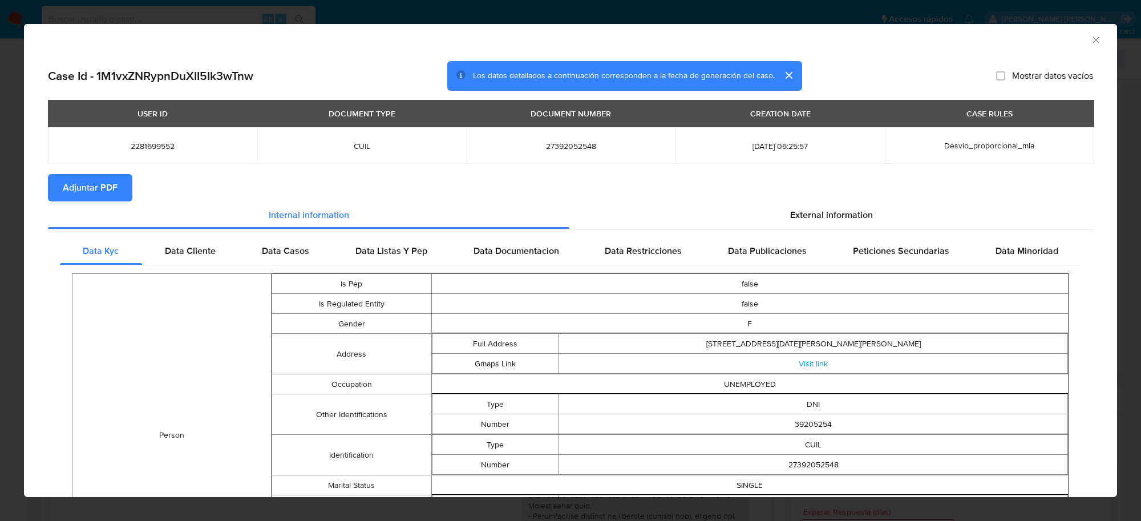
click at [97, 191] on span "Adjuntar PDF" at bounding box center [90, 187] width 55 height 25
click at [1090, 43] on icon "Cerrar ventana" at bounding box center [1095, 39] width 11 height 11
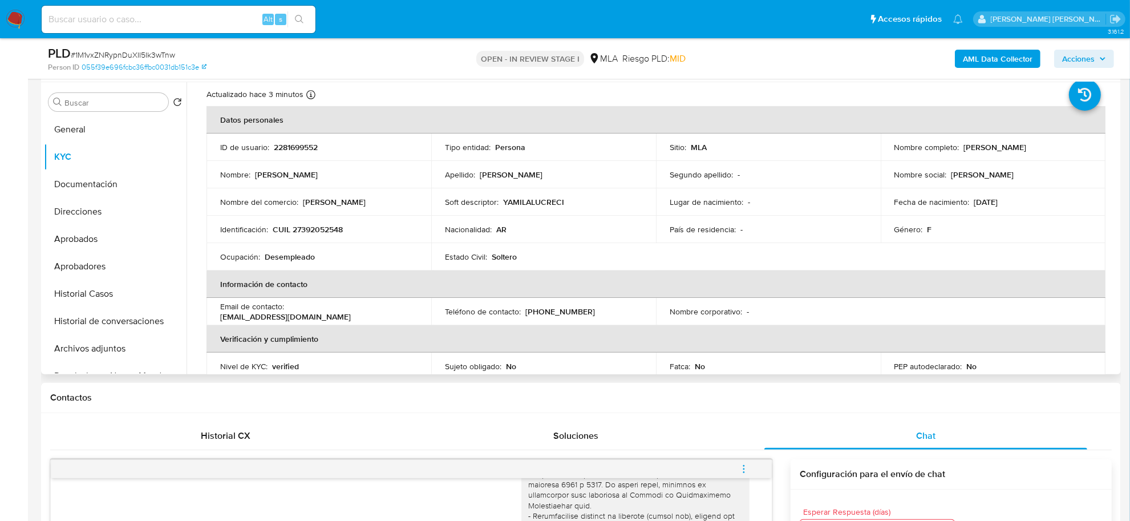
scroll to position [0, 0]
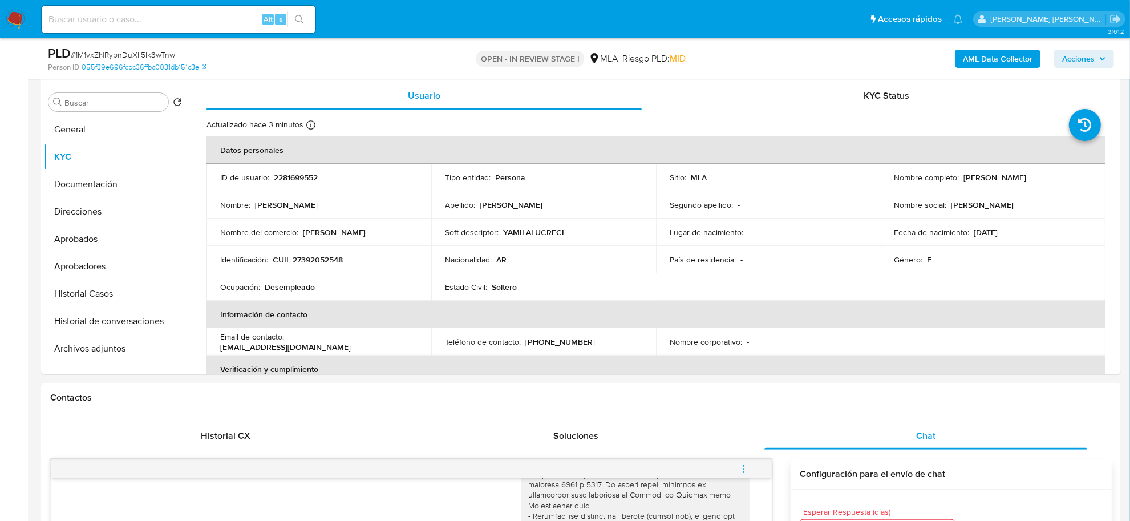
click at [160, 57] on span "# 1M1vxZNRypnDuXII5Ik3wTnw" at bounding box center [123, 54] width 104 height 11
copy span "1M1vxZNRypnDuXII5Ik3wTnw"
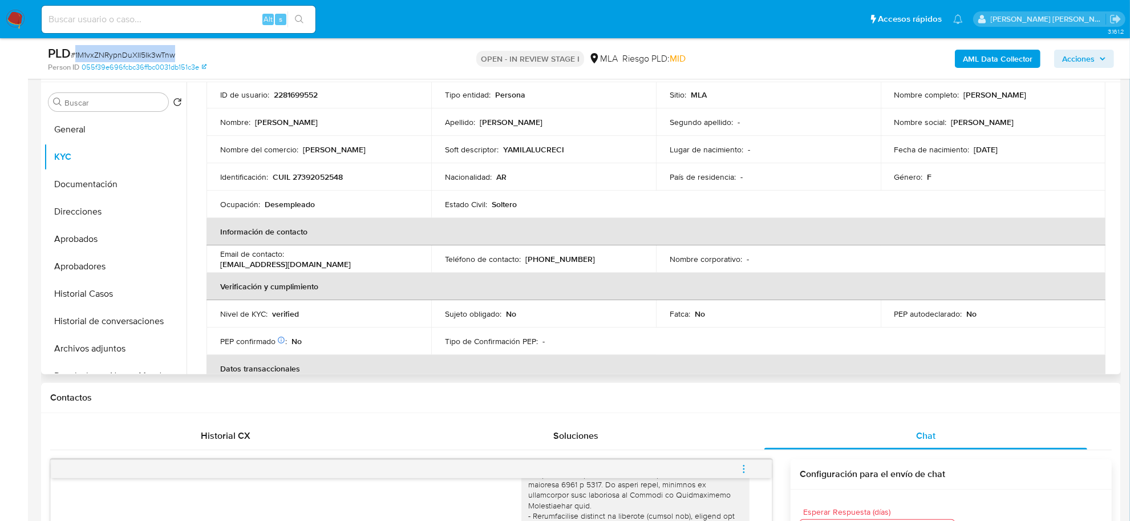
scroll to position [71, 0]
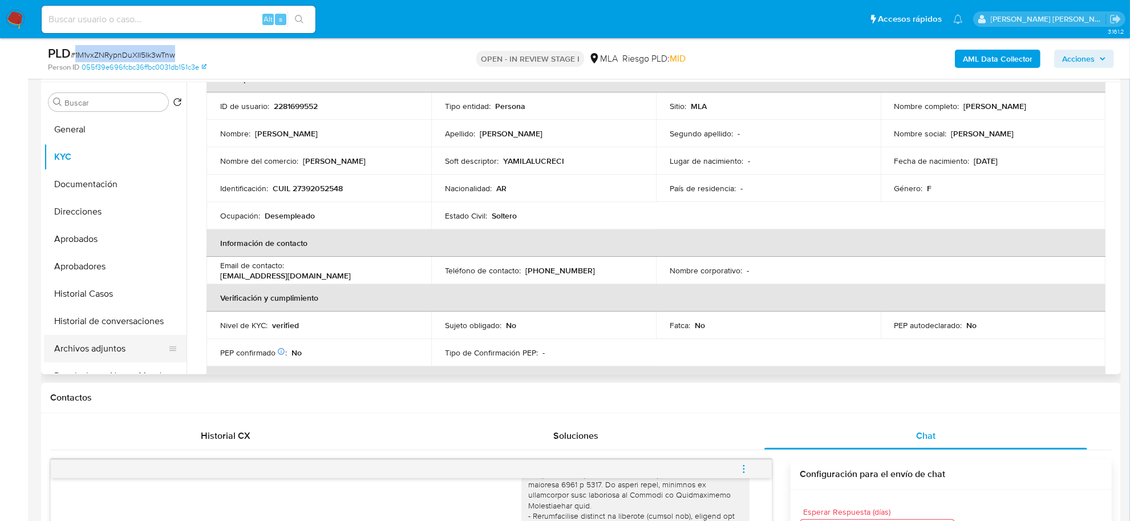
click at [78, 346] on button "Archivos adjuntos" at bounding box center [111, 348] width 134 height 27
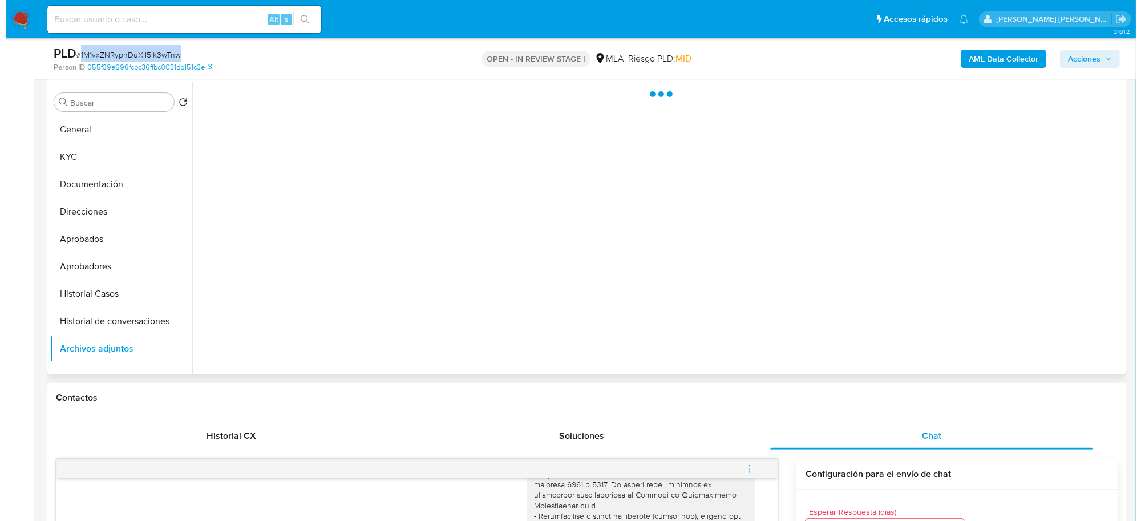
scroll to position [0, 0]
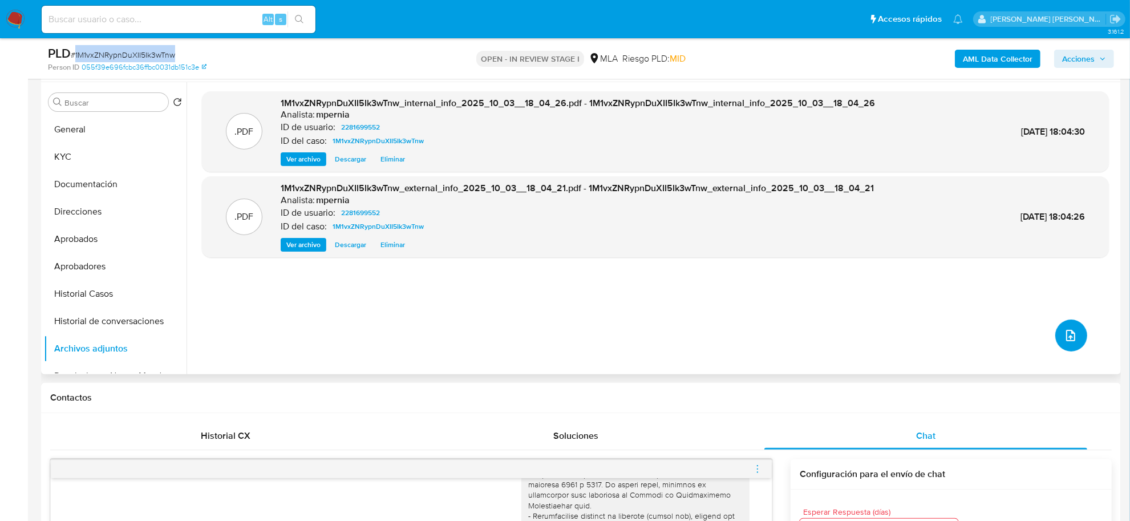
click at [1073, 334] on icon "upload-file" at bounding box center [1071, 336] width 14 height 14
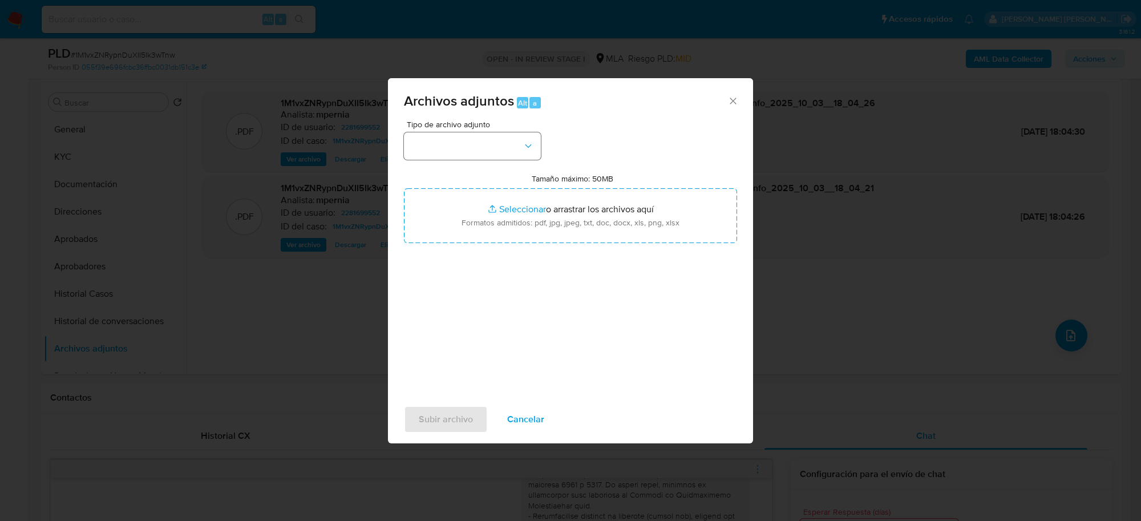
drag, startPoint x: 508, startPoint y: 169, endPoint x: 504, endPoint y: 154, distance: 15.9
click at [507, 163] on div "Tipo de archivo adjunto Tamaño máximo: 50MB Seleccionar archivos Seleccionar o …" at bounding box center [570, 254] width 333 height 269
click at [500, 146] on button "button" at bounding box center [472, 145] width 137 height 27
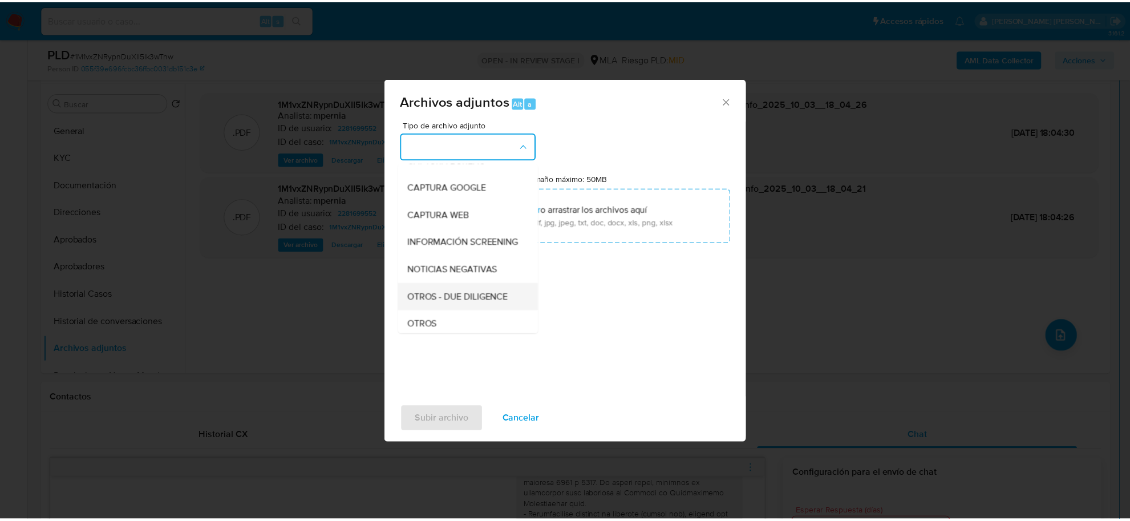
scroll to position [143, 0]
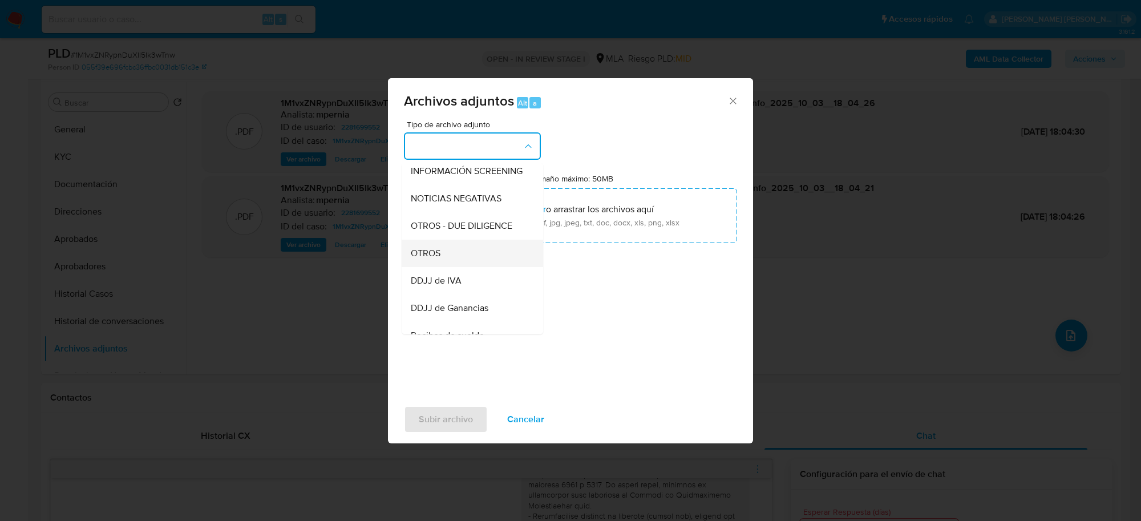
click at [437, 259] on span "OTROS" at bounding box center [426, 253] width 30 height 11
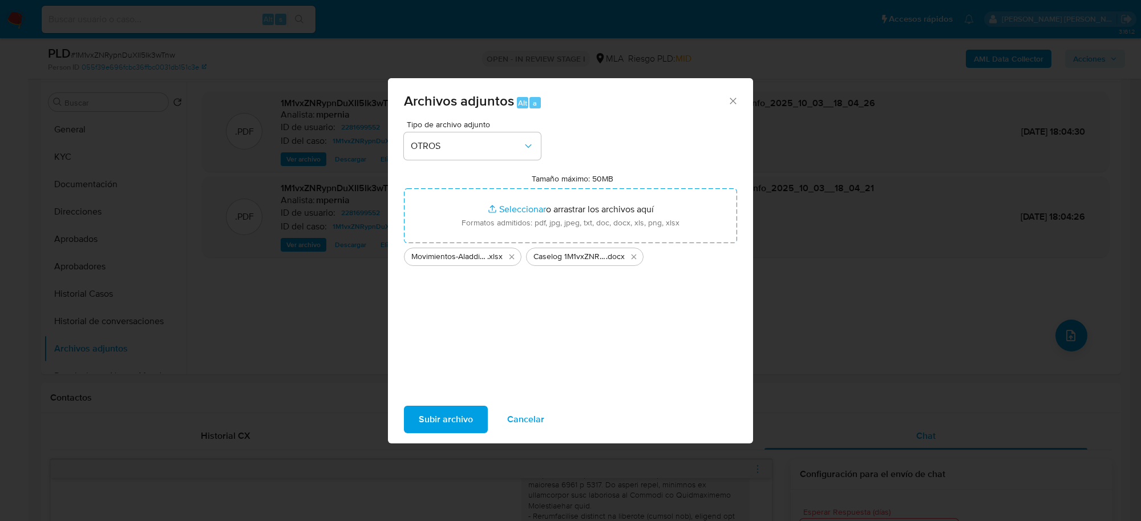
click at [434, 417] on span "Subir archivo" at bounding box center [446, 419] width 54 height 25
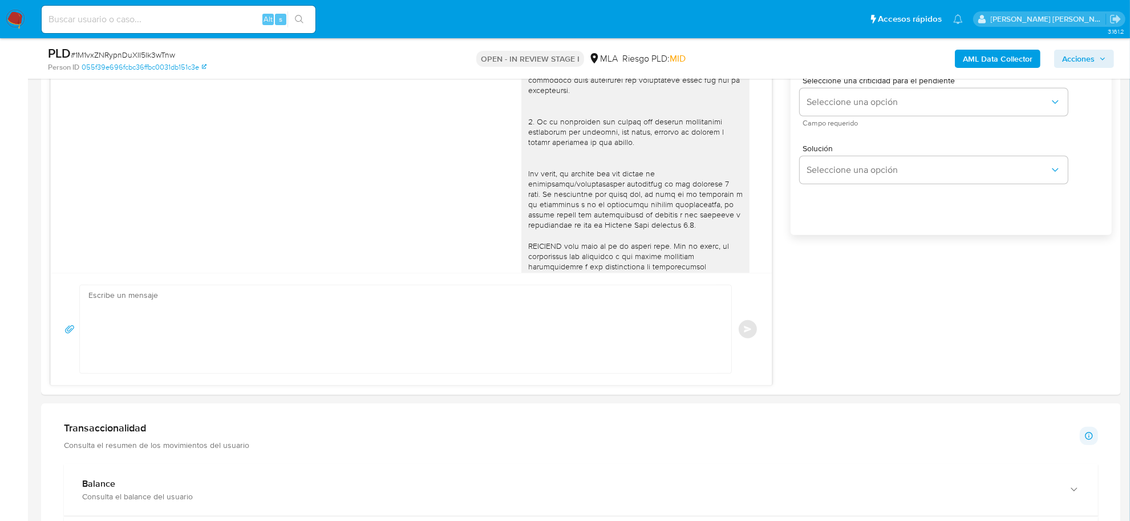
scroll to position [713, 0]
click at [219, 318] on textarea at bounding box center [402, 328] width 629 height 88
paste textarea "decidimos suspender tu cuenta de acuerdo con lo previsto en las condiciones de …"
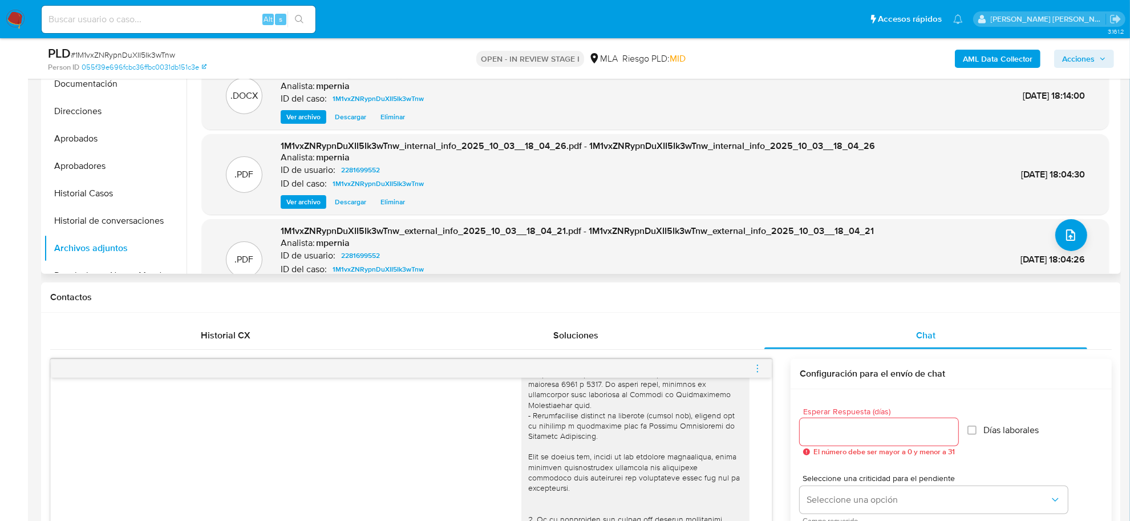
scroll to position [214, 0]
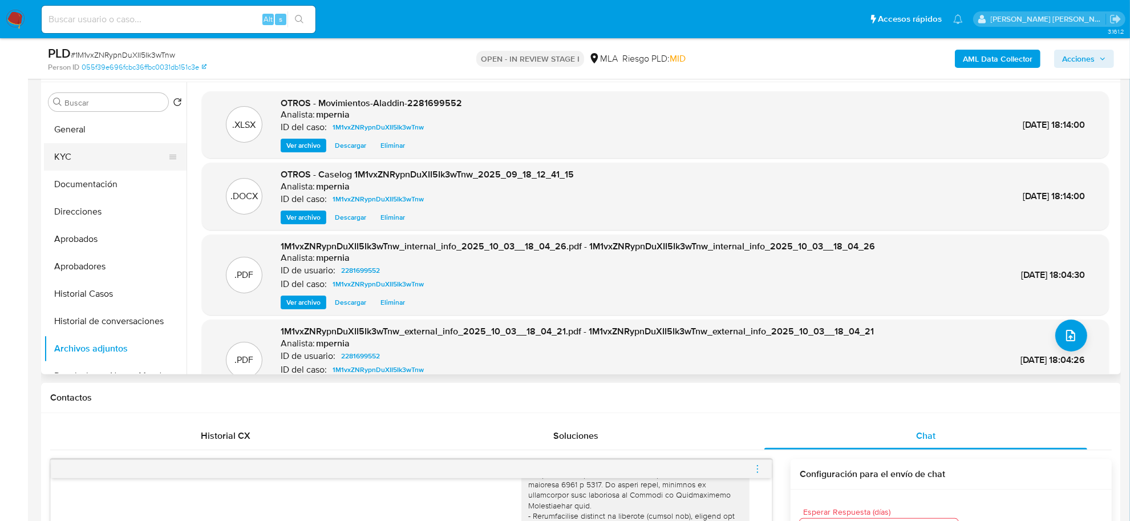
click at [66, 154] on button "KYC" at bounding box center [111, 156] width 134 height 27
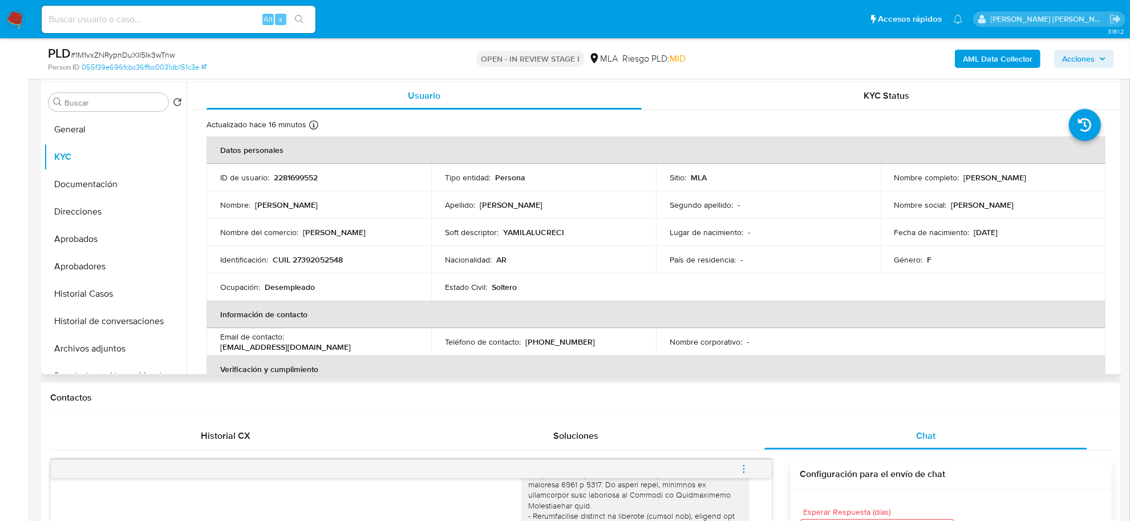
drag, startPoint x: 962, startPoint y: 176, endPoint x: 1014, endPoint y: 180, distance: 52.6
click at [1014, 180] on p "[PERSON_NAME]" at bounding box center [995, 177] width 63 height 10
copy p "Yamila Lucrecia"
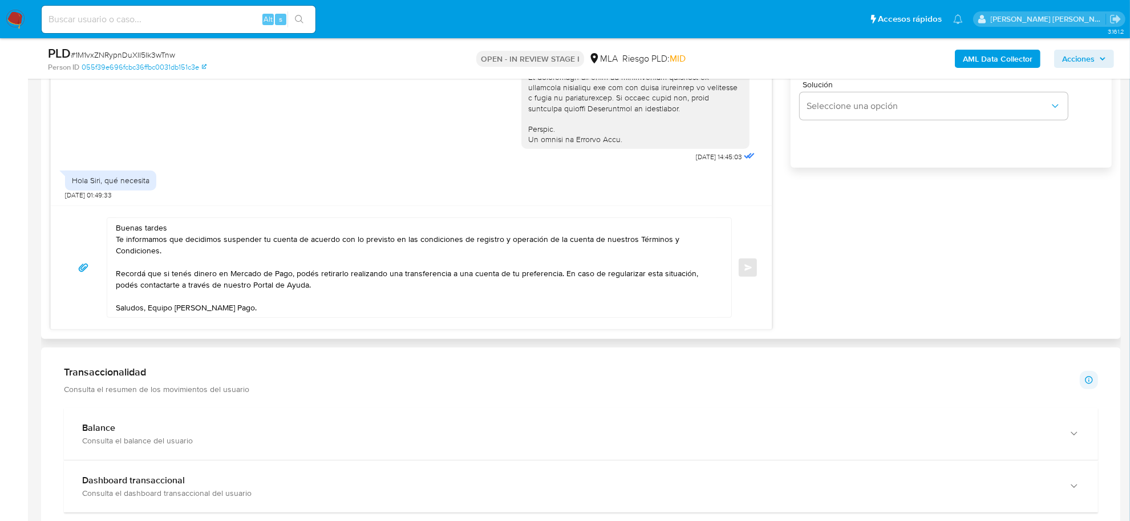
scroll to position [785, 0]
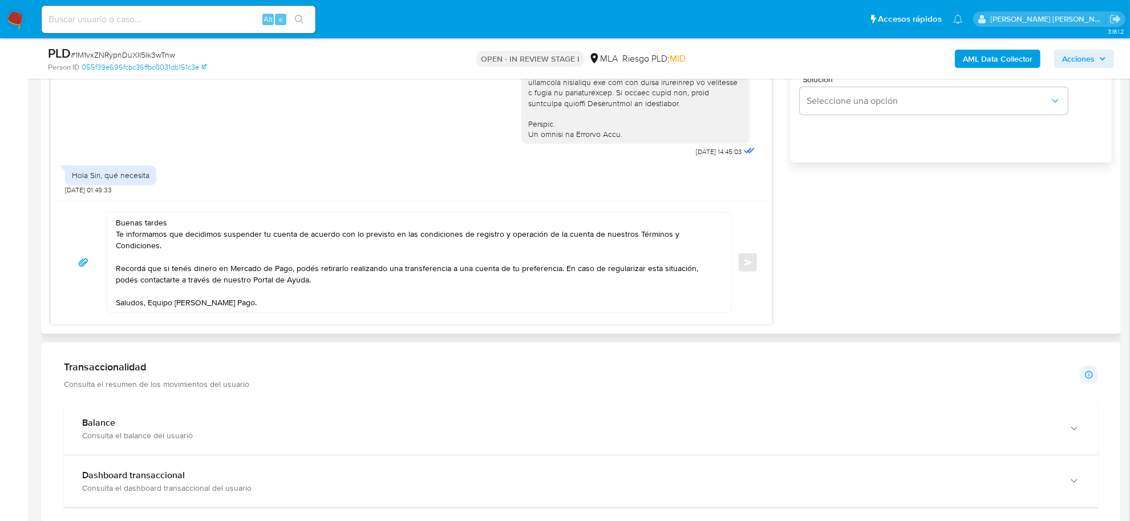
click at [173, 224] on textarea "Buenas tardes Te informamos que decidimos suspender tu cuenta de acuerdo con lo…" at bounding box center [416, 262] width 601 height 99
paste textarea "Yamila Lucrecia"
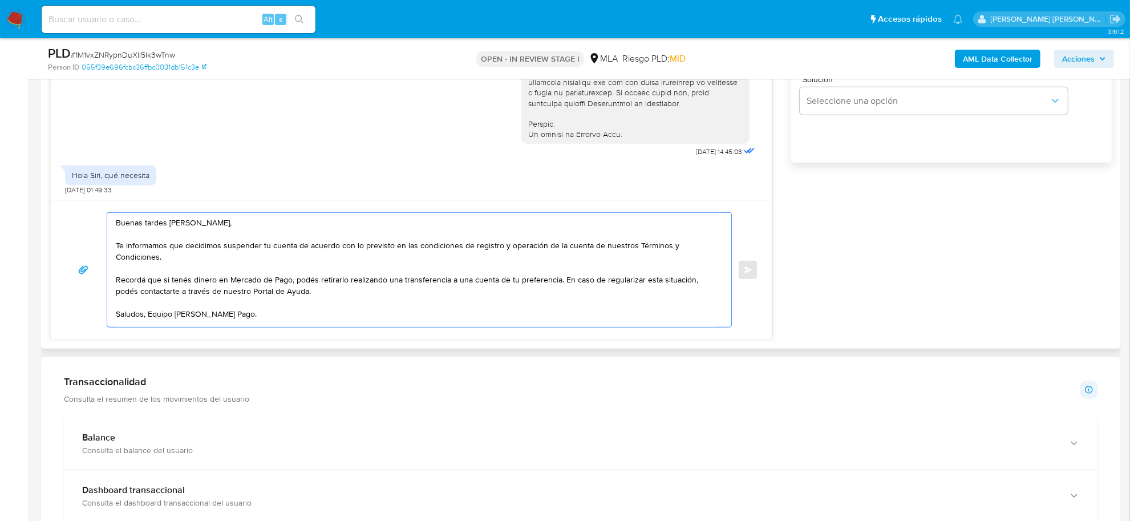
click at [561, 281] on textarea "Buenas tardes Yamila Lucrecia, Te informamos que decidimos suspender tu cuenta …" at bounding box center [416, 270] width 601 height 114
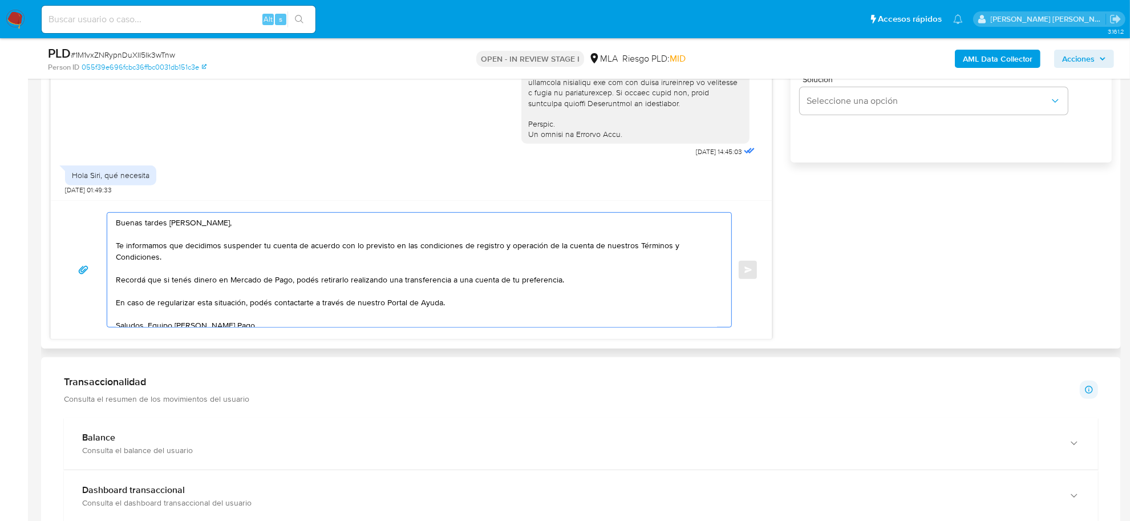
scroll to position [19, 0]
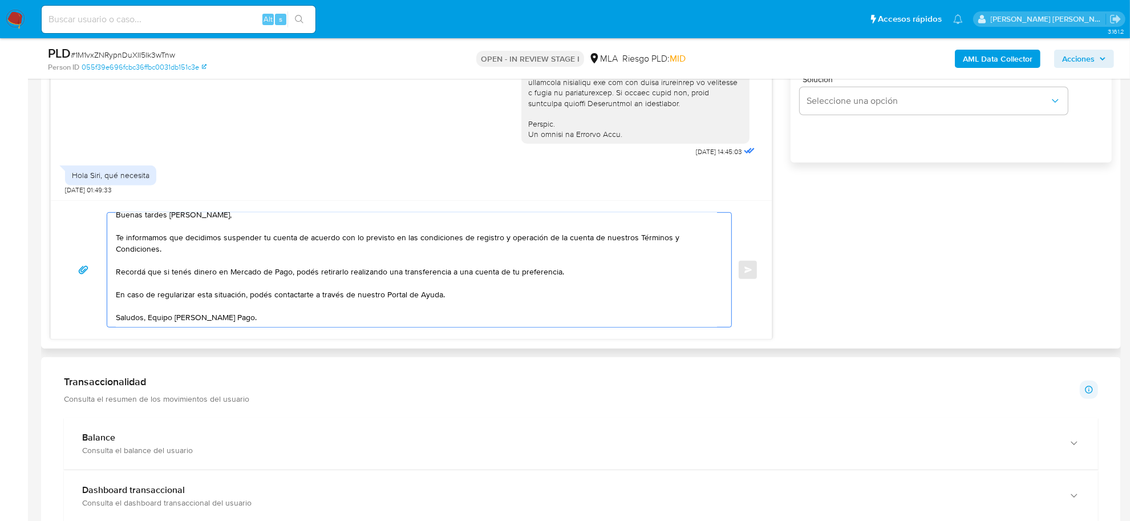
click at [147, 311] on textarea "Buenas tardes Yamila Lucrecia, Te informamos que decidimos suspender tu cuenta …" at bounding box center [416, 270] width 601 height 114
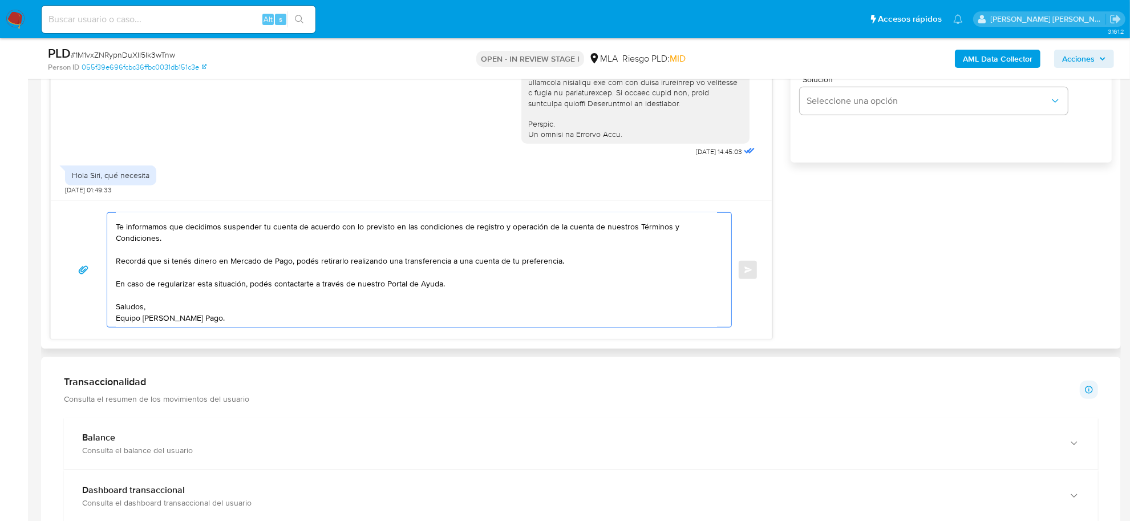
click at [140, 298] on textarea "Buenas tardes Yamila Lucrecia, Te informamos que decidimos suspender tu cuenta …" at bounding box center [416, 270] width 601 height 114
click at [444, 285] on textarea "Buenas tardes Yamila Lucrecia, Te informamos que decidimos suspender tu cuenta …" at bounding box center [416, 270] width 601 height 114
click at [192, 298] on textarea "Buenas tardes Yamila Lucrecia, Te informamos que decidimos suspender tu cuenta …" at bounding box center [416, 270] width 601 height 114
paste textarea "- Detalla la actividad que realizas a través de tu cuenta. De corresponder a un…"
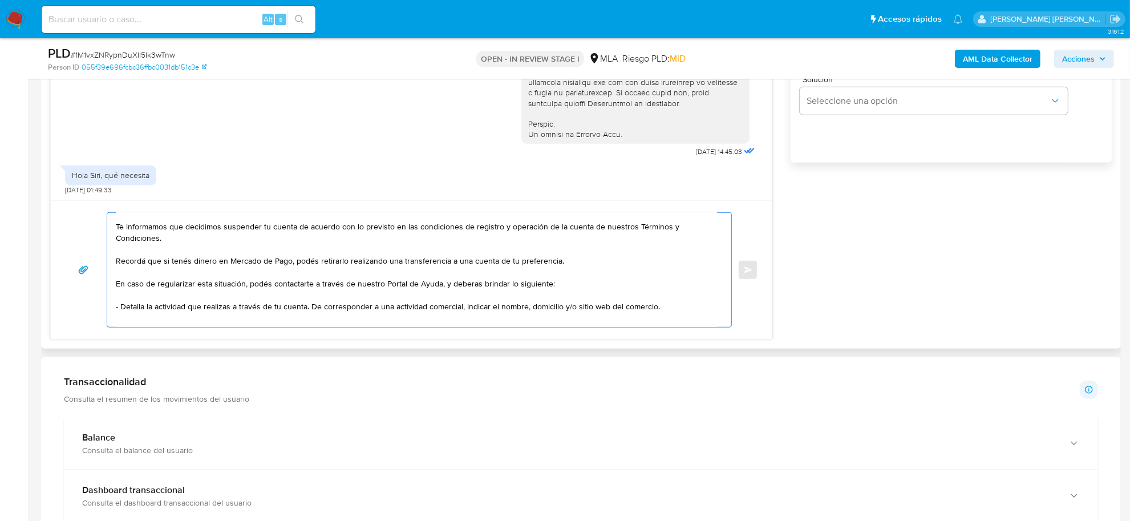
scroll to position [50, 0]
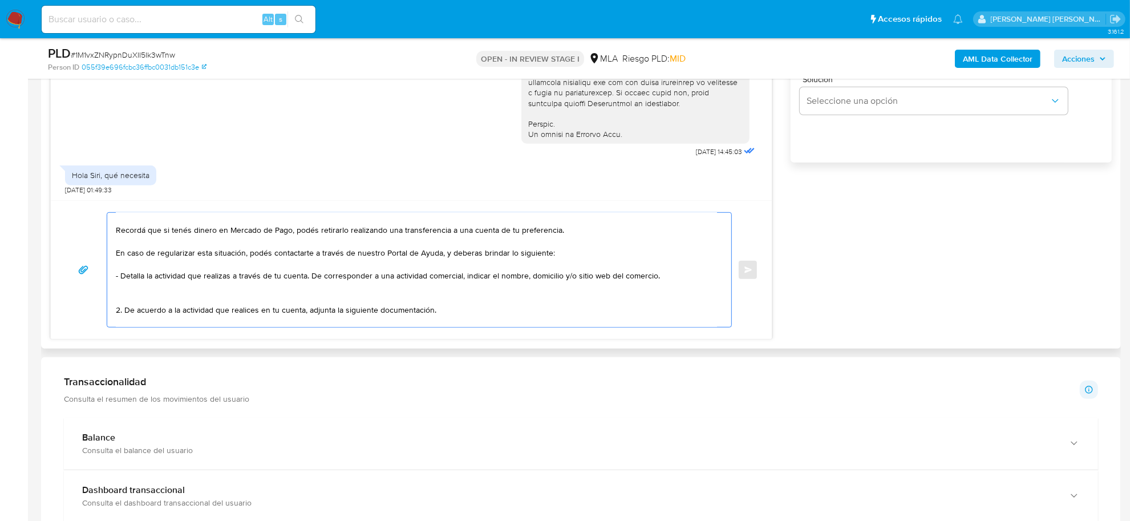
click at [116, 278] on textarea "Buenas tardes Yamila Lucrecia, Te informamos que decidimos suspender tu cuenta …" at bounding box center [416, 270] width 601 height 114
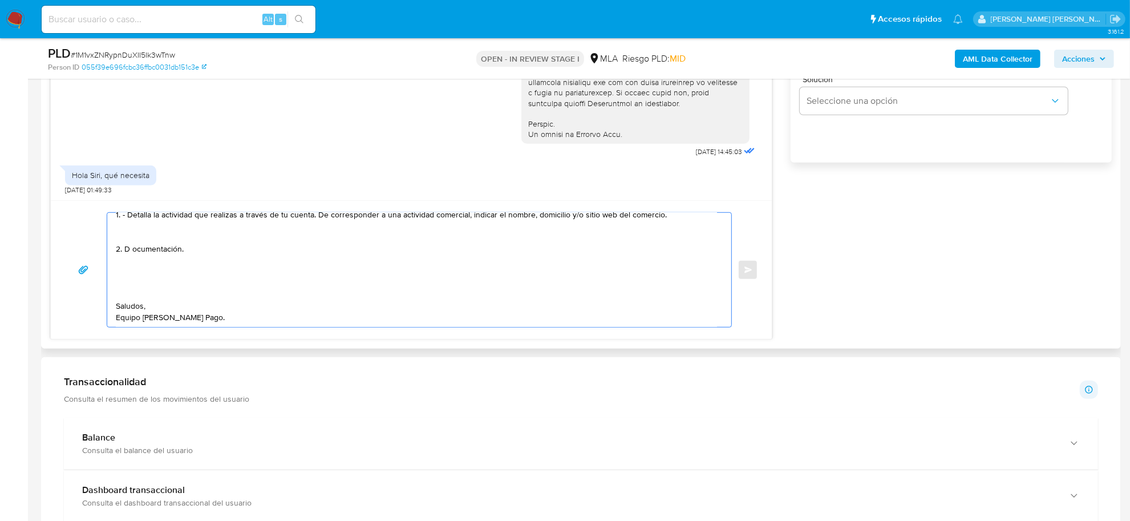
drag, startPoint x: 382, startPoint y: 310, endPoint x: 130, endPoint y: 239, distance: 262.1
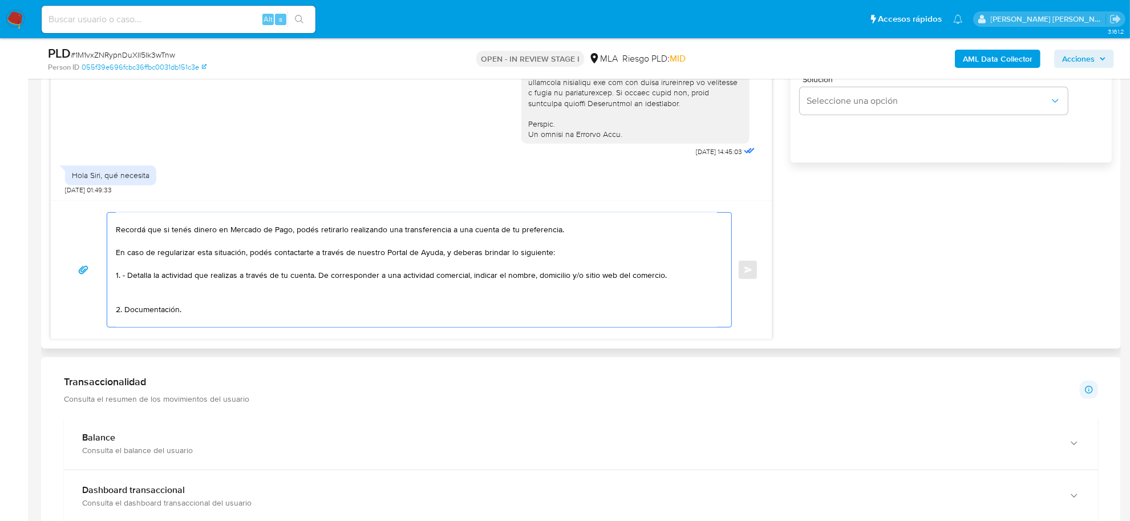
click at [320, 275] on textarea "Buenas tardes Yamila Lucrecia, Te informamos que decidimos suspender tu cuenta …" at bounding box center [416, 270] width 601 height 114
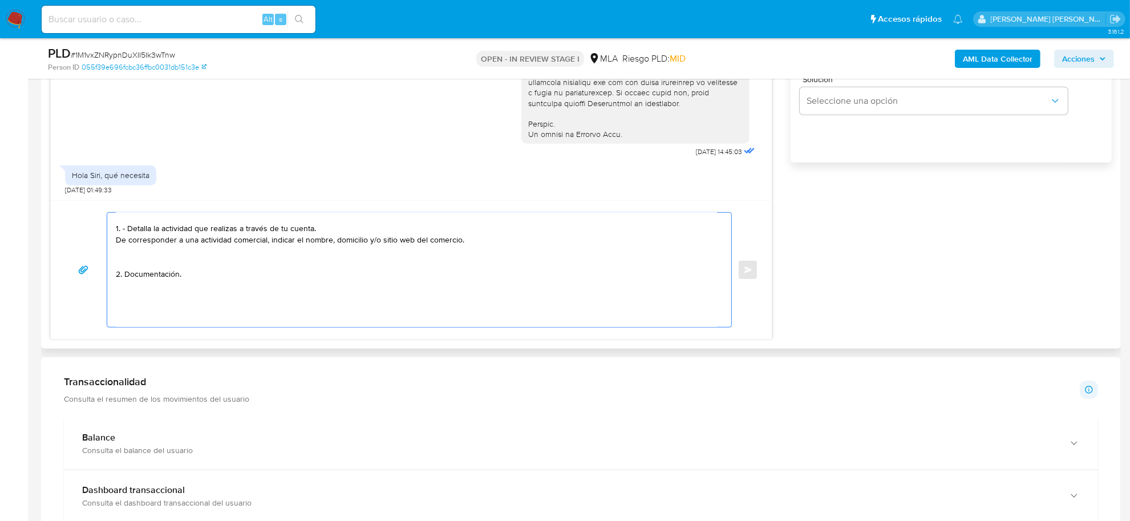
scroll to position [122, 0]
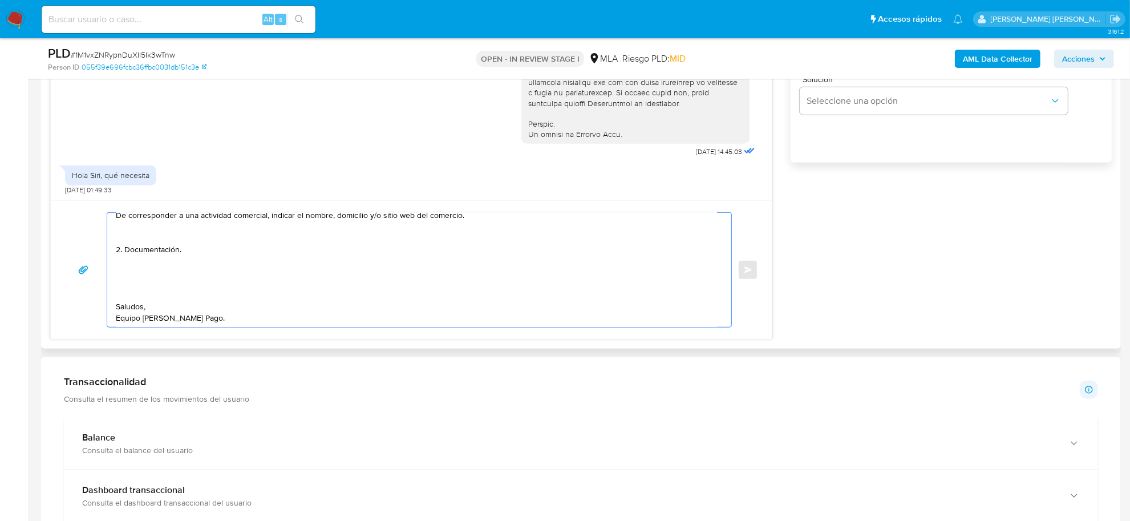
click at [194, 252] on textarea "Buenas tardes Yamila Lucrecia, Te informamos que decidimos suspender tu cuenta …" at bounding box center [416, 270] width 601 height 114
paste textarea "vínculo con las siguientes contrapartes con las que operaste, el motivo de las …"
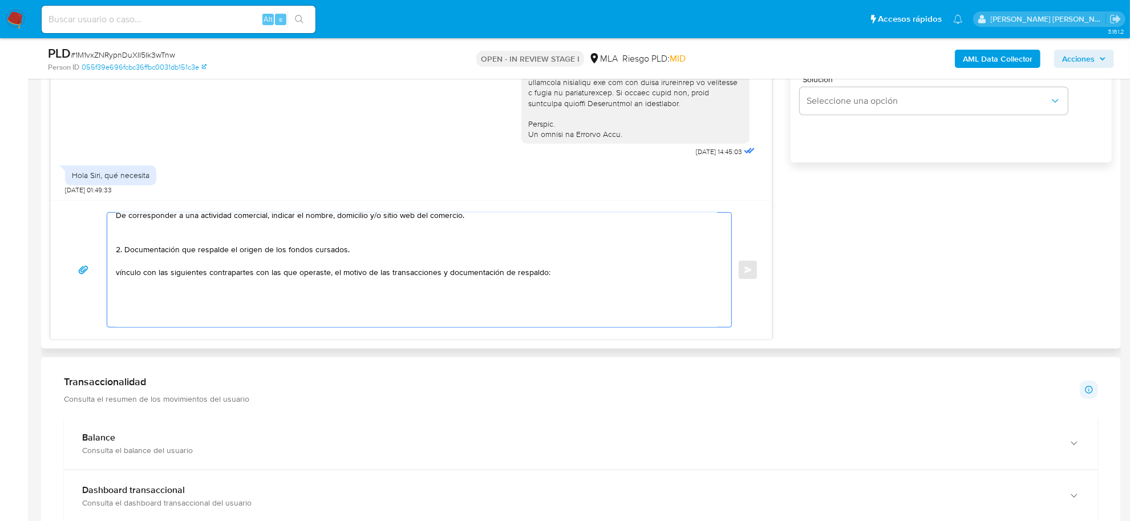
click at [124, 249] on textarea "Buenas tardes Yamila Lucrecia, Te informamos que decidimos suspender tu cuenta …" at bounding box center [416, 270] width 601 height 114
click at [116, 272] on textarea "Buenas tardes Yamila Lucrecia, Te informamos que decidimos suspender tu cuenta …" at bounding box center [416, 270] width 601 height 114
click at [132, 284] on textarea "Buenas tardes Yamila Lucrecia, Te informamos que decidimos suspender tu cuenta …" at bounding box center [416, 270] width 601 height 114
paste textarea "- Szymczak Carlos Waldemar CUIT 20179767709( el día 19) por monto de $10.000.00…"
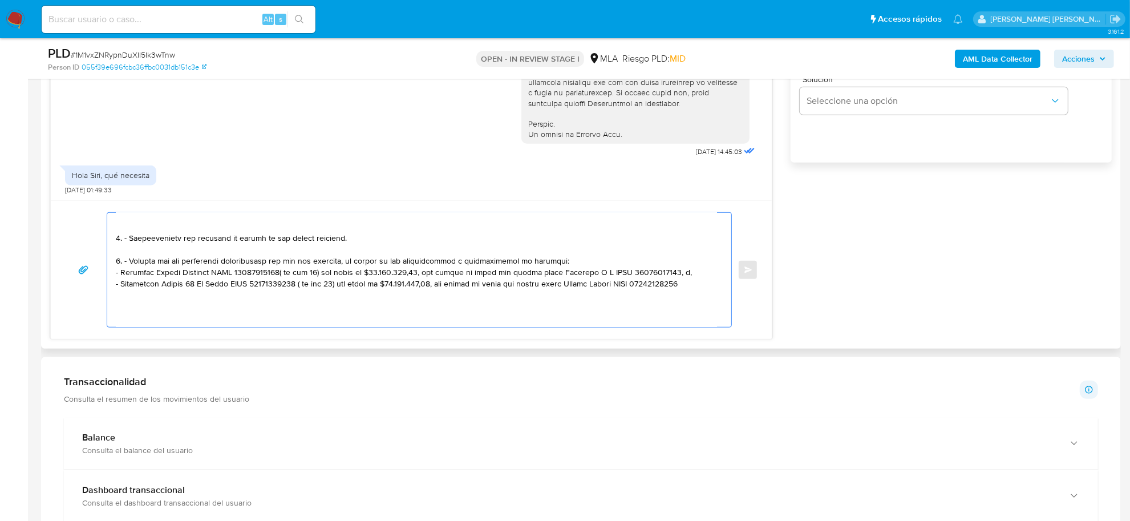
drag, startPoint x: 286, startPoint y: 284, endPoint x: 555, endPoint y: 286, distance: 268.8
click at [555, 286] on textarea at bounding box center [416, 270] width 601 height 114
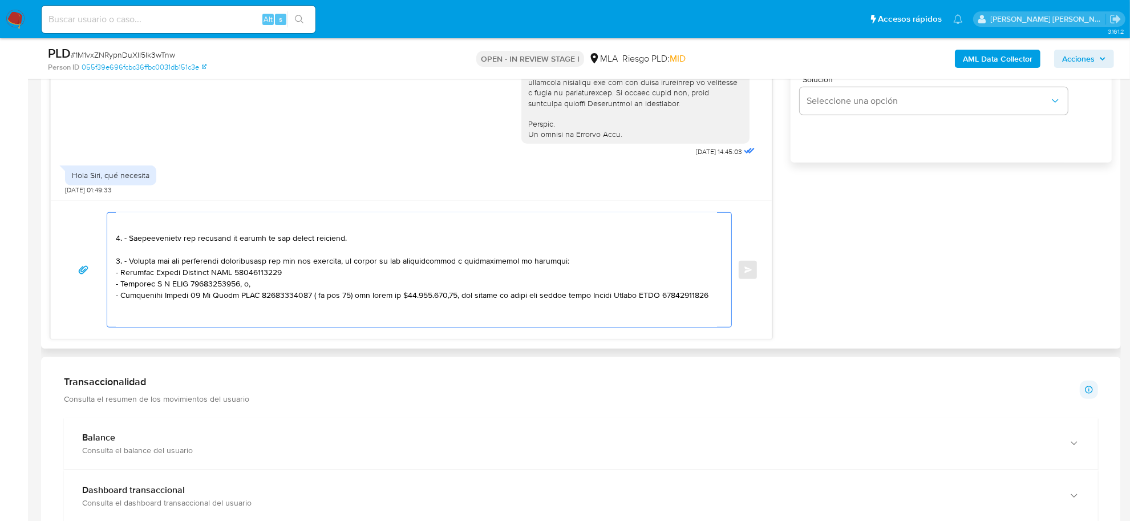
drag, startPoint x: 235, startPoint y: 294, endPoint x: 251, endPoint y: 295, distance: 16.6
click at [251, 295] on textarea at bounding box center [416, 270] width 601 height 114
click at [286, 284] on textarea at bounding box center [416, 270] width 601 height 114
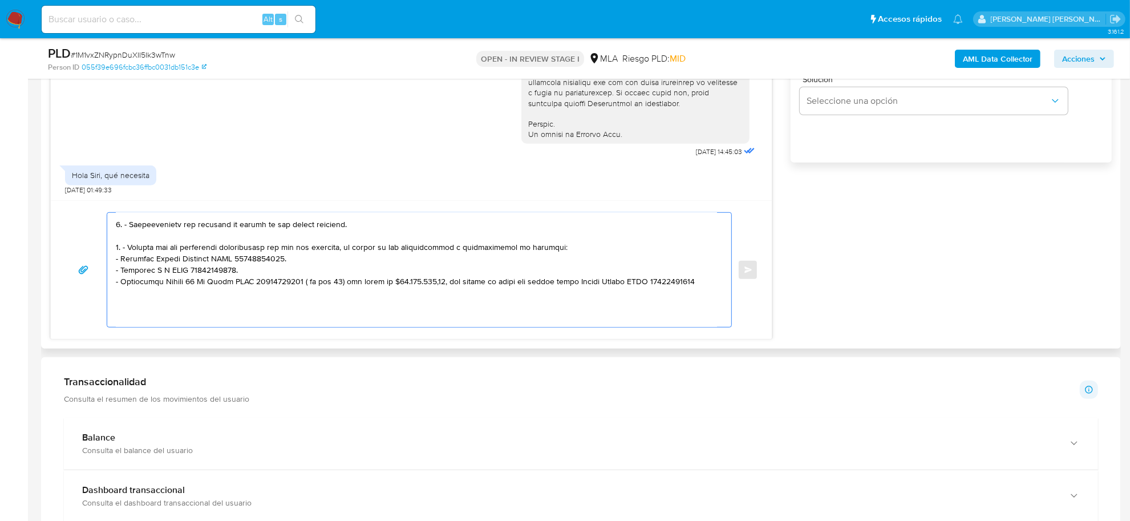
drag, startPoint x: 297, startPoint y: 309, endPoint x: 571, endPoint y: 295, distance: 273.7
click at [571, 295] on textarea at bounding box center [416, 270] width 601 height 114
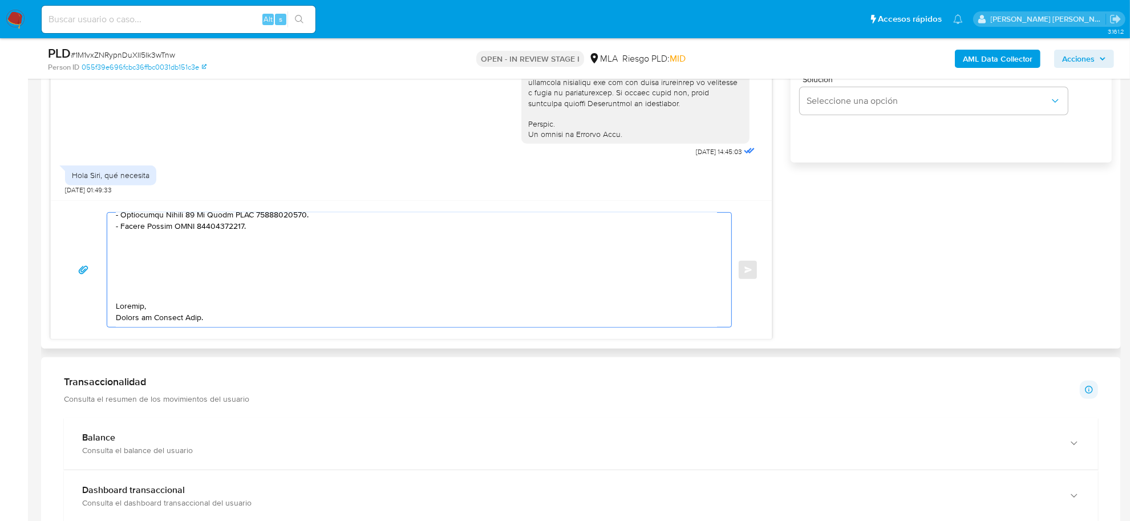
scroll to position [207, 0]
click at [137, 296] on textarea at bounding box center [416, 270] width 601 height 114
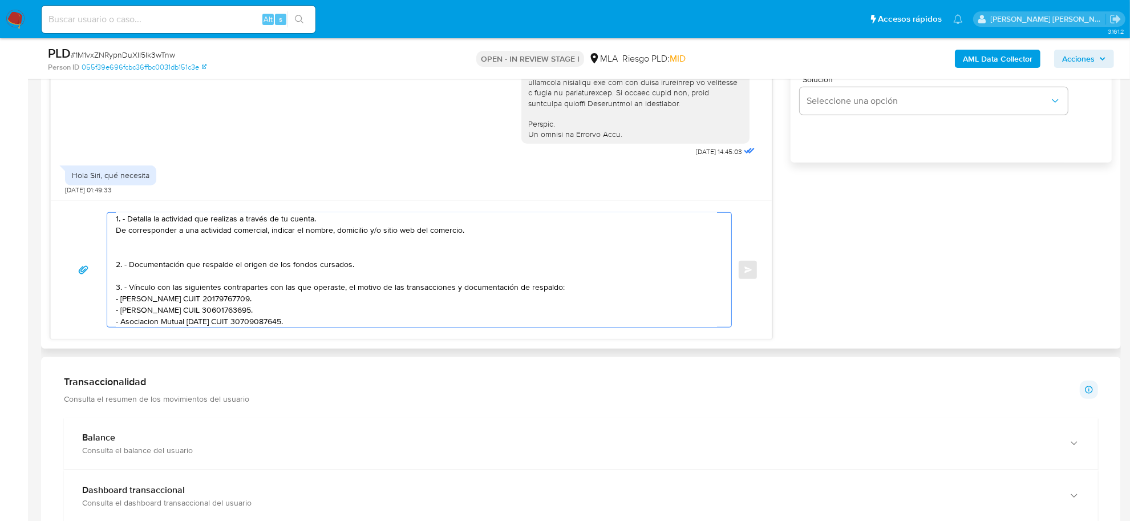
scroll to position [107, 0]
click at [160, 254] on textarea "Buenas tardes Yamila Lucrecia, Te informamos que decidimos suspender tu cuenta …" at bounding box center [416, 270] width 601 height 114
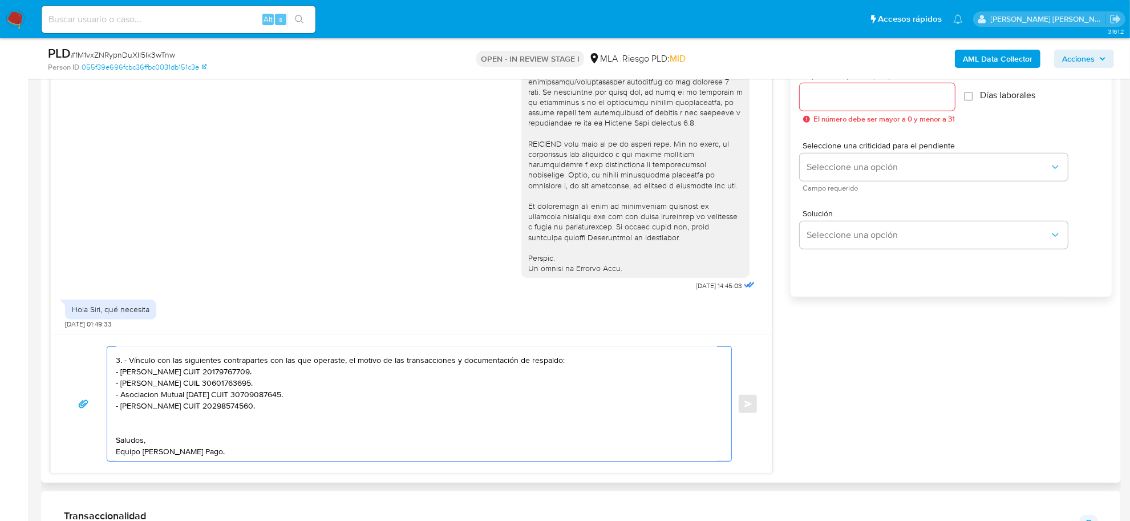
scroll to position [642, 0]
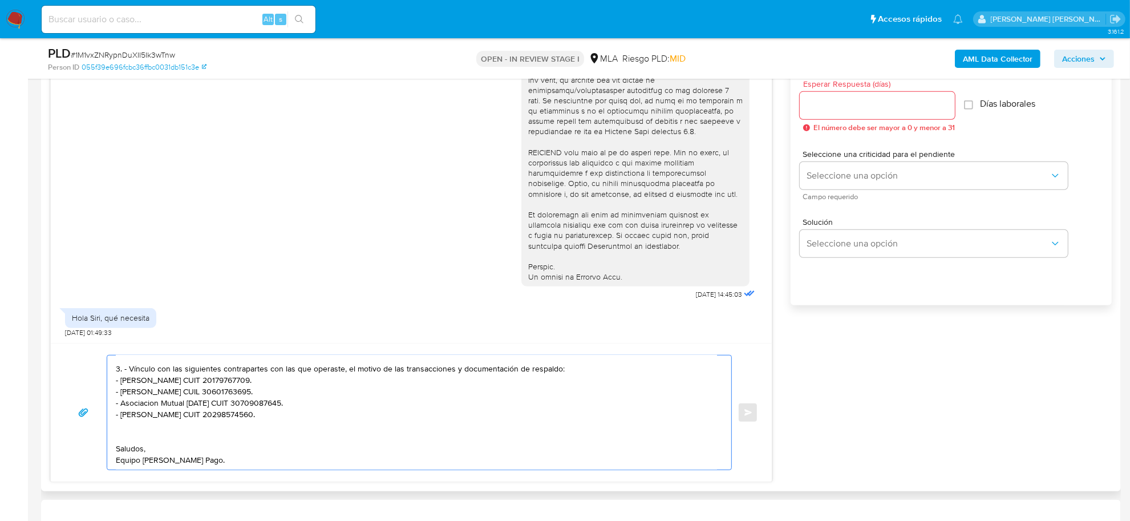
type textarea "Buenas tardes Yamila Lucrecia, Te informamos que decidimos suspender tu cuenta …"
click at [834, 106] on input "Esperar Respuesta (días)" at bounding box center [877, 105] width 155 height 15
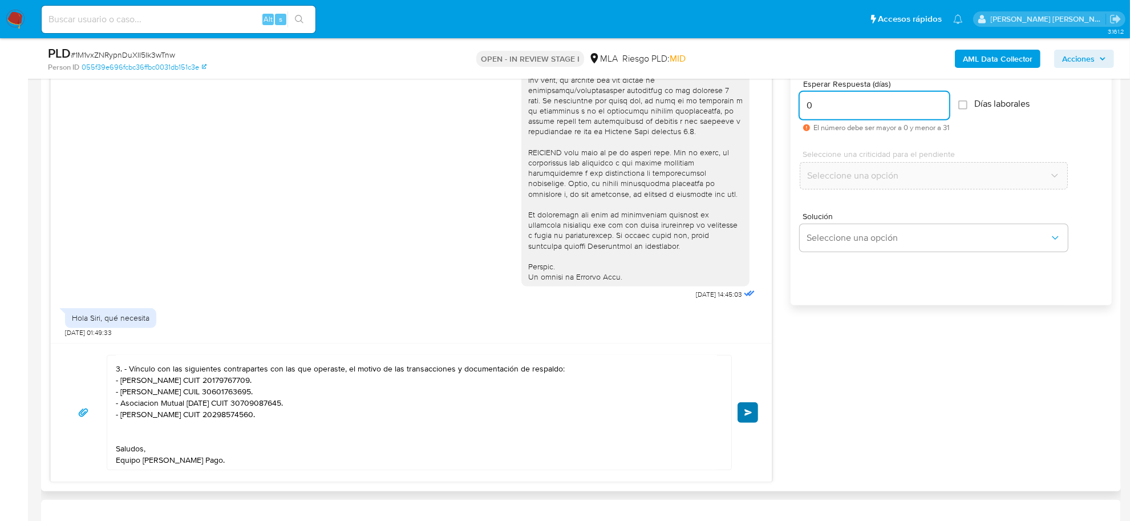
type input "0"
click at [745, 412] on span "Enviar" at bounding box center [749, 412] width 8 height 7
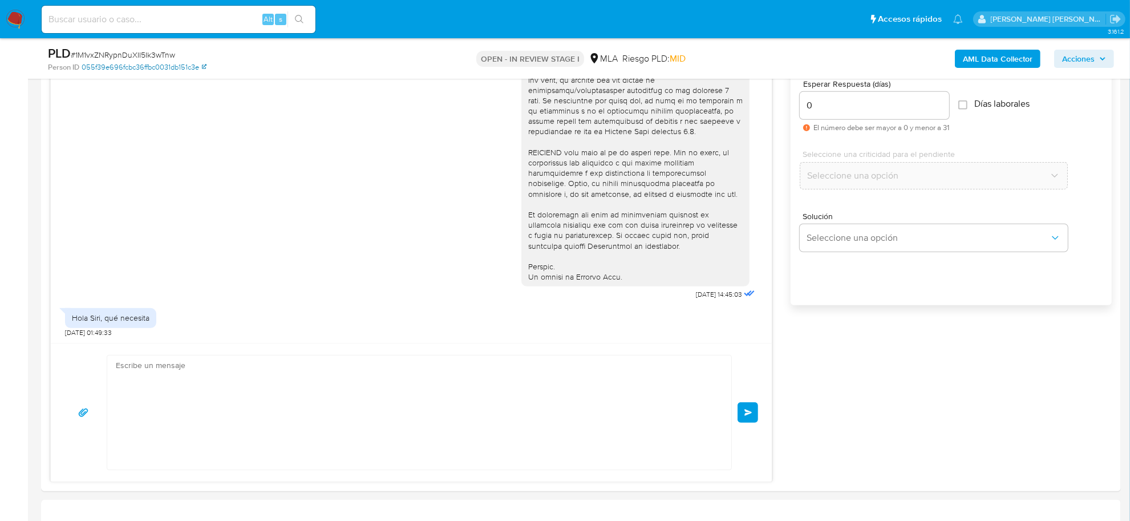
scroll to position [765, 0]
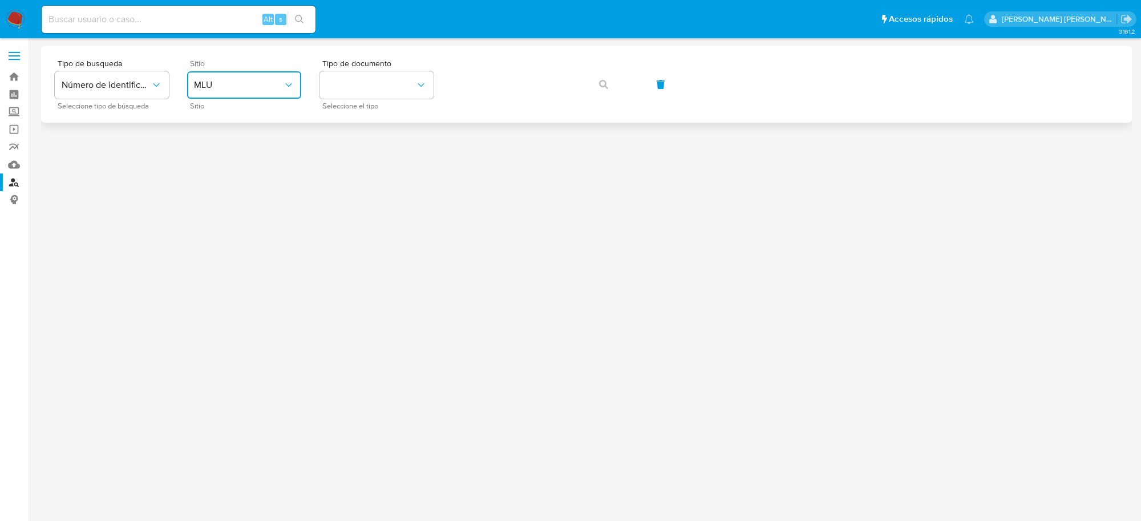
click at [290, 96] on button "MLU" at bounding box center [244, 84] width 114 height 27
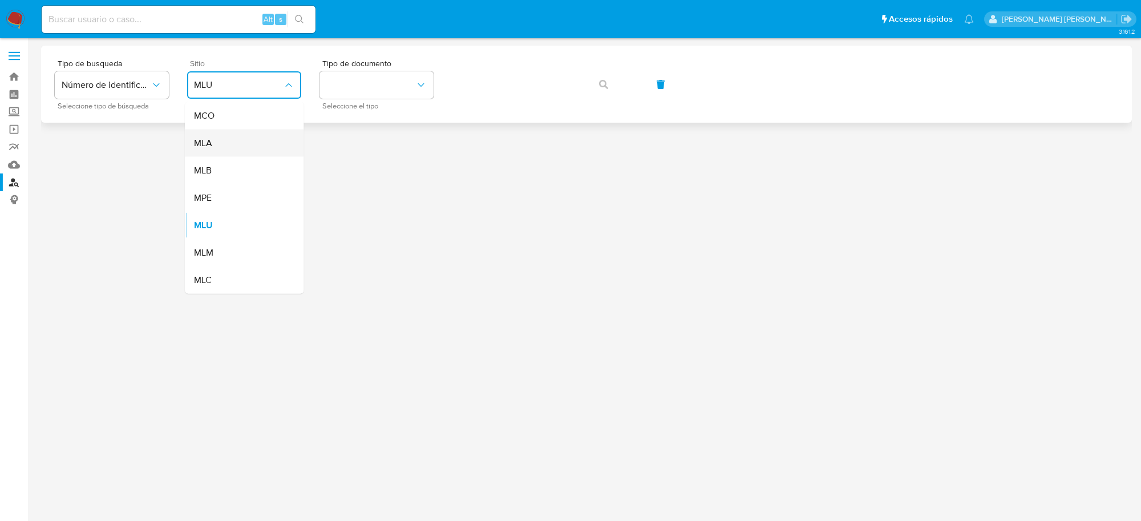
click at [219, 138] on div "MLA" at bounding box center [241, 143] width 94 height 27
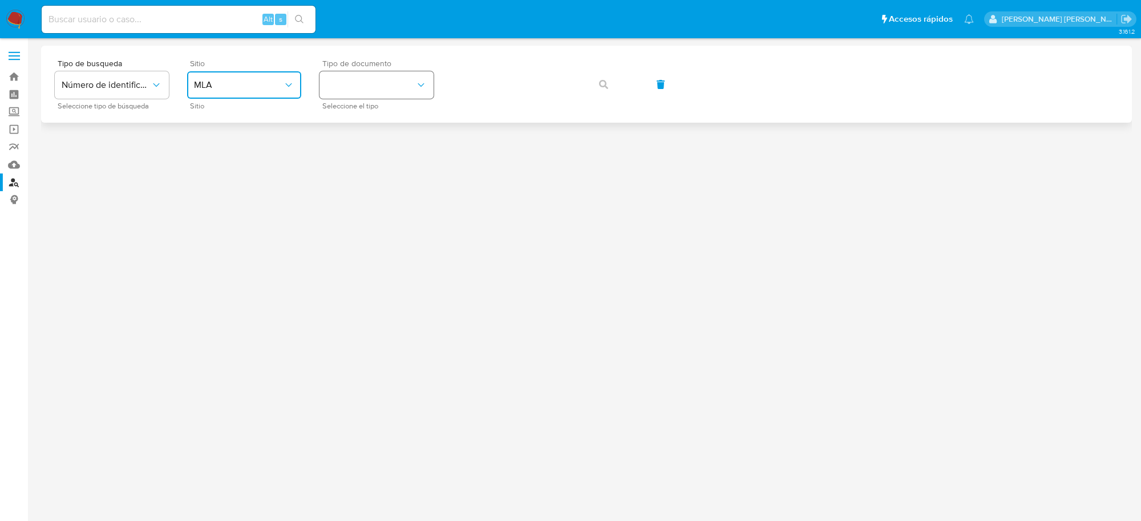
click at [390, 79] on button "identificationType" at bounding box center [377, 84] width 114 height 27
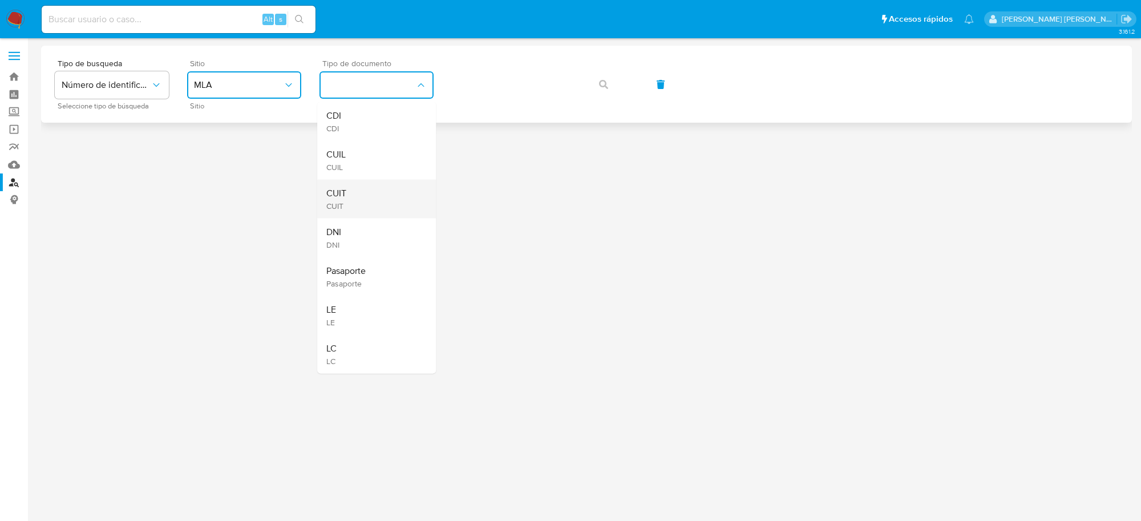
click at [347, 192] on div "CUIT CUIT" at bounding box center [373, 199] width 94 height 39
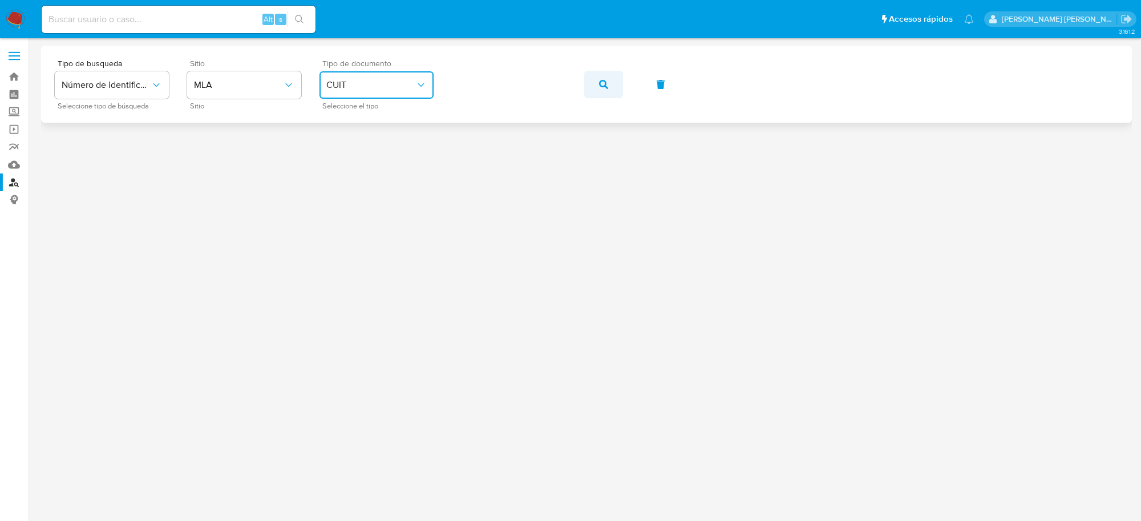
click at [609, 87] on button "button" at bounding box center [603, 84] width 39 height 27
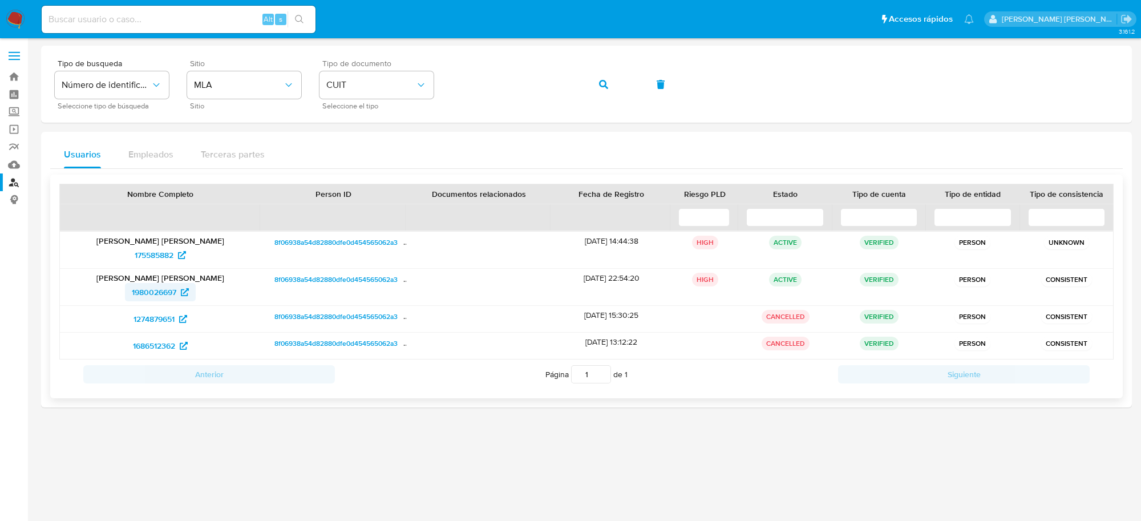
click at [155, 297] on span "1980026697" at bounding box center [154, 292] width 45 height 18
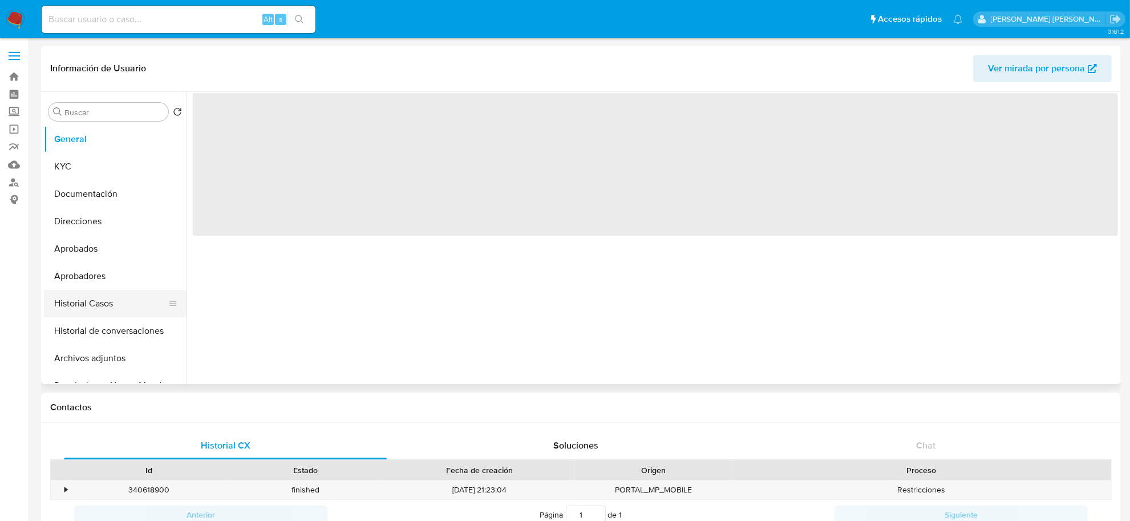
select select "10"
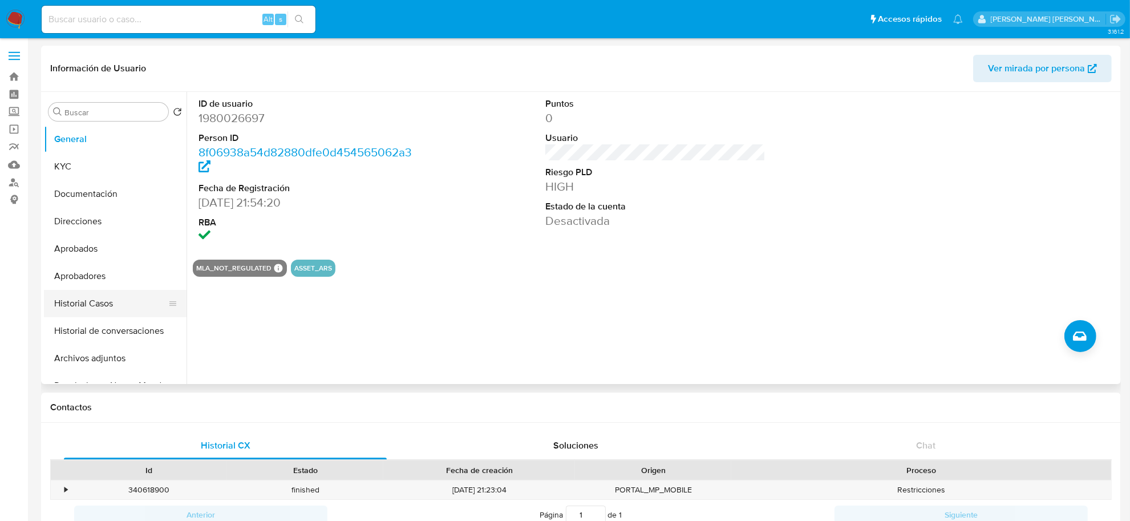
click at [106, 294] on button "Historial Casos" at bounding box center [111, 303] width 134 height 27
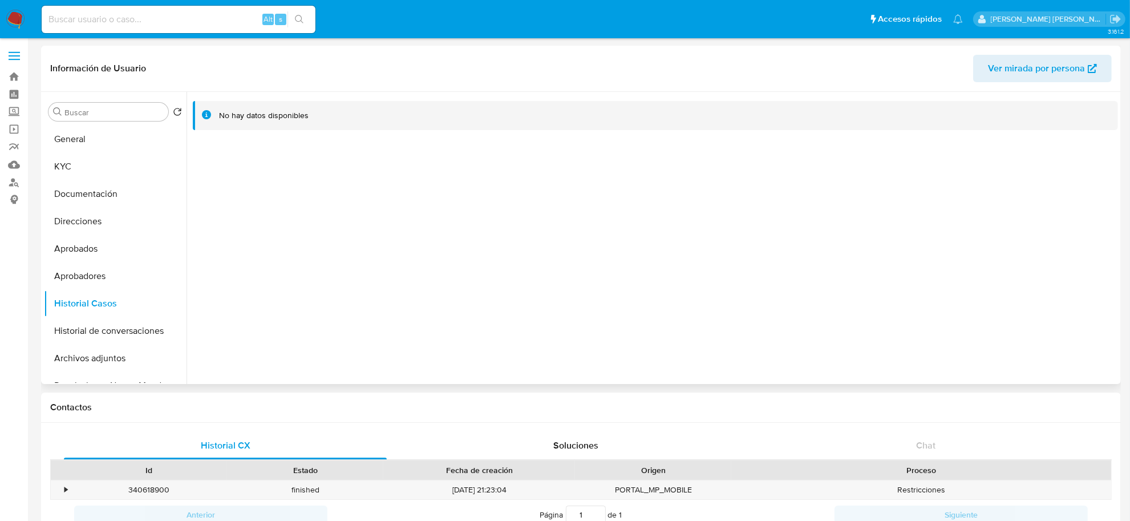
click at [1019, 72] on span "Ver mirada por persona" at bounding box center [1036, 68] width 97 height 27
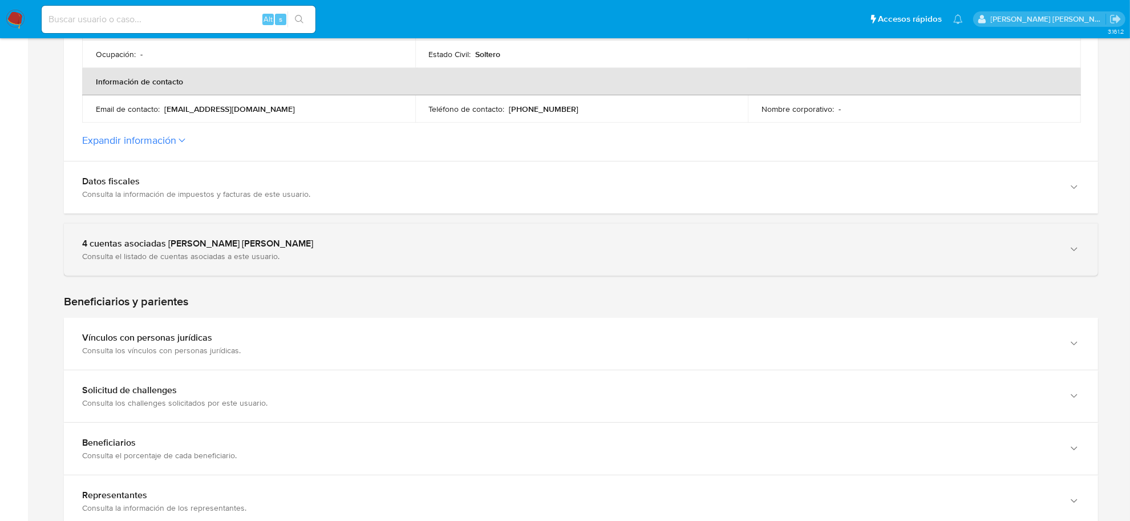
scroll to position [499, 0]
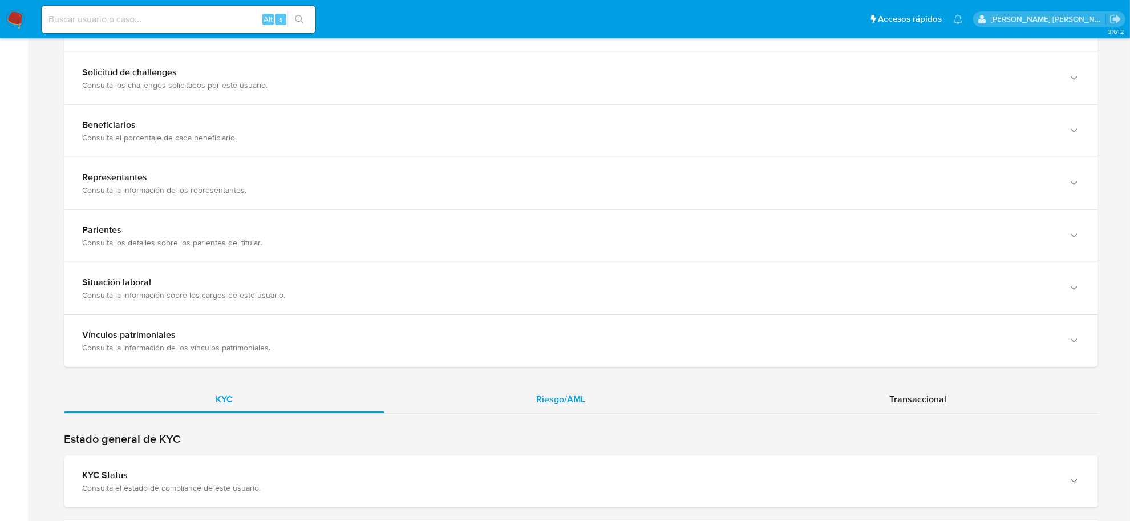
click at [576, 391] on div "Riesgo/AML" at bounding box center [561, 399] width 353 height 27
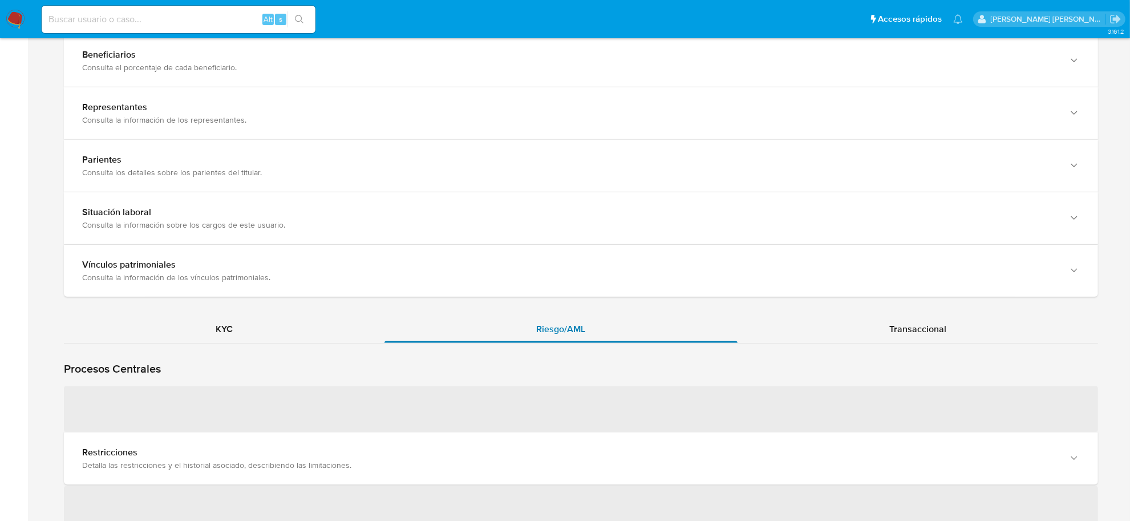
scroll to position [927, 0]
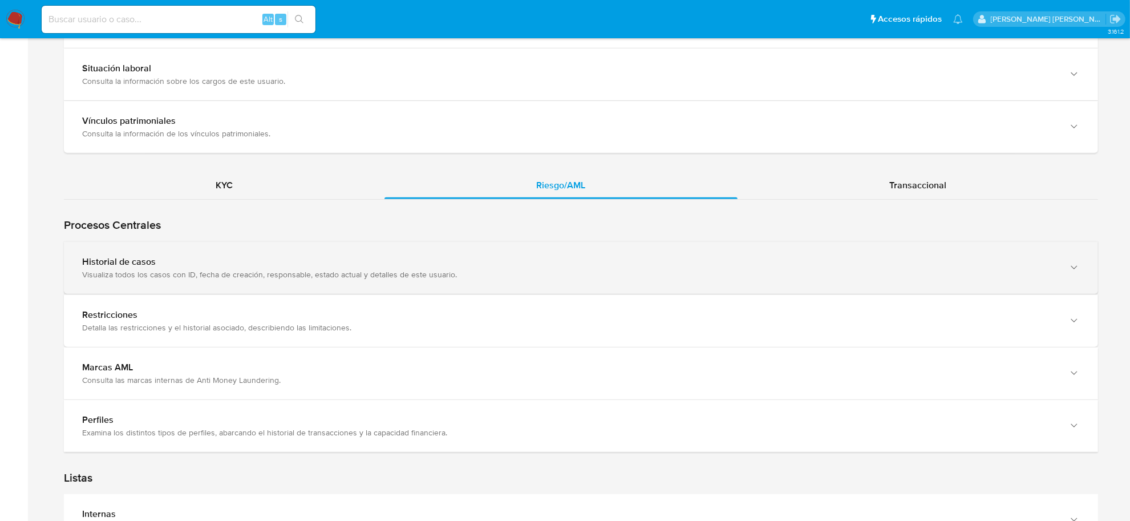
click at [274, 269] on div "Historial de casos Visualiza todos los casos con ID, fecha de creación, respons…" at bounding box center [569, 267] width 975 height 23
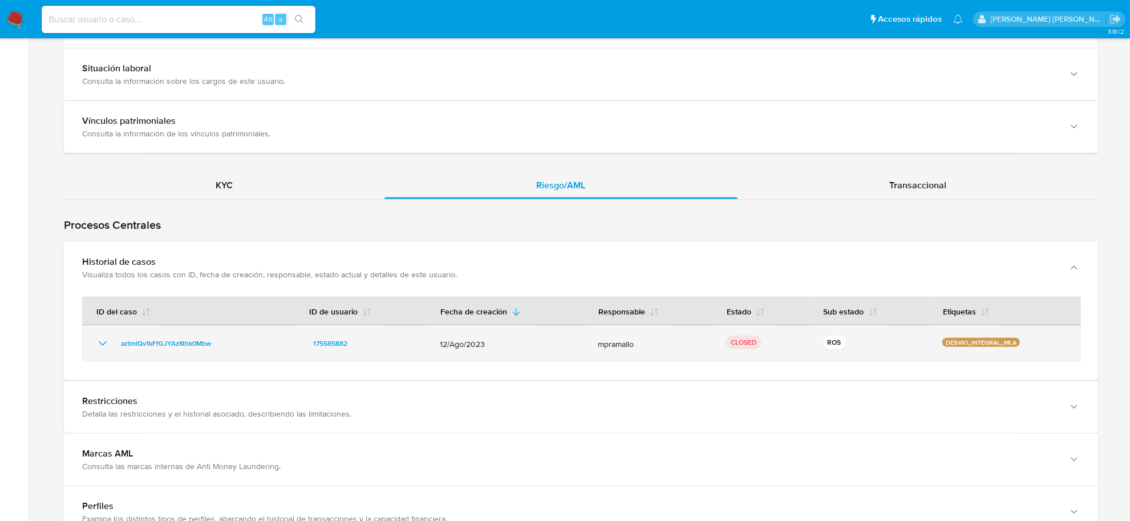
click at [100, 343] on icon "Mostrar/Ocultar" at bounding box center [103, 344] width 14 height 14
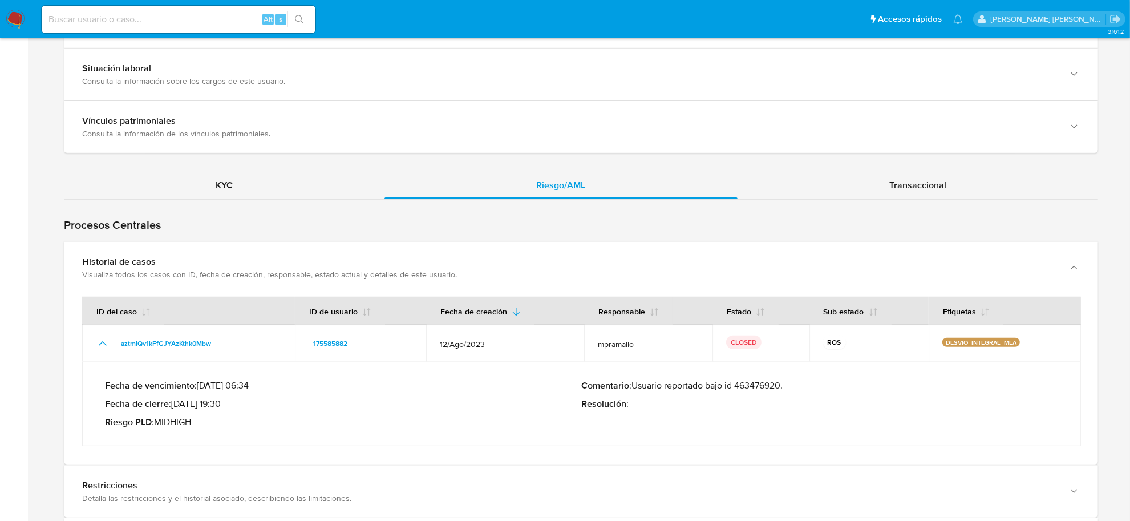
click at [756, 386] on p "Comentario : Usuario reportado bajo id 463476920." at bounding box center [819, 385] width 476 height 11
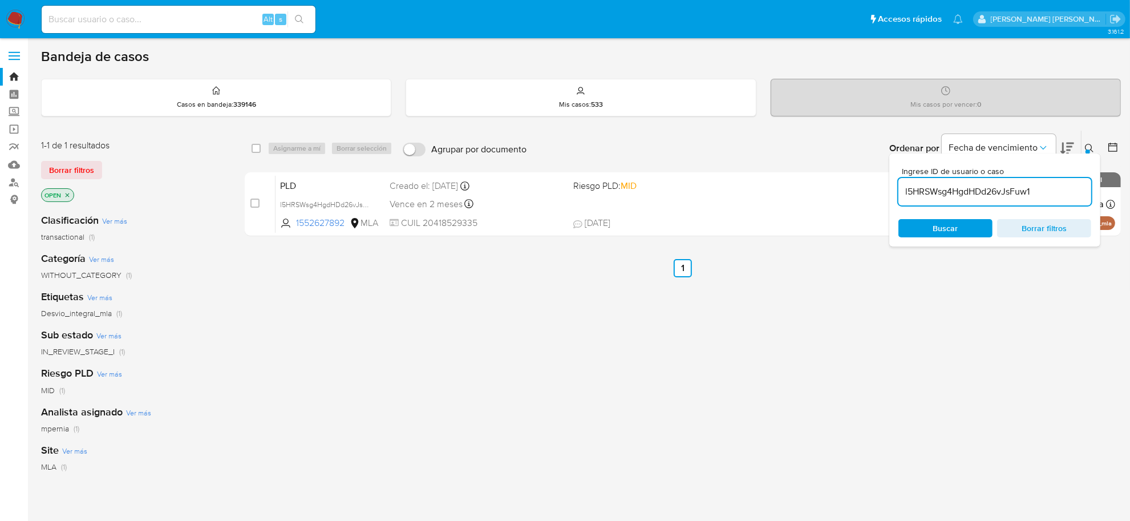
click at [939, 193] on input "l5HRSWsg4HgdHDd26vJsFuw1" at bounding box center [995, 191] width 193 height 15
paste input "1M1vxZNRypnDuXII5Ik3wTnw"
type input "1M1vxZNRypnDuXII5Ik3wTnw"
click at [257, 146] on input "checkbox" at bounding box center [256, 148] width 9 height 9
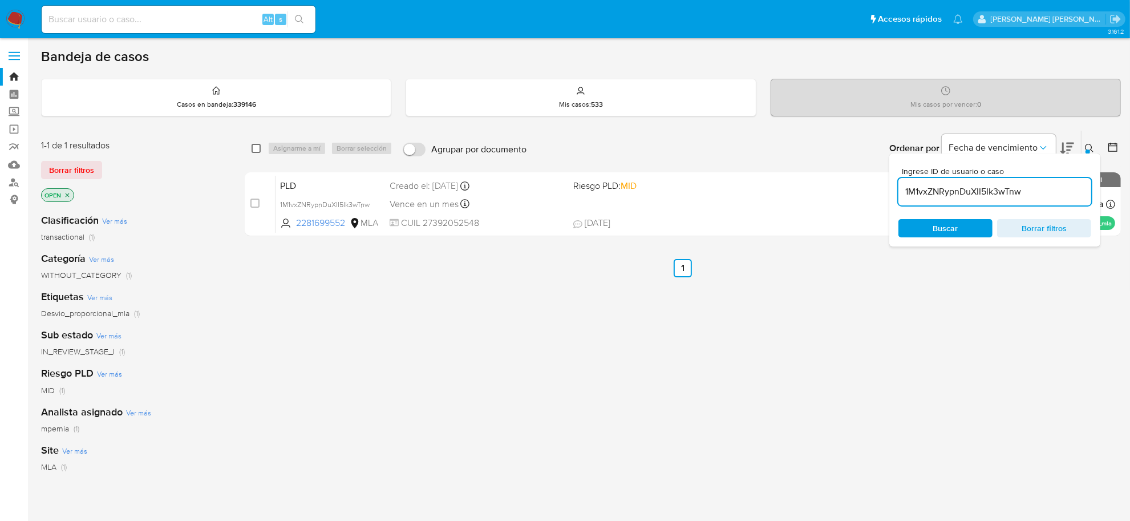
checkbox input "true"
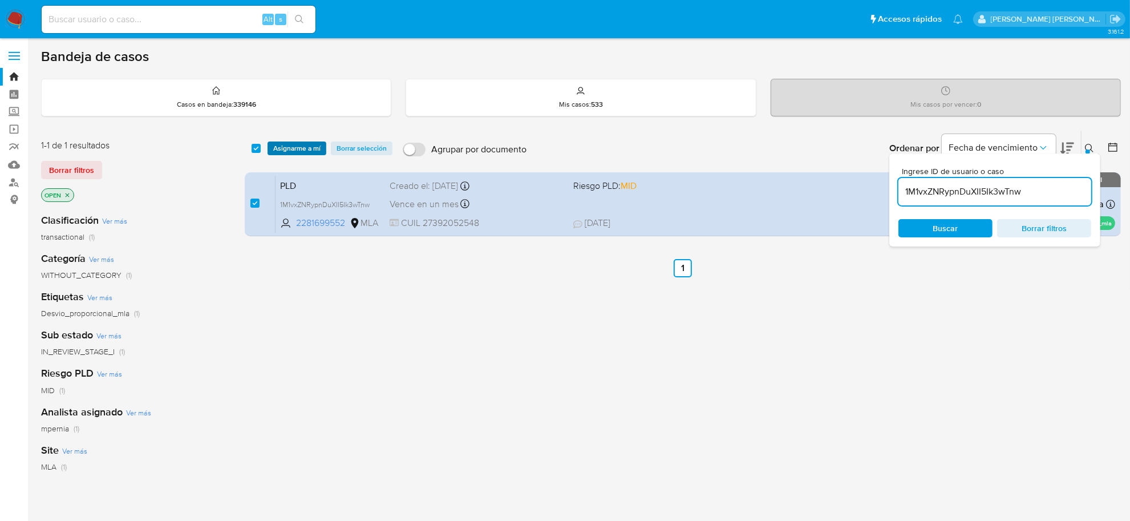
click at [283, 144] on span "Asignarme a mí" at bounding box center [296, 148] width 47 height 11
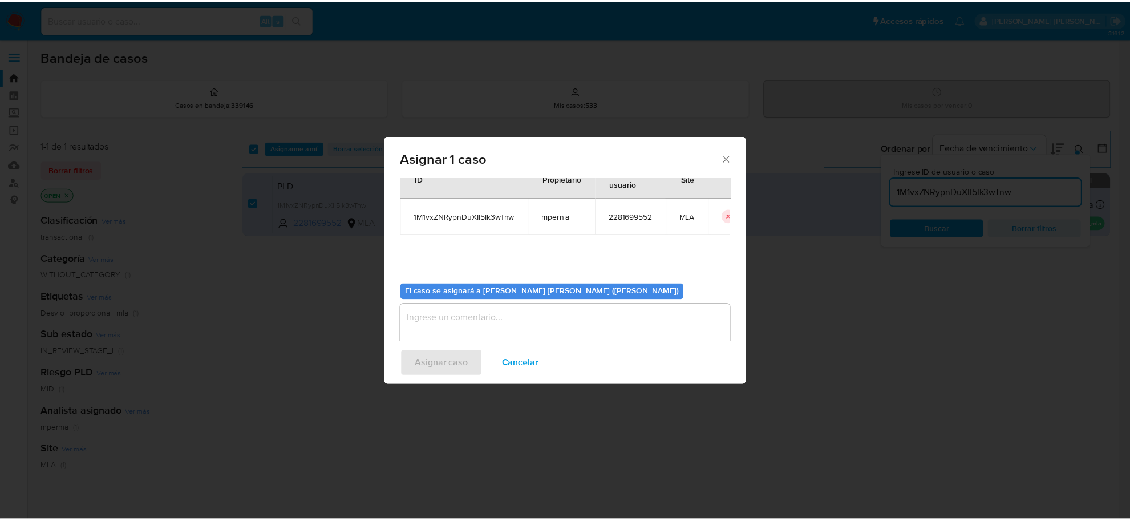
scroll to position [58, 0]
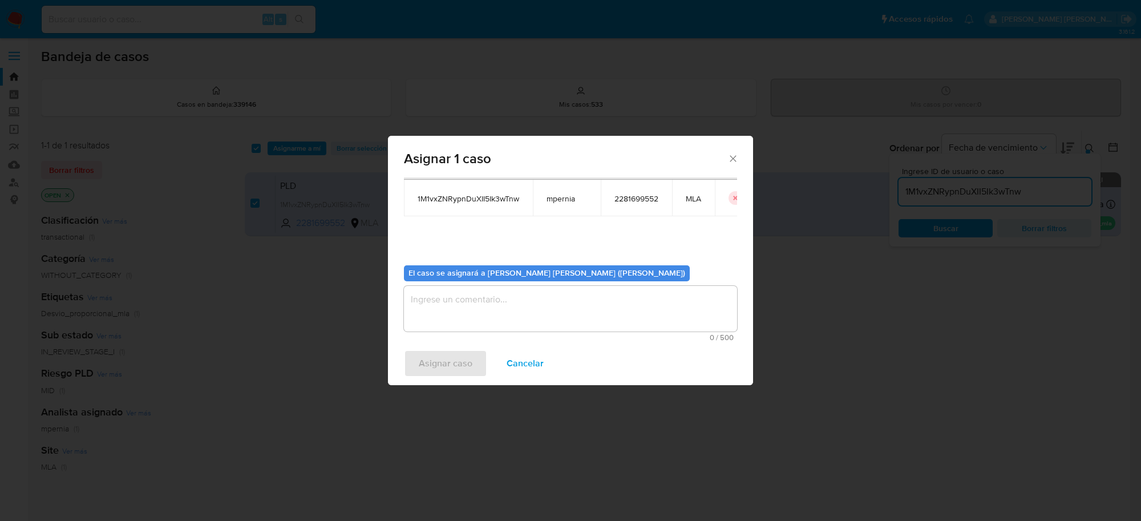
click at [478, 312] on textarea "assign-modal" at bounding box center [570, 309] width 333 height 46
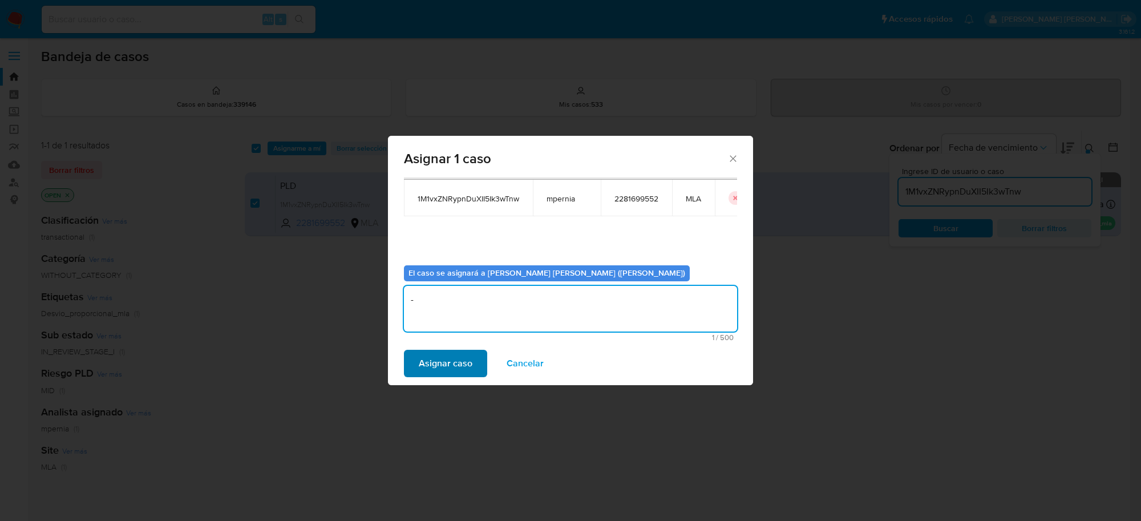
type textarea "-"
click at [466, 360] on span "Asignar caso" at bounding box center [446, 363] width 54 height 25
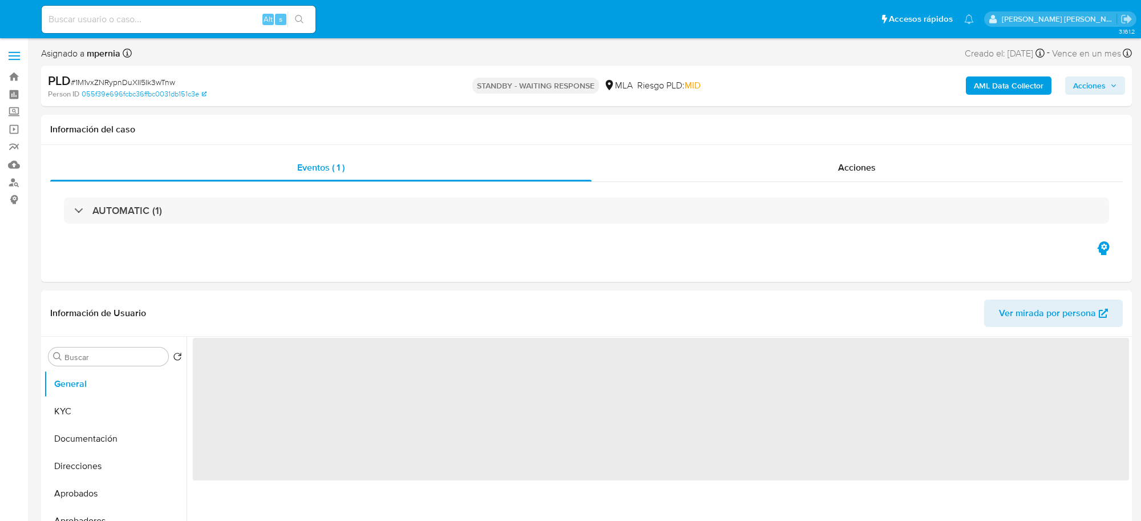
select select "10"
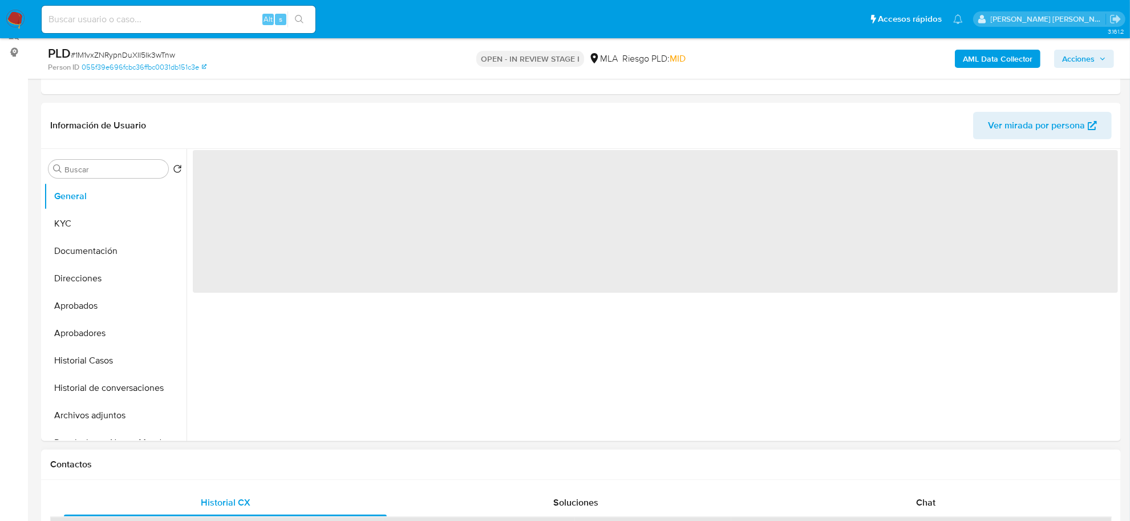
scroll to position [285, 0]
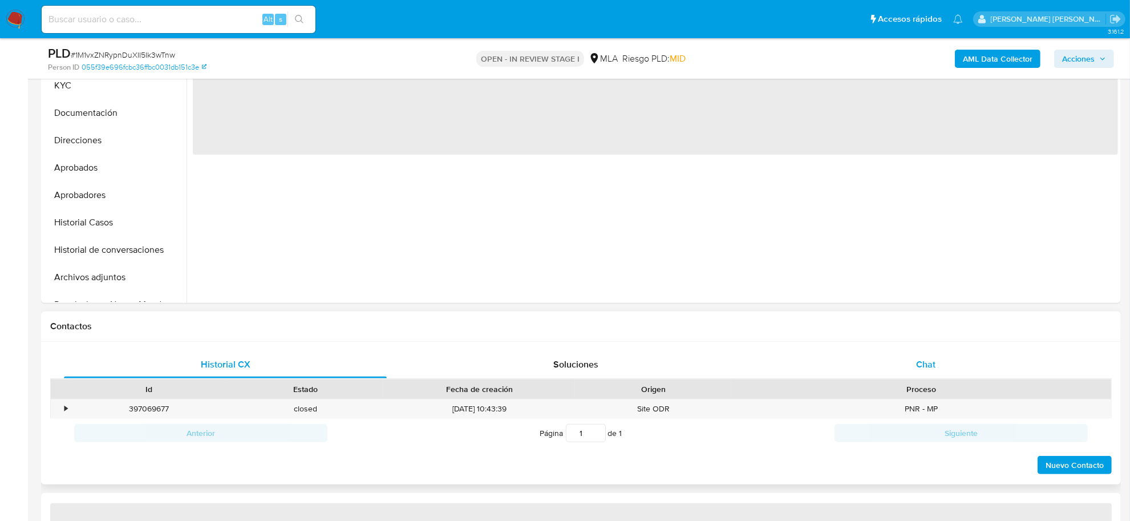
select select "10"
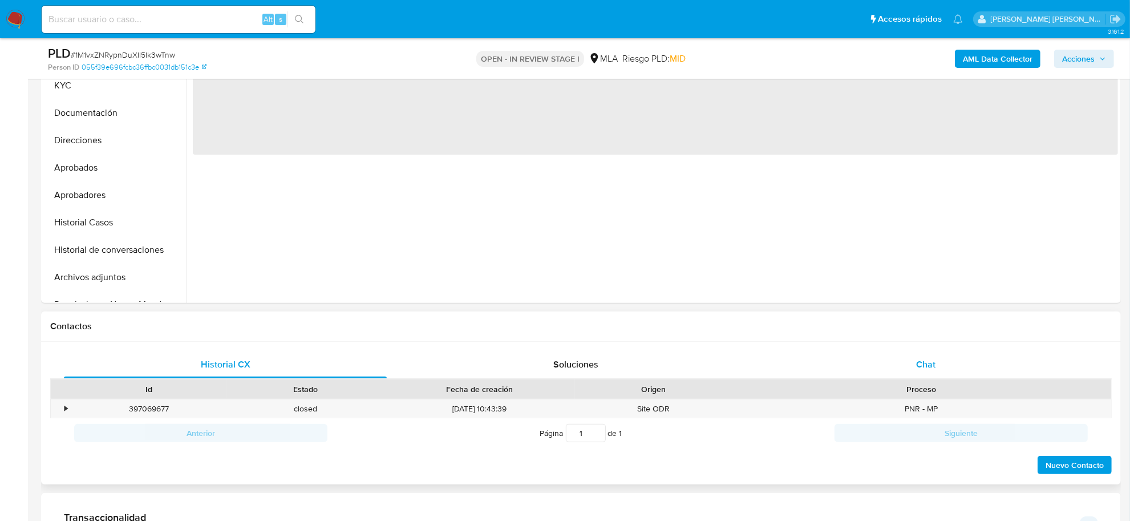
click at [920, 369] on span "Chat" at bounding box center [925, 364] width 19 height 13
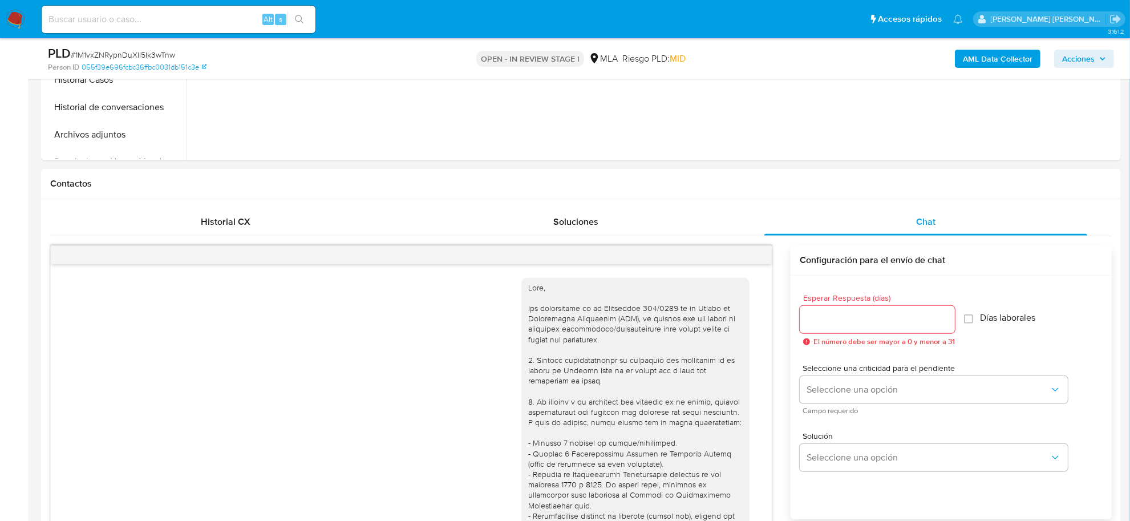
scroll to position [765, 0]
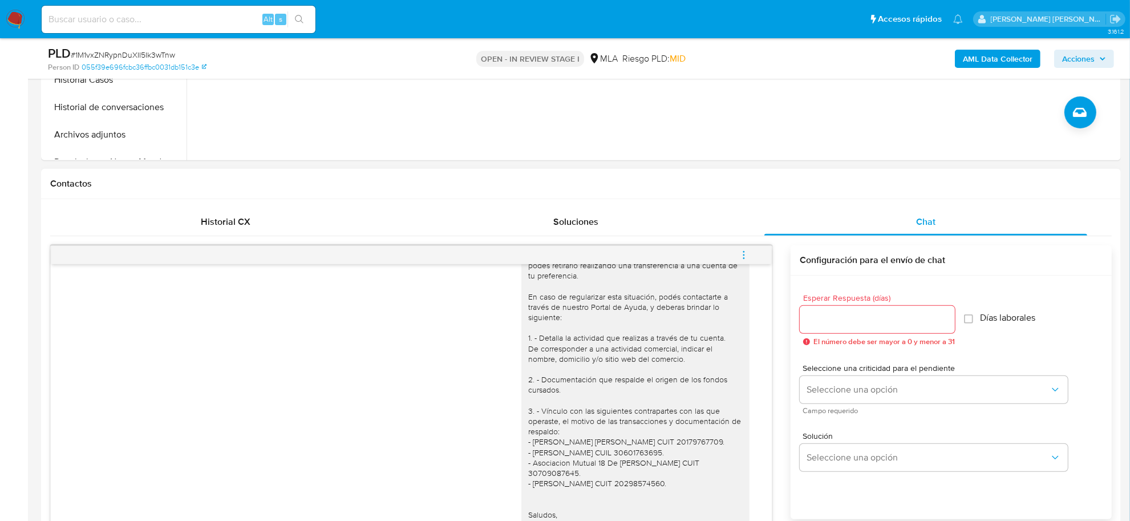
click at [743, 260] on icon "menu-action" at bounding box center [744, 255] width 10 height 10
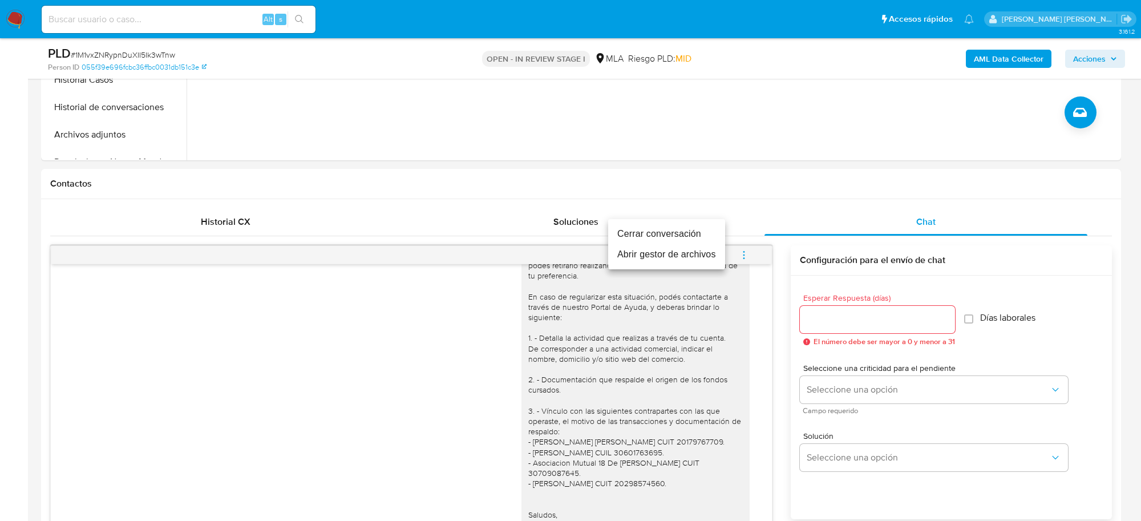
click at [688, 236] on li "Cerrar conversación" at bounding box center [666, 234] width 117 height 21
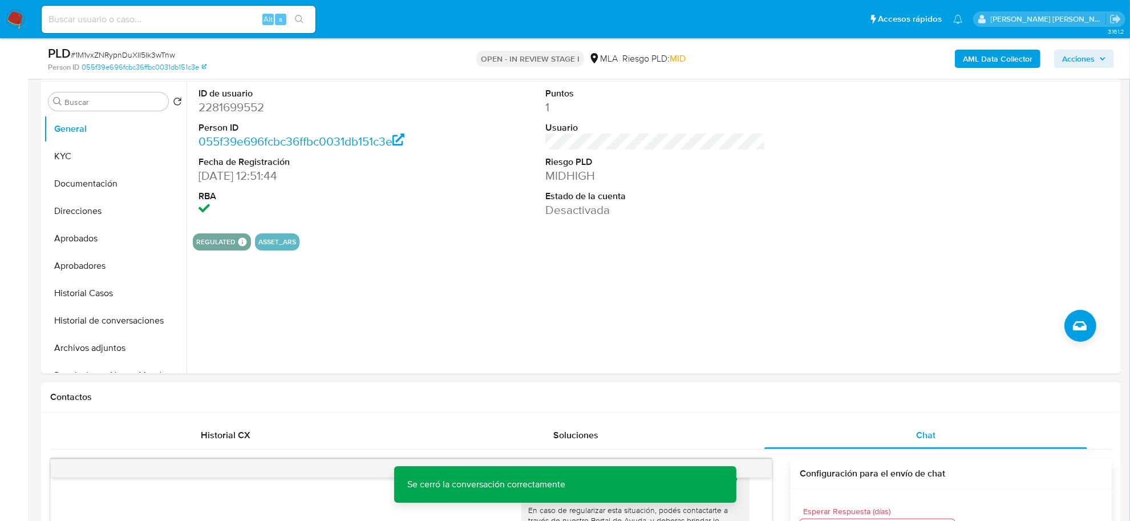
scroll to position [214, 0]
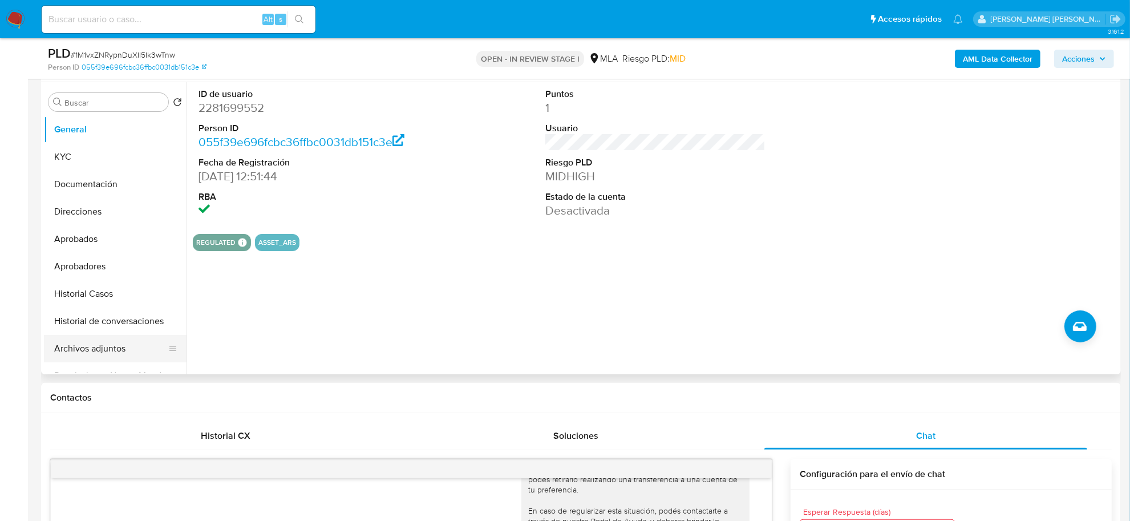
click at [95, 344] on button "Archivos adjuntos" at bounding box center [111, 348] width 134 height 27
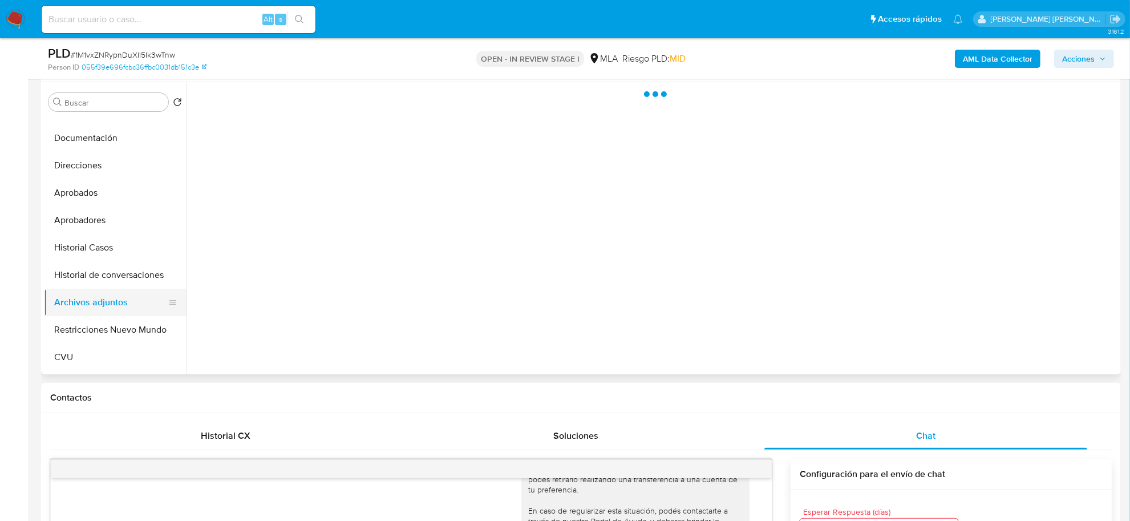
scroll to position [71, 0]
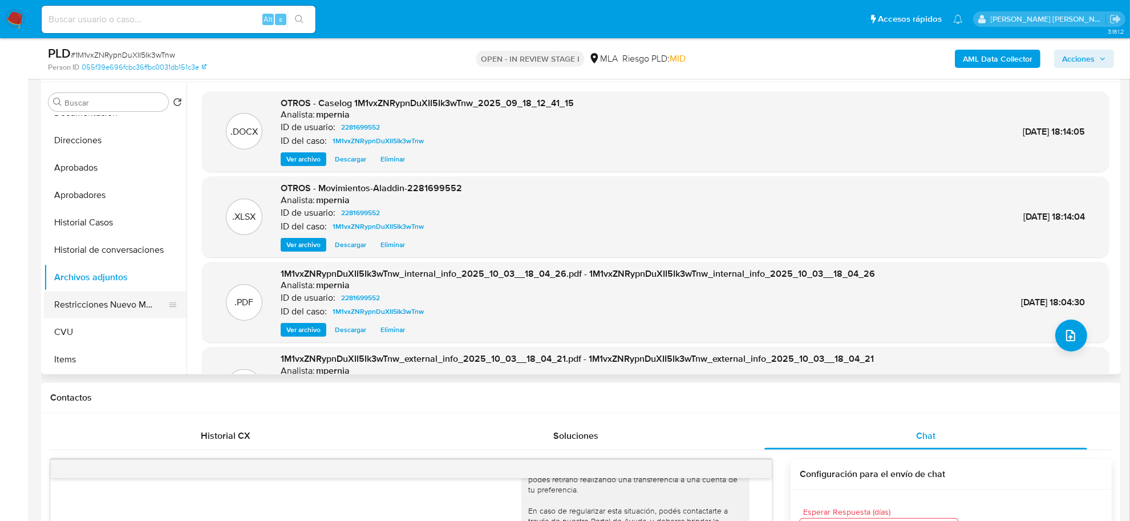
click at [99, 300] on button "Restricciones Nuevo Mundo" at bounding box center [111, 304] width 134 height 27
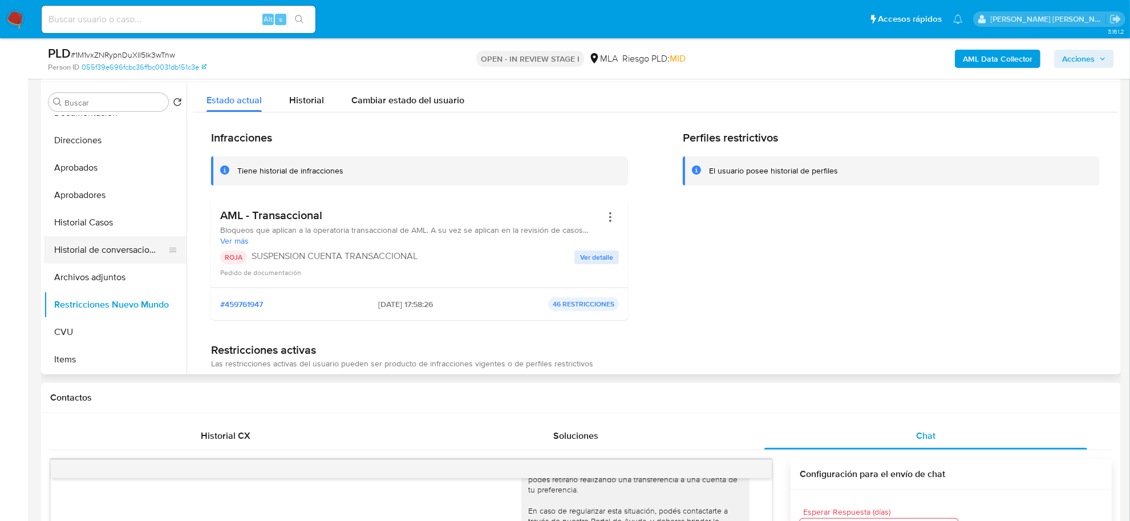
click at [103, 251] on button "Historial de conversaciones" at bounding box center [111, 249] width 134 height 27
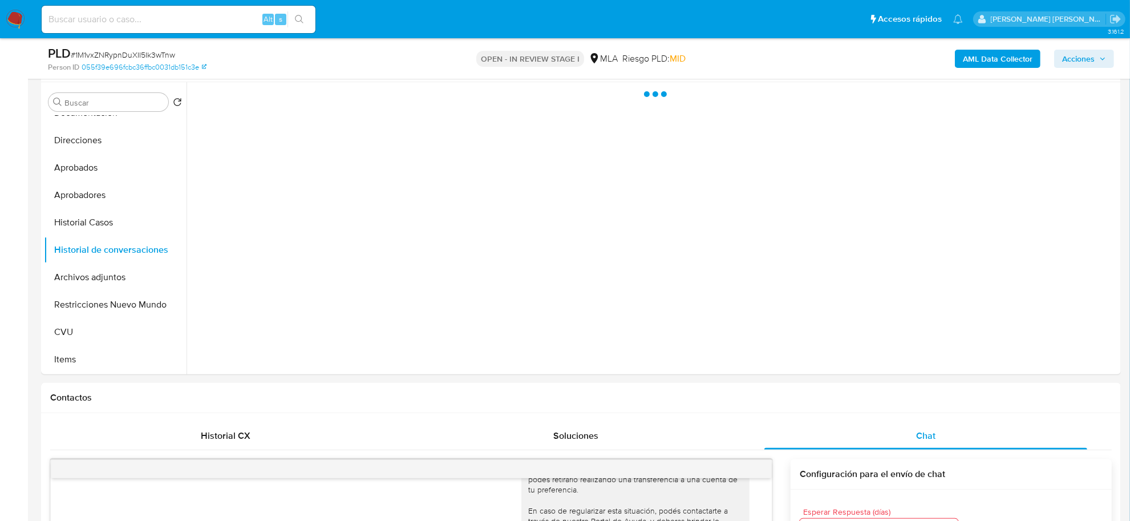
click at [1080, 66] on span "Acciones" at bounding box center [1079, 59] width 33 height 18
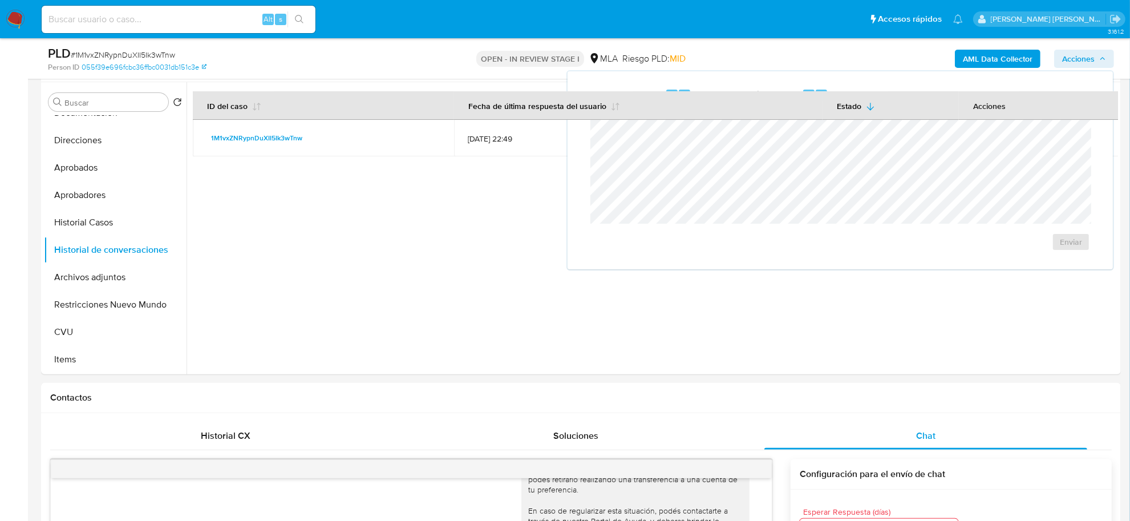
click at [1080, 66] on span "Acciones" at bounding box center [1079, 59] width 33 height 18
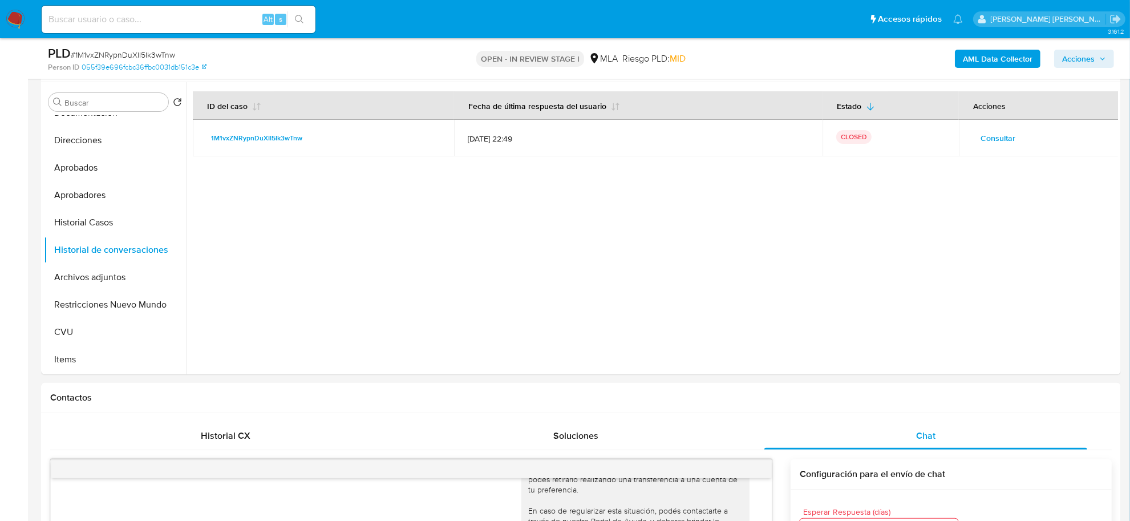
click at [1080, 66] on span "Acciones" at bounding box center [1079, 59] width 33 height 18
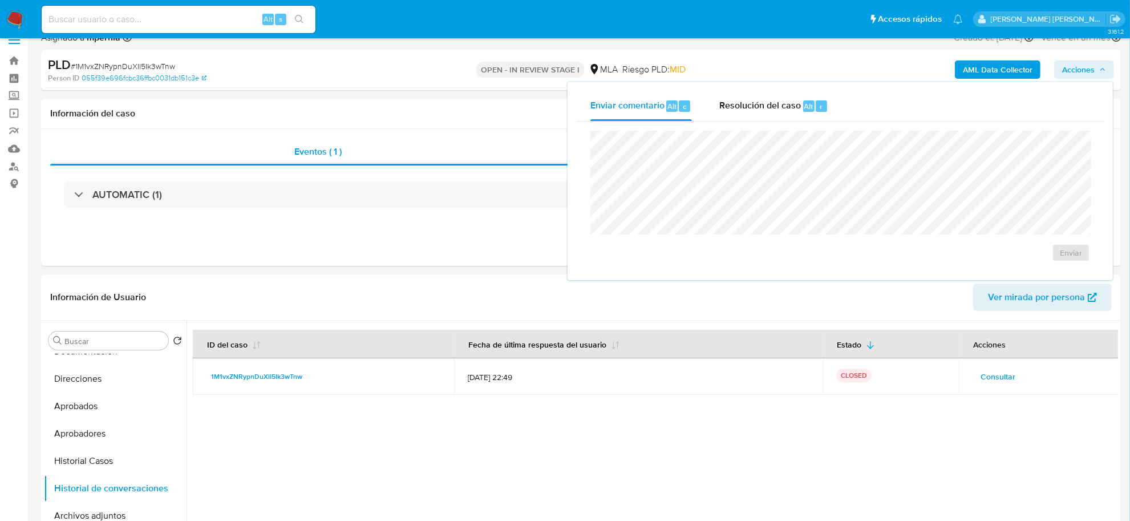
scroll to position [0, 0]
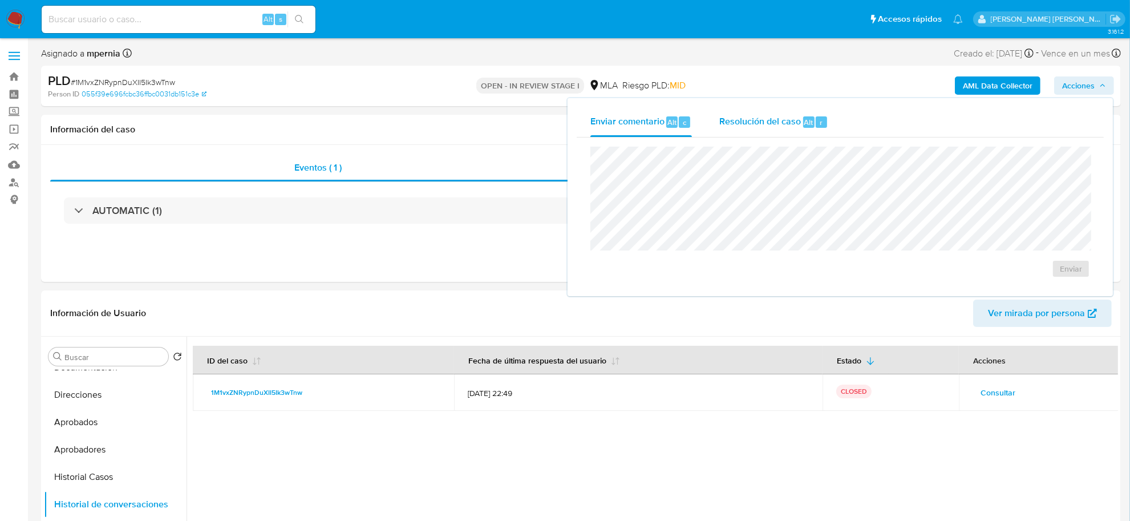
drag, startPoint x: 797, startPoint y: 120, endPoint x: 789, endPoint y: 131, distance: 13.5
click at [797, 120] on span "Resolución del caso" at bounding box center [761, 121] width 82 height 13
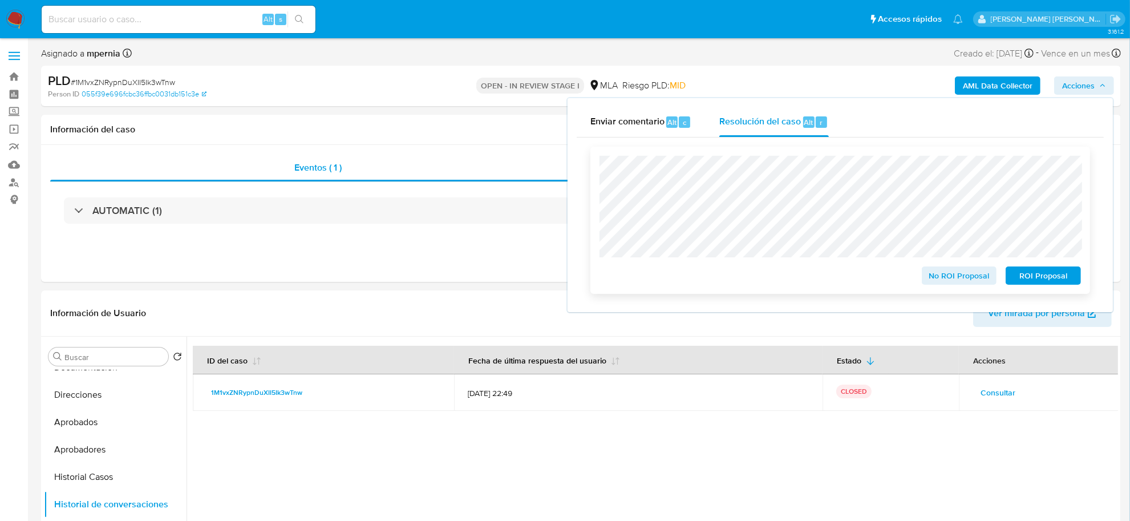
click at [1039, 273] on span "ROI Proposal" at bounding box center [1043, 276] width 59 height 16
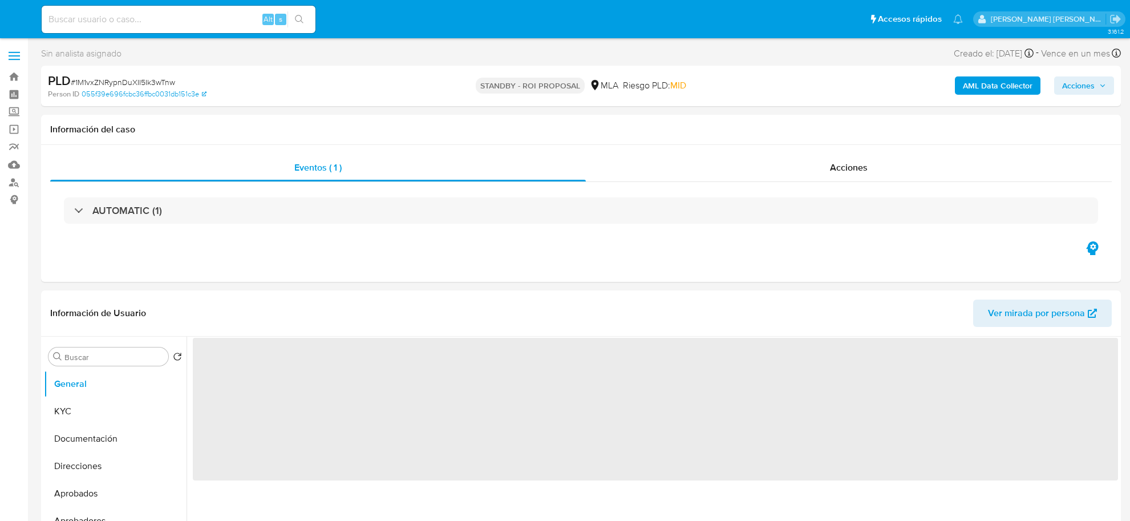
select select "10"
